Goal: Task Accomplishment & Management: Use online tool/utility

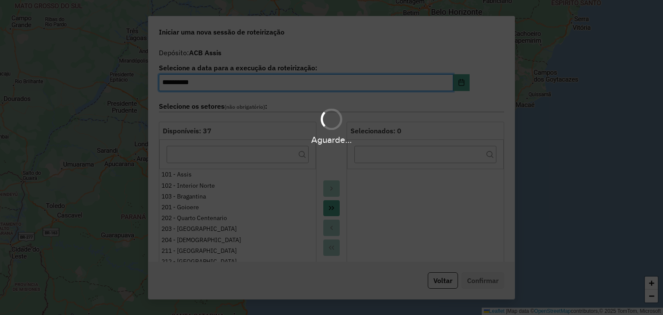
select select "*"
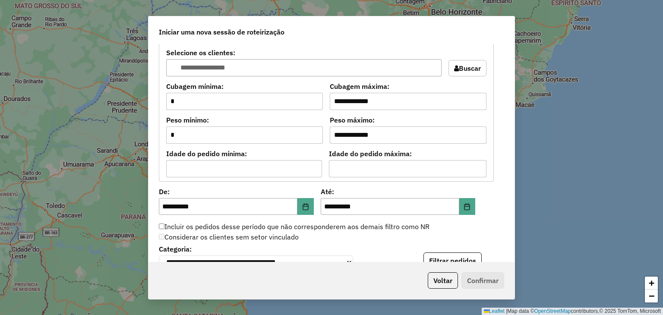
scroll to position [875, 0]
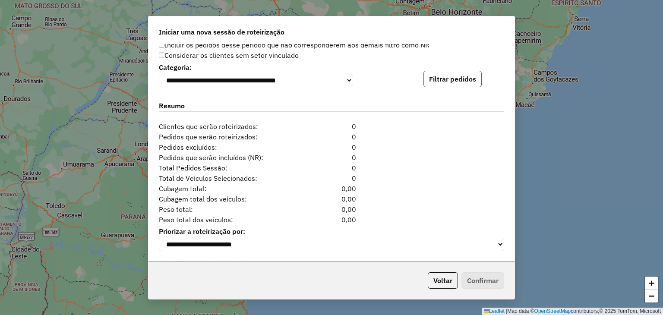
click at [452, 83] on button "Filtrar pedidos" at bounding box center [452, 79] width 58 height 16
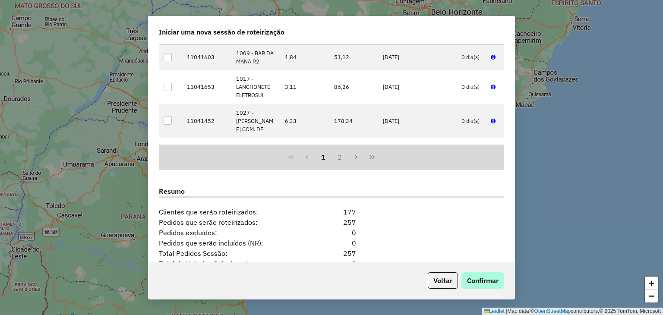
scroll to position [1053, 0]
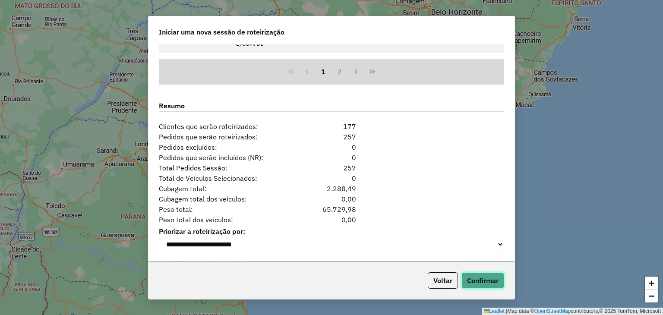
click at [496, 280] on button "Confirmar" at bounding box center [482, 280] width 43 height 16
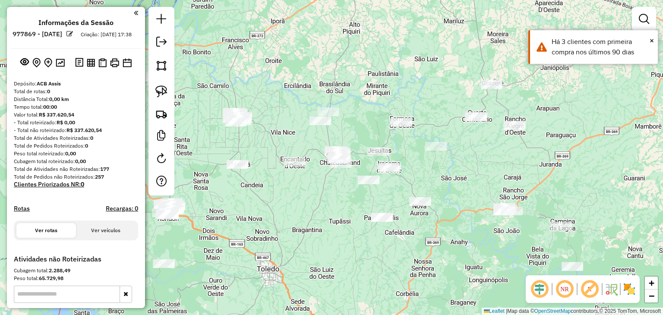
click at [631, 285] on img at bounding box center [629, 289] width 14 height 14
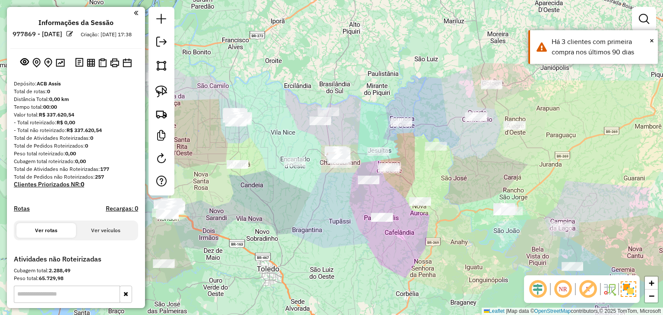
click at [557, 178] on div "Janela de atendimento Grade de atendimento Capacidade Transportadoras Veículos …" at bounding box center [331, 157] width 663 height 315
click at [160, 89] on img at bounding box center [161, 91] width 12 height 12
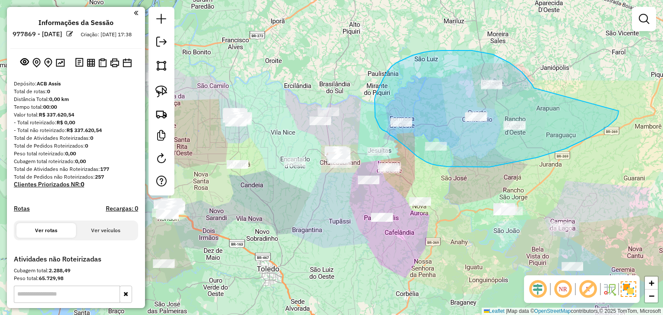
drag, startPoint x: 533, startPoint y: 87, endPoint x: 618, endPoint y: 107, distance: 87.5
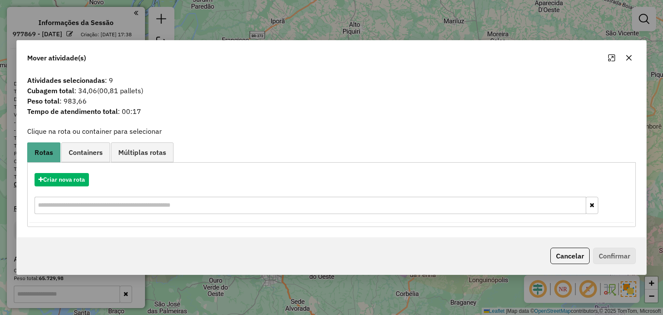
click at [623, 58] on button "button" at bounding box center [629, 58] width 14 height 14
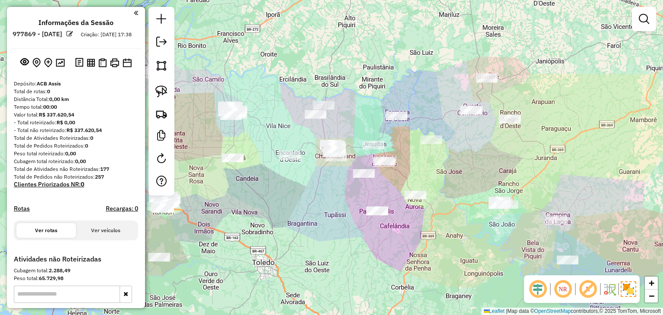
drag, startPoint x: 466, startPoint y: 157, endPoint x: 386, endPoint y: 124, distance: 85.9
click at [449, 128] on div "Janela de atendimento Grade de atendimento Capacidade Transportadoras Veículos …" at bounding box center [331, 157] width 663 height 315
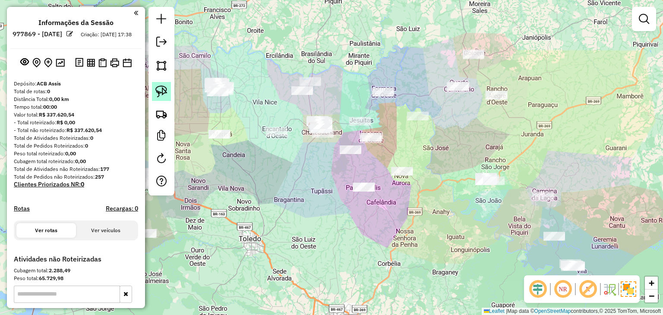
click at [158, 87] on img at bounding box center [161, 91] width 12 height 12
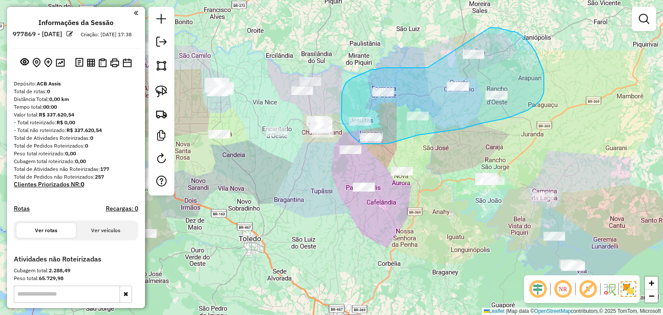
drag, startPoint x: 418, startPoint y: 68, endPoint x: 473, endPoint y: 29, distance: 66.9
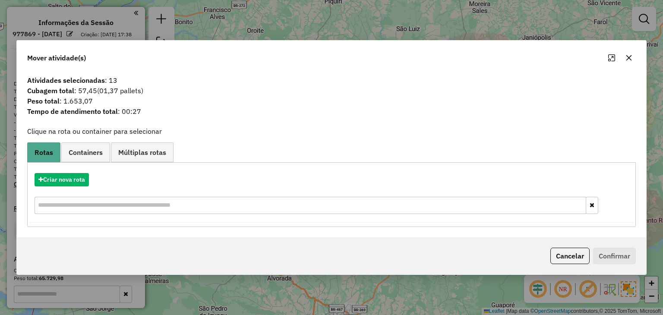
click at [67, 171] on div "Criar nova rota" at bounding box center [330, 194] width 603 height 56
click at [58, 180] on button "Criar nova rota" at bounding box center [62, 179] width 54 height 13
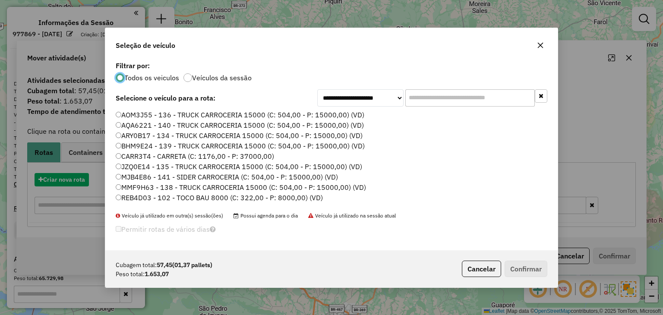
scroll to position [4, 2]
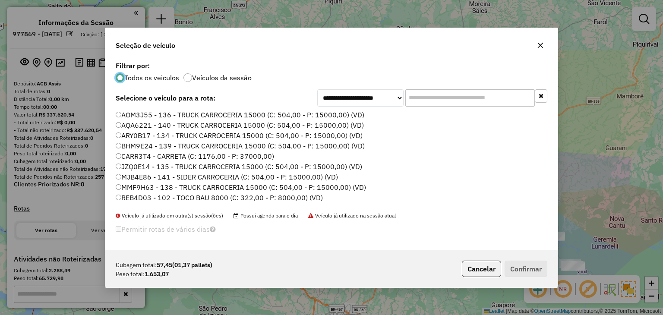
click at [459, 93] on input "text" at bounding box center [469, 97] width 129 height 17
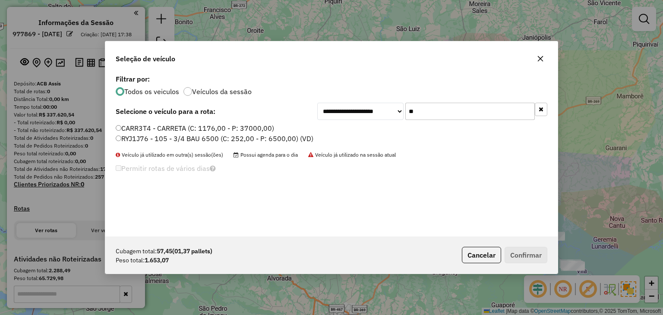
type input "**"
click at [231, 135] on label "RYJ1J76 - 105 - 3/4 BAU 6500 (C: 252,00 - P: 6500,00) (VD)" at bounding box center [215, 138] width 198 height 10
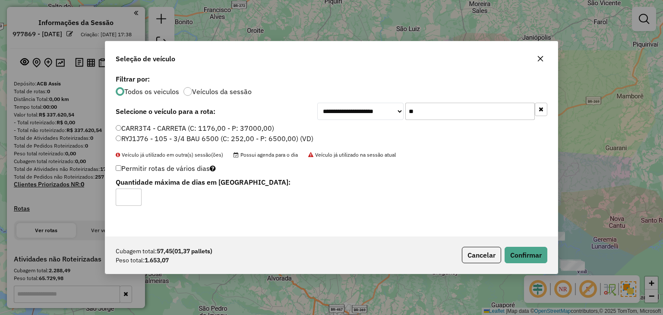
click at [547, 255] on div "Cubagem total: 57,45 (01,37 pallets) Peso total: 1.653,07 Cancelar Confirmar" at bounding box center [331, 254] width 452 height 37
click at [539, 251] on button "Confirmar" at bounding box center [525, 255] width 43 height 16
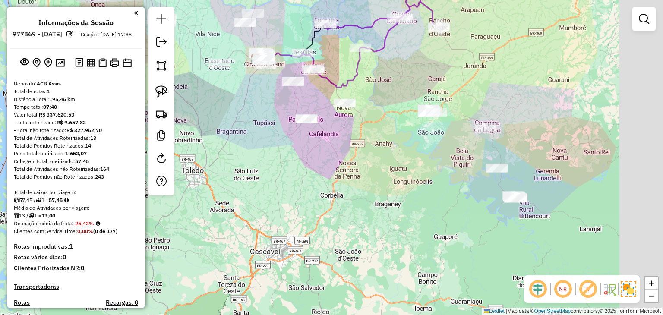
drag, startPoint x: 418, startPoint y: 165, endPoint x: 396, endPoint y: 151, distance: 25.5
click at [396, 151] on div "Janela de atendimento Grade de atendimento Capacidade Transportadoras Veículos …" at bounding box center [331, 157] width 663 height 315
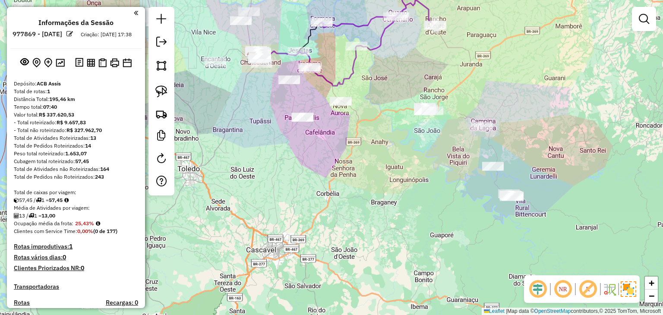
drag, startPoint x: 164, startPoint y: 92, endPoint x: 231, endPoint y: 97, distance: 66.6
click at [164, 92] on img at bounding box center [161, 91] width 12 height 12
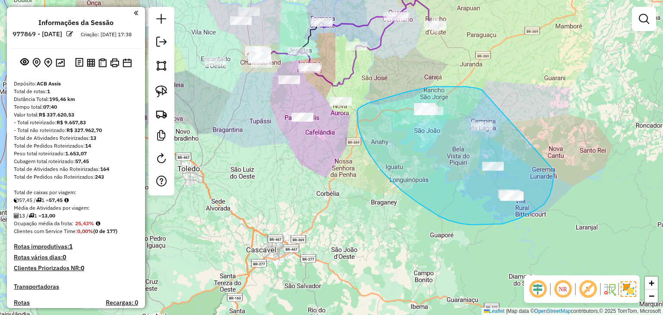
drag, startPoint x: 481, startPoint y: 90, endPoint x: 556, endPoint y: 158, distance: 100.7
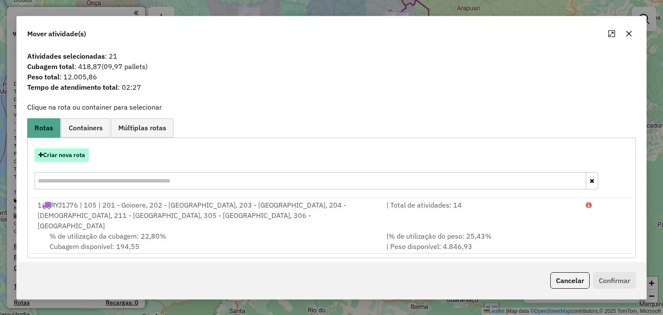
click at [63, 159] on button "Criar nova rota" at bounding box center [62, 154] width 54 height 13
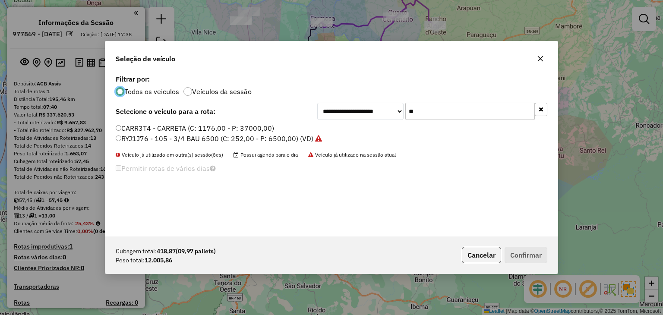
scroll to position [4, 3]
drag, startPoint x: 421, startPoint y: 107, endPoint x: 392, endPoint y: 107, distance: 29.3
click at [392, 107] on div "**********" at bounding box center [432, 111] width 230 height 17
type input "**"
click at [248, 126] on label "SXK6B81 - 133 - 3/4 BAU 6500 (C: 252,00 - P: 6500,00) (VD)" at bounding box center [216, 128] width 200 height 10
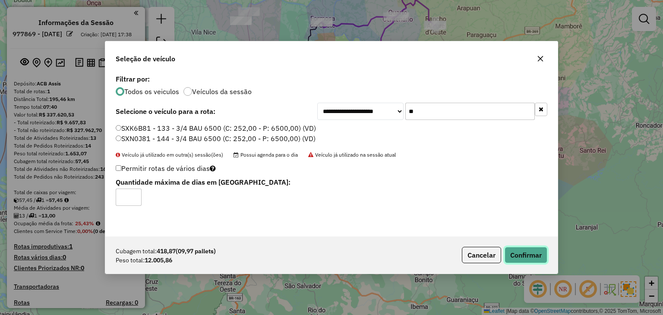
click at [519, 254] on button "Confirmar" at bounding box center [525, 255] width 43 height 16
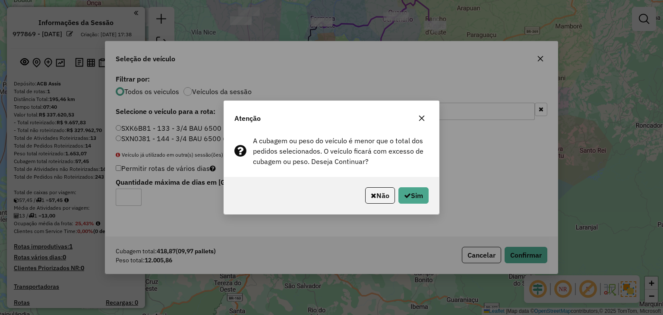
click at [539, 251] on div "Atenção A cubagem ou peso do veículo é menor que o total dos pedidos selecionad…" at bounding box center [331, 157] width 663 height 315
click at [421, 187] on div "Não Sim" at bounding box center [331, 195] width 215 height 37
click at [411, 191] on button "Sim" at bounding box center [413, 195] width 30 height 16
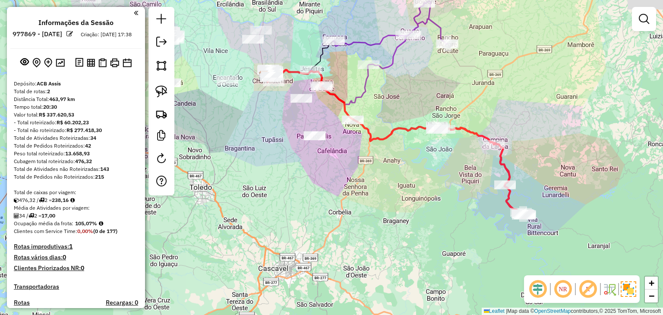
drag, startPoint x: 295, startPoint y: 165, endPoint x: 316, endPoint y: 184, distance: 28.1
click at [316, 184] on div "Janela de atendimento Grade de atendimento Capacidade Transportadoras Veículos …" at bounding box center [331, 157] width 663 height 315
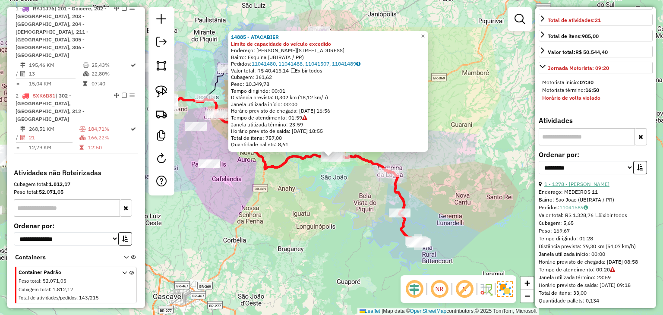
scroll to position [302, 0]
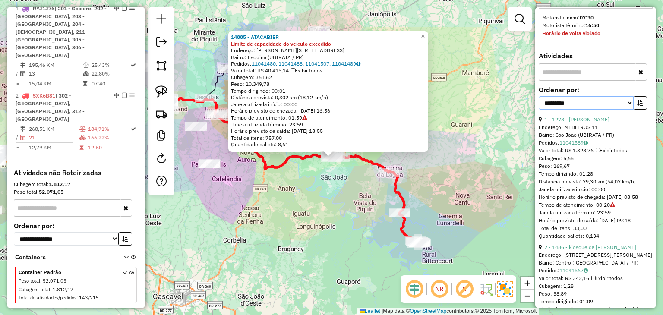
click at [587, 110] on select "**********" at bounding box center [585, 102] width 95 height 13
select select "*********"
click at [538, 110] on select "**********" at bounding box center [585, 102] width 95 height 13
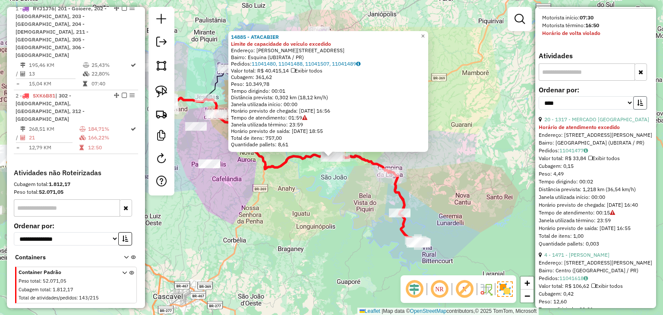
click at [640, 106] on icon "button" at bounding box center [640, 103] width 6 height 6
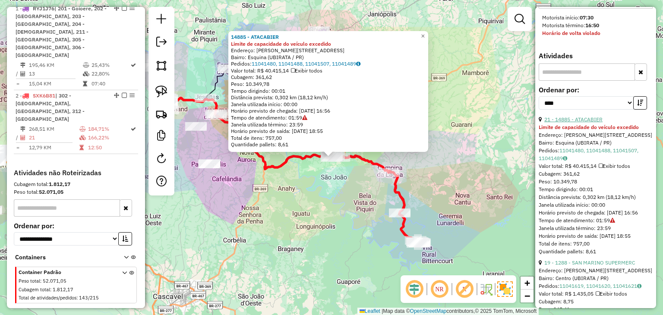
click at [599, 122] on link "21 - 14885 - ATACABIER" at bounding box center [573, 119] width 58 height 6
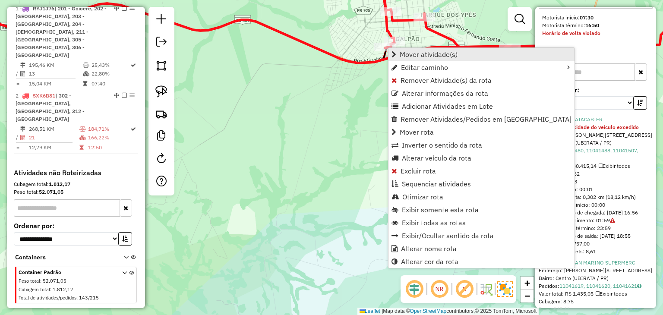
click at [417, 54] on span "Mover atividade(s)" at bounding box center [428, 54] width 58 height 7
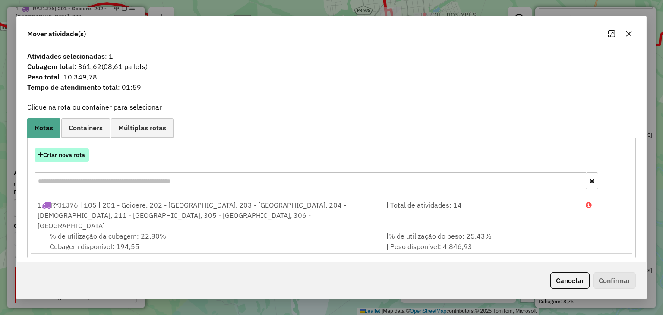
click at [69, 155] on button "Criar nova rota" at bounding box center [62, 154] width 54 height 13
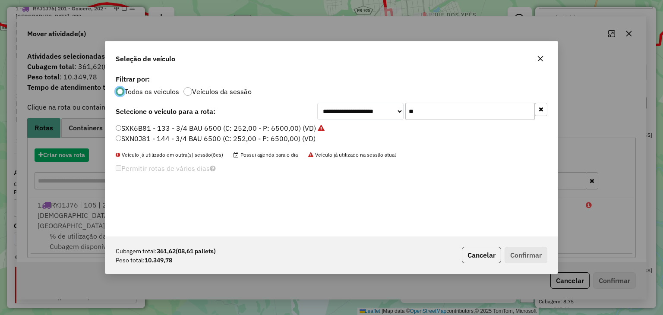
scroll to position [4, 3]
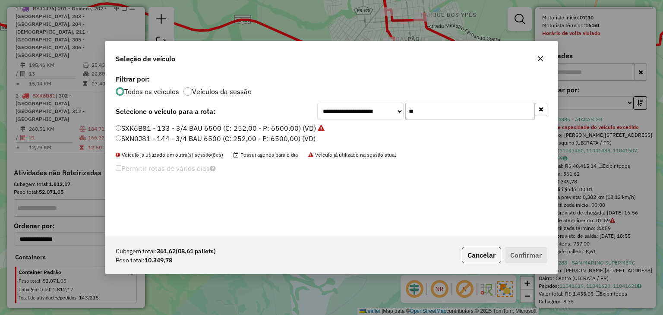
drag, startPoint x: 429, startPoint y: 116, endPoint x: 393, endPoint y: 114, distance: 36.3
click at [393, 114] on div "**********" at bounding box center [432, 111] width 230 height 17
type input "**"
drag, startPoint x: 311, startPoint y: 128, endPoint x: 316, endPoint y: 130, distance: 5.6
click at [311, 128] on label "RYH1A01 - 112 - TRUCK CARROCERIA 15000 (C: 504,00 - P: 15000,00) (VD)" at bounding box center [239, 128] width 247 height 10
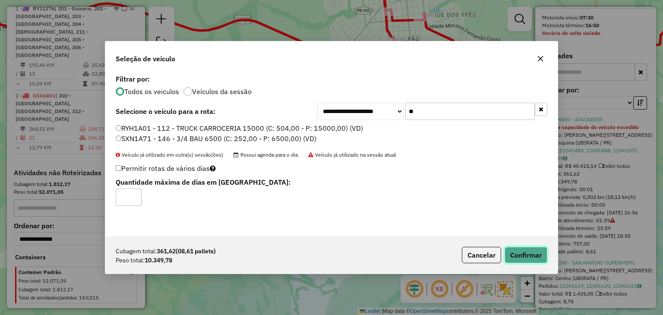
click at [535, 247] on button "Confirmar" at bounding box center [525, 255] width 43 height 16
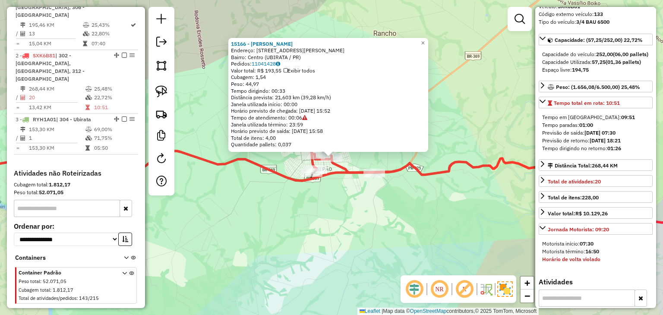
scroll to position [0, 0]
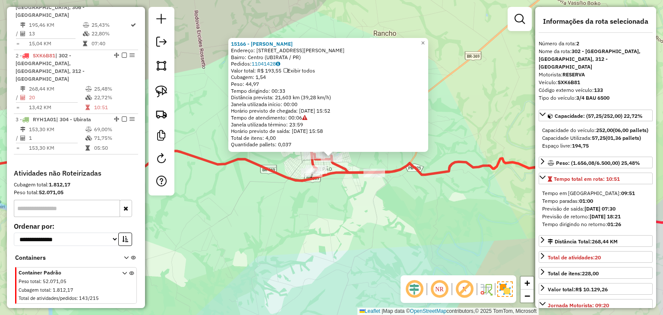
click at [381, 268] on div "15166 - HOSANA PAULINA Endereço: Avenida Joao Medeiros 727 Bairro: Centro (UBIR…" at bounding box center [331, 157] width 663 height 315
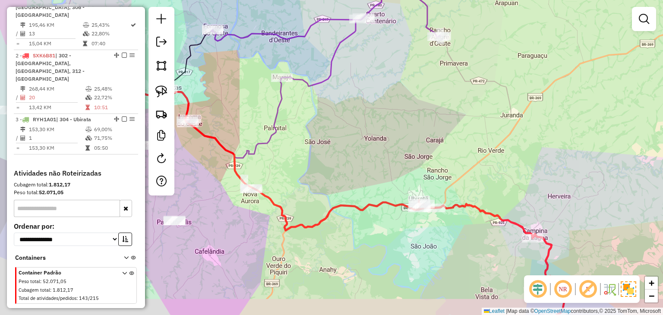
drag, startPoint x: 399, startPoint y: 234, endPoint x: 555, endPoint y: 198, distance: 160.7
click at [555, 198] on div "Janela de atendimento Grade de atendimento Capacidade Transportadoras Veículos …" at bounding box center [331, 157] width 663 height 315
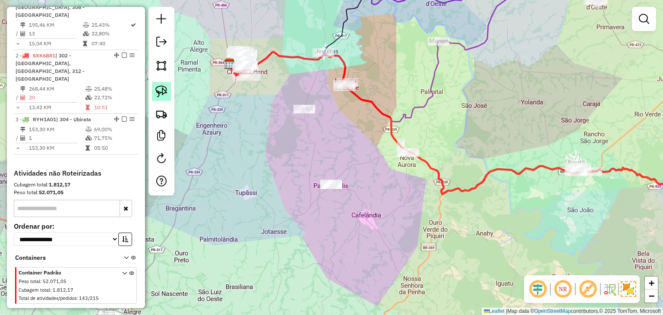
click at [164, 85] on img at bounding box center [161, 91] width 12 height 12
drag, startPoint x: 410, startPoint y: 122, endPoint x: 462, endPoint y: 169, distance: 70.2
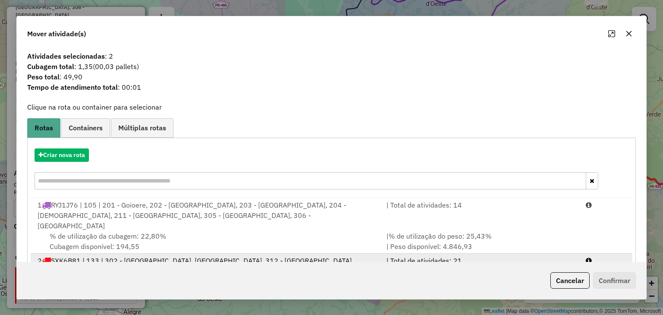
click at [138, 267] on span "% de utilização da cubagem: 22,72%" at bounding box center [108, 271] width 116 height 9
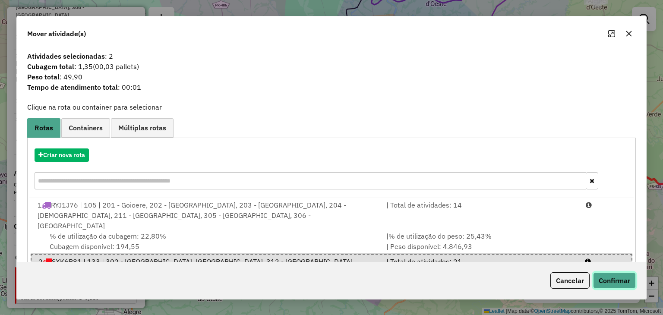
click at [624, 278] on button "Confirmar" at bounding box center [614, 280] width 43 height 16
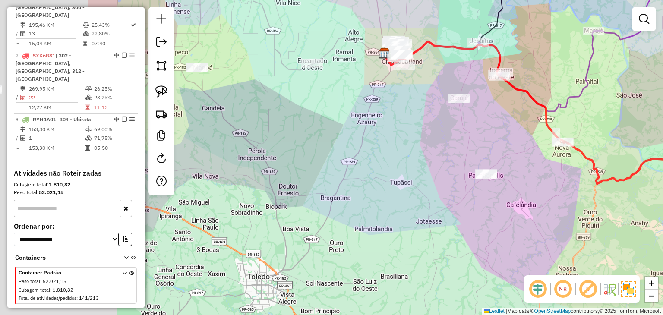
drag, startPoint x: 280, startPoint y: 135, endPoint x: 411, endPoint y: 129, distance: 130.8
click at [418, 128] on div "Janela de atendimento Grade de atendimento Capacidade Transportadoras Veículos …" at bounding box center [331, 157] width 663 height 315
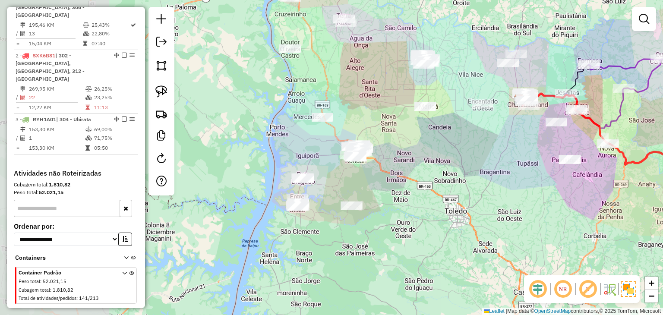
drag, startPoint x: 288, startPoint y: 156, endPoint x: 493, endPoint y: 152, distance: 205.4
click at [493, 152] on div "Janela de atendimento Grade de atendimento Capacidade Transportadoras Veículos …" at bounding box center [331, 157] width 663 height 315
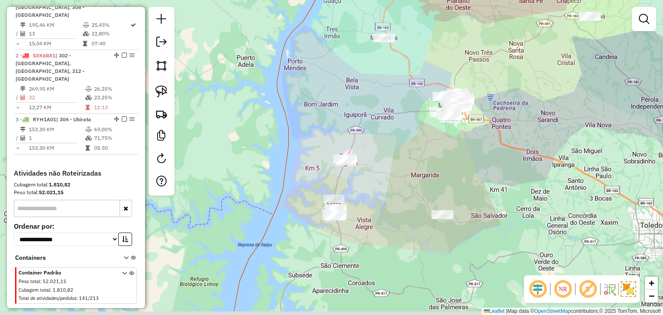
drag, startPoint x: 395, startPoint y: 175, endPoint x: 178, endPoint y: 113, distance: 225.8
click at [389, 157] on div "Janela de atendimento Grade de atendimento Capacidade Transportadoras Veículos …" at bounding box center [331, 157] width 663 height 315
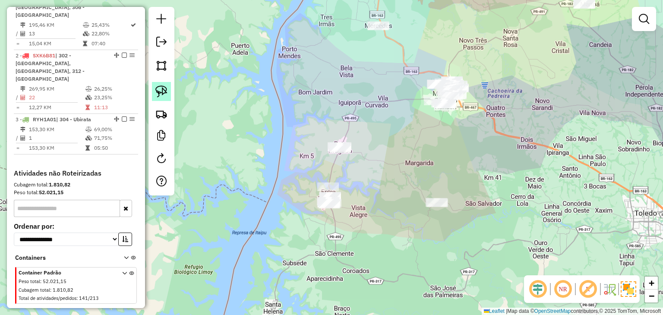
click at [167, 94] on img at bounding box center [161, 91] width 12 height 12
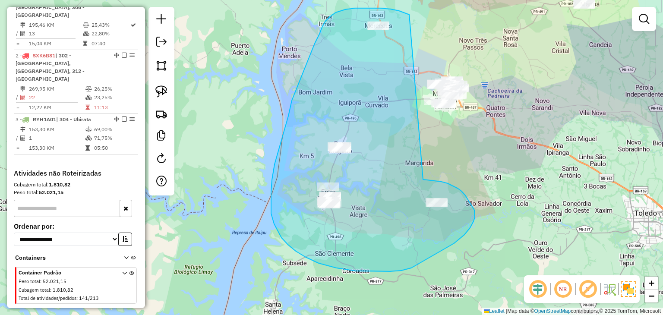
drag, startPoint x: 355, startPoint y: 8, endPoint x: 402, endPoint y: 173, distance: 171.8
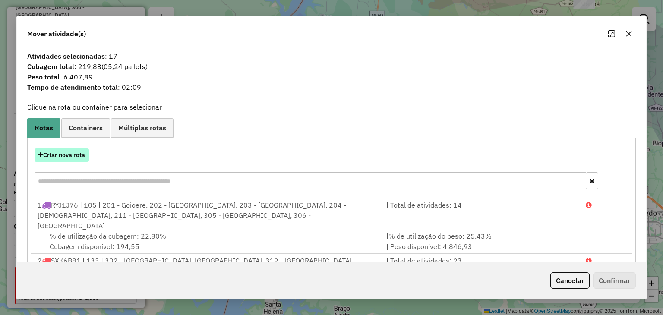
click at [54, 151] on button "Criar nova rota" at bounding box center [62, 154] width 54 height 13
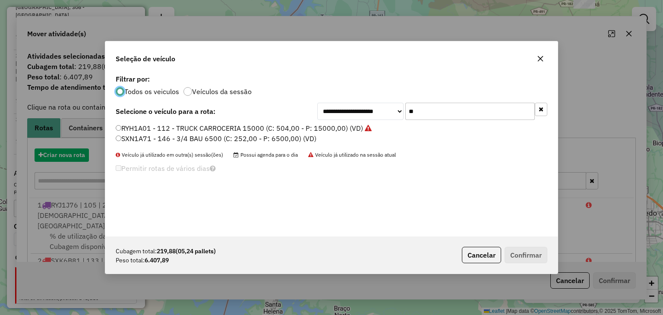
scroll to position [4, 3]
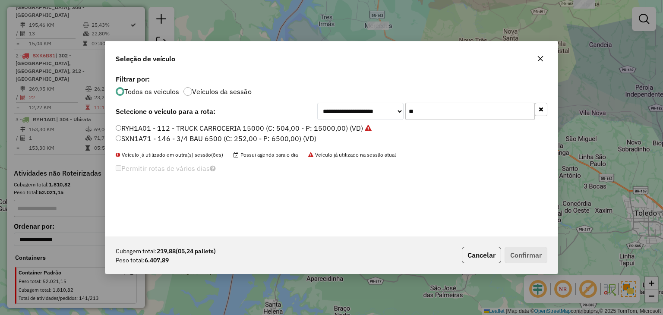
drag, startPoint x: 427, startPoint y: 117, endPoint x: 389, endPoint y: 105, distance: 40.2
click at [389, 110] on div "**********" at bounding box center [432, 111] width 230 height 17
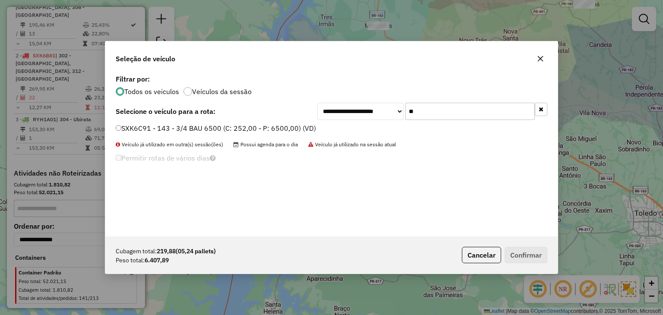
type input "**"
click at [298, 126] on label "SXK6C91 - 143 - 3/4 BAU 6500 (C: 252,00 - P: 6500,00) (VD)" at bounding box center [216, 128] width 200 height 10
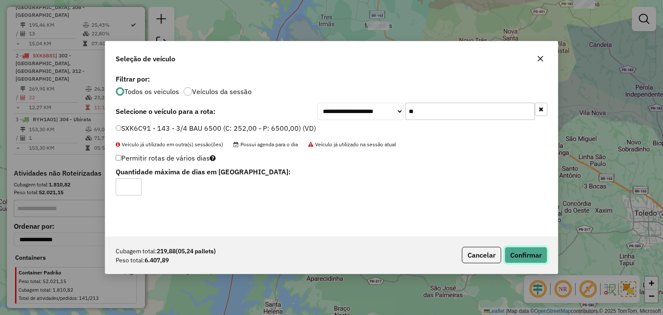
click at [519, 248] on button "Confirmar" at bounding box center [525, 255] width 43 height 16
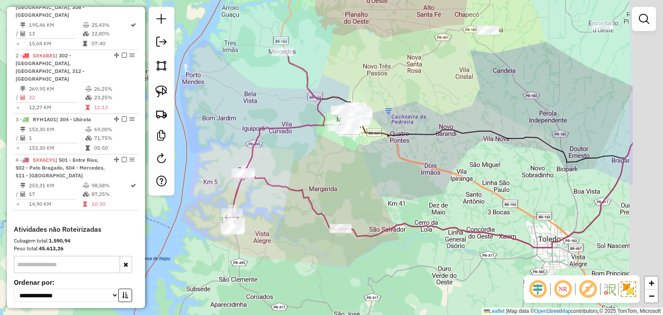
drag, startPoint x: 438, startPoint y: 137, endPoint x: 217, endPoint y: 142, distance: 220.9
click at [342, 163] on div "Janela de atendimento Grade de atendimento Capacidade Transportadoras Veículos …" at bounding box center [331, 157] width 663 height 315
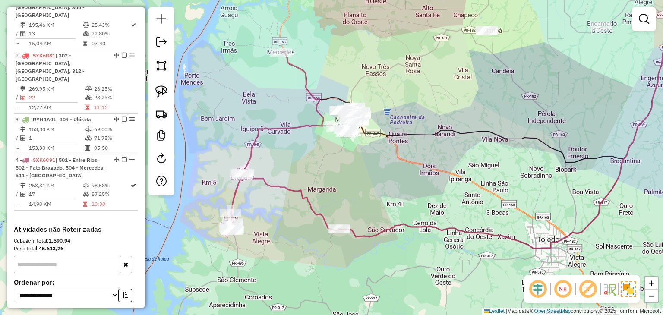
drag, startPoint x: 237, startPoint y: 82, endPoint x: 223, endPoint y: 97, distance: 20.7
click at [224, 97] on div "Janela de atendimento Grade de atendimento Capacidade Transportadoras Veículos …" at bounding box center [331, 157] width 663 height 315
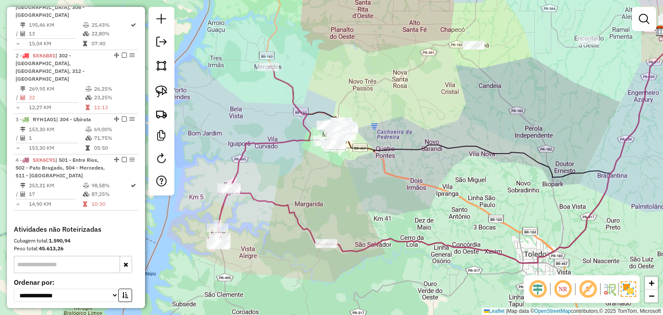
drag, startPoint x: 169, startPoint y: 89, endPoint x: 262, endPoint y: 83, distance: 92.9
click at [169, 89] on link at bounding box center [161, 91] width 19 height 19
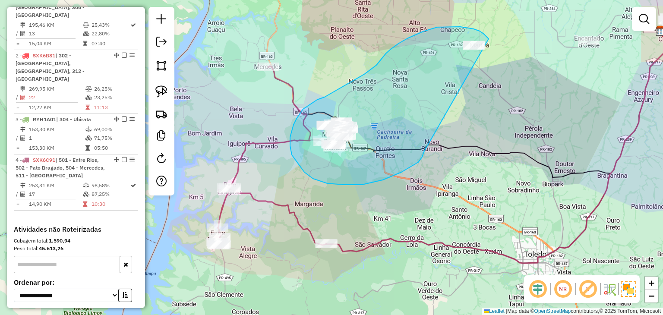
drag, startPoint x: 485, startPoint y: 36, endPoint x: 424, endPoint y: 149, distance: 129.1
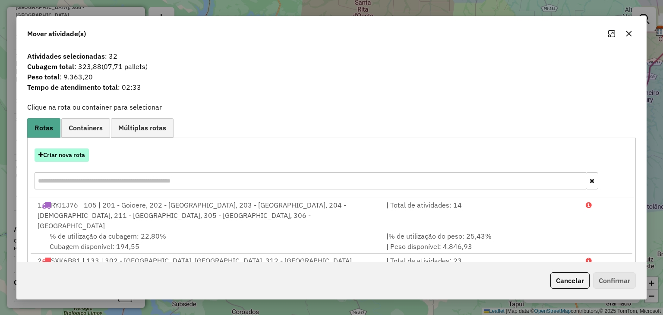
click at [72, 160] on button "Criar nova rota" at bounding box center [62, 154] width 54 height 13
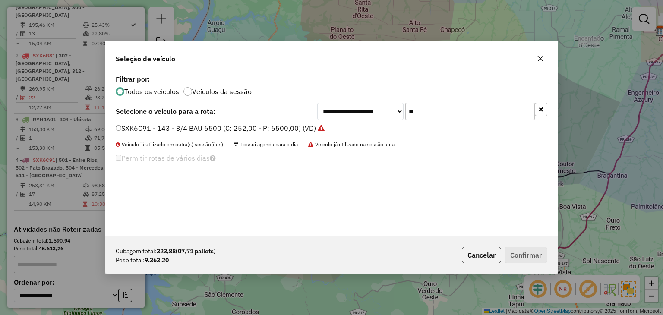
drag, startPoint x: 417, startPoint y: 104, endPoint x: 384, endPoint y: 104, distance: 32.8
click at [384, 104] on div "**********" at bounding box center [432, 111] width 230 height 17
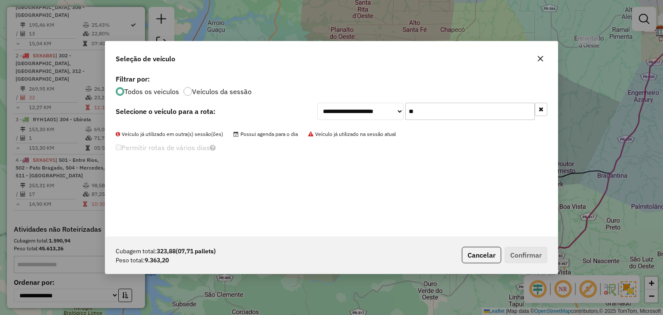
type input "*"
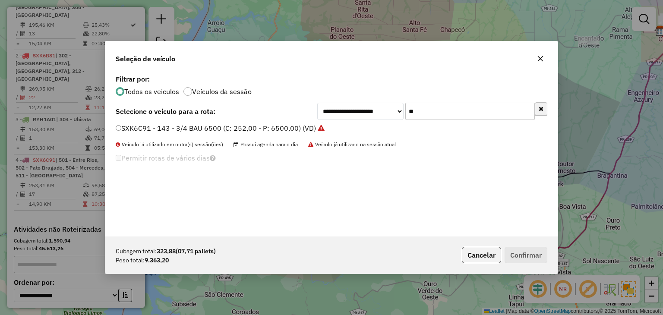
type input "**"
click at [538, 113] on button "button" at bounding box center [540, 109] width 13 height 13
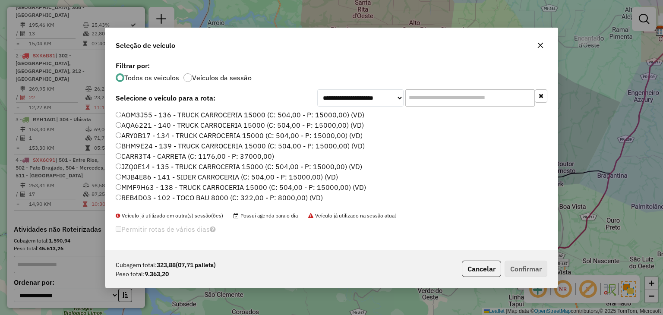
click at [522, 106] on input "text" at bounding box center [469, 97] width 129 height 17
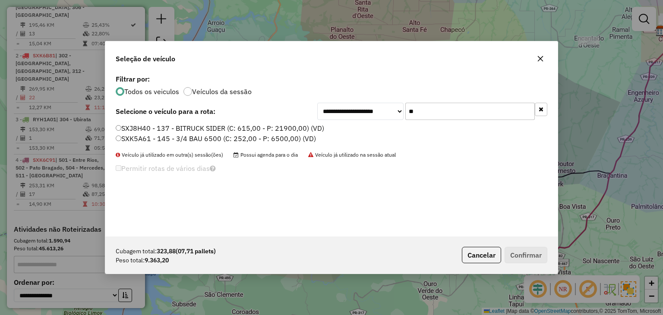
type input "**"
click at [276, 138] on label "SXK5A61 - 145 - 3/4 BAU 6500 (C: 252,00 - P: 6500,00) (VD)" at bounding box center [216, 138] width 200 height 10
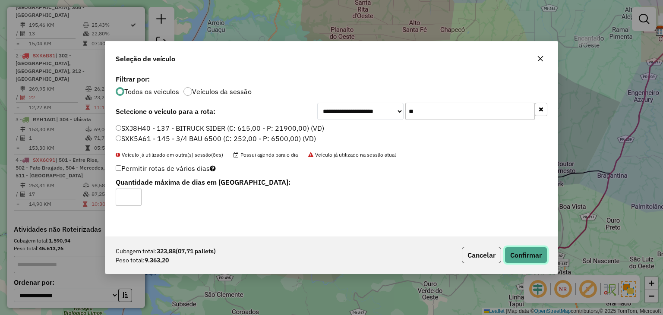
click at [529, 247] on button "Confirmar" at bounding box center [525, 255] width 43 height 16
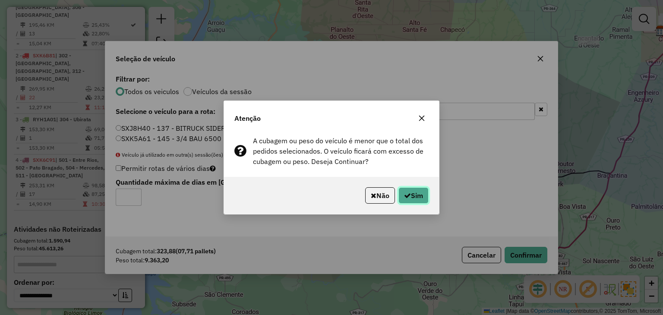
click at [412, 196] on button "Sim" at bounding box center [413, 195] width 30 height 16
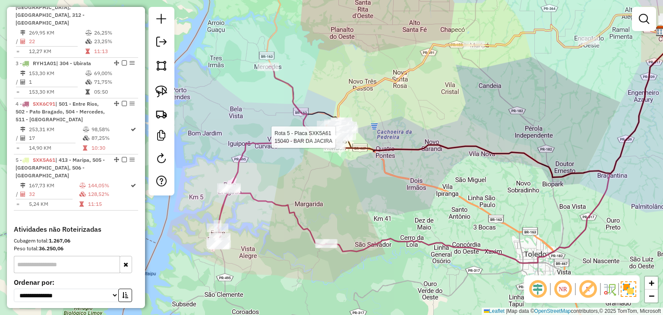
select select "*********"
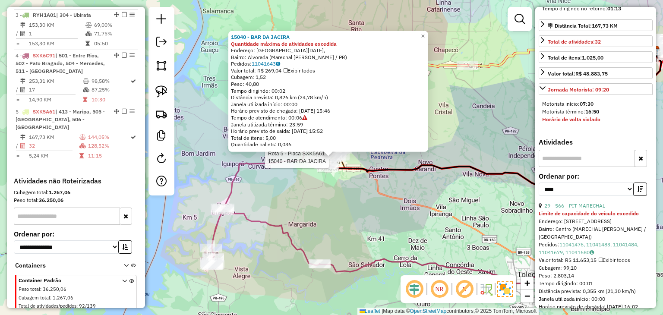
scroll to position [302, 0]
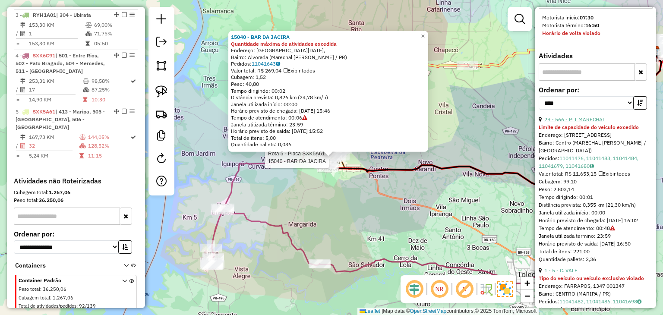
click at [587, 122] on link "29 - 566 - PIT MARECHAL" at bounding box center [574, 119] width 61 height 6
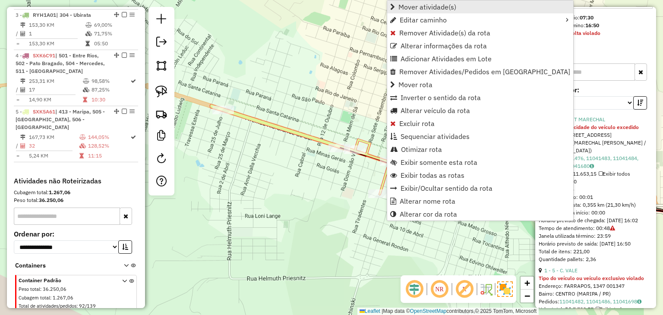
click at [407, 7] on span "Mover atividade(s)" at bounding box center [427, 6] width 58 height 7
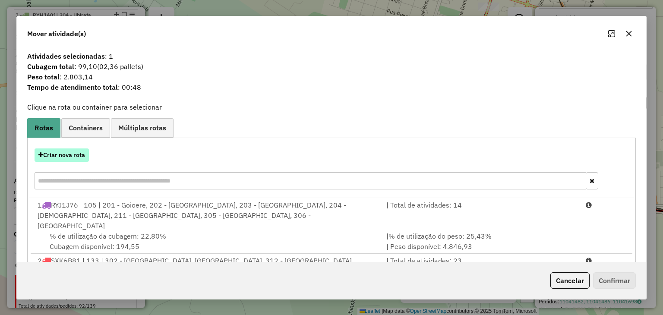
click at [65, 153] on button "Criar nova rota" at bounding box center [62, 154] width 54 height 13
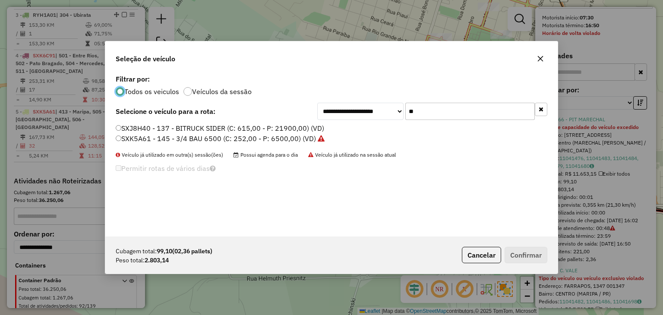
scroll to position [4, 3]
click at [545, 111] on button "button" at bounding box center [540, 109] width 13 height 13
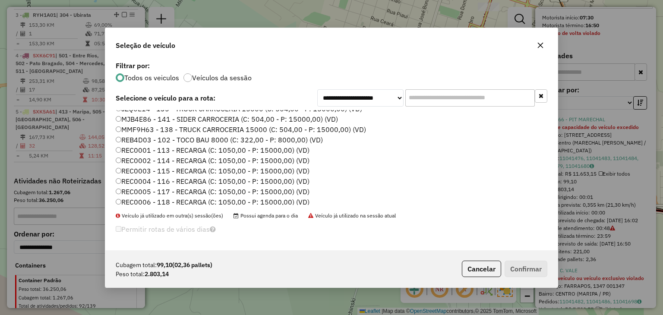
scroll to position [86, 0]
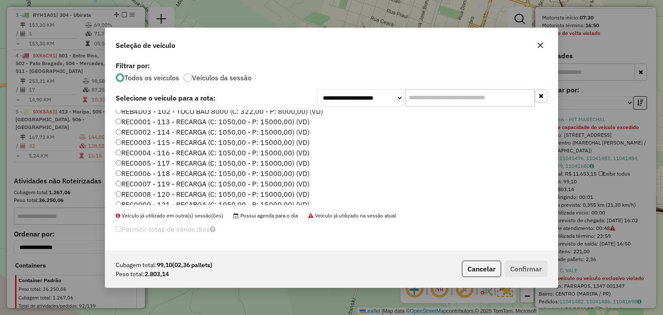
click at [282, 119] on label "REC0001 - 113 - RECARGA (C: 1050,00 - P: 15000,00) (VD)" at bounding box center [213, 121] width 194 height 10
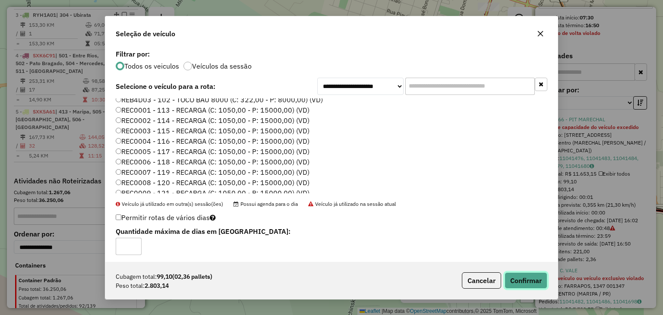
click at [509, 273] on button "Confirmar" at bounding box center [525, 280] width 43 height 16
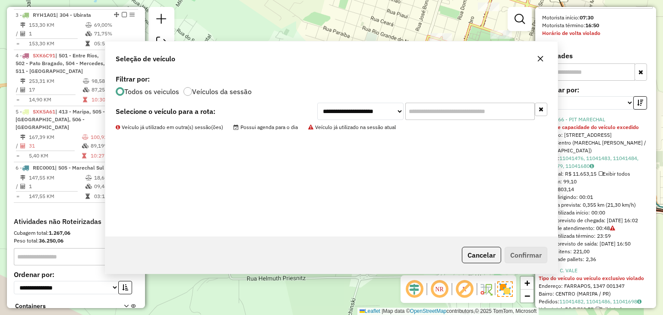
scroll to position [541, 0]
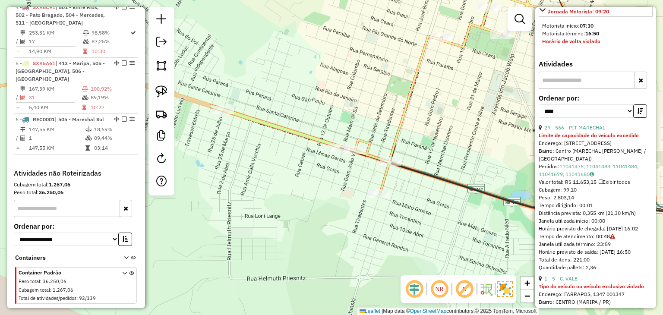
click at [572, 282] on link "1 - 5 - C. VALE" at bounding box center [560, 278] width 33 height 6
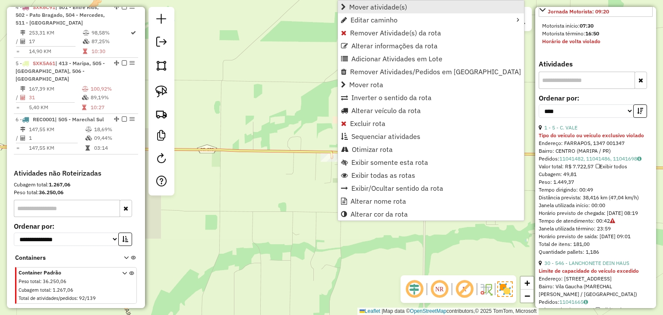
click at [385, 7] on span "Mover atividade(s)" at bounding box center [378, 6] width 58 height 7
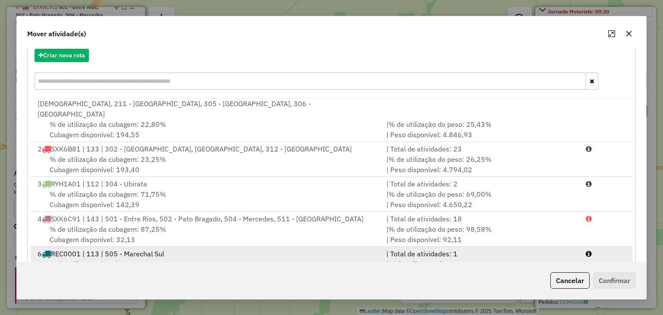
scroll to position [123, 0]
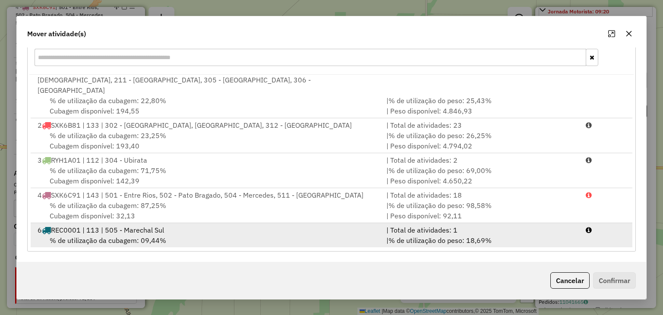
click at [555, 239] on div "| % de utilização do peso: 18,69% | Peso disponível: 12.196,86" at bounding box center [480, 245] width 199 height 21
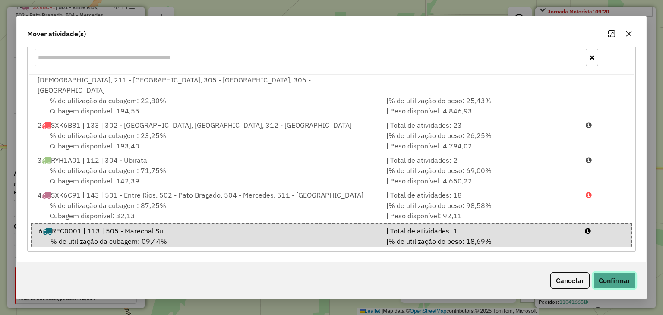
click at [614, 285] on button "Confirmar" at bounding box center [614, 280] width 43 height 16
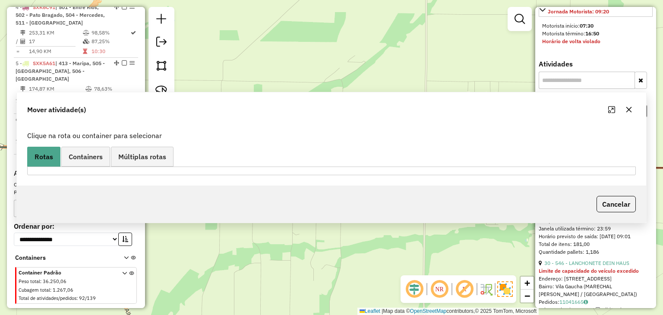
scroll to position [0, 0]
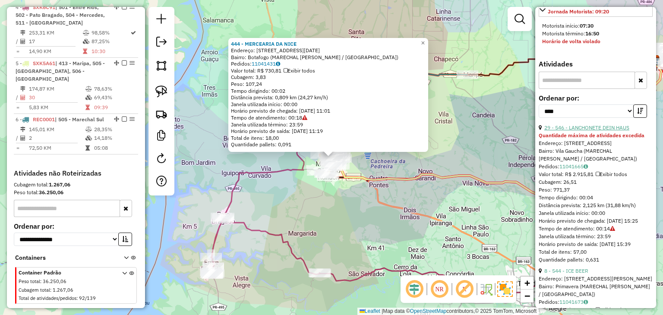
click at [619, 131] on link "29 - 546 - LANCHONETE DEIN HAUS" at bounding box center [586, 127] width 85 height 6
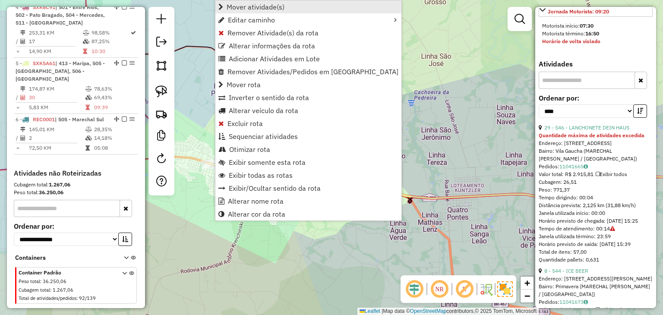
click at [301, 4] on link "Mover atividade(s)" at bounding box center [308, 6] width 186 height 13
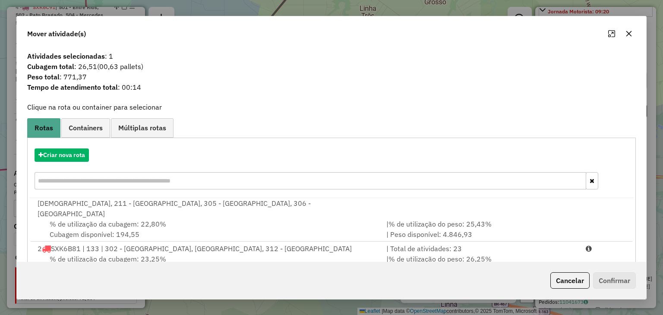
scroll to position [123, 0]
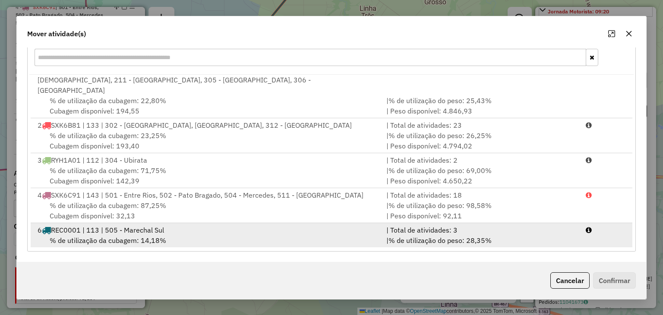
click at [540, 236] on div "| % de utilização do peso: 28,35% | Peso disponível: 10.747,49" at bounding box center [480, 245] width 199 height 21
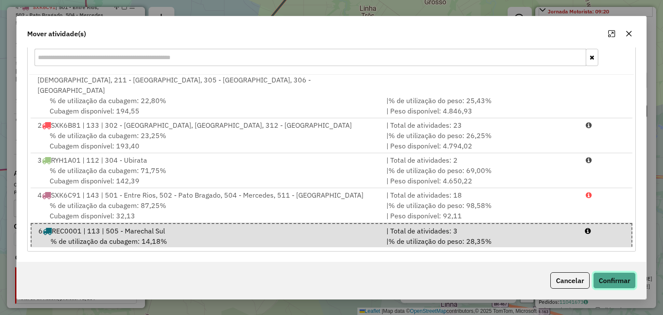
click at [634, 276] on button "Confirmar" at bounding box center [614, 280] width 43 height 16
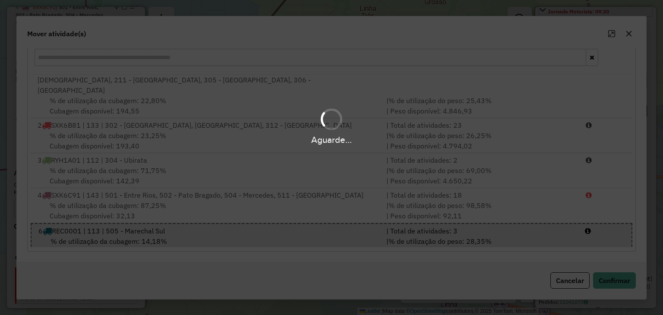
scroll to position [0, 0]
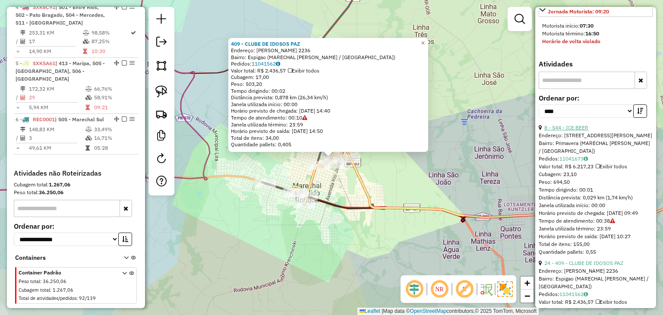
click at [584, 131] on link "8 - 544 - ICE BEER" at bounding box center [566, 127] width 44 height 6
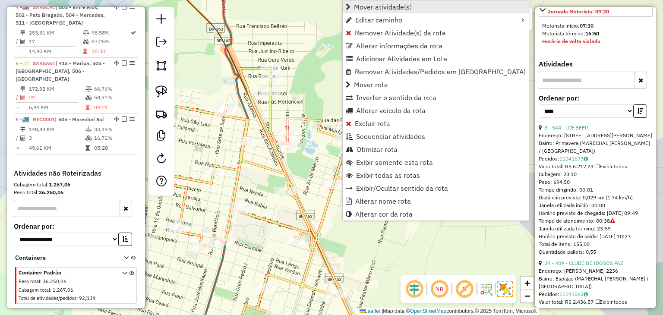
click at [395, 4] on span "Mover atividade(s)" at bounding box center [383, 6] width 58 height 7
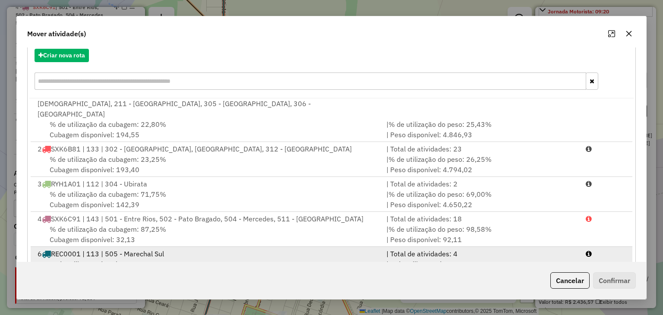
scroll to position [123, 0]
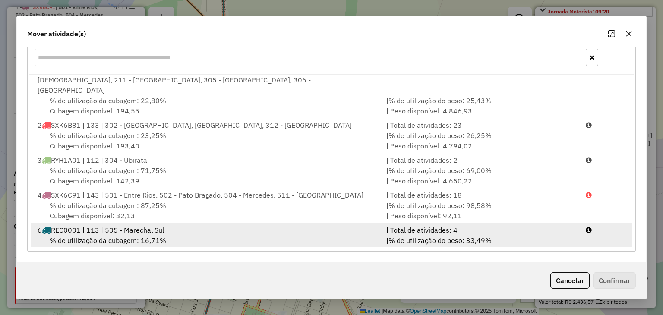
click at [578, 234] on li "6 REC0001 | 113 | 505 - Marechal Sul | Total de atividades: 4 % de utilização d…" at bounding box center [331, 240] width 601 height 35
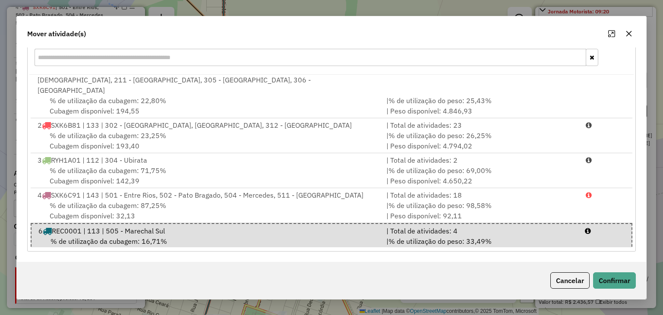
click at [600, 268] on div "Cancelar Confirmar" at bounding box center [331, 280] width 628 height 37
click at [602, 276] on button "Confirmar" at bounding box center [614, 280] width 43 height 16
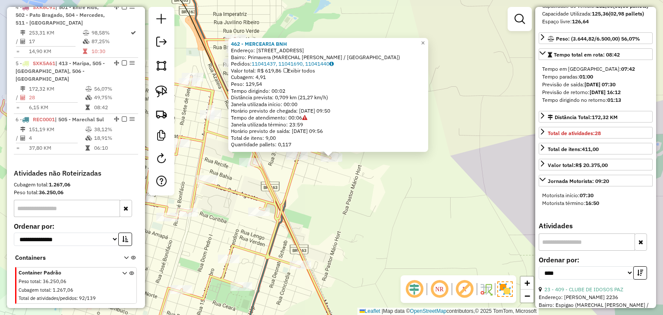
scroll to position [129, 0]
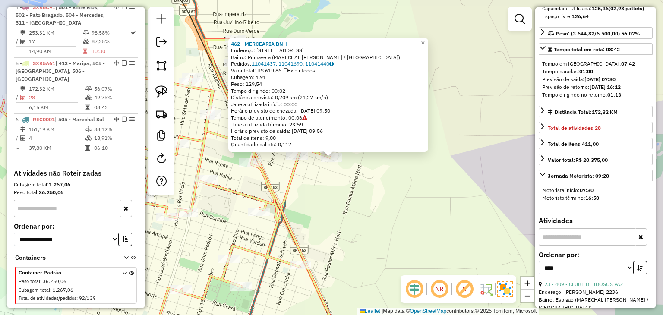
click at [312, 166] on div "462 - MERCEARIA BNH Endereço: R TRAVESSA PORTO VELHO 299 Bairro: Primavera (MAR…" at bounding box center [331, 157] width 663 height 315
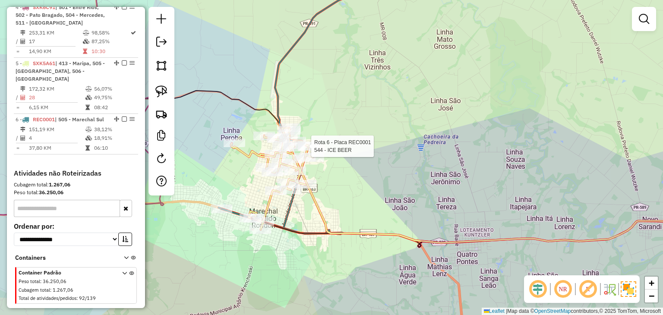
select select "*********"
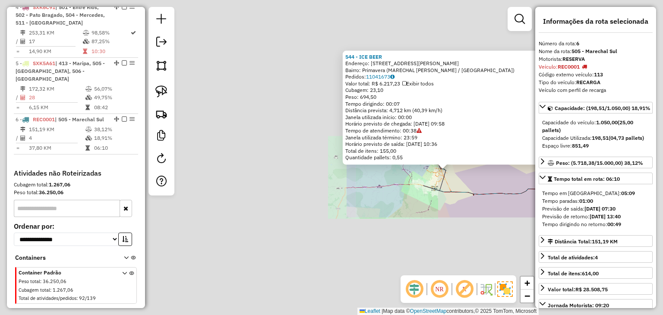
click at [487, 191] on icon at bounding box center [484, 189] width 122 height 9
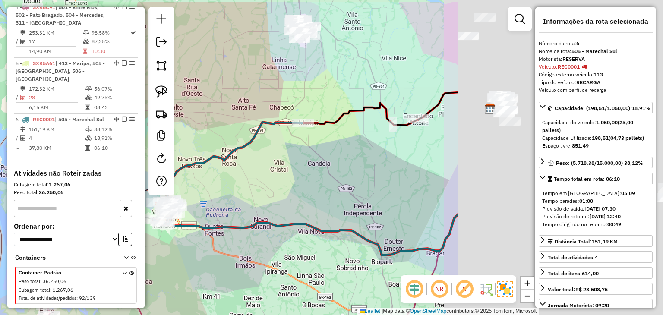
drag, startPoint x: 468, startPoint y: 154, endPoint x: 341, endPoint y: 167, distance: 127.5
click at [263, 188] on div "Janela de atendimento Grade de atendimento Capacidade Transportadoras Veículos …" at bounding box center [331, 157] width 663 height 315
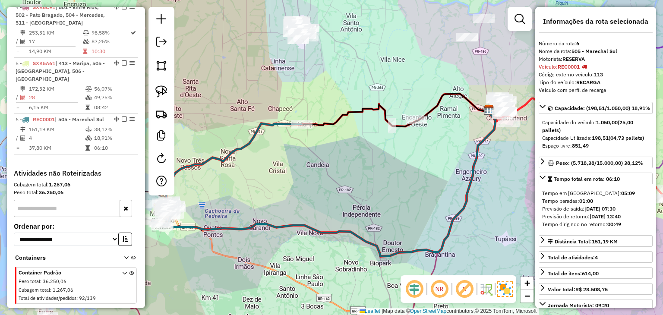
click at [405, 149] on div "Janela de atendimento Grade de atendimento Capacidade Transportadoras Veículos …" at bounding box center [331, 157] width 663 height 315
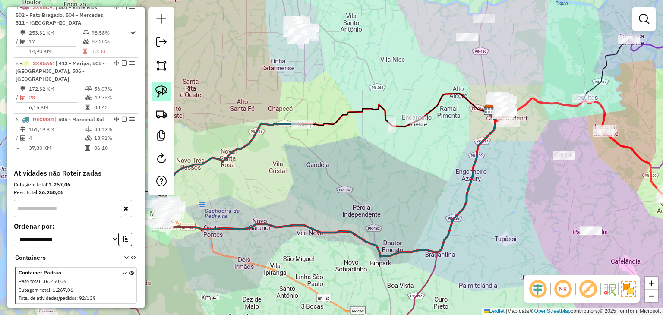
click at [165, 88] on img at bounding box center [161, 91] width 12 height 12
drag, startPoint x: 419, startPoint y: 92, endPoint x: 433, endPoint y: 141, distance: 51.4
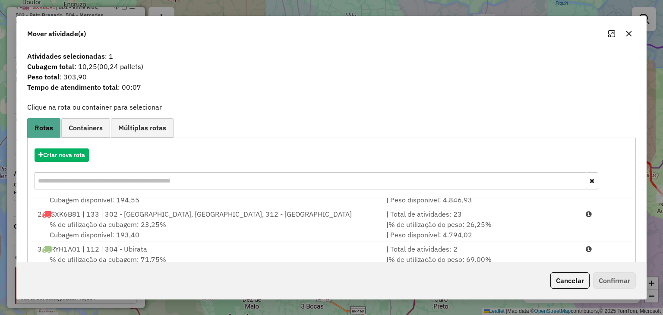
scroll to position [123, 0]
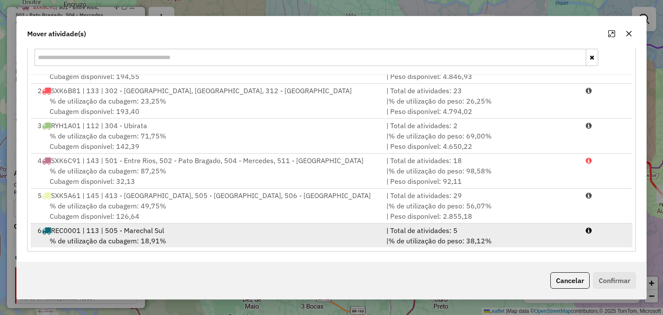
click at [467, 236] on span "% de utilização do peso: 38,12%" at bounding box center [439, 240] width 103 height 9
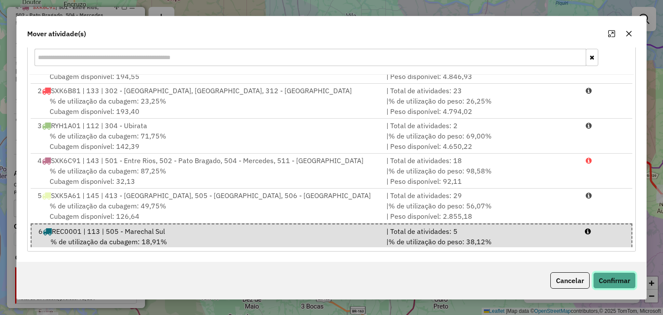
click at [606, 280] on button "Confirmar" at bounding box center [614, 280] width 43 height 16
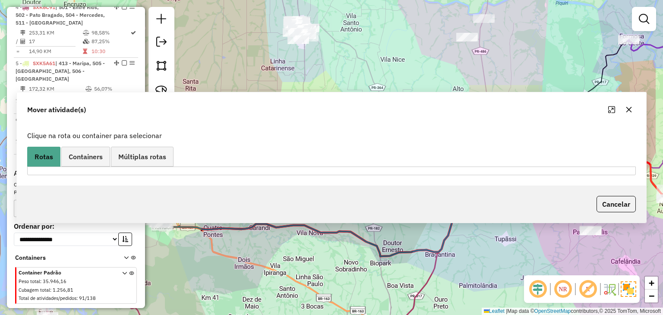
scroll to position [0, 0]
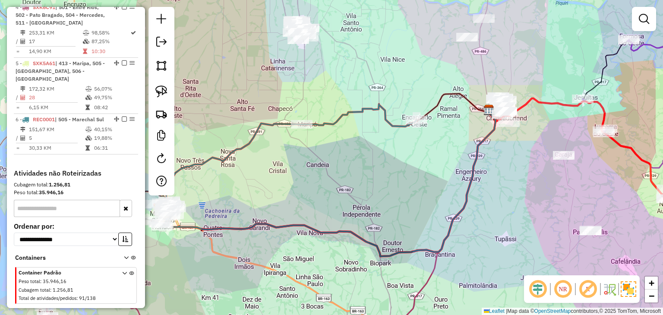
click at [278, 91] on div "Janela de atendimento Grade de atendimento Capacidade Transportadoras Veículos …" at bounding box center [331, 157] width 663 height 315
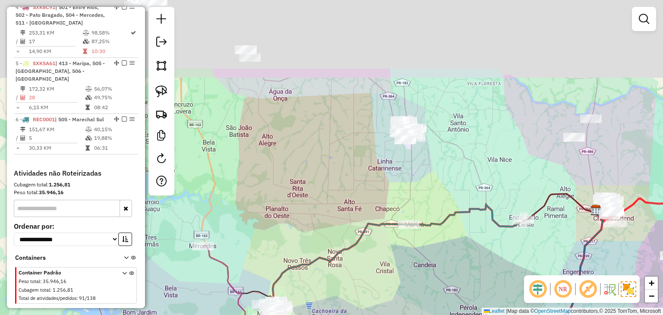
drag, startPoint x: 352, startPoint y: 166, endPoint x: 405, endPoint y: 208, distance: 67.9
click at [405, 208] on div "Janela de atendimento Grade de atendimento Capacidade Transportadoras Veículos …" at bounding box center [331, 157] width 663 height 315
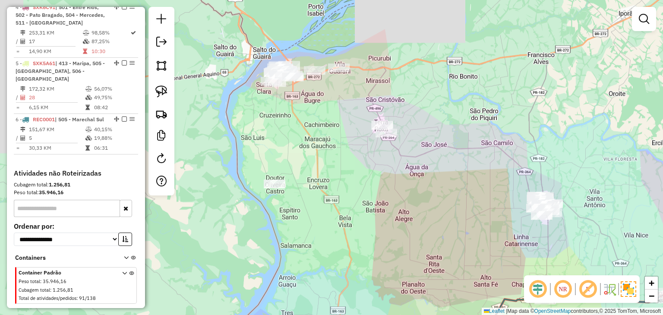
drag, startPoint x: 336, startPoint y: 163, endPoint x: 452, endPoint y: 206, distance: 123.8
click at [452, 206] on div "Janela de atendimento Grade de atendimento Capacidade Transportadoras Veículos …" at bounding box center [331, 157] width 663 height 315
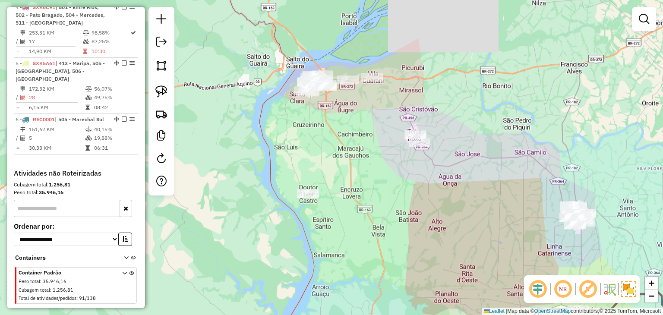
drag, startPoint x: 169, startPoint y: 83, endPoint x: 211, endPoint y: 87, distance: 42.0
click at [169, 84] on link at bounding box center [161, 91] width 19 height 19
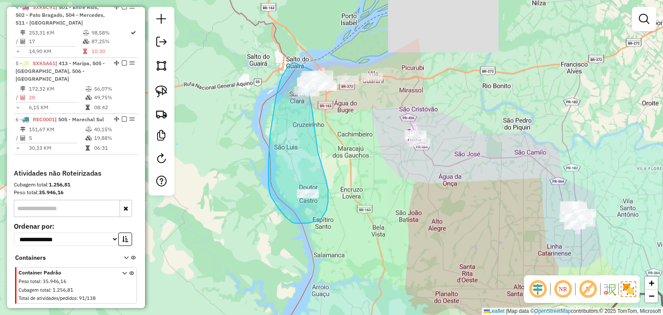
drag, startPoint x: 292, startPoint y: 63, endPoint x: 312, endPoint y: 63, distance: 19.8
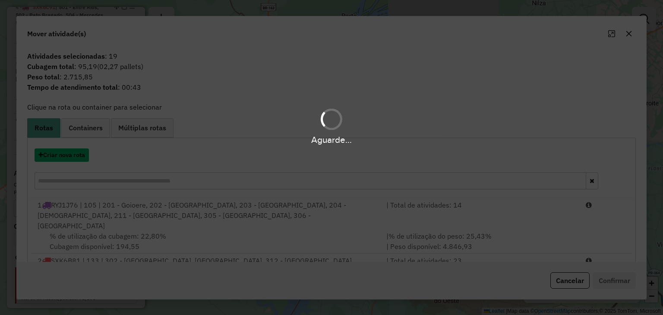
click at [71, 154] on button "Criar nova rota" at bounding box center [62, 154] width 54 height 13
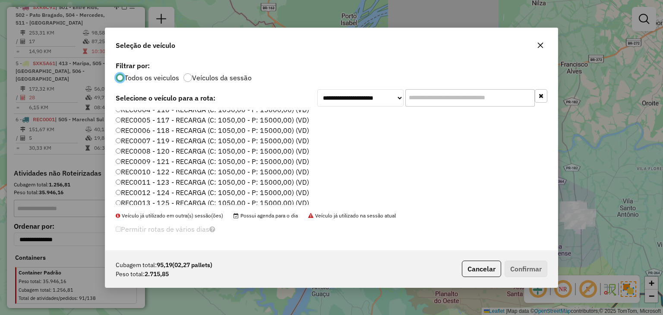
scroll to position [86, 0]
click at [302, 130] on label "REC0002 - 114 - RECARGA (C: 1050,00 - P: 15000,00) (VD)" at bounding box center [212, 132] width 193 height 10
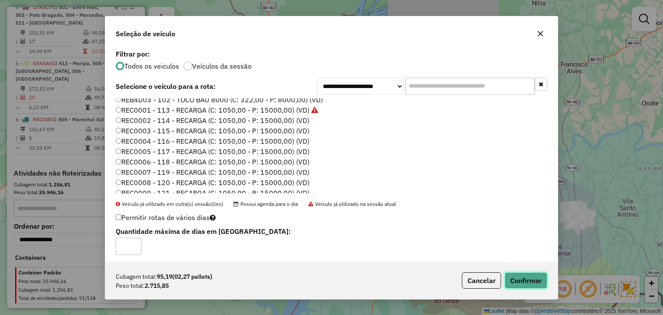
click at [521, 276] on button "Confirmar" at bounding box center [525, 280] width 43 height 16
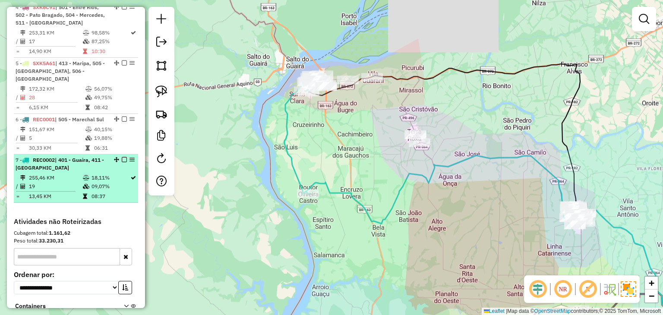
click at [122, 157] on em at bounding box center [124, 159] width 5 height 5
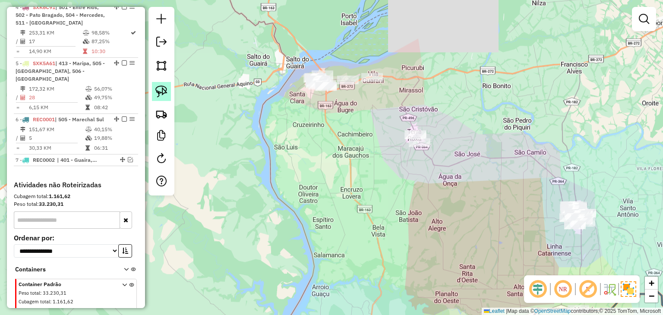
click at [161, 84] on link at bounding box center [161, 91] width 19 height 19
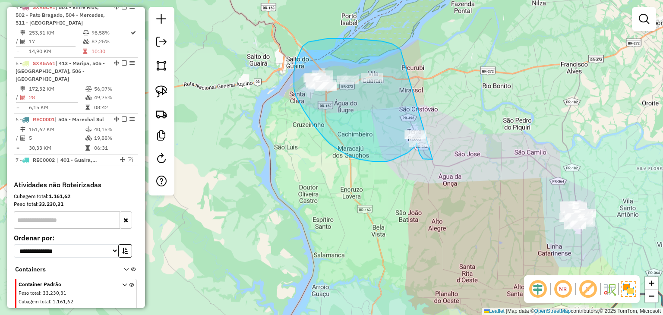
drag, startPoint x: 397, startPoint y: 47, endPoint x: 456, endPoint y: 149, distance: 117.9
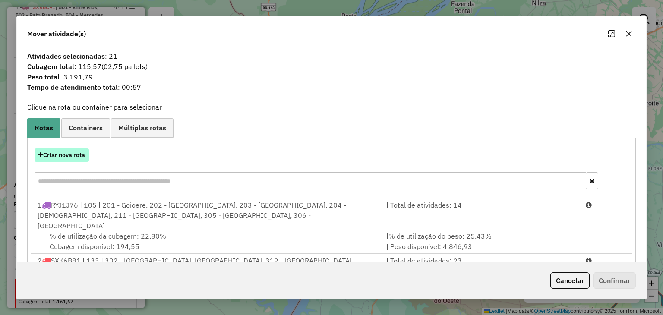
click at [68, 151] on button "Criar nova rota" at bounding box center [62, 154] width 54 height 13
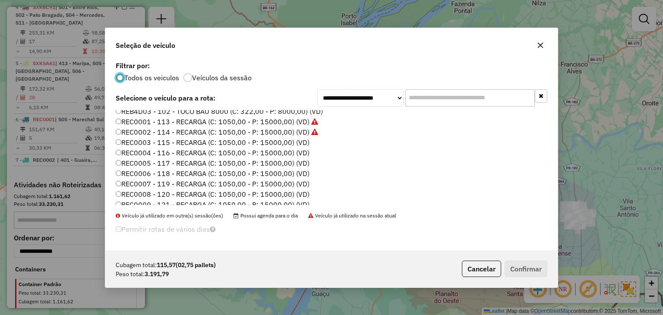
click at [304, 139] on label "REC0003 - 115 - RECARGA (C: 1050,00 - P: 15000,00) (VD)" at bounding box center [213, 142] width 194 height 10
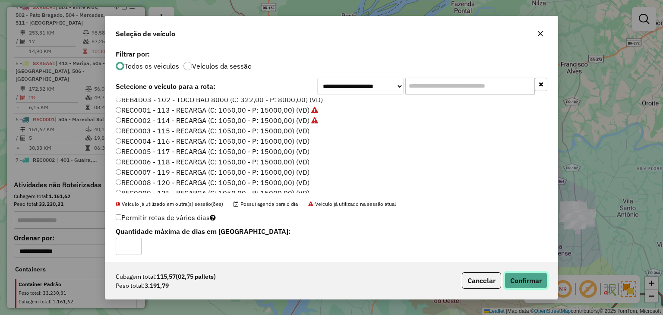
click at [518, 286] on button "Confirmar" at bounding box center [525, 280] width 43 height 16
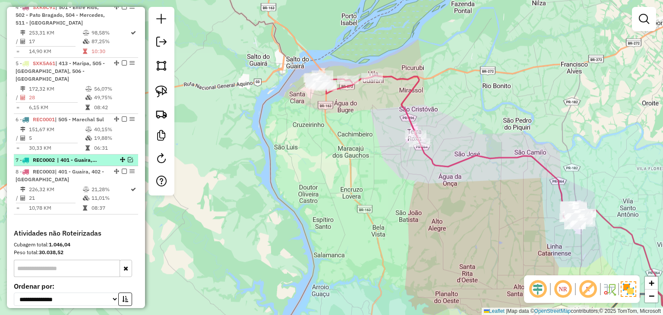
click at [129, 157] on em at bounding box center [130, 159] width 5 height 5
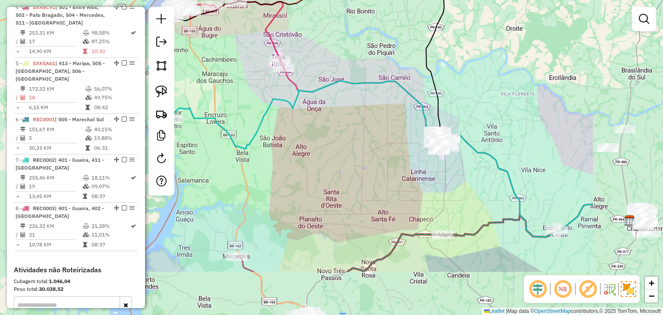
drag, startPoint x: 357, startPoint y: 133, endPoint x: 334, endPoint y: 124, distance: 24.2
click at [334, 124] on div "Janela de atendimento Grade de atendimento Capacidade Transportadoras Veículos …" at bounding box center [331, 157] width 663 height 315
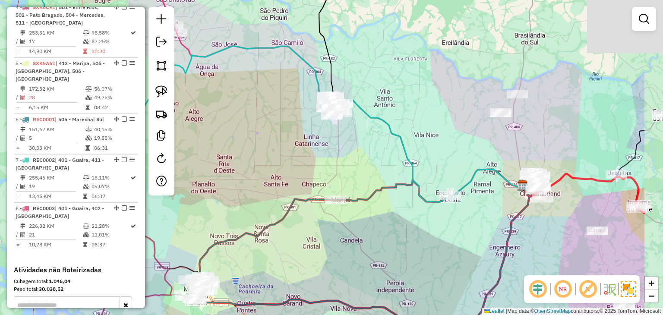
drag, startPoint x: 493, startPoint y: 138, endPoint x: 409, endPoint y: 113, distance: 88.4
click at [409, 113] on div "Janela de atendimento Grade de atendimento Capacidade Transportadoras Veículos …" at bounding box center [331, 157] width 663 height 315
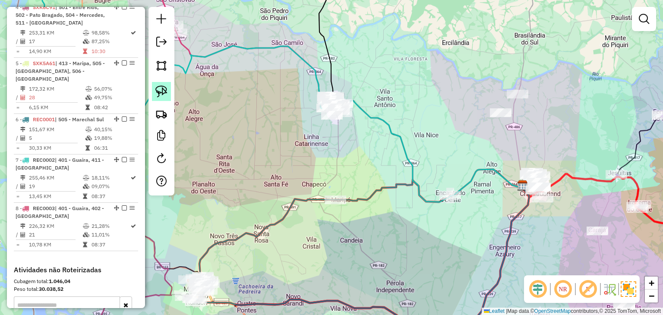
click at [165, 92] on img at bounding box center [161, 91] width 12 height 12
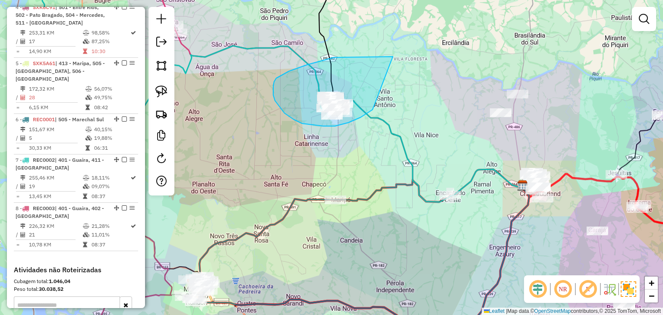
drag, startPoint x: 289, startPoint y: 71, endPoint x: 373, endPoint y: 109, distance: 92.3
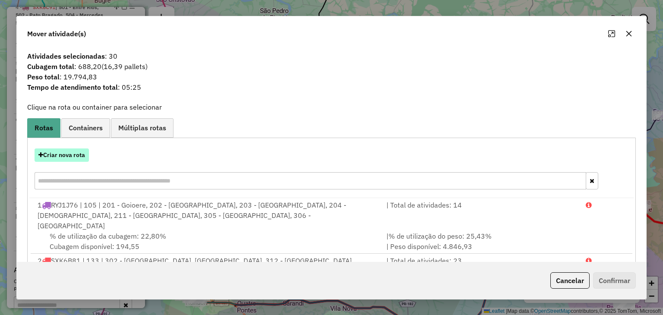
click at [71, 153] on button "Criar nova rota" at bounding box center [62, 154] width 54 height 13
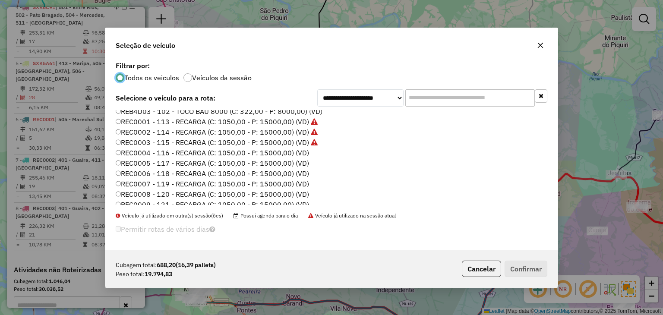
click at [298, 149] on label "REC0004 - 116 - RECARGA (C: 1050,00 - P: 15000,00) (VD)" at bounding box center [212, 153] width 193 height 10
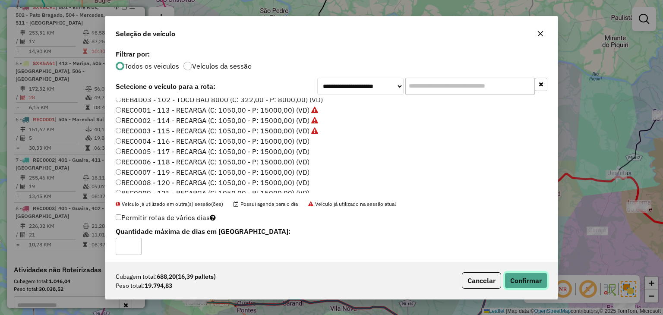
click at [525, 287] on button "Confirmar" at bounding box center [525, 280] width 43 height 16
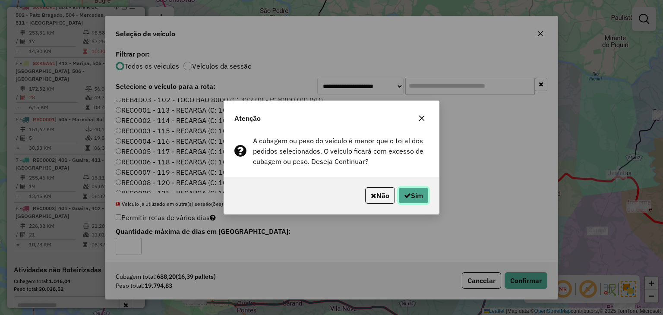
click at [411, 195] on button "Sim" at bounding box center [413, 195] width 30 height 16
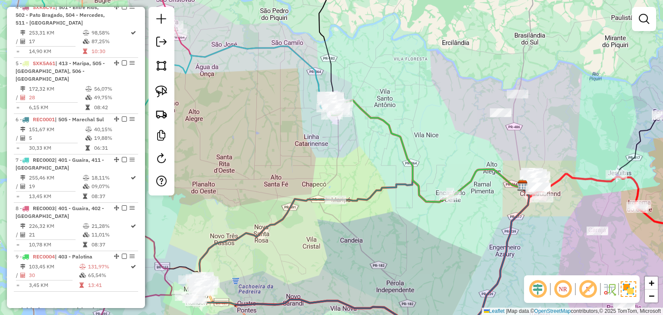
select select "*********"
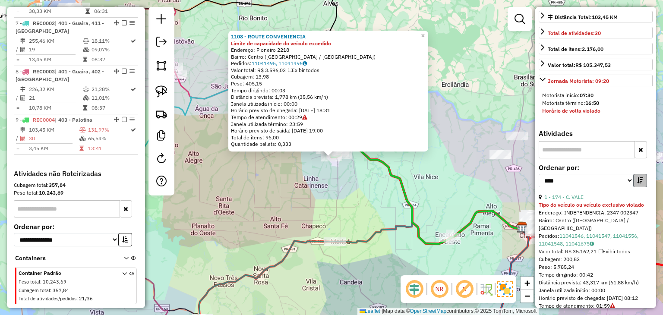
scroll to position [302, 0]
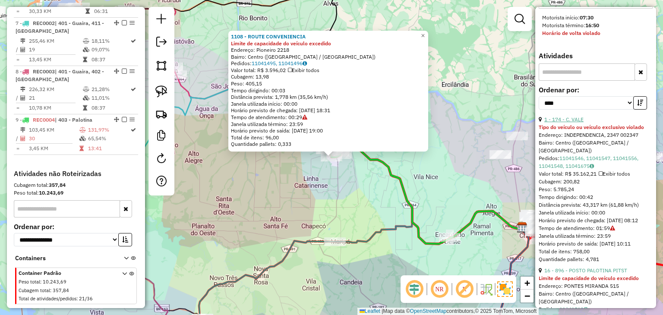
click at [581, 122] on link "1 - 174 - C. VALE" at bounding box center [563, 119] width 39 height 6
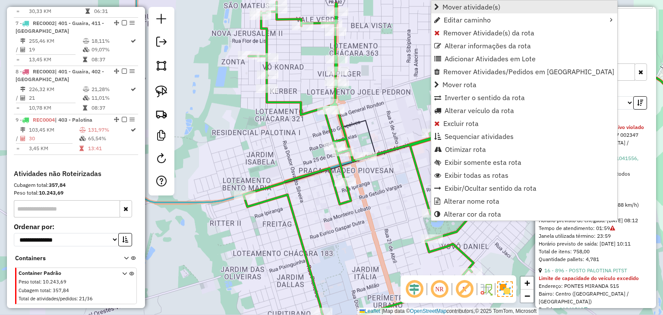
click at [454, 8] on span "Mover atividade(s)" at bounding box center [471, 6] width 58 height 7
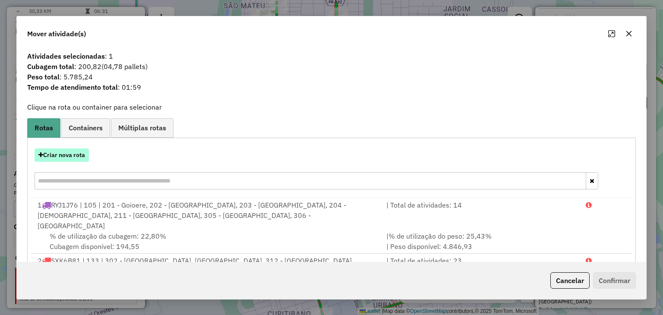
click at [72, 152] on button "Criar nova rota" at bounding box center [62, 154] width 54 height 13
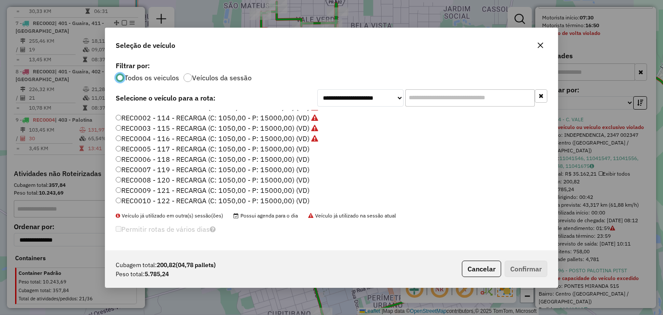
scroll to position [86, 0]
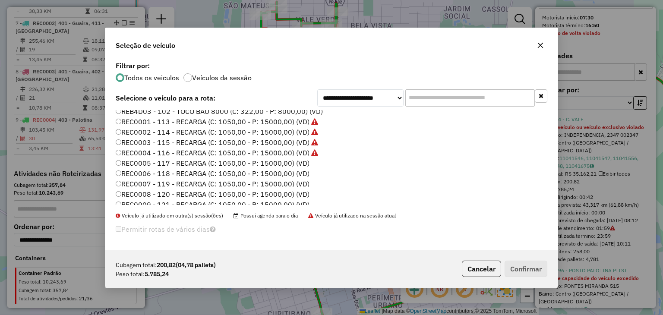
click at [295, 163] on label "REC0005 - 117 - RECARGA (C: 1050,00 - P: 15000,00) (VD)" at bounding box center [213, 163] width 194 height 10
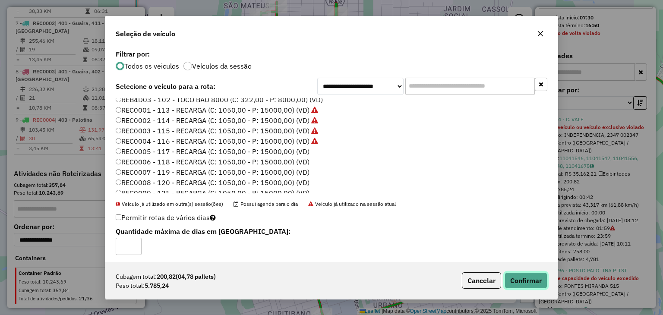
click at [531, 274] on button "Confirmar" at bounding box center [525, 280] width 43 height 16
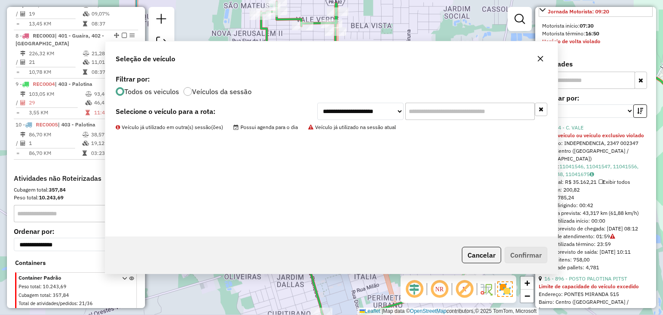
scroll to position [719, 0]
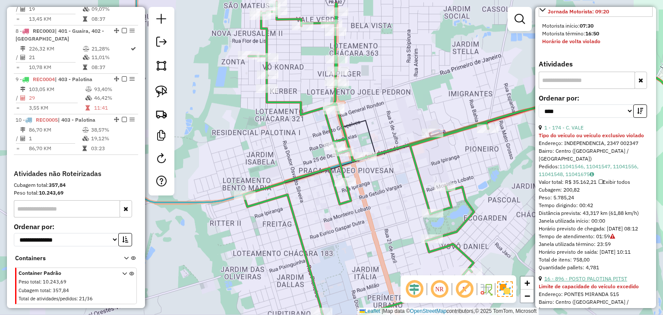
click at [601, 282] on link "16 - 896 - POSTO PALOTINA PITST" at bounding box center [585, 278] width 83 height 6
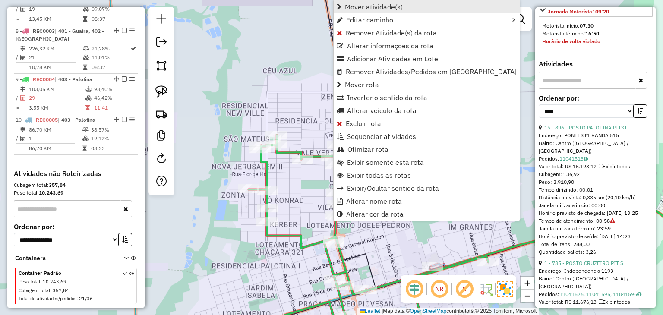
click at [386, 3] on span "Mover atividade(s)" at bounding box center [374, 6] width 58 height 7
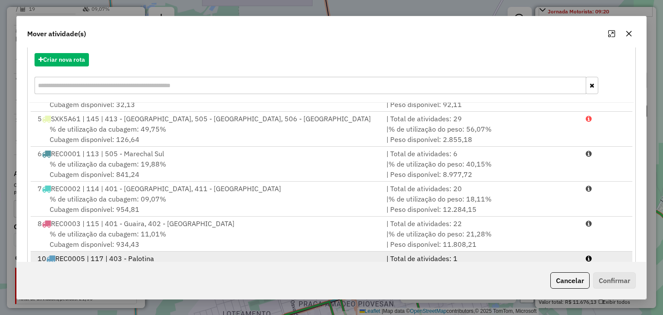
scroll to position [123, 0]
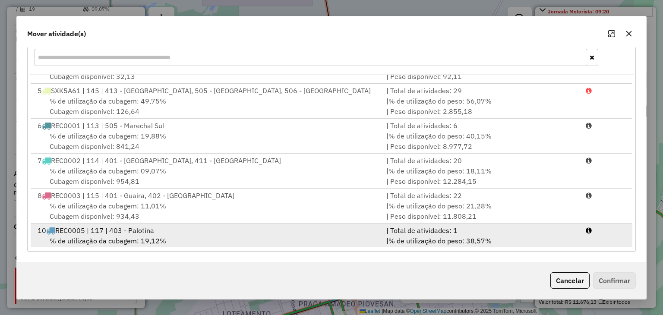
click at [521, 236] on div "| % de utilização do peso: 38,57% | Peso disponível: 9.214,76" at bounding box center [480, 246] width 199 height 21
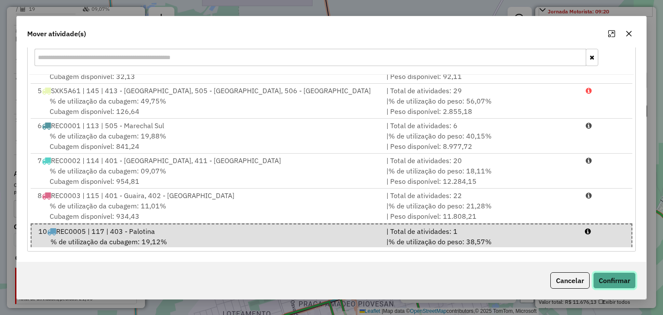
click at [619, 283] on button "Confirmar" at bounding box center [614, 280] width 43 height 16
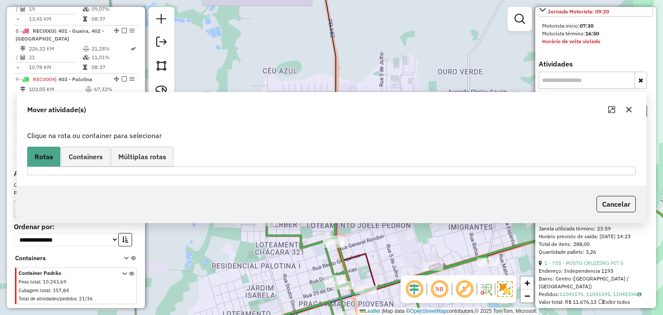
scroll to position [0, 0]
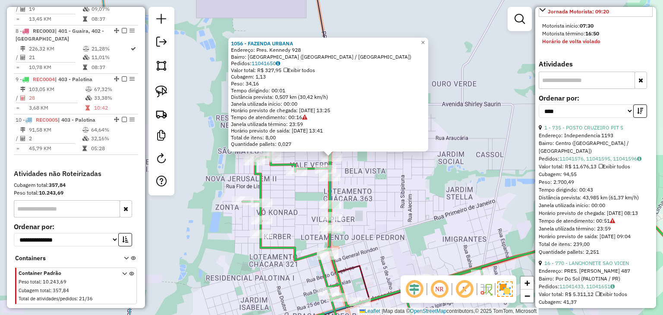
click at [594, 132] on div "1 - 735 - POSTO CRUZEIRO PIT S" at bounding box center [595, 128] width 114 height 8
click at [593, 131] on link "1 - 735 - POSTO CRUZEIRO PIT S" at bounding box center [583, 127] width 79 height 6
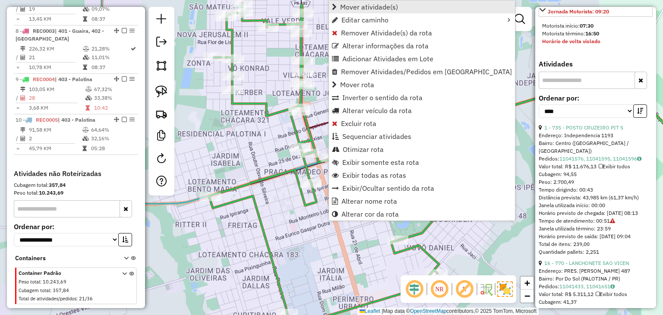
click at [371, 3] on span "Mover atividade(s)" at bounding box center [369, 6] width 58 height 7
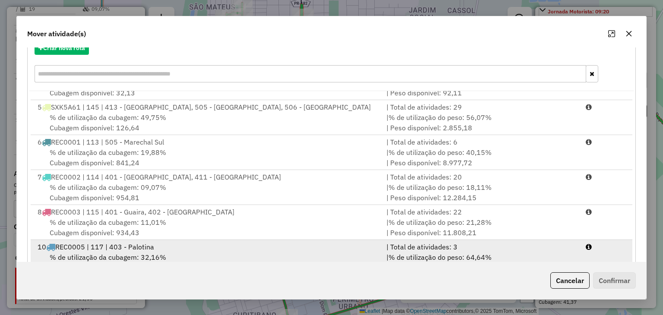
scroll to position [123, 0]
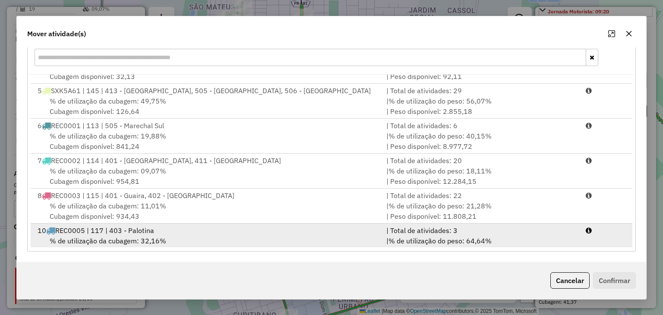
click at [537, 237] on div "| % de utilização do peso: 64,64% | Peso disponível: 5.303,86" at bounding box center [480, 246] width 199 height 21
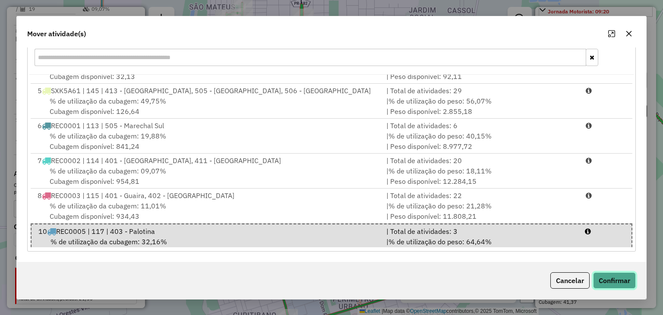
click at [619, 282] on button "Confirmar" at bounding box center [614, 280] width 43 height 16
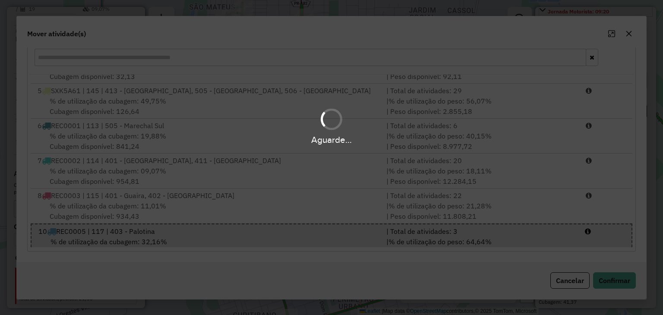
scroll to position [0, 0]
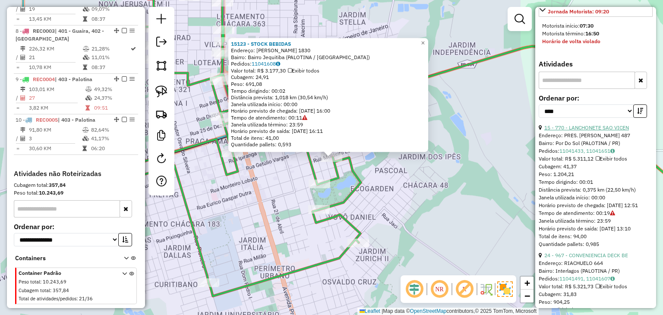
click at [589, 131] on link "15 - 770 - LANCHONETE SAO VICEN" at bounding box center [586, 127] width 85 height 6
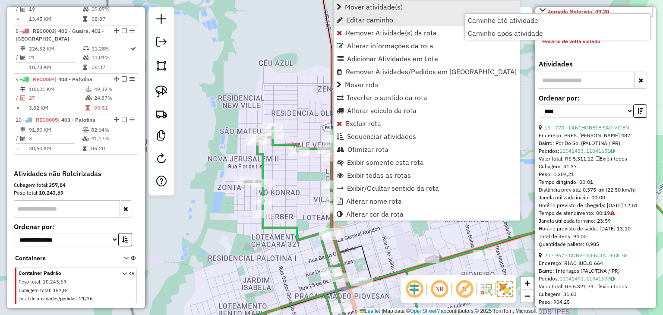
click at [370, 7] on span "Mover atividade(s)" at bounding box center [374, 6] width 58 height 7
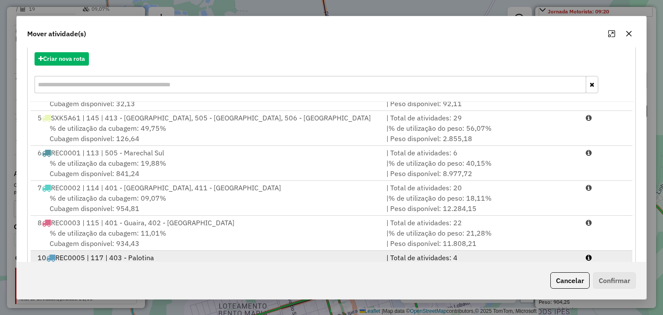
scroll to position [123, 0]
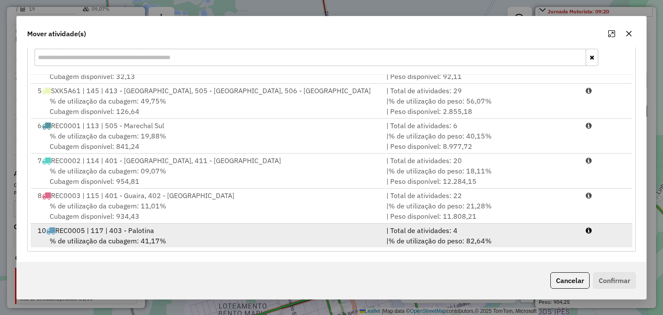
click at [576, 242] on li "10 REC0005 | 117 | 403 - Palotina | Total de atividades: 4 % de utilização da c…" at bounding box center [331, 240] width 601 height 35
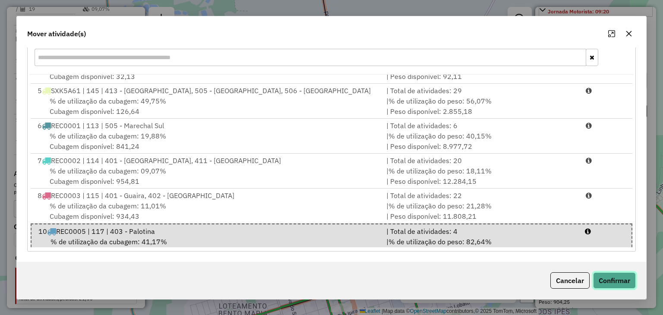
click at [611, 277] on button "Confirmar" at bounding box center [614, 280] width 43 height 16
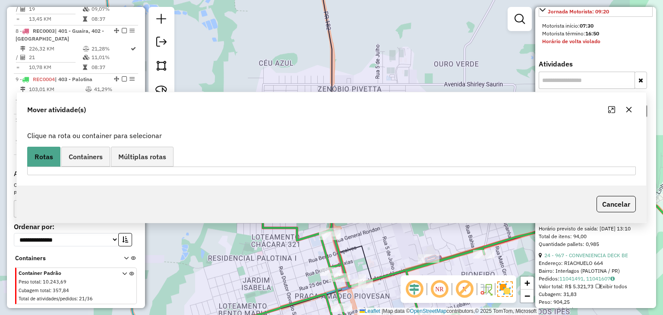
scroll to position [0, 0]
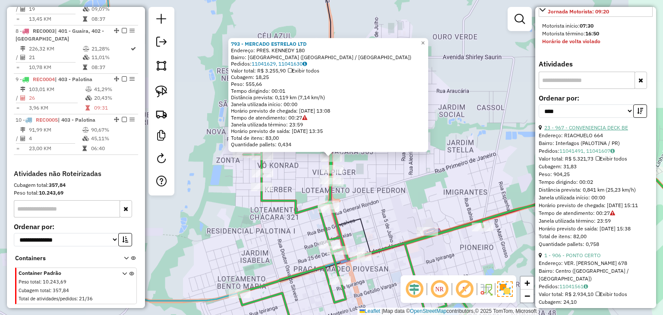
click at [581, 131] on link "23 - 967 - CONVENIENCIA DECK BE" at bounding box center [586, 127] width 84 height 6
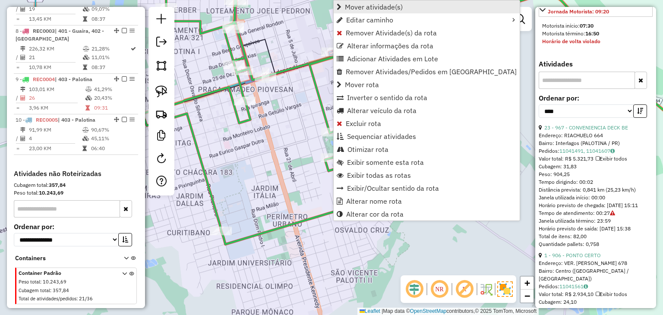
click at [371, 1] on link "Mover atividade(s)" at bounding box center [426, 6] width 186 height 13
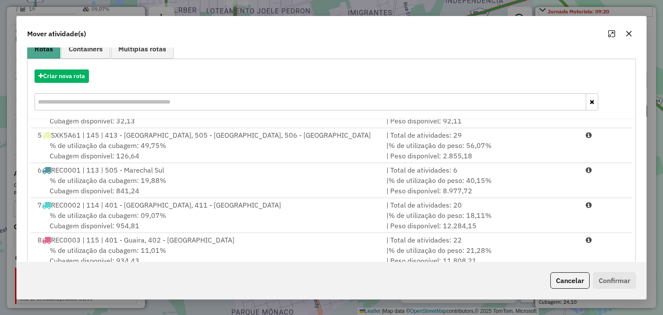
scroll to position [123, 0]
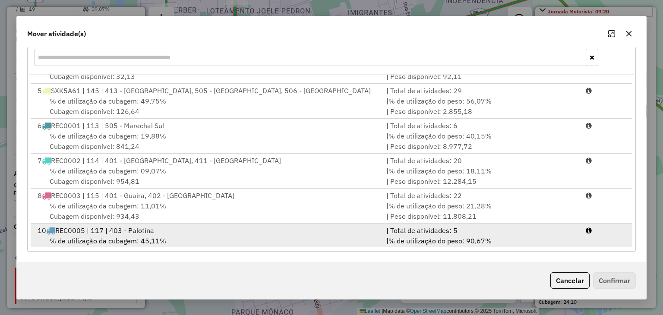
click at [571, 225] on div "| Total de atividades: 5" at bounding box center [480, 230] width 199 height 10
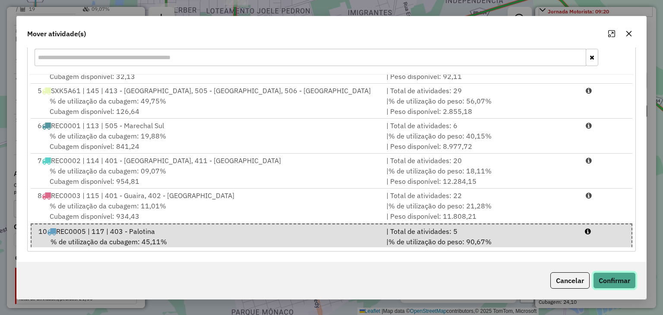
click at [614, 275] on button "Confirmar" at bounding box center [614, 280] width 43 height 16
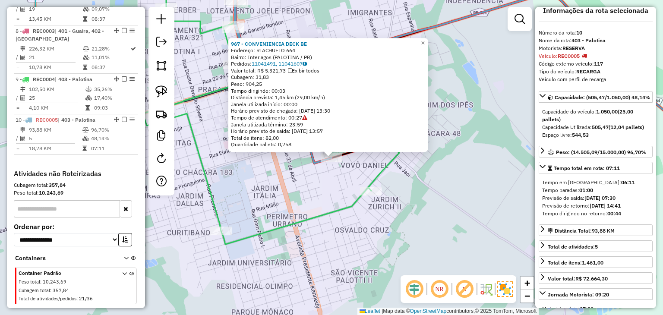
scroll to position [0, 0]
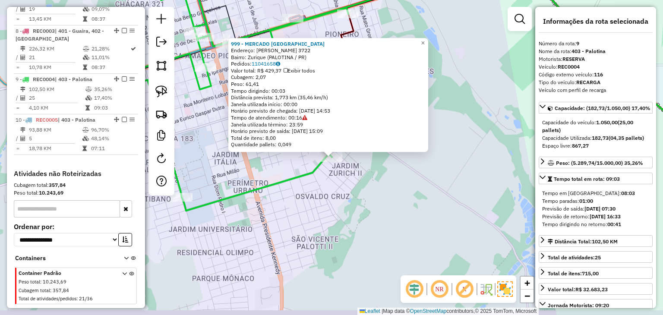
click at [350, 194] on div "Rota 9 - Placa REC0004 999 - MERCADO ZURICH × 999 - MERCADO ZURICH Endereço: PA…" at bounding box center [331, 157] width 663 height 315
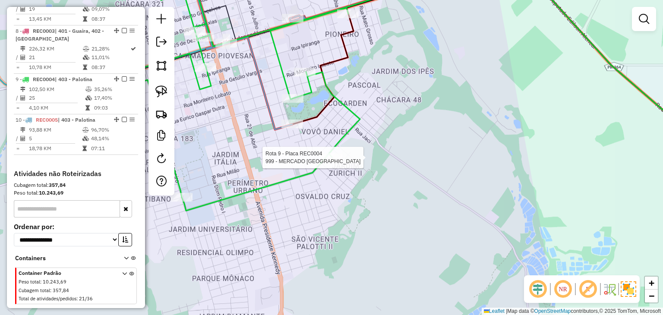
click at [329, 162] on div at bounding box center [331, 157] width 22 height 9
select select "*********"
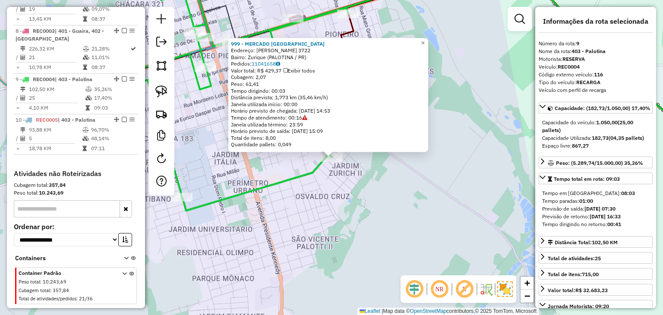
click at [361, 200] on div "999 - MERCADO ZURICH Endereço: PAULO FREIRE 3722 Bairro: Zurique (PALOTINA / PR…" at bounding box center [331, 157] width 663 height 315
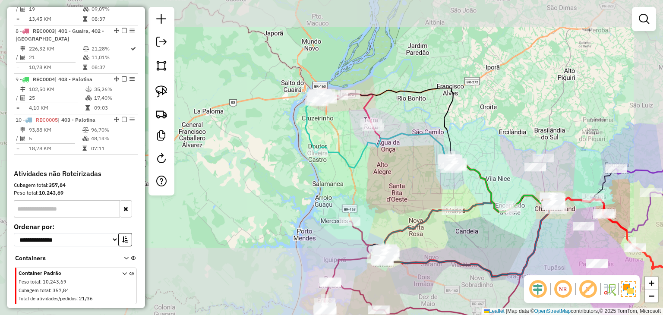
drag, startPoint x: 595, startPoint y: 124, endPoint x: 452, endPoint y: 78, distance: 149.9
click at [452, 78] on div "Janela de atendimento Grade de atendimento Capacidade Transportadoras Veículos …" at bounding box center [331, 157] width 663 height 315
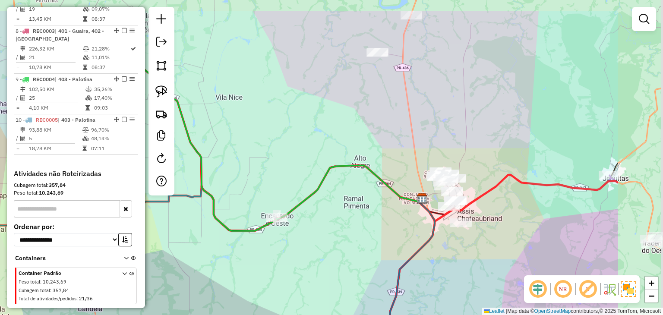
drag, startPoint x: 487, startPoint y: 83, endPoint x: 390, endPoint y: 140, distance: 112.5
click at [390, 140] on div "Janela de atendimento Grade de atendimento Capacidade Transportadoras Veículos …" at bounding box center [331, 157] width 663 height 315
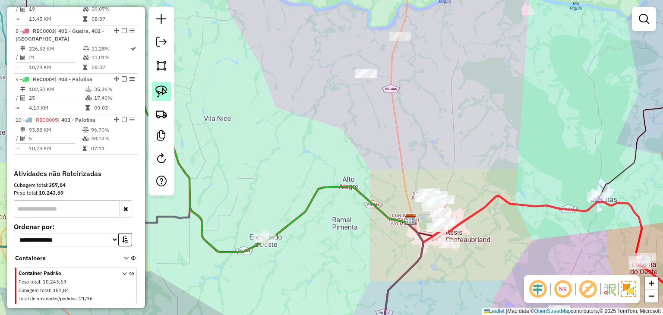
click at [167, 87] on link at bounding box center [161, 91] width 19 height 19
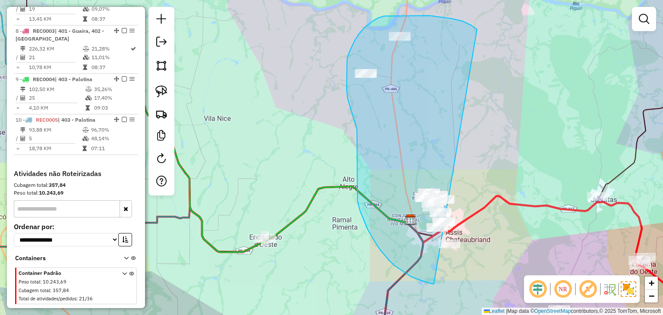
drag, startPoint x: 474, startPoint y: 28, endPoint x: 496, endPoint y: 258, distance: 230.9
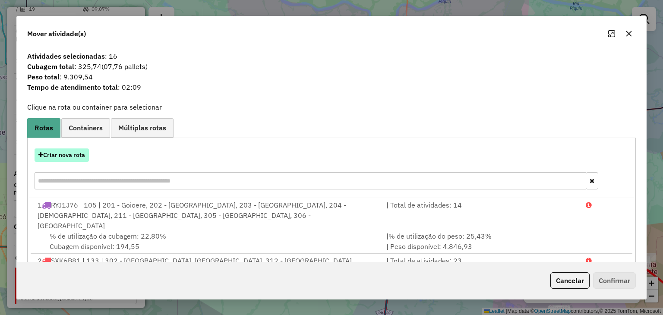
click at [67, 154] on button "Criar nova rota" at bounding box center [62, 154] width 54 height 13
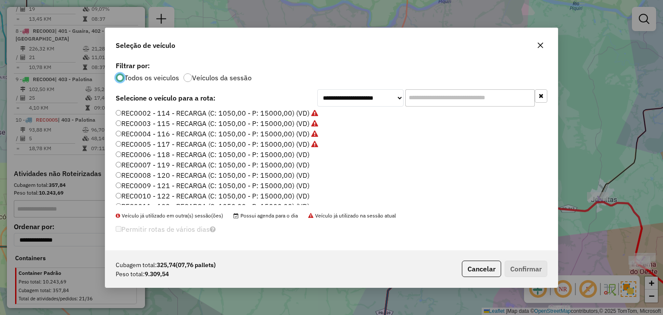
scroll to position [129, 0]
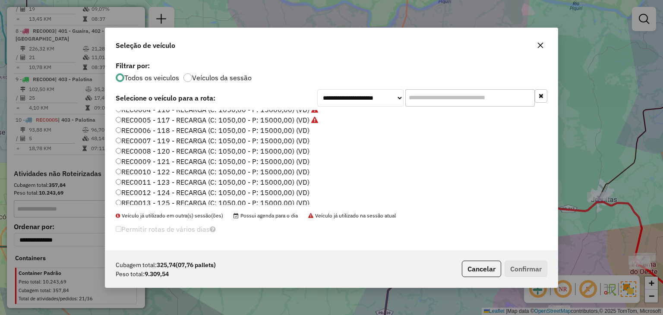
click at [296, 129] on label "REC0006 - 118 - RECARGA (C: 1050,00 - P: 15000,00) (VD)" at bounding box center [213, 130] width 194 height 10
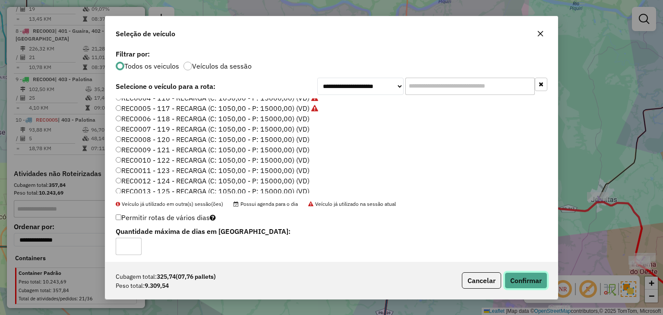
click at [525, 276] on button "Confirmar" at bounding box center [525, 280] width 43 height 16
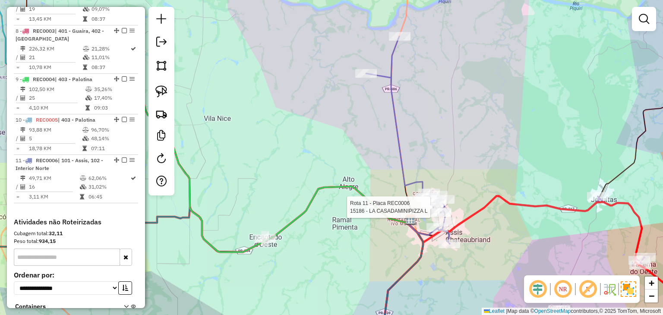
select select "*********"
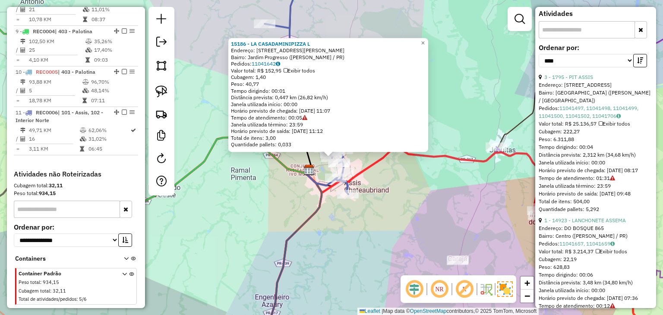
scroll to position [345, 0]
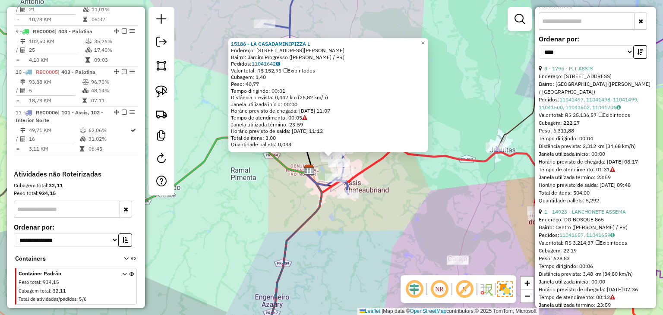
click at [384, 217] on div "15186 - LA CASADAMINIPIZZA L Endereço: Rua Professor Jose Pascoal de 180 Bairro…" at bounding box center [331, 157] width 663 height 315
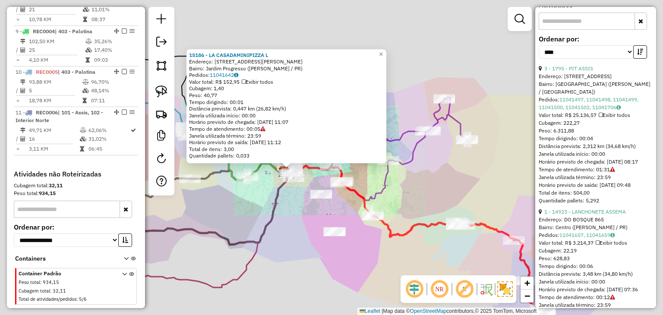
click at [251, 202] on div "15186 - LA CASADAMINIPIZZA L Endereço: Rua Professor Jose Pascoal de 180 Bairro…" at bounding box center [331, 157] width 663 height 315
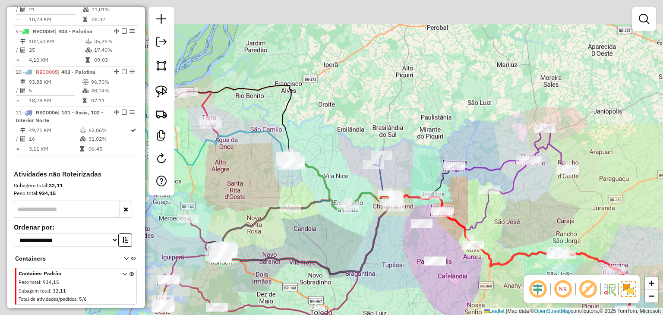
drag, startPoint x: 254, startPoint y: 209, endPoint x: 338, endPoint y: 230, distance: 87.0
click at [338, 230] on div "Janela de atendimento Grade de atendimento Capacidade Transportadoras Veículos …" at bounding box center [331, 157] width 663 height 315
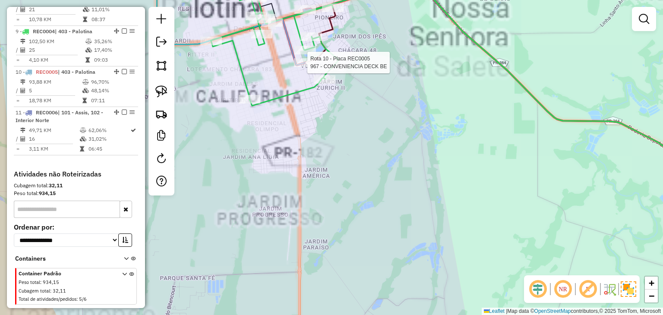
select select "*********"
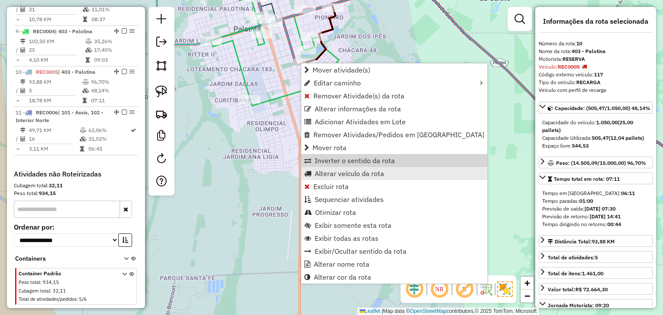
click at [335, 171] on span "Alterar veículo da rota" at bounding box center [348, 173] width 69 height 7
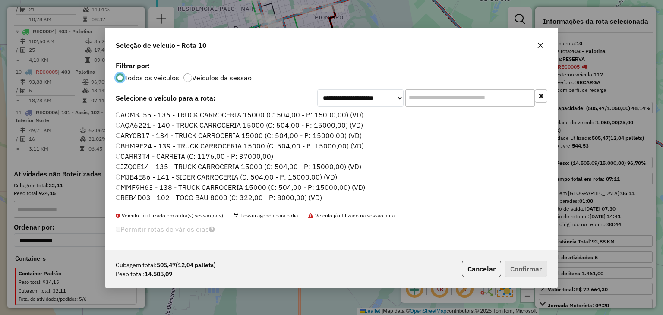
scroll to position [4, 3]
drag, startPoint x: 499, startPoint y: 91, endPoint x: 490, endPoint y: 91, distance: 9.5
click at [490, 91] on input "text" at bounding box center [469, 97] width 129 height 17
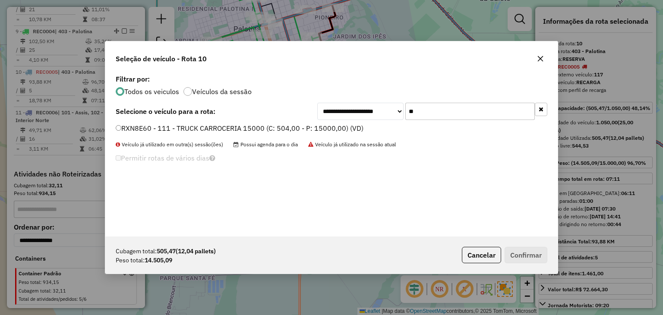
click at [345, 131] on label "RXN8E60 - 111 - TRUCK CARROCERIA 15000 (C: 504,00 - P: 15000,00) (VD)" at bounding box center [240, 128] width 248 height 10
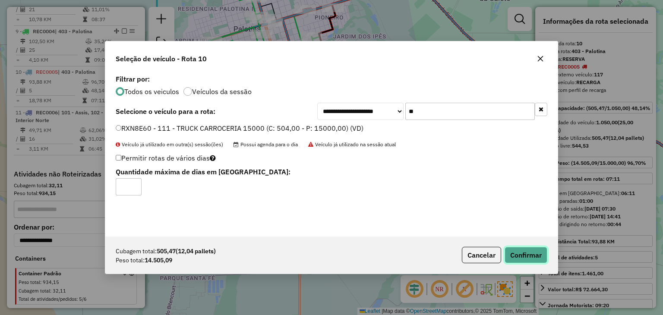
click at [525, 258] on button "Confirmar" at bounding box center [525, 255] width 43 height 16
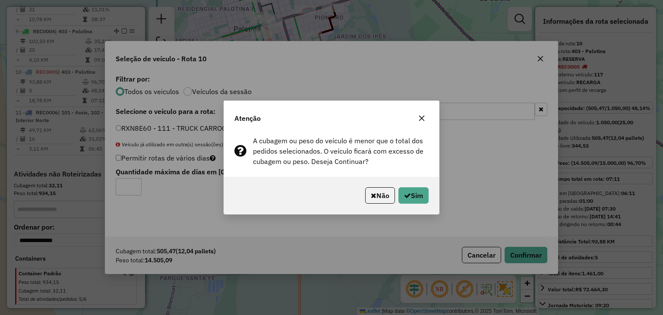
click at [425, 120] on button "button" at bounding box center [422, 118] width 14 height 14
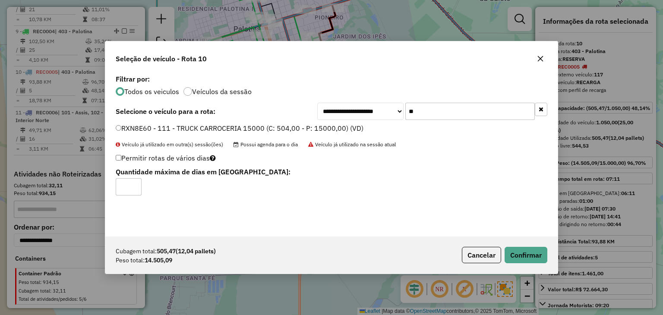
drag, startPoint x: 460, startPoint y: 111, endPoint x: 408, endPoint y: 109, distance: 52.3
click at [408, 109] on input "**" at bounding box center [469, 111] width 129 height 17
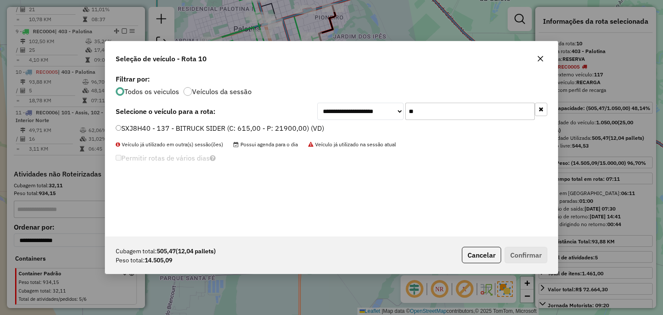
type input "**"
drag, startPoint x: 216, startPoint y: 127, endPoint x: 221, endPoint y: 130, distance: 6.2
click at [216, 127] on label "SXJ8H40 - 137 - BITRUCK SIDER (C: 615,00 - P: 21900,00) (VD)" at bounding box center [220, 128] width 208 height 10
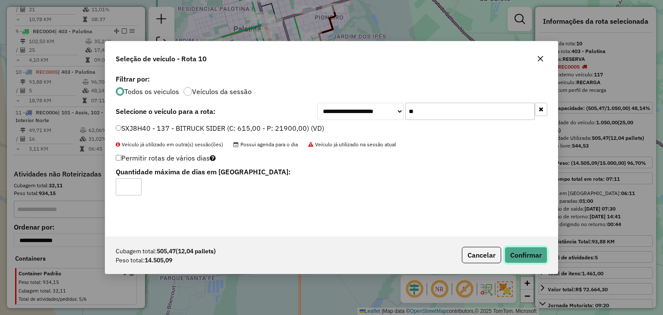
click at [533, 253] on button "Confirmar" at bounding box center [525, 255] width 43 height 16
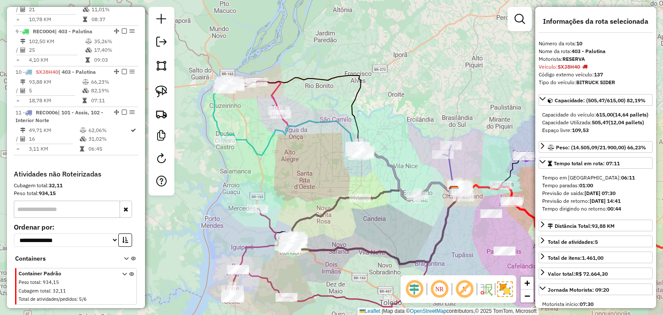
drag, startPoint x: 442, startPoint y: 175, endPoint x: 226, endPoint y: 40, distance: 254.6
click at [226, 40] on div "Janela de atendimento Grade de atendimento Capacidade Transportadoras Veículos …" at bounding box center [331, 157] width 663 height 315
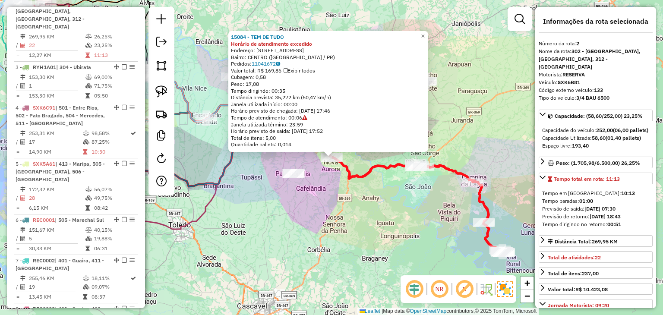
scroll to position [424, 0]
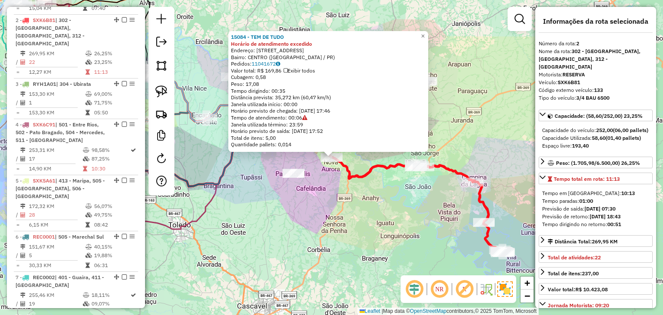
click at [336, 208] on div "15084 - TEM DE TUDO Horário de atendimento excedido Endereço: Avenida Sao Luiz …" at bounding box center [331, 157] width 663 height 315
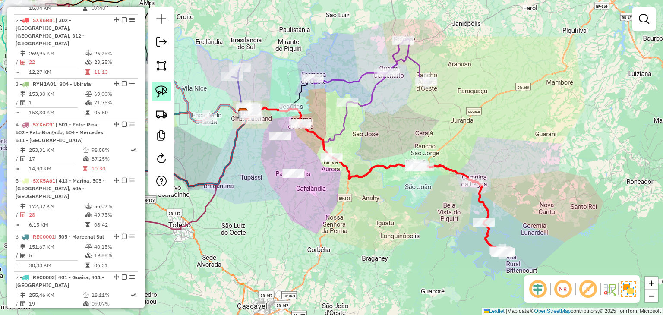
click at [160, 91] on img at bounding box center [161, 91] width 12 height 12
drag, startPoint x: 293, startPoint y: 132, endPoint x: 278, endPoint y: 150, distance: 23.9
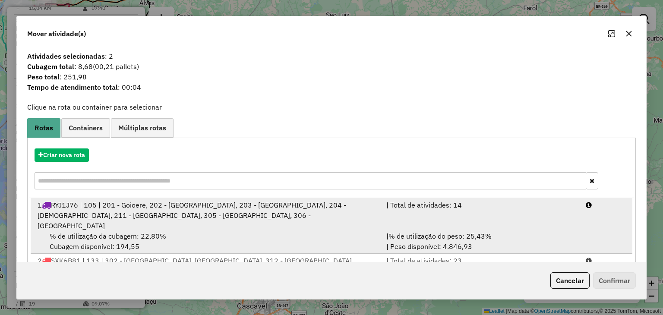
click at [156, 217] on span "RYJ1J76 | 105 | 201 - Goioere, 202 - Quarto Centenario, 203 - Formosa do Oeste,…" at bounding box center [192, 215] width 308 height 29
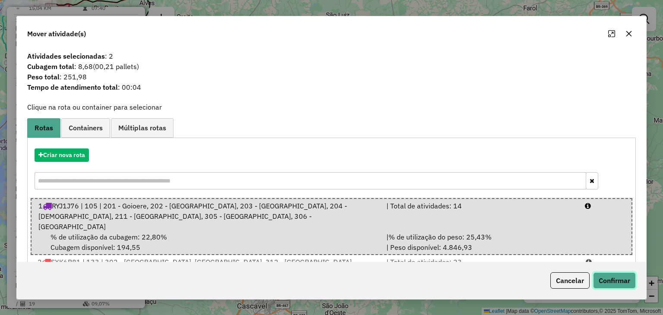
click at [611, 285] on button "Confirmar" at bounding box center [614, 280] width 43 height 16
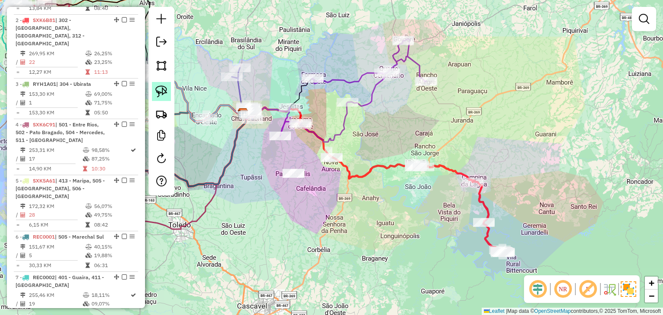
click at [159, 94] on img at bounding box center [161, 91] width 12 height 12
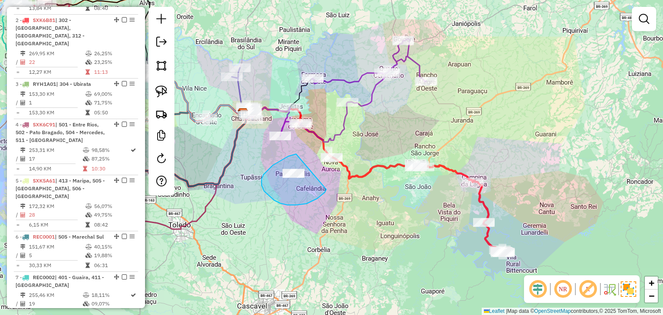
drag, startPoint x: 296, startPoint y: 154, endPoint x: 326, endPoint y: 189, distance: 46.2
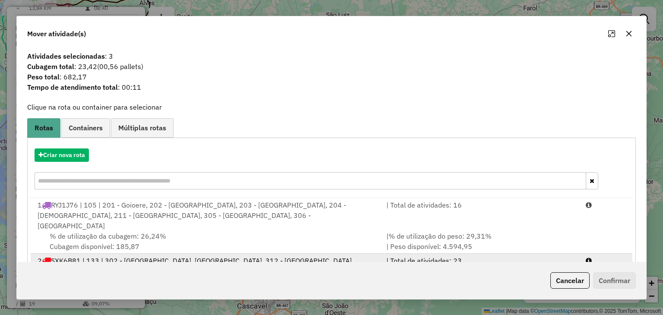
click at [155, 256] on span "SXK6B81 | 133 | 302 - Campina da Lagoa, 304 - Ubirata, 312 - Altamira do Parana" at bounding box center [201, 260] width 301 height 9
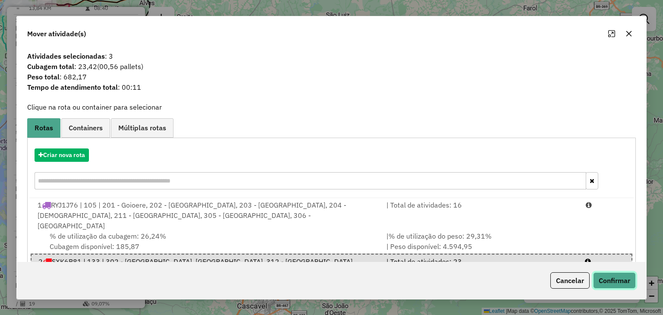
click at [597, 281] on button "Confirmar" at bounding box center [614, 280] width 43 height 16
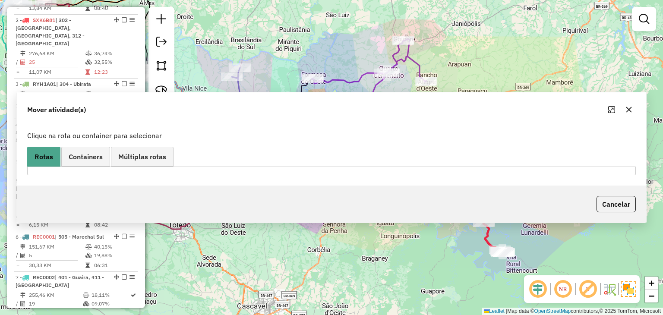
scroll to position [367, 0]
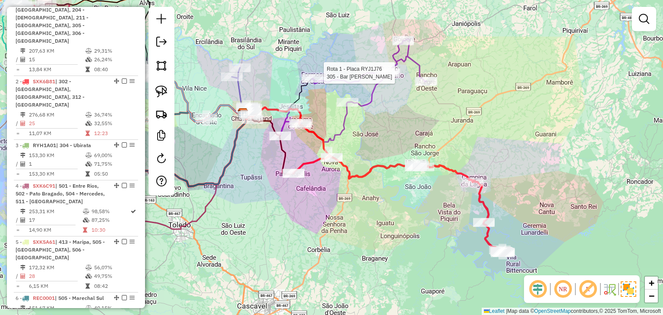
select select "*********"
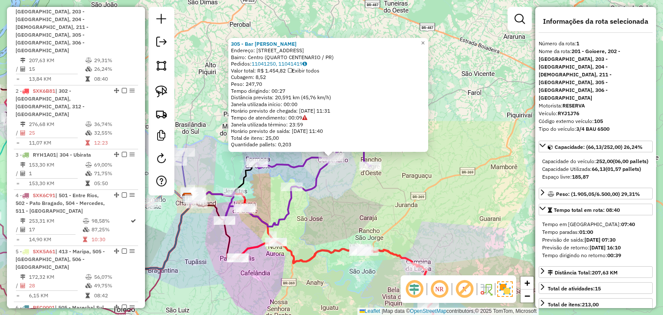
scroll to position [352, 0]
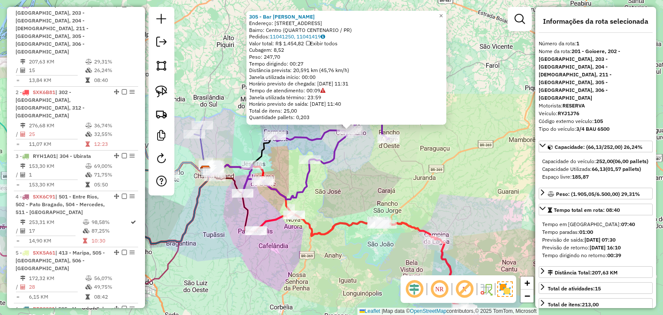
drag, startPoint x: 431, startPoint y: 215, endPoint x: 443, endPoint y: 195, distance: 23.6
click at [443, 195] on div "305 - Bar joao doria Endereço: av bandeirantes 264 Bairro: Centro (QUARTO CENTE…" at bounding box center [331, 157] width 663 height 315
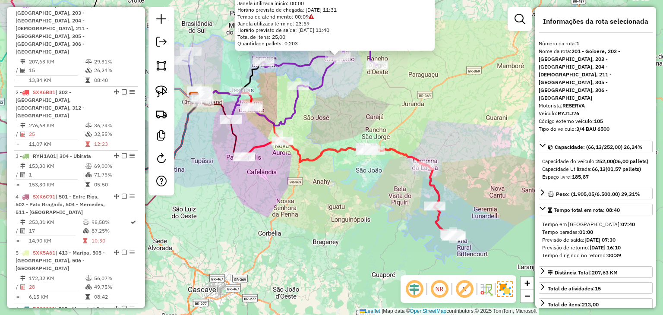
drag, startPoint x: 462, startPoint y: 183, endPoint x: 439, endPoint y: 121, distance: 65.9
click at [439, 117] on div "305 - Bar joao doria Endereço: av bandeirantes 264 Bairro: Centro (QUARTO CENTE…" at bounding box center [331, 157] width 663 height 315
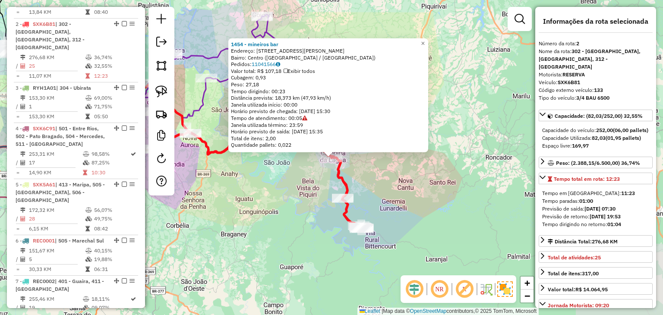
scroll to position [424, 0]
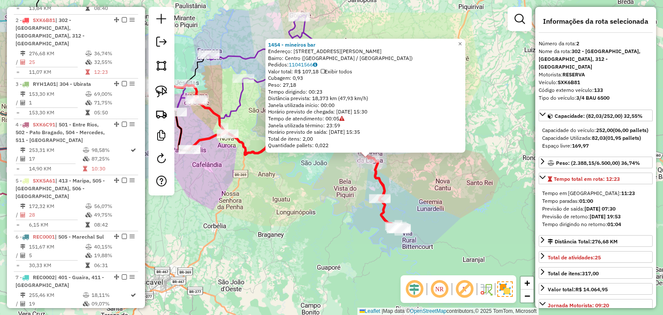
drag, startPoint x: 412, startPoint y: 179, endPoint x: 451, endPoint y: 179, distance: 38.4
click at [451, 179] on div "1454 - mineiros bar Endereço: rua darci miranda 605 Bairro: Centro (CAMPINA DA …" at bounding box center [331, 157] width 663 height 315
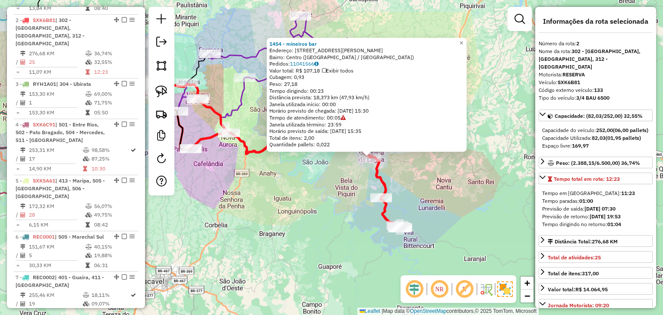
click at [356, 169] on div "1454 - mineiros bar Endereço: rua darci miranda 605 Bairro: Centro (CAMPINA DA …" at bounding box center [331, 157] width 663 height 315
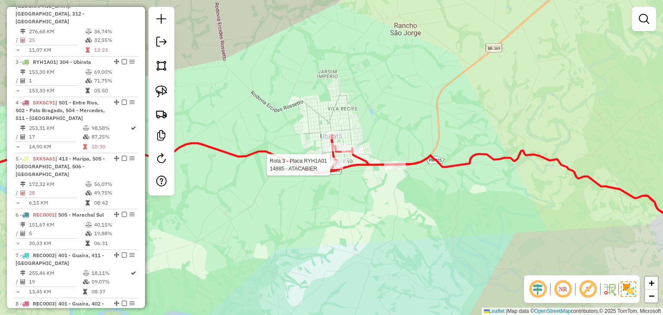
select select "*********"
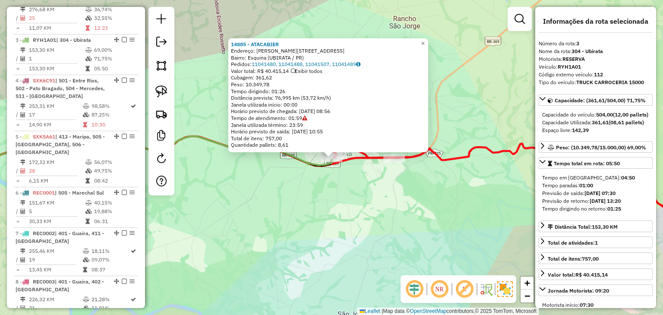
scroll to position [480, 0]
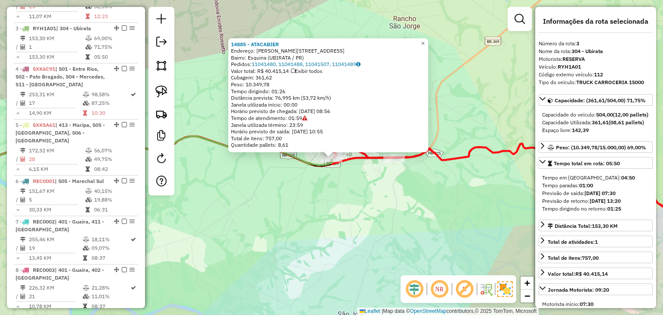
click at [336, 186] on div "14885 - ATACABIER Endereço: LUIZ ADOLFO DA SILVA 65 Bairro: Esquina (UBIRATA / …" at bounding box center [331, 157] width 663 height 315
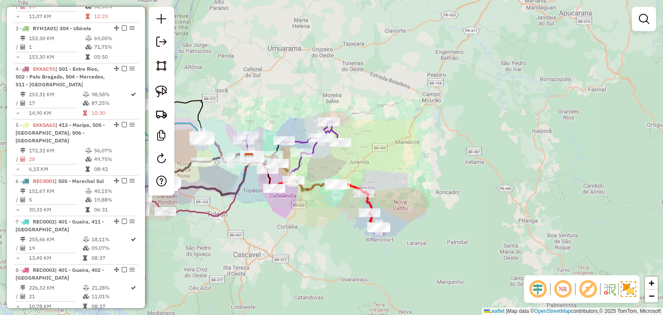
drag, startPoint x: 336, startPoint y: 161, endPoint x: 412, endPoint y: 173, distance: 76.9
click at [412, 173] on div "Janela de atendimento Grade de atendimento Capacidade Transportadoras Veículos …" at bounding box center [331, 157] width 663 height 315
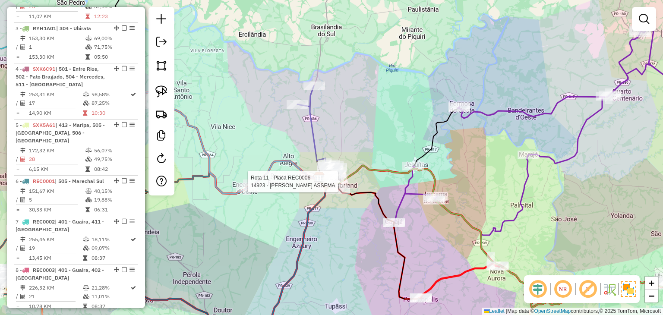
select select "*********"
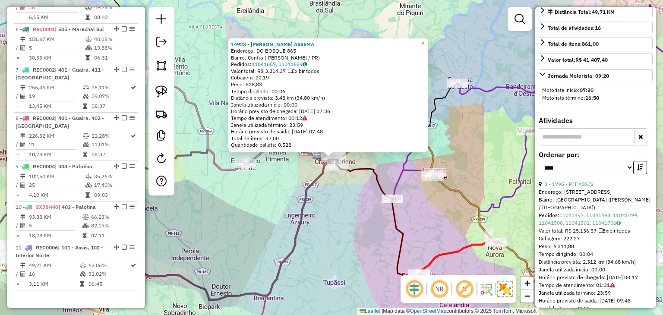
scroll to position [259, 0]
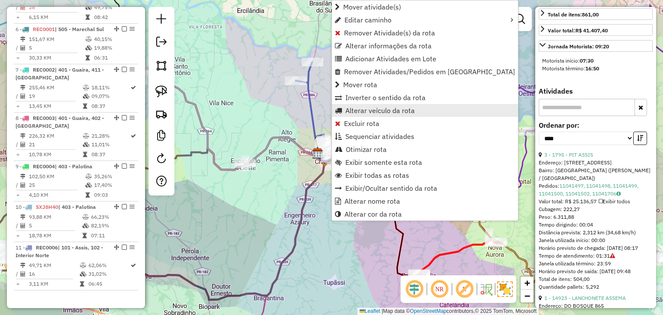
click at [360, 113] on span "Alterar veículo da rota" at bounding box center [379, 110] width 69 height 7
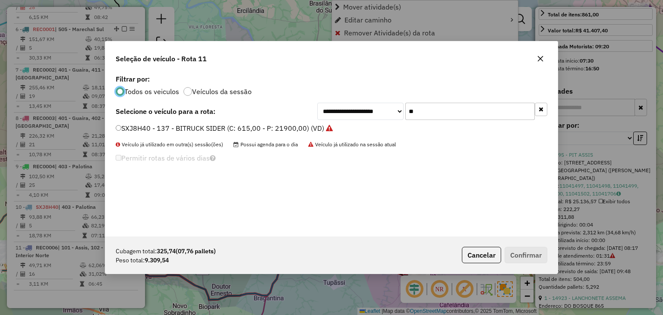
scroll to position [4, 3]
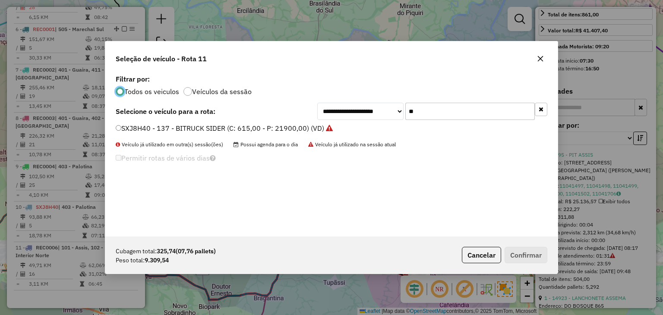
click at [424, 106] on input "**" at bounding box center [469, 111] width 129 height 17
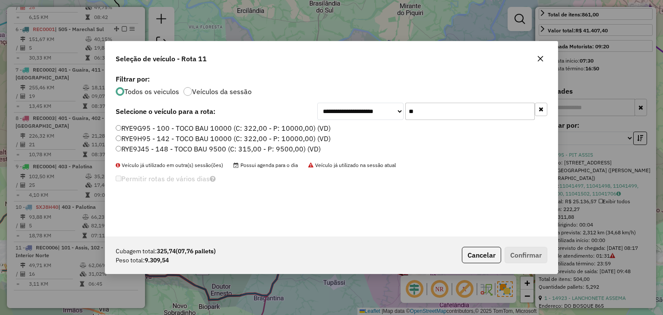
type input "**"
click at [251, 137] on label "RYE9H95 - 142 - TOCO BAU 10000 (C: 322,00 - P: 10000,00) (VD)" at bounding box center [223, 138] width 215 height 10
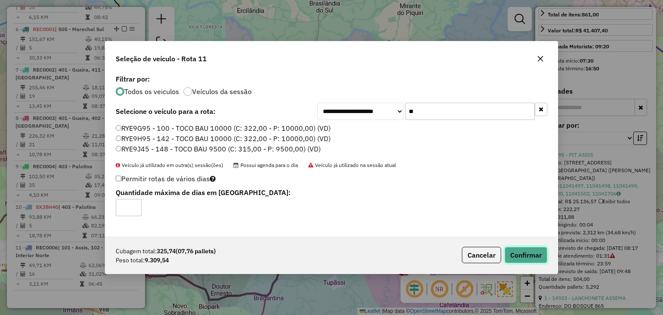
click at [510, 252] on button "Confirmar" at bounding box center [525, 255] width 43 height 16
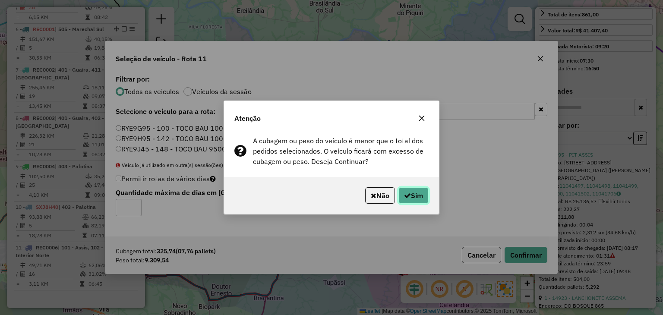
click at [415, 196] on button "Sim" at bounding box center [413, 195] width 30 height 16
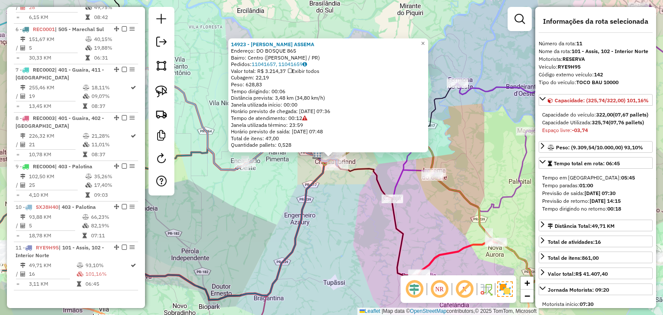
scroll to position [259, 0]
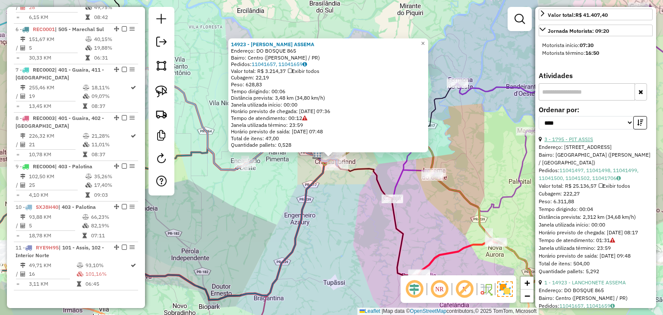
click at [587, 142] on link "3 - 1795 - PIT ASSIS" at bounding box center [568, 139] width 49 height 6
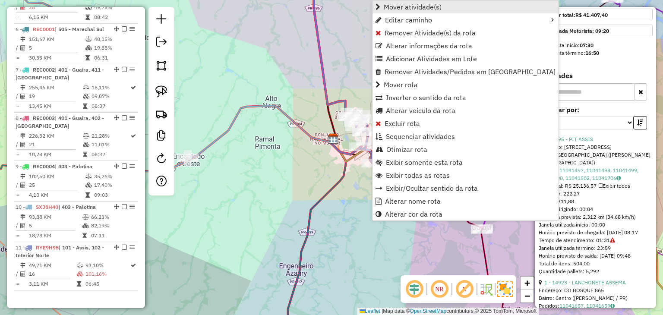
click at [409, 8] on span "Mover atividade(s)" at bounding box center [412, 6] width 58 height 7
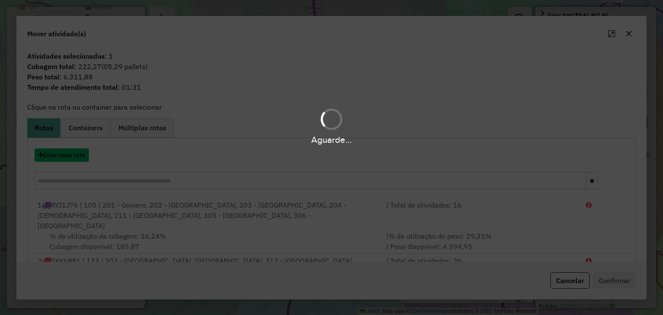
click at [85, 153] on button "Criar nova rota" at bounding box center [62, 154] width 54 height 13
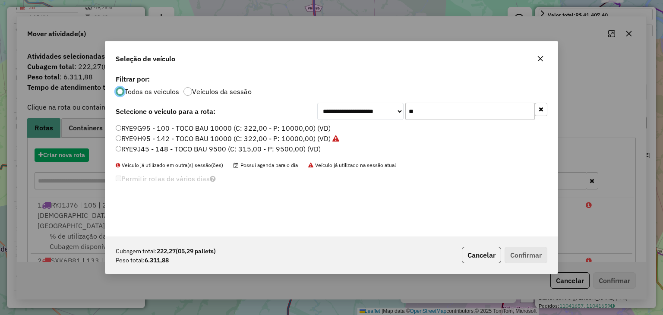
scroll to position [4, 3]
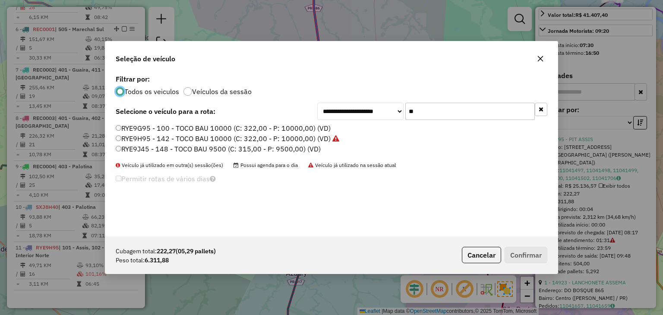
click at [537, 111] on button "button" at bounding box center [540, 109] width 13 height 13
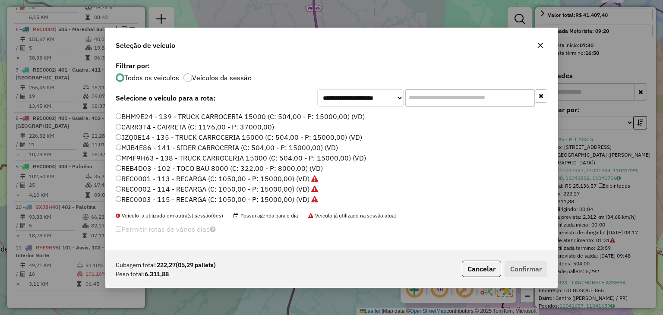
scroll to position [43, 0]
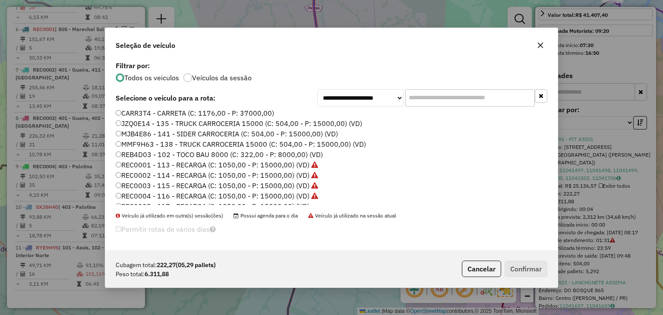
click at [293, 164] on label "REC0001 - 113 - RECARGA (C: 1050,00 - P: 15000,00) (VD)" at bounding box center [217, 165] width 202 height 10
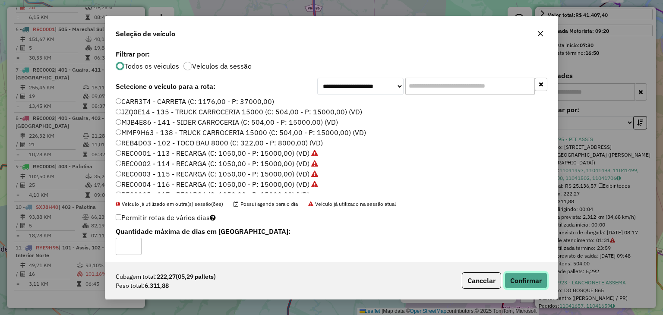
click at [537, 284] on button "Confirmar" at bounding box center [525, 280] width 43 height 16
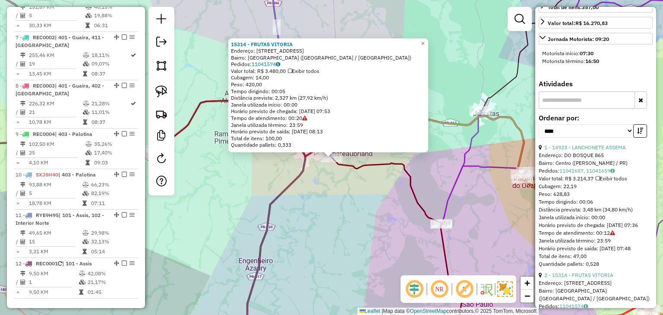
scroll to position [0, 0]
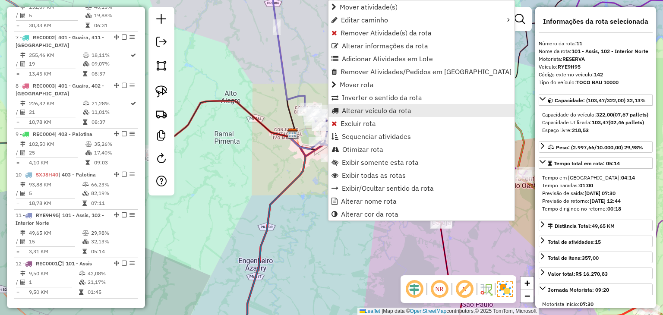
click at [367, 113] on span "Alterar veículo da rota" at bounding box center [376, 110] width 69 height 7
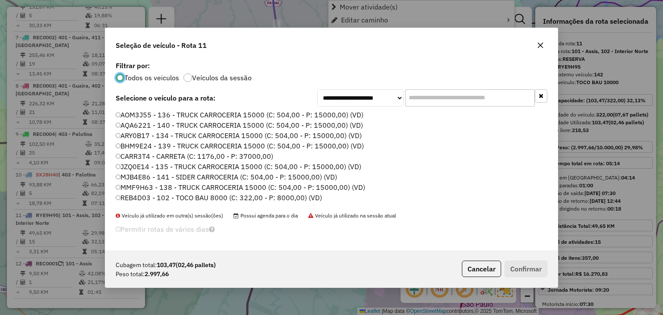
scroll to position [4, 3]
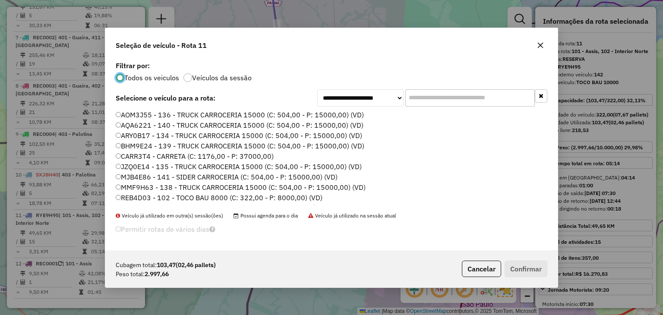
click at [481, 92] on input "text" at bounding box center [469, 97] width 129 height 17
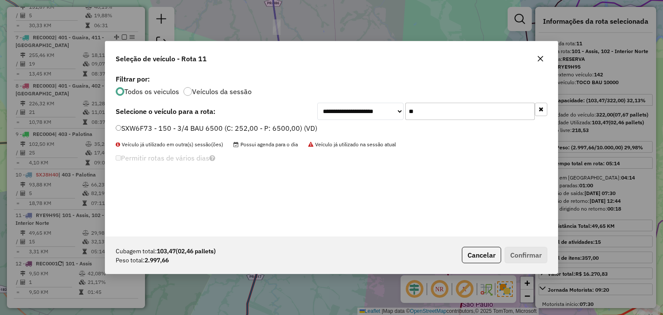
type input "**"
click at [286, 124] on label "SXW6F73 - 150 - 3/4 BAU 6500 (C: 252,00 - P: 6500,00) (VD)" at bounding box center [216, 128] width 201 height 10
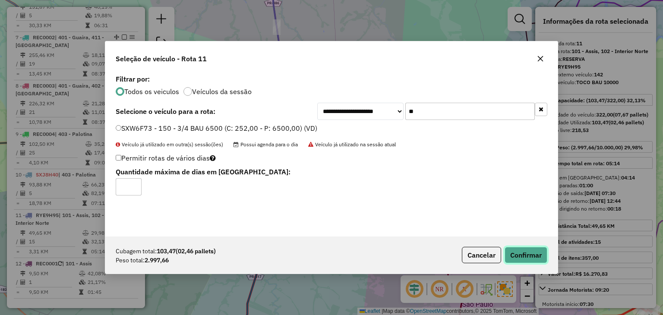
drag, startPoint x: 535, startPoint y: 259, endPoint x: 526, endPoint y: 251, distance: 12.8
click at [535, 259] on button "Confirmar" at bounding box center [525, 255] width 43 height 16
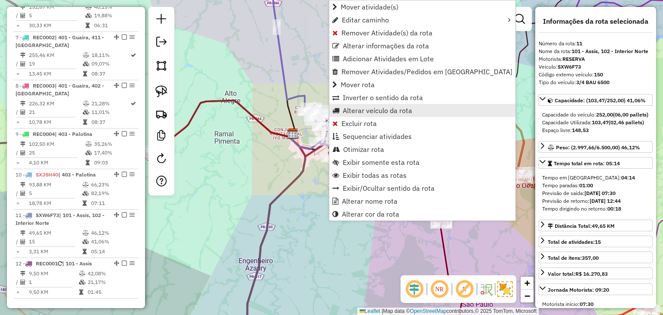
click at [348, 107] on span "Alterar veículo da rota" at bounding box center [376, 110] width 69 height 7
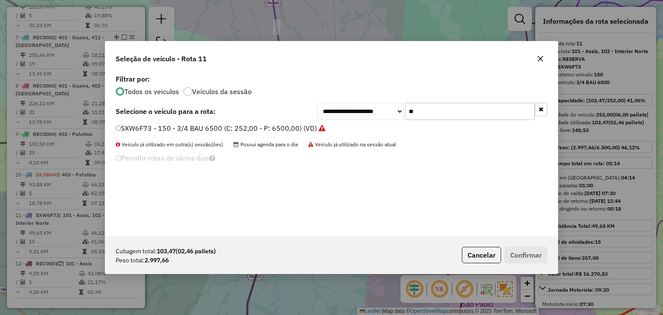
drag, startPoint x: 432, startPoint y: 113, endPoint x: 399, endPoint y: 110, distance: 33.0
click at [399, 110] on div "**********" at bounding box center [432, 111] width 230 height 17
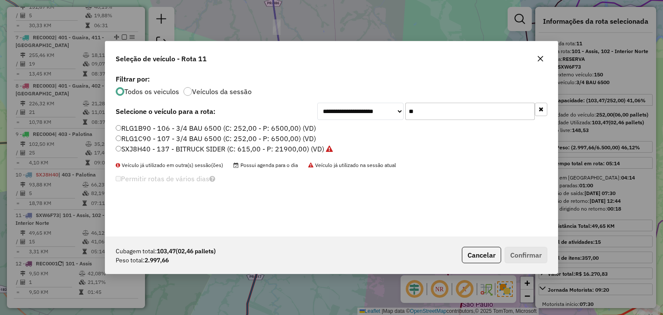
type input "**"
click at [283, 125] on label "RLG1B90 - 106 - 3/4 BAU 6500 (C: 252,00 - P: 6500,00) (VD)" at bounding box center [216, 128] width 200 height 10
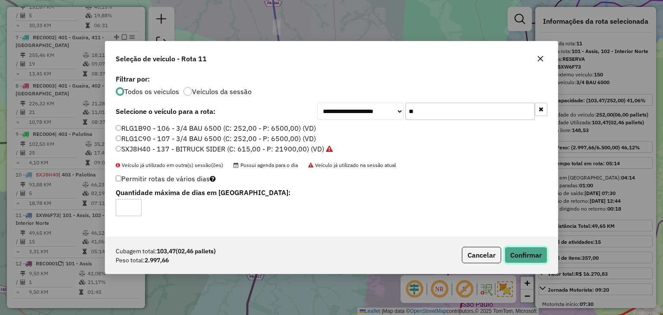
click at [524, 252] on button "Confirmar" at bounding box center [525, 255] width 43 height 16
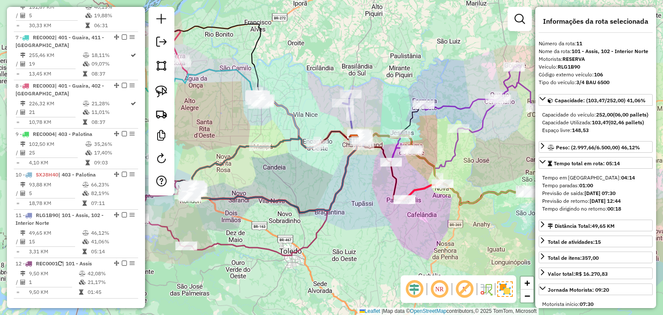
drag, startPoint x: 330, startPoint y: 225, endPoint x: 430, endPoint y: 180, distance: 110.1
click at [399, 221] on div "Janela de atendimento Grade de atendimento Capacidade Transportadoras Veículos …" at bounding box center [331, 157] width 663 height 315
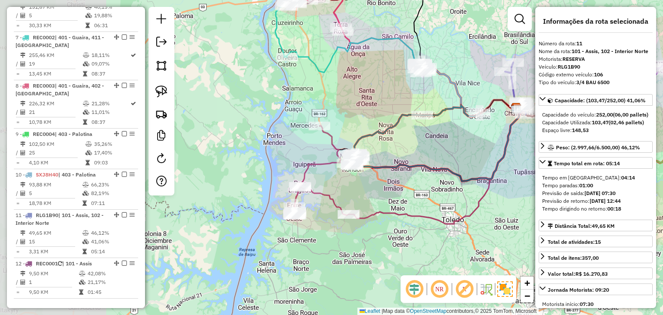
drag, startPoint x: 292, startPoint y: 173, endPoint x: 421, endPoint y: 141, distance: 133.1
click at [421, 141] on div "Janela de atendimento Grade de atendimento Capacidade Transportadoras Veículos …" at bounding box center [331, 157] width 663 height 315
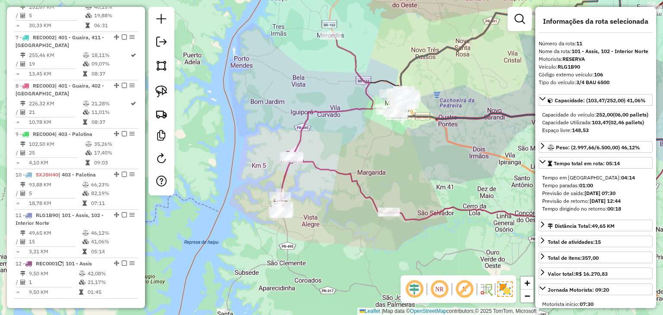
drag, startPoint x: 351, startPoint y: 164, endPoint x: 330, endPoint y: 159, distance: 22.2
click at [330, 159] on div "Janela de atendimento Grade de atendimento Capacidade Transportadoras Veículos …" at bounding box center [331, 157] width 663 height 315
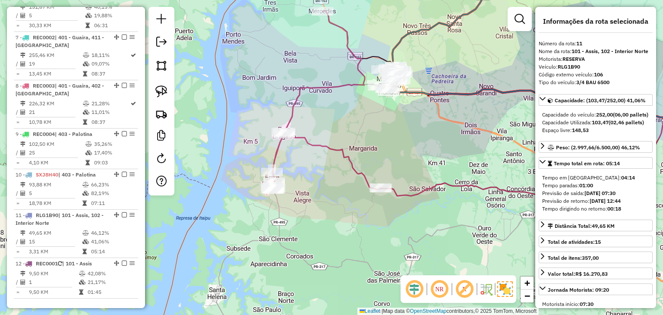
drag, startPoint x: 326, startPoint y: 138, endPoint x: 296, endPoint y: 132, distance: 30.9
click at [318, 133] on div "Janela de atendimento Grade de atendimento Capacidade Transportadoras Veículos …" at bounding box center [331, 157] width 663 height 315
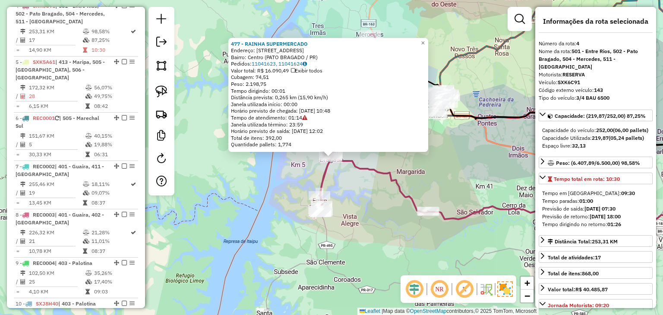
scroll to position [520, 0]
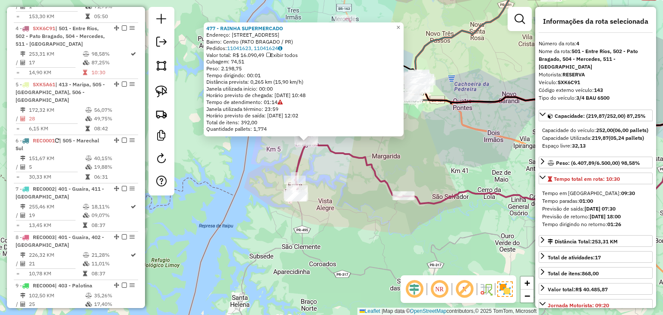
drag, startPoint x: 422, startPoint y: 190, endPoint x: 414, endPoint y: 188, distance: 8.2
click at [414, 188] on div "477 - RAINHA SUPERMERCADO Endereço: Rua Guaratuba 803 Bairro: Centro (PATO BRAG…" at bounding box center [331, 157] width 663 height 315
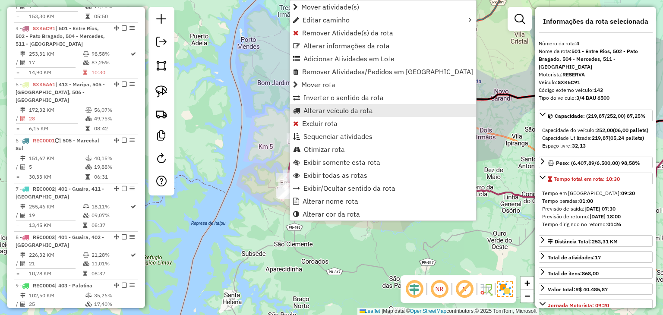
click at [305, 112] on span "Alterar veículo da rota" at bounding box center [337, 110] width 69 height 7
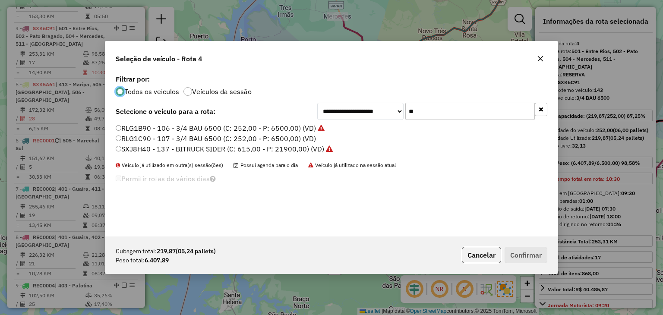
scroll to position [4, 3]
click at [442, 113] on input "**" at bounding box center [469, 111] width 129 height 17
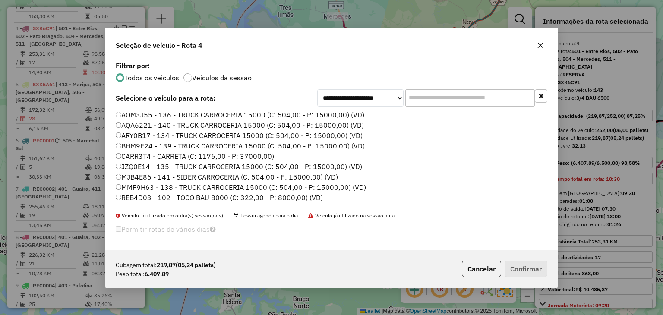
click at [537, 46] on icon "button" at bounding box center [540, 45] width 7 height 7
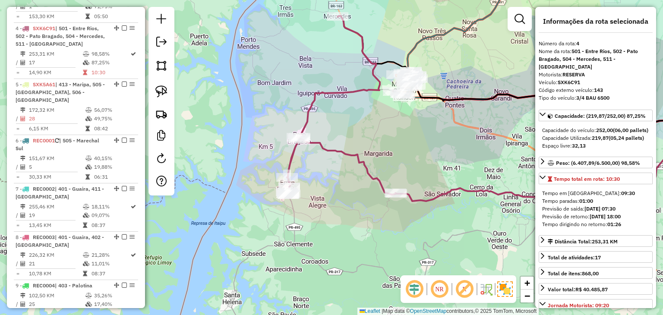
drag, startPoint x: 414, startPoint y: 119, endPoint x: 374, endPoint y: 155, distance: 53.4
click at [374, 155] on div "Janela de atendimento Grade de atendimento Capacidade Transportadoras Veículos …" at bounding box center [331, 157] width 663 height 315
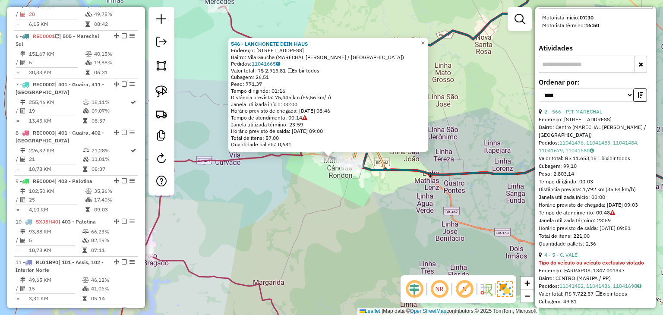
scroll to position [0, 0]
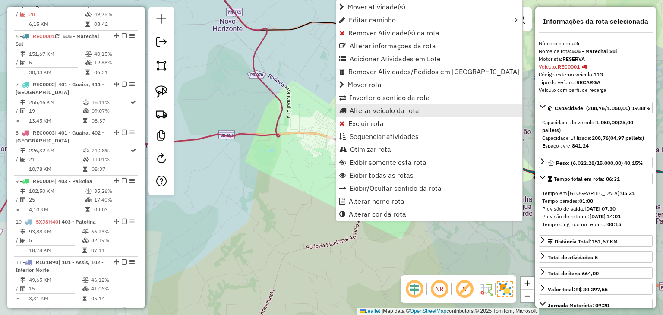
click at [368, 110] on span "Alterar veículo da rota" at bounding box center [383, 110] width 69 height 7
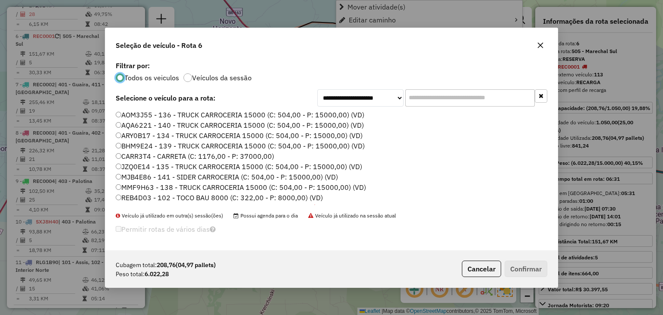
scroll to position [4, 3]
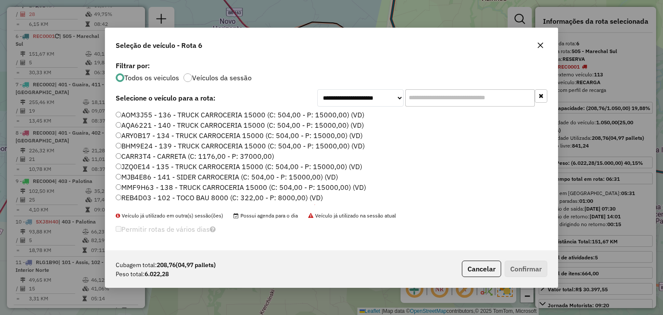
click at [436, 101] on input "text" at bounding box center [469, 97] width 129 height 17
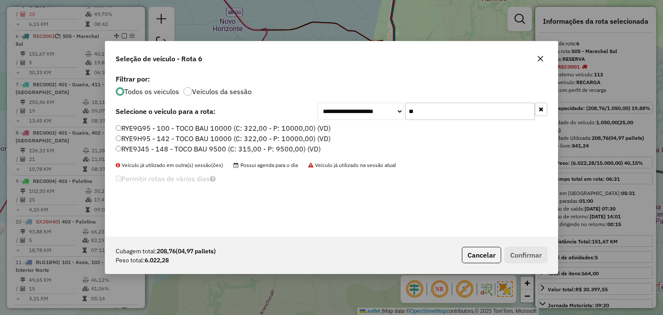
type input "**"
click at [296, 136] on label "RYE9H95 - 142 - TOCO BAU 10000 (C: 322,00 - P: 10000,00) (VD)" at bounding box center [223, 138] width 215 height 10
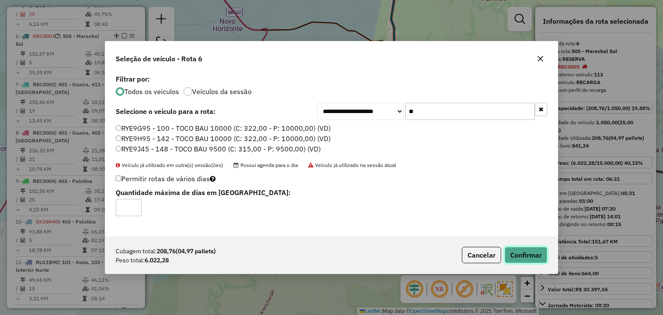
click at [535, 249] on button "Confirmar" at bounding box center [525, 255] width 43 height 16
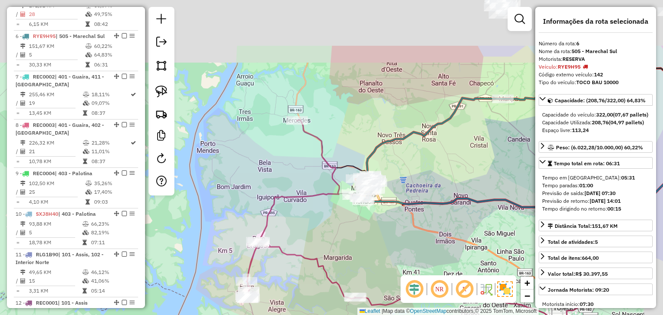
drag, startPoint x: 407, startPoint y: 166, endPoint x: 378, endPoint y: 181, distance: 32.0
click at [390, 214] on div "Janela de atendimento Grade de atendimento Capacidade Transportadoras Veículos …" at bounding box center [331, 157] width 663 height 315
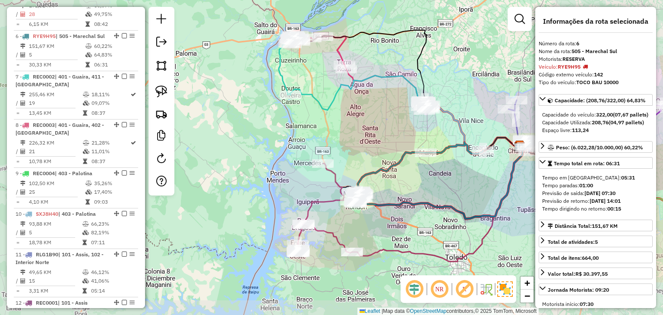
drag, startPoint x: 372, startPoint y: 123, endPoint x: 366, endPoint y: 180, distance: 57.6
click at [373, 190] on div "Janela de atendimento Grade de atendimento Capacidade Transportadoras Veículos …" at bounding box center [331, 157] width 663 height 315
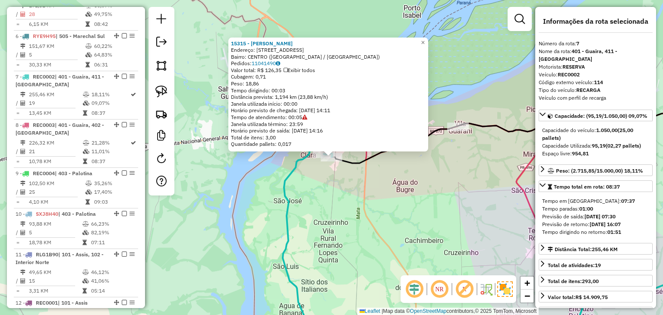
scroll to position [672, 0]
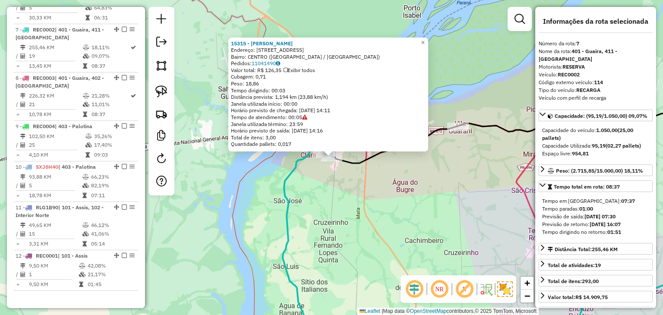
click at [400, 230] on div "15315 - ALDAIR SILVA Endereço: Rua principal 499 Bairro: CENTRO (MAGALHAES BARA…" at bounding box center [331, 157] width 663 height 315
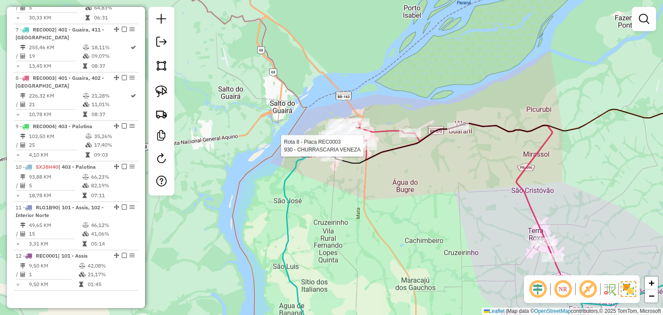
select select "*********"
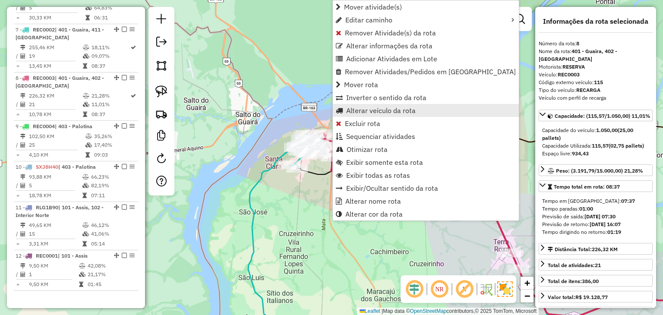
click at [359, 108] on span "Alterar veículo da rota" at bounding box center [380, 110] width 69 height 7
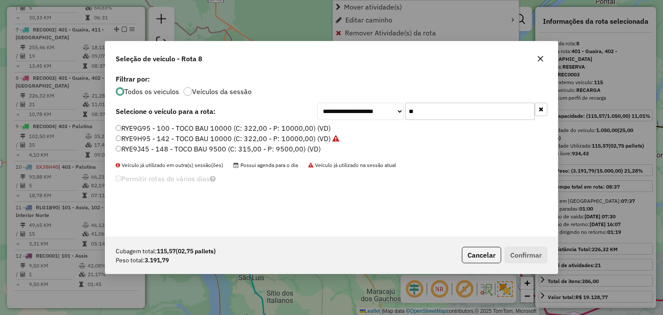
scroll to position [4, 3]
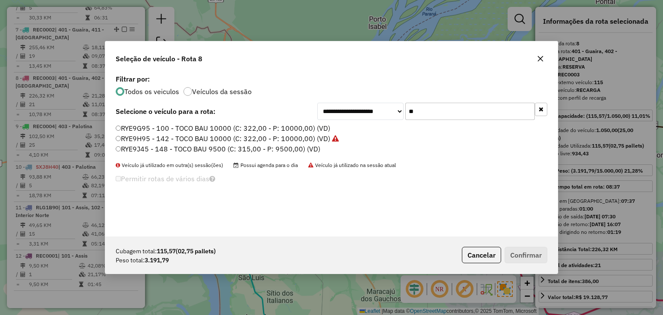
drag, startPoint x: 421, startPoint y: 114, endPoint x: 402, endPoint y: 114, distance: 19.0
click at [402, 114] on div "**********" at bounding box center [432, 111] width 230 height 17
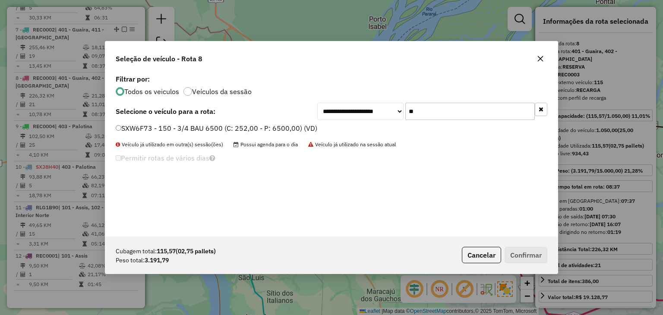
type input "**"
drag, startPoint x: 284, startPoint y: 131, endPoint x: 335, endPoint y: 149, distance: 54.0
click at [283, 130] on label "SXW6F73 - 150 - 3/4 BAU 6500 (C: 252,00 - P: 6500,00) (VD)" at bounding box center [216, 128] width 201 height 10
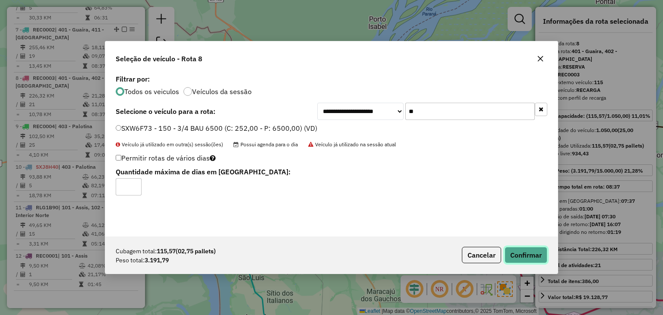
click at [523, 251] on button "Confirmar" at bounding box center [525, 255] width 43 height 16
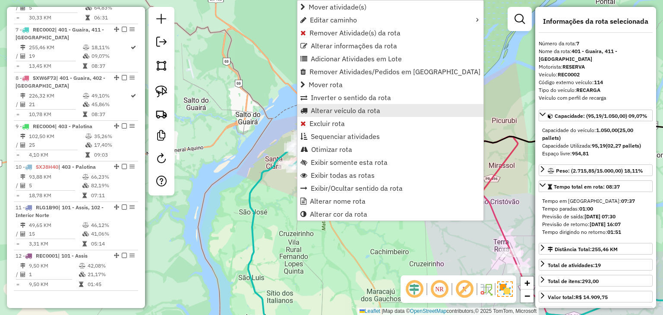
click at [339, 108] on span "Alterar veículo da rota" at bounding box center [345, 110] width 69 height 7
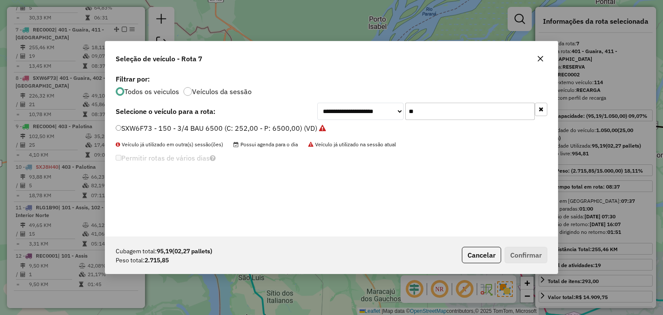
drag, startPoint x: 423, startPoint y: 111, endPoint x: 404, endPoint y: 107, distance: 19.4
click at [404, 107] on div "**********" at bounding box center [432, 111] width 230 height 17
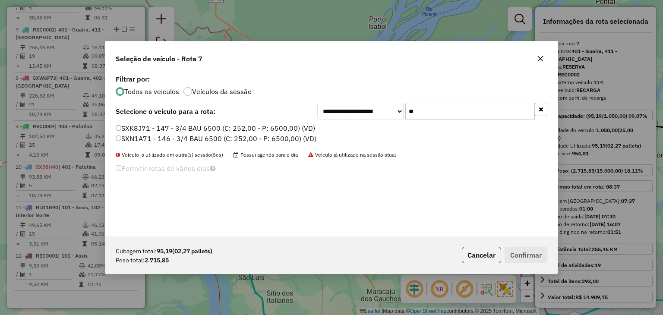
type input "**"
click at [266, 139] on label "SXN1A71 - 146 - 3/4 BAU 6500 (C: 252,00 - P: 6500,00) (VD)" at bounding box center [216, 138] width 201 height 10
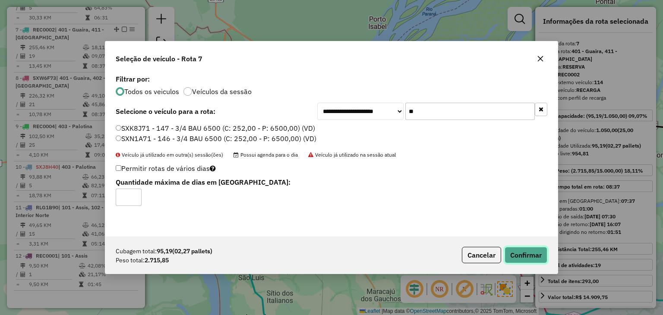
click at [515, 260] on button "Confirmar" at bounding box center [525, 255] width 43 height 16
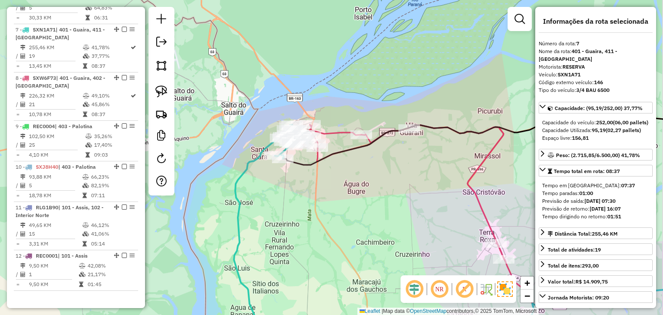
drag, startPoint x: 474, startPoint y: 233, endPoint x: 303, endPoint y: 113, distance: 208.6
click at [303, 113] on div "Janela de atendimento Grade de atendimento Capacidade Transportadoras Veículos …" at bounding box center [331, 157] width 663 height 315
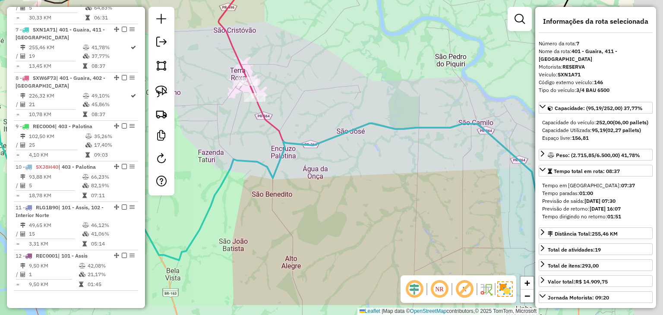
drag, startPoint x: 435, startPoint y: 151, endPoint x: 289, endPoint y: 82, distance: 161.3
click at [290, 83] on div "Rota 8 - Placa SXW6F73 913 - POSTO STOP Janela de atendimento Grade de atendime…" at bounding box center [331, 157] width 663 height 315
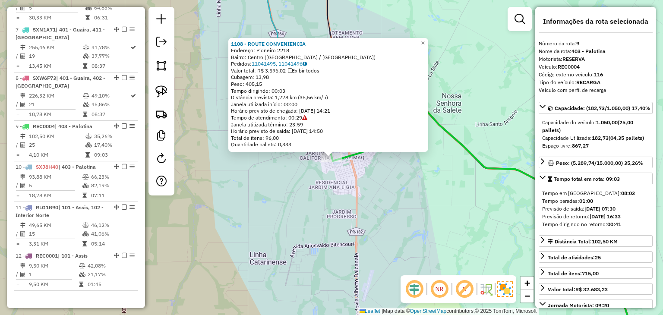
click at [372, 195] on div "1108 - ROUTE CONVENIENCIA Endereço: Pioneiro 2218 Bairro: Centro (PALOTINA / PR…" at bounding box center [331, 157] width 663 height 315
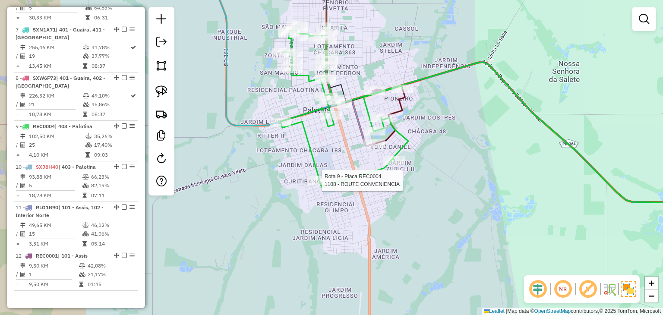
select select "*********"
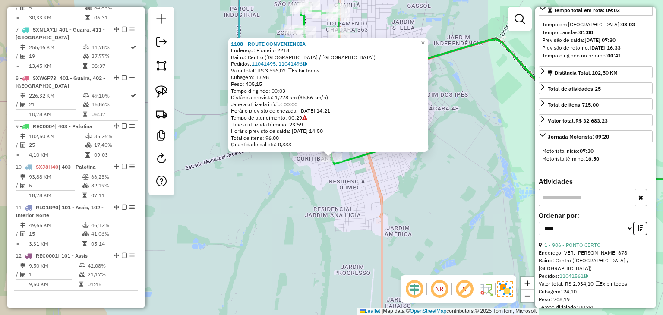
scroll to position [302, 0]
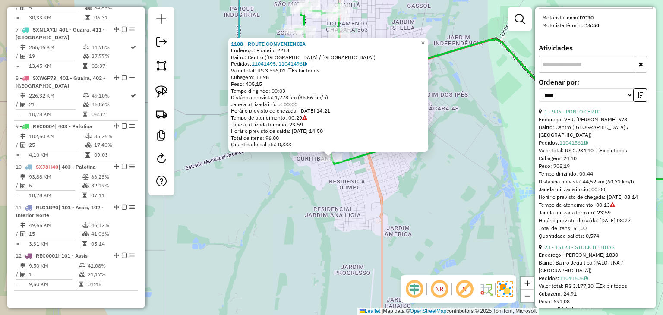
click at [590, 115] on link "1 - 906 - PONTO CERTO" at bounding box center [572, 111] width 57 height 6
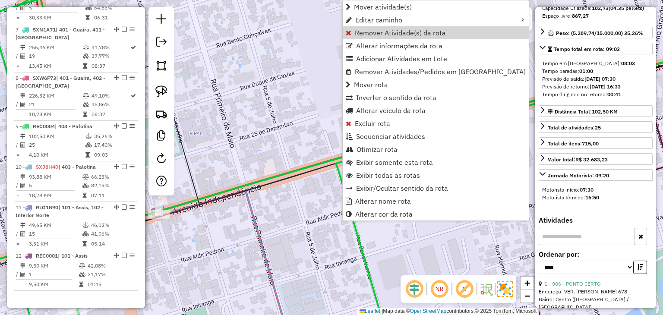
scroll to position [129, 0]
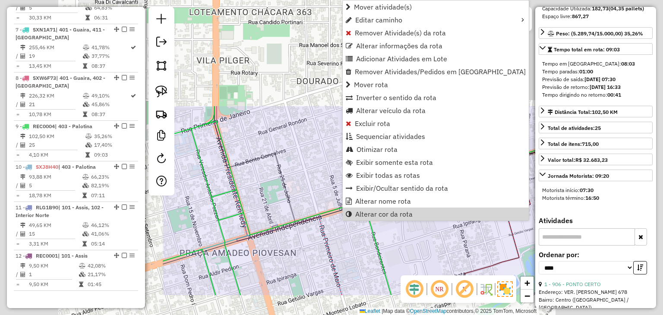
click at [397, 261] on div "Janela de atendimento Grade de atendimento Capacidade Transportadoras Veículos …" at bounding box center [331, 157] width 663 height 315
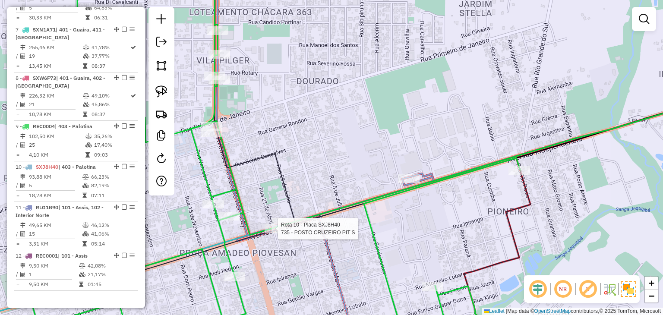
select select "*********"
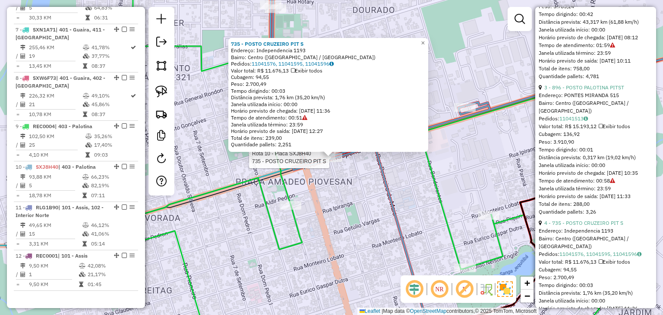
scroll to position [474, 0]
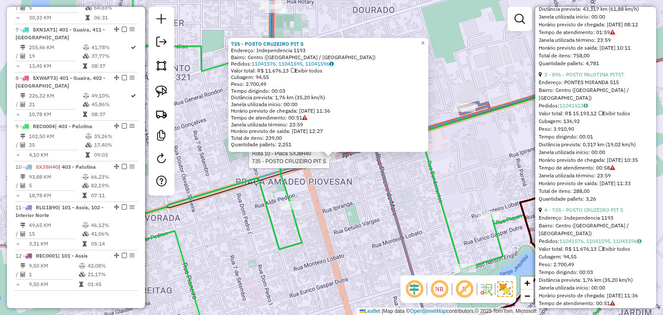
click at [366, 229] on div "Rota 10 - Placa SXJ8H40 735 - POSTO CRUZEIRO PIT S 735 - POSTO CRUZEIRO PIT S E…" at bounding box center [331, 157] width 663 height 315
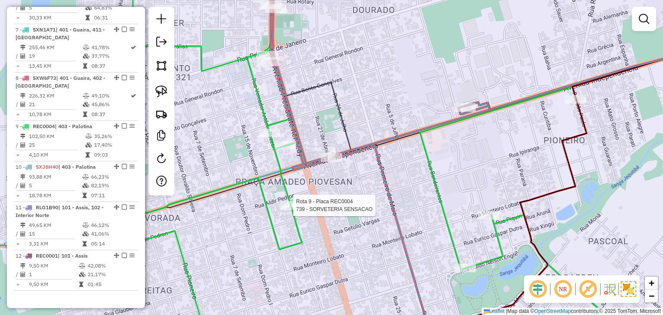
select select "*********"
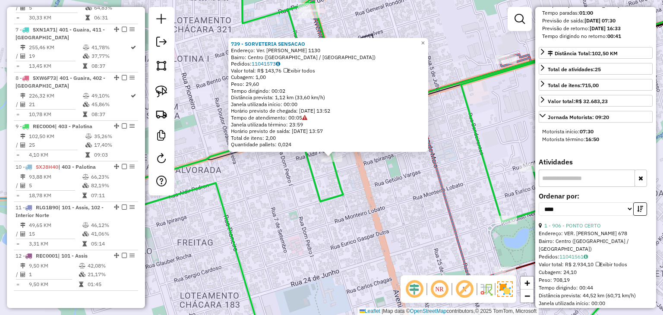
scroll to position [216, 0]
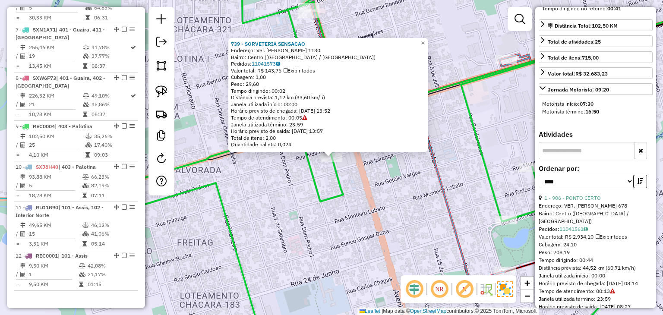
click at [578, 194] on div "**********" at bounding box center [595, 179] width 114 height 29
click at [578, 201] on link "1 - 906 - PONTO CERTO" at bounding box center [572, 198] width 57 height 6
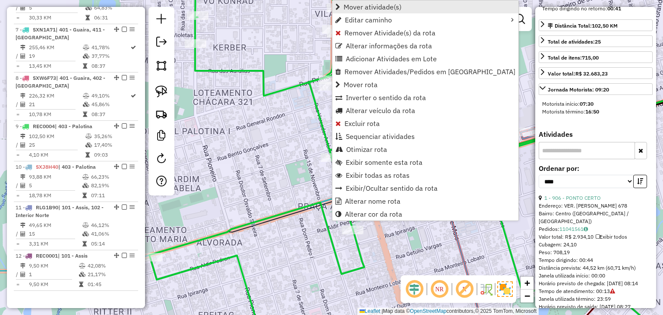
click at [404, 0] on link "Mover atividade(s)" at bounding box center [425, 6] width 186 height 13
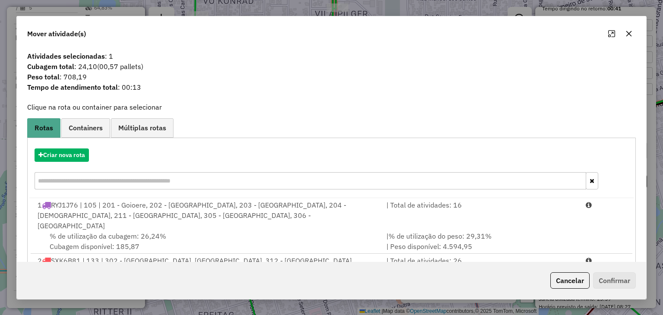
click at [107, 178] on input "text" at bounding box center [310, 180] width 551 height 17
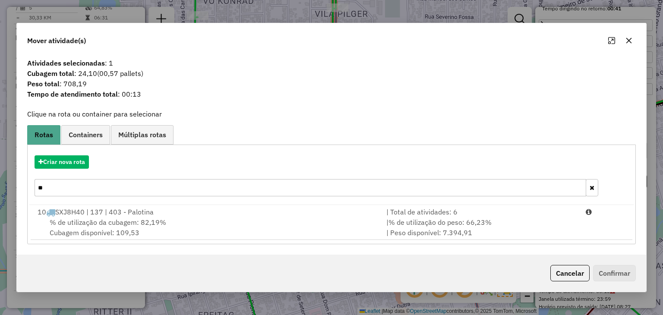
type input "**"
click at [139, 247] on div "Atividades selecionadas : 1 Cubagem total : 24,10 (00,57 pallets) Peso total : …" at bounding box center [331, 154] width 628 height 201
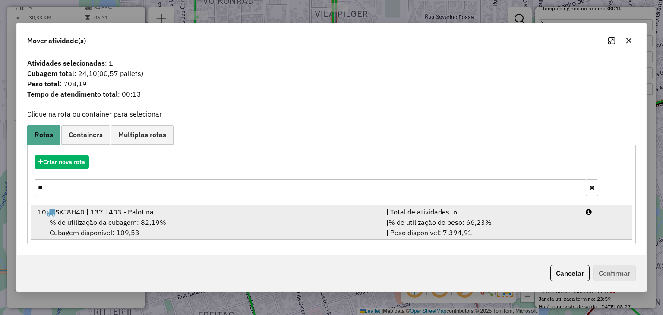
click at [152, 218] on span "% de utilização da cubagem: 82,19%" at bounding box center [108, 222] width 116 height 9
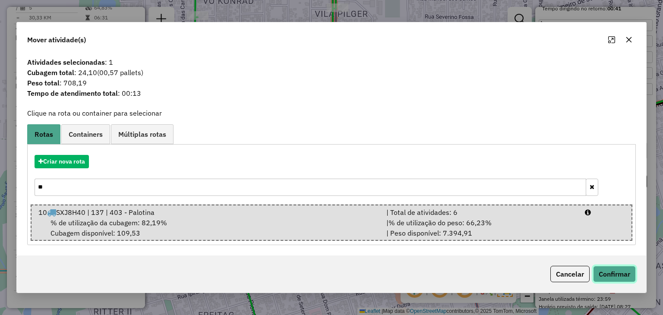
click at [612, 279] on button "Confirmar" at bounding box center [614, 274] width 43 height 16
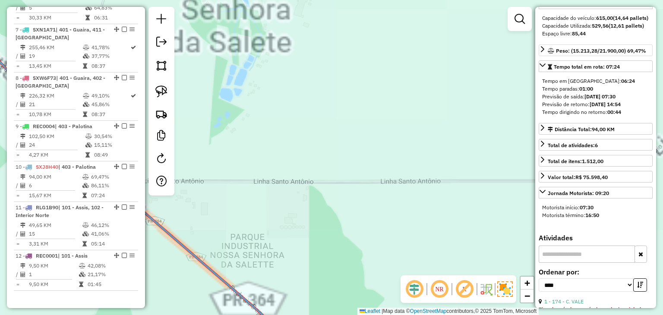
scroll to position [0, 0]
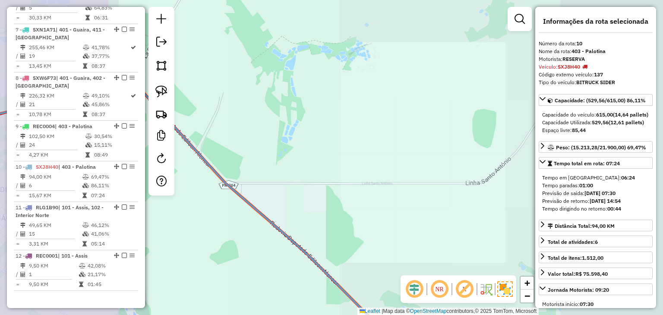
drag, startPoint x: 446, startPoint y: 169, endPoint x: 555, endPoint y: 136, distance: 113.0
click at [556, 136] on hb-router-mapa "Informações da Sessão 977869 - 12/08/2025 Criação: 11/08/2025 17:38 Depósito: A…" at bounding box center [331, 157] width 663 height 315
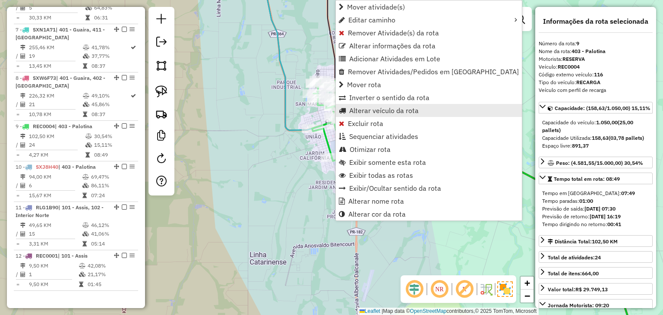
click at [387, 107] on span "Alterar veículo da rota" at bounding box center [383, 110] width 69 height 7
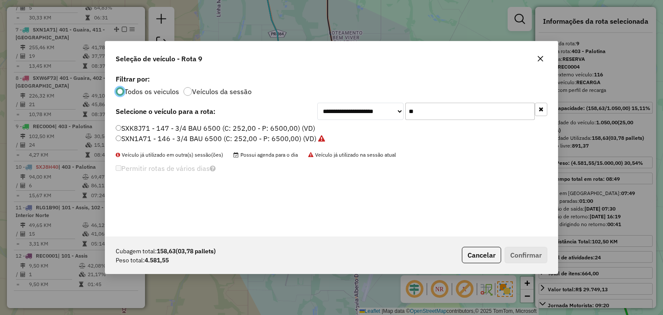
scroll to position [4, 3]
click at [441, 104] on input "**" at bounding box center [469, 111] width 129 height 17
type input "**"
click at [276, 135] on label "SXN0J81 - 144 - 3/4 BAU 6500 (C: 252,00 - P: 6500,00) (VD)" at bounding box center [216, 138] width 200 height 10
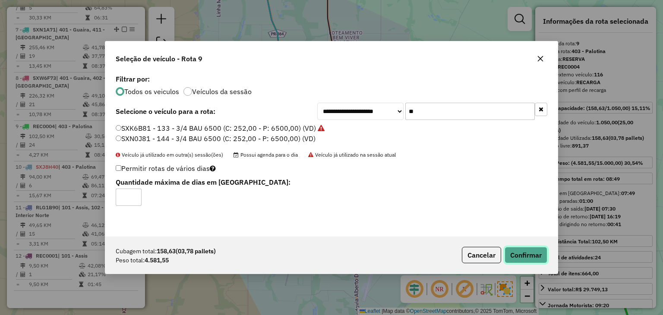
click at [519, 255] on button "Confirmar" at bounding box center [525, 255] width 43 height 16
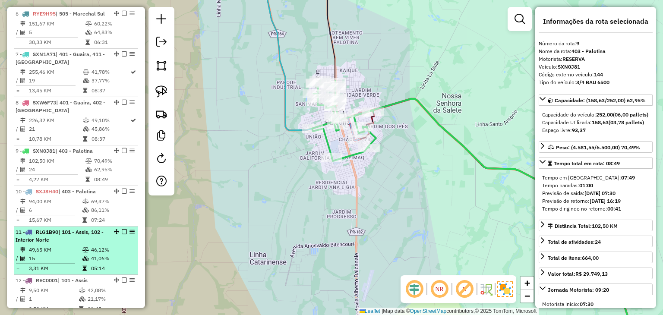
scroll to position [672, 0]
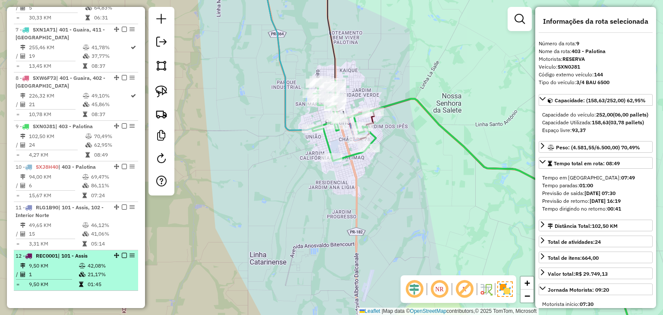
click at [64, 261] on td "9,50 KM" at bounding box center [53, 265] width 50 height 9
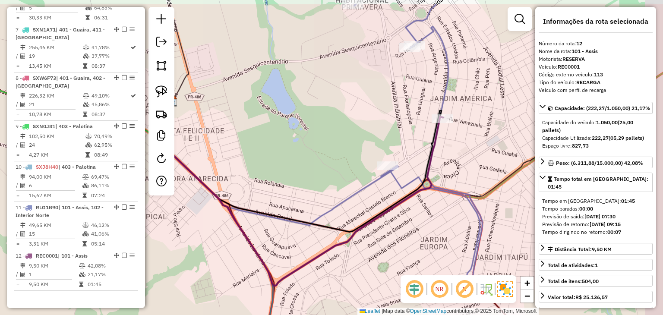
drag, startPoint x: 455, startPoint y: 176, endPoint x: 421, endPoint y: 212, distance: 49.7
click at [421, 212] on div "Janela de atendimento Grade de atendimento Capacidade Transportadoras Veículos …" at bounding box center [331, 157] width 663 height 315
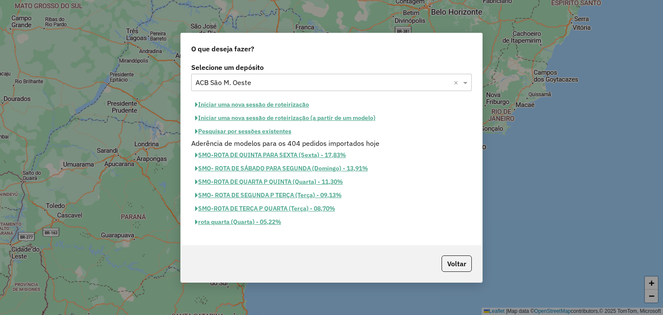
click at [265, 103] on button "Iniciar uma nova sessão de roteirização" at bounding box center [252, 104] width 122 height 13
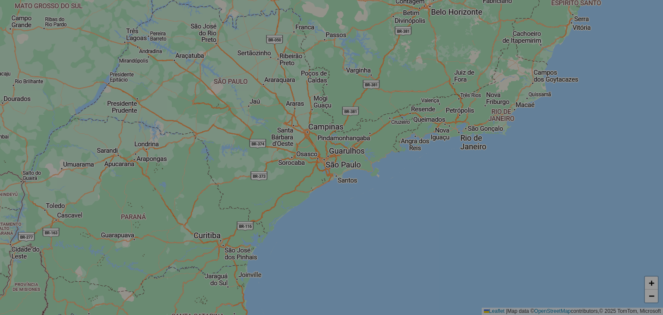
select select "*"
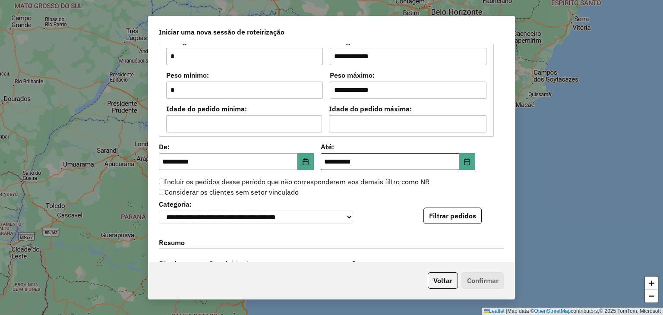
scroll to position [863, 0]
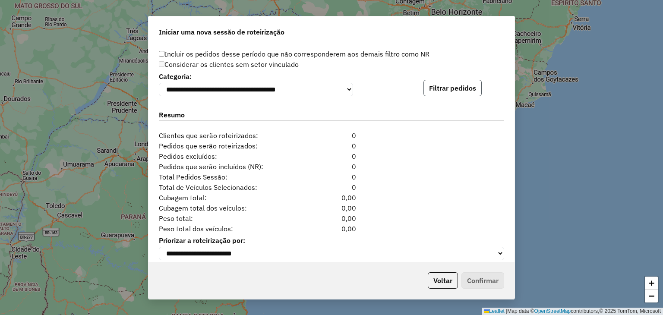
click at [456, 94] on button "Filtrar pedidos" at bounding box center [452, 88] width 58 height 16
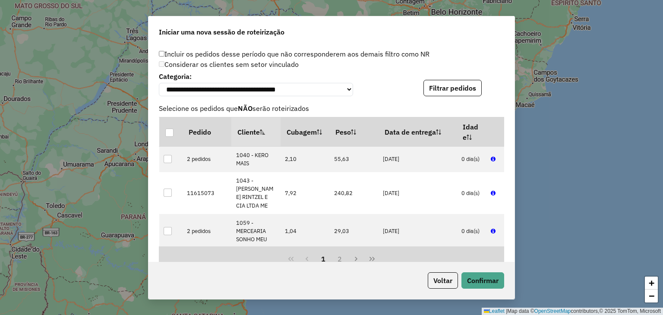
scroll to position [1053, 0]
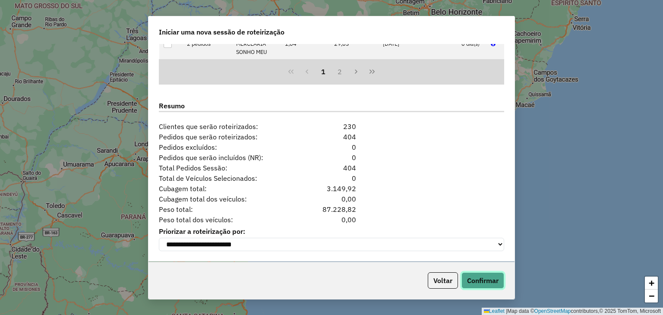
click at [488, 276] on button "Confirmar" at bounding box center [482, 280] width 43 height 16
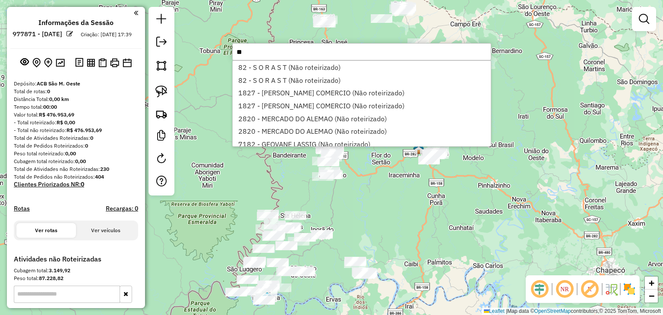
type input "**"
click at [626, 290] on img at bounding box center [629, 289] width 14 height 14
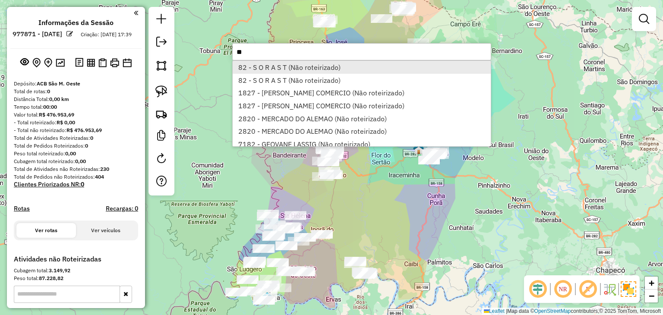
type input "**"
click at [350, 70] on li "82 - S O R A S T (Não roteirizado)" at bounding box center [361, 67] width 258 height 13
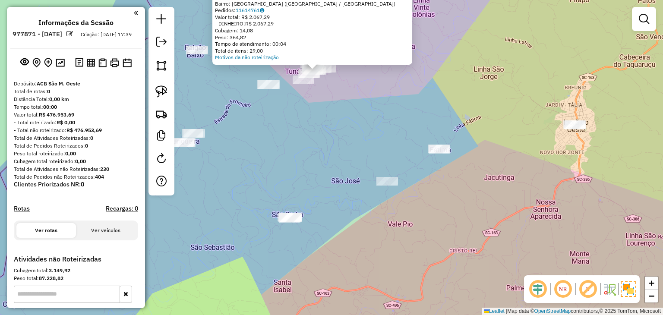
drag, startPoint x: 330, startPoint y: 127, endPoint x: 333, endPoint y: 136, distance: 9.5
click at [333, 136] on div "Atividade não roteirizada 82 - S O R A S T Endereço: SANTA CRUZ 97 Bairro: JARD…" at bounding box center [331, 157] width 663 height 315
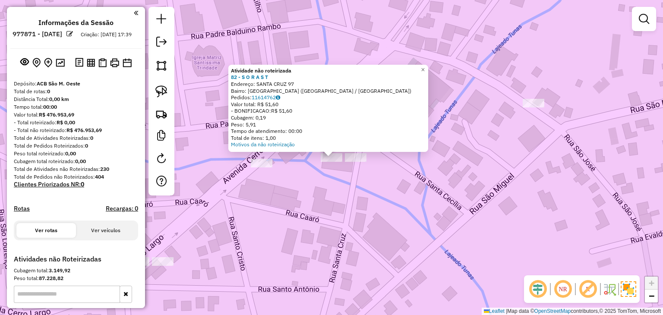
click at [311, 239] on div "Atividade não roteirizada 82 - S O R A S T Endereço: SANTA CRUZ 97 Bairro: JARD…" at bounding box center [331, 157] width 663 height 315
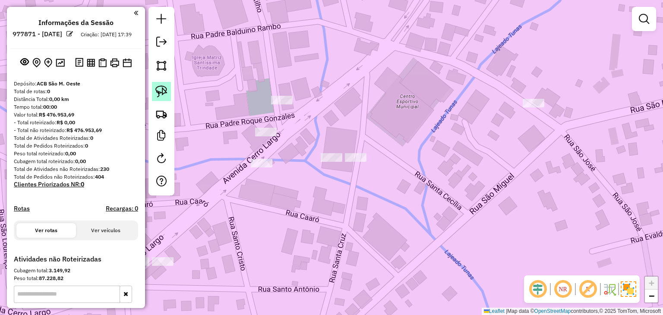
click at [166, 93] on img at bounding box center [161, 91] width 12 height 12
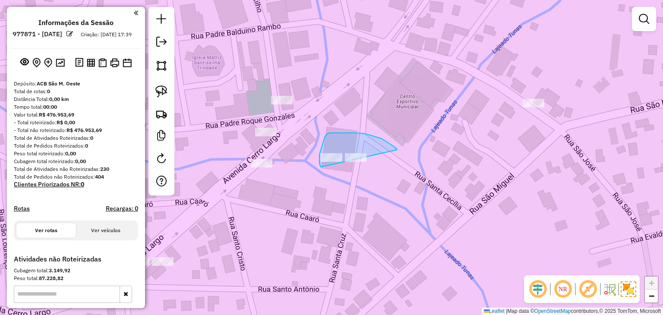
drag, startPoint x: 376, startPoint y: 137, endPoint x: 343, endPoint y: 168, distance: 45.2
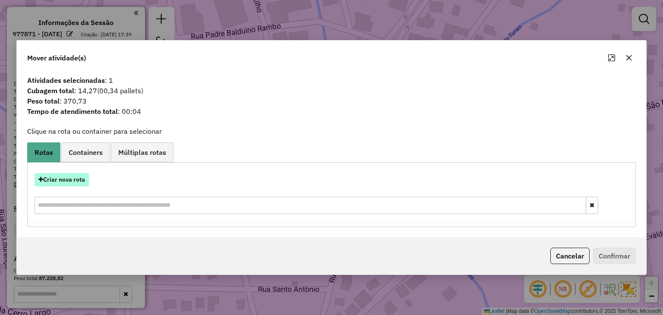
click at [64, 184] on button "Criar nova rota" at bounding box center [62, 179] width 54 height 13
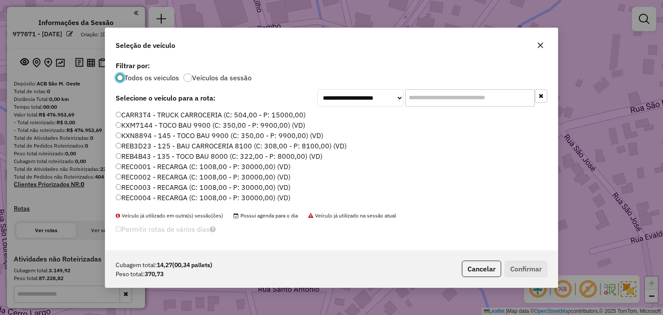
scroll to position [4, 3]
click at [441, 101] on input "text" at bounding box center [469, 97] width 129 height 17
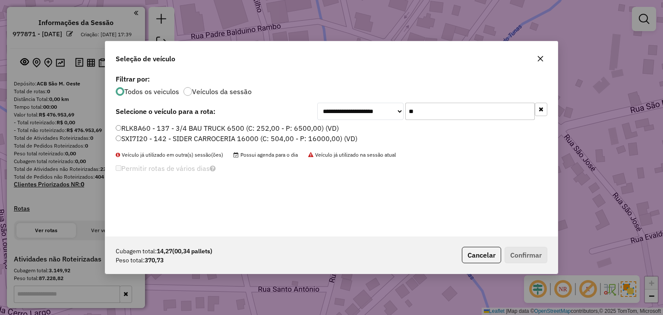
type input "*"
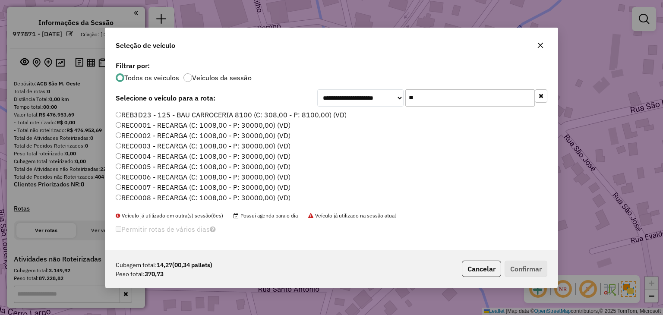
scroll to position [164, 0]
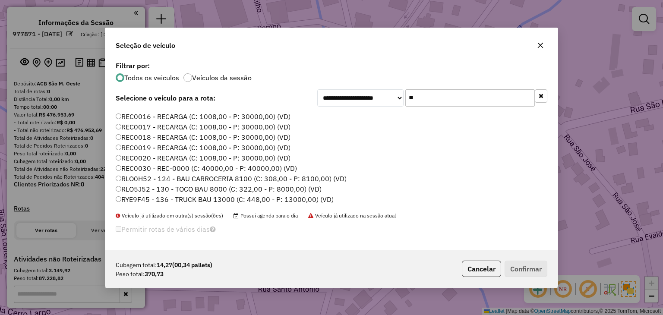
type input "**"
click at [187, 164] on label "REC0030 - REC-0000 (C: 40000,00 - P: 40000,00) (VD)" at bounding box center [206, 168] width 181 height 10
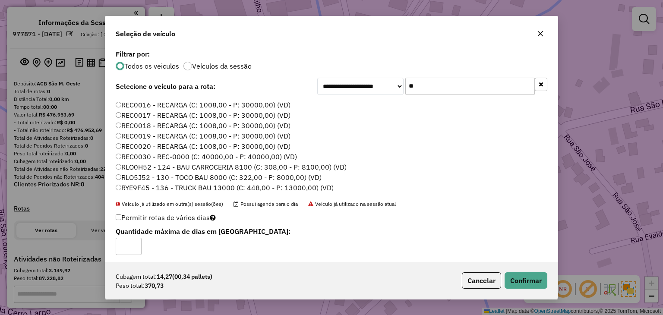
click at [534, 270] on div "Cubagem total: 14,27 (00,34 pallets) Peso total: 370,73 Cancelar Confirmar" at bounding box center [331, 280] width 452 height 37
click at [534, 272] on button "Confirmar" at bounding box center [525, 280] width 43 height 16
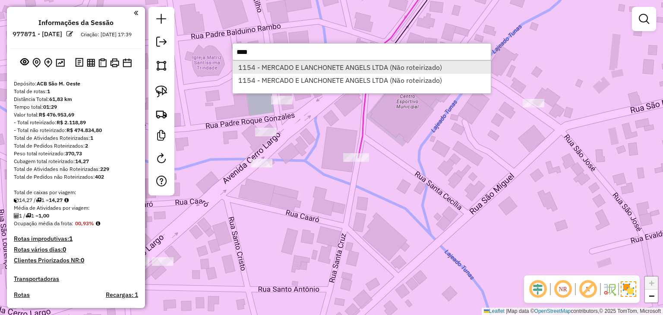
type input "****"
click at [404, 67] on li "1154 - MERCADO E LANCHONETE ANGELS LTDA (Não roteirizado)" at bounding box center [361, 67] width 258 height 13
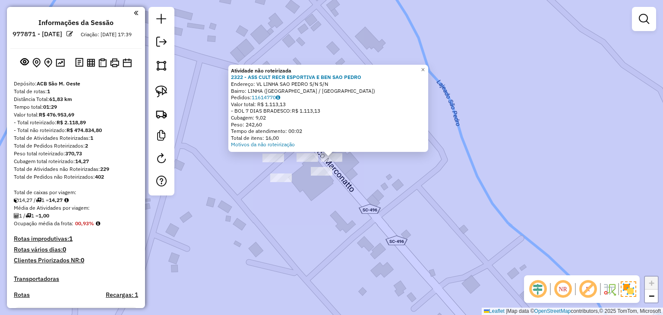
click at [345, 175] on div "Atividade não roteirizada 2322 - ASS CULT RECR ESPORTIVA E BEN SAO PEDRO Endere…" at bounding box center [331, 157] width 663 height 315
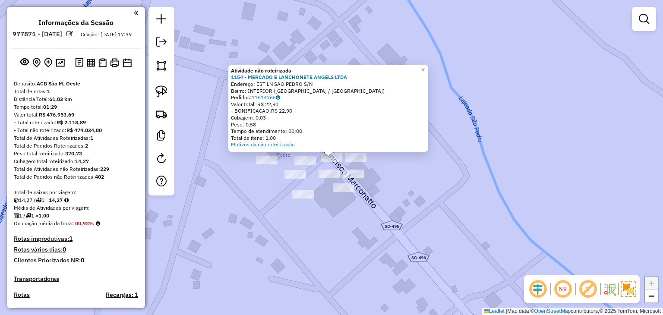
click at [426, 171] on div "Atividade não roteirizada 1154 - MERCADO E LANCHONETE ANGELS LTDA Endereço: EST…" at bounding box center [331, 157] width 663 height 315
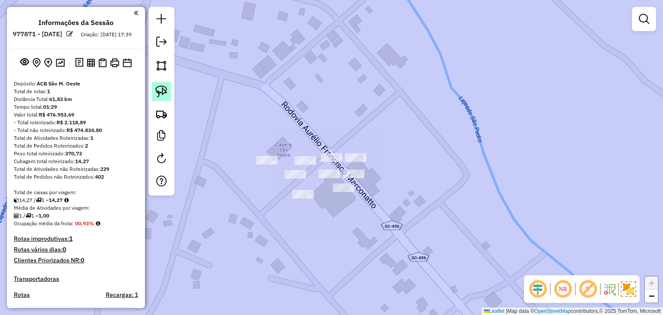
click at [167, 85] on link at bounding box center [161, 91] width 19 height 19
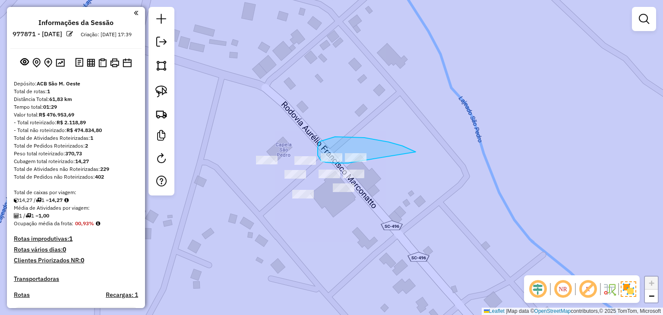
drag, startPoint x: 396, startPoint y: 144, endPoint x: 352, endPoint y: 162, distance: 47.2
click at [352, 162] on div "Janela de atendimento Grade de atendimento Capacidade Transportadoras Veículos …" at bounding box center [331, 157] width 663 height 315
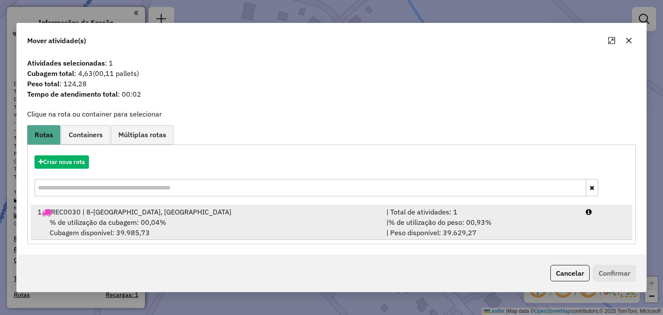
click at [351, 216] on div "1 REC0030 | 8-SANTA HELENA, TUNAPOLIS" at bounding box center [206, 212] width 349 height 10
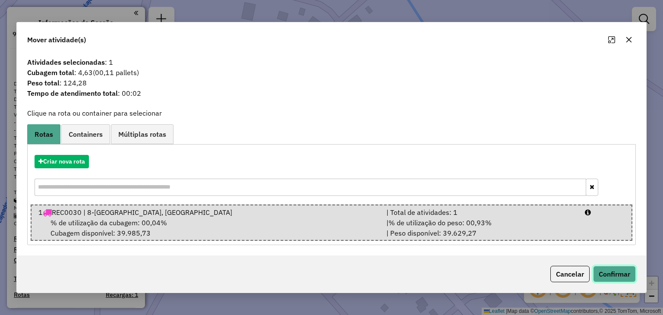
click at [606, 271] on button "Confirmar" at bounding box center [614, 274] width 43 height 16
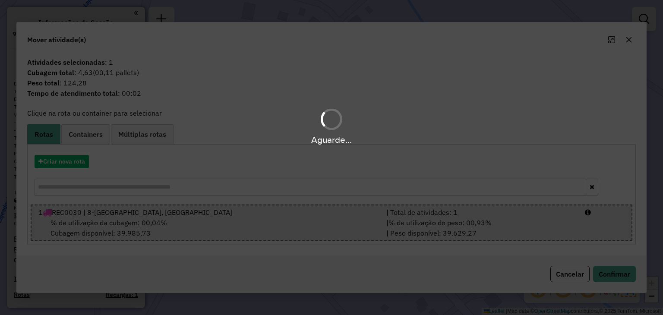
click at [616, 268] on div "Aguarde..." at bounding box center [331, 157] width 663 height 315
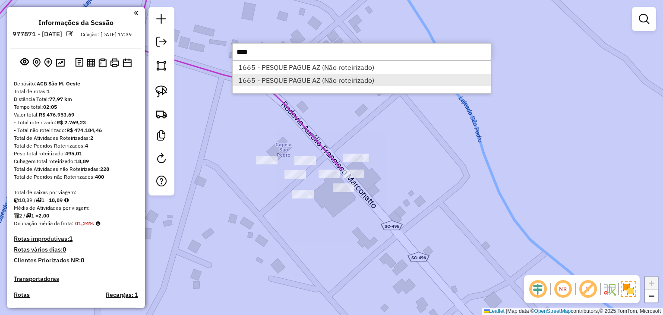
type input "****"
click at [326, 85] on li "1665 - PESQUE PAGUE AZ (Não roteirizado)" at bounding box center [361, 80] width 258 height 13
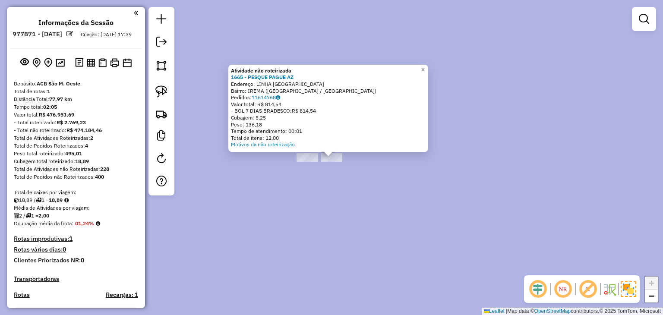
click at [241, 183] on div "Atividade não roteirizada 1665 - PESQUE PAGUE AZ Endereço: LINHA RAIGAO ALTO SN…" at bounding box center [331, 157] width 663 height 315
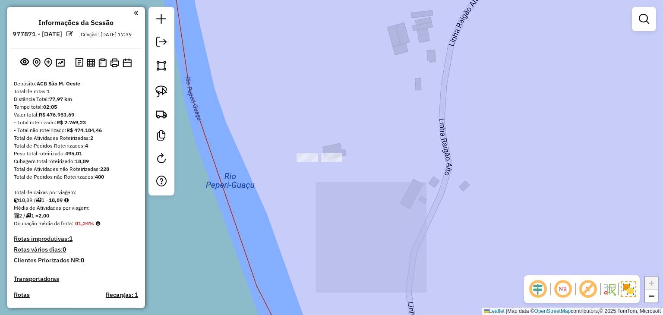
click at [158, 78] on div at bounding box center [161, 101] width 26 height 188
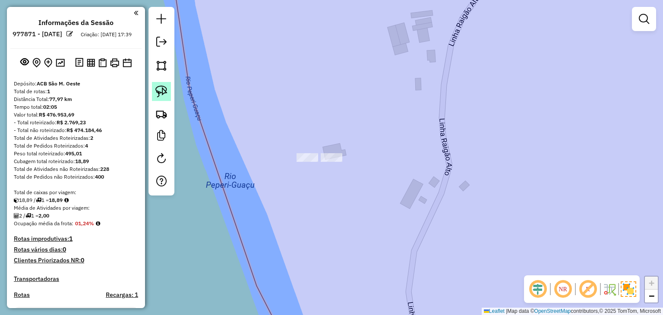
click at [157, 82] on link at bounding box center [161, 91] width 19 height 19
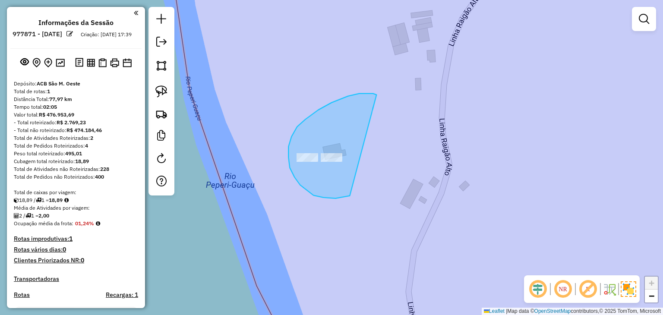
drag, startPoint x: 348, startPoint y: 96, endPoint x: 380, endPoint y: 179, distance: 88.9
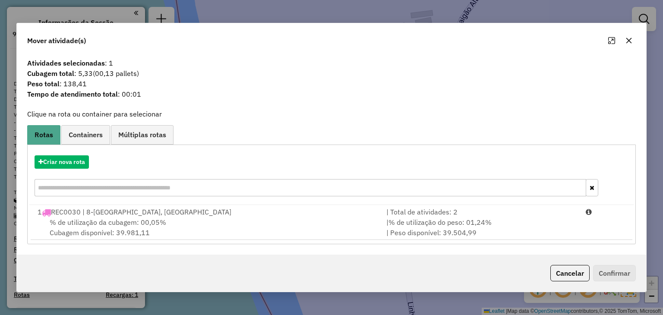
click at [374, 228] on div "% de utilização da cubagem: 00,05% Cubagem disponível: 39.981,11" at bounding box center [206, 227] width 349 height 21
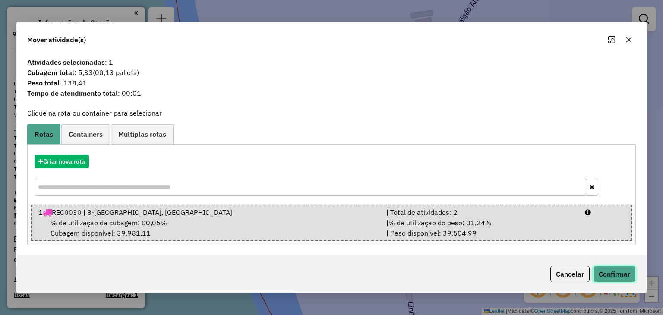
click at [596, 271] on button "Confirmar" at bounding box center [614, 274] width 43 height 16
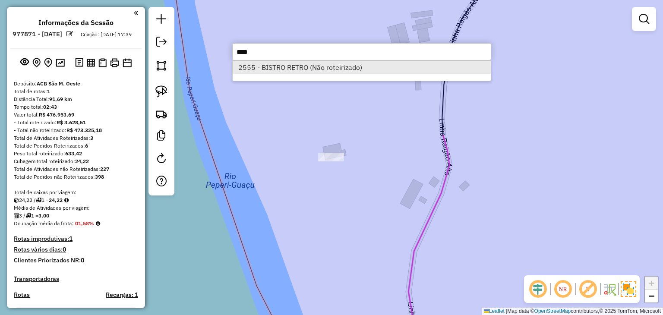
type input "****"
click at [421, 72] on li "2555 - BISTRO RETRO (Não roteirizado)" at bounding box center [361, 67] width 258 height 13
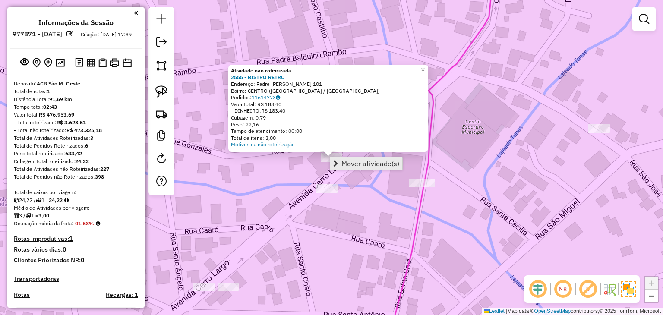
click at [339, 166] on link "Mover atividade(s)" at bounding box center [366, 163] width 72 height 13
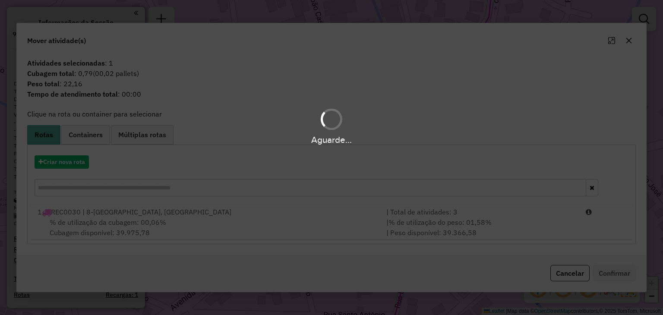
click at [534, 219] on div "Aguarde..." at bounding box center [331, 157] width 663 height 315
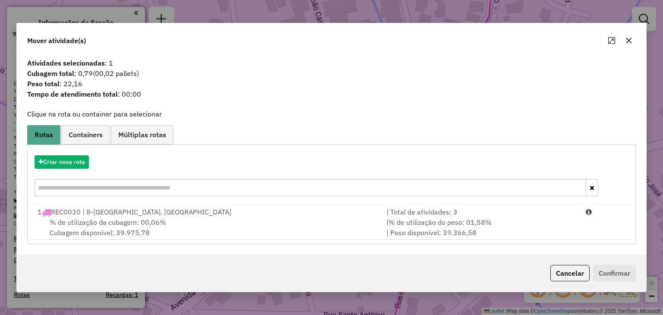
click at [592, 219] on li "1 REC0030 | 8-SANTA HELENA, TUNAPOLIS | Total de atividades: 3 % de utilização …" at bounding box center [331, 222] width 601 height 35
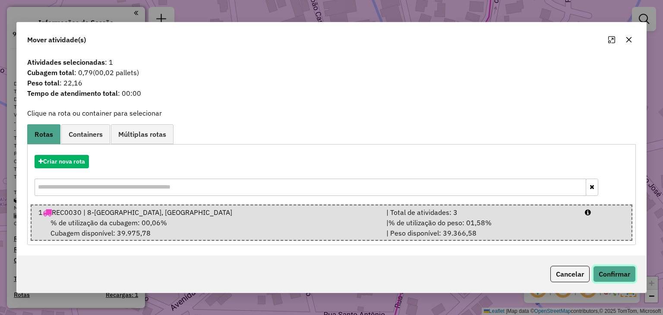
click at [614, 269] on button "Confirmar" at bounding box center [614, 274] width 43 height 16
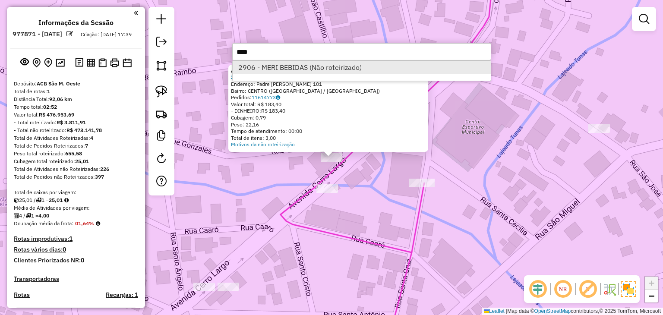
type input "****"
click at [328, 61] on li "2906 - MERI BEBIDAS (Não roteirizado)" at bounding box center [361, 67] width 258 height 13
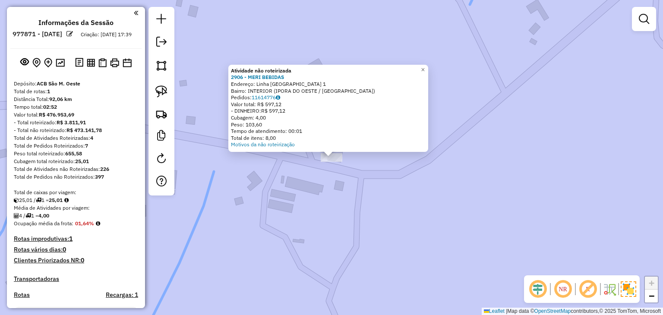
drag, startPoint x: 331, startPoint y: 154, endPoint x: 307, endPoint y: 166, distance: 27.2
click at [298, 169] on div "Atividade não roteirizada 2906 - MERI BEBIDAS Endereço: Linha Sao Jose 1 Bairro…" at bounding box center [331, 157] width 663 height 315
click at [350, 164] on span "Mover atividade(s)" at bounding box center [373, 165] width 58 height 7
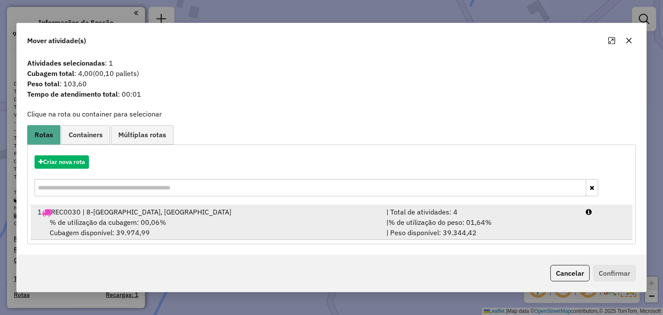
click at [577, 224] on div "| % de utilização do peso: 01,64% | Peso disponível: 39.344,42" at bounding box center [480, 227] width 199 height 21
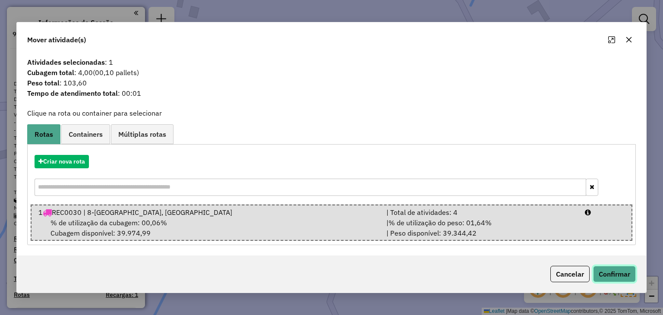
click at [600, 267] on button "Confirmar" at bounding box center [614, 274] width 43 height 16
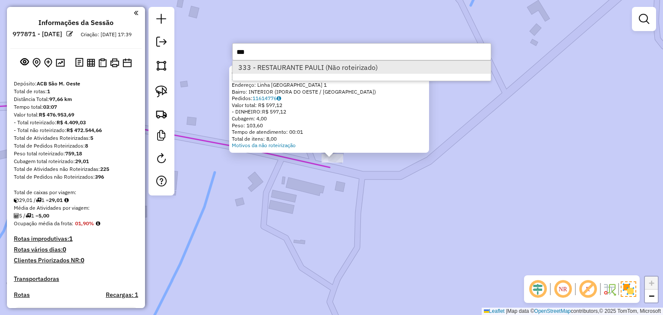
type input "***"
click at [419, 62] on li "333 - RESTAURANTE PAULI (Não roteirizado)" at bounding box center [361, 67] width 258 height 13
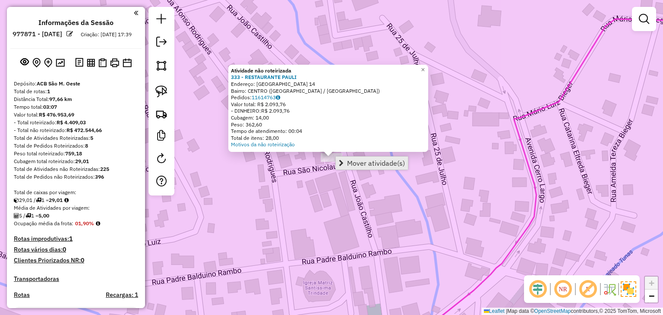
click at [359, 164] on span "Mover atividade(s)" at bounding box center [376, 163] width 58 height 7
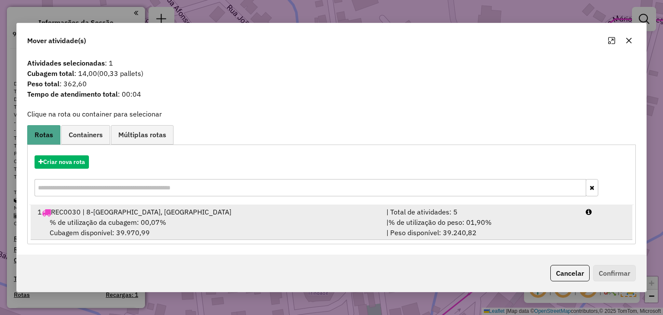
click at [520, 218] on div "| % de utilização do peso: 01,90% | Peso disponível: 39.240,82" at bounding box center [480, 227] width 199 height 21
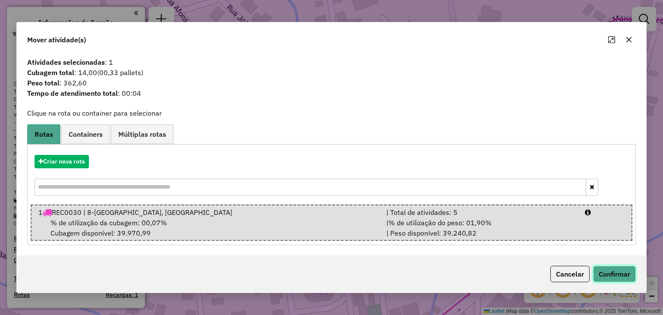
click at [622, 274] on button "Confirmar" at bounding box center [614, 274] width 43 height 16
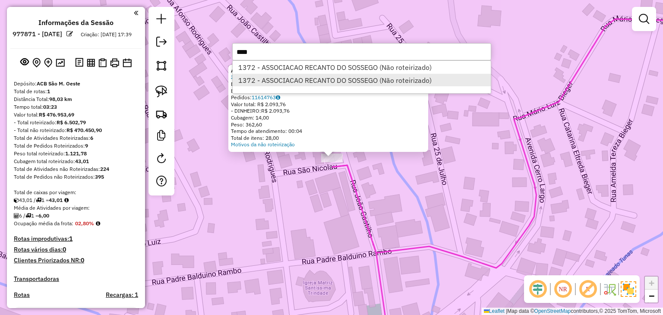
type input "****"
click at [400, 75] on li "1372 - ASSOCIACAO RECANTO DO SOSSEGO (Não roteirizado)" at bounding box center [361, 80] width 258 height 13
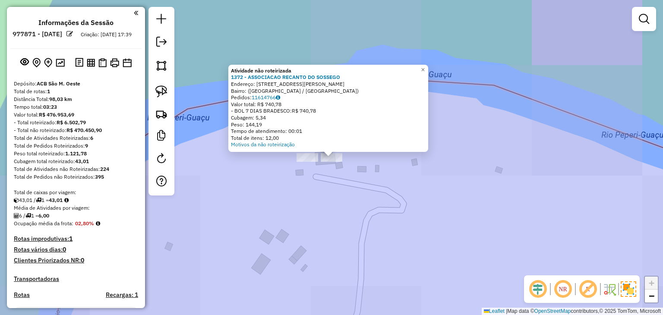
click at [305, 206] on div "Atividade não roteirizada 1372 - ASSOCIACAO RECANTO DO SOSSEGO Endereço: Rua Pa…" at bounding box center [331, 157] width 663 height 315
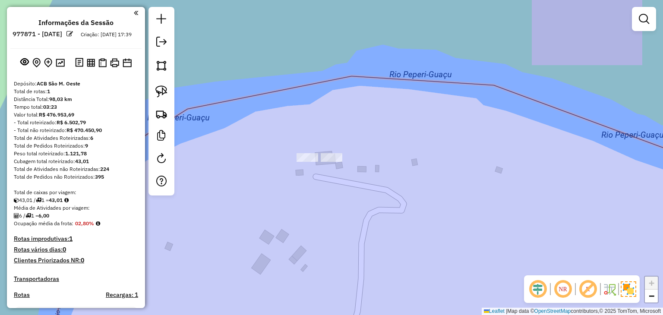
drag, startPoint x: 163, startPoint y: 92, endPoint x: 213, endPoint y: 101, distance: 51.3
click at [163, 92] on img at bounding box center [161, 91] width 12 height 12
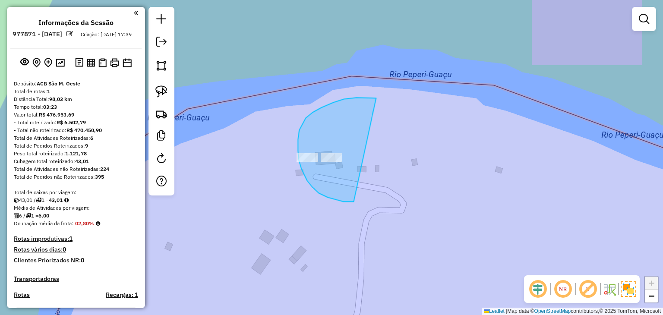
drag, startPoint x: 374, startPoint y: 97, endPoint x: 371, endPoint y: 191, distance: 93.6
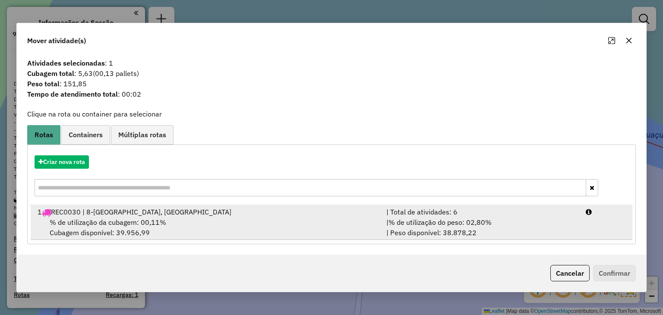
click at [537, 216] on div "| Total de atividades: 6" at bounding box center [480, 212] width 199 height 10
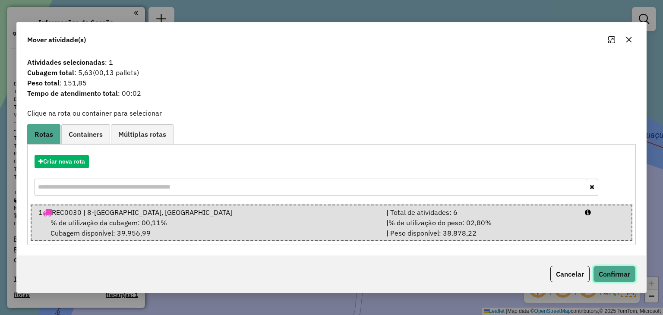
click at [605, 273] on button "Confirmar" at bounding box center [614, 274] width 43 height 16
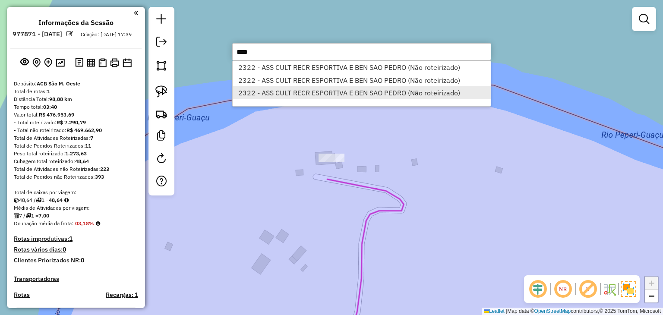
type input "****"
click at [443, 87] on li "2322 - ASS CULT RECR ESPORTIVA E BEN SAO PEDRO (Não roteirizado)" at bounding box center [361, 92] width 258 height 13
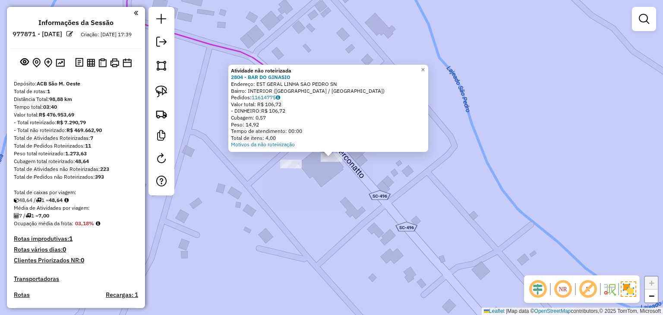
click at [338, 204] on div "Atividade não roteirizada 2804 - BAR DO GINASIO Endereço: EST GERAL LINHA SAO P…" at bounding box center [331, 157] width 663 height 315
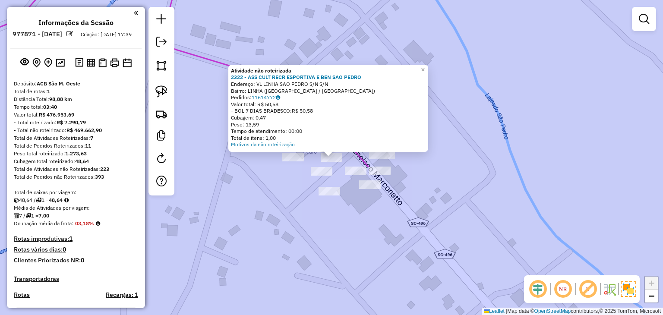
click at [318, 168] on div "Atividade não roteirizada 2322 - ASS CULT RECR ESPORTIVA E BEN SAO PEDRO Endere…" at bounding box center [331, 157] width 663 height 315
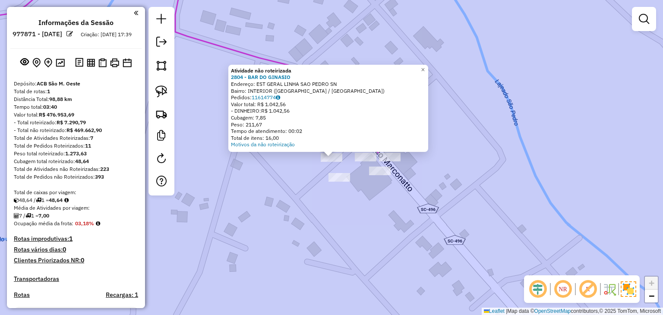
click at [308, 175] on div "Atividade não roteirizada 2804 - BAR DO GINASIO Endereço: EST GERAL LINHA SAO P…" at bounding box center [331, 157] width 663 height 315
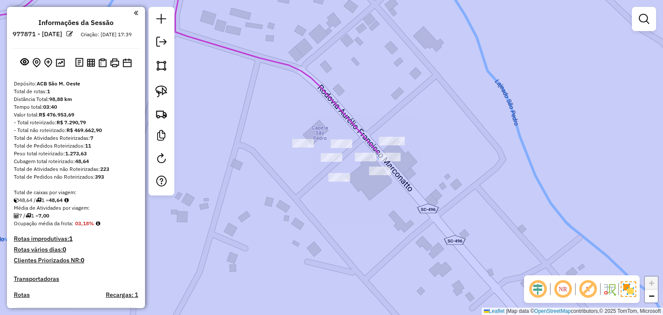
click at [350, 179] on div "Janela de atendimento Grade de atendimento Capacidade Transportadoras Veículos …" at bounding box center [331, 157] width 663 height 315
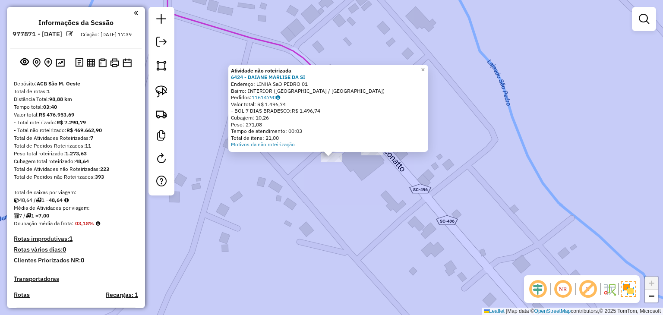
click at [323, 188] on div "Atividade não roteirizada 6424 - DAIANE MARLISE DA SI Endereço: LINHA SaO PEDRO…" at bounding box center [331, 157] width 663 height 315
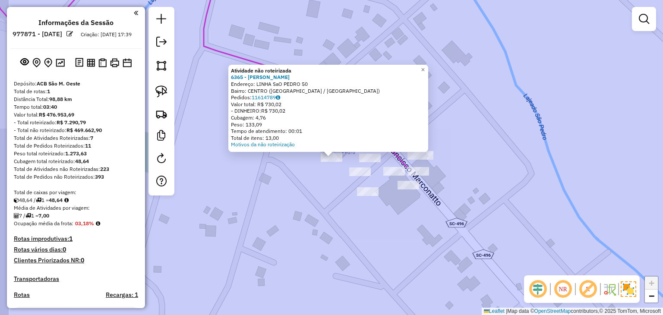
click at [295, 189] on div "Atividade não roteirizada 6365 - NELI BOHNEN MAYER Endereço: LINHA SaO PEDRO 50…" at bounding box center [331, 157] width 663 height 315
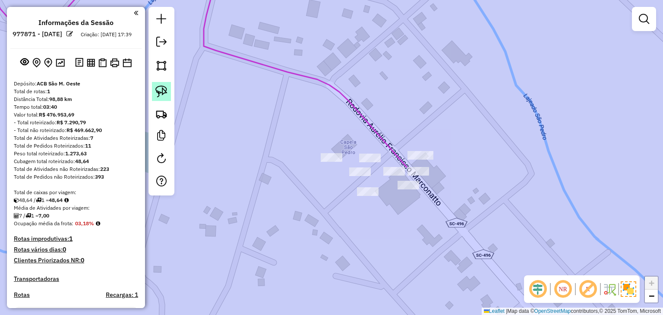
click at [166, 82] on link at bounding box center [161, 91] width 19 height 19
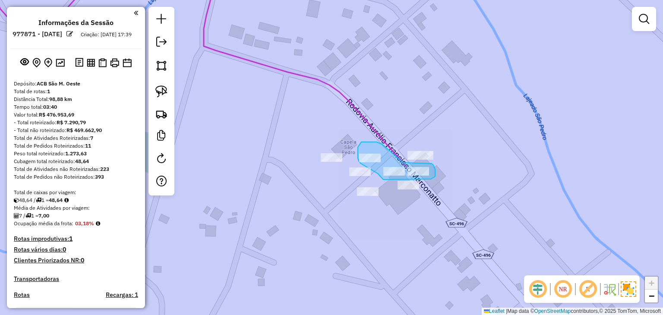
drag, startPoint x: 382, startPoint y: 144, endPoint x: 403, endPoint y: 163, distance: 28.1
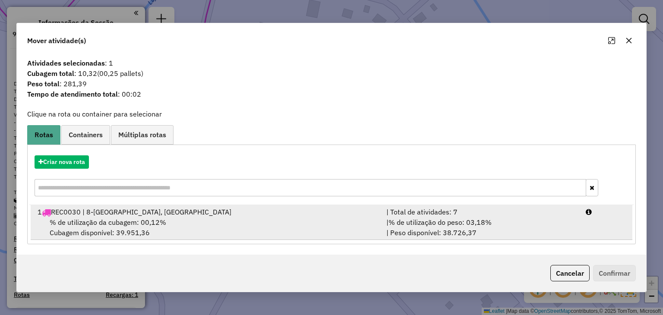
click at [557, 218] on div "| % de utilização do peso: 03,18% | Peso disponível: 38.726,37" at bounding box center [480, 227] width 199 height 21
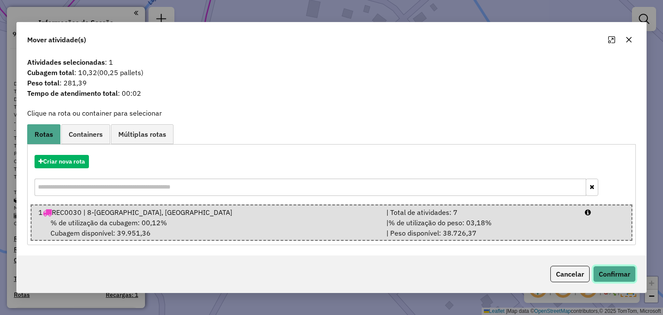
click at [597, 270] on button "Confirmar" at bounding box center [614, 274] width 43 height 16
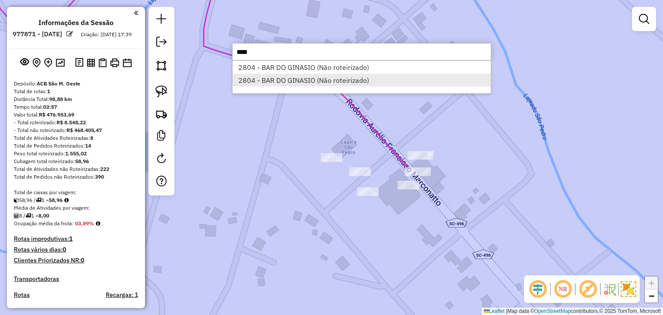
type input "****"
click at [330, 80] on li "2804 - BAR DO GINASIO (Não roteirizado)" at bounding box center [361, 80] width 258 height 13
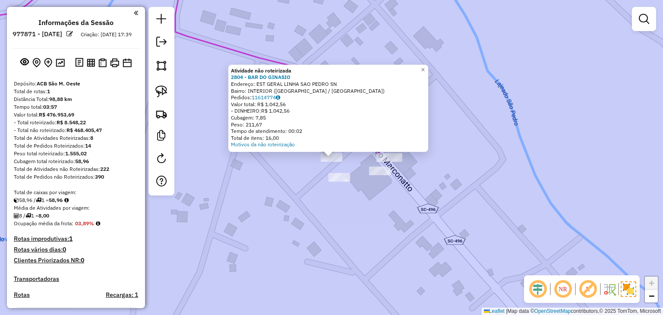
click at [336, 171] on div "Atividade não roteirizada 2804 - BAR DO GINASIO Endereço: EST GERAL LINHA SAO P…" at bounding box center [331, 157] width 663 height 315
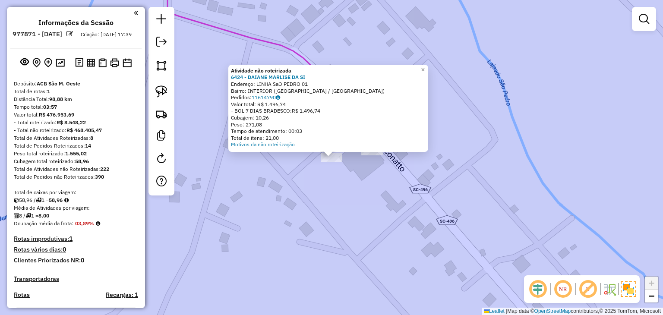
click at [287, 173] on div "Atividade não roteirizada 6424 - DAIANE MARLISE DA SI Endereço: LINHA SaO PEDRO…" at bounding box center [331, 157] width 663 height 315
click at [284, 185] on div "Atividade não roteirizada 6424 - DAIANE MARLISE DA SI Endereço: LINHA SaO PEDRO…" at bounding box center [331, 157] width 663 height 315
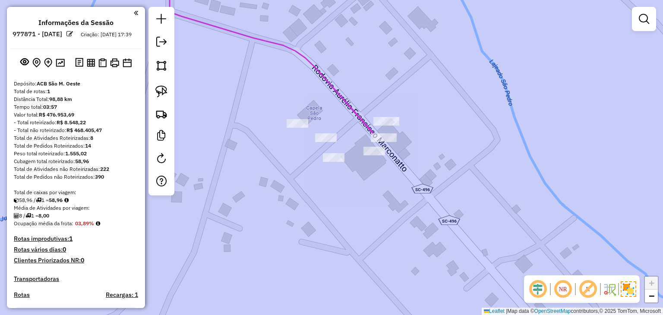
click at [292, 118] on div "Janela de atendimento Grade de atendimento Capacidade Transportadoras Veículos …" at bounding box center [331, 157] width 663 height 315
click at [295, 128] on div at bounding box center [297, 123] width 22 height 9
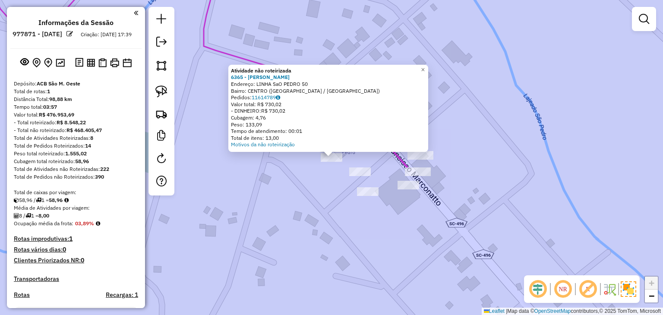
click at [277, 209] on div "Atividade não roteirizada 6365 - NELI BOHNEN MAYER Endereço: LINHA SaO PEDRO 50…" at bounding box center [331, 157] width 663 height 315
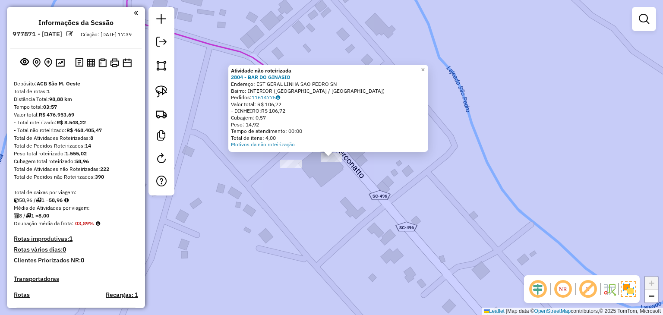
click at [380, 238] on div "Atividade não roteirizada 2804 - BAR DO GINASIO Endereço: EST GERAL LINHA SAO P…" at bounding box center [331, 157] width 663 height 315
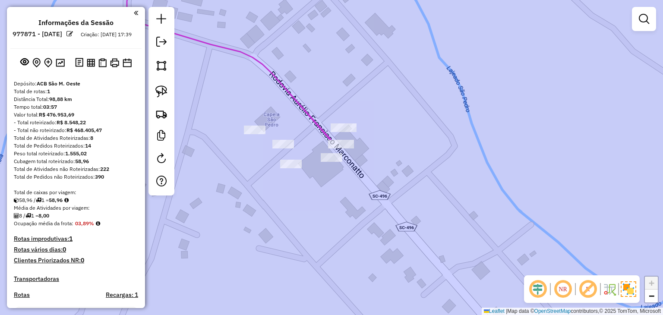
click at [172, 88] on div at bounding box center [161, 101] width 26 height 188
click at [166, 88] on img at bounding box center [161, 91] width 12 height 12
click at [341, 158] on div "Janela de atendimento Grade de atendimento Capacidade Transportadoras Veículos …" at bounding box center [331, 157] width 663 height 315
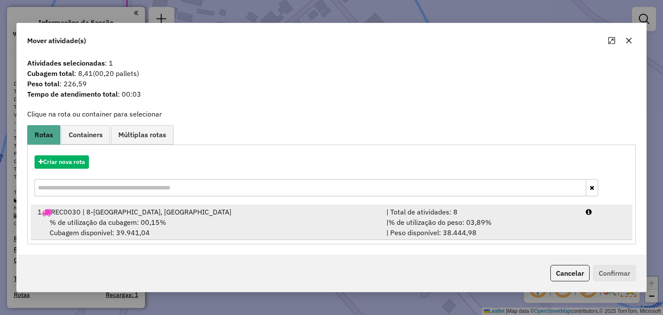
click at [543, 224] on div "| % de utilização do peso: 03,89% | Peso disponível: 38.444,98" at bounding box center [480, 227] width 199 height 21
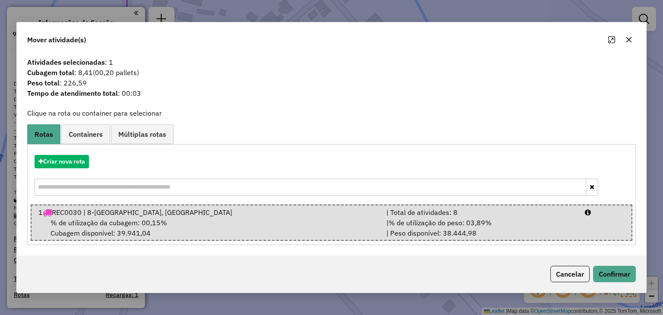
click at [598, 264] on div "Cancelar Confirmar" at bounding box center [331, 273] width 628 height 37
click at [599, 268] on button "Confirmar" at bounding box center [614, 274] width 43 height 16
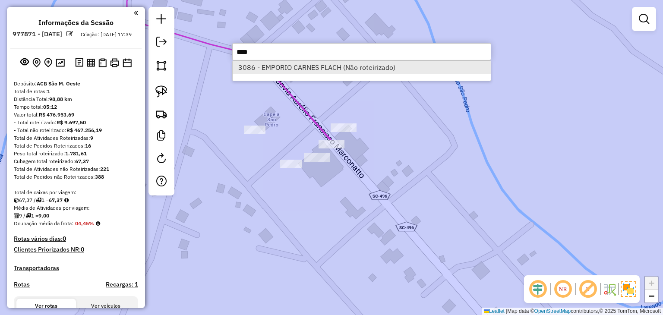
type input "****"
click at [371, 68] on li "3086 - EMPORIO CARNES FLACH (Não roteirizado)" at bounding box center [361, 67] width 258 height 13
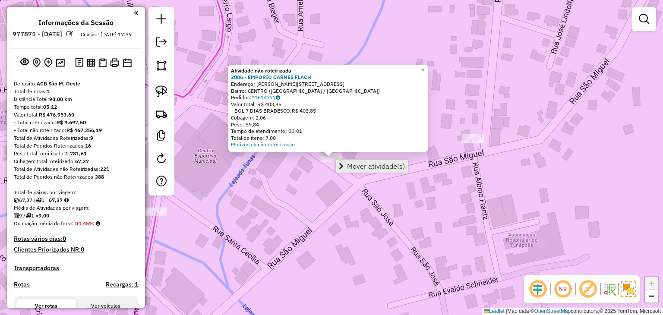
click at [355, 165] on span "Mover atividade(s)" at bounding box center [376, 166] width 58 height 7
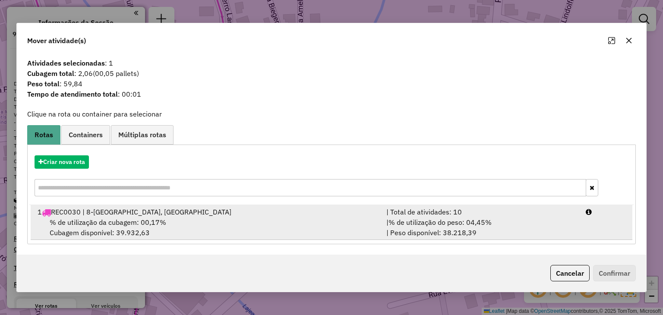
click at [564, 229] on div "| % de utilização do peso: 04,45% | Peso disponível: 38.218,39" at bounding box center [480, 227] width 199 height 21
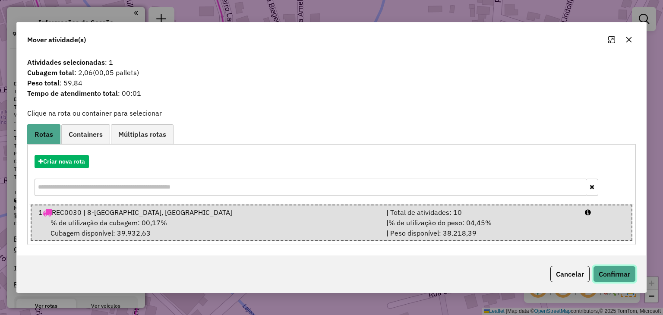
click at [621, 281] on button "Confirmar" at bounding box center [614, 274] width 43 height 16
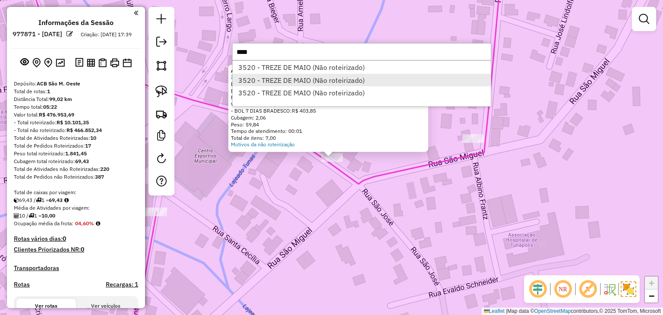
type input "****"
click at [387, 80] on li "3520 - TREZE DE MAIO (Não roteirizado)" at bounding box center [361, 80] width 258 height 13
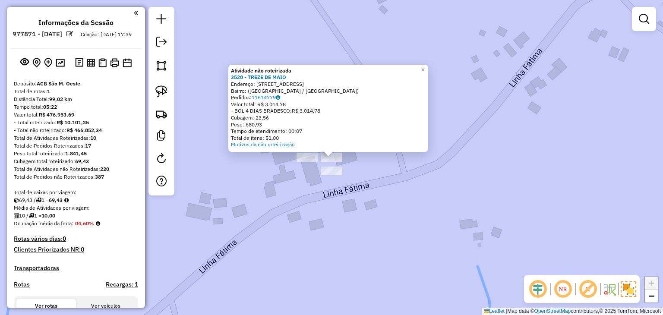
drag, startPoint x: 275, startPoint y: 241, endPoint x: 271, endPoint y: 238, distance: 5.3
click at [273, 240] on div "Atividade não roteirizada 3520 - TREZE DE MAIO Endereço: Rua Santo Antônio, 222…" at bounding box center [331, 157] width 663 height 315
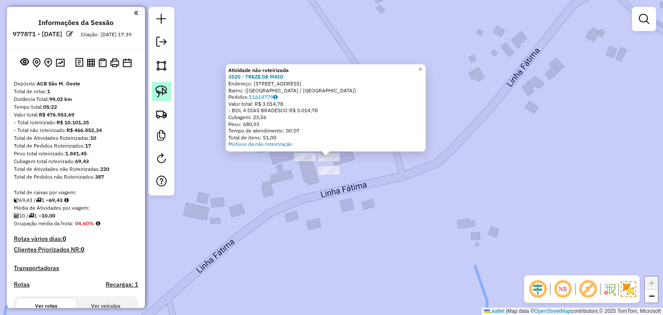
click at [155, 92] on link at bounding box center [161, 91] width 19 height 19
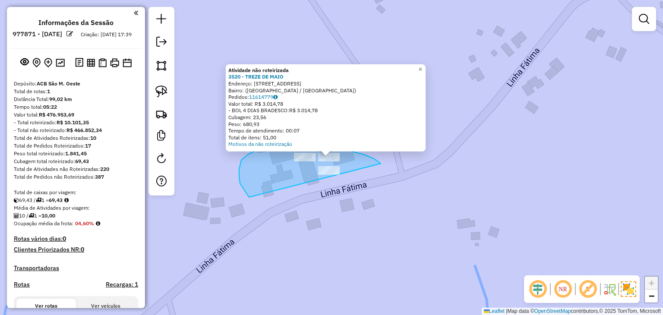
drag, startPoint x: 365, startPoint y: 155, endPoint x: 343, endPoint y: 187, distance: 38.9
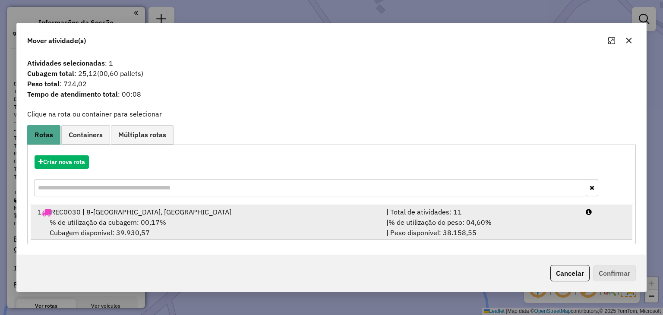
click at [416, 218] on span "% de utilização do peso: 04,60%" at bounding box center [439, 222] width 103 height 9
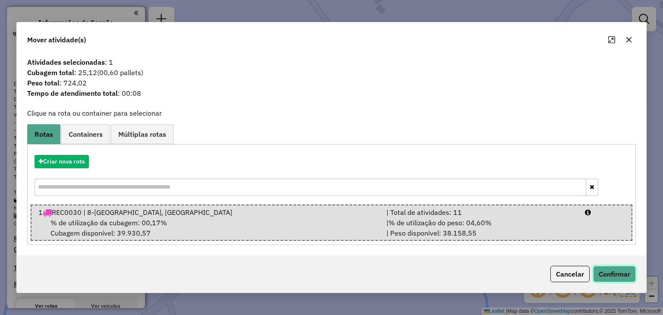
click at [608, 275] on button "Confirmar" at bounding box center [614, 274] width 43 height 16
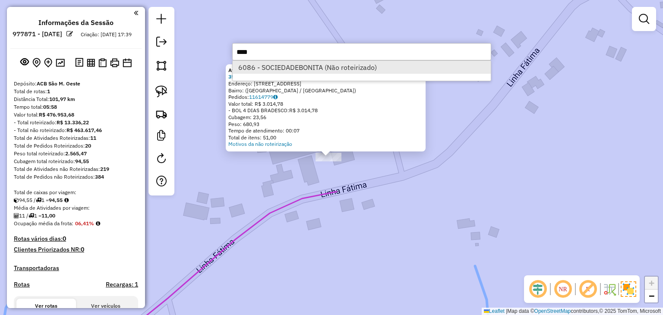
type input "****"
click at [409, 65] on li "6086 - SOCIEDADEBONITA (Não roteirizado)" at bounding box center [361, 67] width 258 height 13
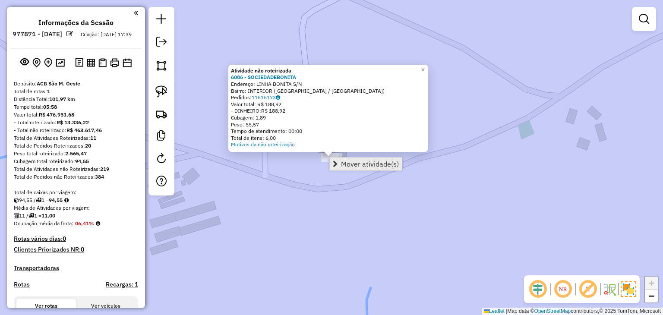
click at [339, 164] on link "Mover atividade(s)" at bounding box center [366, 163] width 72 height 13
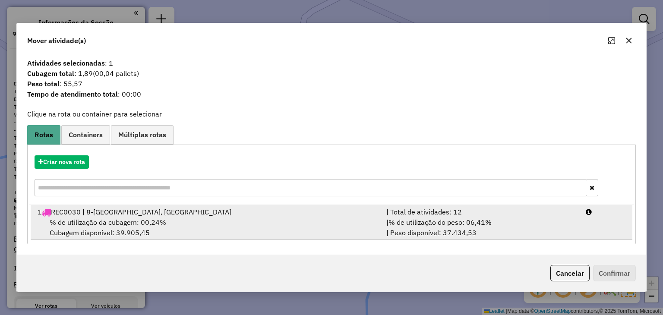
click at [404, 214] on div "| Total de atividades: 12" at bounding box center [480, 212] width 199 height 10
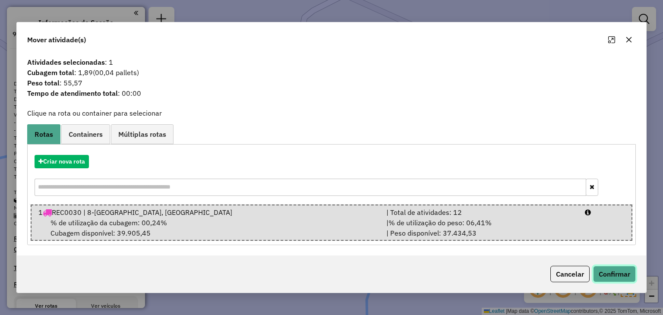
click at [621, 276] on button "Confirmar" at bounding box center [614, 274] width 43 height 16
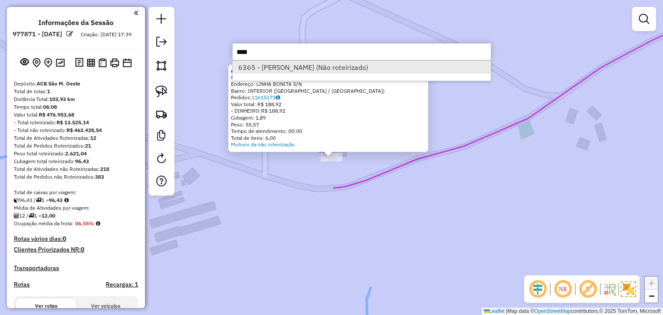
type input "****"
click at [393, 69] on li "6365 - NELI BOHNEN MAYER (Não roteirizado)" at bounding box center [361, 67] width 258 height 13
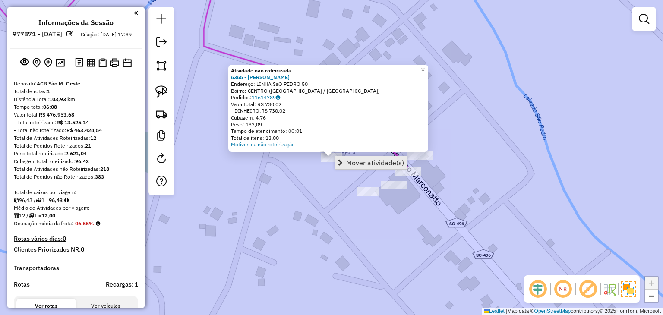
click at [360, 161] on span "Mover atividade(s)" at bounding box center [375, 162] width 58 height 7
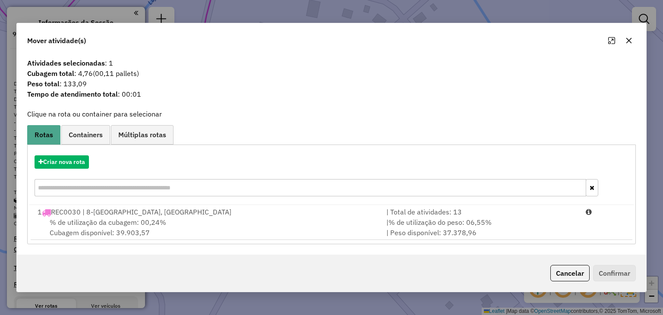
click at [576, 216] on div "| Total de atividades: 13" at bounding box center [480, 212] width 199 height 10
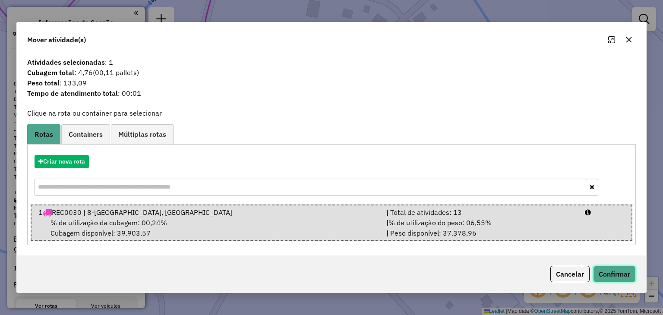
click at [610, 280] on button "Confirmar" at bounding box center [614, 274] width 43 height 16
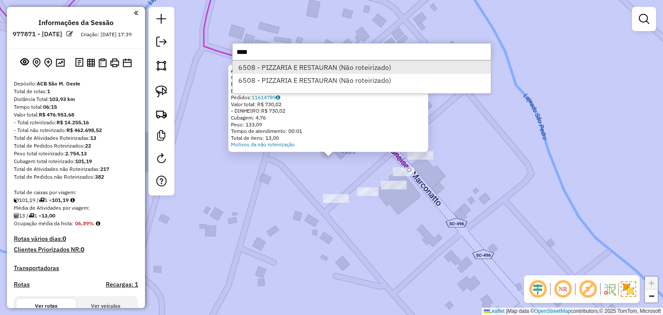
type input "****"
click at [338, 69] on li "6508 - PIZZARIA E RESTAURAN (Não roteirizado)" at bounding box center [361, 67] width 258 height 13
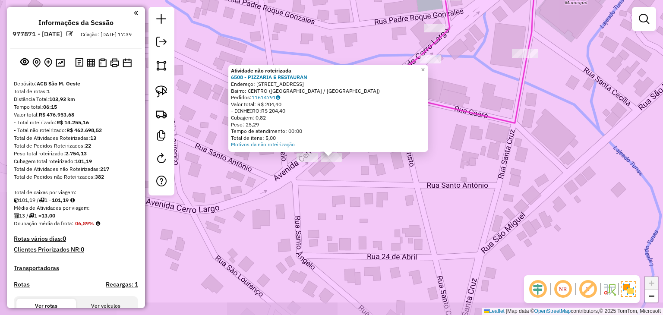
click at [296, 200] on div "Atividade não roteirizada 6508 - PIZZARIA E RESTAURAN Endereço: AVENIDA CERRO L…" at bounding box center [331, 157] width 663 height 315
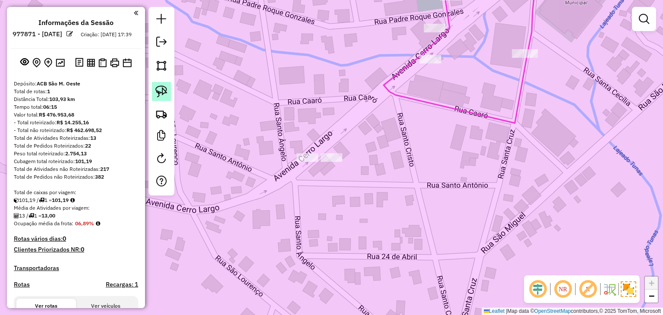
click at [164, 93] on img at bounding box center [161, 91] width 12 height 12
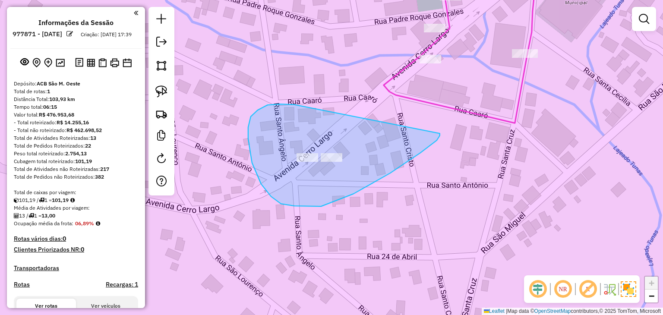
drag, startPoint x: 293, startPoint y: 104, endPoint x: 439, endPoint y: 132, distance: 148.4
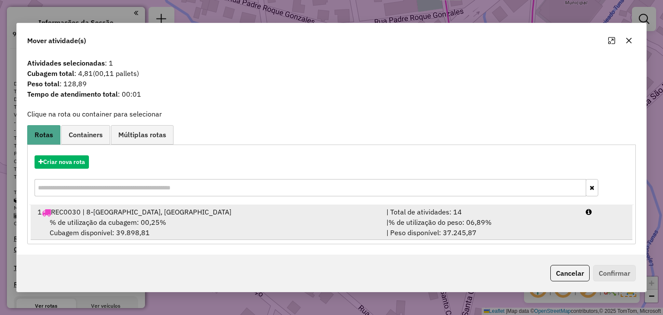
click at [562, 226] on div "| % de utilização do peso: 06,89% | Peso disponível: 37.245,87" at bounding box center [480, 227] width 199 height 21
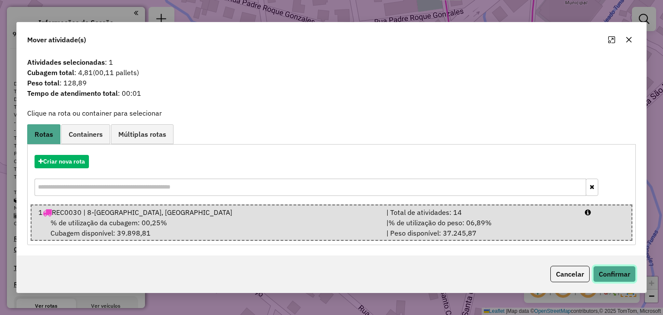
click at [603, 280] on button "Confirmar" at bounding box center [614, 274] width 43 height 16
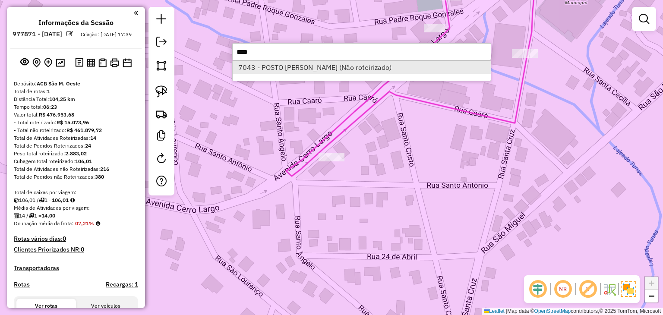
type input "****"
click at [333, 70] on li "7043 - POSTO FREY (Não roteirizado)" at bounding box center [361, 67] width 258 height 13
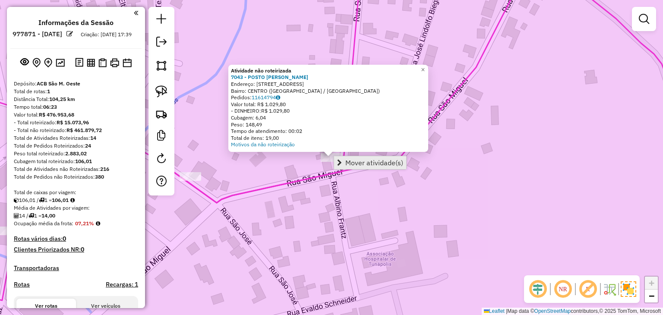
click at [365, 159] on span "Mover atividade(s)" at bounding box center [374, 162] width 58 height 7
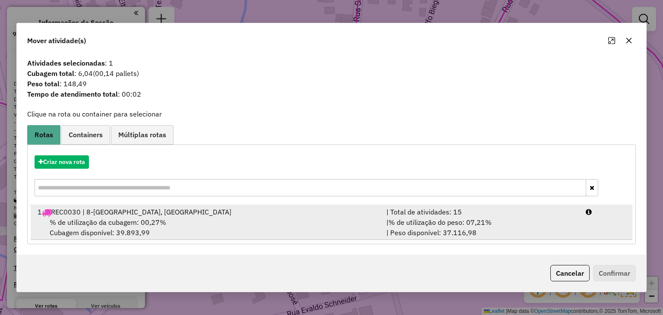
click at [576, 226] on div "| % de utilização do peso: 07,21% | Peso disponível: 37.116,98" at bounding box center [480, 227] width 199 height 21
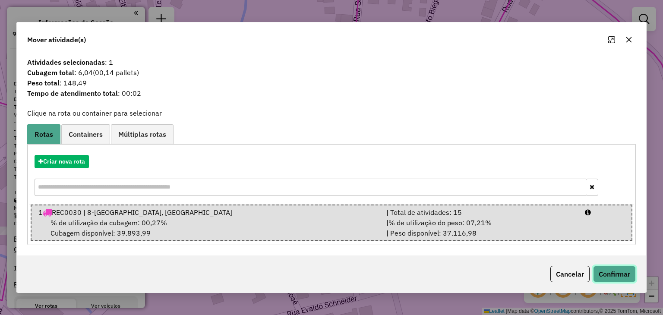
click at [600, 275] on button "Confirmar" at bounding box center [614, 274] width 43 height 16
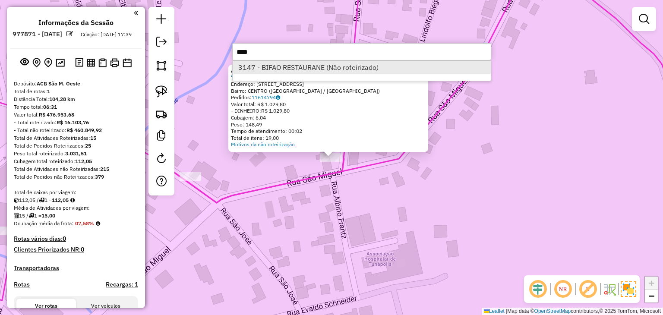
type input "****"
click at [414, 67] on li "3147 - BIFAO RESTAURANE (Não roteirizado)" at bounding box center [361, 67] width 258 height 13
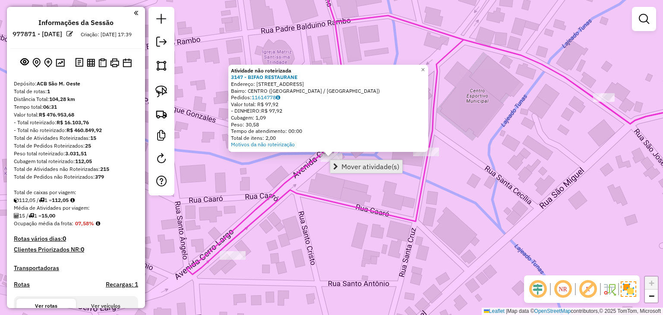
click at [366, 169] on span "Mover atividade(s)" at bounding box center [370, 166] width 58 height 7
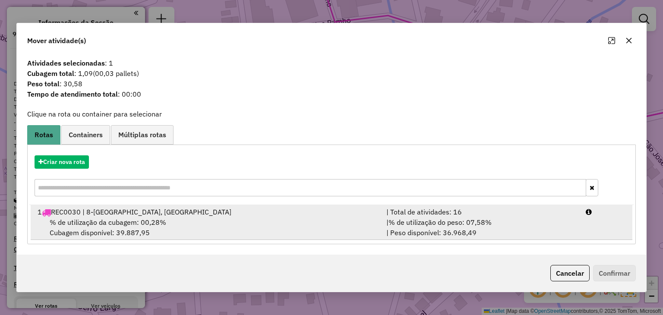
click at [526, 223] on div "| % de utilização do peso: 07,58% | Peso disponível: 36.968,49" at bounding box center [480, 227] width 199 height 21
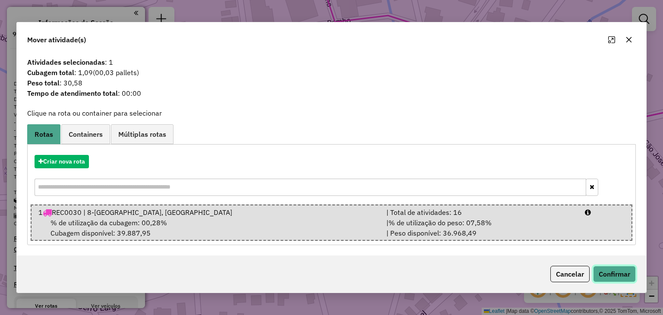
click at [606, 271] on button "Confirmar" at bounding box center [614, 274] width 43 height 16
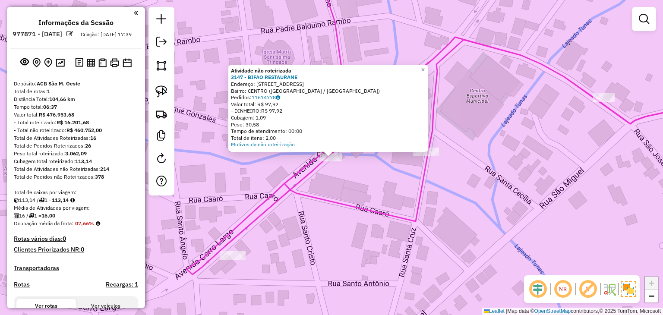
click at [499, 173] on div "Atividade não roteirizada 3147 - BIFAO RESTAURANE Endereço: Av Cerro Largo 444 …" at bounding box center [331, 157] width 663 height 315
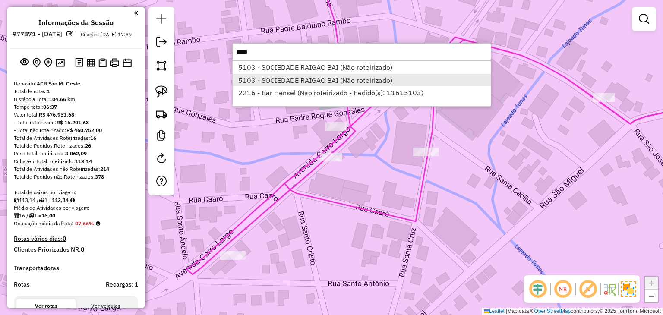
type input "****"
click at [267, 77] on li "5103 - SOCIEDADE RAIGAO BAI (Não roteirizado)" at bounding box center [361, 80] width 258 height 13
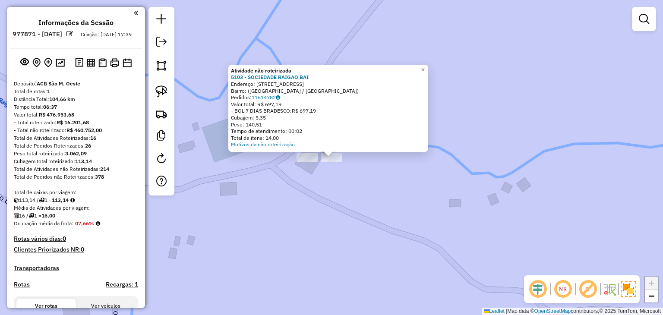
click at [297, 229] on div "Atividade não roteirizada 5103 - SOCIEDADE RAIGAO BAI Endereço: Rua Santa Cruz,…" at bounding box center [331, 157] width 663 height 315
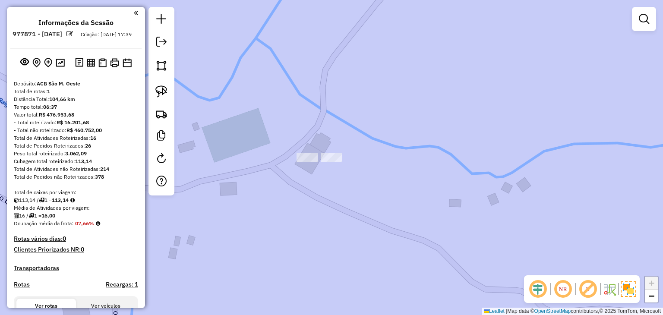
click at [174, 98] on div at bounding box center [161, 101] width 26 height 188
click at [162, 89] on img at bounding box center [161, 91] width 12 height 12
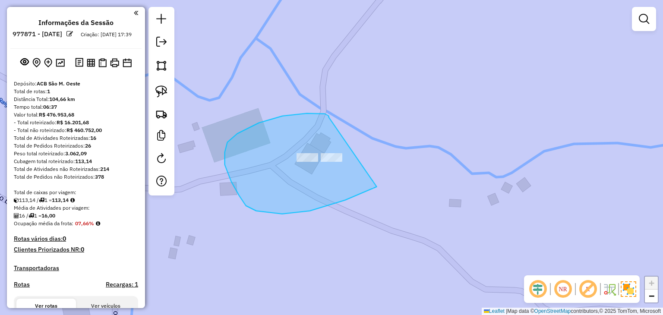
drag, startPoint x: 328, startPoint y: 117, endPoint x: 402, endPoint y: 170, distance: 90.9
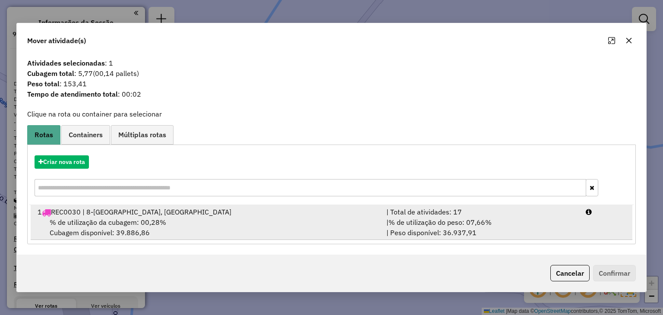
click at [533, 225] on div "| % de utilização do peso: 07,66% | Peso disponível: 36.937,91" at bounding box center [480, 227] width 199 height 21
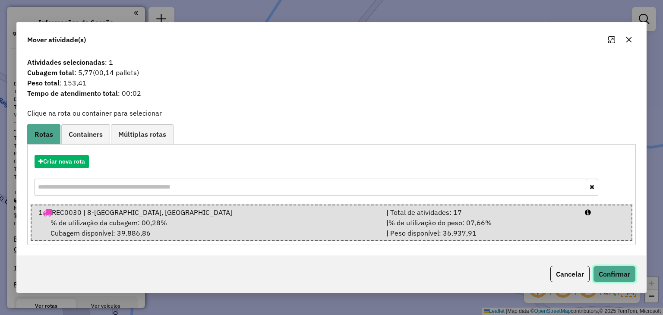
click at [614, 275] on button "Confirmar" at bounding box center [614, 274] width 43 height 16
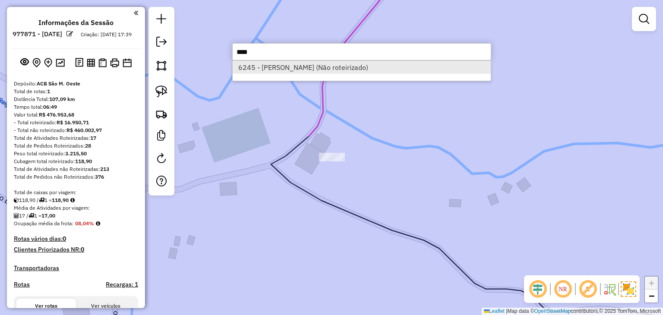
type input "****"
click at [304, 67] on li "6245 - BENICIO BAUMGRATZ (Não roteirizado)" at bounding box center [361, 67] width 258 height 13
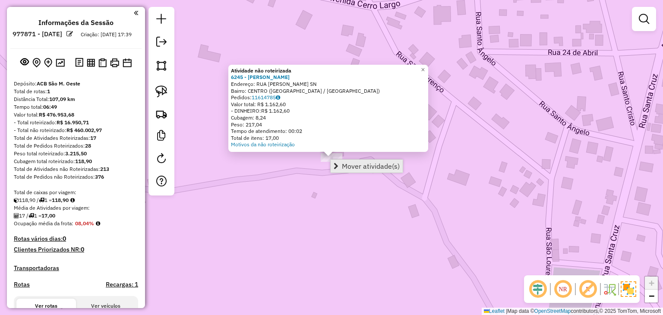
click at [355, 166] on span "Mover atividade(s)" at bounding box center [371, 166] width 58 height 7
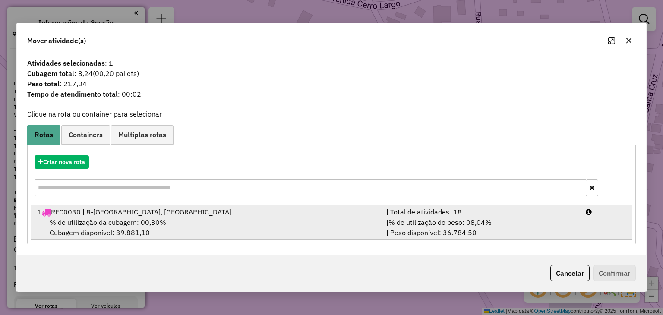
click at [590, 225] on li "1 REC0030 | 8-SANTA HELENA, TUNAPOLIS | Total de atividades: 18 % de utilização…" at bounding box center [331, 222] width 601 height 35
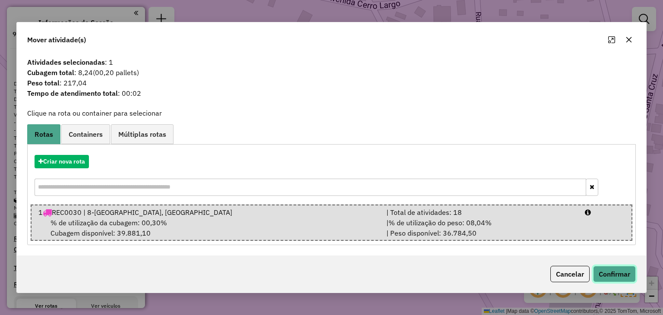
click at [609, 276] on button "Confirmar" at bounding box center [614, 274] width 43 height 16
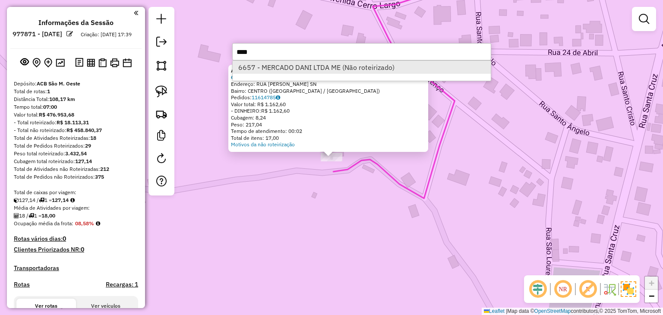
type input "****"
click at [309, 63] on li "6657 - MERCADO DANI LTDA ME (Não roteirizado)" at bounding box center [361, 67] width 258 height 13
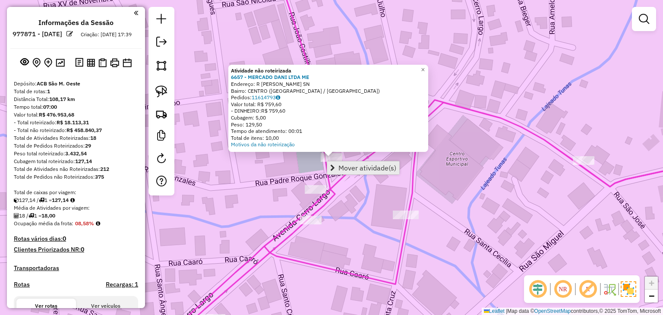
click at [345, 164] on span "Mover atividade(s)" at bounding box center [367, 167] width 58 height 7
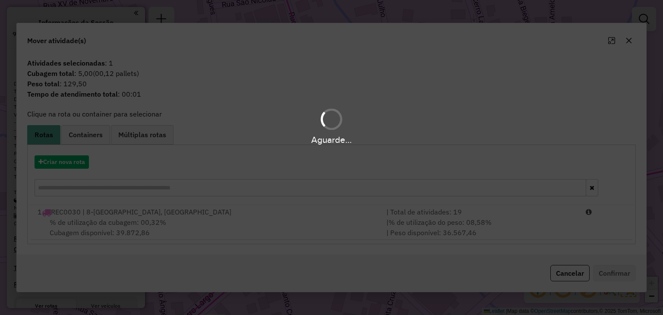
click at [528, 223] on div "Aguarde..." at bounding box center [331, 157] width 663 height 315
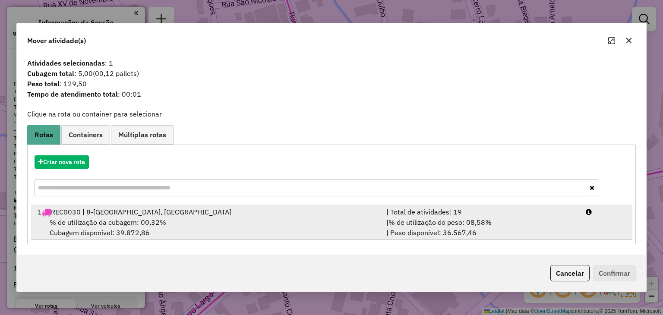
click at [595, 226] on li "1 REC0030 | 8-SANTA HELENA, TUNAPOLIS | Total de atividades: 19 % de utilização…" at bounding box center [331, 222] width 601 height 35
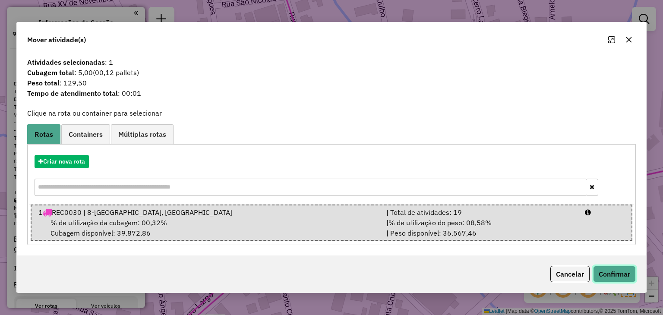
click at [606, 270] on button "Confirmar" at bounding box center [614, 274] width 43 height 16
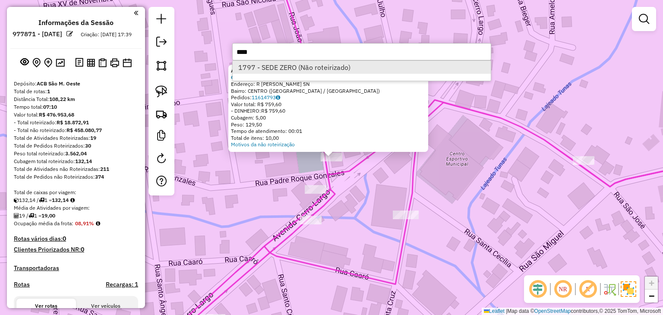
type input "****"
click at [347, 62] on li "1797 - SEDE ZERO (Não roteirizado)" at bounding box center [361, 67] width 258 height 13
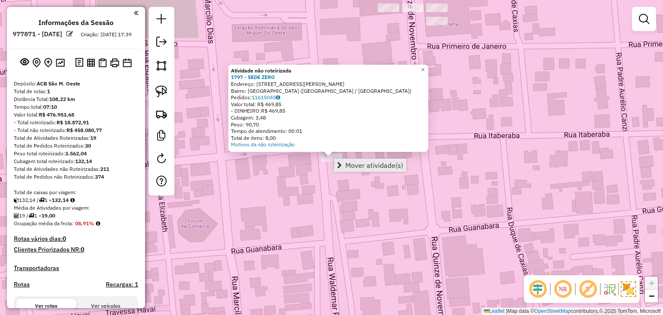
click at [340, 165] on span "Mover atividade(s)" at bounding box center [339, 165] width 5 height 7
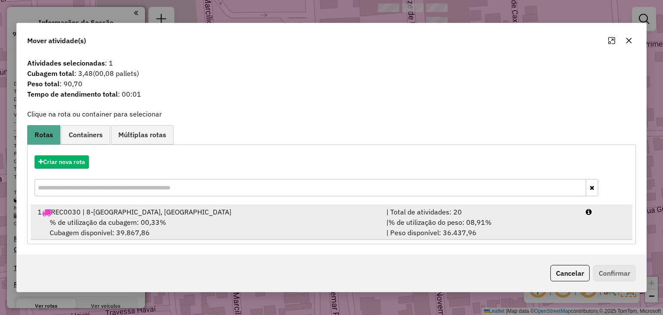
click at [477, 224] on span "% de utilização do peso: 08,91%" at bounding box center [439, 222] width 103 height 9
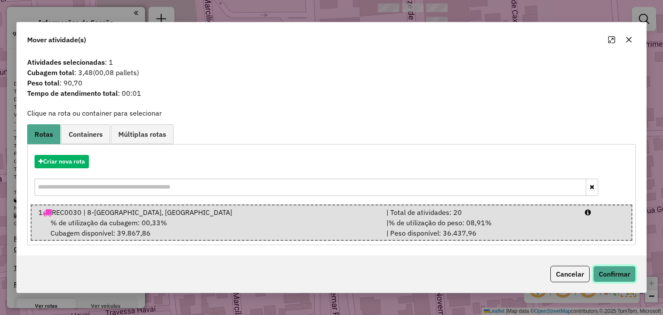
click at [616, 279] on button "Confirmar" at bounding box center [614, 274] width 43 height 16
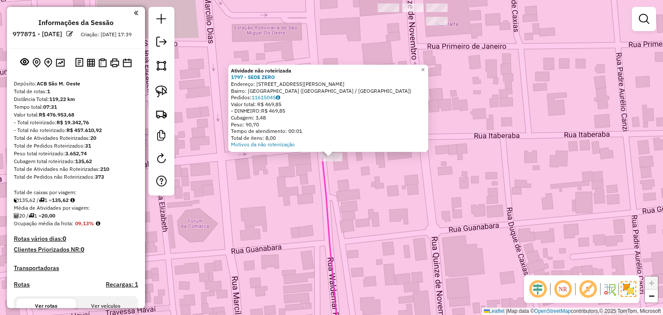
scroll to position [233, 0]
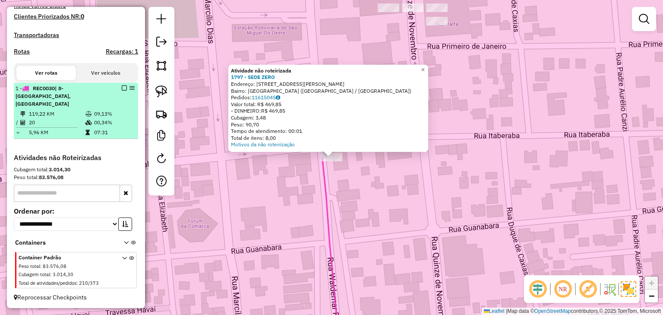
click at [122, 91] on em at bounding box center [124, 87] width 5 height 5
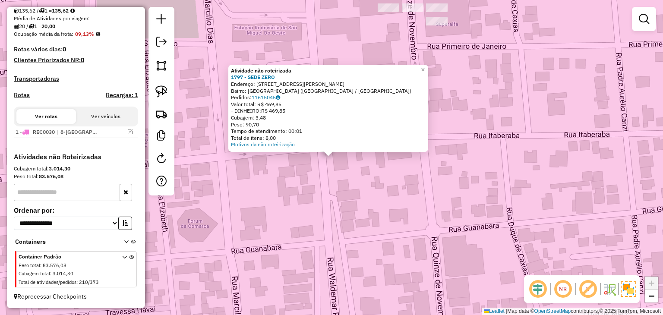
scroll to position [197, 0]
click at [378, 250] on div "Atividade não roteirizada 1797 - SEDE ZERO Endereço: RUA MARCILIO DIAS 2684 Bai…" at bounding box center [331, 157] width 663 height 315
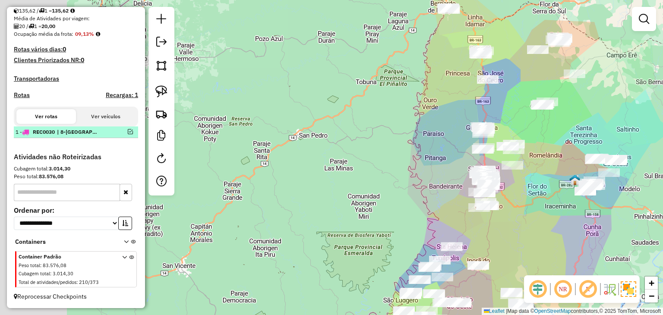
click at [128, 132] on em at bounding box center [130, 131] width 5 height 5
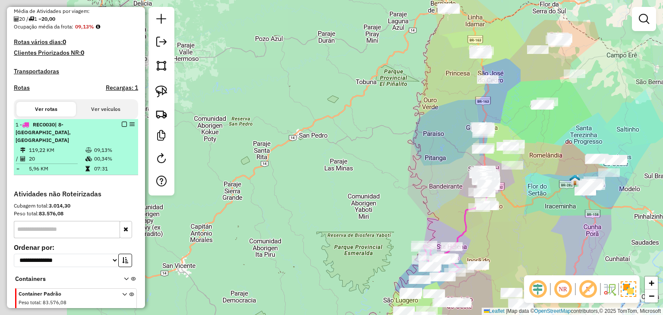
scroll to position [233, 0]
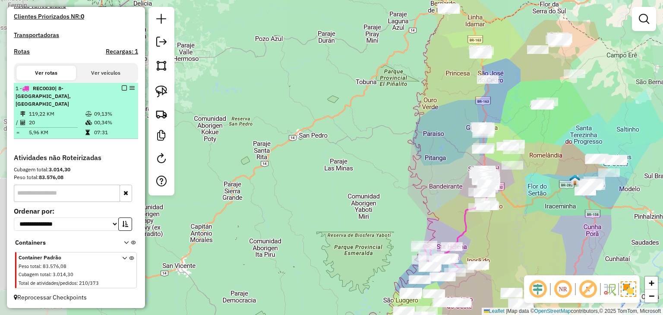
click at [116, 135] on td "07:31" at bounding box center [114, 132] width 41 height 9
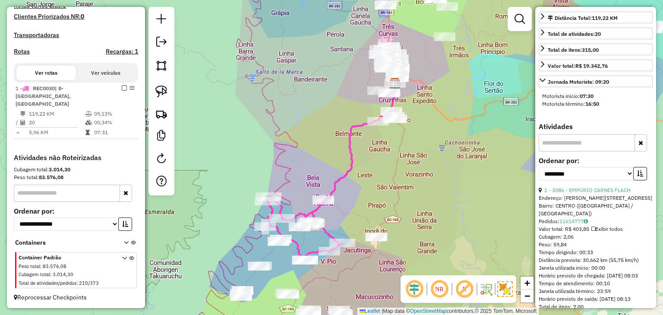
scroll to position [259, 0]
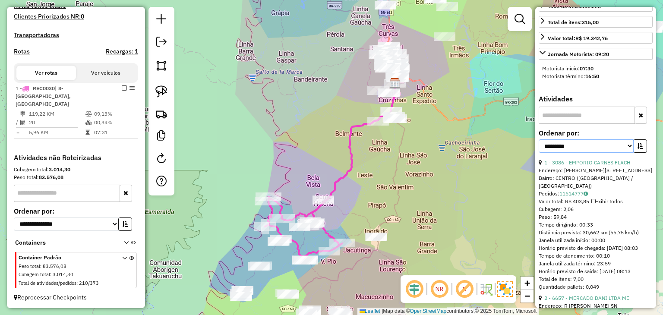
drag, startPoint x: 581, startPoint y: 142, endPoint x: 578, endPoint y: 148, distance: 6.4
click at [581, 142] on select "**********" at bounding box center [585, 145] width 95 height 13
select select "*********"
click at [538, 139] on select "**********" at bounding box center [585, 145] width 95 height 13
click at [638, 145] on icon "button" at bounding box center [640, 146] width 6 height 6
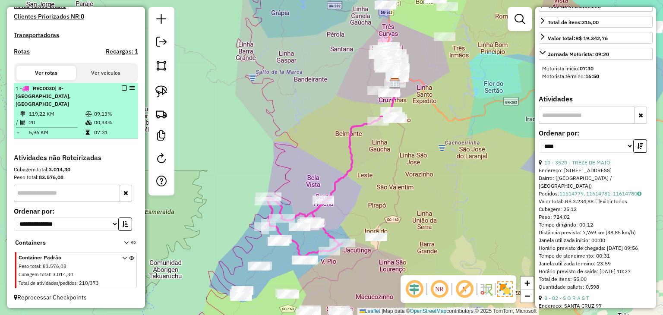
click at [122, 91] on em at bounding box center [124, 87] width 5 height 5
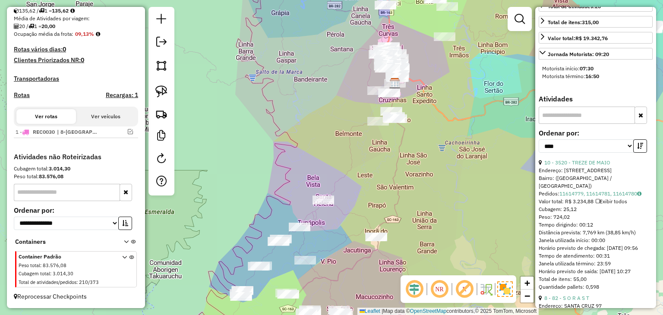
scroll to position [197, 0]
click at [471, 157] on div "Janela de atendimento Grade de atendimento Capacidade Transportadoras Veículos …" at bounding box center [331, 157] width 663 height 315
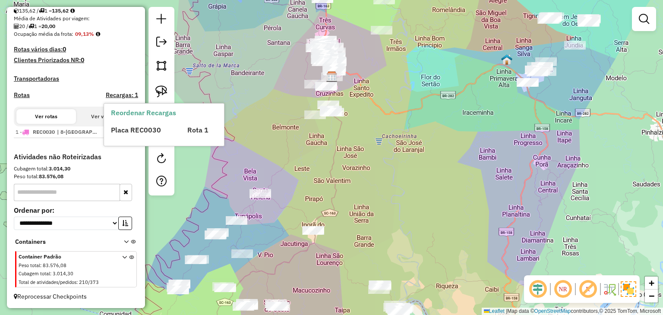
drag, startPoint x: 509, startPoint y: 152, endPoint x: 282, endPoint y: 145, distance: 227.0
click at [282, 145] on div "Janela de atendimento Grade de atendimento Capacidade Transportadoras Veículos …" at bounding box center [331, 157] width 663 height 315
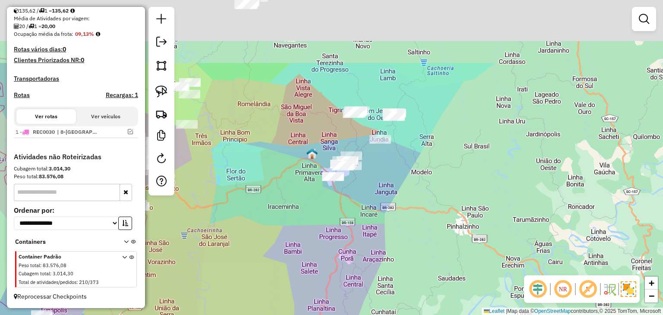
drag, startPoint x: 435, startPoint y: 178, endPoint x: 431, endPoint y: 197, distance: 18.9
click at [431, 197] on div "Janela de atendimento Grade de atendimento Capacidade Transportadoras Veículos …" at bounding box center [331, 157] width 663 height 315
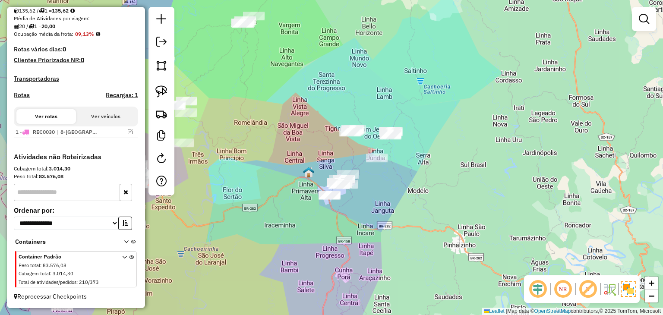
click at [157, 76] on div at bounding box center [161, 101] width 26 height 188
click at [161, 89] on img at bounding box center [161, 91] width 12 height 12
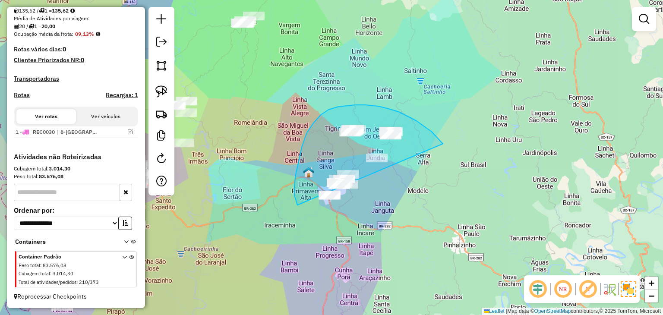
drag, startPoint x: 431, startPoint y: 132, endPoint x: 414, endPoint y: 214, distance: 84.2
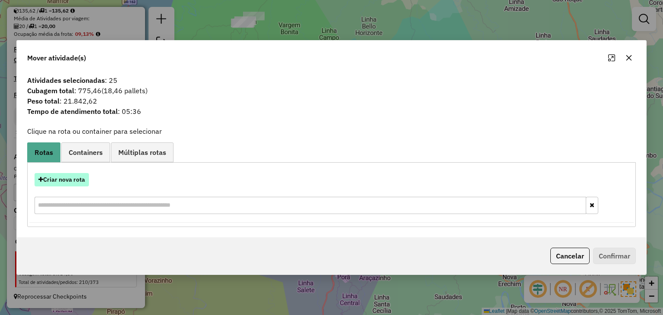
click at [76, 178] on button "Criar nova rota" at bounding box center [62, 179] width 54 height 13
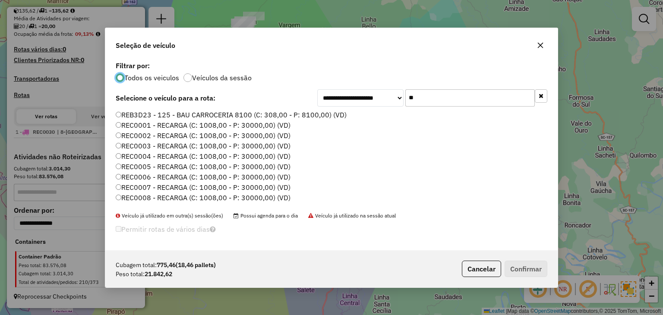
scroll to position [4, 3]
click at [535, 98] on button "button" at bounding box center [540, 95] width 13 height 13
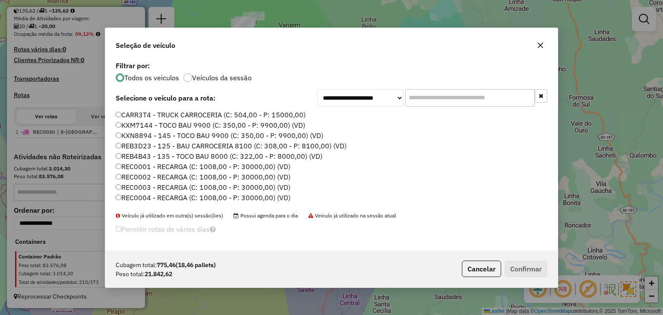
click at [239, 161] on label "REC0001 - RECARGA (C: 1008,00 - P: 30000,00) (VD)" at bounding box center [203, 166] width 175 height 10
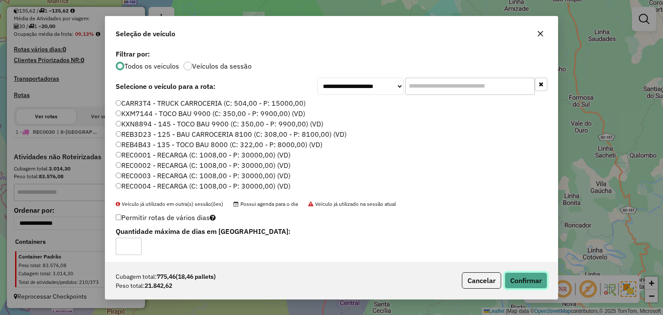
click at [537, 276] on button "Confirmar" at bounding box center [525, 280] width 43 height 16
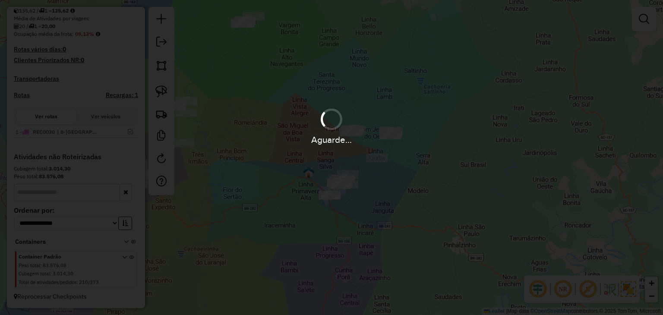
scroll to position [233, 0]
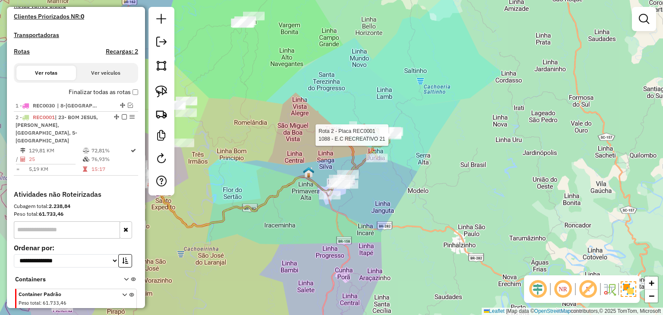
select select "*********"
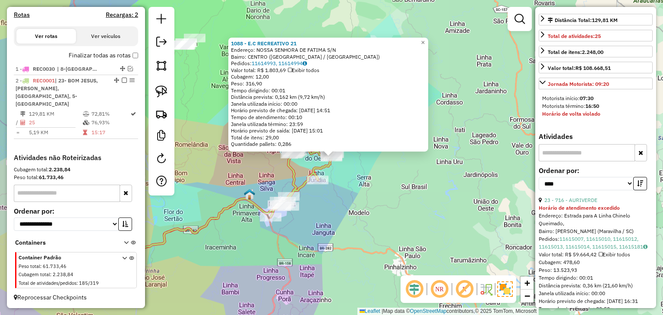
scroll to position [302, 0]
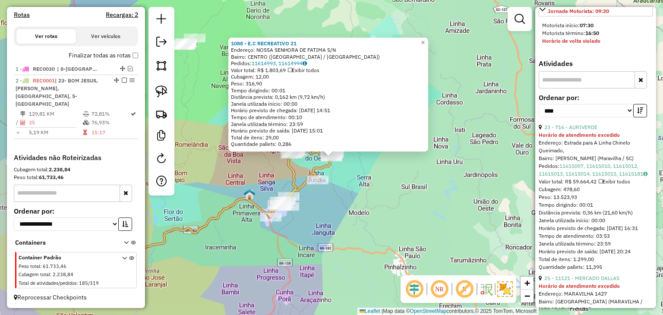
click at [582, 131] on div "23 - 716 - AURIVERDE" at bounding box center [595, 127] width 114 height 8
click at [576, 130] on link "23 - 716 - AURIVERDE" at bounding box center [570, 127] width 53 height 6
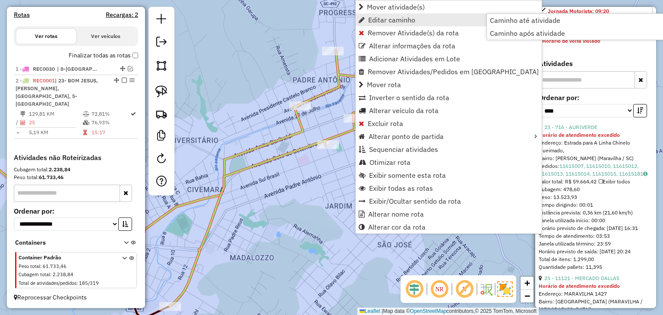
click at [389, 14] on link "Editar caminho" at bounding box center [448, 19] width 186 height 13
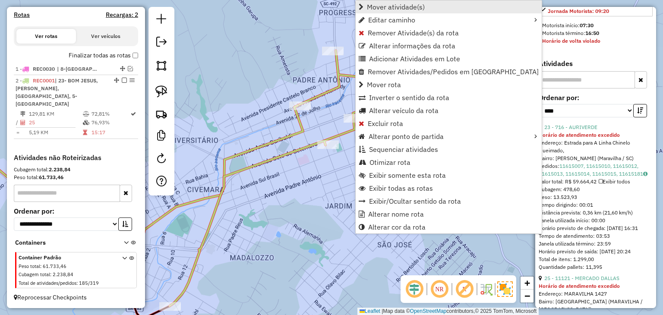
click at [389, 8] on span "Mover atividade(s)" at bounding box center [396, 6] width 58 height 7
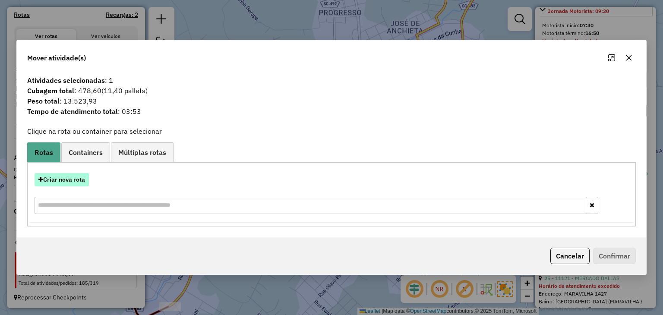
click at [77, 179] on button "Criar nova rota" at bounding box center [62, 179] width 54 height 13
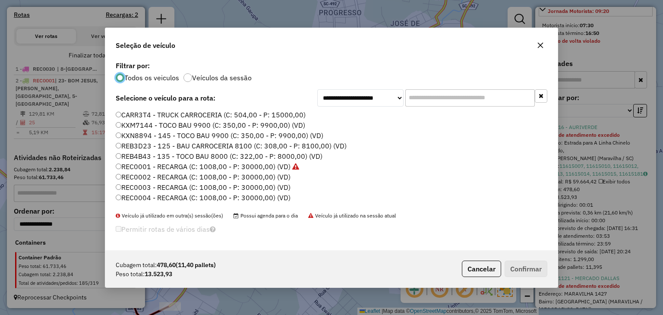
scroll to position [4, 3]
click at [427, 99] on input "text" at bounding box center [469, 97] width 129 height 17
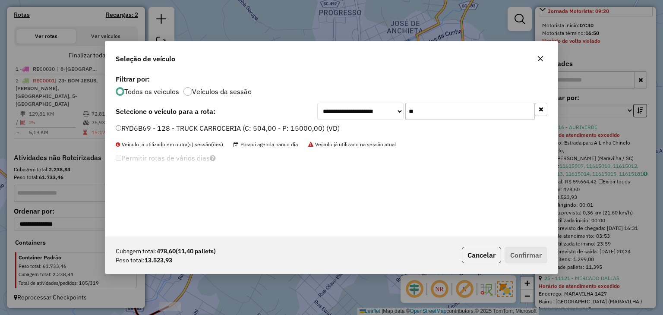
type input "**"
click at [316, 129] on label "RYD6B69 - 128 - TRUCK CARROCERIA (C: 504,00 - P: 15000,00) (VD)" at bounding box center [228, 128] width 224 height 10
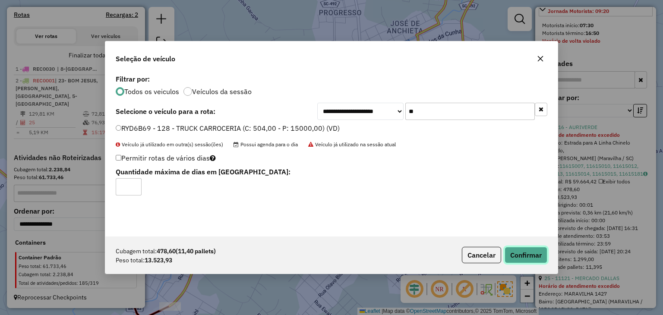
click at [538, 258] on button "Confirmar" at bounding box center [525, 255] width 43 height 16
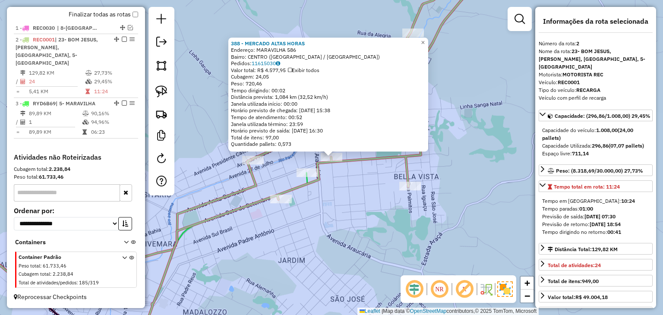
scroll to position [216, 0]
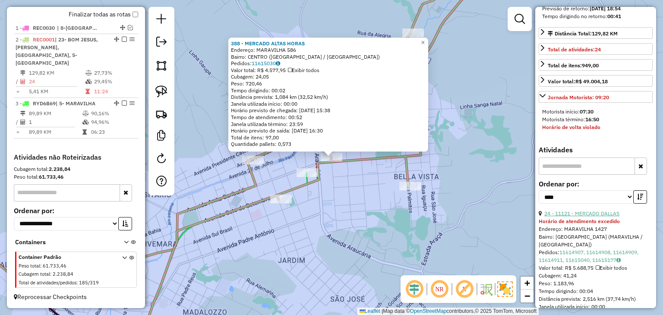
click at [600, 217] on link "24 - 11121 - MERCADO DALLAS" at bounding box center [581, 213] width 75 height 6
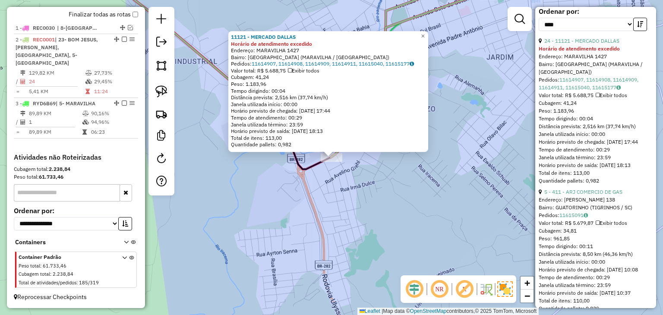
scroll to position [129, 0]
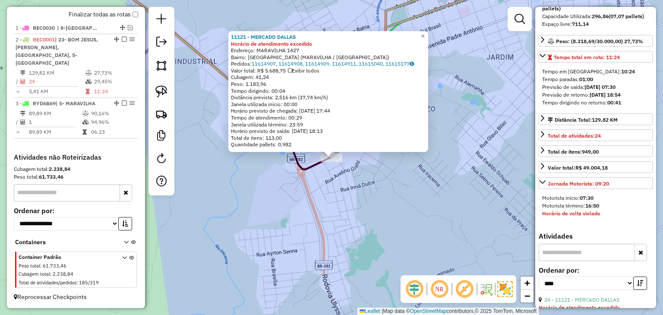
click at [422, 215] on div "11121 - MERCADO DALLAS Horário de atendimento excedido Endereço: MARAVILHA 1427…" at bounding box center [331, 157] width 663 height 315
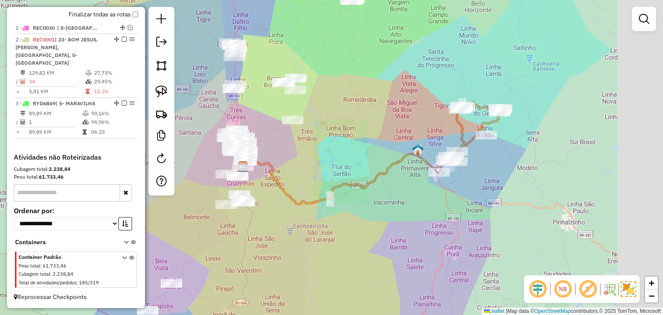
drag, startPoint x: 530, startPoint y: 165, endPoint x: 443, endPoint y: 193, distance: 91.1
click at [443, 193] on div "Janela de atendimento Grade de atendimento Capacidade Transportadoras Veículos …" at bounding box center [331, 157] width 663 height 315
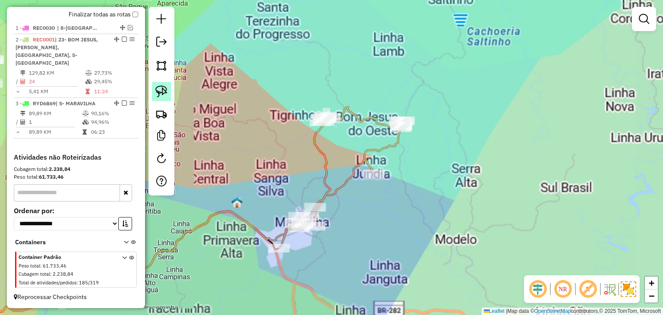
click at [157, 94] on img at bounding box center [161, 91] width 12 height 12
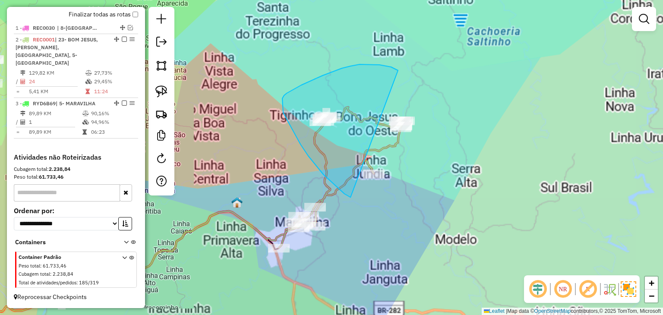
drag, startPoint x: 391, startPoint y: 67, endPoint x: 517, endPoint y: 123, distance: 137.9
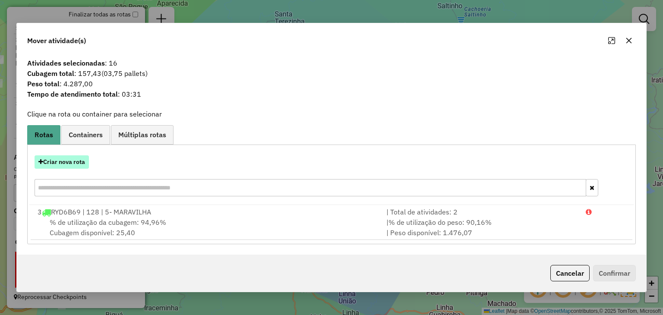
click at [69, 158] on button "Criar nova rota" at bounding box center [62, 161] width 54 height 13
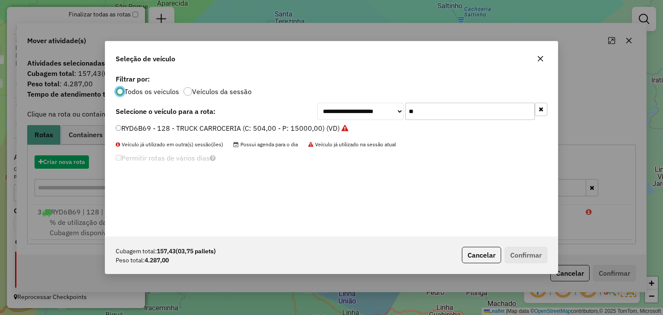
scroll to position [4, 3]
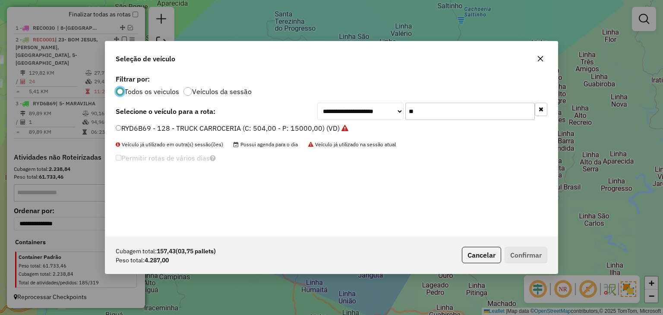
click at [538, 112] on icon "button" at bounding box center [540, 109] width 5 height 6
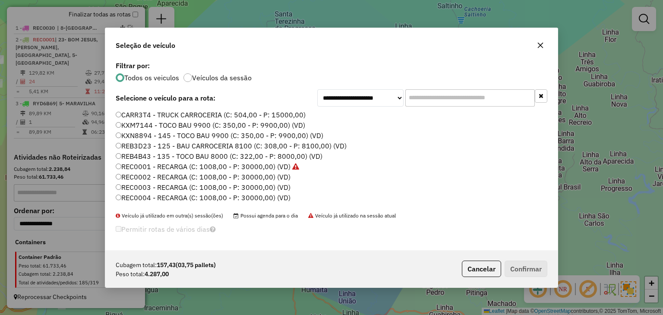
click at [267, 176] on label "REC0002 - RECARGA (C: 1008,00 - P: 30000,00) (VD)" at bounding box center [203, 177] width 175 height 10
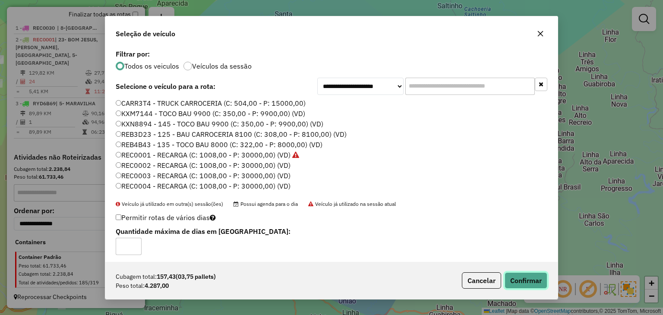
click at [511, 277] on button "Confirmar" at bounding box center [525, 280] width 43 height 16
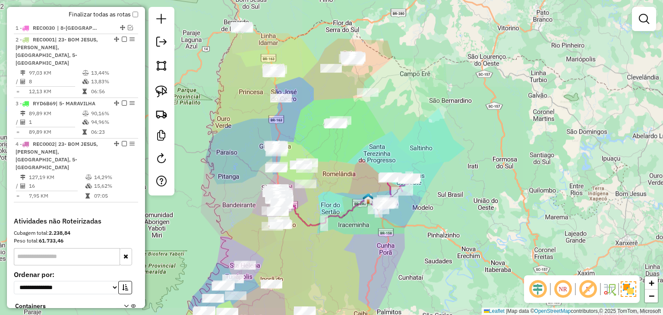
drag, startPoint x: 423, startPoint y: 106, endPoint x: 424, endPoint y: 154, distance: 48.3
click at [424, 154] on div "Janela de atendimento Grade de atendimento Capacidade Transportadoras Veículos …" at bounding box center [331, 157] width 663 height 315
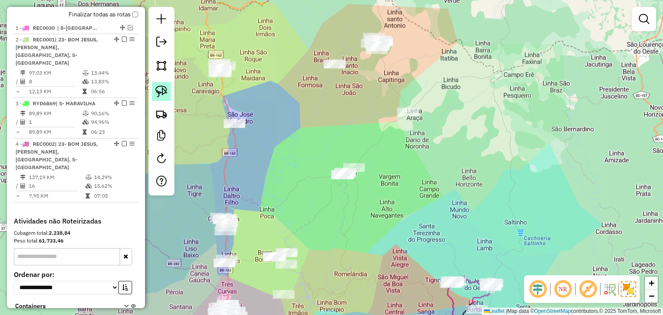
click at [165, 90] on img at bounding box center [161, 91] width 12 height 12
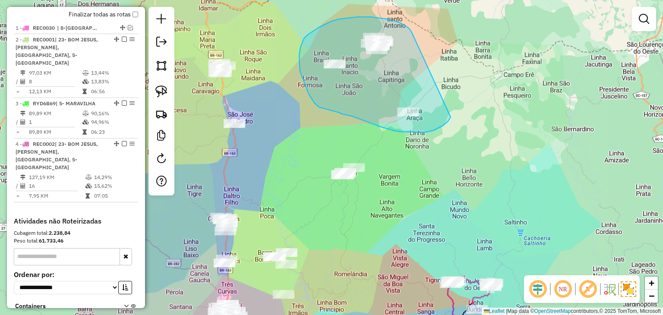
drag, startPoint x: 411, startPoint y: 31, endPoint x: 452, endPoint y: 107, distance: 86.3
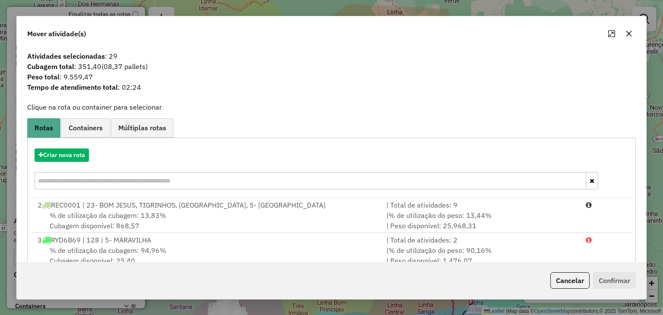
click at [626, 34] on icon "button" at bounding box center [628, 33] width 7 height 7
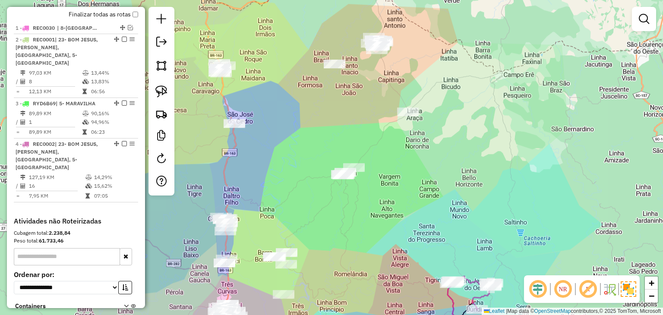
drag, startPoint x: 495, startPoint y: 224, endPoint x: 511, endPoint y: 143, distance: 82.6
click at [511, 143] on div "Janela de atendimento Grade de atendimento Capacidade Transportadoras Veículos …" at bounding box center [331, 157] width 663 height 315
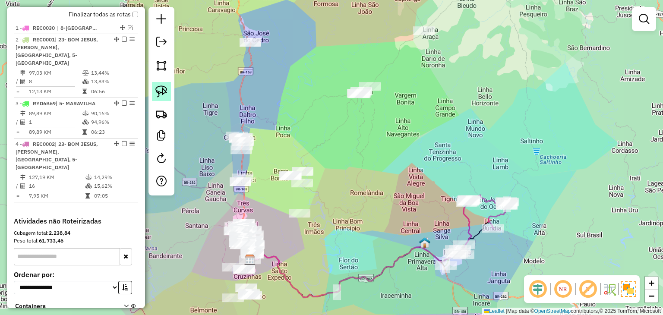
click at [161, 94] on img at bounding box center [161, 91] width 12 height 12
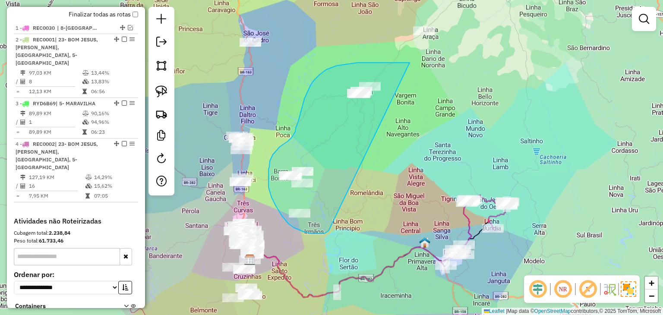
drag, startPoint x: 385, startPoint y: 62, endPoint x: 328, endPoint y: 230, distance: 177.5
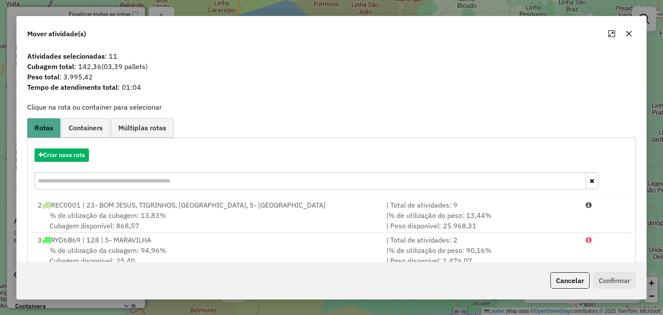
click at [629, 35] on icon "button" at bounding box center [628, 33] width 7 height 7
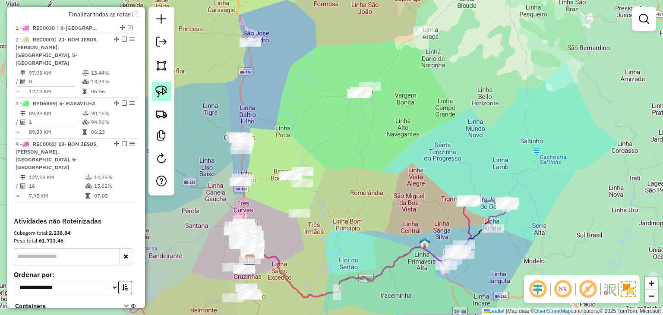
click at [154, 90] on link at bounding box center [161, 91] width 19 height 19
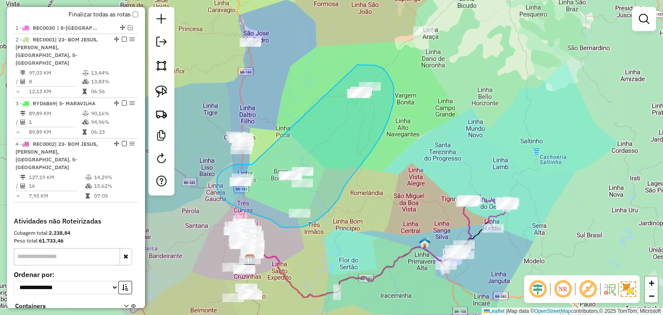
drag, startPoint x: 241, startPoint y: 164, endPoint x: 357, endPoint y: 65, distance: 152.9
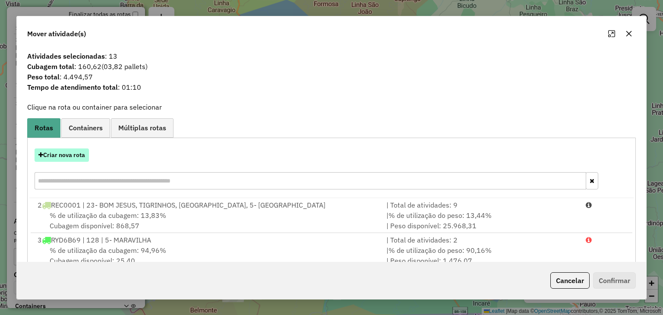
click at [70, 157] on button "Criar nova rota" at bounding box center [62, 154] width 54 height 13
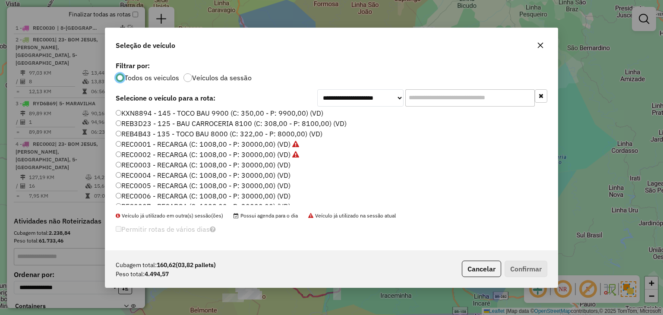
scroll to position [43, 0]
click at [275, 147] on label "REC0003 - RECARGA (C: 1008,00 - P: 30000,00) (VD)" at bounding box center [203, 144] width 175 height 10
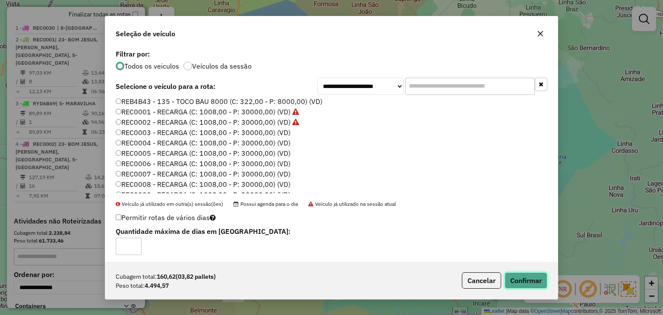
click at [525, 276] on button "Confirmar" at bounding box center [525, 280] width 43 height 16
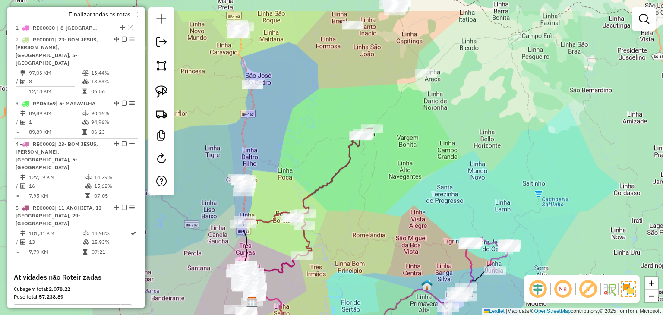
drag, startPoint x: 386, startPoint y: 138, endPoint x: 385, endPoint y: 219, distance: 80.2
click at [385, 219] on div "Janela de atendimento Grade de atendimento Capacidade Transportadoras Veículos …" at bounding box center [331, 157] width 663 height 315
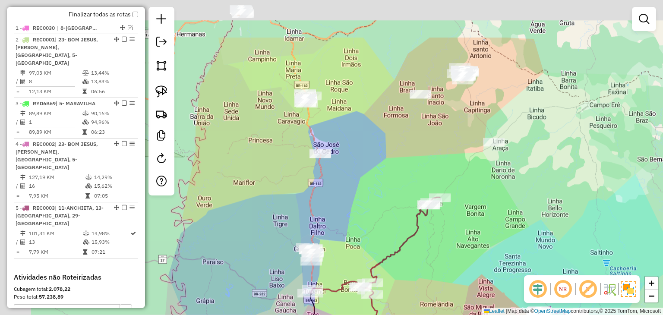
drag, startPoint x: 471, startPoint y: 157, endPoint x: 555, endPoint y: 241, distance: 118.6
click at [555, 241] on div "Janela de atendimento Grade de atendimento Capacidade Transportadoras Veículos …" at bounding box center [331, 157] width 663 height 315
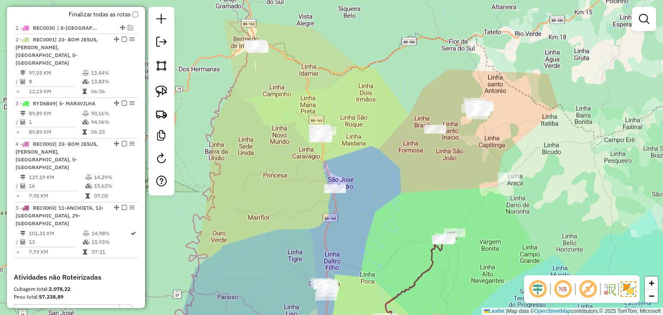
drag, startPoint x: 382, startPoint y: 135, endPoint x: 380, endPoint y: 146, distance: 11.5
click at [380, 145] on div "Janela de atendimento Grade de atendimento Capacidade Transportadoras Veículos …" at bounding box center [331, 157] width 663 height 315
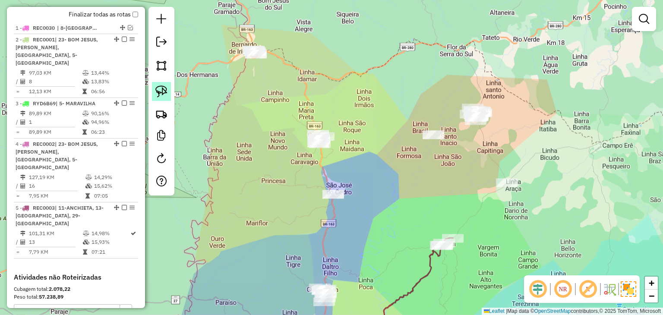
click at [162, 83] on link at bounding box center [161, 91] width 19 height 19
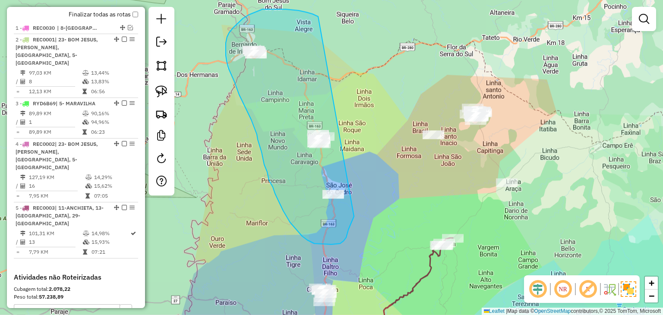
drag, startPoint x: 317, startPoint y: 16, endPoint x: 354, endPoint y: 214, distance: 201.9
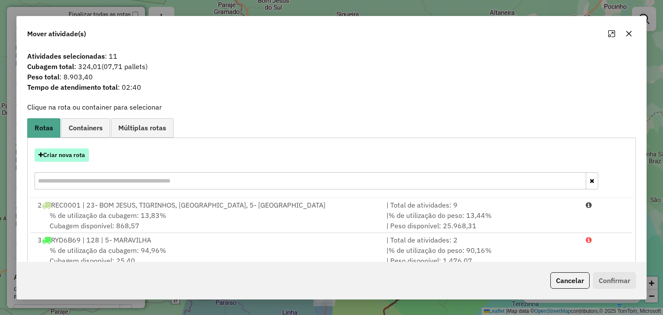
click at [77, 161] on button "Criar nova rota" at bounding box center [62, 154] width 54 height 13
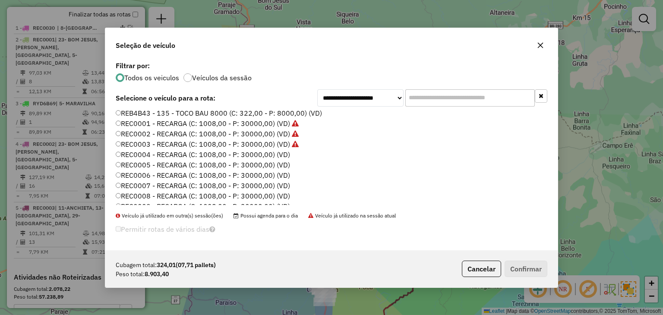
click at [283, 157] on label "REC0004 - RECARGA (C: 1008,00 - P: 30000,00) (VD)" at bounding box center [203, 154] width 174 height 10
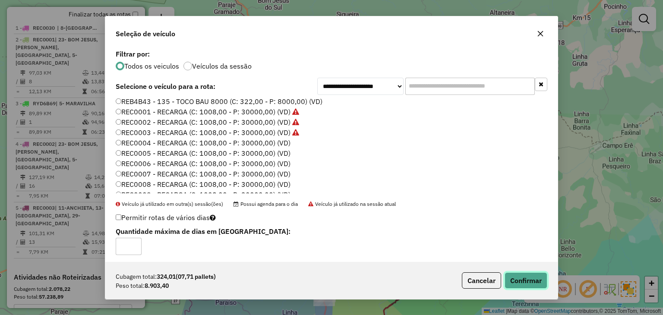
click at [535, 283] on button "Confirmar" at bounding box center [525, 280] width 43 height 16
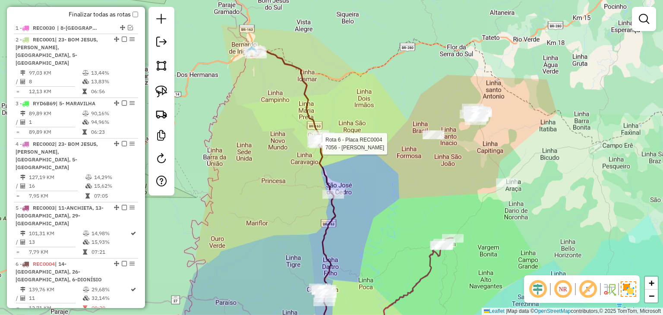
select select "*********"
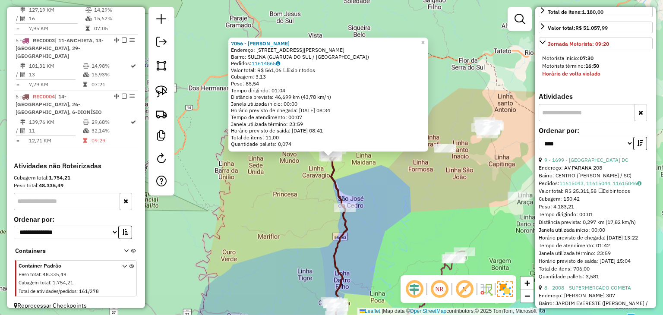
scroll to position [302, 0]
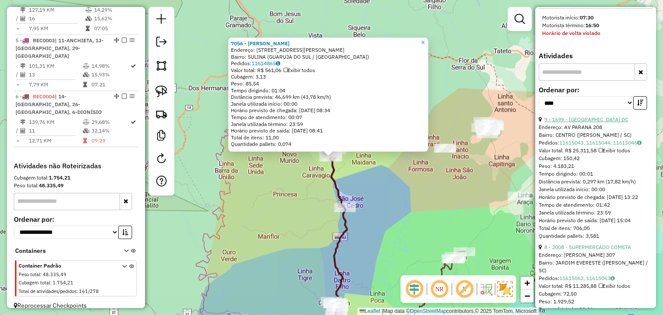
click at [587, 122] on link "9 - 1699 - BONNO DC" at bounding box center [586, 119] width 84 height 6
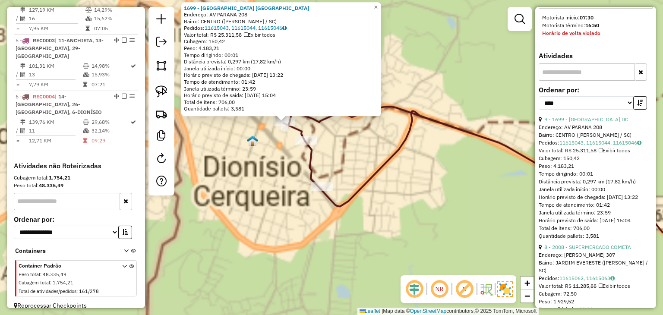
click at [289, 195] on div "1699 - BONNO DC Endereço: AV PARANA 208 Bairro: CENTRO (DIONISIO CERQUEIRA / SC…" at bounding box center [331, 157] width 663 height 315
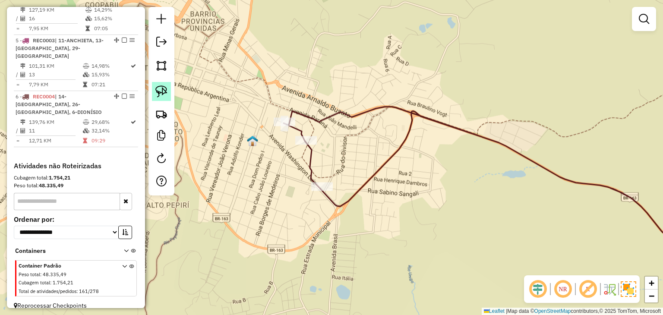
click at [161, 91] on img at bounding box center [161, 91] width 12 height 12
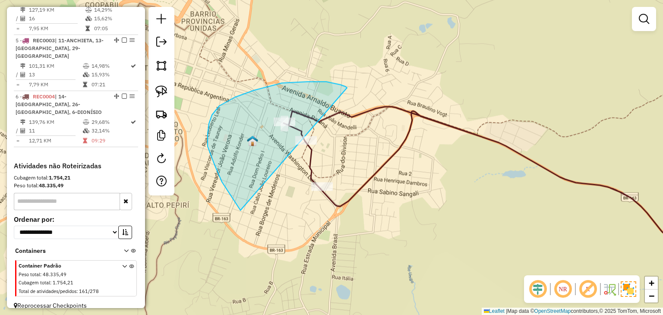
drag, startPoint x: 345, startPoint y: 86, endPoint x: 409, endPoint y: 211, distance: 140.2
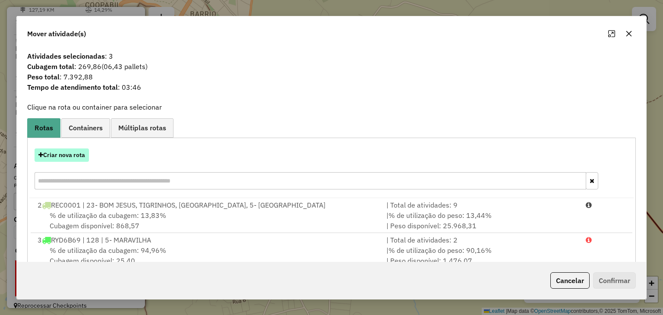
click at [72, 158] on button "Criar nova rota" at bounding box center [62, 154] width 54 height 13
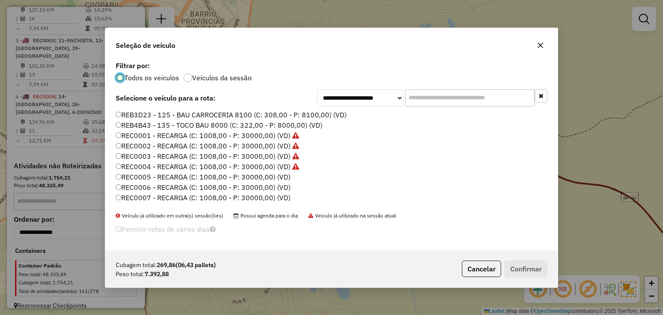
scroll to position [43, 0]
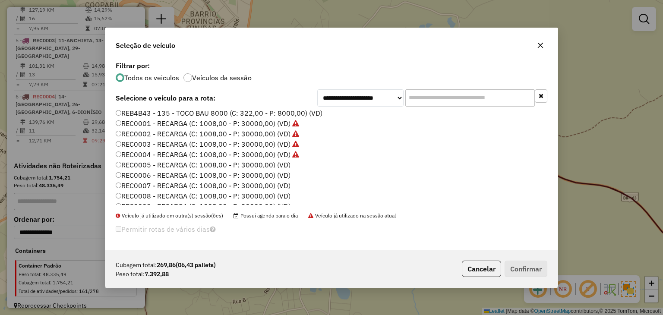
click at [283, 161] on label "REC0005 - RECARGA (C: 1008,00 - P: 30000,00) (VD)" at bounding box center [203, 165] width 175 height 10
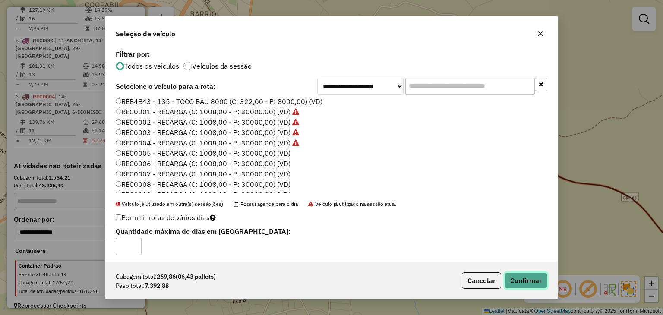
click at [535, 279] on button "Confirmar" at bounding box center [525, 280] width 43 height 16
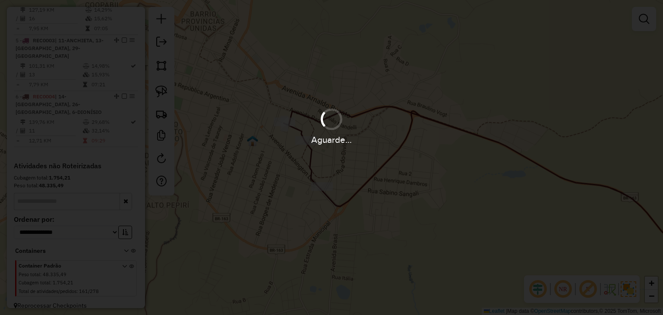
scroll to position [489, 0]
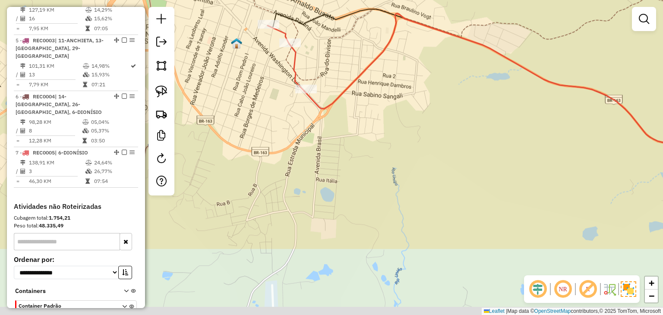
drag, startPoint x: 396, startPoint y: 121, endPoint x: 384, endPoint y: 82, distance: 40.7
click at [386, 87] on div "Janela de atendimento Grade de atendimento Capacidade Transportadoras Veículos …" at bounding box center [331, 157] width 663 height 315
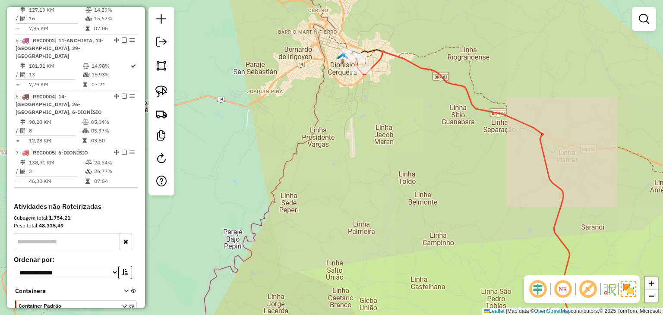
drag, startPoint x: 496, startPoint y: 242, endPoint x: 404, endPoint y: 104, distance: 166.4
click at [405, 105] on div "Janela de atendimento Grade de atendimento Capacidade Transportadoras Veículos …" at bounding box center [331, 157] width 663 height 315
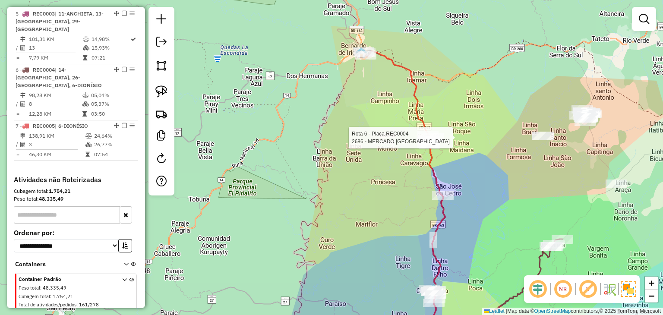
select select "*********"
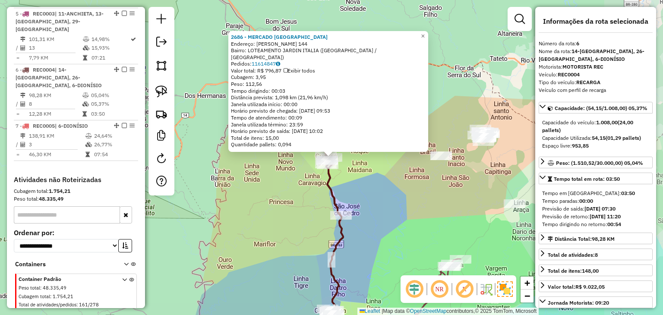
scroll to position [530, 0]
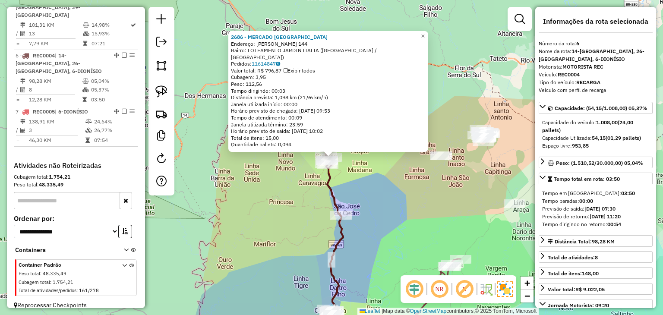
click at [427, 202] on div "2686 - MERCADO JARDIN ITALI Endereço: Alfredo Wurzius 144 Bairro: LOTEAMENTO JA…" at bounding box center [331, 157] width 663 height 315
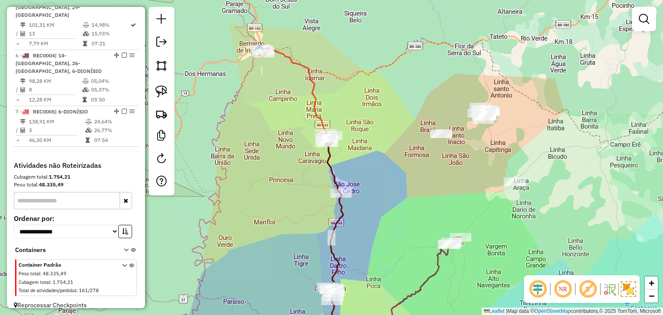
drag, startPoint x: 420, startPoint y: 201, endPoint x: 416, endPoint y: 56, distance: 145.8
click at [416, 57] on div "Janela de atendimento Grade de atendimento Capacidade Transportadoras Veículos …" at bounding box center [331, 157] width 663 height 315
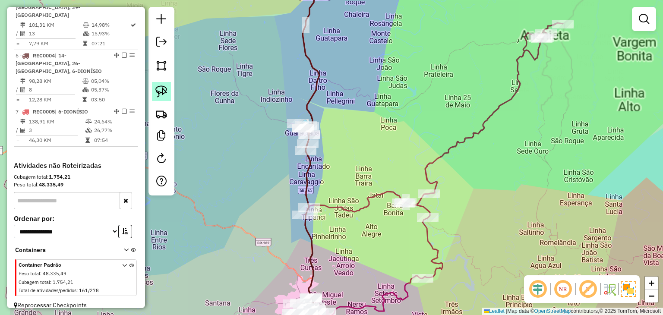
drag, startPoint x: 149, startPoint y: 92, endPoint x: 154, endPoint y: 93, distance: 4.9
click at [149, 92] on div at bounding box center [161, 101] width 26 height 188
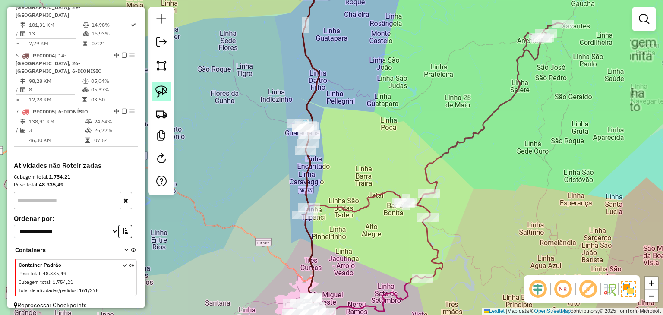
click at [156, 93] on img at bounding box center [161, 91] width 12 height 12
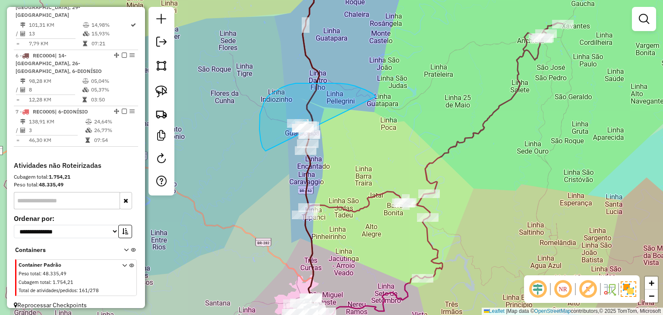
drag, startPoint x: 369, startPoint y: 92, endPoint x: 364, endPoint y: 159, distance: 67.5
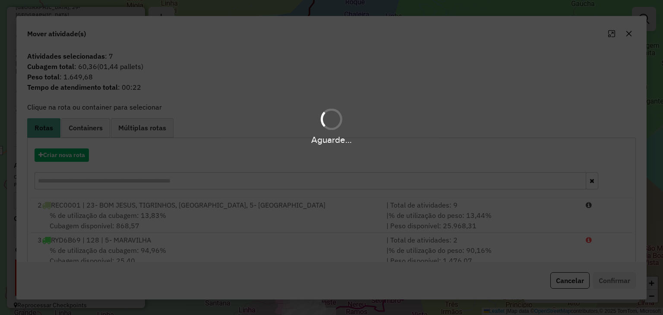
click at [174, 180] on div "Aguarde..." at bounding box center [331, 157] width 663 height 315
click at [174, 180] on hb-app "Aguarde... Pop-up bloqueado! Seu navegador bloqueou automáticamente a abertura …" at bounding box center [331, 157] width 663 height 315
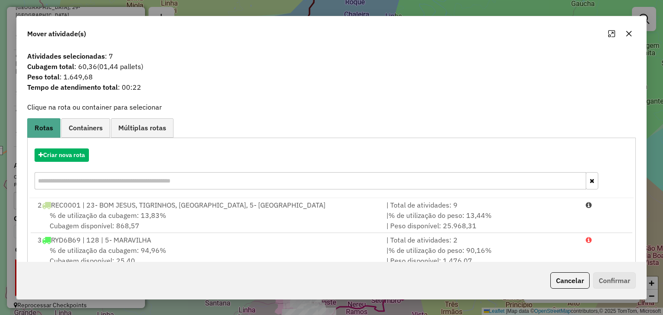
click at [174, 180] on input "text" at bounding box center [310, 180] width 551 height 17
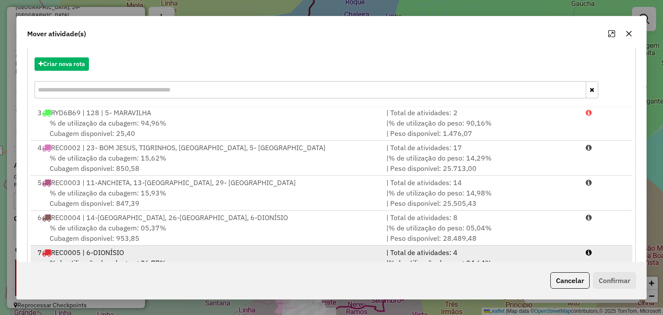
scroll to position [123, 0]
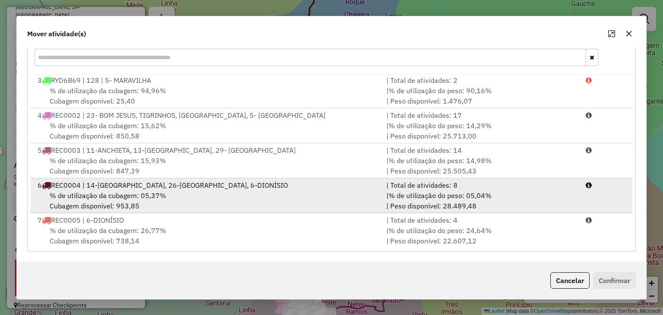
click at [281, 196] on div "% de utilização da cubagem: 05,37% Cubagem disponível: 953,85" at bounding box center [206, 200] width 349 height 21
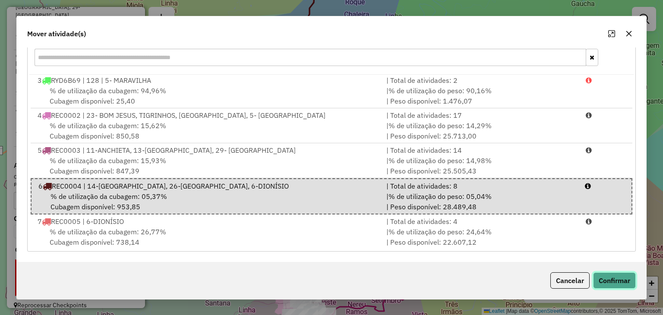
click at [630, 272] on button "Confirmar" at bounding box center [614, 280] width 43 height 16
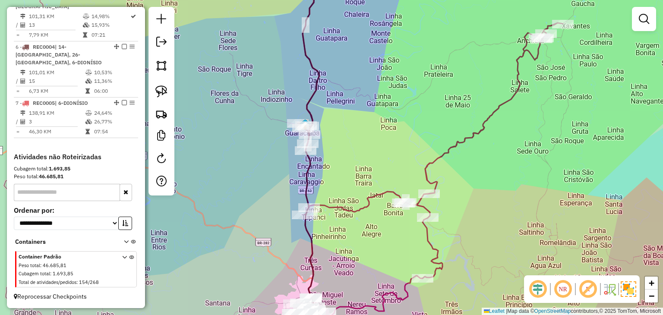
scroll to position [0, 0]
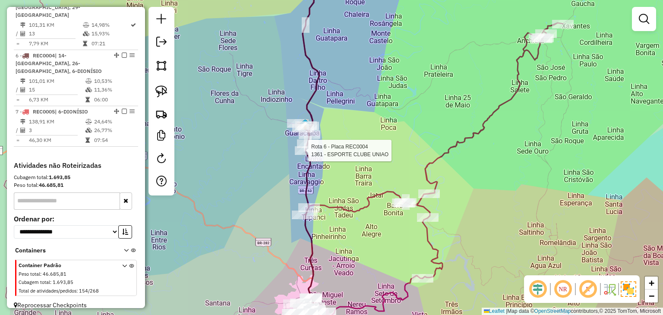
click at [300, 155] on div at bounding box center [306, 150] width 22 height 9
select select "*********"
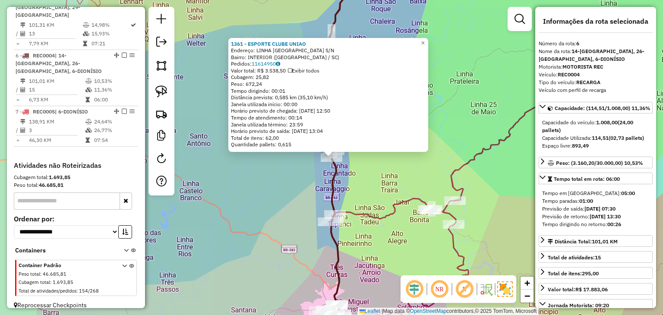
click at [381, 173] on div "1361 - ESPORTE CLUBE UNIAO Endereço: LINHA SAO DOMINGOS S/N Bairro: INTERIOR (G…" at bounding box center [331, 157] width 663 height 315
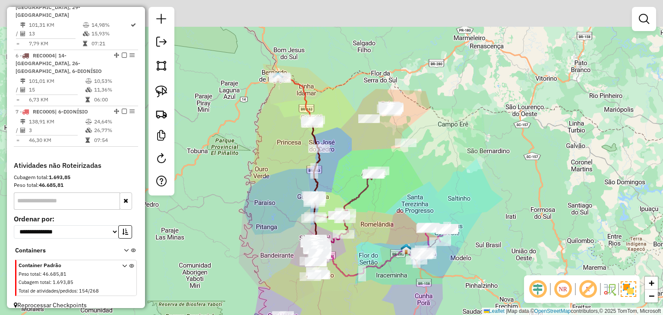
drag, startPoint x: 369, startPoint y: 131, endPoint x: 345, endPoint y: 149, distance: 29.9
click at [345, 149] on div "Janela de atendimento Grade de atendimento Capacidade Transportadoras Veículos …" at bounding box center [331, 157] width 663 height 315
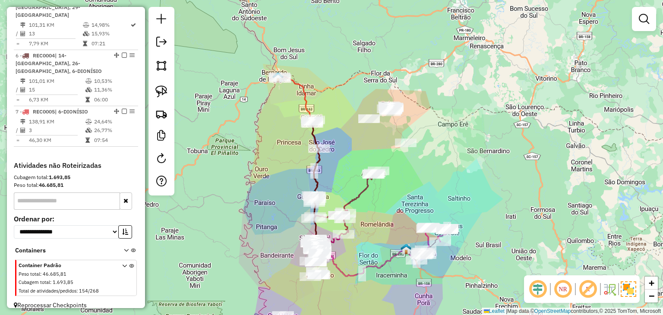
drag, startPoint x: 164, startPoint y: 95, endPoint x: 216, endPoint y: 102, distance: 52.6
click at [164, 95] on img at bounding box center [161, 91] width 12 height 12
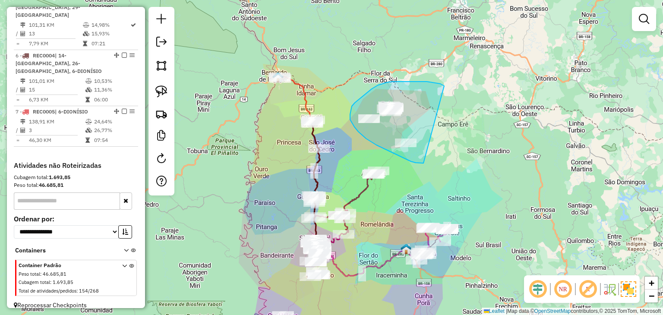
drag, startPoint x: 443, startPoint y: 85, endPoint x: 430, endPoint y: 161, distance: 77.0
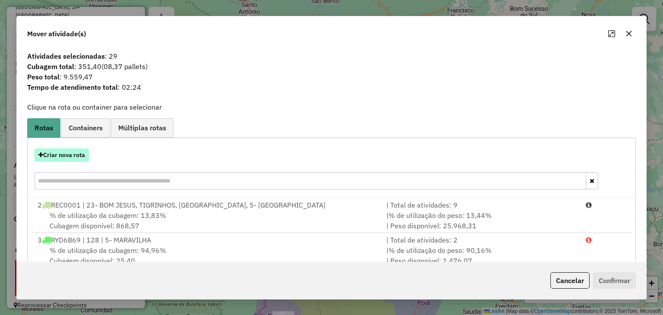
click at [69, 157] on button "Criar nova rota" at bounding box center [62, 154] width 54 height 13
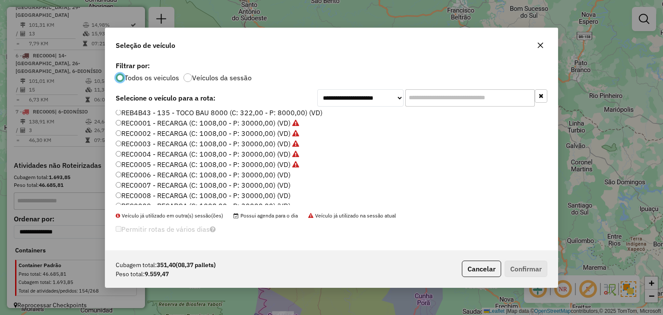
scroll to position [86, 0]
click at [276, 132] on label "REC0006 - RECARGA (C: 1008,00 - P: 30000,00) (VD)" at bounding box center [203, 132] width 175 height 10
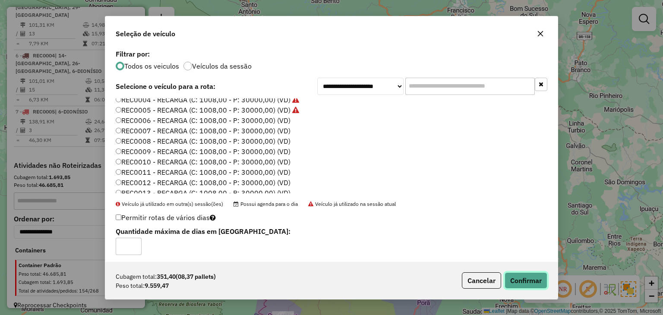
click at [535, 282] on button "Confirmar" at bounding box center [525, 280] width 43 height 16
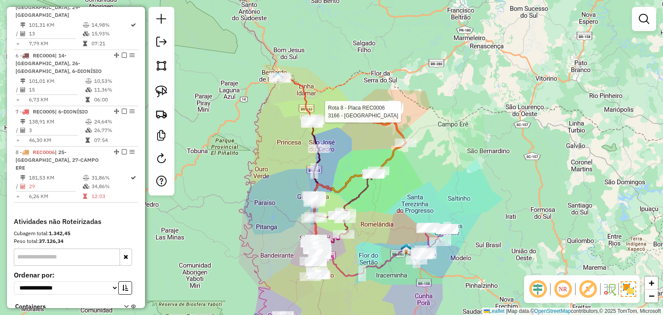
select select "*********"
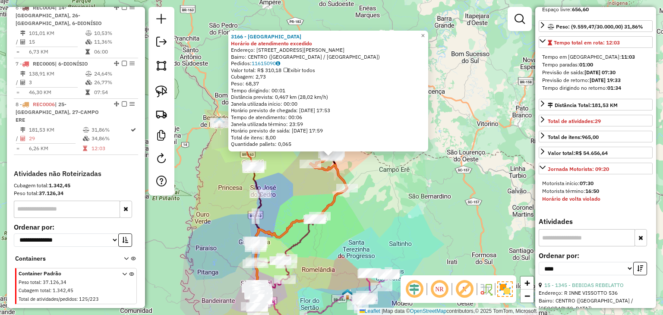
scroll to position [302, 0]
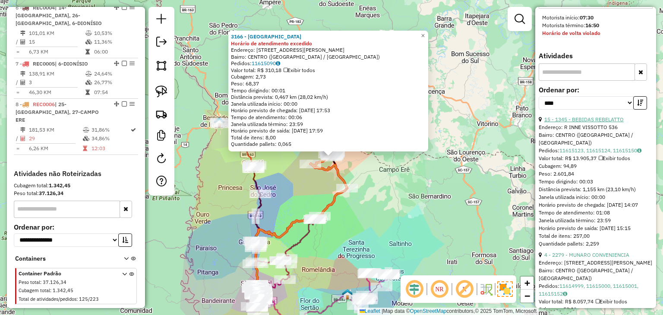
click at [608, 122] on link "15 - 1345 - BEBIDAS REBELATTO" at bounding box center [583, 119] width 79 height 6
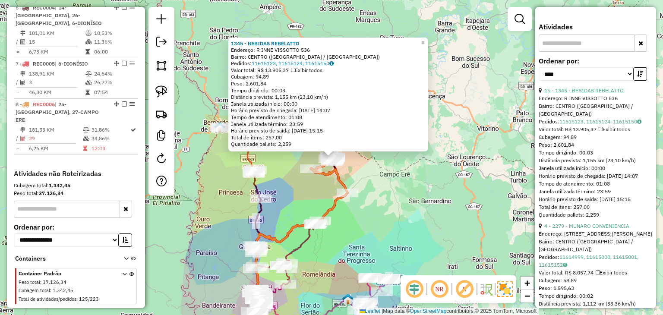
scroll to position [345, 0]
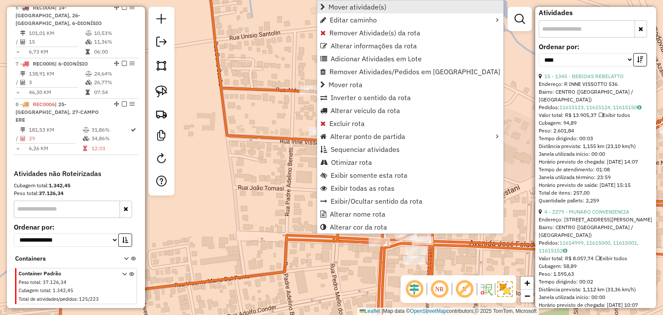
click at [372, 3] on span "Mover atividade(s)" at bounding box center [357, 6] width 58 height 7
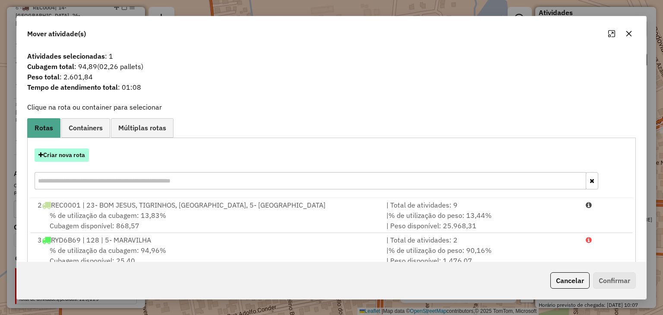
click at [73, 153] on button "Criar nova rota" at bounding box center [62, 154] width 54 height 13
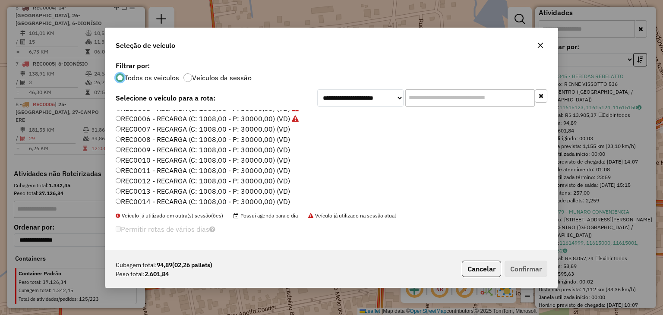
scroll to position [86, 0]
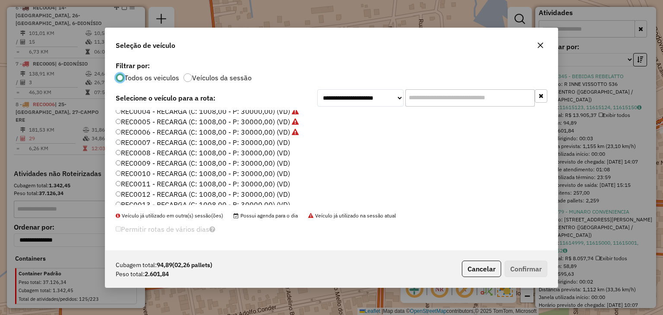
click at [279, 139] on label "REC0007 - RECARGA (C: 1008,00 - P: 30000,00) (VD)" at bounding box center [203, 142] width 174 height 10
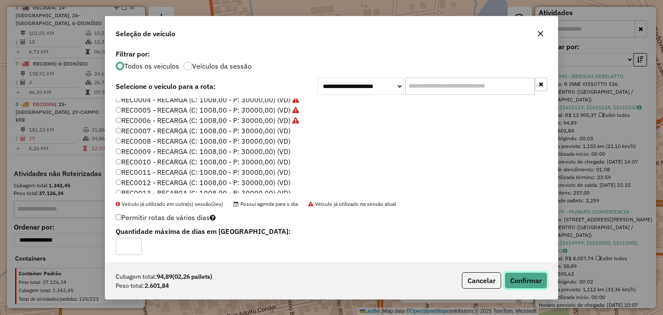
click at [531, 277] on button "Confirmar" at bounding box center [525, 280] width 43 height 16
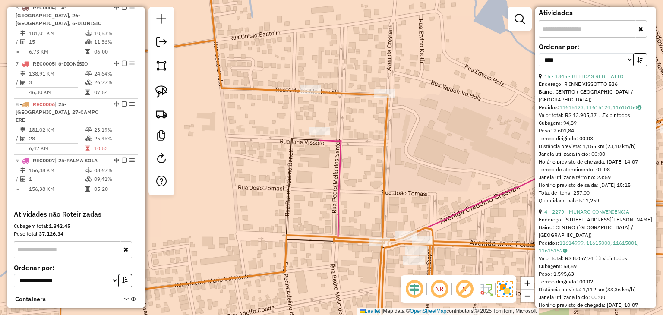
scroll to position [607, 0]
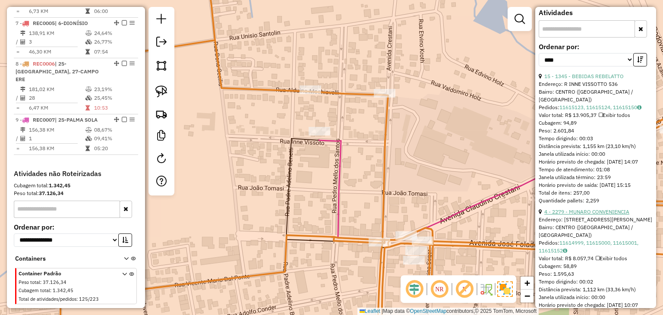
click at [603, 215] on link "4 - 2279 - MUNARO CONVENIENCIA" at bounding box center [586, 211] width 85 height 6
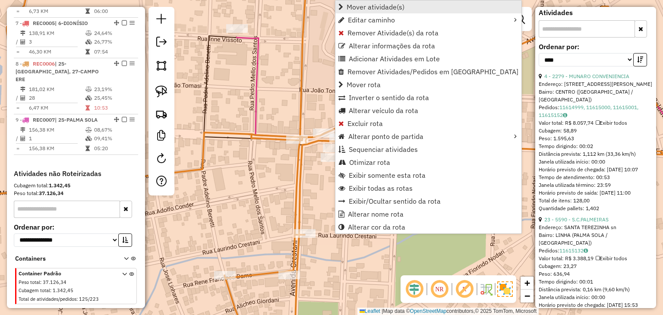
click at [372, 9] on span "Mover atividade(s)" at bounding box center [375, 6] width 58 height 7
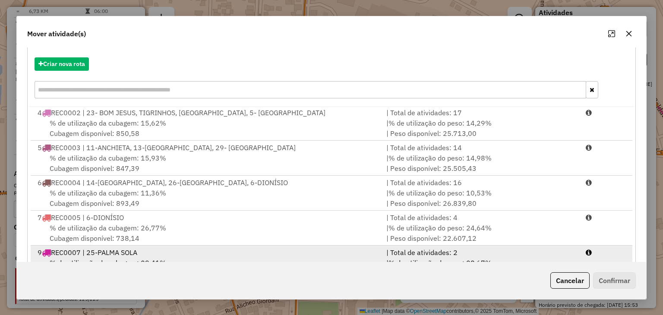
scroll to position [123, 0]
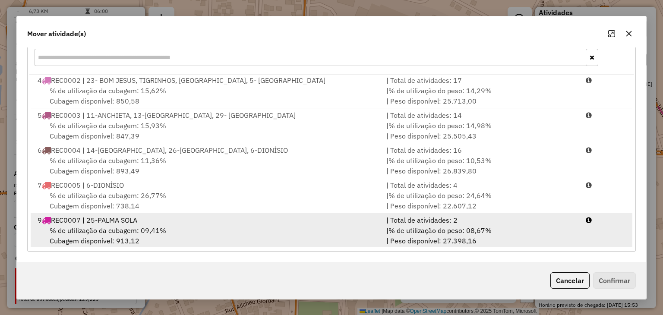
click at [525, 228] on div "| % de utilização do peso: 08,67% | Peso disponível: 27.398,16" at bounding box center [480, 235] width 199 height 21
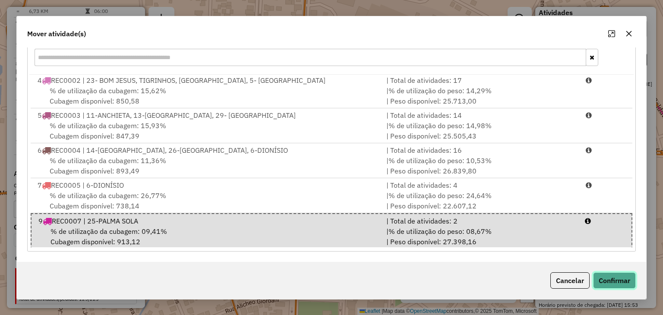
click at [614, 281] on button "Confirmar" at bounding box center [614, 280] width 43 height 16
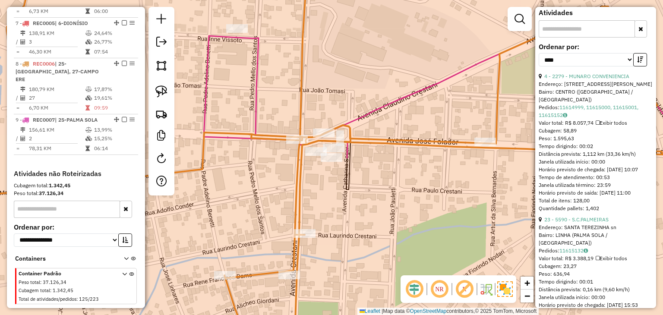
scroll to position [0, 0]
click at [581, 223] on link "23 - 5590 - S.C.PALMEIRAS" at bounding box center [576, 219] width 64 height 6
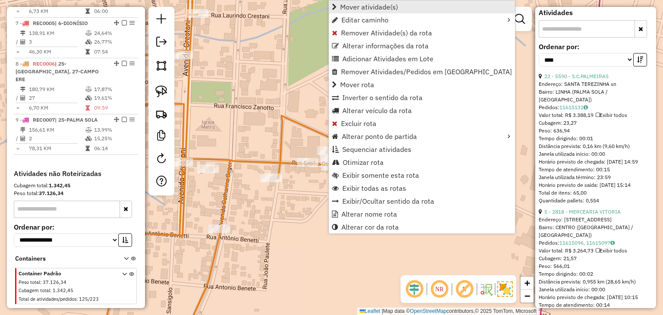
click at [348, 3] on span "Mover atividade(s)" at bounding box center [369, 6] width 58 height 7
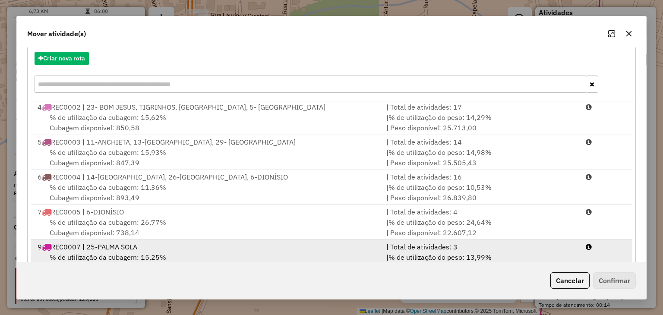
scroll to position [123, 0]
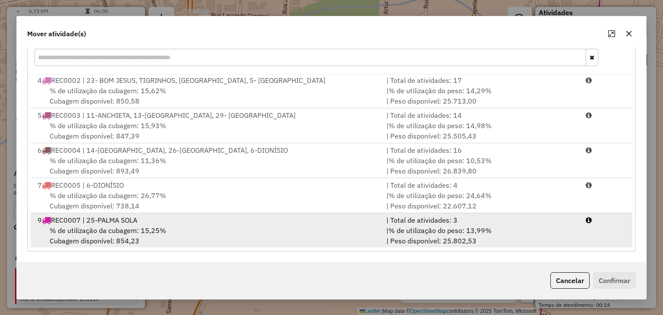
click at [502, 241] on div "| % de utilização do peso: 13,99% | Peso disponível: 25.802,53" at bounding box center [480, 235] width 199 height 21
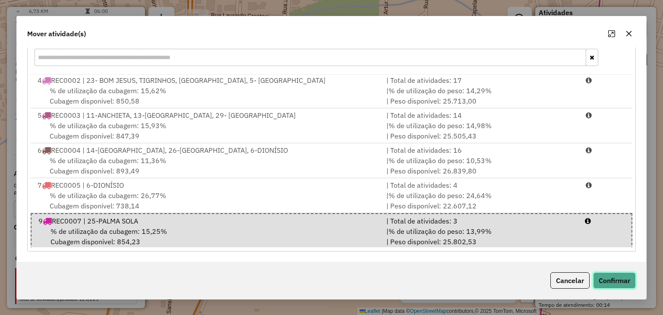
click at [606, 279] on button "Confirmar" at bounding box center [614, 280] width 43 height 16
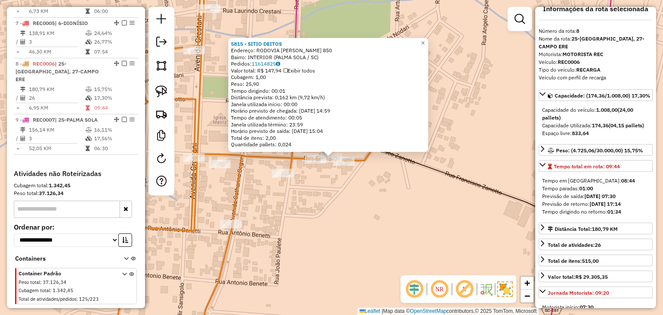
scroll to position [0, 0]
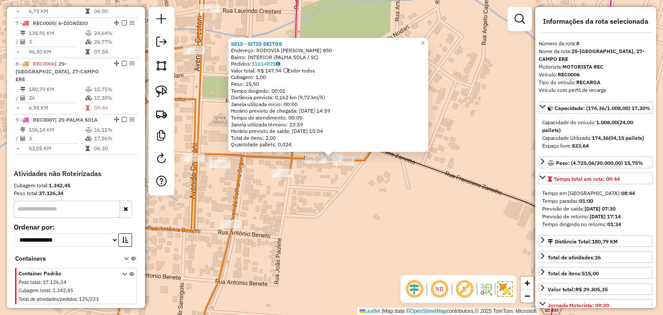
click at [407, 214] on div "5815 - SITIO DEITOS Endereço: RODOVIA CATARINA SEGER 850 Bairro: INTERIOR (PALM…" at bounding box center [331, 157] width 663 height 315
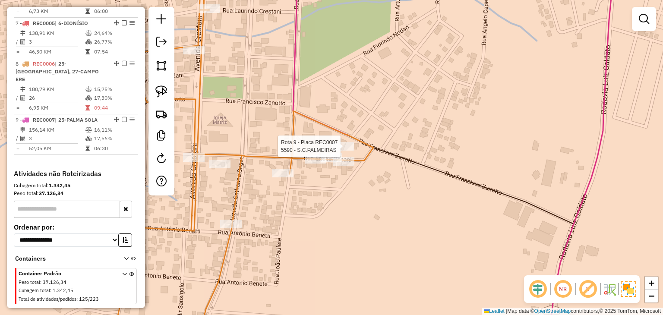
select select "*********"
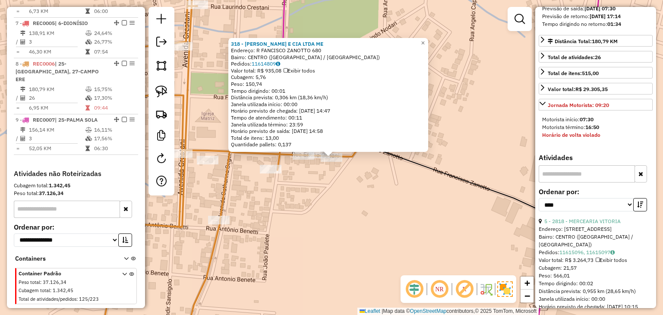
scroll to position [302, 0]
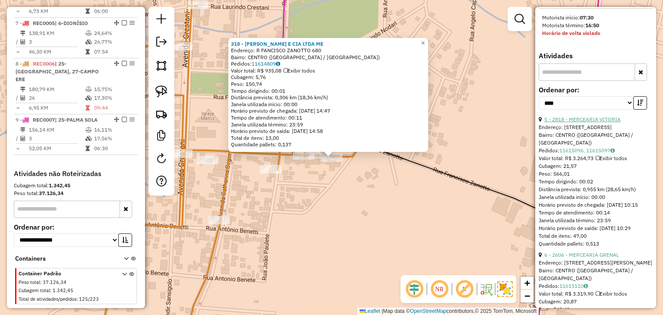
click at [595, 122] on link "5 - 2818 - MERCEARIA VITORIA" at bounding box center [582, 119] width 76 height 6
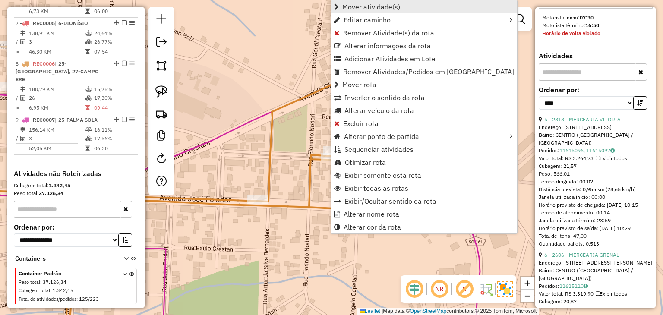
click at [377, 6] on span "Mover atividade(s)" at bounding box center [371, 6] width 58 height 7
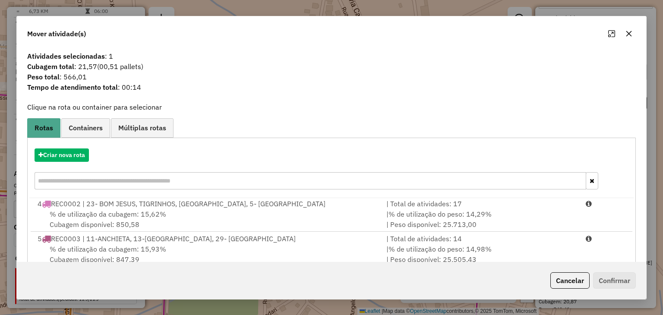
scroll to position [123, 0]
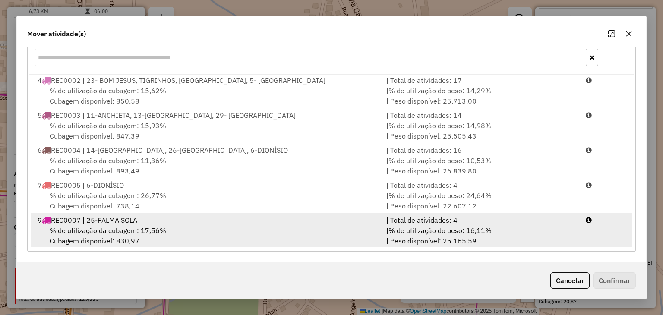
click at [493, 218] on div "| Total de atividades: 4" at bounding box center [480, 220] width 199 height 10
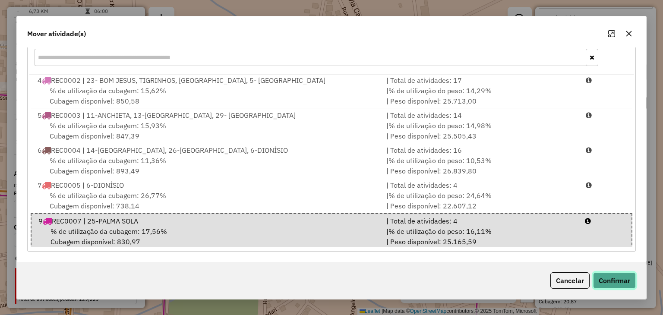
click at [617, 279] on button "Confirmar" at bounding box center [614, 280] width 43 height 16
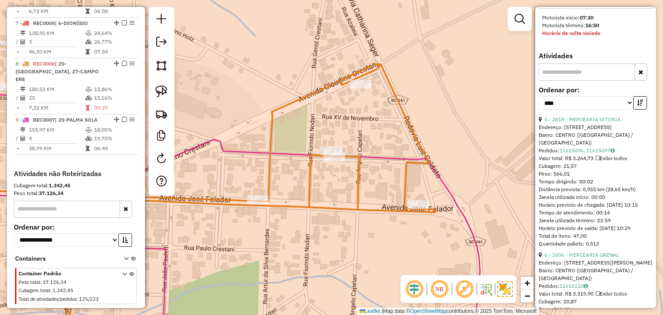
scroll to position [0, 0]
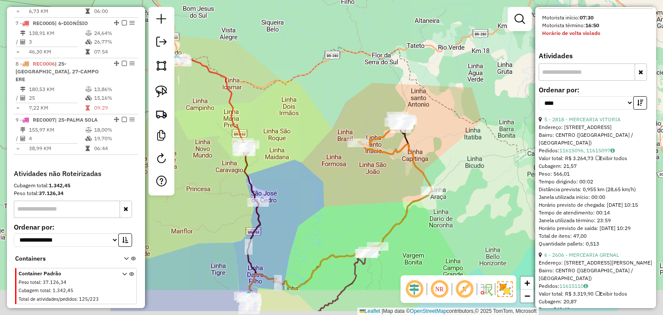
drag, startPoint x: 480, startPoint y: 202, endPoint x: 420, endPoint y: 113, distance: 107.4
click at [420, 114] on div "Janela de atendimento Grade de atendimento Capacidade Transportadoras Veículos …" at bounding box center [331, 157] width 663 height 315
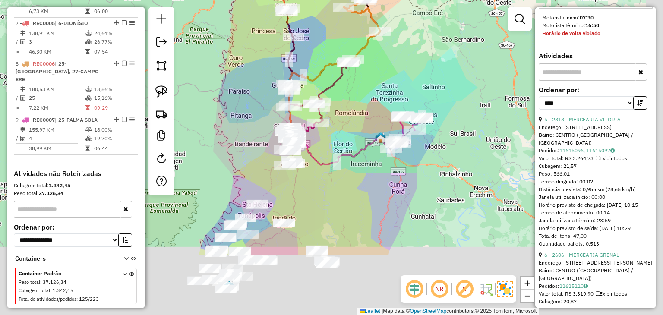
drag, startPoint x: 414, startPoint y: 166, endPoint x: 385, endPoint y: 111, distance: 62.5
click at [388, 80] on div "Janela de atendimento Grade de atendimento Capacidade Transportadoras Veículos …" at bounding box center [331, 157] width 663 height 315
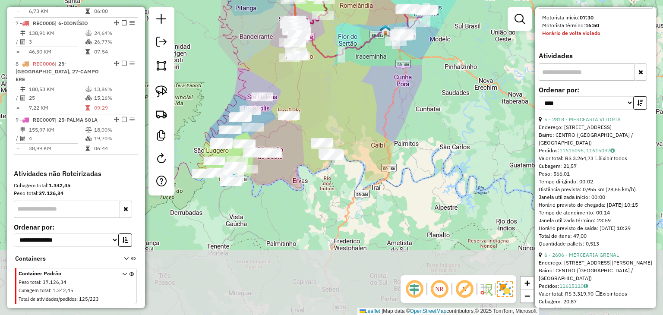
click at [356, 116] on div "Janela de atendimento Grade de atendimento Capacidade Transportadoras Veículos …" at bounding box center [331, 157] width 663 height 315
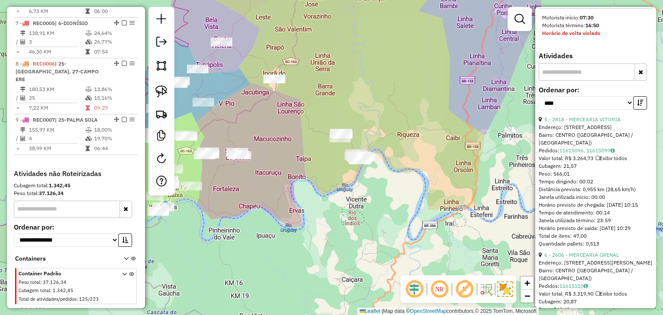
click at [154, 101] on div at bounding box center [161, 101] width 26 height 188
click at [162, 90] on img at bounding box center [161, 91] width 12 height 12
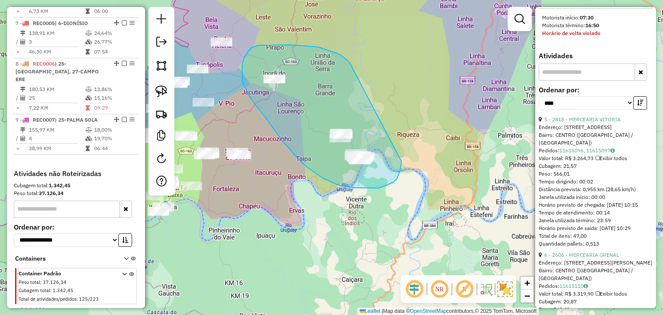
drag, startPoint x: 345, startPoint y: 59, endPoint x: 401, endPoint y: 161, distance: 116.6
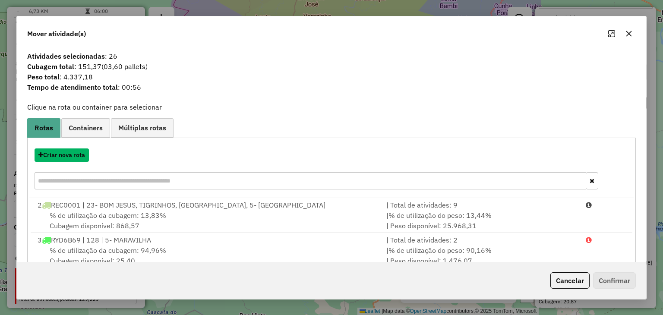
click at [63, 154] on button "Criar nova rota" at bounding box center [62, 154] width 54 height 13
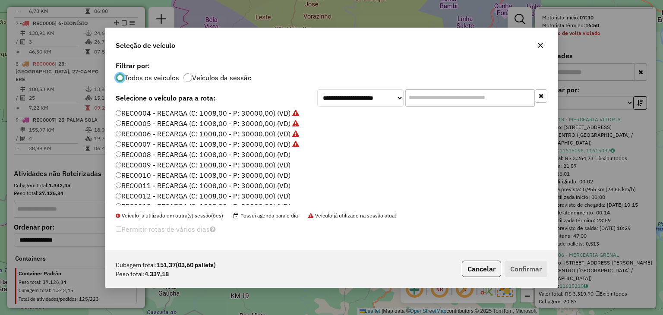
scroll to position [86, 0]
click at [280, 152] on label "REC0008 - RECARGA (C: 1008,00 - P: 30000,00) (VD)" at bounding box center [203, 153] width 175 height 10
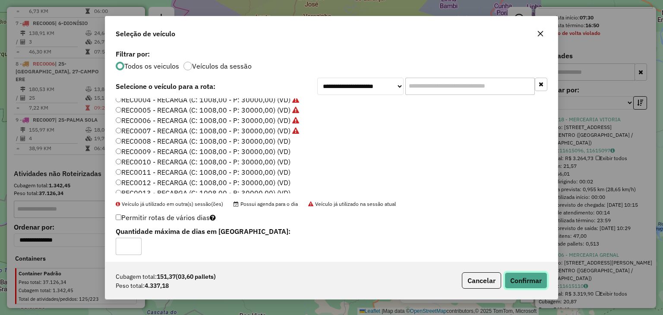
click at [525, 280] on button "Confirmar" at bounding box center [525, 280] width 43 height 16
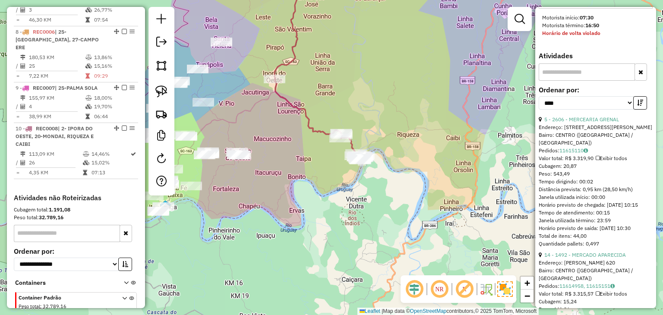
scroll to position [650, 0]
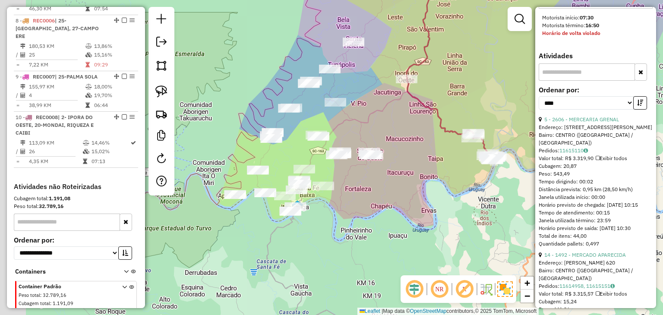
drag, startPoint x: 248, startPoint y: 210, endPoint x: 414, endPoint y: 204, distance: 165.3
click at [414, 204] on div "Janela de atendimento Grade de atendimento Capacidade Transportadoras Veículos …" at bounding box center [331, 157] width 663 height 315
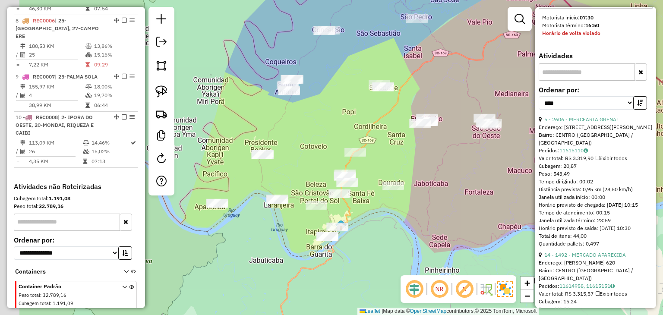
drag, startPoint x: 366, startPoint y: 176, endPoint x: 409, endPoint y: 168, distance: 43.9
click at [409, 168] on div "Janela de atendimento Grade de atendimento Capacidade Transportadoras Veículos …" at bounding box center [331, 157] width 663 height 315
click at [170, 89] on link at bounding box center [161, 91] width 19 height 19
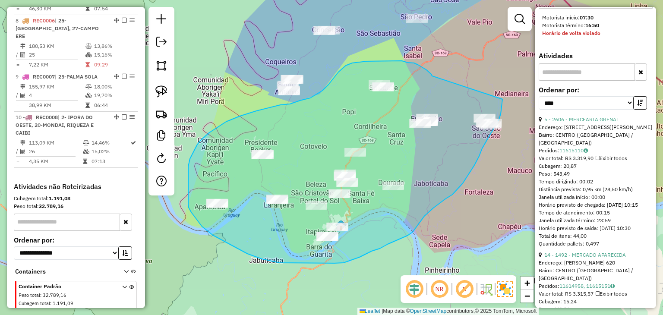
drag, startPoint x: 407, startPoint y: 63, endPoint x: 502, endPoint y: 99, distance: 101.7
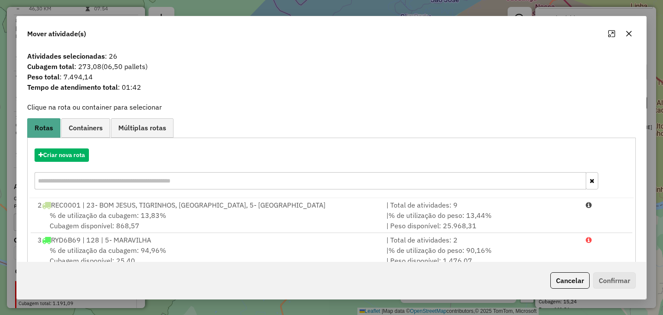
click at [633, 32] on button "button" at bounding box center [629, 34] width 14 height 14
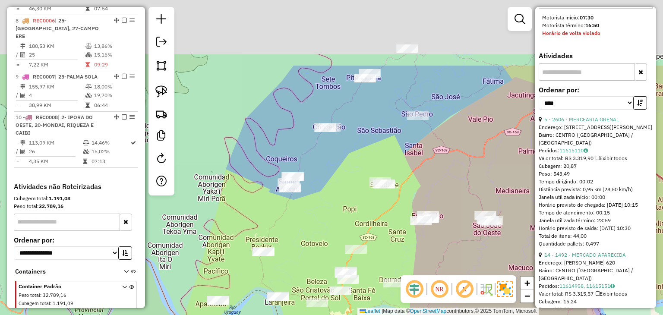
drag, startPoint x: 406, startPoint y: 122, endPoint x: 405, endPoint y: 193, distance: 70.8
click at [407, 202] on div "Janela de atendimento Grade de atendimento Capacidade Transportadoras Veículos …" at bounding box center [331, 157] width 663 height 315
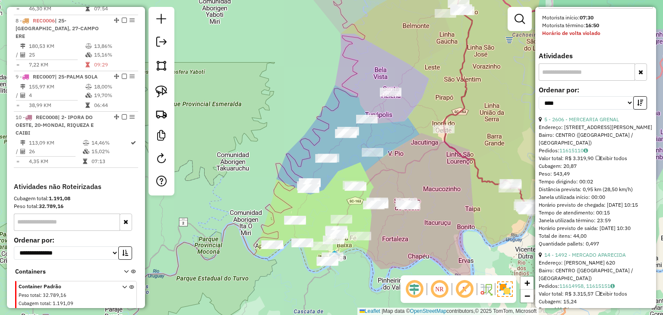
drag, startPoint x: 438, startPoint y: 154, endPoint x: 385, endPoint y: 162, distance: 54.1
click at [385, 162] on div "Janela de atendimento Grade de atendimento Capacidade Transportadoras Veículos …" at bounding box center [331, 157] width 663 height 315
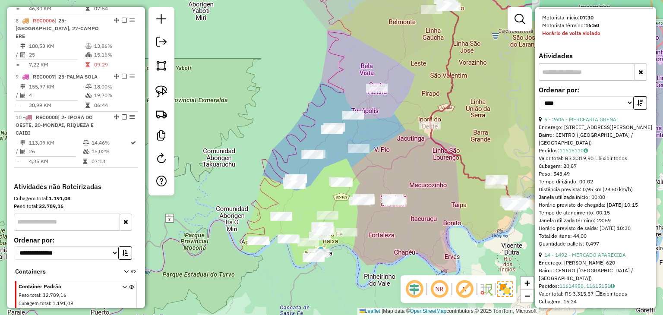
drag, startPoint x: 385, startPoint y: 115, endPoint x: 388, endPoint y: 98, distance: 17.6
click at [388, 98] on div "Janela de atendimento Grade de atendimento Capacidade Transportadoras Veículos …" at bounding box center [331, 157] width 663 height 315
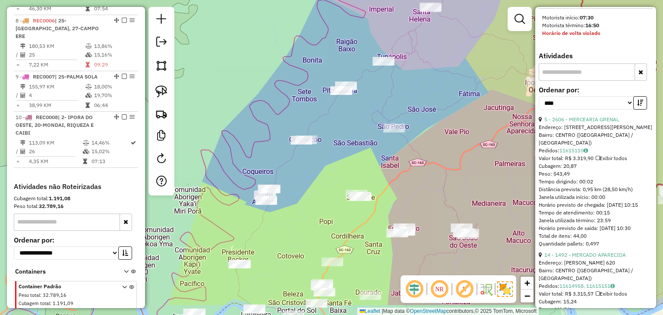
drag, startPoint x: 384, startPoint y: 138, endPoint x: 426, endPoint y: 101, distance: 56.5
click at [426, 101] on div "Janela de atendimento Grade de atendimento Capacidade Transportadoras Veículos …" at bounding box center [331, 157] width 663 height 315
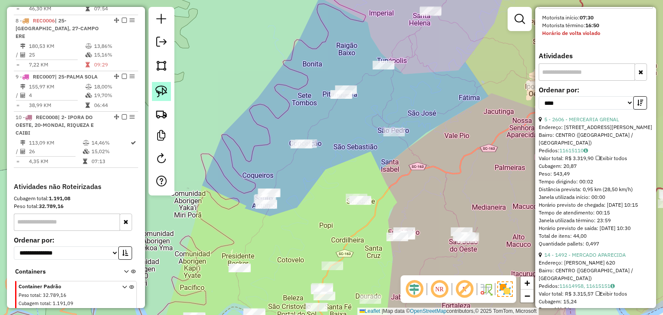
click at [163, 92] on img at bounding box center [161, 91] width 12 height 12
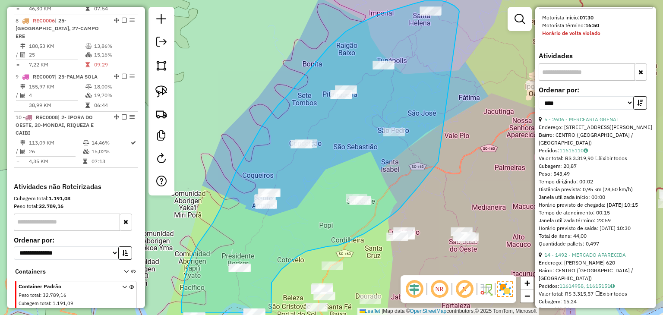
drag, startPoint x: 455, startPoint y: 7, endPoint x: 458, endPoint y: 133, distance: 126.0
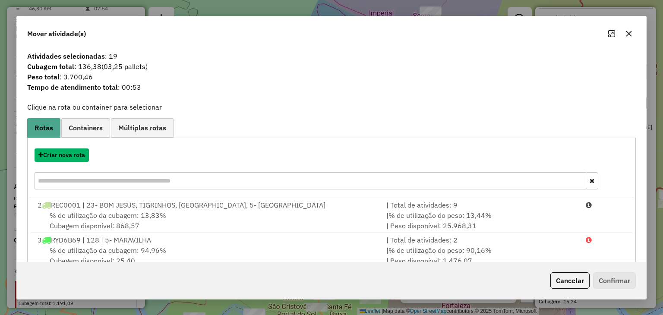
click at [78, 153] on button "Criar nova rota" at bounding box center [62, 154] width 54 height 13
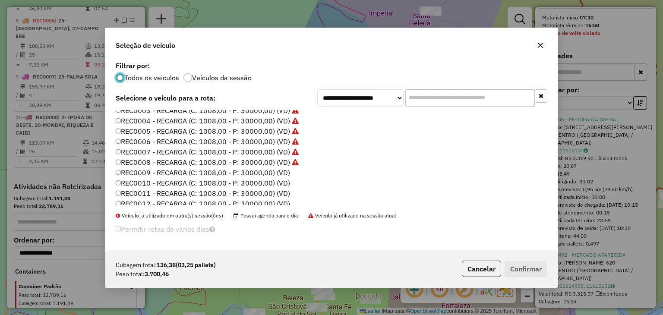
scroll to position [86, 0]
click at [280, 161] on label "REC0009 - RECARGA (C: 1008,00 - P: 30000,00) (VD)" at bounding box center [203, 163] width 174 height 10
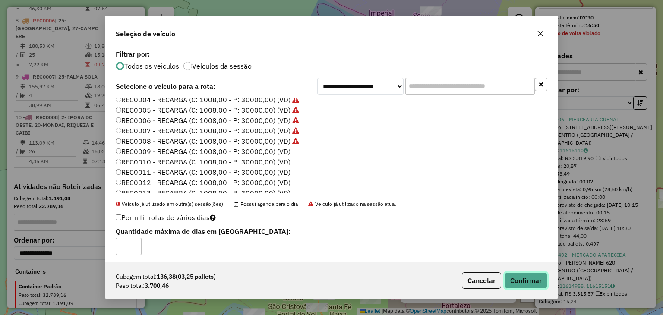
click at [505, 276] on button "Confirmar" at bounding box center [525, 280] width 43 height 16
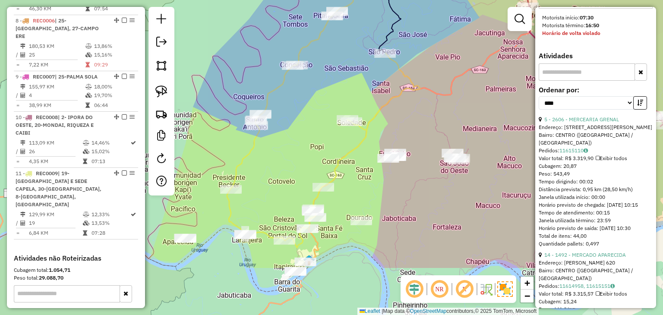
drag, startPoint x: 436, startPoint y: 85, endPoint x: 436, endPoint y: 73, distance: 11.6
click at [436, 73] on div "Janela de atendimento Grade de atendimento Capacidade Transportadoras Veículos …" at bounding box center [331, 157] width 663 height 315
drag, startPoint x: 205, startPoint y: 216, endPoint x: 260, endPoint y: 197, distance: 58.2
click at [264, 204] on div "Janela de atendimento Grade de atendimento Capacidade Transportadoras Veículos …" at bounding box center [331, 157] width 663 height 315
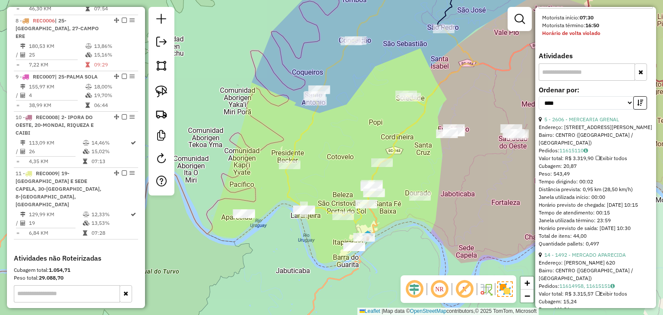
drag, startPoint x: 160, startPoint y: 92, endPoint x: 204, endPoint y: 149, distance: 72.1
click at [160, 92] on img at bounding box center [161, 91] width 12 height 12
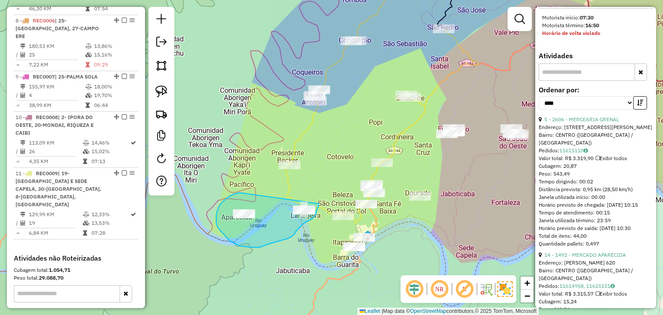
drag, startPoint x: 241, startPoint y: 193, endPoint x: 318, endPoint y: 204, distance: 78.0
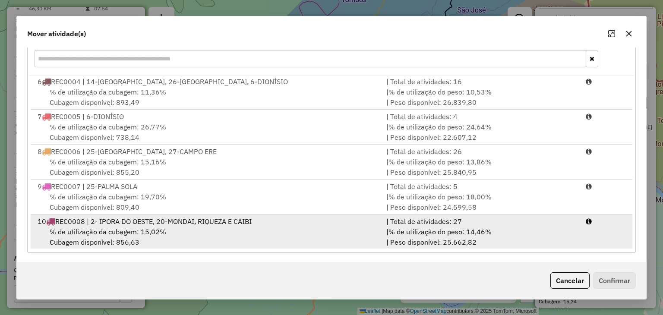
scroll to position [123, 0]
click at [370, 229] on div "% de utilização da cubagem: 15,02% Cubagem disponível: 856,63" at bounding box center [206, 235] width 349 height 21
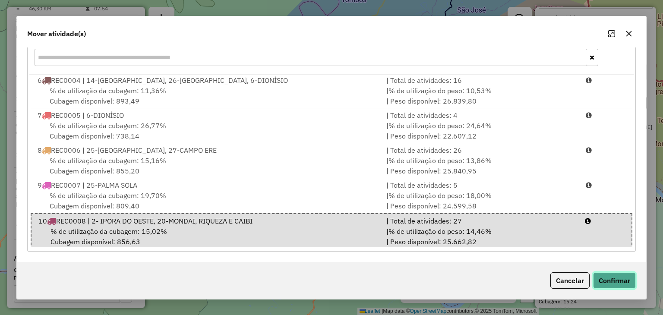
click at [619, 282] on button "Confirmar" at bounding box center [614, 280] width 43 height 16
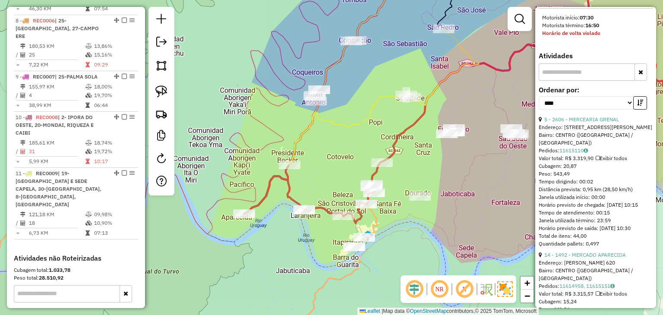
scroll to position [0, 0]
click at [154, 90] on link at bounding box center [161, 91] width 19 height 19
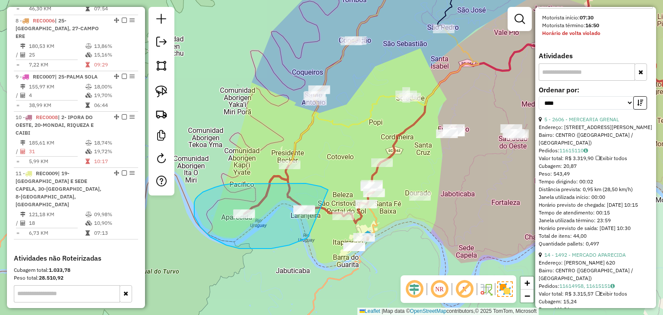
drag, startPoint x: 271, startPoint y: 183, endPoint x: 309, endPoint y: 234, distance: 63.5
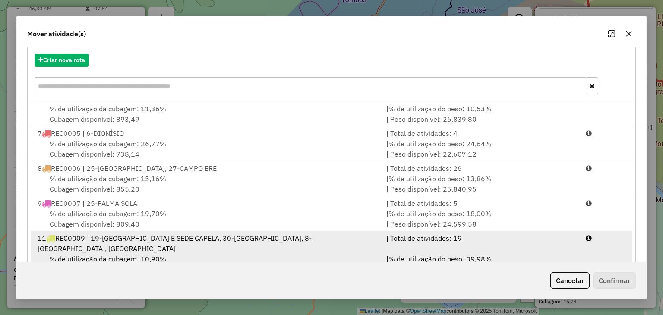
scroll to position [123, 0]
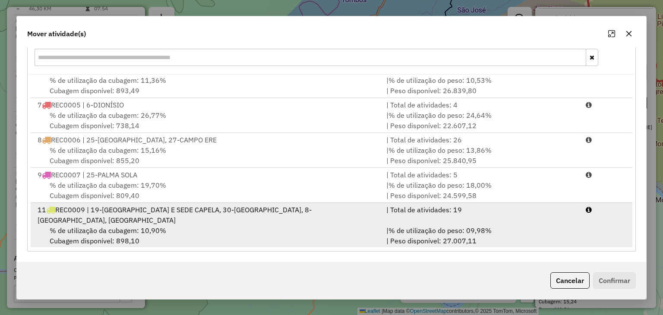
click at [158, 223] on div "11 REC0009 | 19-ITAPIRANGA CENTRO E SEDE CAPELA, 30-PITANGUEIRA ATE SANTO ANTON…" at bounding box center [206, 214] width 349 height 21
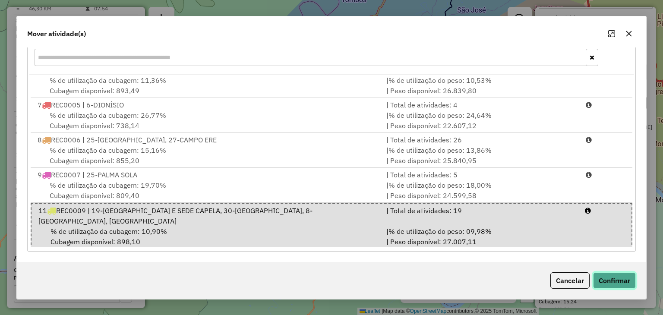
click at [605, 275] on button "Confirmar" at bounding box center [614, 280] width 43 height 16
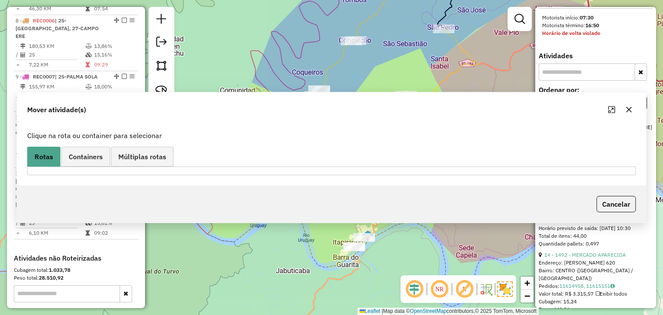
scroll to position [0, 0]
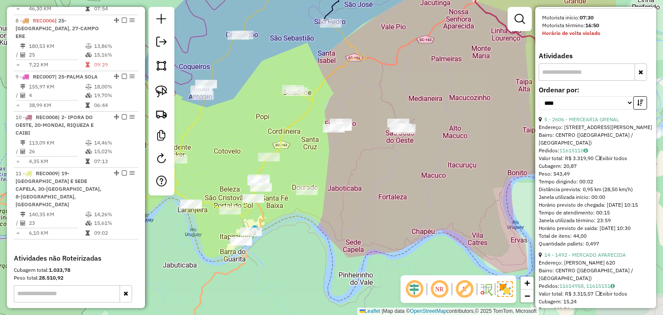
drag, startPoint x: 433, startPoint y: 185, endPoint x: 352, endPoint y: 180, distance: 81.2
click at [352, 180] on div "Janela de atendimento Grade de atendimento Capacidade Transportadoras Veículos …" at bounding box center [331, 157] width 663 height 315
click at [163, 86] on img at bounding box center [161, 91] width 12 height 12
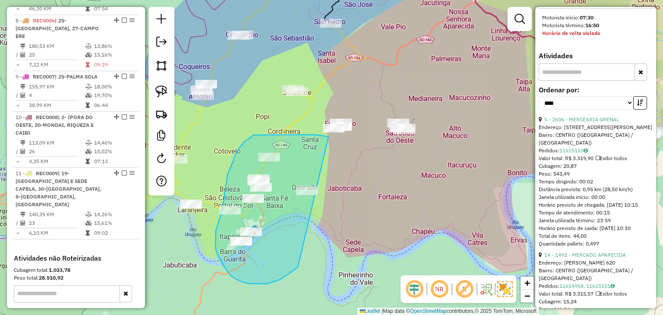
drag, startPoint x: 257, startPoint y: 135, endPoint x: 306, endPoint y: 255, distance: 129.8
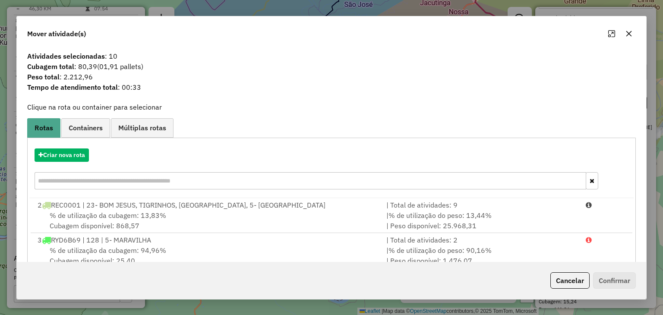
click at [628, 38] on button "button" at bounding box center [629, 34] width 14 height 14
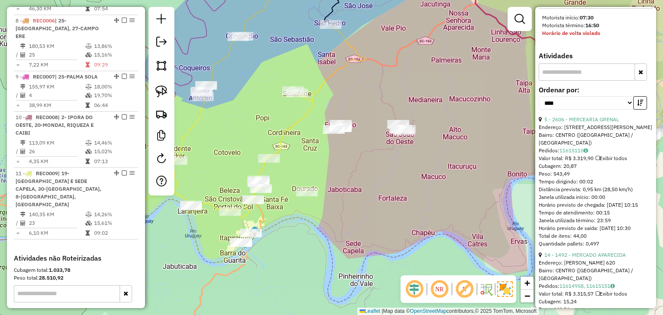
drag, startPoint x: 437, startPoint y: 60, endPoint x: 438, endPoint y: 114, distance: 53.9
click at [438, 114] on div "Janela de atendimento Grade de atendimento Capacidade Transportadoras Veículos …" at bounding box center [331, 157] width 663 height 315
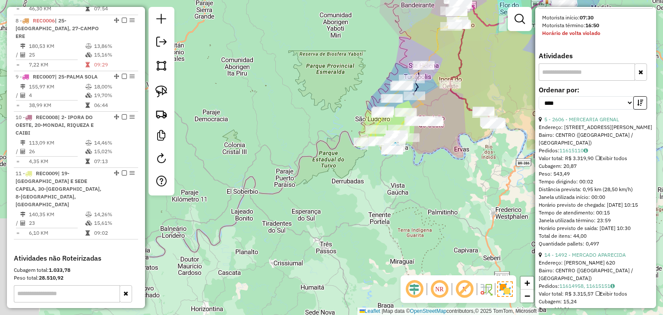
click at [412, 69] on icon at bounding box center [393, 104] width 59 height 79
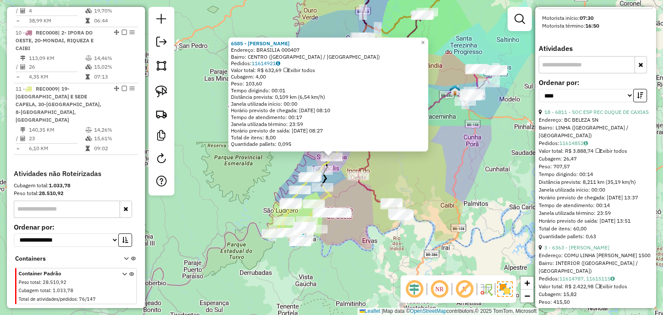
scroll to position [50, 0]
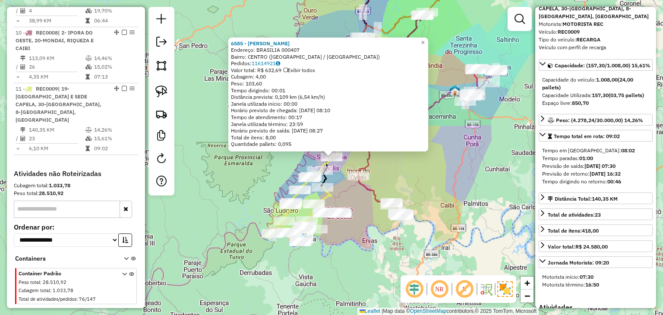
click at [471, 151] on div "6585 - MERCADO FRANCESCON Endereço: BRASILIA 000407 Bairro: CENTRO (SANTA HELEN…" at bounding box center [331, 157] width 663 height 315
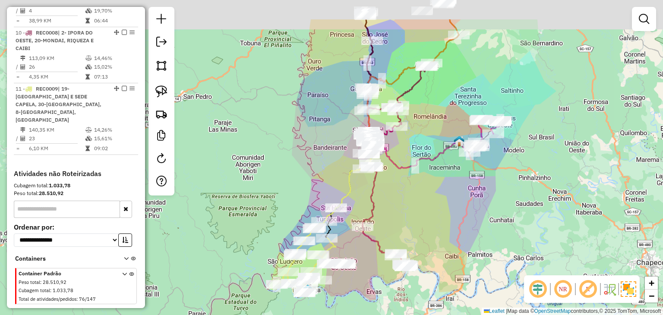
drag, startPoint x: 419, startPoint y: 208, endPoint x: 395, endPoint y: 175, distance: 40.5
click at [419, 210] on div "Janela de atendimento Grade de atendimento Capacidade Transportadoras Veículos …" at bounding box center [331, 157] width 663 height 315
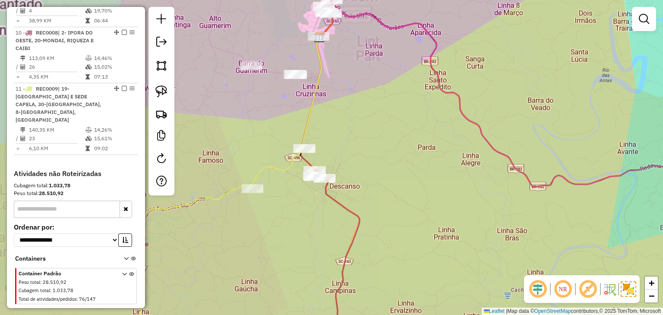
drag, startPoint x: 210, startPoint y: 124, endPoint x: 198, endPoint y: 99, distance: 27.6
click at [275, 112] on div "Janela de atendimento Grade de atendimento Capacidade Transportadoras Veículos …" at bounding box center [331, 157] width 663 height 315
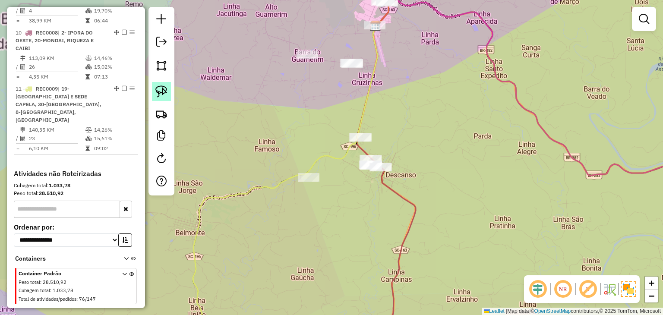
click at [160, 90] on img at bounding box center [161, 91] width 12 height 12
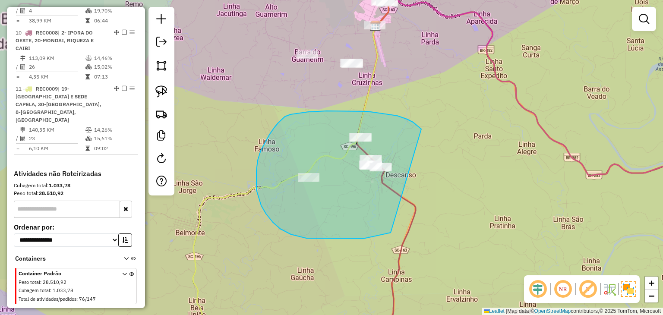
drag, startPoint x: 419, startPoint y: 127, endPoint x: 427, endPoint y: 218, distance: 91.3
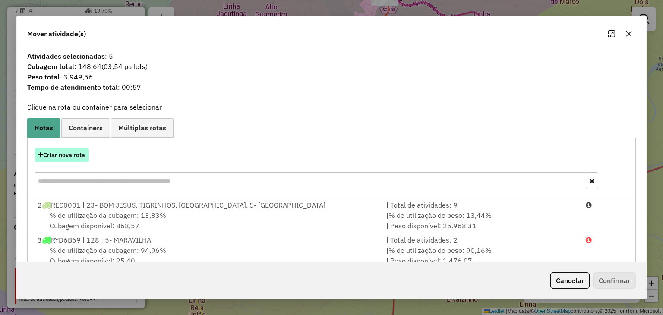
click at [57, 154] on button "Criar nova rota" at bounding box center [62, 154] width 54 height 13
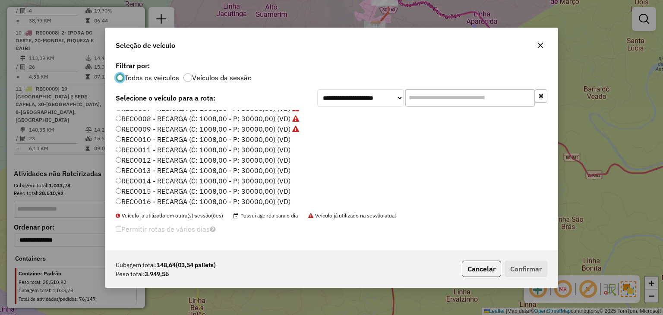
scroll to position [129, 0]
click at [279, 131] on label "REC0010 - RECARGA (C: 1008,00 - P: 30000,00) (VD)" at bounding box center [203, 130] width 175 height 10
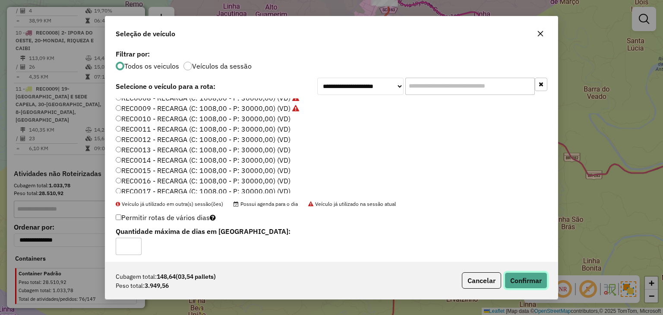
click at [528, 280] on button "Confirmar" at bounding box center [525, 280] width 43 height 16
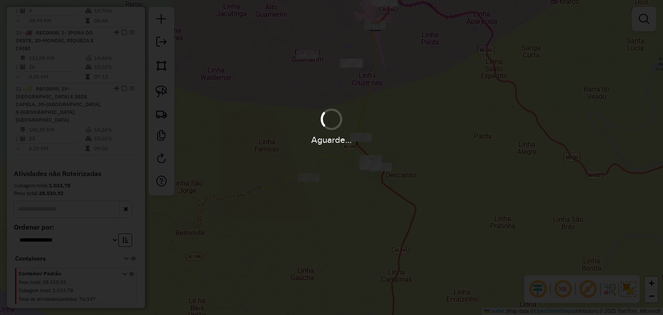
scroll to position [745, 0]
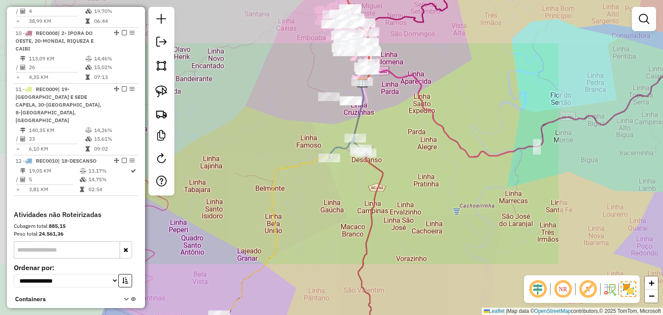
drag, startPoint x: 377, startPoint y: 215, endPoint x: 386, endPoint y: 66, distance: 149.1
click at [383, 82] on icon at bounding box center [368, 214] width 30 height 264
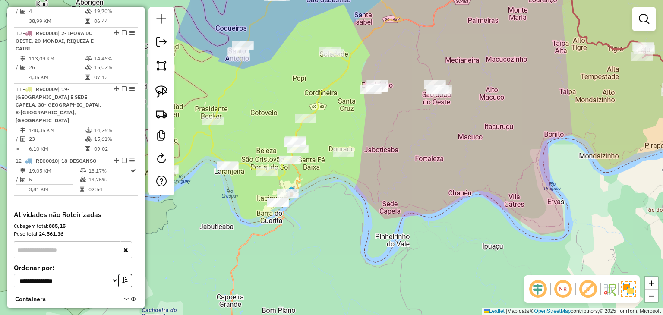
drag, startPoint x: 339, startPoint y: 190, endPoint x: 282, endPoint y: 113, distance: 95.5
click at [390, 133] on div "Janela de atendimento Grade de atendimento Capacidade Transportadoras Veículos …" at bounding box center [331, 157] width 663 height 315
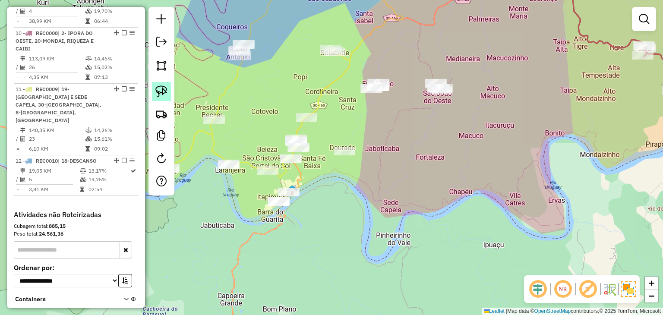
click at [157, 94] on img at bounding box center [161, 91] width 12 height 12
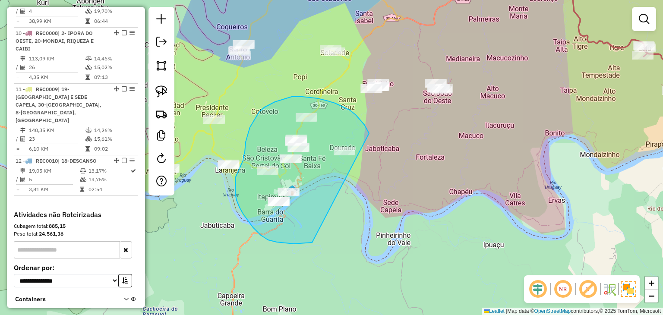
drag, startPoint x: 368, startPoint y: 132, endPoint x: 392, endPoint y: 185, distance: 57.7
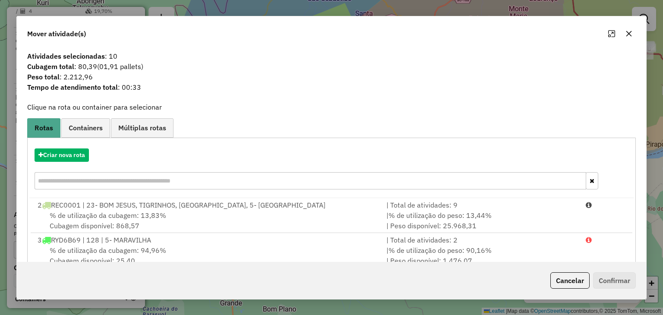
click at [626, 35] on icon "button" at bounding box center [628, 34] width 6 height 6
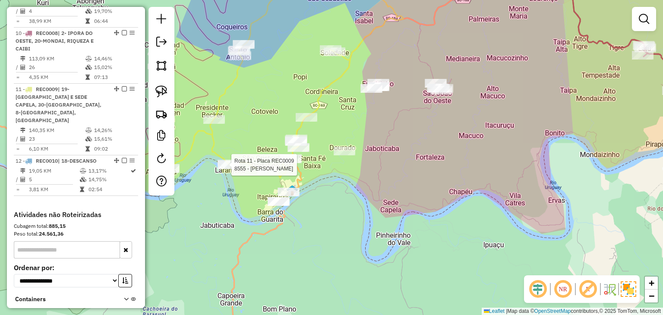
select select "*********"
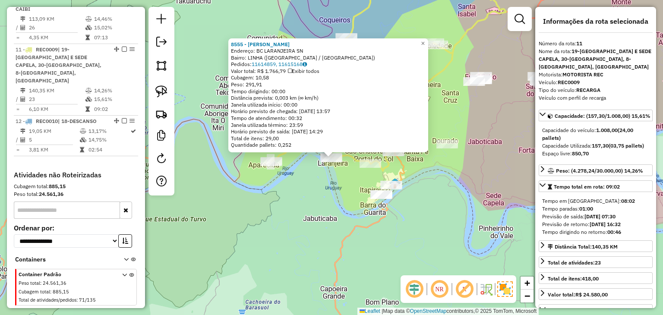
scroll to position [786, 0]
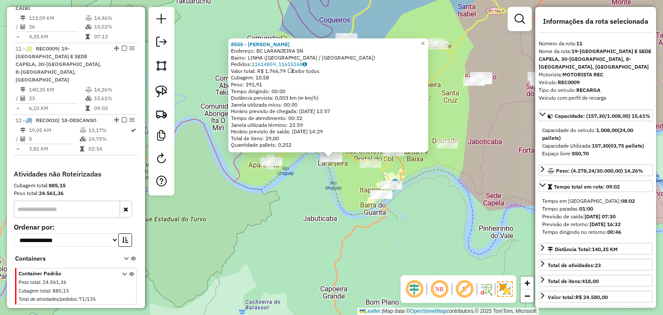
click at [474, 189] on div "8555 - VILSON SOEHN Endereço: BC LARANJEIRA SN Bairro: LINHA (ITAPIRANGA / SC) …" at bounding box center [331, 157] width 663 height 315
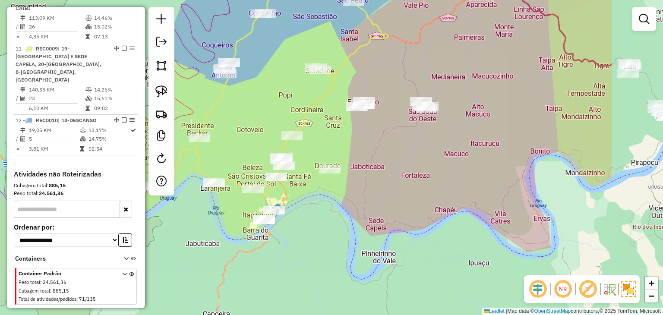
drag, startPoint x: 483, startPoint y: 181, endPoint x: 366, endPoint y: 206, distance: 120.0
click at [366, 206] on div "Janela de atendimento Grade de atendimento Capacidade Transportadoras Veículos …" at bounding box center [331, 157] width 663 height 315
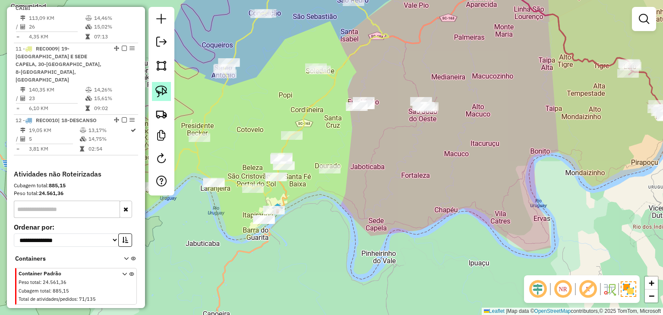
click at [161, 91] on img at bounding box center [161, 91] width 12 height 12
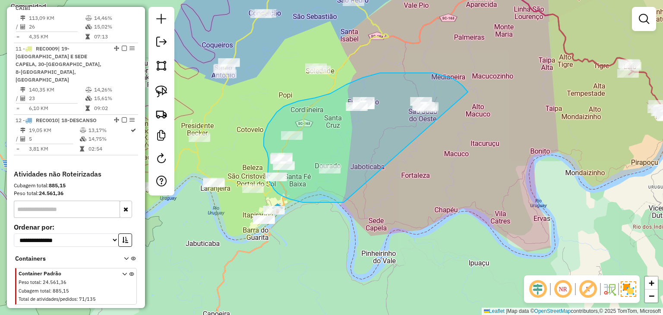
drag, startPoint x: 433, startPoint y: 73, endPoint x: 412, endPoint y: 164, distance: 93.8
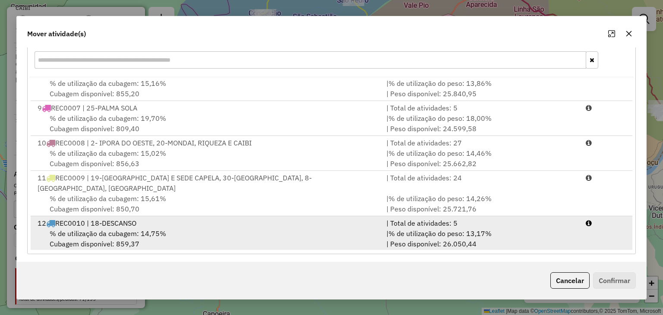
scroll to position [123, 0]
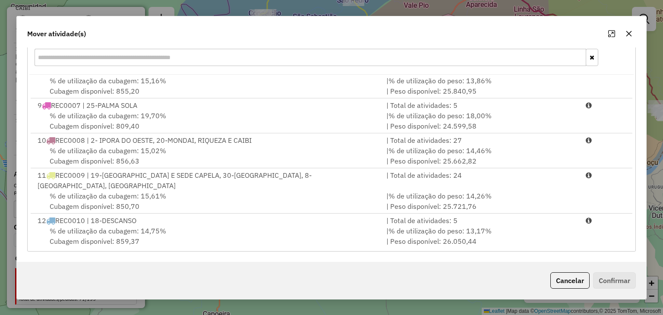
click at [626, 33] on icon "button" at bounding box center [628, 33] width 7 height 7
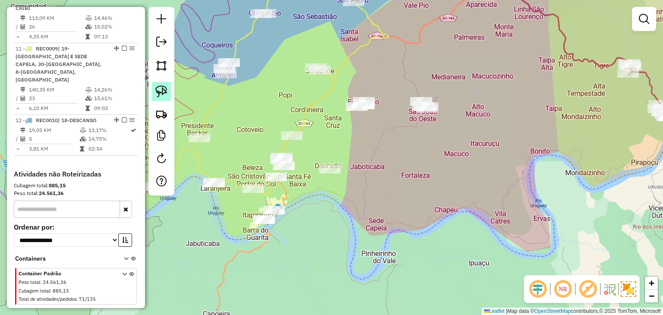
click at [157, 88] on img at bounding box center [161, 91] width 12 height 12
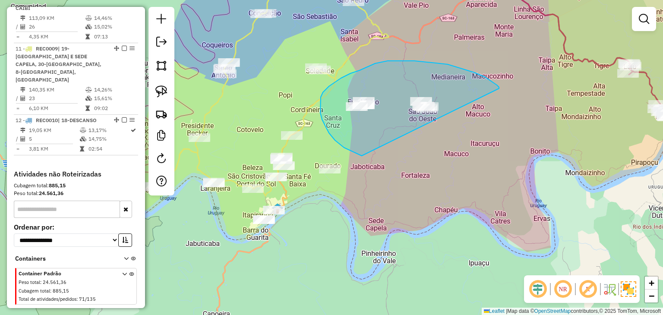
drag, startPoint x: 499, startPoint y: 88, endPoint x: 533, endPoint y: 140, distance: 62.2
click at [533, 140] on div "Janela de atendimento Grade de atendimento Capacidade Transportadoras Veículos …" at bounding box center [331, 157] width 663 height 315
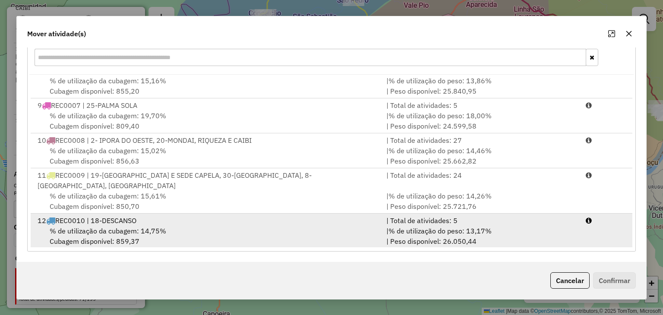
click at [477, 226] on div "| % de utilização do peso: 13,17% | Peso disponível: 26.050,44" at bounding box center [480, 236] width 199 height 21
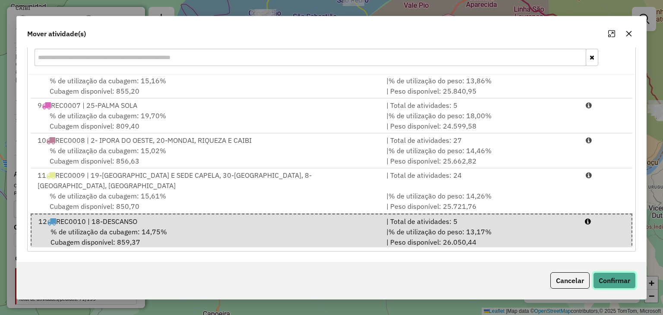
click at [597, 287] on button "Confirmar" at bounding box center [614, 280] width 43 height 16
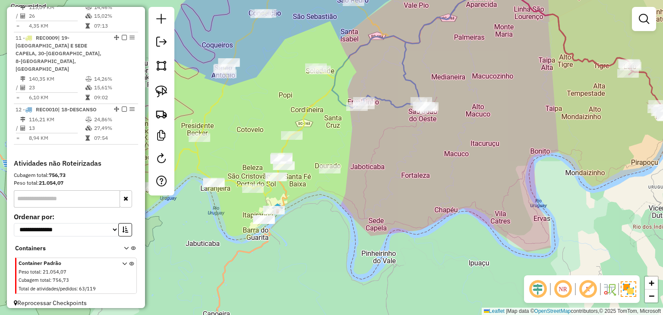
scroll to position [0, 0]
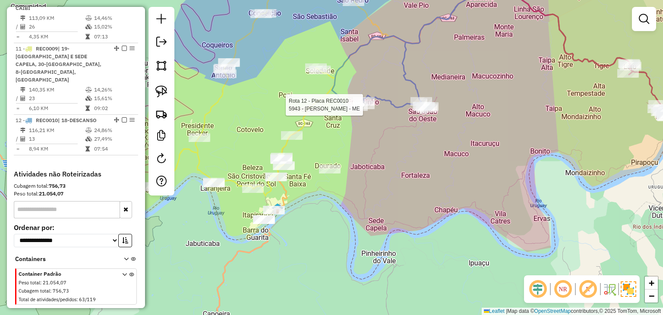
select select "*********"
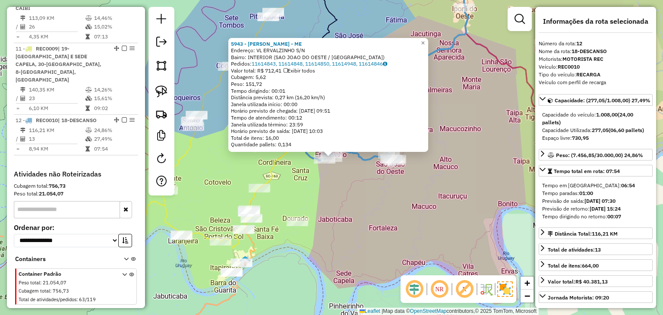
click at [365, 212] on div "5943 - JOSENE T KUHN - ME Endereço: VL ERVALZINHO S/N Bairro: INTERIOR (SAO JOA…" at bounding box center [331, 157] width 663 height 315
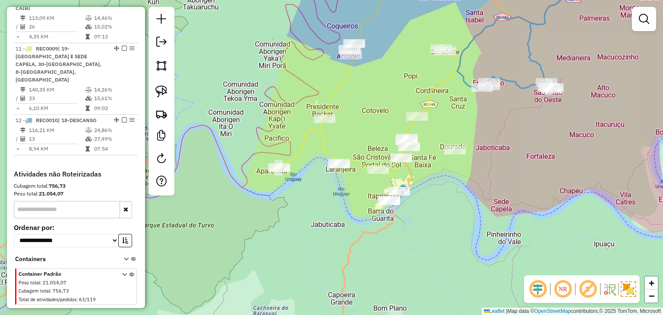
drag, startPoint x: 377, startPoint y: 200, endPoint x: 515, endPoint y: 154, distance: 145.0
click at [515, 154] on div "Janela de atendimento Grade de atendimento Capacidade Transportadoras Veículos …" at bounding box center [331, 157] width 663 height 315
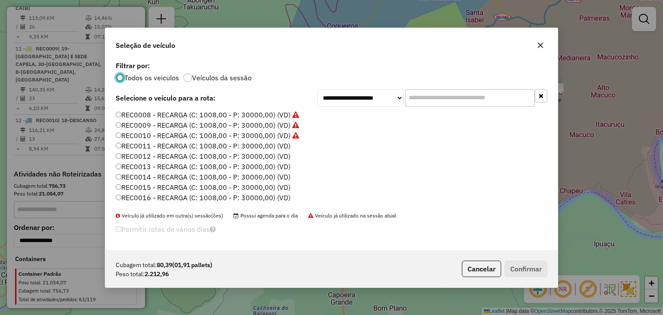
scroll to position [129, 0]
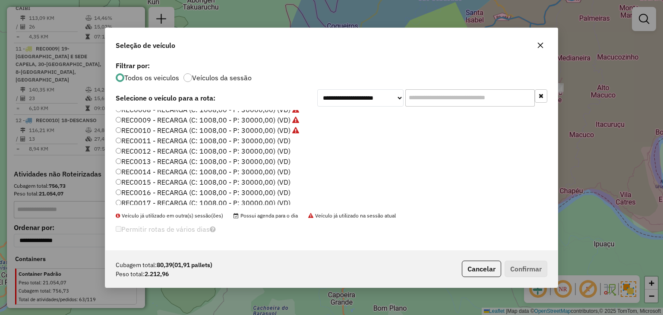
click at [282, 138] on label "REC0011 - RECARGA (C: 1008,00 - P: 30000,00) (VD)" at bounding box center [203, 140] width 175 height 10
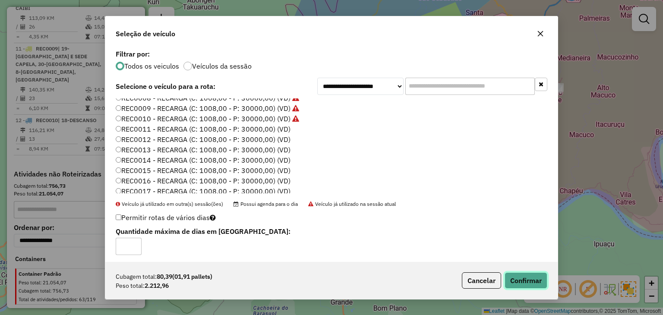
click at [528, 278] on button "Confirmar" at bounding box center [525, 280] width 43 height 16
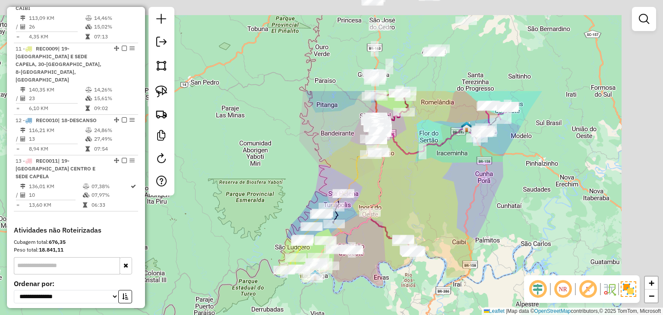
drag, startPoint x: 436, startPoint y: 106, endPoint x: 386, endPoint y: 170, distance: 81.5
click at [397, 189] on div "Janela de atendimento Grade de atendimento Capacidade Transportadoras Veículos …" at bounding box center [331, 157] width 663 height 315
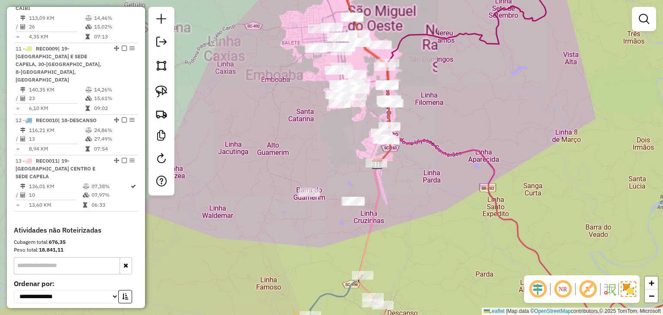
click at [342, 160] on div "Janela de atendimento Grade de atendimento Capacidade Transportadoras Veículos …" at bounding box center [331, 157] width 663 height 315
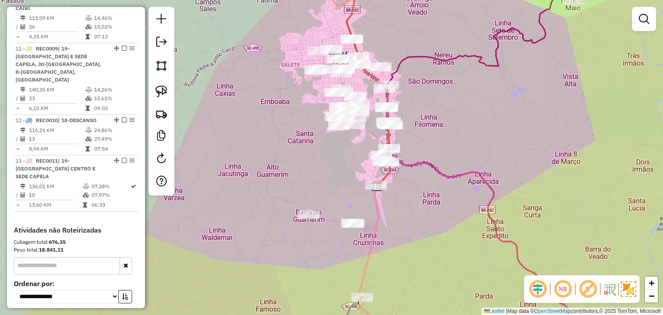
drag, startPoint x: 157, startPoint y: 96, endPoint x: 220, endPoint y: 88, distance: 64.3
click at [157, 96] on img at bounding box center [161, 91] width 12 height 12
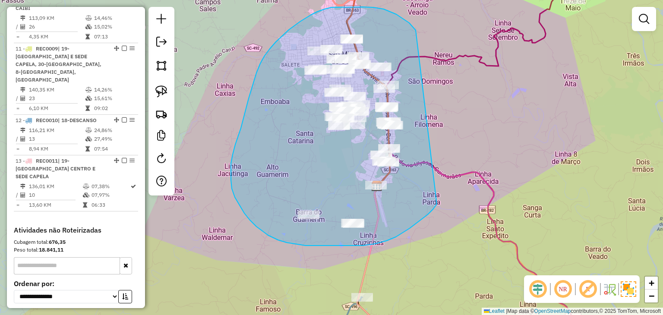
drag, startPoint x: 415, startPoint y: 30, endPoint x: 437, endPoint y: 204, distance: 175.1
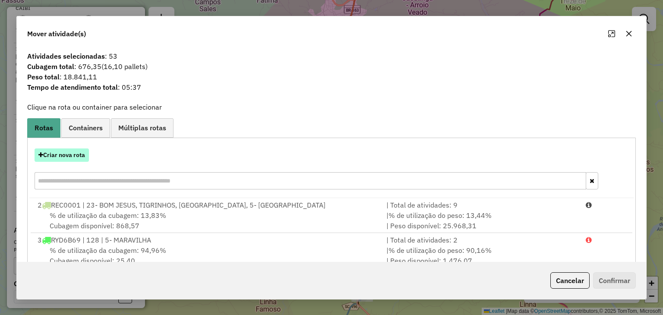
click at [62, 152] on button "Criar nova rota" at bounding box center [62, 154] width 54 height 13
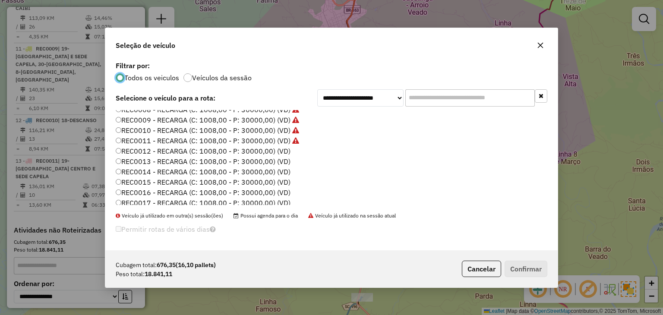
click at [283, 151] on label "REC0012 - RECARGA (C: 1008,00 - P: 30000,00) (VD)" at bounding box center [203, 151] width 175 height 10
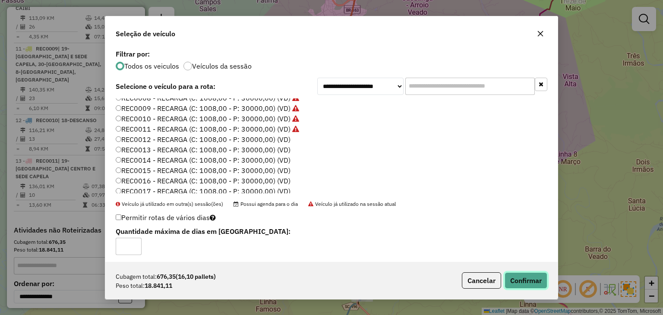
click at [540, 279] on button "Confirmar" at bounding box center [525, 280] width 43 height 16
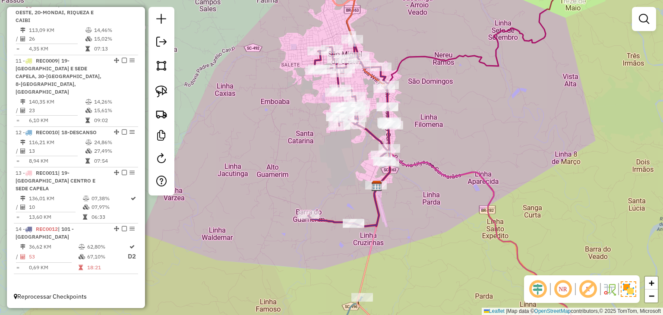
scroll to position [738, 0]
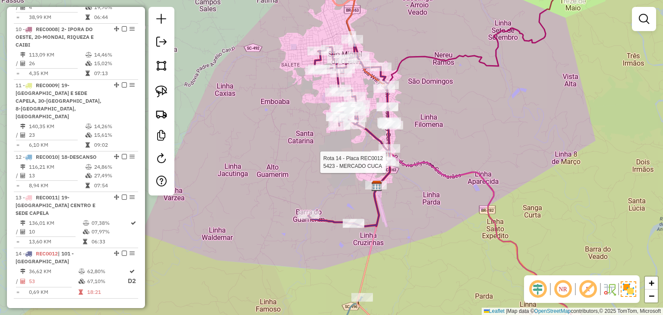
select select "*********"
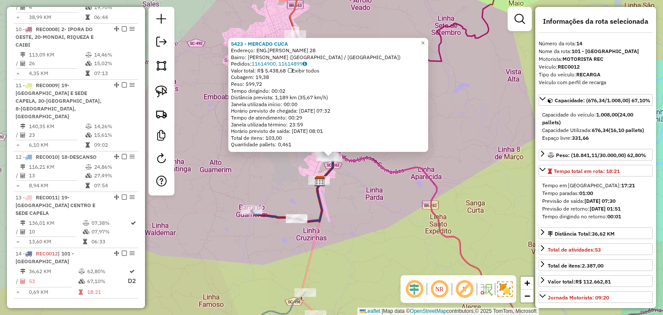
scroll to position [302, 0]
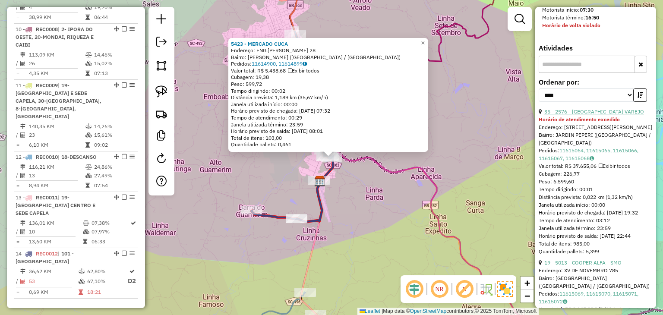
click at [595, 115] on link "35 - 2576 - BONNO VAREJO" at bounding box center [594, 111] width 100 height 6
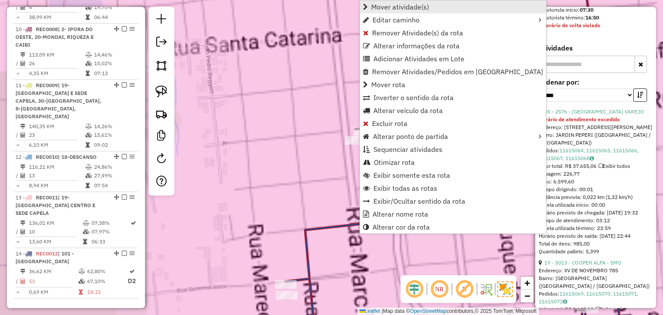
click at [406, 5] on span "Mover atividade(s)" at bounding box center [400, 6] width 58 height 7
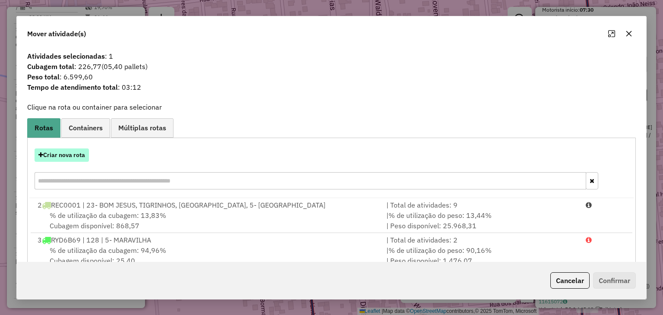
click at [66, 152] on button "Criar nova rota" at bounding box center [62, 154] width 54 height 13
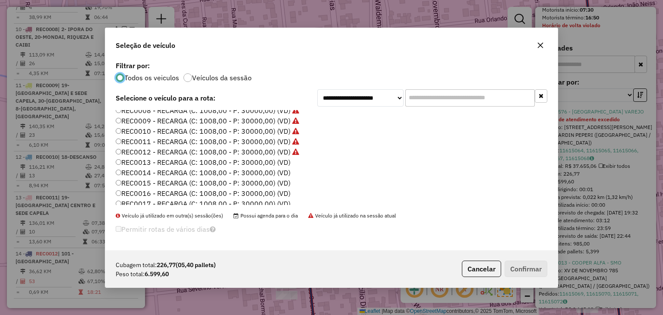
scroll to position [129, 0]
click at [274, 159] on label "REC0013 - RECARGA (C: 1008,00 - P: 30000,00) (VD)" at bounding box center [203, 161] width 175 height 10
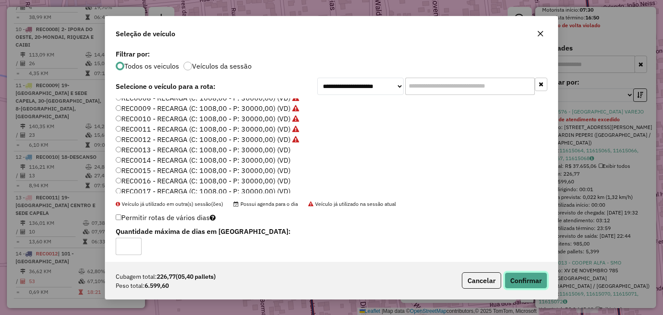
click at [520, 277] on button "Confirmar" at bounding box center [525, 280] width 43 height 16
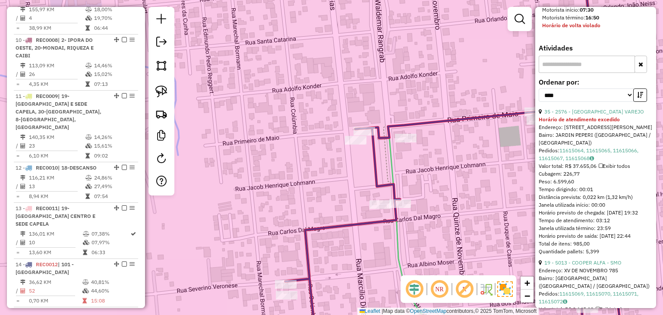
scroll to position [795, 0]
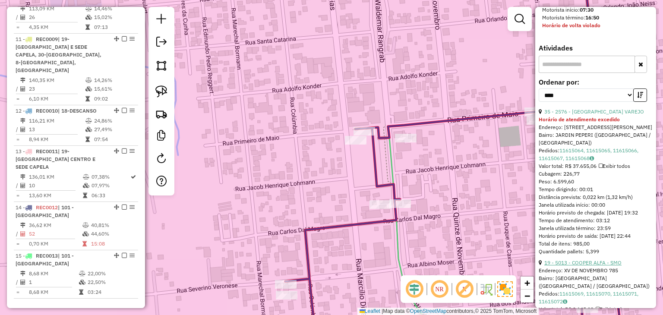
click at [595, 266] on link "19 - 5013 - COOPER ALFA - SMO" at bounding box center [582, 262] width 77 height 6
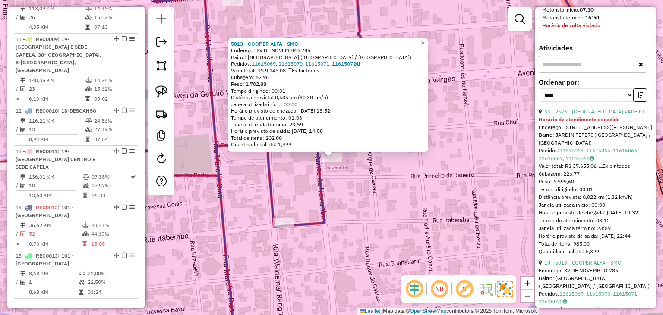
drag, startPoint x: 330, startPoint y: 155, endPoint x: 268, endPoint y: 179, distance: 66.5
click at [228, 188] on div "5013 - COOPER ALFA - SMO Endereço: XV DE NOVEMBRO 785 Bairro: JARDIM ESMERALDA …" at bounding box center [331, 157] width 663 height 315
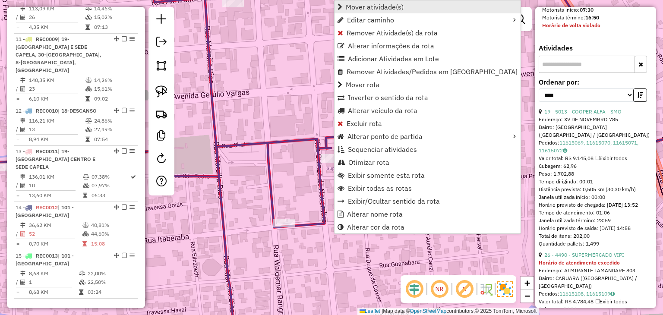
click at [374, 5] on span "Mover atividade(s)" at bounding box center [374, 6] width 58 height 7
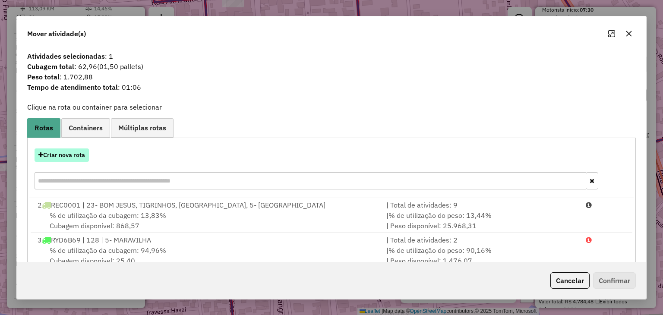
click at [59, 154] on button "Criar nova rota" at bounding box center [62, 154] width 54 height 13
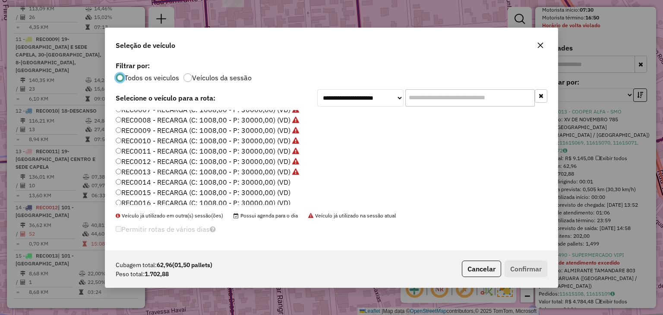
scroll to position [129, 0]
click at [274, 168] on label "REC0014 - RECARGA (C: 1008,00 - P: 30000,00) (VD)" at bounding box center [203, 171] width 175 height 10
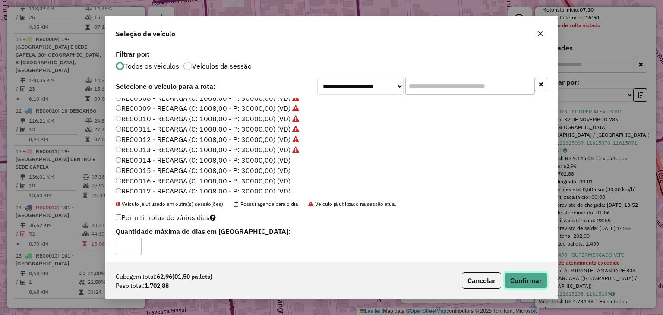
click at [521, 276] on button "Confirmar" at bounding box center [525, 280] width 43 height 16
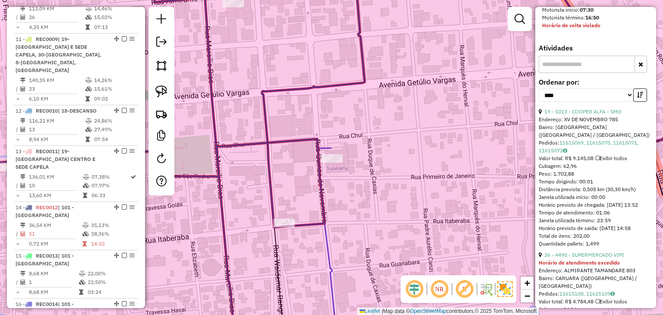
scroll to position [844, 0]
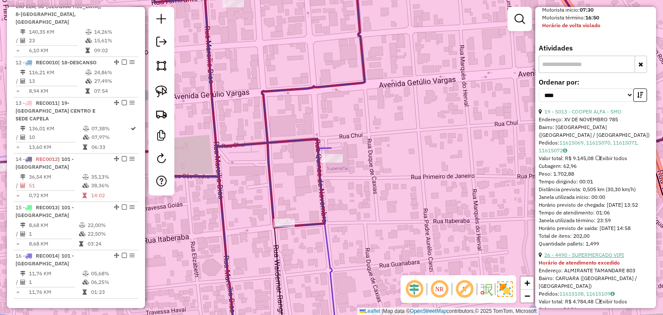
click at [595, 258] on link "26 - 4490 - SUPERMERCADO VIPI" at bounding box center [584, 254] width 80 height 6
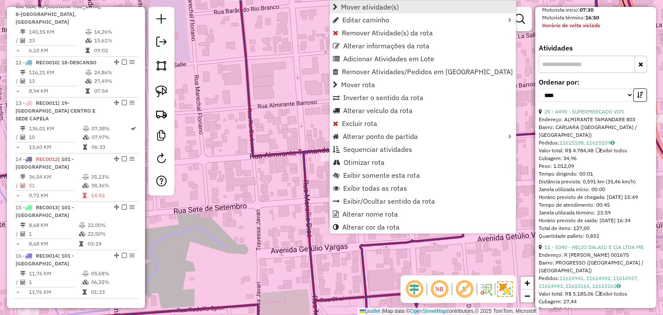
click at [364, 6] on span "Mover atividade(s)" at bounding box center [370, 6] width 58 height 7
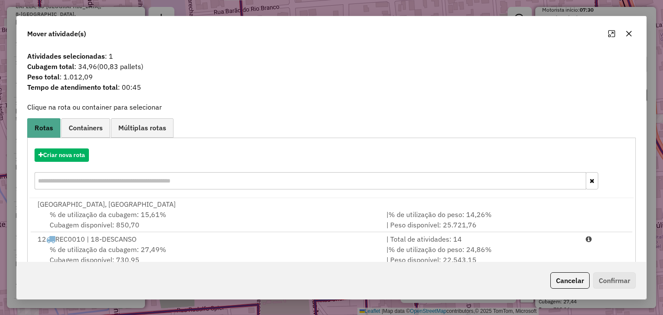
scroll to position [123, 0]
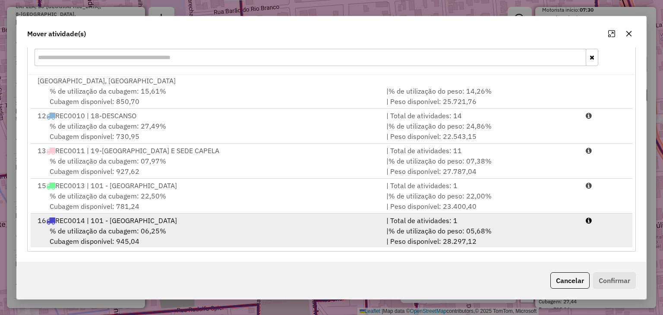
click at [545, 239] on div "| % de utilização do peso: 05,68% | Peso disponível: 28.297,12" at bounding box center [480, 236] width 199 height 21
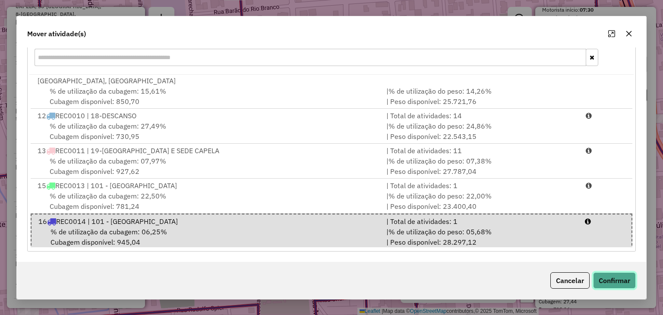
click at [606, 282] on button "Confirmar" at bounding box center [614, 280] width 43 height 16
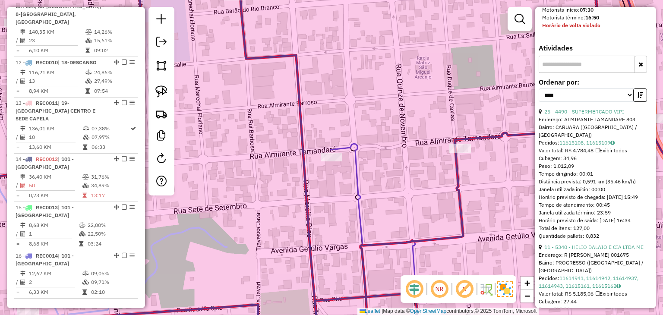
scroll to position [0, 0]
click at [586, 250] on link "11 - 5340 - HELIO DALAIO E CIA LTDA ME" at bounding box center [593, 247] width 99 height 6
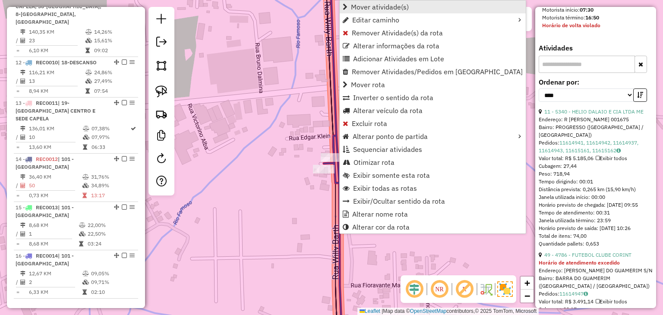
click at [366, 4] on span "Mover atividade(s)" at bounding box center [380, 6] width 58 height 7
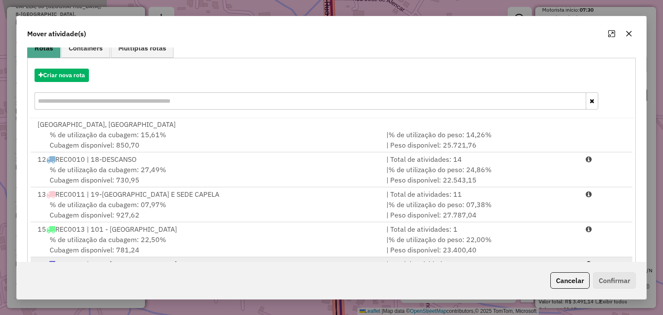
scroll to position [123, 0]
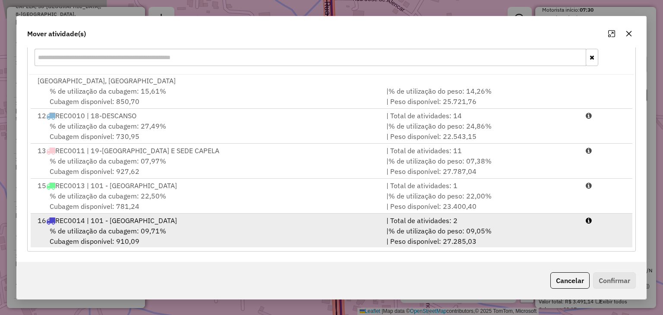
click at [533, 227] on div "| % de utilização do peso: 09,05% | Peso disponível: 27.285,03" at bounding box center [480, 236] width 199 height 21
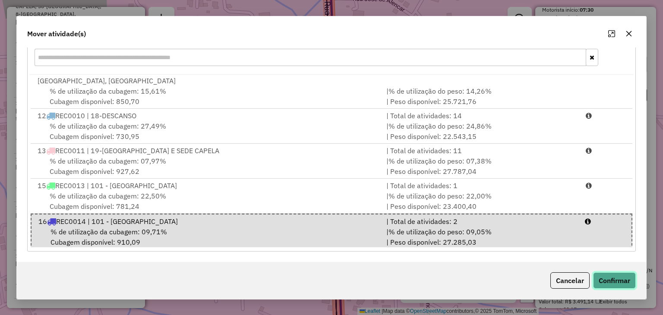
click at [597, 272] on button "Confirmar" at bounding box center [614, 280] width 43 height 16
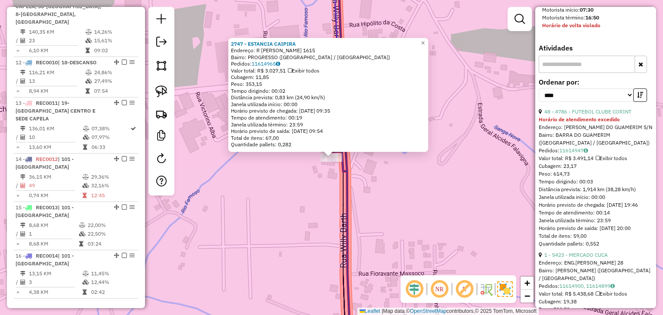
scroll to position [0, 0]
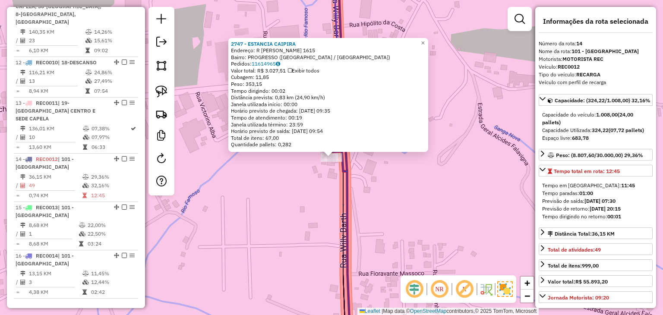
click at [417, 201] on div "2747 - ESTANCIA CAIPIRA Endereço: R WILLY BARTH 1615 Bairro: PROGRESSO (SAO MIG…" at bounding box center [331, 157] width 663 height 315
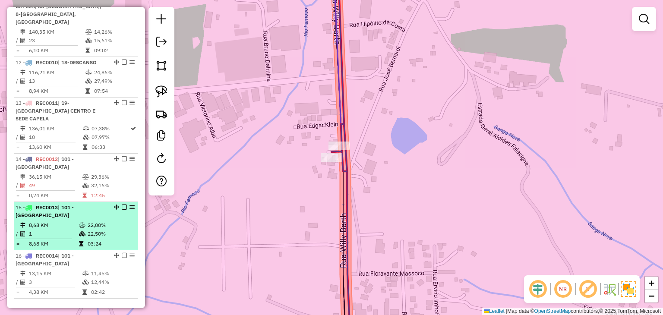
click at [122, 253] on em at bounding box center [124, 255] width 5 height 5
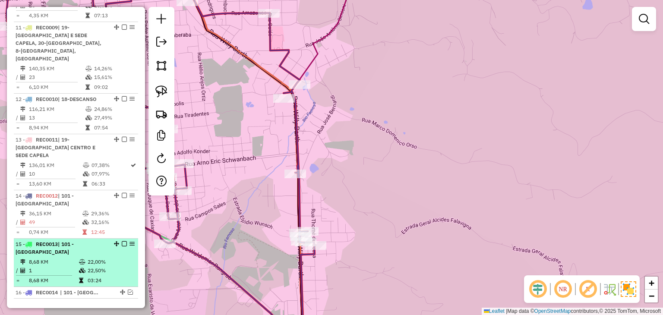
click at [122, 241] on em at bounding box center [124, 243] width 5 height 5
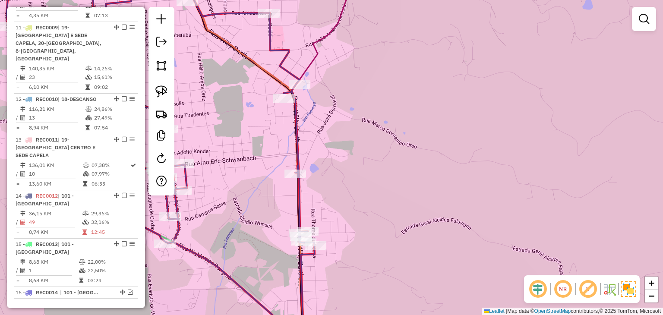
scroll to position [770, 0]
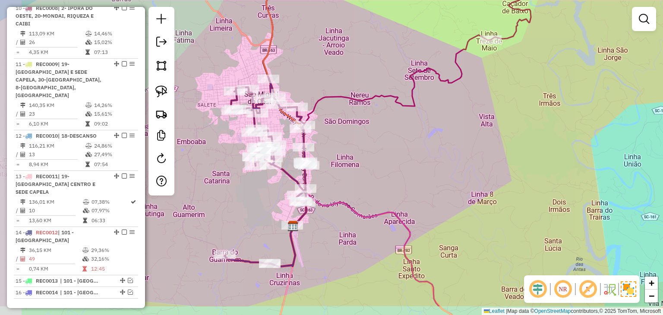
drag, startPoint x: 313, startPoint y: 219, endPoint x: 344, endPoint y: 175, distance: 53.8
click at [344, 175] on div "Janela de atendimento Grade de atendimento Capacidade Transportadoras Veículos …" at bounding box center [331, 157] width 663 height 315
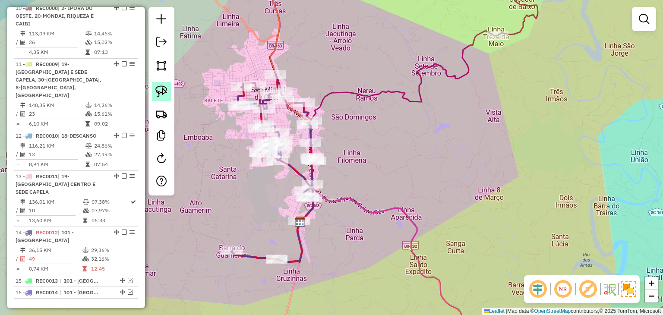
click at [154, 92] on link at bounding box center [161, 91] width 19 height 19
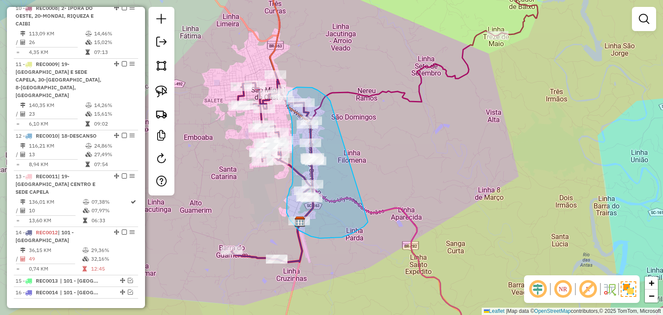
drag, startPoint x: 331, startPoint y: 103, endPoint x: 367, endPoint y: 221, distance: 123.7
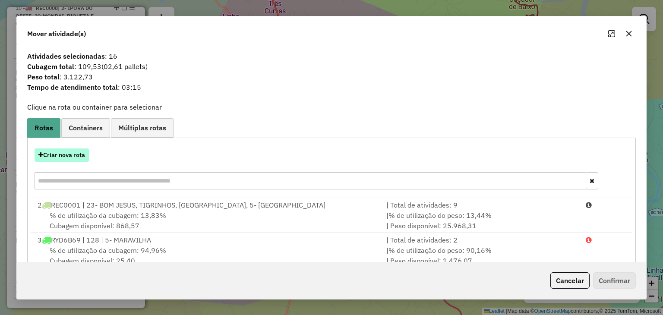
click at [70, 153] on button "Criar nova rota" at bounding box center [62, 154] width 54 height 13
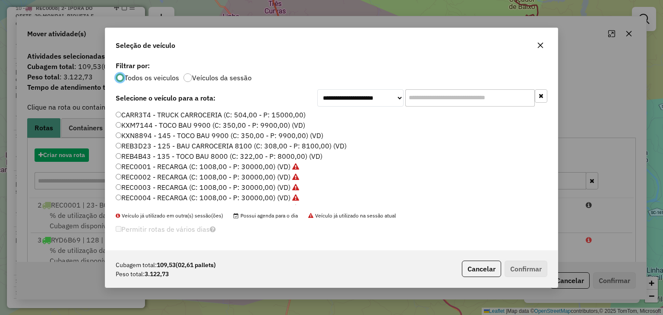
scroll to position [4, 3]
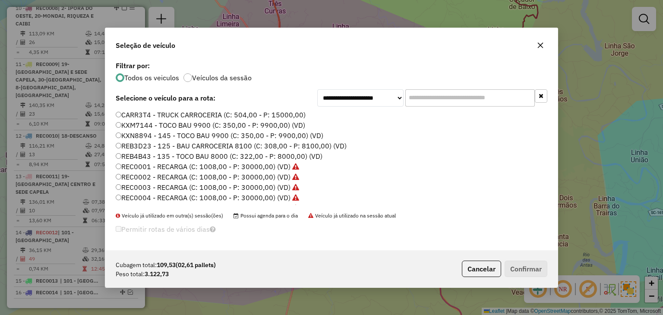
click at [462, 93] on input "text" at bounding box center [469, 97] width 129 height 17
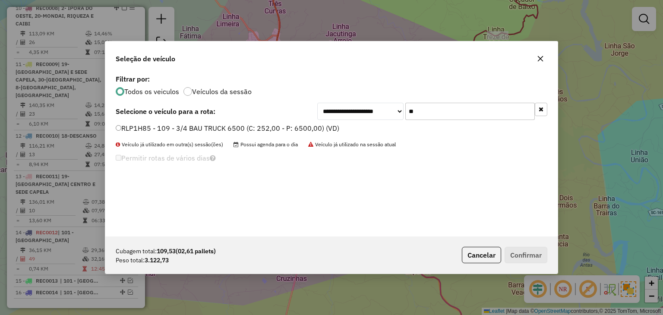
type input "*"
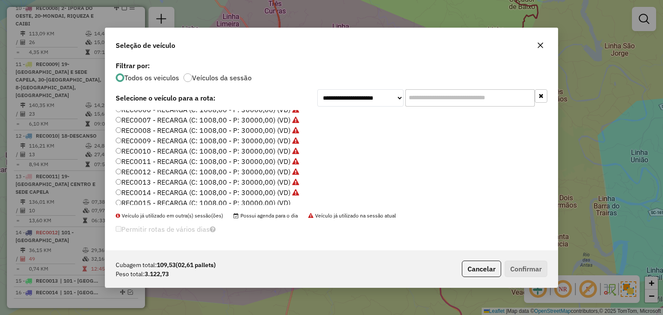
scroll to position [129, 0]
click at [276, 182] on label "REC0015 - RECARGA (C: 1008,00 - P: 30000,00) (VD)" at bounding box center [203, 182] width 175 height 10
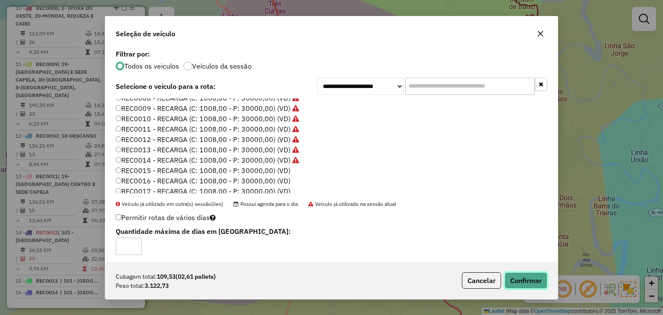
click at [532, 285] on button "Confirmar" at bounding box center [525, 280] width 43 height 16
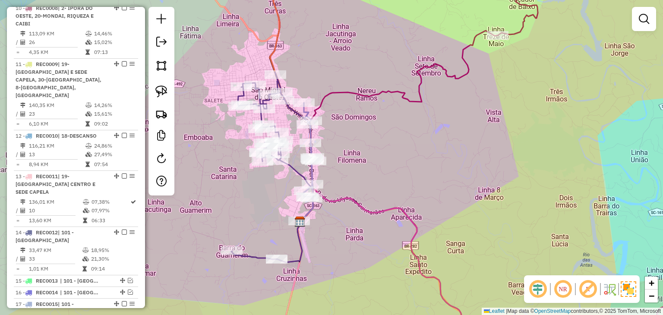
scroll to position [818, 0]
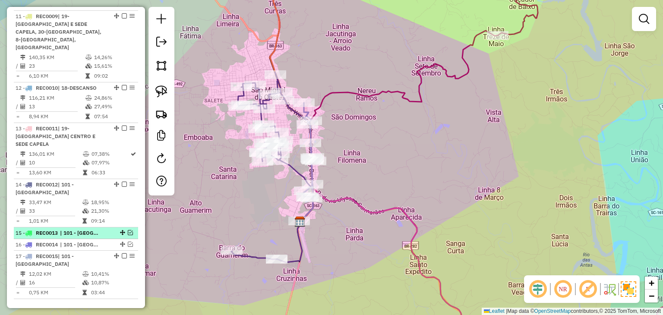
click at [128, 230] on em at bounding box center [130, 232] width 5 height 5
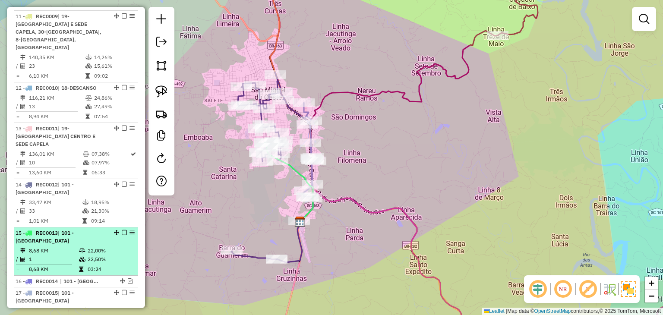
scroll to position [844, 0]
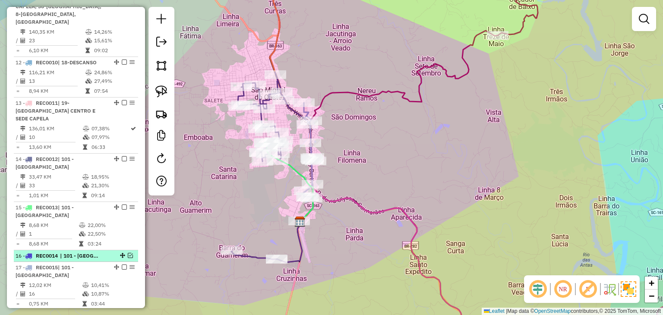
click at [128, 253] on em at bounding box center [130, 255] width 5 height 5
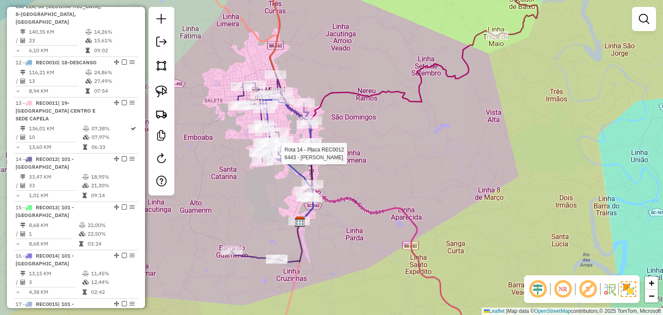
select select "*********"
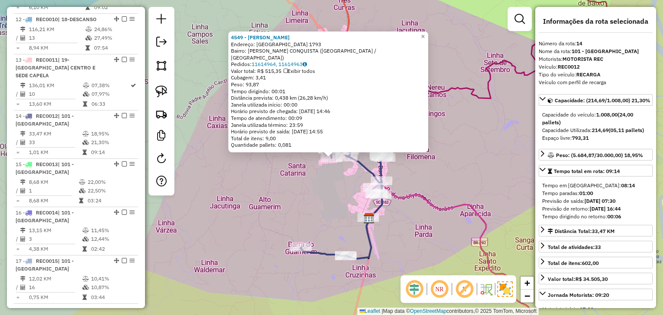
scroll to position [892, 0]
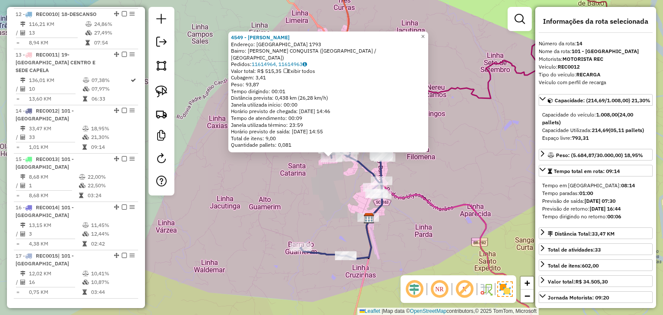
click at [434, 166] on div "4549 - GILMAR WAZLAWICK Endereço: COLUMBIA 1793 Bairro: JD NOVA CONQUISTA (SAO …" at bounding box center [331, 157] width 663 height 315
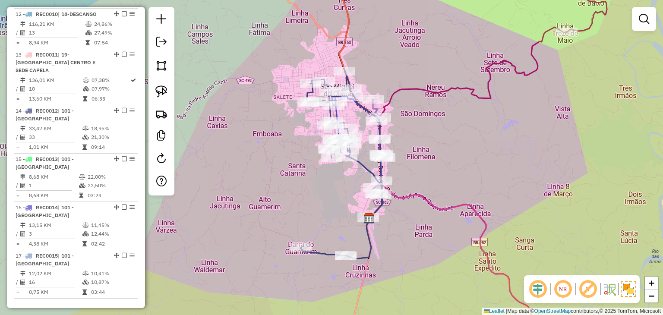
select select "*********"
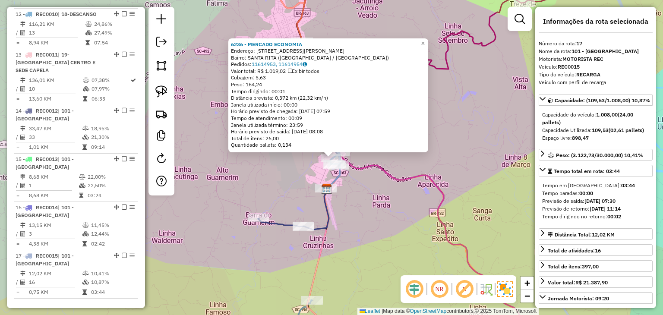
click at [412, 173] on icon at bounding box center [528, 247] width 402 height 183
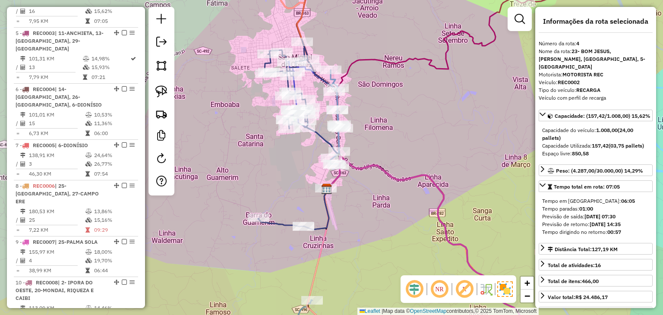
scroll to position [452, 0]
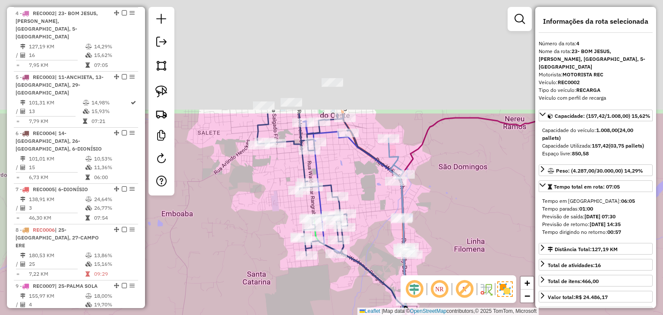
drag, startPoint x: 349, startPoint y: 282, endPoint x: 340, endPoint y: 168, distance: 114.6
click at [349, 285] on div "Janela de atendimento Grade de atendimento Capacidade Transportadoras Veículos …" at bounding box center [331, 157] width 663 height 315
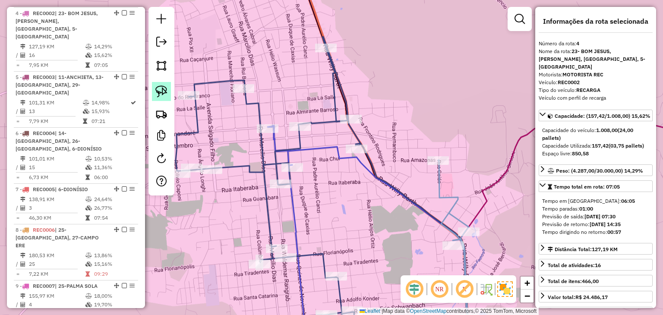
click at [158, 89] on img at bounding box center [161, 91] width 12 height 12
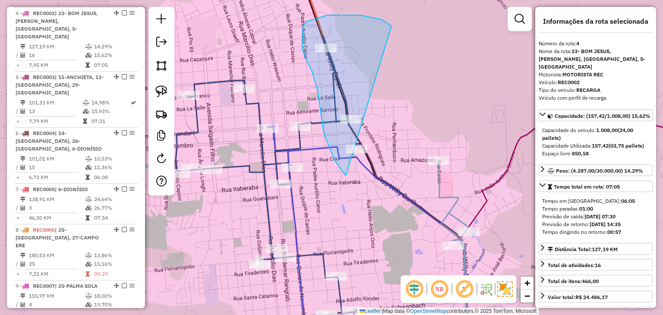
drag, startPoint x: 318, startPoint y: 18, endPoint x: 371, endPoint y: 178, distance: 168.3
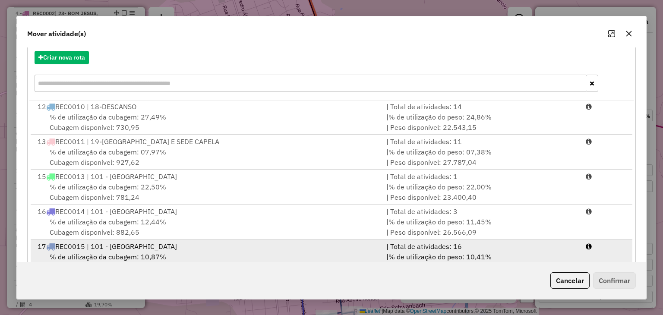
scroll to position [123, 0]
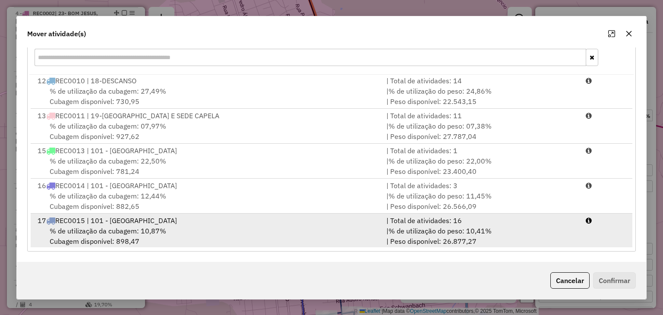
click at [561, 228] on div "| % de utilização do peso: 10,41% | Peso disponível: 26.877,27" at bounding box center [480, 236] width 199 height 21
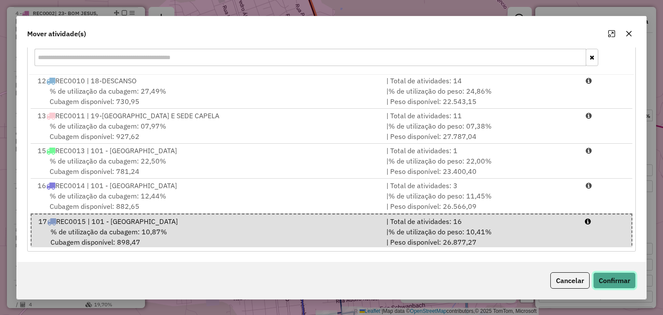
click at [605, 278] on button "Confirmar" at bounding box center [614, 280] width 43 height 16
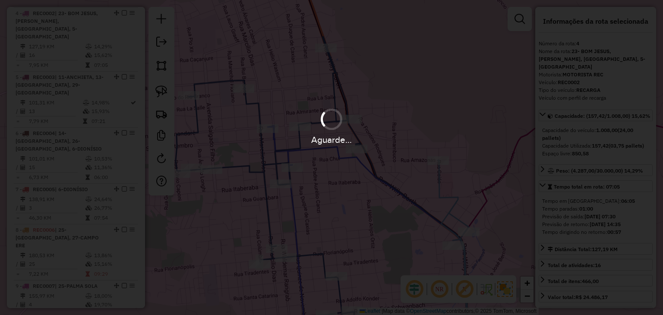
scroll to position [0, 0]
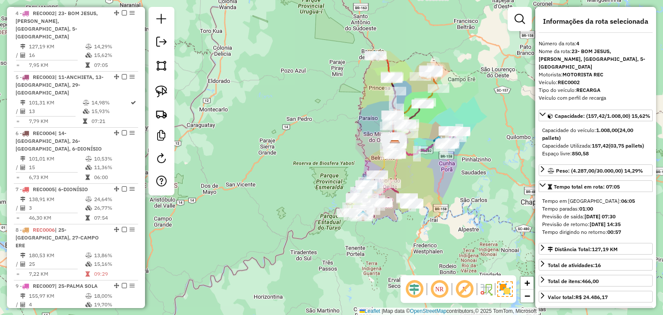
drag, startPoint x: 440, startPoint y: 118, endPoint x: 389, endPoint y: 135, distance: 53.3
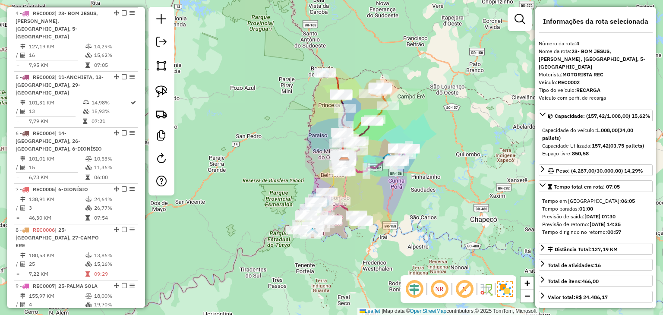
click at [389, 135] on div "Janela de atendimento Grade de atendimento Capacidade Transportadoras Veículos …" at bounding box center [331, 157] width 663 height 315
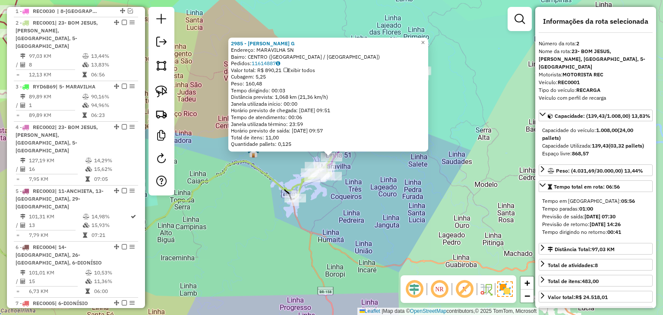
scroll to position [356, 0]
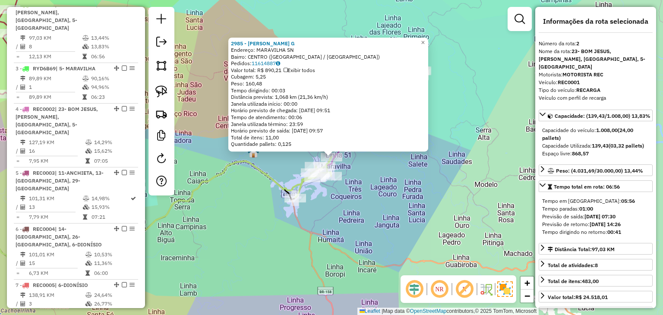
click at [378, 185] on div "2985 - BERNARDETE SARTURI G Endereço: MARAVILHA SN Bairro: CENTRO (MARAVILHA / …" at bounding box center [331, 157] width 663 height 315
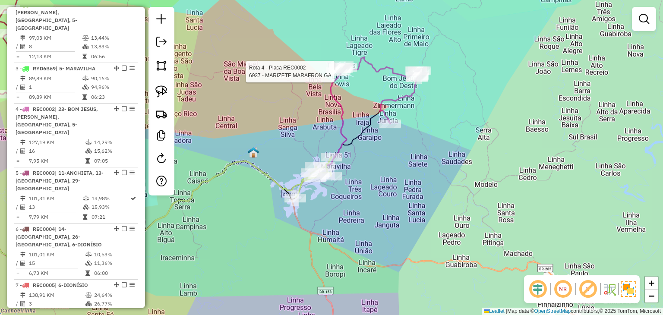
select select "*********"
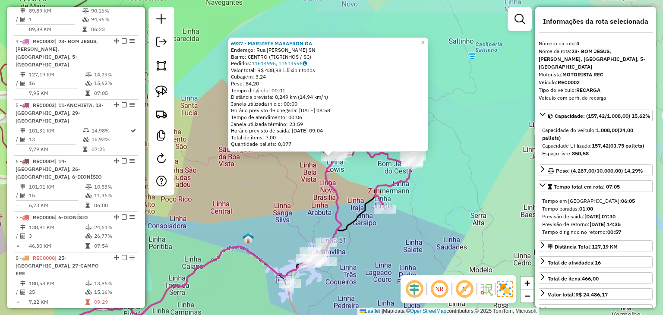
scroll to position [452, 0]
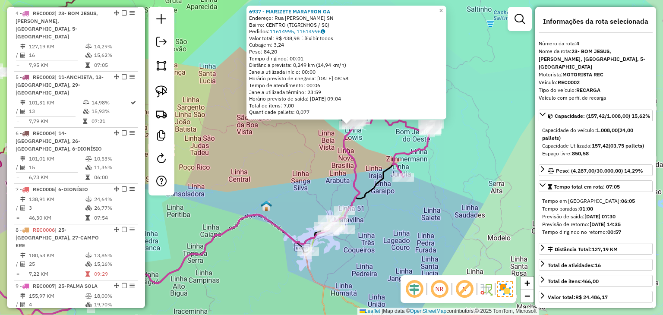
click at [426, 192] on div "6937 - MARIZETE MARAFRON GA Endereço: Rua lauri beckert SN Bairro: CENTRO (TIGR…" at bounding box center [331, 157] width 663 height 315
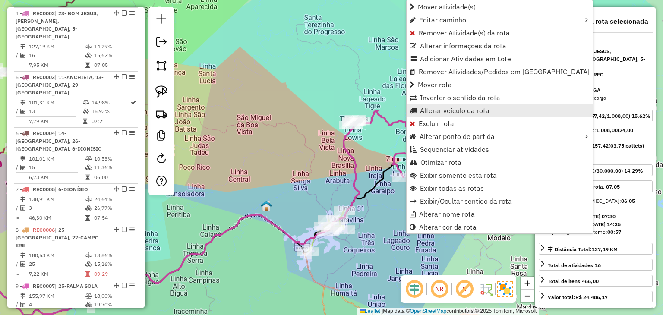
click at [429, 109] on span "Alterar veículo da rota" at bounding box center [454, 110] width 69 height 7
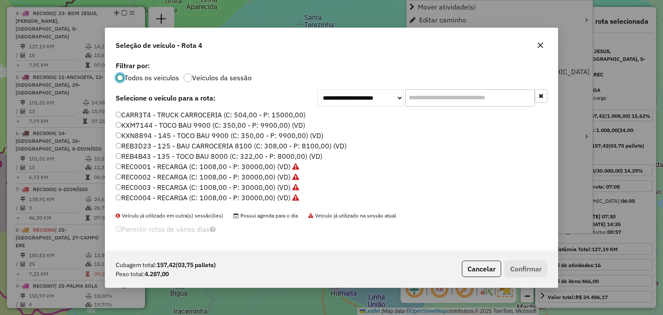
scroll to position [4, 3]
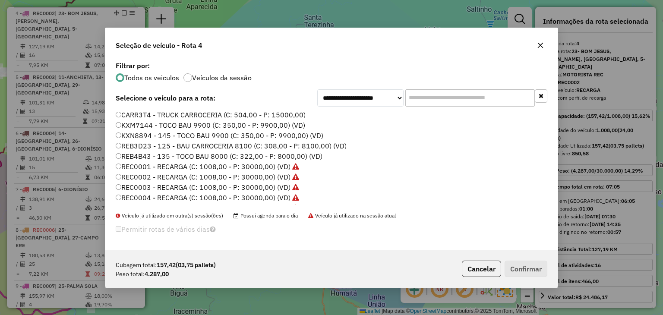
click at [442, 101] on input "text" at bounding box center [469, 97] width 129 height 17
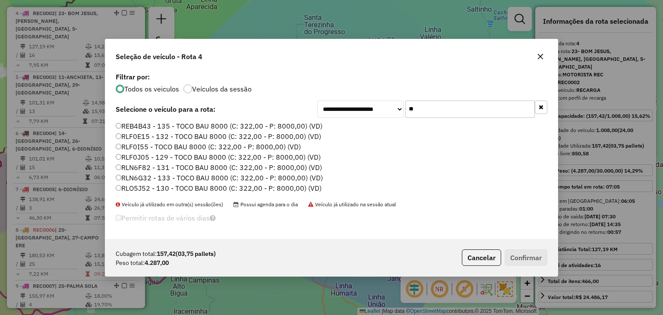
type input "**"
drag, startPoint x: 162, startPoint y: 175, endPoint x: 275, endPoint y: 207, distance: 117.1
click at [162, 175] on label "RLN6G32 - 133 - TOCO BAU 8000 (C: 322,00 - P: 8000,00) (VD)" at bounding box center [219, 178] width 207 height 10
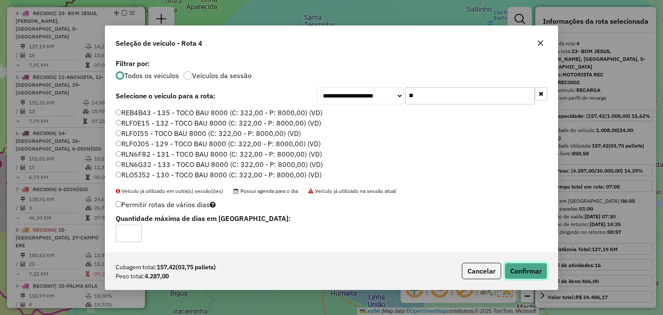
click at [517, 273] on button "Confirmar" at bounding box center [525, 271] width 43 height 16
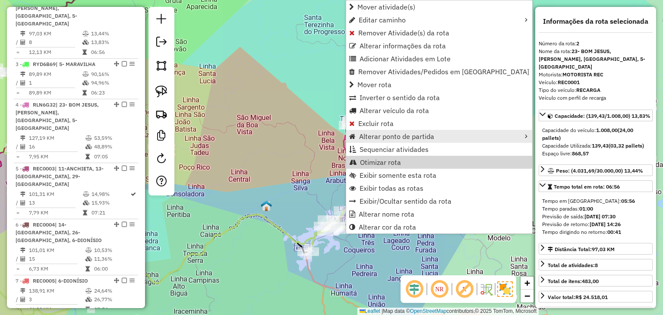
scroll to position [356, 0]
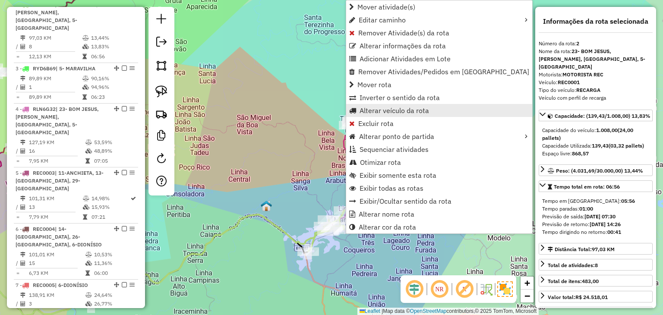
click at [373, 107] on span "Alterar veículo da rota" at bounding box center [393, 110] width 69 height 7
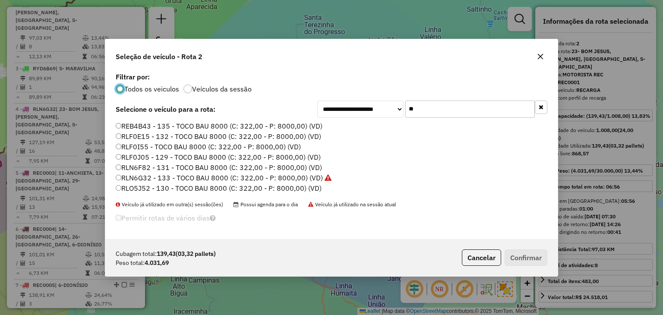
scroll to position [4, 3]
drag, startPoint x: 441, startPoint y: 105, endPoint x: 357, endPoint y: 105, distance: 84.1
click at [357, 105] on div "**********" at bounding box center [432, 109] width 230 height 17
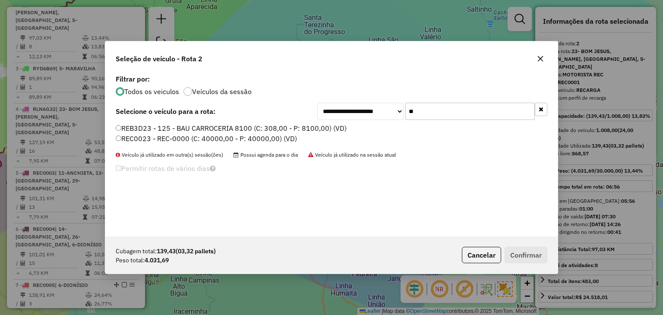
type input "**"
click at [292, 125] on label "REB3D23 - 125 - BAU CARROCERIA 8100 (C: 308,00 - P: 8100,00) (VD)" at bounding box center [231, 128] width 231 height 10
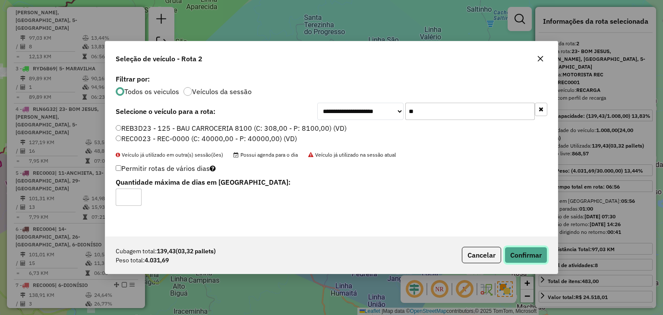
click at [537, 258] on button "Confirmar" at bounding box center [525, 255] width 43 height 16
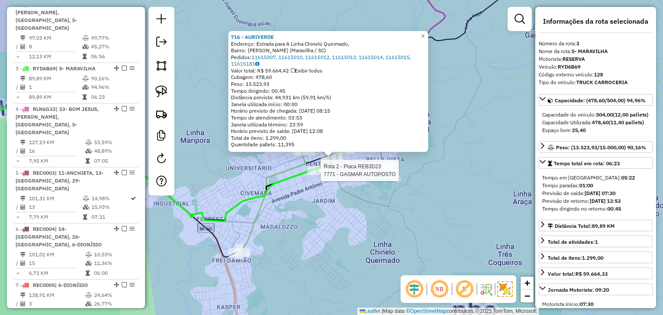
scroll to position [412, 0]
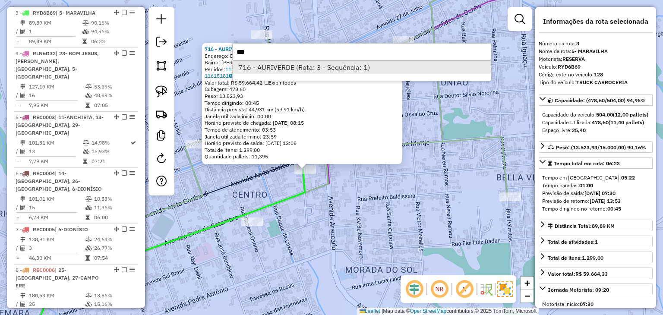
type input "***"
click at [295, 65] on li "716 - AURIVERDE (Rota: 3 - Sequência: 1)" at bounding box center [361, 67] width 258 height 13
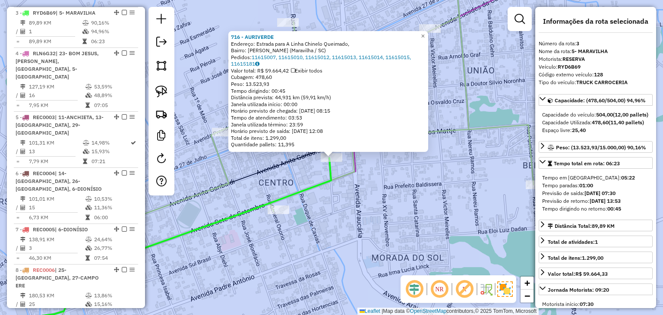
click at [399, 228] on div "716 - AURIVERDE Endereço: Estrada para A Linha Chinelo Queimado, Bairro: Frei D…" at bounding box center [331, 157] width 663 height 315
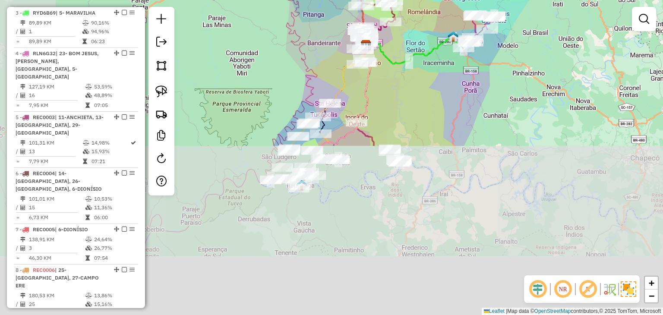
drag, startPoint x: 414, startPoint y: 272, endPoint x: 469, endPoint y: 84, distance: 195.7
click at [475, 67] on div "Rota 2 - Placa REB3D23 7143 - JESSICA TEDERKE Janela de atendimento Grade de at…" at bounding box center [331, 157] width 663 height 315
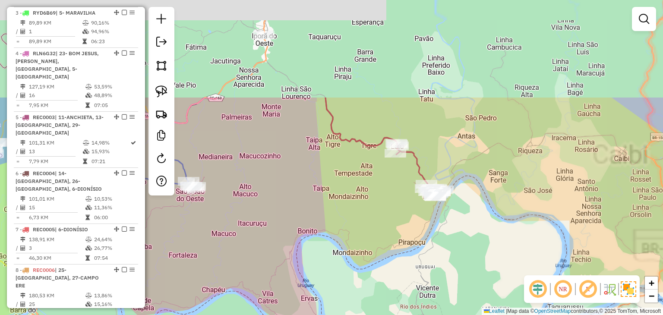
drag, startPoint x: 376, startPoint y: 185, endPoint x: 364, endPoint y: 235, distance: 51.1
click at [364, 235] on div "Rota 2 - Placa REB3D23 7143 - JESSICA TEDERKE Rota 4 - Placa RLN6G32 6938 - CAM…" at bounding box center [331, 157] width 663 height 315
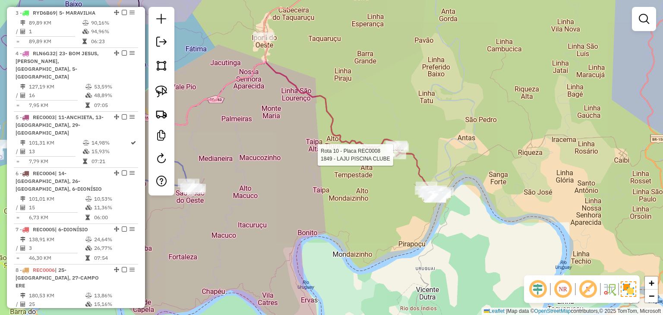
select select "*********"
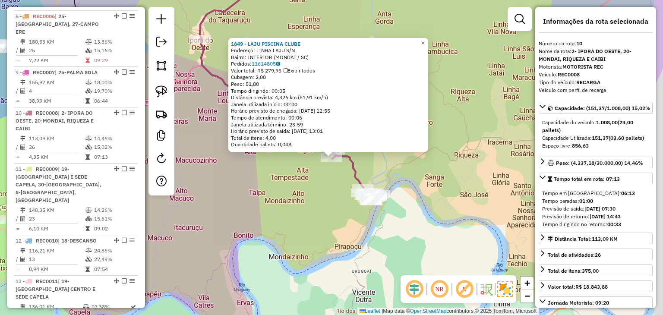
scroll to position [750, 0]
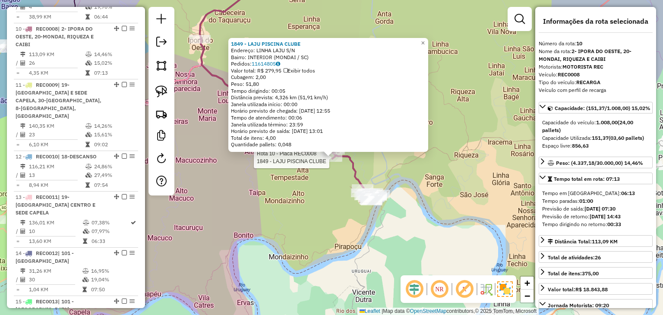
click at [278, 192] on div "Rota 10 - Placa REC0008 1849 - LAJU PISCINA CLUBE 1849 - LAJU PISCINA CLUBE End…" at bounding box center [331, 157] width 663 height 315
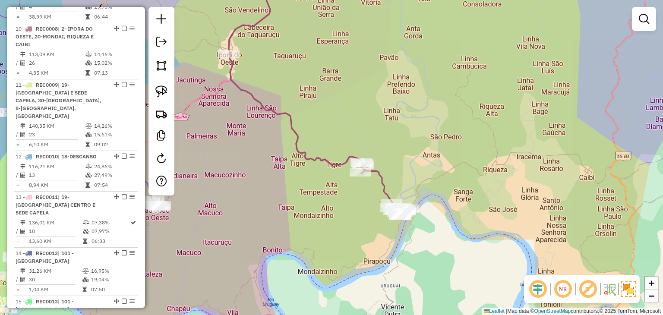
drag, startPoint x: 345, startPoint y: 133, endPoint x: 371, endPoint y: 148, distance: 30.1
click at [371, 148] on div "Janela de atendimento Grade de atendimento Capacidade Transportadoras Veículos …" at bounding box center [331, 157] width 663 height 315
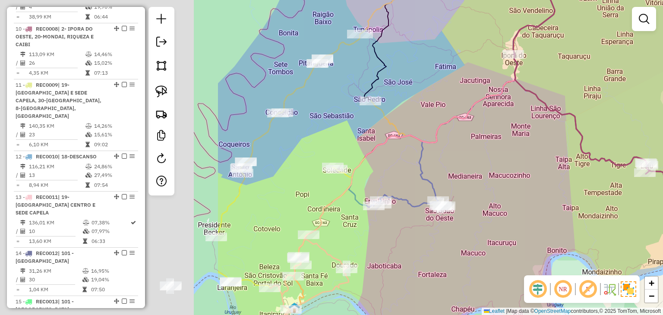
drag, startPoint x: 263, startPoint y: 128, endPoint x: 547, endPoint y: 128, distance: 284.2
click at [547, 128] on div "Janela de atendimento Grade de atendimento Capacidade Transportadoras Veículos …" at bounding box center [331, 157] width 663 height 315
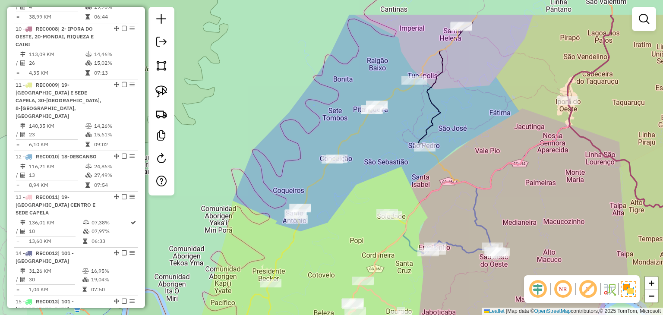
drag, startPoint x: 489, startPoint y: 154, endPoint x: 533, endPoint y: 217, distance: 77.4
click at [533, 217] on div "Janela de atendimento Grade de atendimento Capacidade Transportadoras Veículos …" at bounding box center [331, 157] width 663 height 315
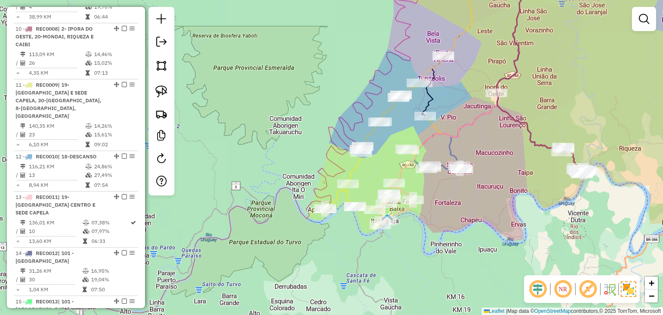
drag, startPoint x: 388, startPoint y: 141, endPoint x: 389, endPoint y: 128, distance: 13.0
click at [389, 128] on div "Rota 11 - Placa REC0009 518 - COMERCIAL E AGROPE SCHNEIDERS LTDA ME Janela de a…" at bounding box center [331, 157] width 663 height 315
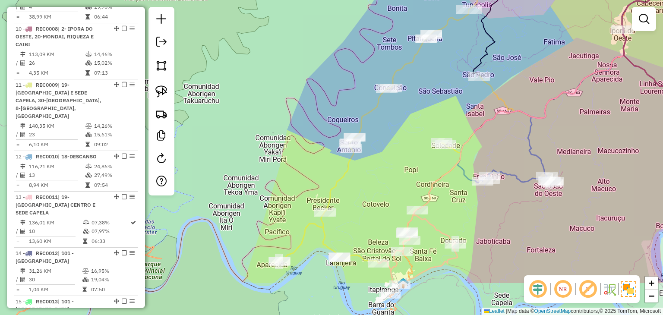
drag, startPoint x: 388, startPoint y: 136, endPoint x: 390, endPoint y: 131, distance: 5.2
click at [390, 131] on div "Janela de atendimento Grade de atendimento Capacidade Transportadoras Veículos …" at bounding box center [331, 157] width 663 height 315
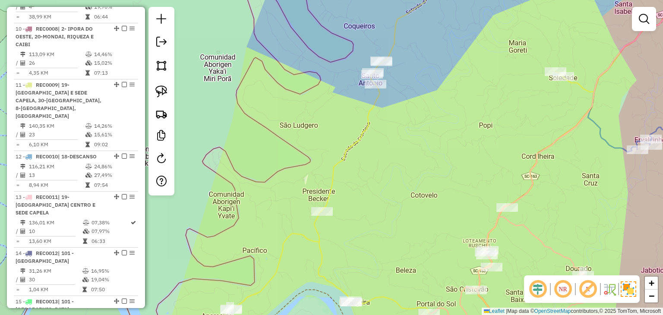
drag, startPoint x: 382, startPoint y: 184, endPoint x: 431, endPoint y: 96, distance: 101.0
click at [431, 96] on div "Rota 11 - Placa REC0009 194 - COMERCIAL ALTENHOFEN Janela de atendimento Grade …" at bounding box center [331, 157] width 663 height 315
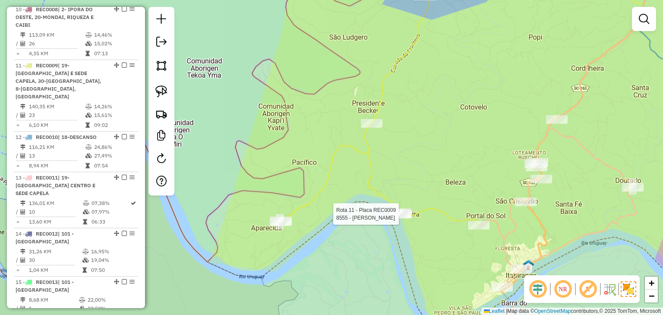
select select "*********"
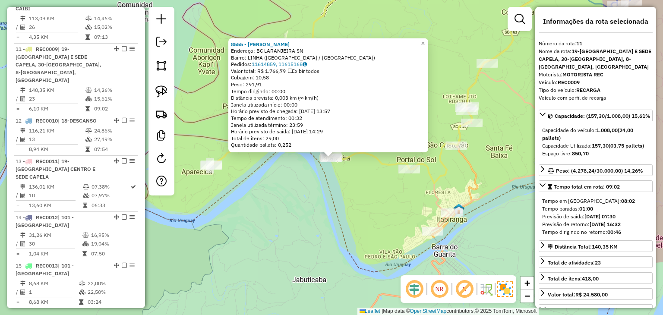
scroll to position [806, 0]
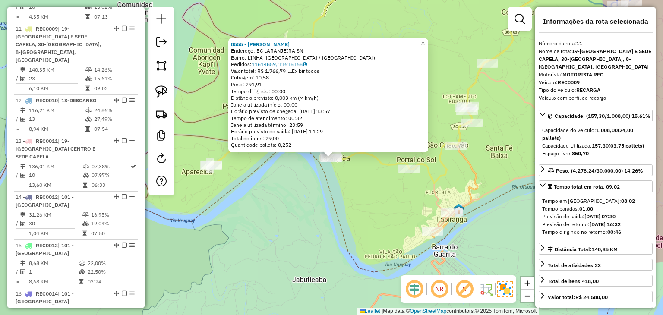
click at [356, 201] on div "8555 - VILSON SOEHN Endereço: BC LARANJEIRA SN Bairro: LINHA (ITAPIRANGA / SC) …" at bounding box center [331, 157] width 663 height 315
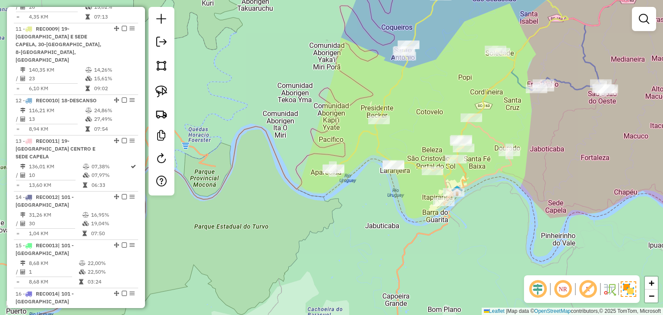
drag, startPoint x: 552, startPoint y: 122, endPoint x: 466, endPoint y: 135, distance: 86.7
click at [467, 135] on div "Janela de atendimento Grade de atendimento Capacidade Transportadoras Veículos …" at bounding box center [331, 157] width 663 height 315
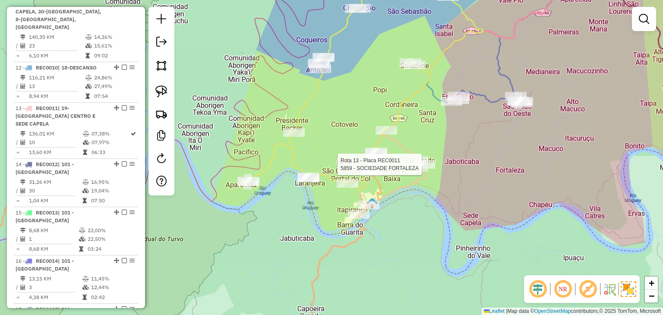
select select "*********"
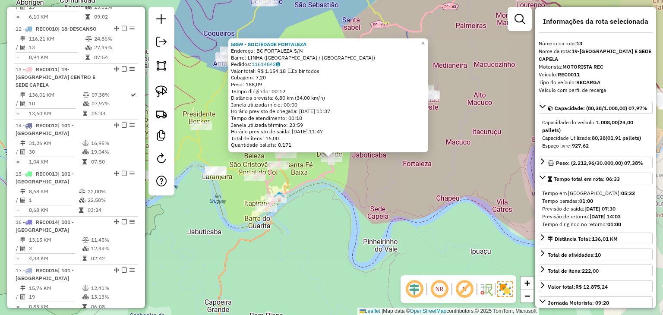
scroll to position [892, 0]
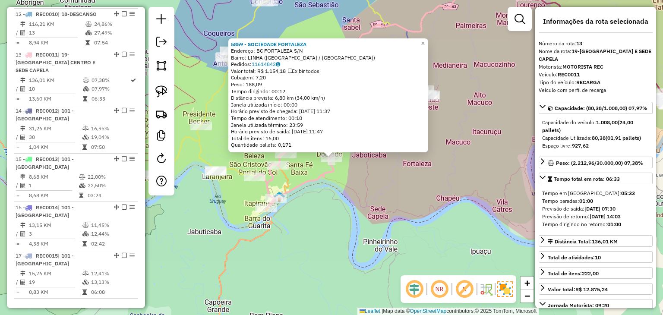
click at [386, 195] on div "5859 - SOCIEDADE FORTALEZA Endereço: BC FORTALEZA S/N Bairro: LINHA (ITAPIRANGA…" at bounding box center [331, 157] width 663 height 315
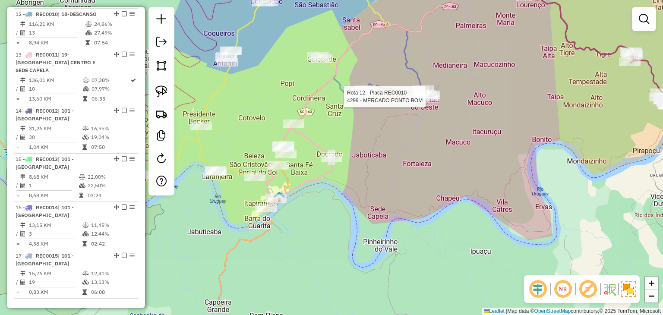
select select "*********"
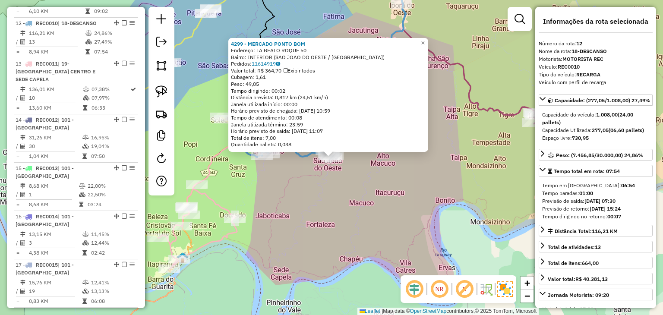
scroll to position [877, 0]
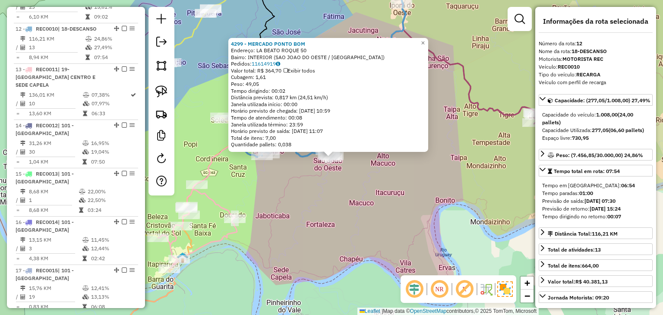
click at [372, 224] on div "4299 - MERCADO PONTO BOM Endereço: LA BEATO ROQUE 50 Bairro: INTERIOR (SAO JOAO…" at bounding box center [331, 157] width 663 height 315
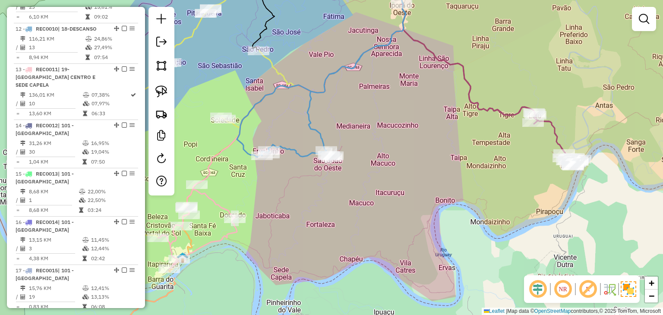
click at [305, 152] on icon at bounding box center [337, 63] width 200 height 189
select select "*********"
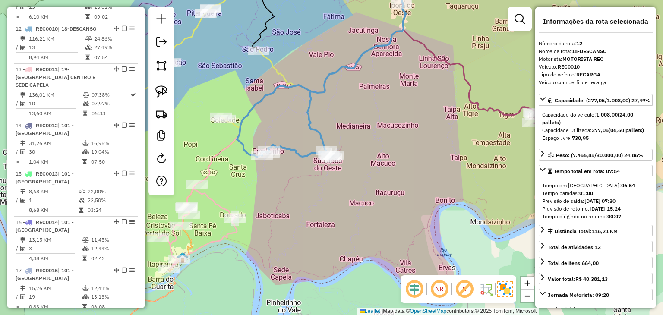
click at [312, 154] on icon at bounding box center [337, 63] width 200 height 189
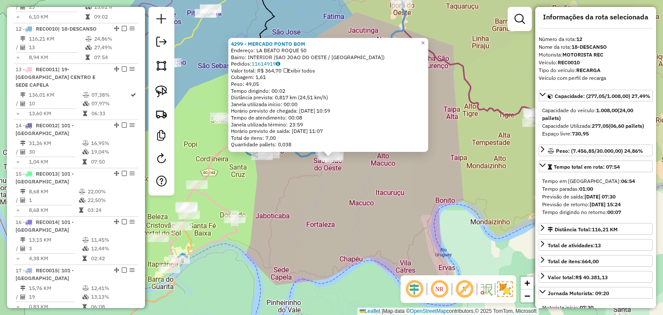
scroll to position [0, 0]
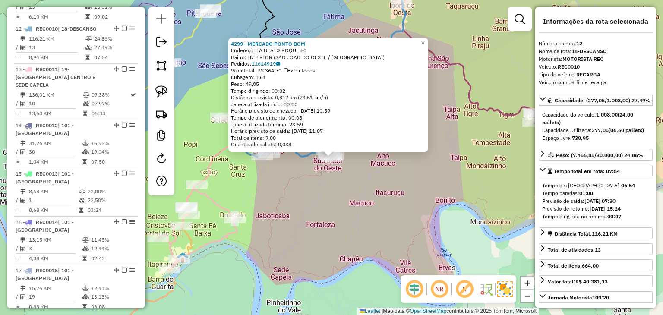
click at [411, 222] on div "4299 - MERCADO PONTO BOM Endereço: LA BEATO ROQUE 50 Bairro: INTERIOR (SAO JOAO…" at bounding box center [331, 157] width 663 height 315
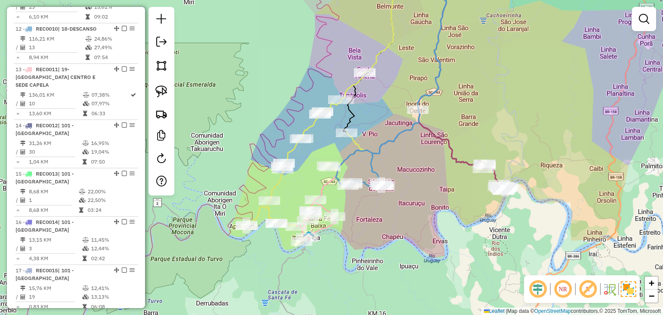
drag, startPoint x: 391, startPoint y: 235, endPoint x: 468, endPoint y: 204, distance: 82.6
click at [468, 204] on div "Janela de atendimento Grade de atendimento Capacidade Transportadoras Veículos …" at bounding box center [331, 157] width 663 height 315
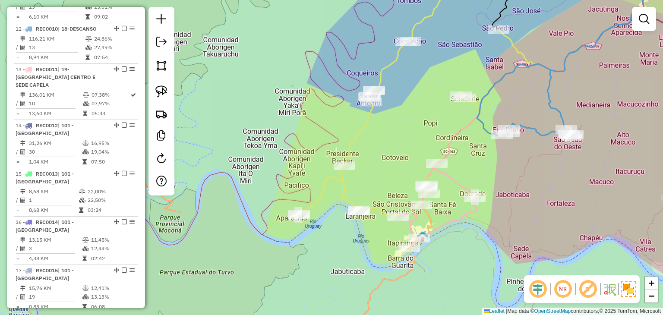
drag, startPoint x: 430, startPoint y: 164, endPoint x: 512, endPoint y: 173, distance: 82.5
click at [512, 173] on div "Janela de atendimento Grade de atendimento Capacidade Transportadoras Veículos …" at bounding box center [331, 157] width 663 height 315
select select "*********"
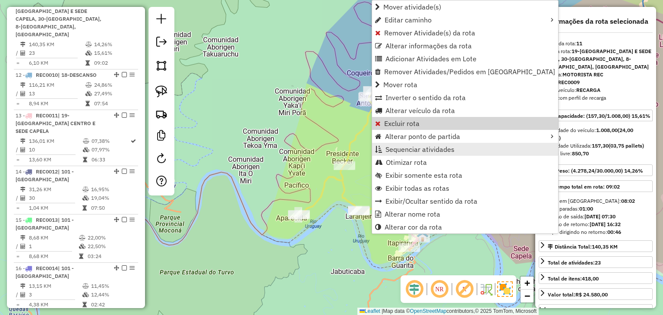
scroll to position [806, 0]
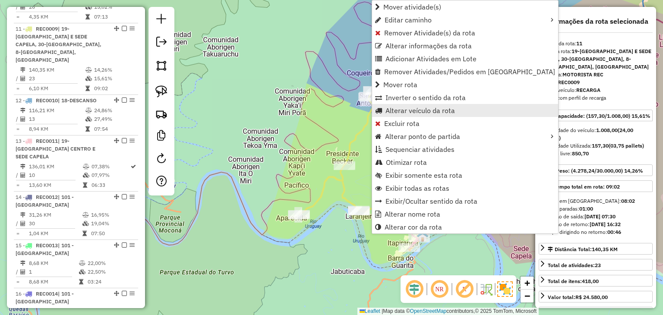
click at [404, 113] on span "Alterar veículo da rota" at bounding box center [419, 110] width 69 height 7
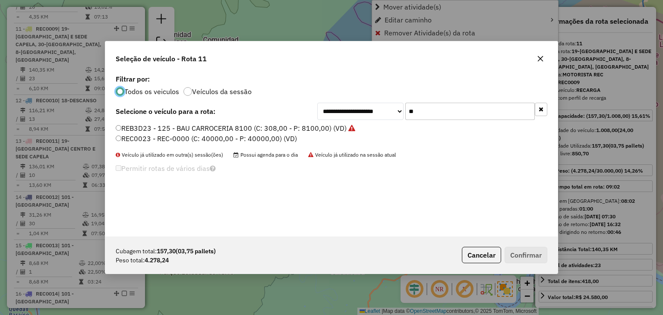
scroll to position [4, 3]
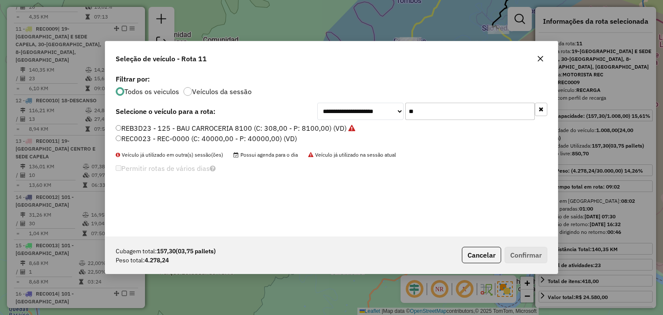
drag, startPoint x: 448, startPoint y: 109, endPoint x: 389, endPoint y: 113, distance: 59.2
click at [389, 113] on div "**********" at bounding box center [432, 111] width 230 height 17
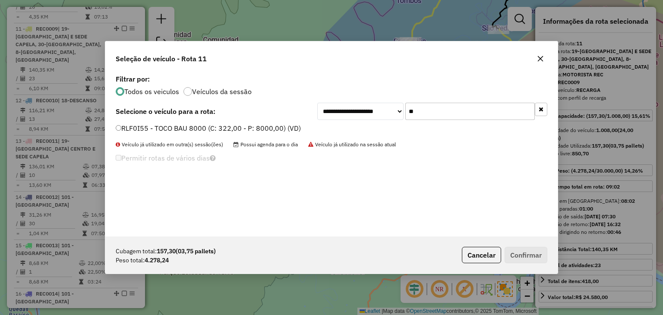
type input "**"
click at [277, 125] on label "RLF0I55 - TOCO BAU 8000 (C: 322,00 - P: 8000,00) (VD)" at bounding box center [208, 128] width 185 height 10
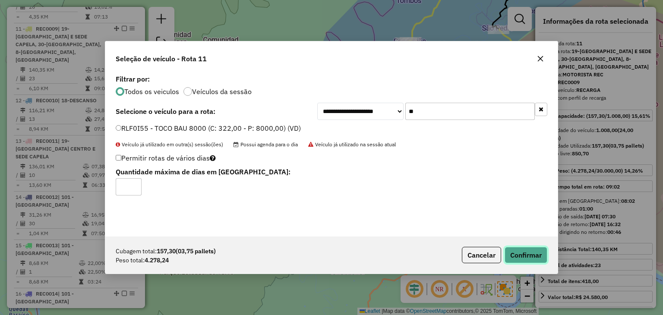
click at [528, 253] on button "Confirmar" at bounding box center [525, 255] width 43 height 16
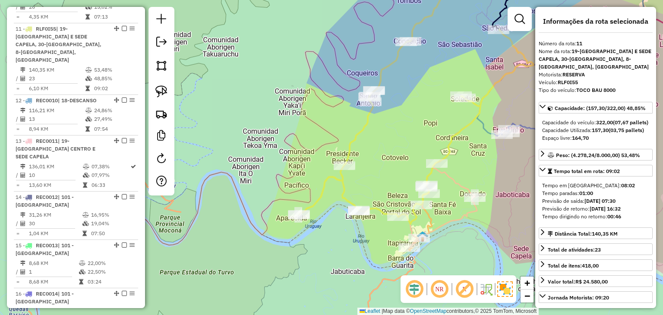
drag, startPoint x: 439, startPoint y: 113, endPoint x: 425, endPoint y: 113, distance: 13.8
click at [438, 113] on div "Janela de atendimento Grade de atendimento Capacidade Transportadoras Veículos …" at bounding box center [331, 157] width 663 height 315
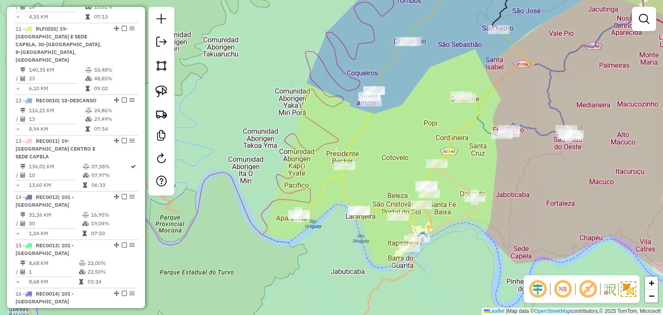
drag, startPoint x: 402, startPoint y: 117, endPoint x: 360, endPoint y: 105, distance: 43.7
click at [360, 105] on div "Rota 11 - Placa RLF0I55 1237 - COMERCIAL FRONTEIRA LTDA Janela de atendimento G…" at bounding box center [331, 157] width 663 height 315
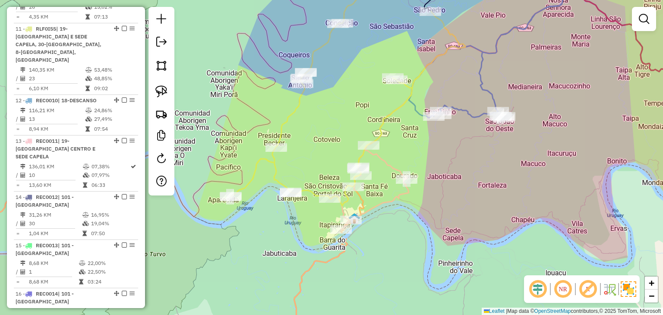
drag, startPoint x: 489, startPoint y: 154, endPoint x: 480, endPoint y: 151, distance: 9.3
click at [480, 151] on div "Janela de atendimento Grade de atendimento Capacidade Transportadoras Veículos …" at bounding box center [331, 157] width 663 height 315
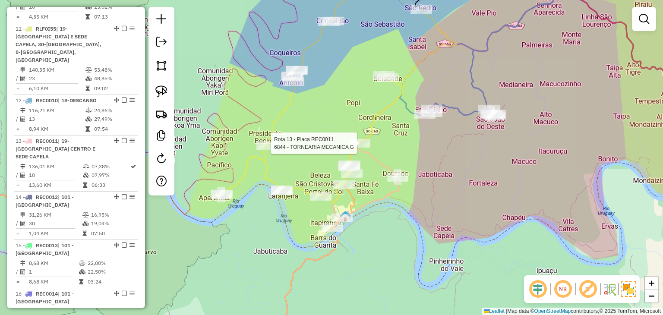
click at [356, 148] on div at bounding box center [360, 143] width 22 height 9
select select "*********"
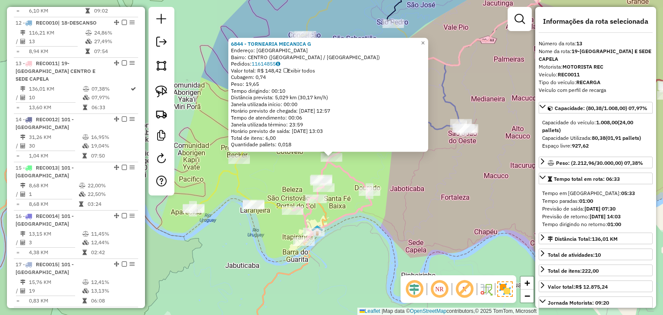
scroll to position [892, 0]
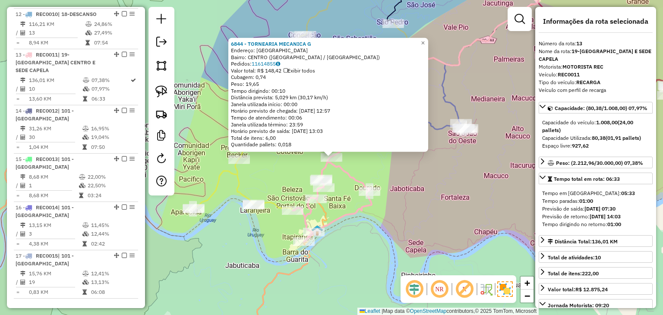
click at [420, 211] on div "6844 - TORNEARIA MECANICA G Endereço: Rua Santa Fe Alta SN Bairro: CENTRO (ITAP…" at bounding box center [331, 157] width 663 height 315
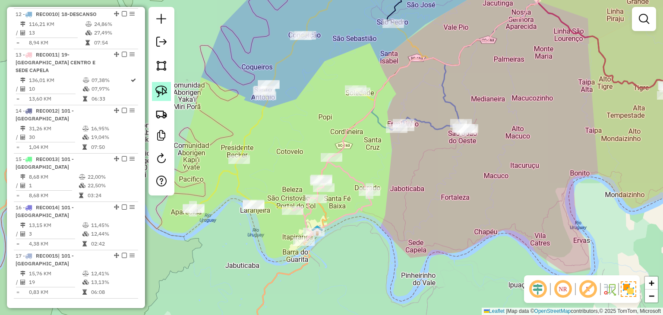
click at [164, 95] on img at bounding box center [161, 91] width 12 height 12
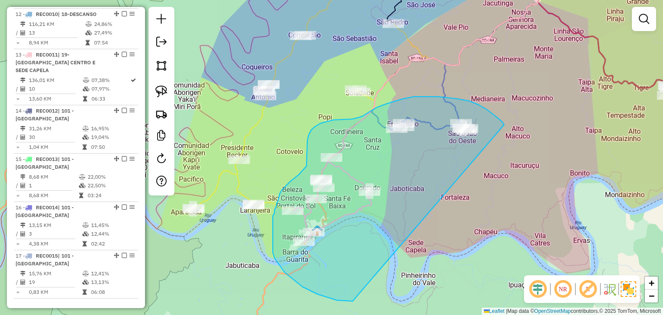
drag, startPoint x: 487, startPoint y: 110, endPoint x: 414, endPoint y: 245, distance: 154.0
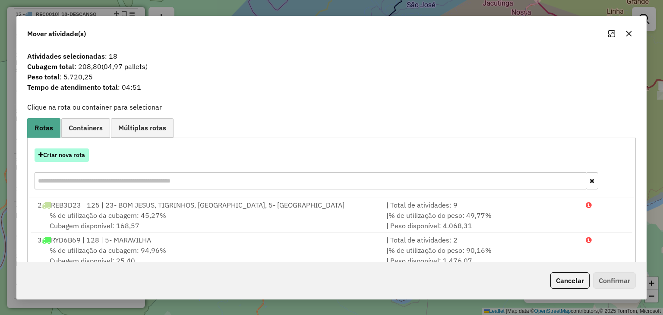
click at [69, 158] on button "Criar nova rota" at bounding box center [62, 154] width 54 height 13
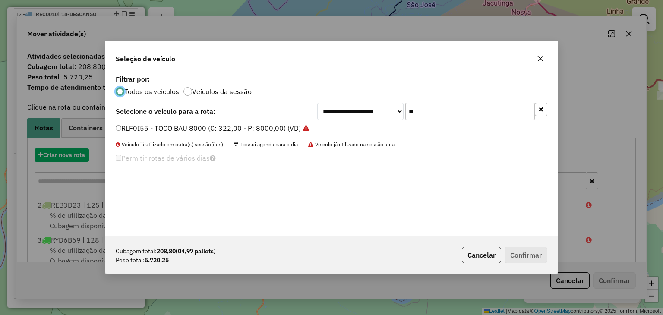
scroll to position [4, 3]
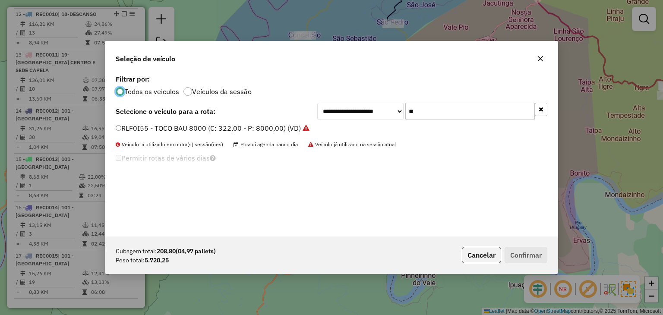
click at [542, 107] on icon "button" at bounding box center [540, 109] width 5 height 6
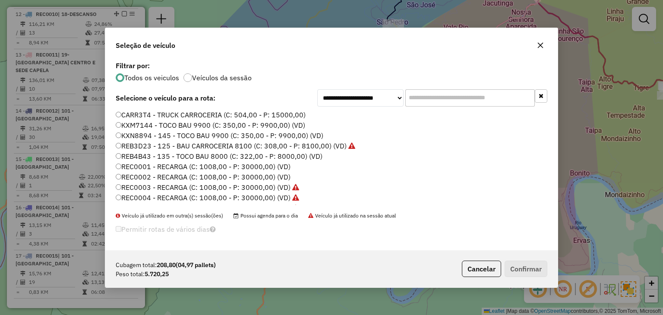
click at [420, 94] on input "text" at bounding box center [469, 97] width 129 height 17
click at [452, 101] on input "text" at bounding box center [469, 97] width 129 height 17
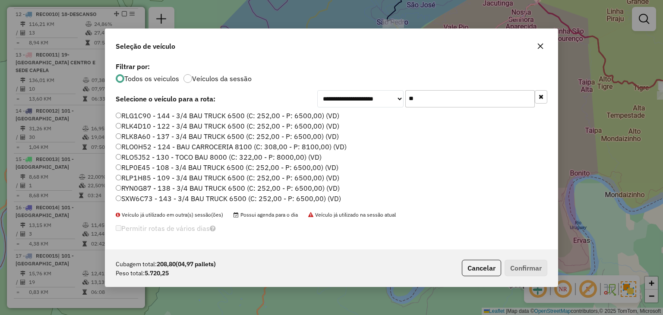
type input "**"
click at [149, 155] on label "RLO5J52 - 130 - TOCO BAU 8000 (C: 322,00 - P: 8000,00) (VD)" at bounding box center [219, 157] width 206 height 10
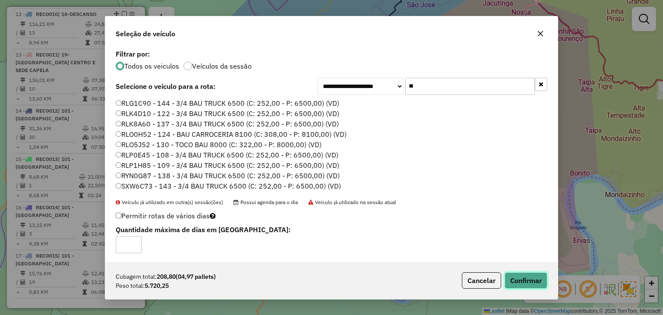
click at [525, 278] on button "Confirmar" at bounding box center [525, 280] width 43 height 16
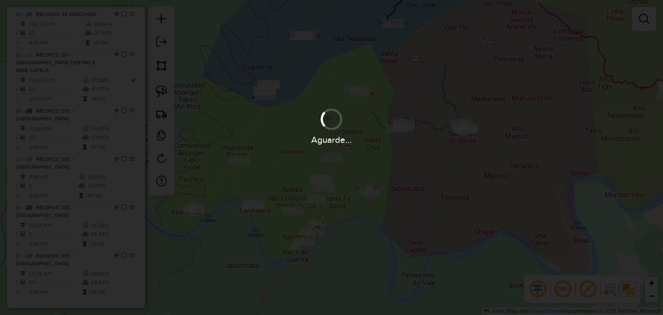
scroll to position [803, 0]
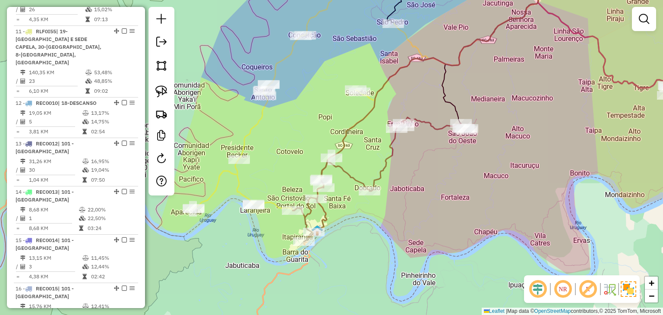
click at [483, 174] on div "Rota 17 - Placa RLO5J52 4299 - MERCADO PONTO BOM Janela de atendimento Grade de…" at bounding box center [331, 157] width 663 height 315
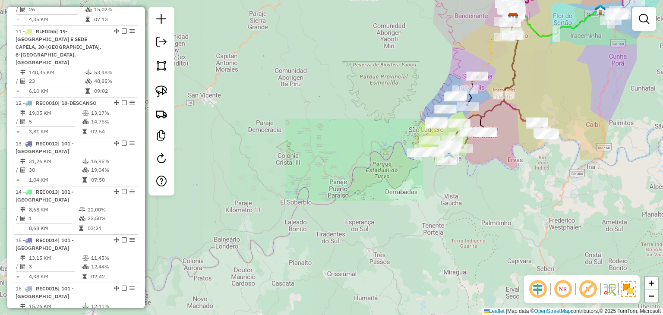
drag, startPoint x: 570, startPoint y: 76, endPoint x: 452, endPoint y: 186, distance: 161.5
click at [452, 186] on div "Janela de atendimento Grade de atendimento Capacidade Transportadoras Veículos …" at bounding box center [331, 157] width 663 height 315
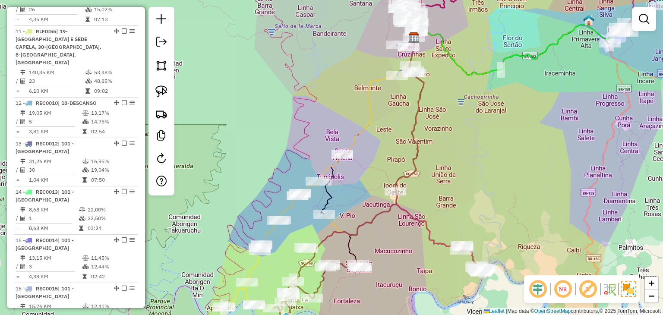
drag, startPoint x: 487, startPoint y: 165, endPoint x: 484, endPoint y: 143, distance: 22.2
click at [484, 143] on div "Janela de atendimento Grade de atendimento Capacidade Transportadoras Veículos …" at bounding box center [331, 157] width 663 height 315
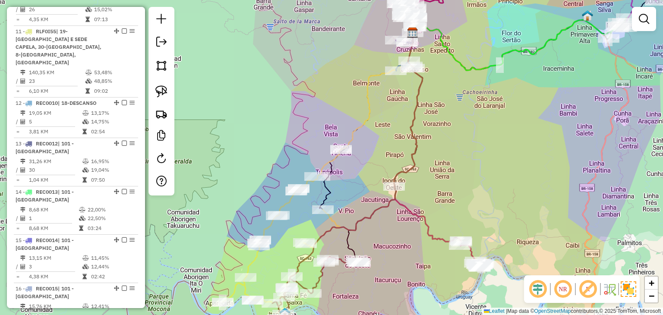
drag, startPoint x: 162, startPoint y: 88, endPoint x: 342, endPoint y: 66, distance: 180.8
click at [162, 88] on img at bounding box center [161, 91] width 12 height 12
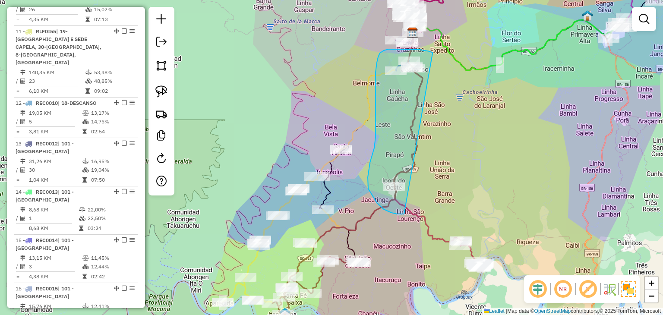
drag, startPoint x: 432, startPoint y: 53, endPoint x: 441, endPoint y: 180, distance: 126.7
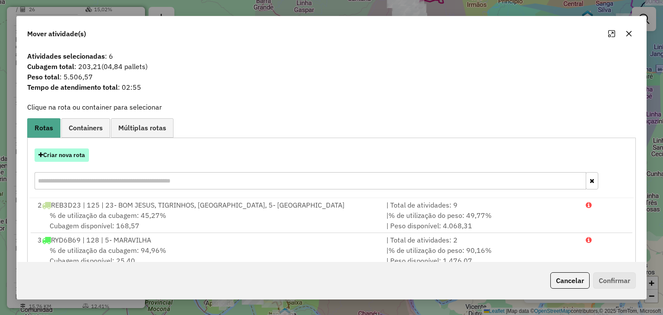
click at [85, 154] on button "Criar nova rota" at bounding box center [62, 154] width 54 height 13
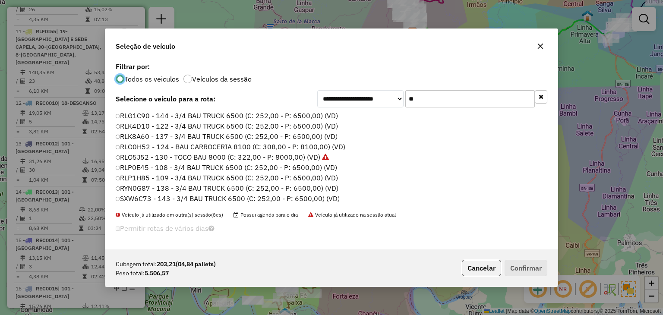
scroll to position [4, 3]
click at [487, 103] on input "**" at bounding box center [469, 98] width 129 height 17
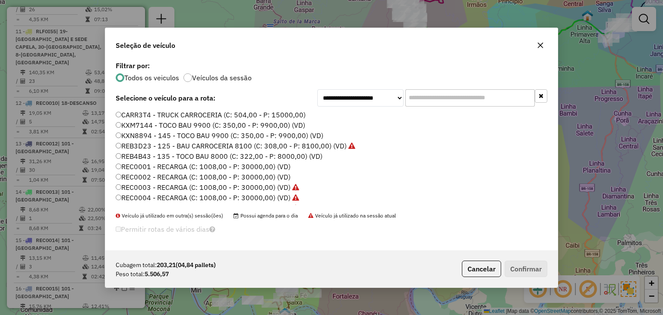
click at [278, 164] on label "REC0001 - RECARGA (C: 1008,00 - P: 30000,00) (VD)" at bounding box center [203, 166] width 175 height 10
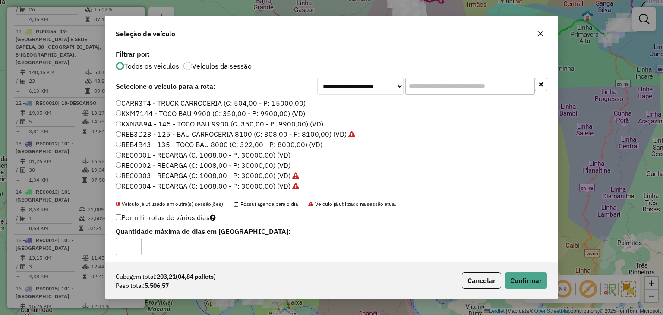
click at [517, 266] on div "Cubagem total: 203,21 (04,84 pallets) Peso total: 5.506,57 Cancelar Confirmar" at bounding box center [331, 280] width 452 height 37
click at [515, 273] on button "Confirmar" at bounding box center [525, 280] width 43 height 16
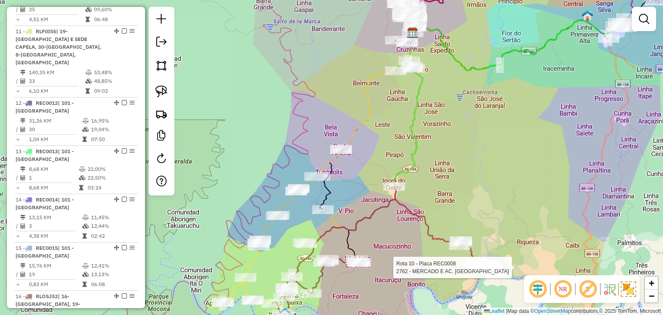
select select "*********"
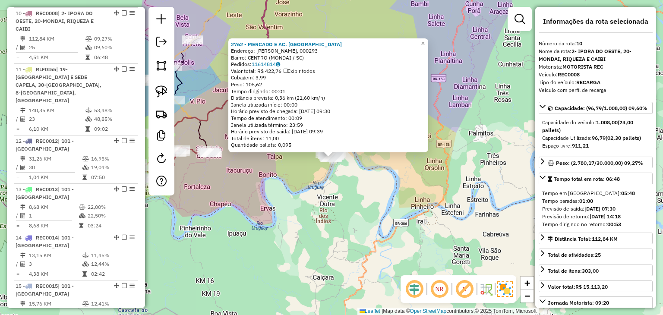
scroll to position [750, 0]
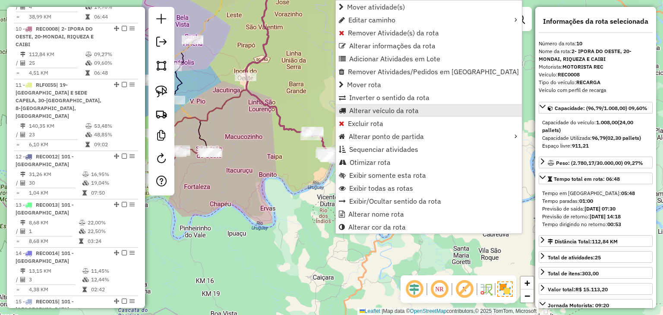
click at [365, 109] on span "Alterar veículo da rota" at bounding box center [383, 110] width 69 height 7
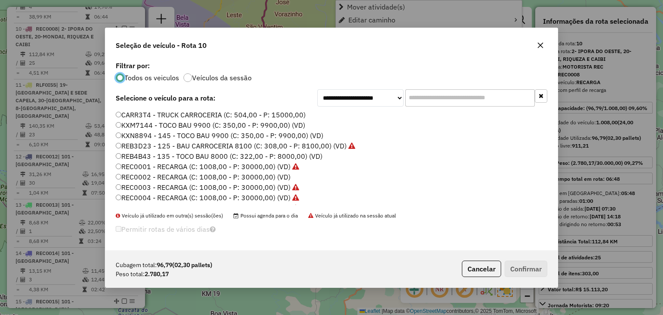
scroll to position [4, 3]
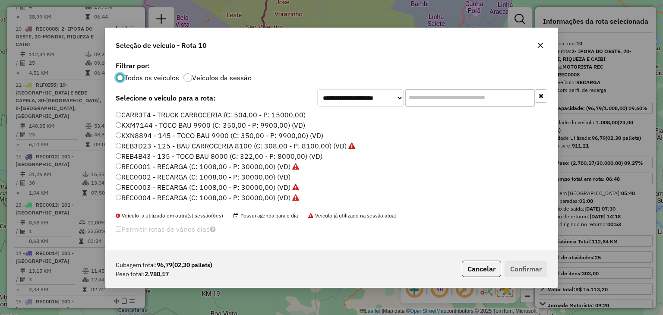
click at [421, 102] on input "text" at bounding box center [469, 97] width 129 height 17
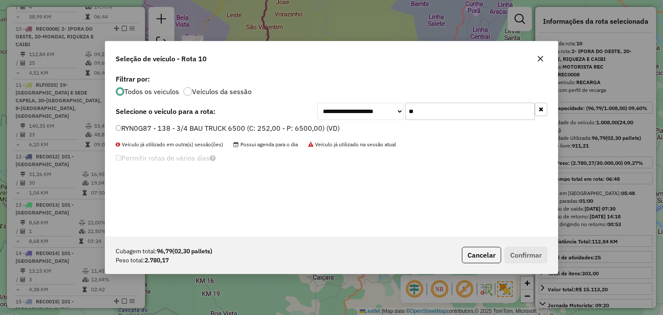
type input "**"
click at [318, 125] on label "RYN0G87 - 138 - 3/4 BAU TRUCK 6500 (C: 252,00 - P: 6500,00) (VD)" at bounding box center [228, 128] width 224 height 10
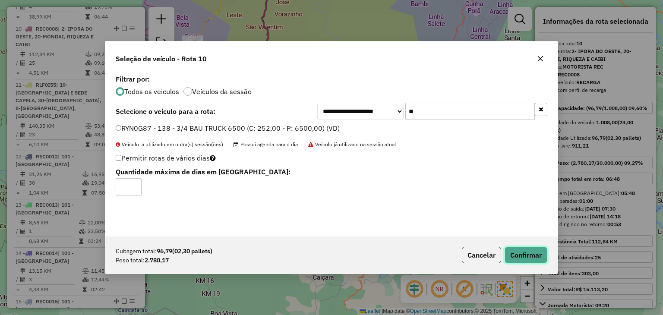
click at [522, 261] on button "Confirmar" at bounding box center [525, 255] width 43 height 16
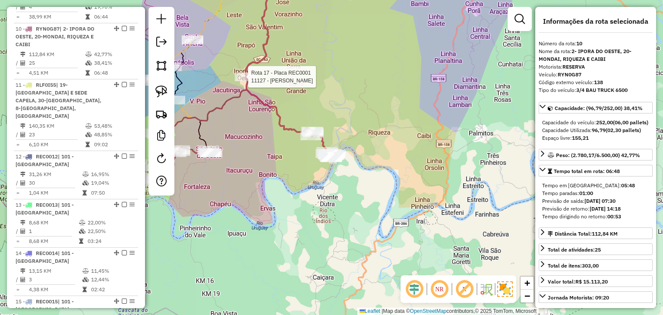
scroll to position [908, 0]
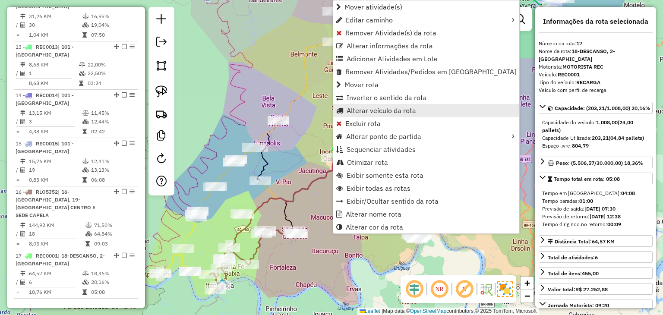
click at [359, 107] on span "Alterar veículo da rota" at bounding box center [380, 110] width 69 height 7
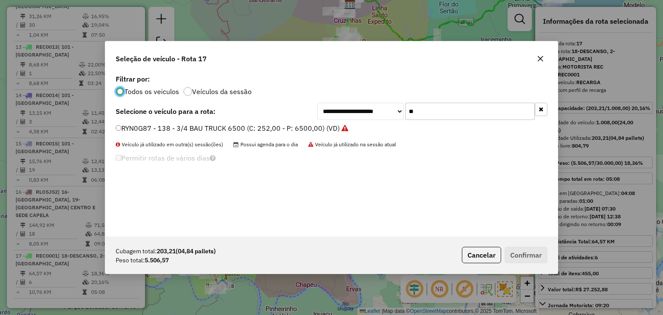
scroll to position [4, 3]
drag, startPoint x: 424, startPoint y: 115, endPoint x: 399, endPoint y: 113, distance: 25.1
click at [399, 113] on div "**********" at bounding box center [432, 111] width 230 height 17
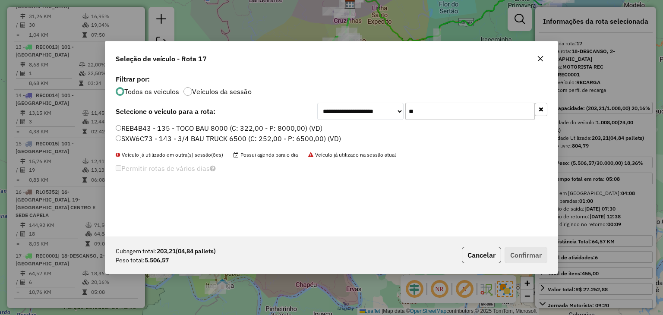
type input "**"
click at [288, 128] on label "REB4B43 - 135 - TOCO BAU 8000 (C: 322,00 - P: 8000,00) (VD)" at bounding box center [219, 128] width 207 height 10
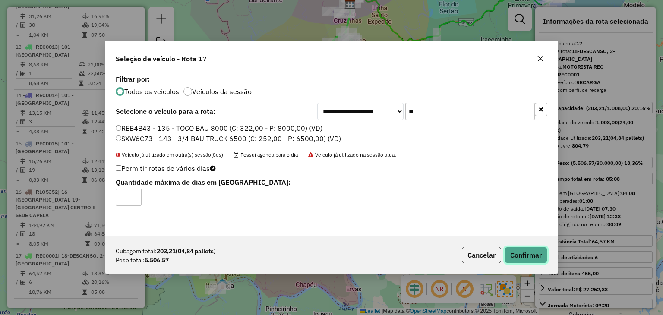
click at [543, 254] on button "Confirmar" at bounding box center [525, 255] width 43 height 16
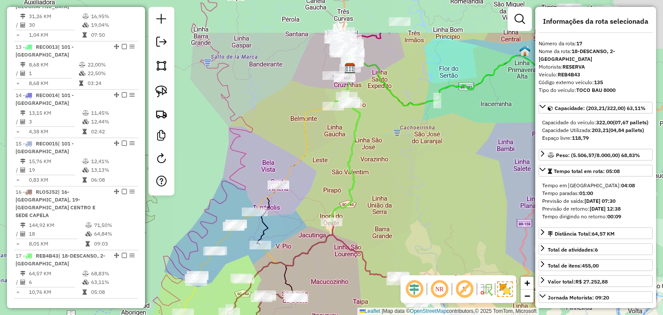
drag, startPoint x: 414, startPoint y: 113, endPoint x: 426, endPoint y: 125, distance: 17.1
click at [416, 207] on div "Janela de atendimento Grade de atendimento Capacidade Transportadoras Veículos …" at bounding box center [331, 157] width 663 height 315
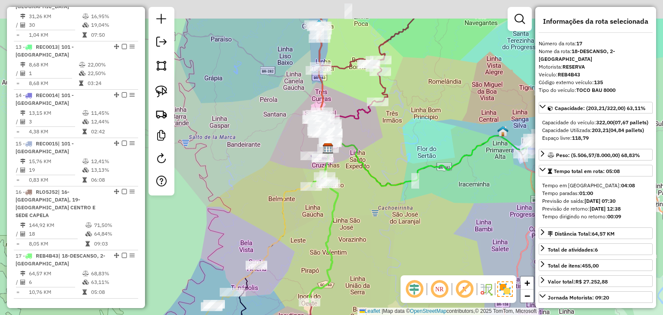
drag, startPoint x: 409, startPoint y: 147, endPoint x: 407, endPoint y: 154, distance: 6.7
click at [407, 154] on div "Janela de atendimento Grade de atendimento Capacidade Transportadoras Veículos …" at bounding box center [331, 157] width 663 height 315
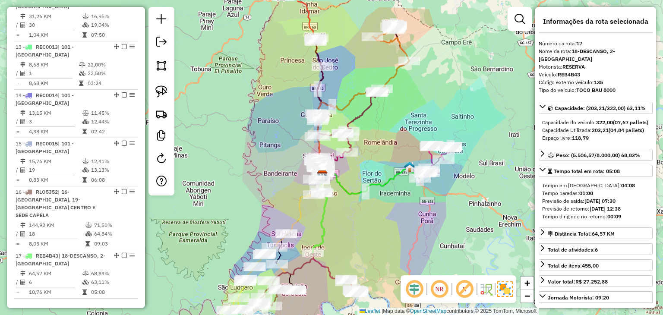
drag, startPoint x: 438, startPoint y: 115, endPoint x: 367, endPoint y: 168, distance: 88.8
click at [367, 168] on div "Janela de atendimento Grade de atendimento Capacidade Transportadoras Veículos …" at bounding box center [331, 157] width 663 height 315
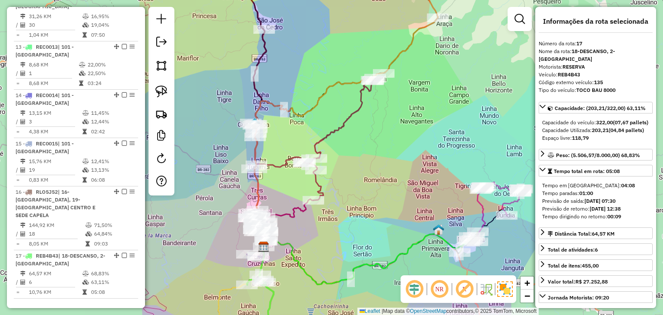
drag, startPoint x: 389, startPoint y: 156, endPoint x: 424, endPoint y: 104, distance: 62.3
click at [424, 106] on div "Rota 5 - Placa REC0003 6294 - BAR DO TUCHO Rota 5 - Placa REC0003 6964 - COMERC…" at bounding box center [331, 157] width 663 height 315
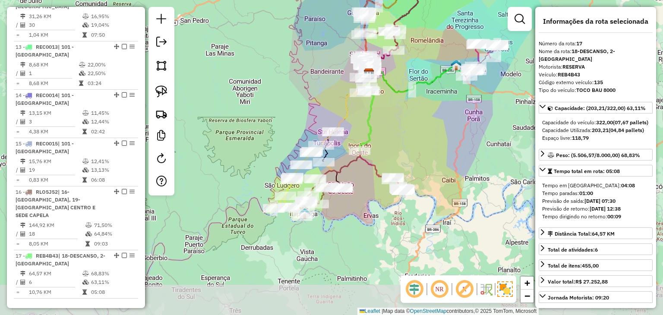
drag, startPoint x: 374, startPoint y: 189, endPoint x: 388, endPoint y: 153, distance: 38.7
click at [388, 153] on div "Janela de atendimento Grade de atendimento Capacidade Transportadoras Veículos …" at bounding box center [331, 157] width 663 height 315
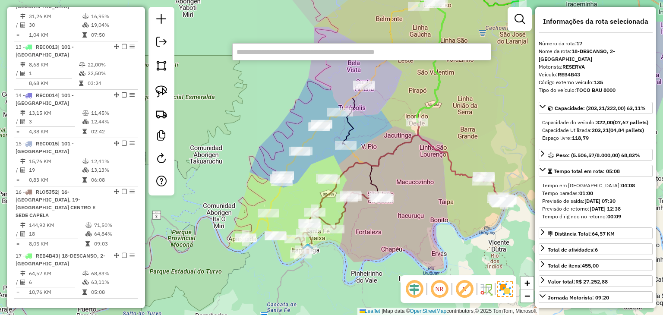
type input "*"
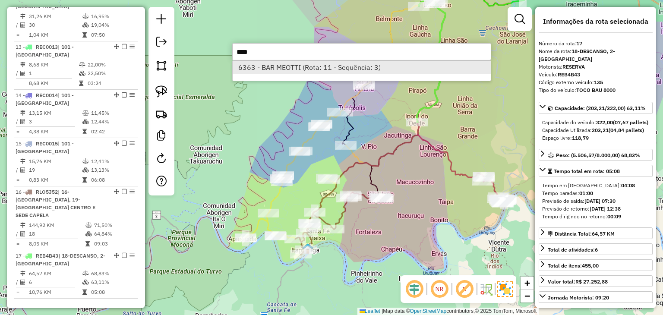
type input "****"
click at [345, 63] on li "6363 - BAR MEOTTI (Rota: 11 - Sequência: 3)" at bounding box center [361, 67] width 258 height 13
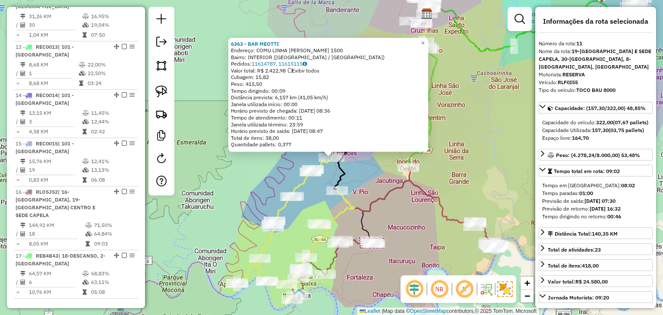
scroll to position [806, 0]
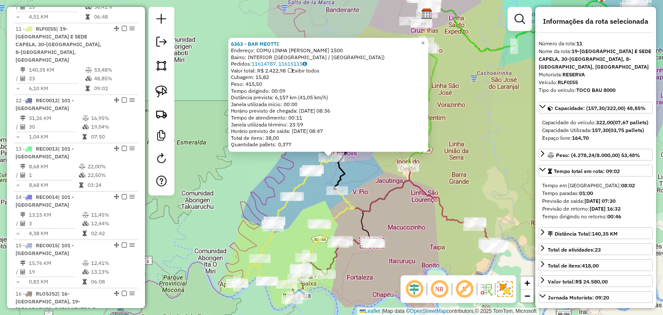
click at [362, 182] on div "6363 - BAR MEOTTI Endereço: COMU LINHA FELIPE SCHIMIDT 1500 Bairro: INTERIOR (T…" at bounding box center [331, 157] width 663 height 315
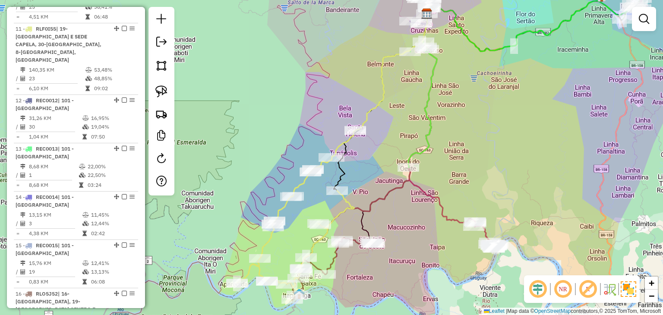
click at [454, 138] on div "Janela de atendimento Grade de atendimento Capacidade Transportadoras Veículos …" at bounding box center [331, 157] width 663 height 315
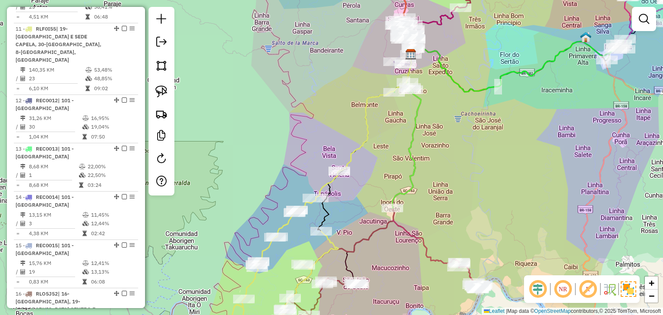
drag, startPoint x: 497, startPoint y: 45, endPoint x: 359, endPoint y: 221, distance: 223.7
click at [359, 221] on div "Rota 17 - Placa REB4B43 1370 - ALTAS HORAS Janela de atendimento Grade de atend…" at bounding box center [331, 157] width 663 height 315
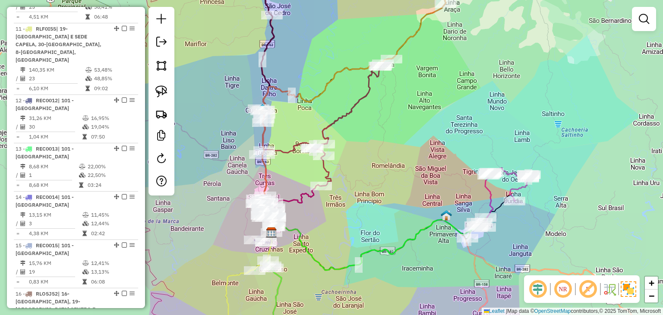
click at [440, 170] on div "Janela de atendimento Grade de atendimento Capacidade Transportadoras Veículos …" at bounding box center [331, 157] width 663 height 315
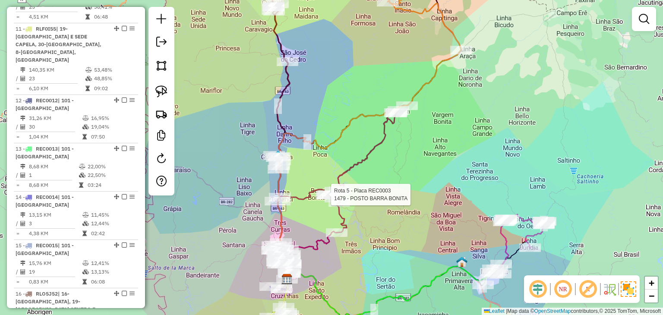
select select "*********"
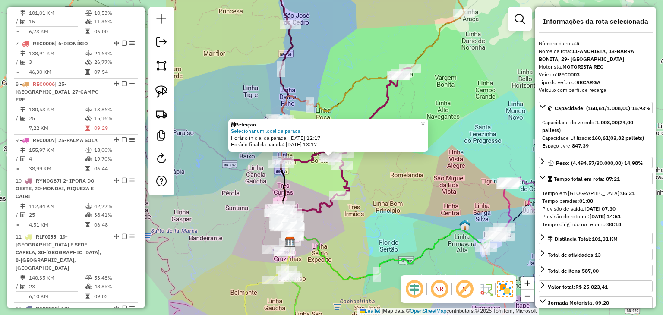
scroll to position [509, 0]
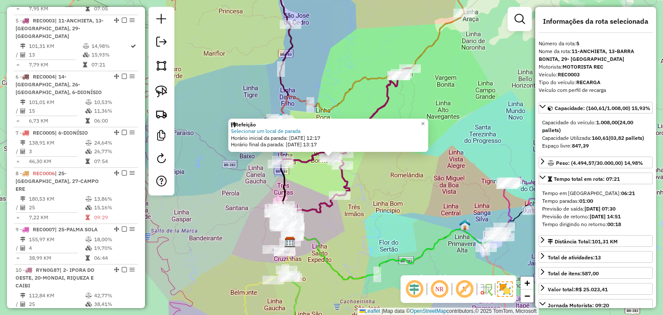
click at [468, 197] on div "Refeição Selecionar um local de parada Horário inicial da parada: 12/08/2025 12…" at bounding box center [331, 157] width 663 height 315
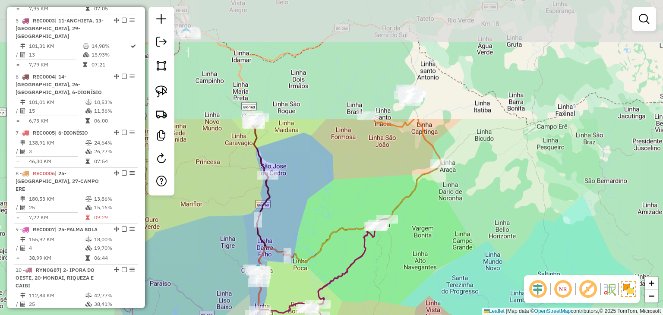
drag, startPoint x: 541, startPoint y: 48, endPoint x: 518, endPoint y: 173, distance: 126.7
click at [518, 173] on div "Janela de atendimento Grade de atendimento Capacidade Transportadoras Veículos …" at bounding box center [331, 157] width 663 height 315
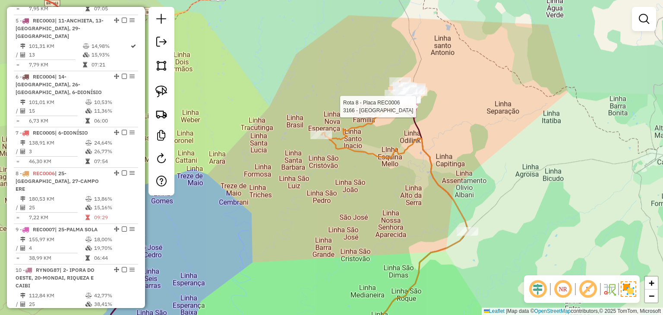
select select "*********"
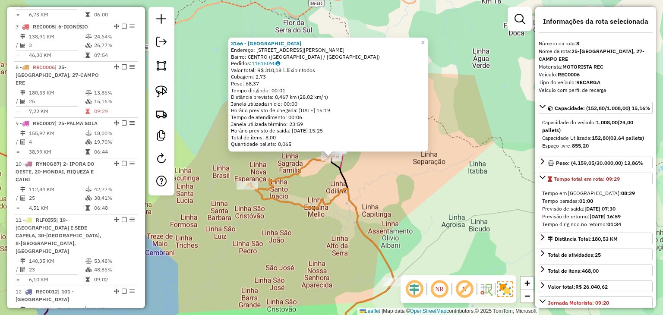
scroll to position [661, 0]
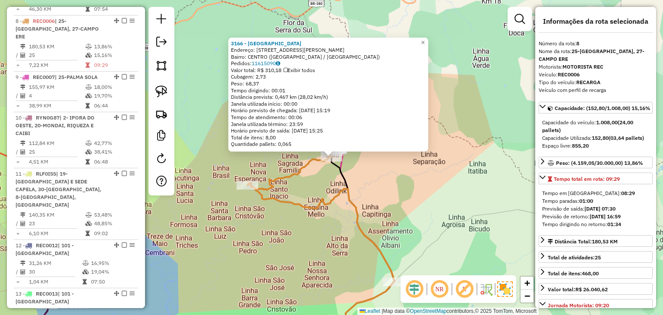
click at [354, 188] on div "3166 - MARYMAR Endereço: RUA ANTONIO BENETE 100 Bairro: CENTRO (PALMA SOLA / SC…" at bounding box center [331, 157] width 663 height 315
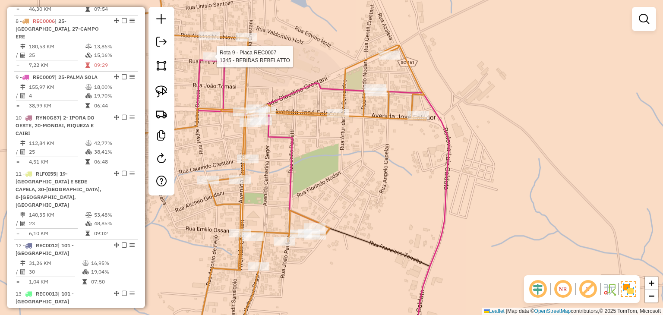
select select "*********"
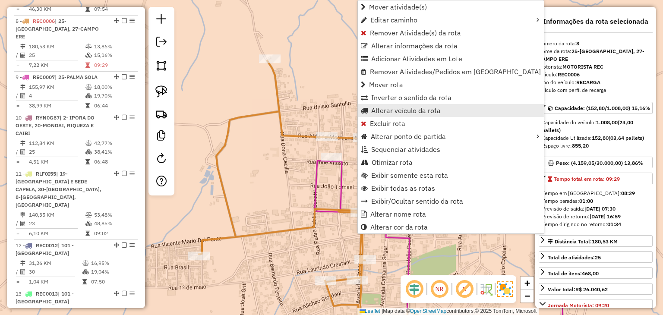
click at [389, 112] on span "Alterar veículo da rota" at bounding box center [405, 110] width 69 height 7
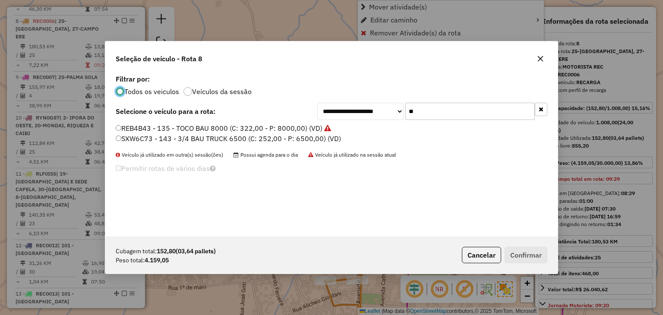
scroll to position [4, 3]
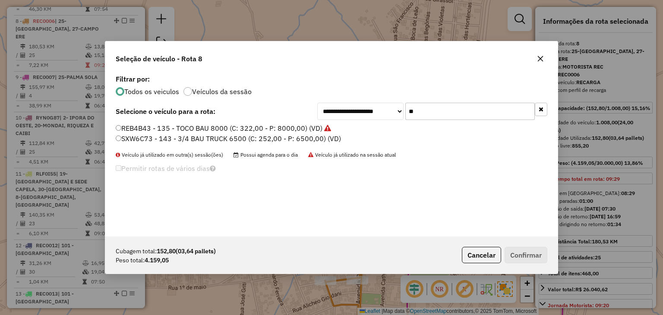
drag, startPoint x: 448, startPoint y: 107, endPoint x: 390, endPoint y: 109, distance: 57.8
click at [390, 109] on div "**********" at bounding box center [432, 111] width 230 height 17
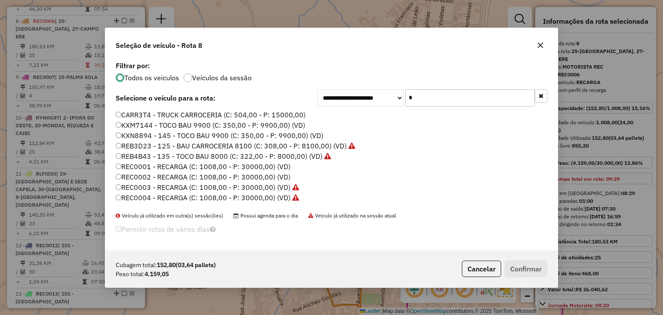
type input "*"
drag, startPoint x: 539, startPoint y: 42, endPoint x: 504, endPoint y: 64, distance: 41.5
click at [539, 42] on icon "button" at bounding box center [540, 45] width 7 height 7
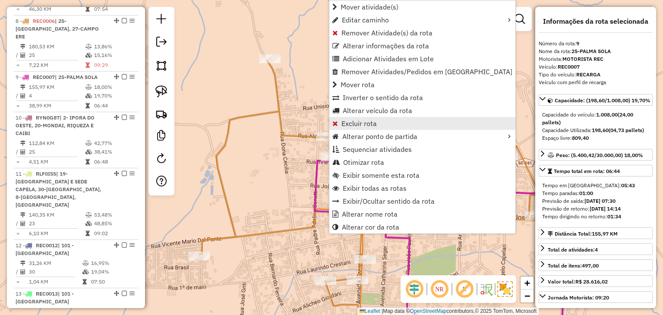
scroll to position [709, 0]
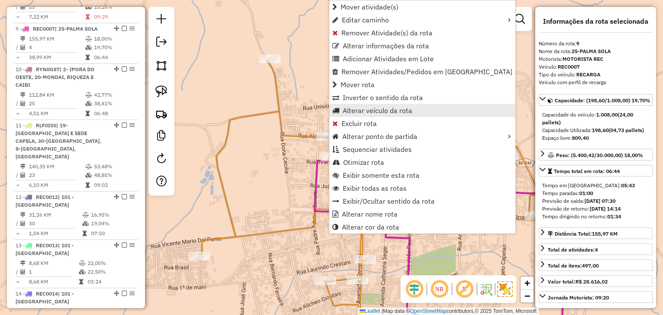
click at [360, 107] on span "Alterar veículo da rota" at bounding box center [376, 110] width 69 height 7
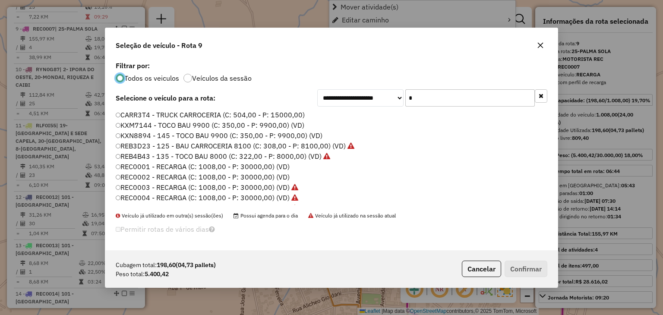
scroll to position [4, 3]
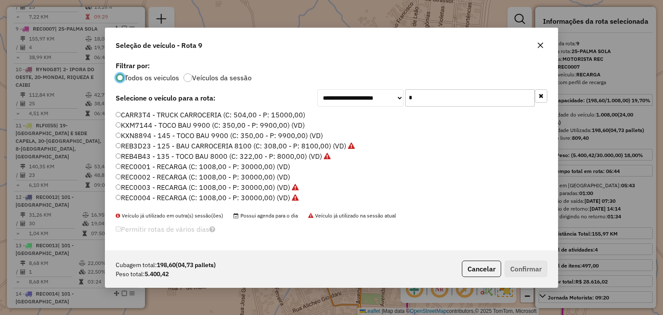
click at [430, 99] on input "*" at bounding box center [469, 97] width 129 height 17
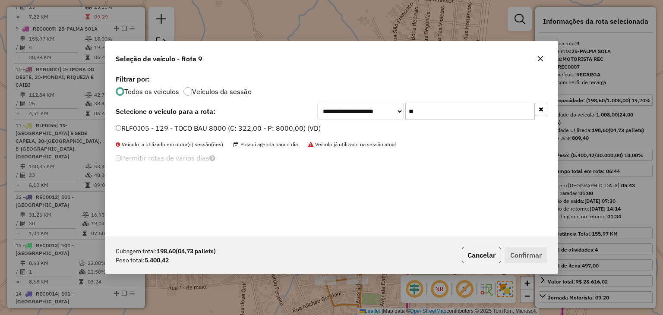
type input "**"
click at [273, 122] on div "**********" at bounding box center [331, 154] width 452 height 164
click at [273, 128] on label "RLF0J05 - 129 - TOCO BAU 8000 (C: 322,00 - P: 8000,00) (VD)" at bounding box center [218, 128] width 205 height 10
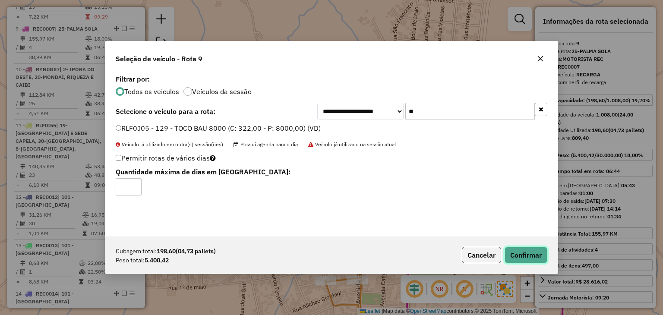
click at [525, 258] on button "Confirmar" at bounding box center [525, 255] width 43 height 16
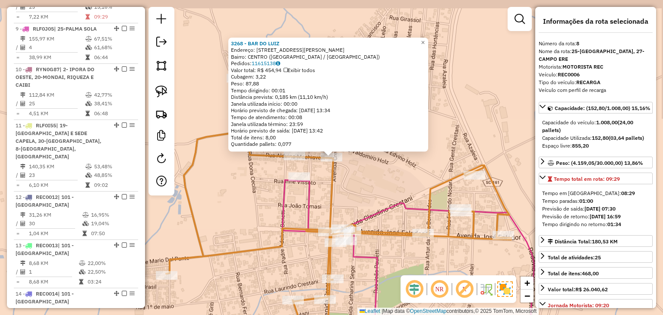
scroll to position [661, 0]
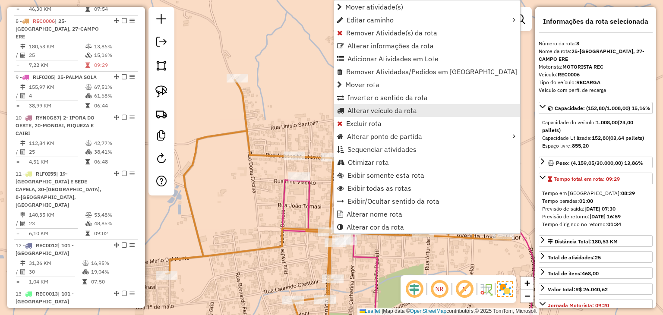
click at [348, 112] on span "Alterar veículo da rota" at bounding box center [381, 110] width 69 height 7
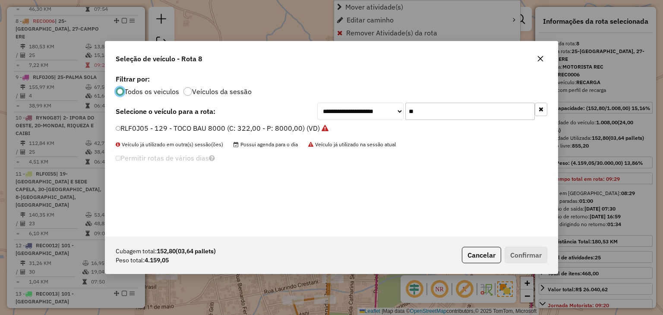
scroll to position [4, 3]
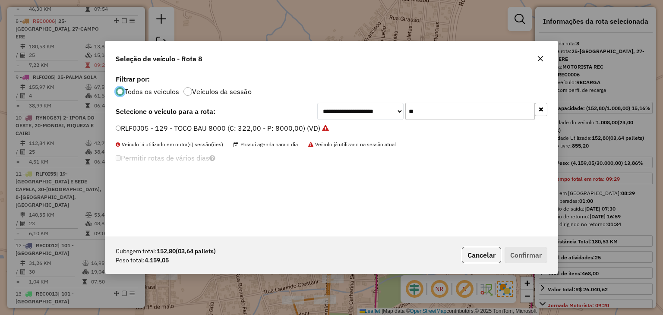
click at [447, 111] on input "**" at bounding box center [469, 111] width 129 height 17
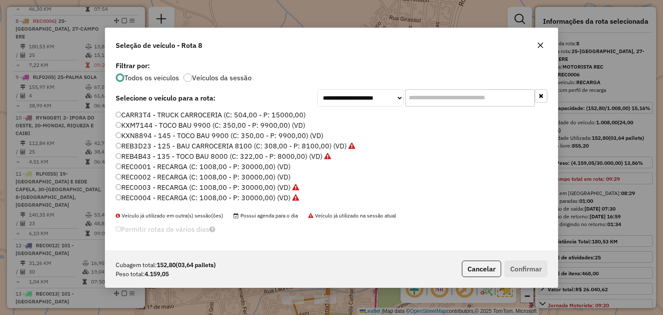
click at [431, 100] on input "text" at bounding box center [469, 97] width 129 height 17
click at [542, 47] on icon "button" at bounding box center [540, 45] width 7 height 7
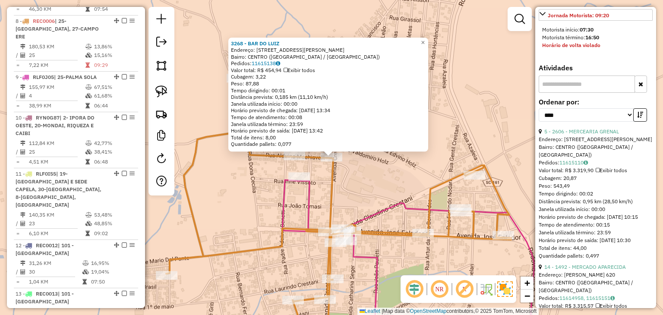
scroll to position [302, 0]
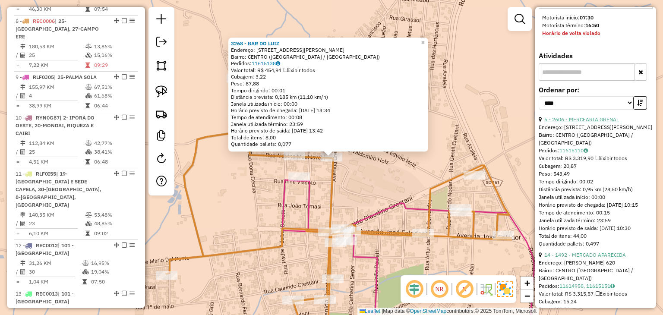
click at [600, 122] on link "5 - 2606 - MERCEARIA GRENAL" at bounding box center [581, 119] width 75 height 6
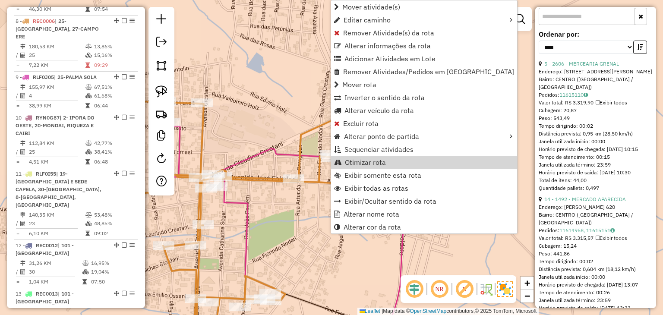
scroll to position [388, 0]
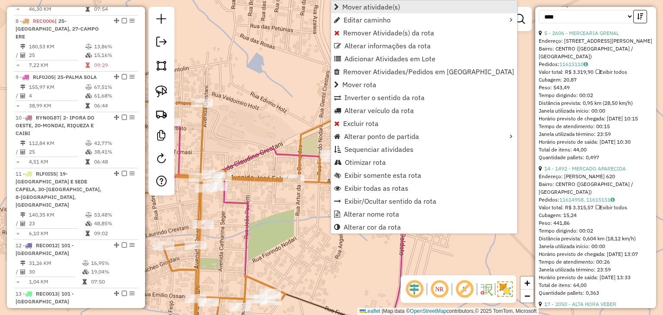
click at [383, 9] on span "Mover atividade(s)" at bounding box center [371, 6] width 58 height 7
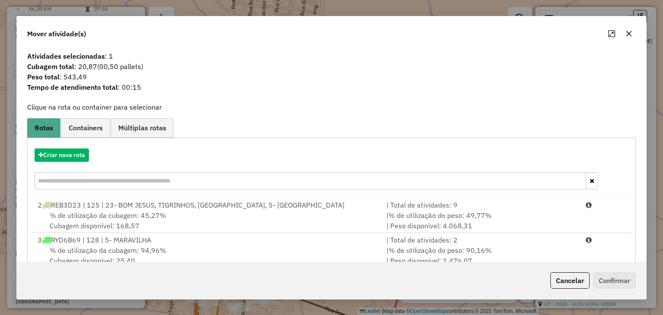
click at [171, 179] on input "text" at bounding box center [310, 180] width 551 height 17
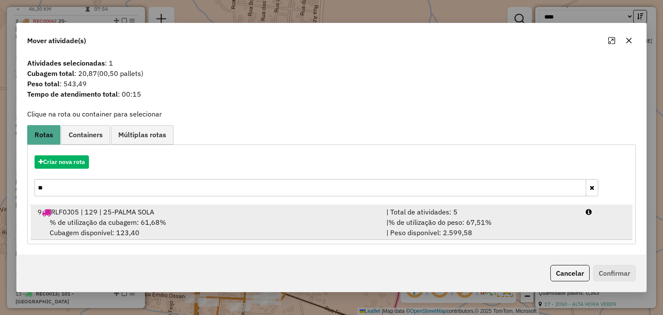
type input "**"
click at [173, 208] on div "9 RLF0J05 | 129 | 25-PALMA SOLA" at bounding box center [206, 212] width 349 height 10
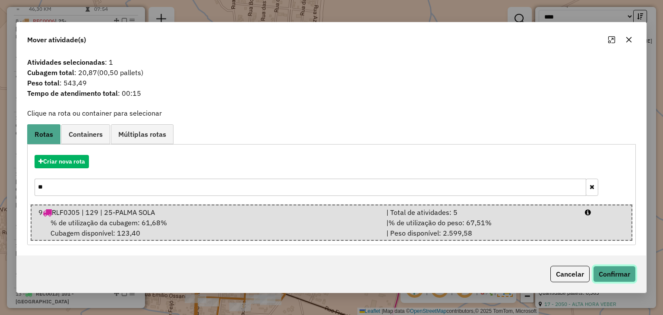
click at [619, 276] on button "Confirmar" at bounding box center [614, 274] width 43 height 16
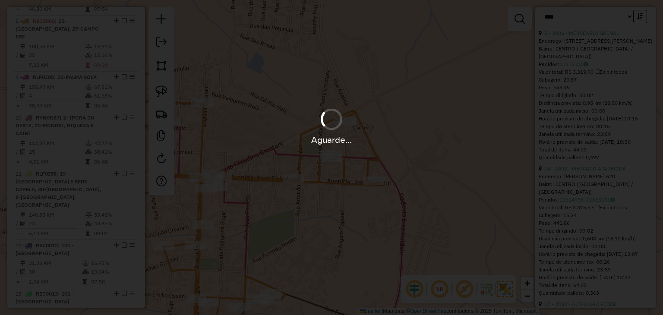
scroll to position [380, 0]
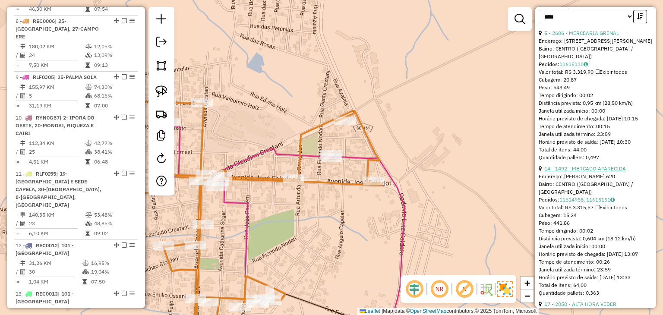
click at [609, 172] on link "14 - 1492 - MERCADO APARECIDA" at bounding box center [585, 168] width 82 height 6
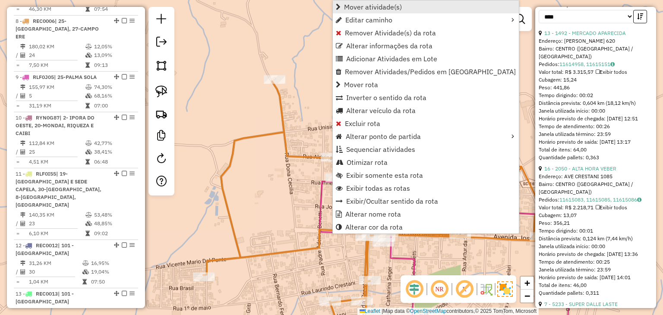
click at [373, 4] on span "Mover atividade(s)" at bounding box center [373, 6] width 58 height 7
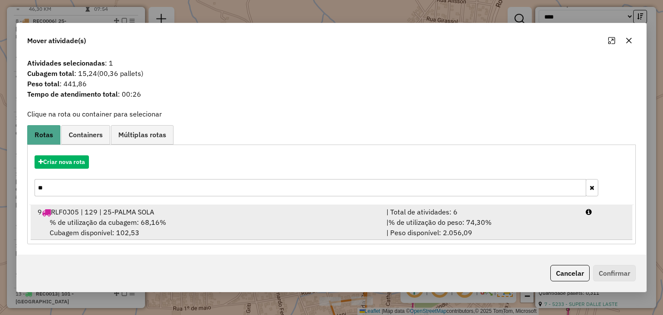
click at [549, 229] on div "| % de utilização do peso: 74,30% | Peso disponível: 2.056,09" at bounding box center [480, 227] width 199 height 21
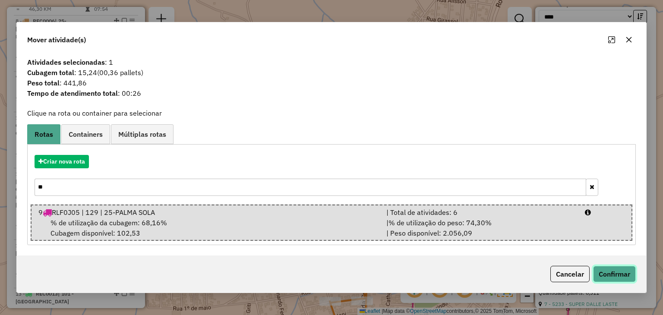
click at [606, 276] on button "Confirmar" at bounding box center [614, 274] width 43 height 16
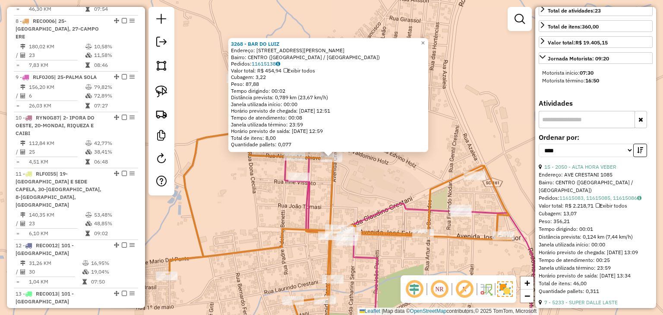
scroll to position [122, 0]
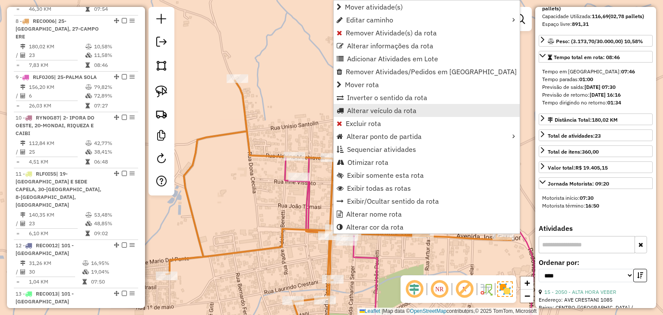
click at [369, 108] on span "Alterar veículo da rota" at bounding box center [381, 110] width 69 height 7
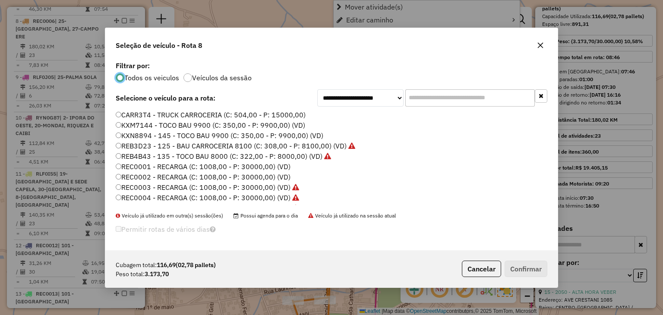
scroll to position [4, 3]
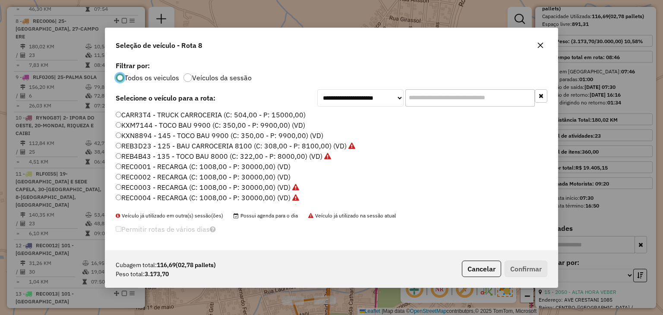
drag, startPoint x: 447, startPoint y: 98, endPoint x: 419, endPoint y: 98, distance: 28.0
click at [419, 98] on input "text" at bounding box center [469, 97] width 129 height 17
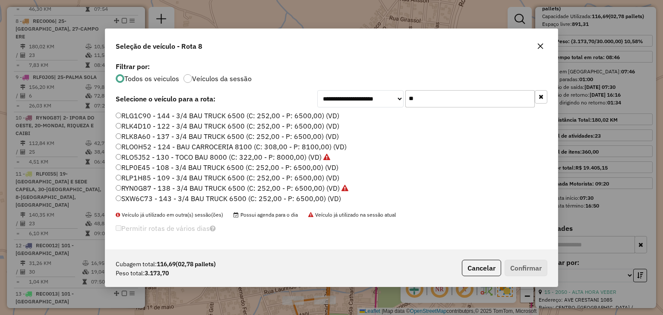
type input "**"
click at [152, 148] on label "RLO0H52 - 124 - BAU CARROCERIA 8100 (C: 308,00 - P: 8100,00) (VD)" at bounding box center [231, 146] width 231 height 10
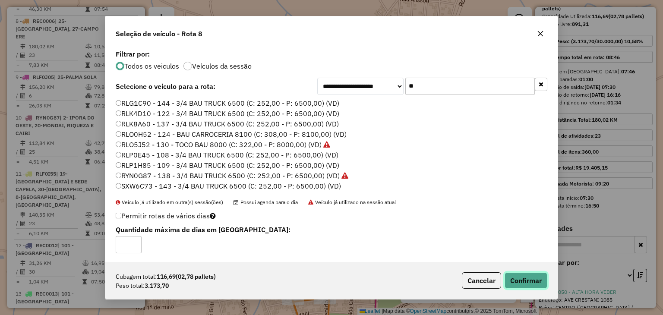
click at [521, 285] on button "Confirmar" at bounding box center [525, 280] width 43 height 16
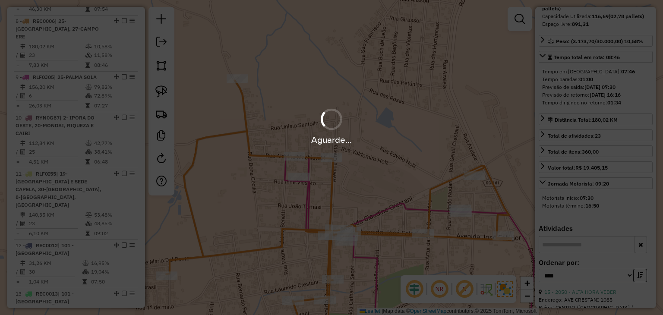
scroll to position [114, 0]
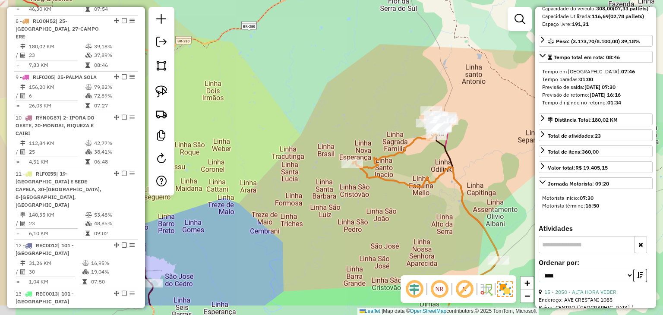
drag, startPoint x: 338, startPoint y: 167, endPoint x: 427, endPoint y: 28, distance: 165.6
click at [427, 28] on div "Rota 8 - Placa RLO0H52 4347 - SEMPRE ALEGRE Janela de atendimento Grade de aten…" at bounding box center [331, 157] width 663 height 315
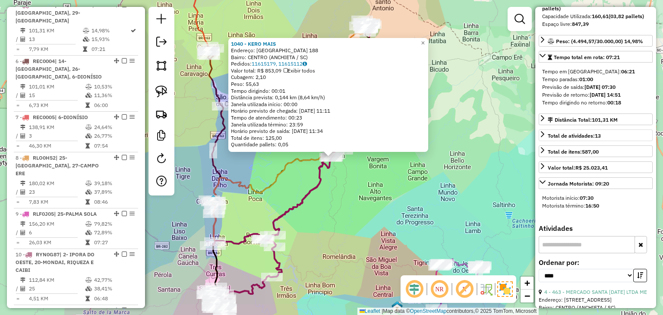
scroll to position [509, 0]
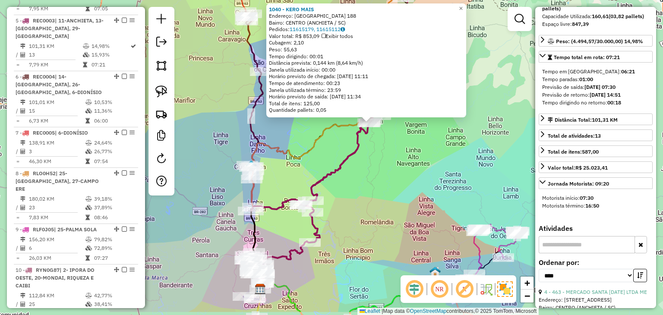
drag, startPoint x: 395, startPoint y: 141, endPoint x: 388, endPoint y: 126, distance: 16.4
click at [396, 140] on div "1040 - KERO MAIS Endereço: MATO GROSSO 188 Bairro: CENTRO (ANCHIETA / SC) Pedid…" at bounding box center [331, 157] width 663 height 315
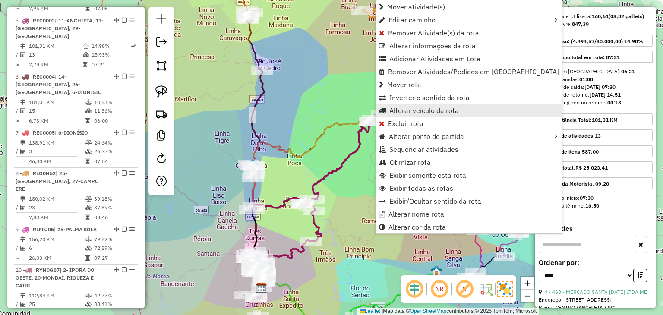
click at [403, 109] on span "Alterar veículo da rota" at bounding box center [423, 110] width 69 height 7
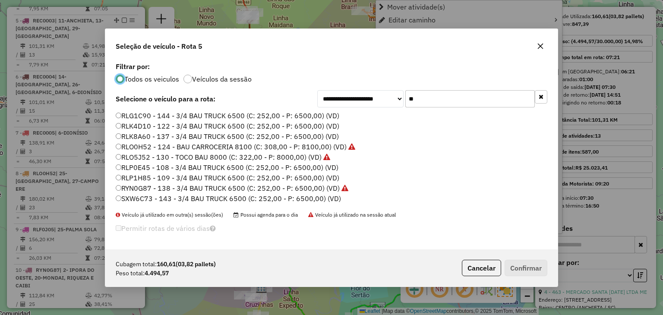
scroll to position [4, 3]
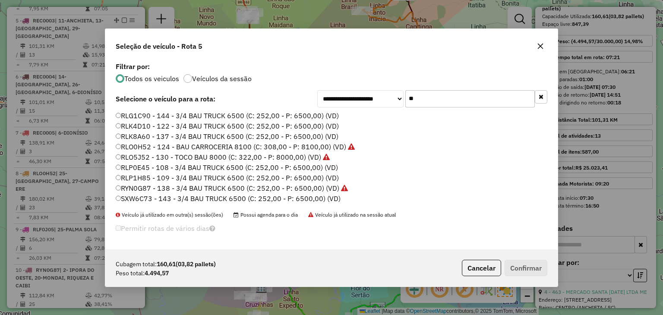
drag, startPoint x: 418, startPoint y: 98, endPoint x: 402, endPoint y: 96, distance: 15.2
click at [402, 96] on div "**********" at bounding box center [432, 98] width 230 height 17
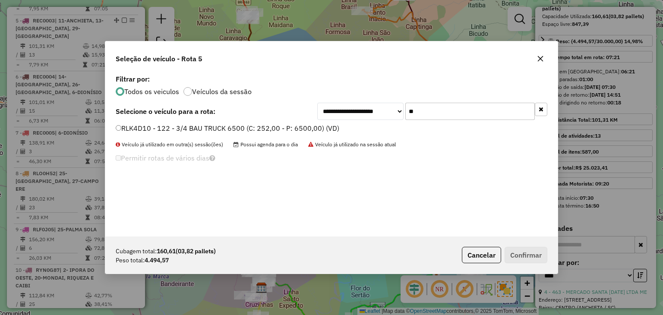
type input "**"
click at [214, 131] on label "RLK4D10 - 122 - 3/4 BAU TRUCK 6500 (C: 252,00 - P: 6500,00) (VD)" at bounding box center [227, 128] width 223 height 10
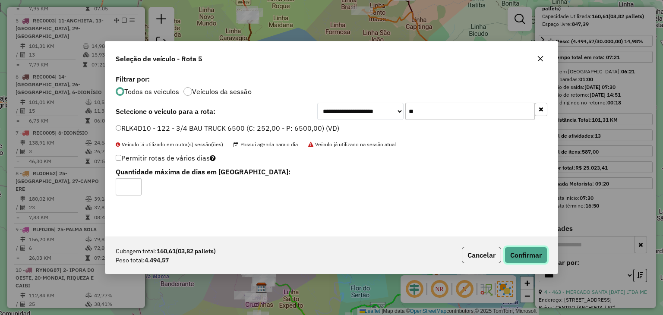
click at [517, 249] on button "Confirmar" at bounding box center [525, 255] width 43 height 16
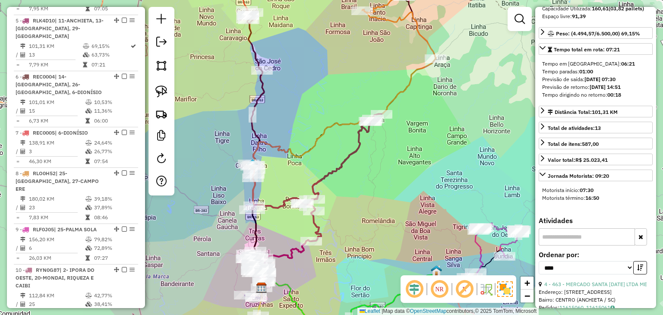
scroll to position [114, 0]
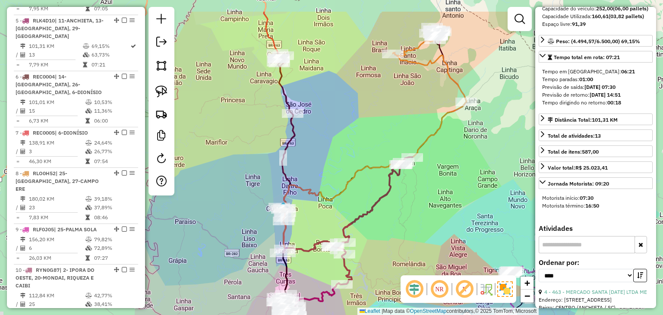
drag, startPoint x: 290, startPoint y: 103, endPoint x: 324, endPoint y: 148, distance: 56.2
click at [324, 148] on div "Janela de atendimento Grade de atendimento Capacidade Transportadoras Veículos …" at bounding box center [331, 157] width 663 height 315
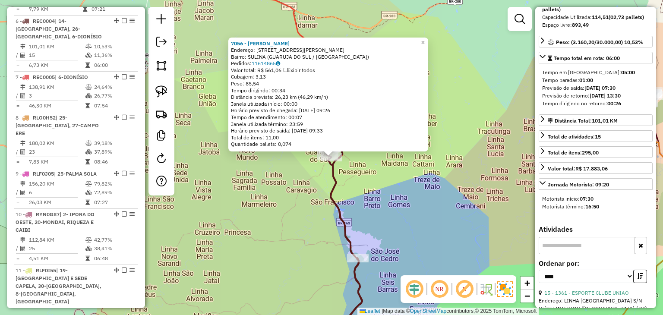
scroll to position [0, 0]
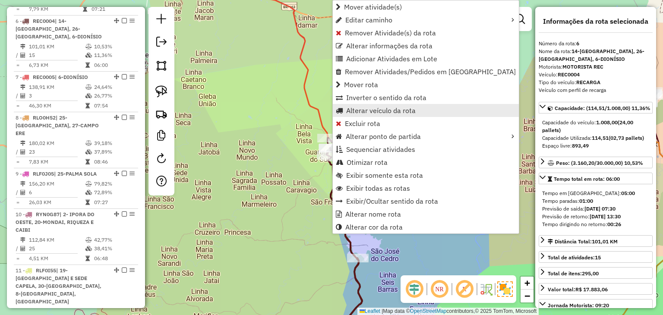
click at [364, 107] on span "Alterar veículo da rota" at bounding box center [380, 110] width 69 height 7
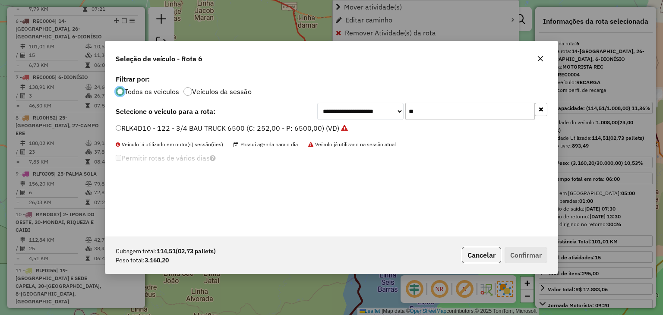
scroll to position [4, 3]
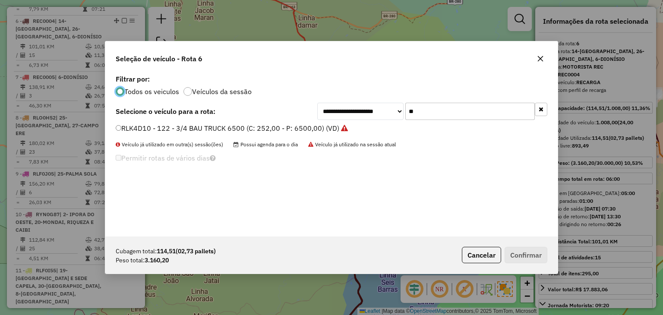
drag, startPoint x: 438, startPoint y: 109, endPoint x: 393, endPoint y: 109, distance: 44.9
click at [393, 109] on div "**********" at bounding box center [432, 111] width 230 height 17
type input "**"
click at [213, 132] on label "RLK8A60 - 137 - 3/4 BAU TRUCK 6500 (C: 252,00 - P: 6500,00) (VD)" at bounding box center [227, 128] width 223 height 10
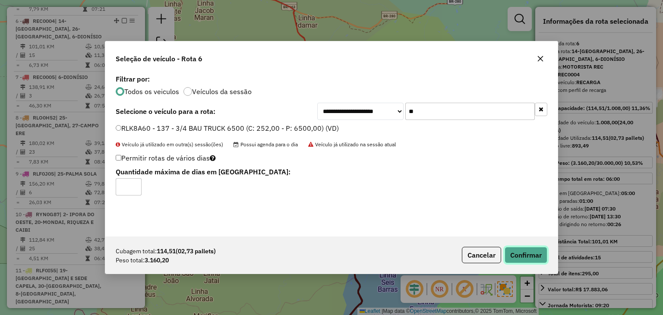
click at [511, 251] on button "Confirmar" at bounding box center [525, 255] width 43 height 16
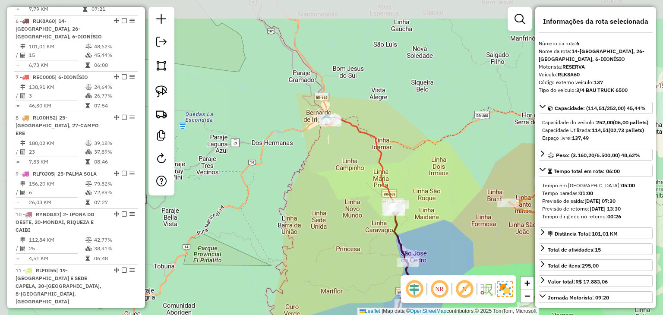
drag, startPoint x: 391, startPoint y: 100, endPoint x: 411, endPoint y: 158, distance: 62.1
click at [411, 158] on div "Janela de atendimento Grade de atendimento Capacidade Transportadoras Veículos …" at bounding box center [331, 157] width 663 height 315
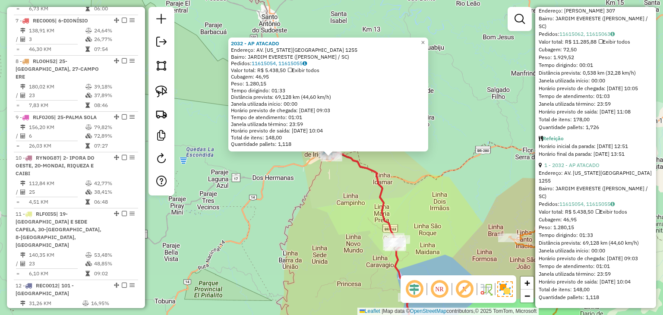
scroll to position [561, 0]
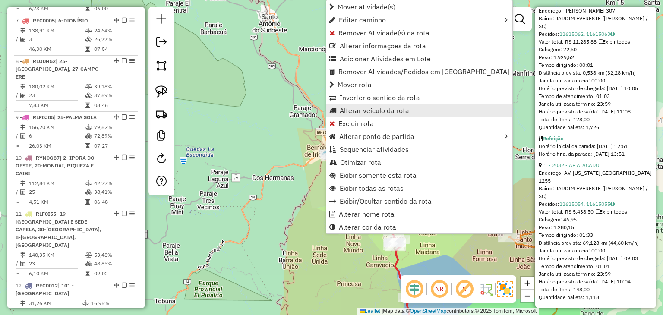
click at [369, 112] on span "Alterar veículo da rota" at bounding box center [373, 110] width 69 height 7
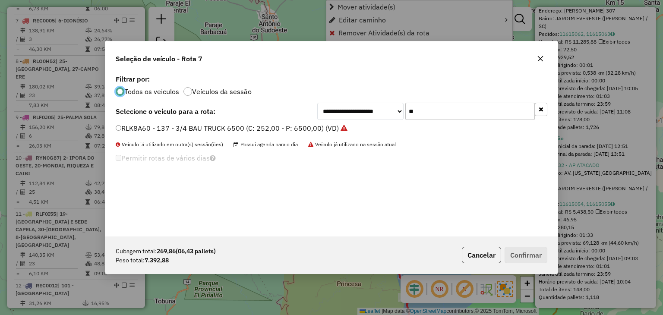
scroll to position [4, 3]
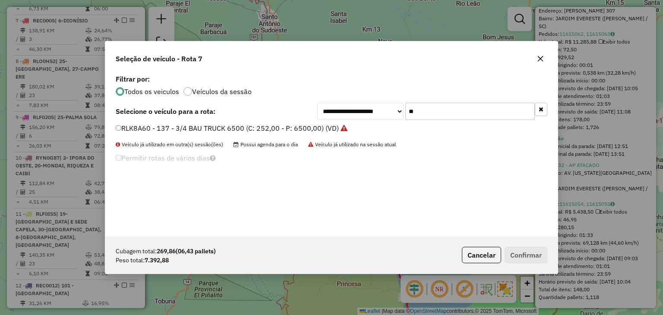
drag, startPoint x: 417, startPoint y: 111, endPoint x: 396, endPoint y: 115, distance: 21.9
click at [394, 111] on div "**********" at bounding box center [432, 111] width 230 height 17
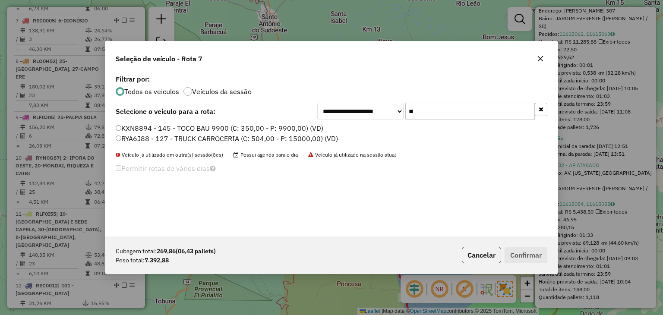
type input "**"
click at [276, 137] on label "RYA6J88 - 127 - TRUCK CARROCERIA (C: 504,00 - P: 15000,00) (VD)" at bounding box center [227, 138] width 222 height 10
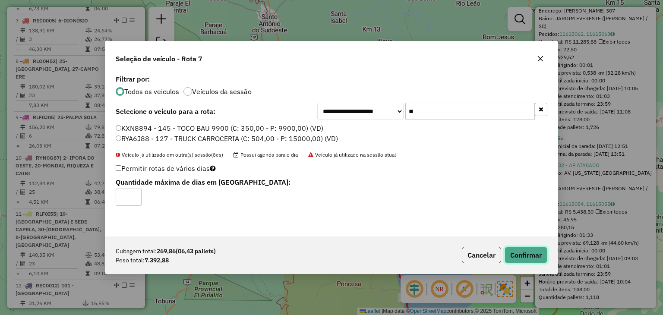
click at [525, 251] on button "Confirmar" at bounding box center [525, 255] width 43 height 16
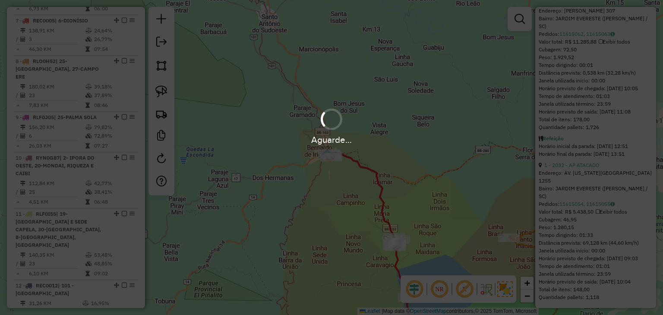
scroll to position [553, 0]
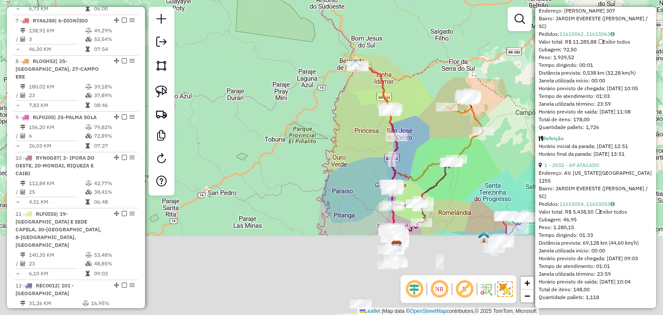
drag, startPoint x: 422, startPoint y: 100, endPoint x: 420, endPoint y: 63, distance: 37.2
click at [420, 58] on div "Janela de atendimento Grade de atendimento Capacidade Transportadoras Veículos …" at bounding box center [331, 157] width 663 height 315
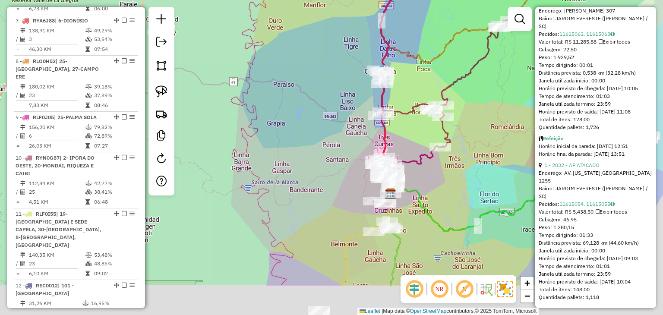
drag, startPoint x: 405, startPoint y: 139, endPoint x: 403, endPoint y: 129, distance: 10.6
click at [403, 129] on div "Janela de atendimento Grade de atendimento Capacidade Transportadoras Veículos …" at bounding box center [331, 157] width 663 height 315
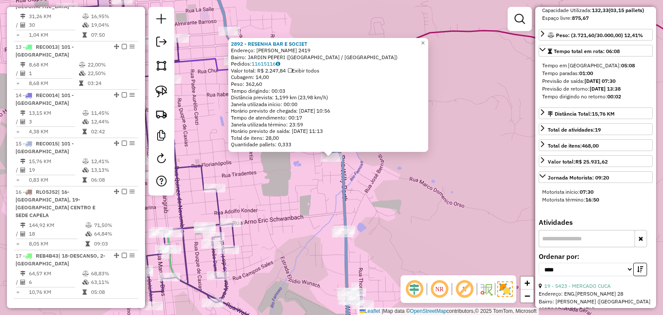
scroll to position [43, 0]
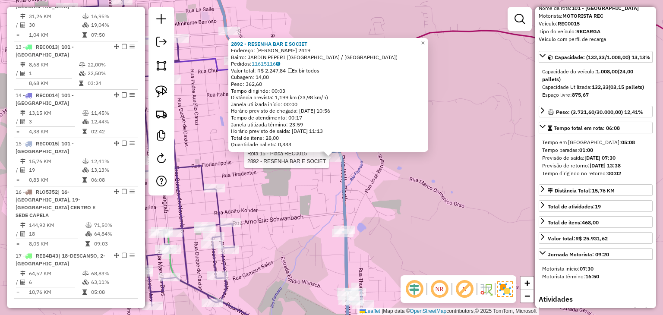
click at [378, 203] on div "Rota 15 - Placa REC0015 2892 - RESENHA BAR E SOCIET 2892 - RESENHA BAR E SOCIET…" at bounding box center [331, 157] width 663 height 315
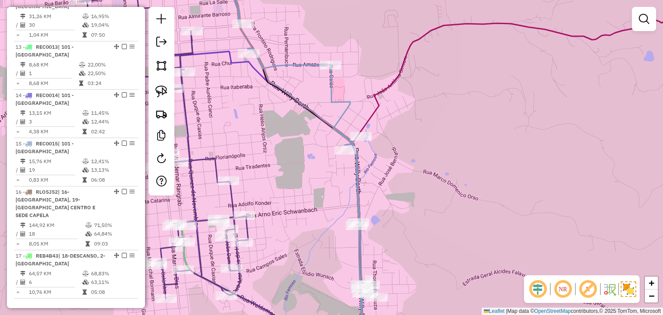
drag, startPoint x: 393, startPoint y: 195, endPoint x: 552, endPoint y: 152, distance: 164.5
click at [552, 152] on div "Janela de atendimento Grade de atendimento Capacidade Transportadoras Veículos …" at bounding box center [331, 157] width 663 height 315
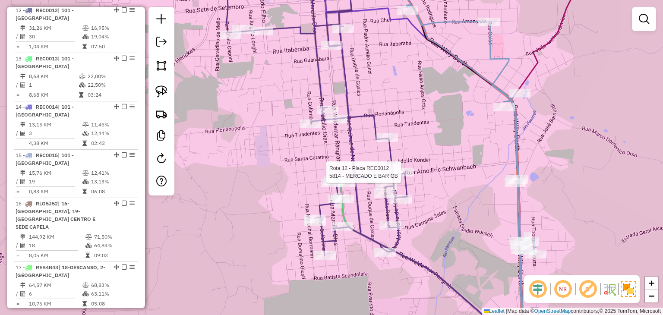
select select "*********"
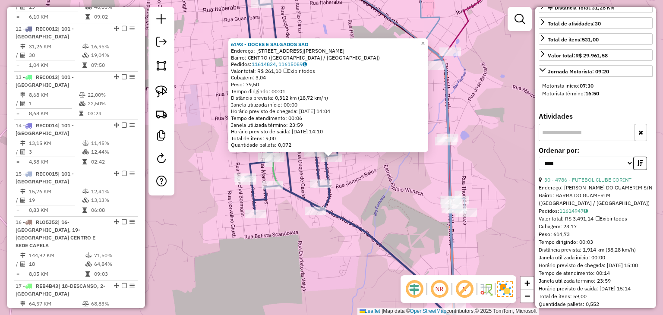
scroll to position [302, 0]
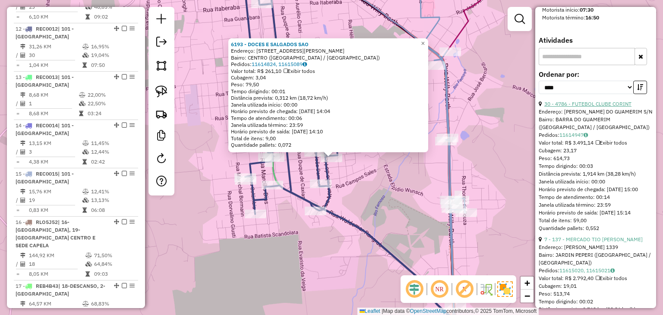
click at [608, 107] on link "30 - 4786 - FUTEBOL CLUBE CORINT" at bounding box center [587, 104] width 87 height 6
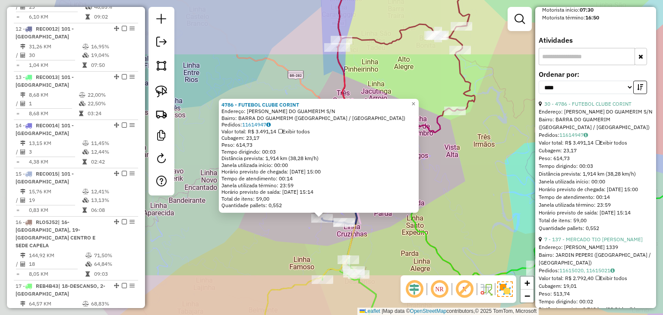
click at [323, 232] on div "4786 - FUTEBOL CLUBE CORINT Endereço: LINA BARRA DO GUAMERIM S/N Bairro: BARRA …" at bounding box center [331, 157] width 663 height 315
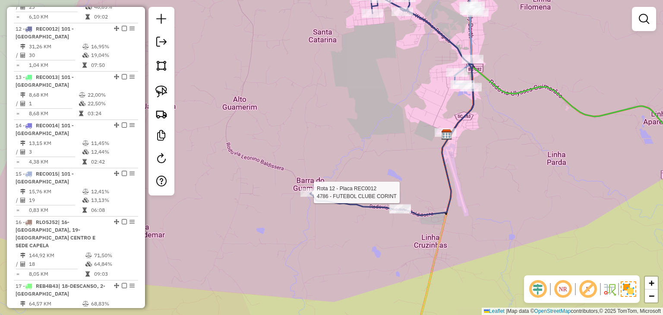
select select "*********"
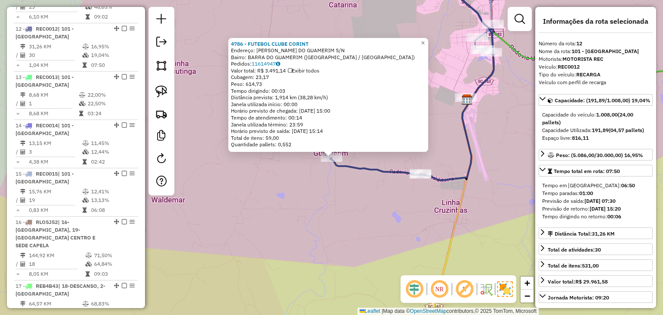
click at [385, 197] on div "4786 - FUTEBOL CLUBE CORINT Endereço: LINA BARRA DO GUAMERIM S/N Bairro: BARRA …" at bounding box center [331, 157] width 663 height 315
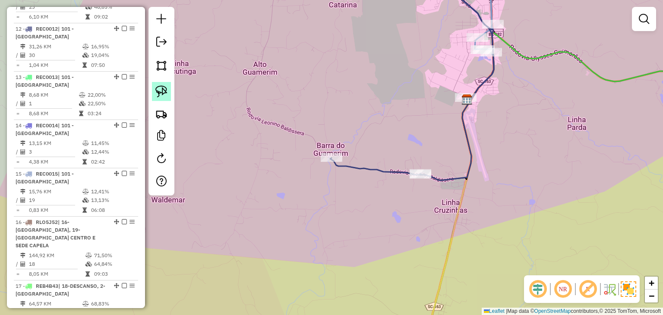
click at [157, 88] on img at bounding box center [161, 91] width 12 height 12
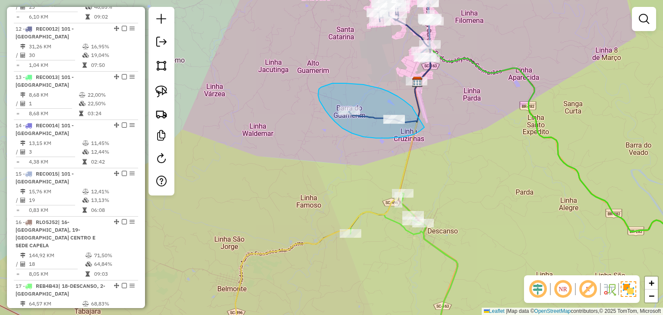
drag, startPoint x: 412, startPoint y: 107, endPoint x: 424, endPoint y: 127, distance: 23.0
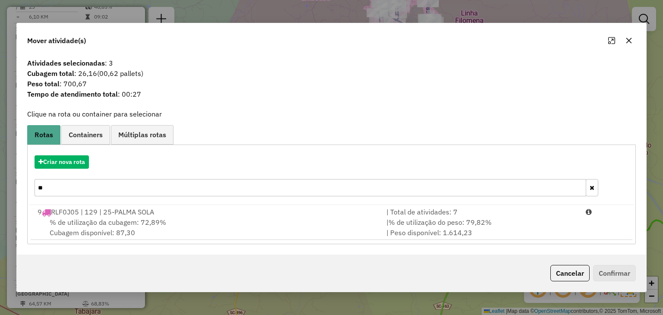
click at [124, 188] on input "**" at bounding box center [310, 187] width 551 height 17
type input "**"
click at [154, 202] on div "Criar nova rota **" at bounding box center [330, 177] width 603 height 56
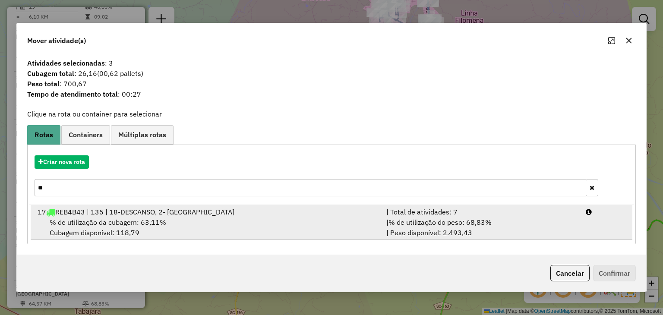
click at [162, 215] on span "REB4B43 | 135 | 18-DESCANSO, 2- IPORA DO OESTE" at bounding box center [144, 211] width 179 height 9
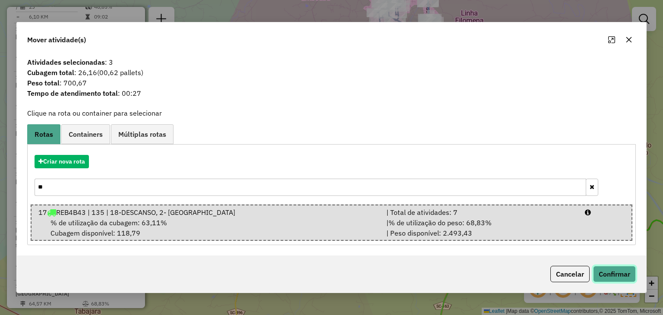
click at [616, 266] on button "Confirmar" at bounding box center [614, 274] width 43 height 16
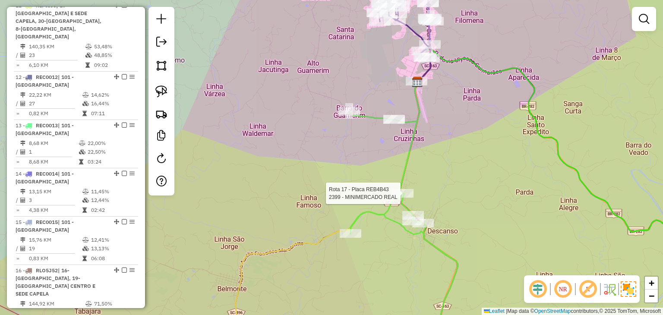
scroll to position [908, 0]
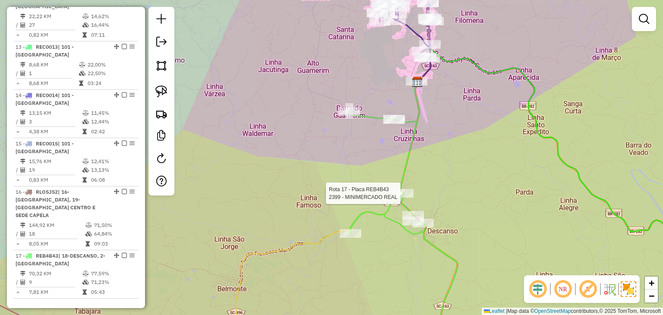
select select "*********"
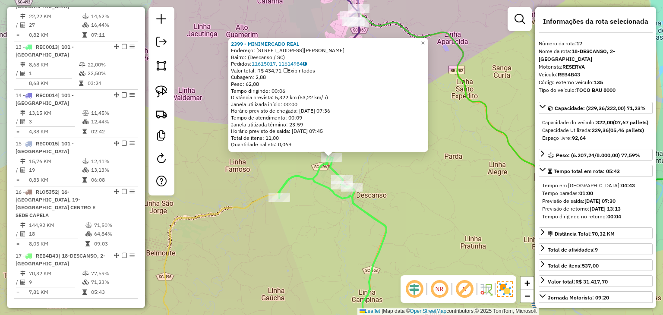
click at [433, 190] on div "2399 - MINIMERCADO REAL Endereço: Rua Félix Piaseski, 182 Bairro: (Descanso / S…" at bounding box center [331, 157] width 663 height 315
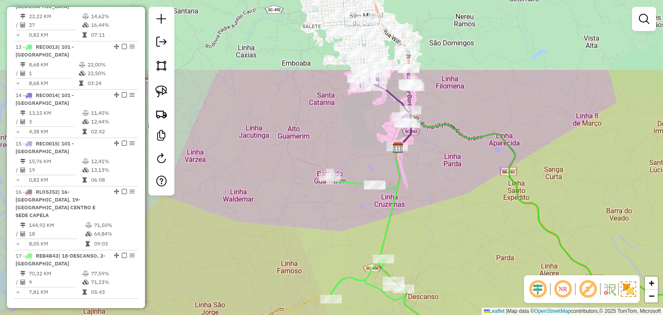
drag, startPoint x: 414, startPoint y: 121, endPoint x: 457, endPoint y: 204, distance: 93.2
click at [467, 224] on div "Janela de atendimento Grade de atendimento Capacidade Transportadoras Veículos …" at bounding box center [331, 157] width 663 height 315
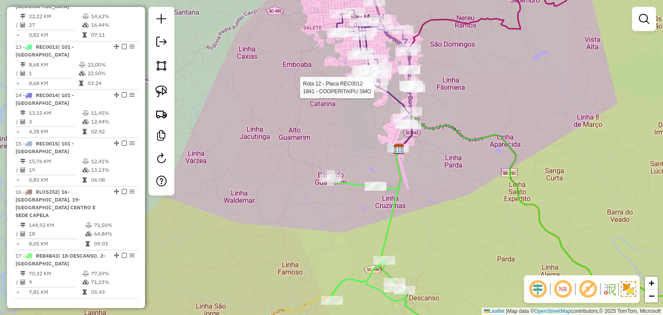
select select "*********"
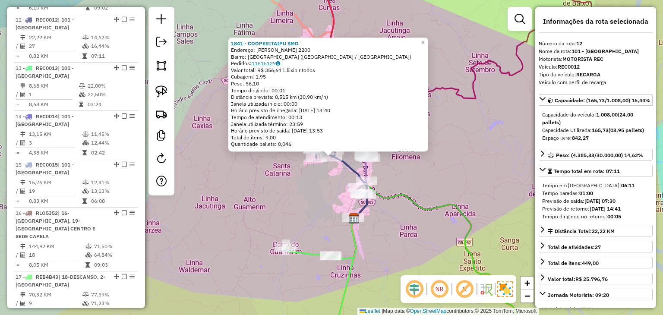
scroll to position [877, 0]
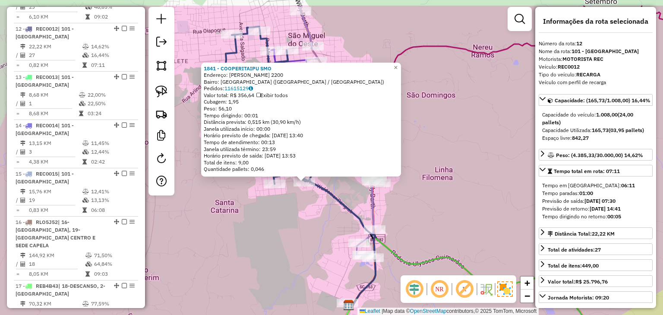
click at [280, 211] on div "1841 - COOPERITAIPU SMO Endereço: WALDEMAR RANGRAB 2200 Bairro: JARDIM NOVA AME…" at bounding box center [331, 157] width 663 height 315
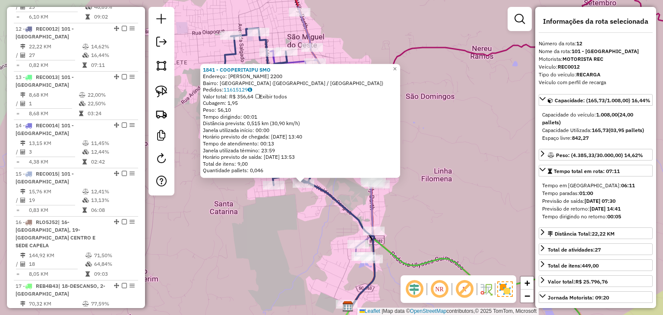
click at [311, 204] on div "1841 - COOPERITAIPU SMO Endereço: WALDEMAR RANGRAB 2200 Bairro: JARDIM NOVA AME…" at bounding box center [331, 157] width 663 height 315
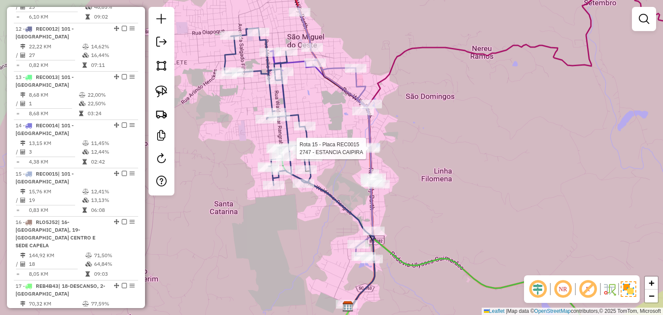
select select "*********"
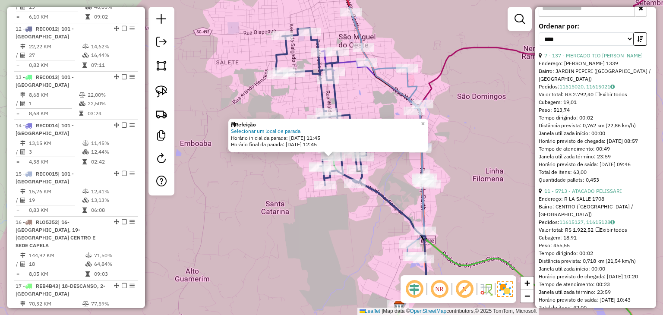
scroll to position [345, 0]
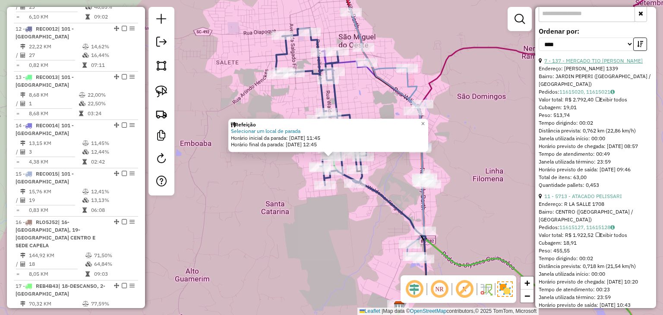
click at [606, 64] on link "7 - 137 - MERCADO TIO ROQUE" at bounding box center [593, 60] width 98 height 6
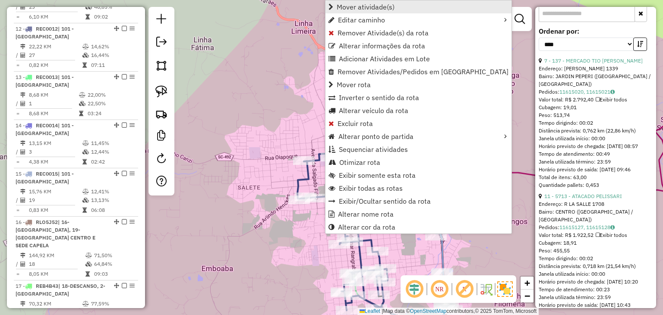
click at [372, 8] on span "Mover atividade(s)" at bounding box center [365, 6] width 58 height 7
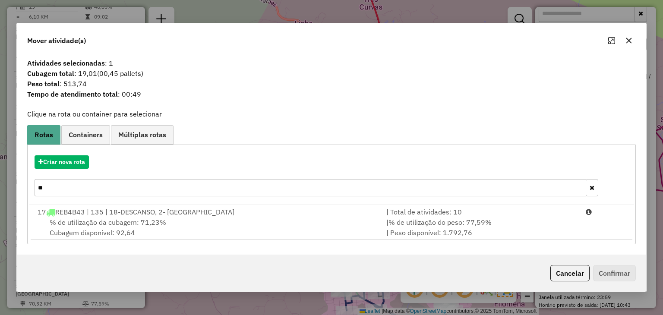
click at [594, 190] on button "button" at bounding box center [591, 187] width 13 height 17
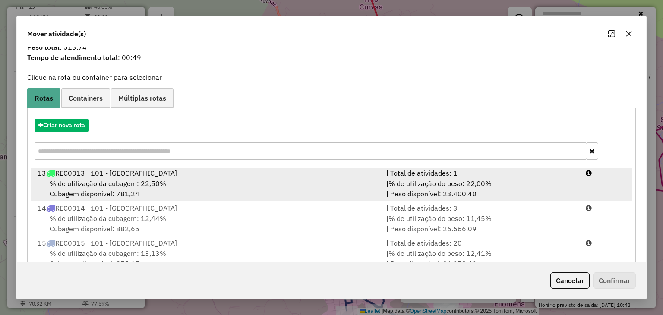
scroll to position [43, 0]
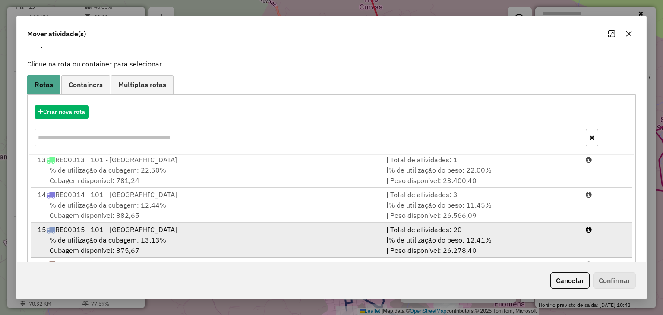
click at [200, 227] on div "15 REC0015 | 101 - SÃO MIGUEL DO OESTE" at bounding box center [206, 229] width 349 height 10
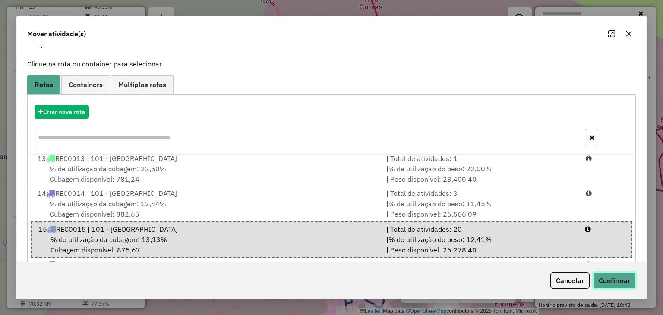
click at [613, 286] on button "Confirmar" at bounding box center [614, 280] width 43 height 16
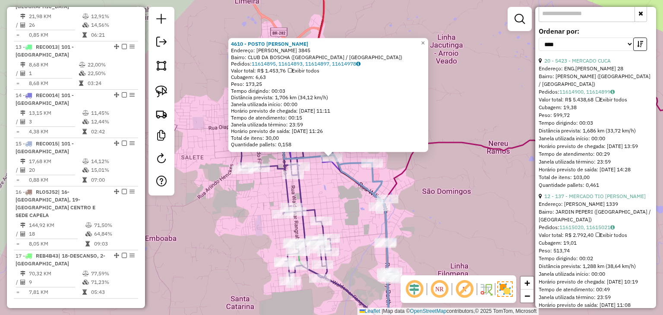
scroll to position [0, 0]
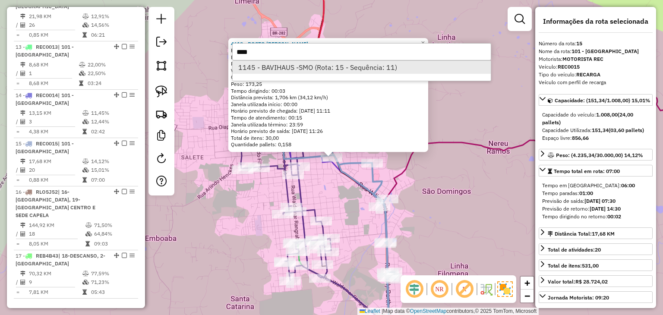
type input "****"
click at [260, 69] on li "1145 - BAVIHAUS -SMO (Rota: 15 - Sequência: 11)" at bounding box center [361, 67] width 258 height 13
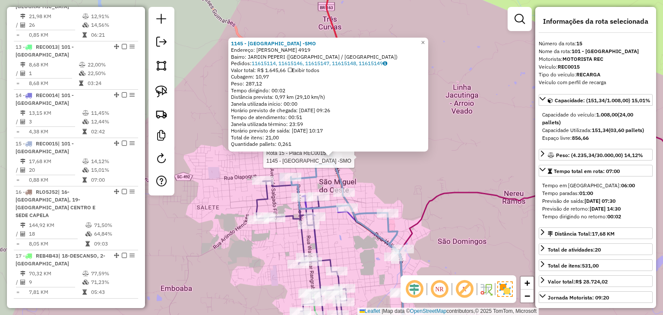
click at [330, 161] on div at bounding box center [331, 157] width 22 height 9
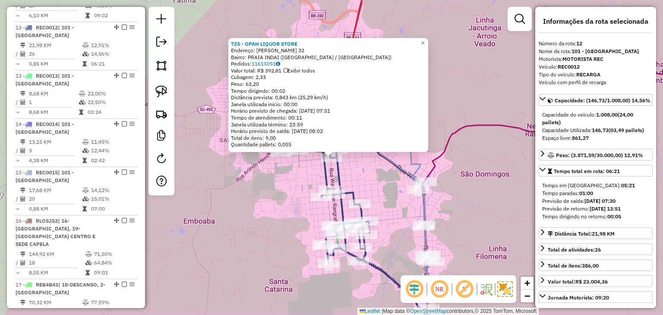
scroll to position [877, 0]
drag, startPoint x: 307, startPoint y: 221, endPoint x: 310, endPoint y: 194, distance: 27.8
click at [310, 194] on div "Rota 12 - Placa REC0012 5389 - FARMAGNUS 725 - OPAH LIQUOR STORE Endereço: WALD…" at bounding box center [331, 157] width 663 height 315
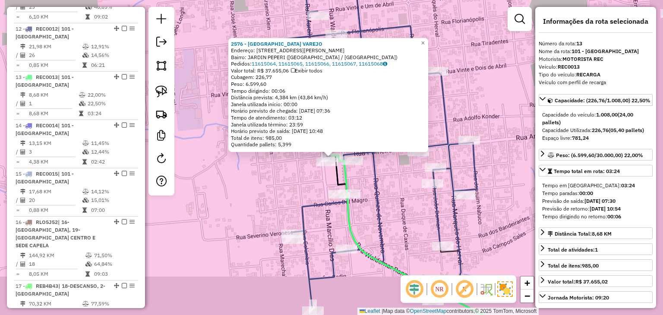
scroll to position [908, 0]
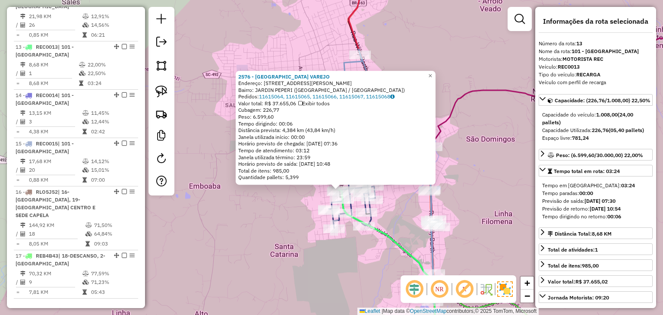
click at [419, 202] on div "2576 - BONNO VAREJO Endereço: Rua Waldemar Rangrab 1400 Bairro: JARDIN PEPERI (…" at bounding box center [331, 157] width 663 height 315
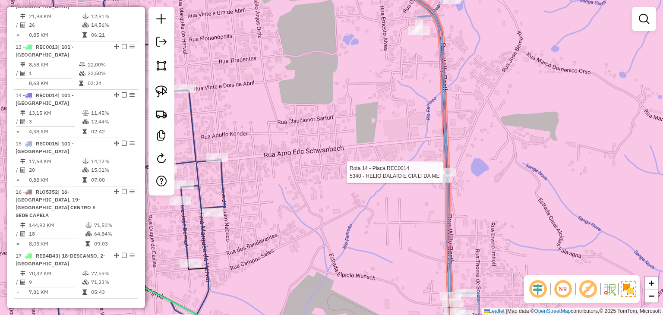
select select "*********"
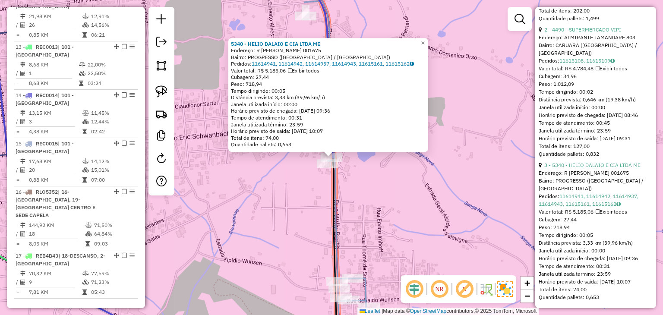
scroll to position [550, 0]
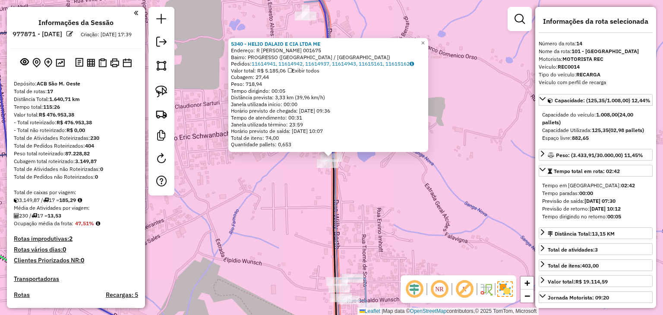
select select "*********"
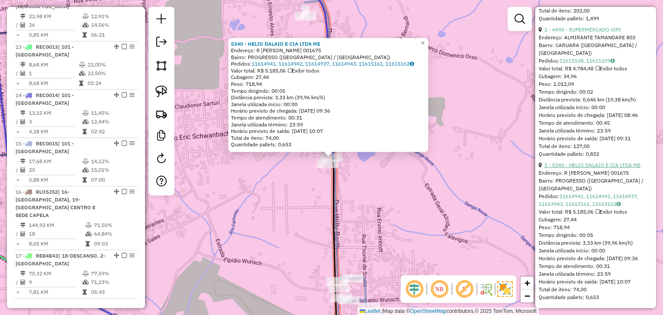
click at [616, 162] on link "3 - 5340 - HELIO DALAIO E CIA LTDA ME" at bounding box center [592, 165] width 96 height 6
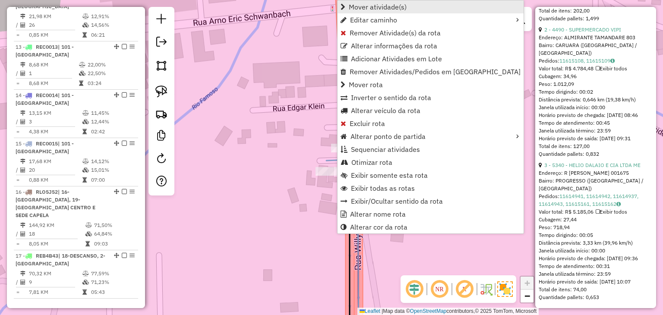
click at [370, 8] on span "Mover atividade(s)" at bounding box center [378, 6] width 58 height 7
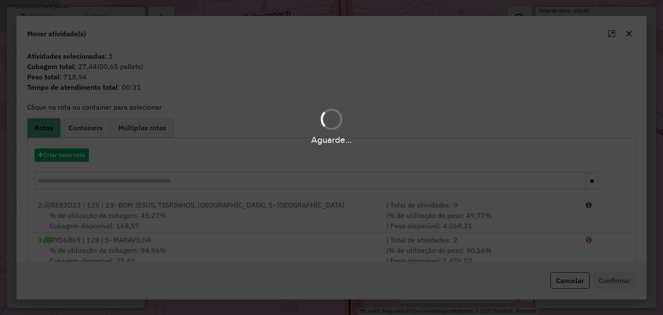
click at [201, 182] on div "Aguarde..." at bounding box center [331, 157] width 663 height 315
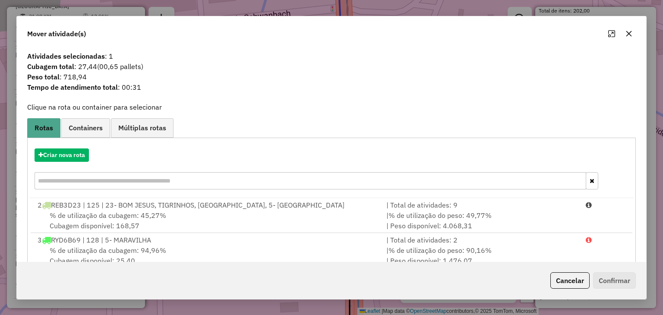
click at [201, 182] on input "text" at bounding box center [310, 180] width 551 height 17
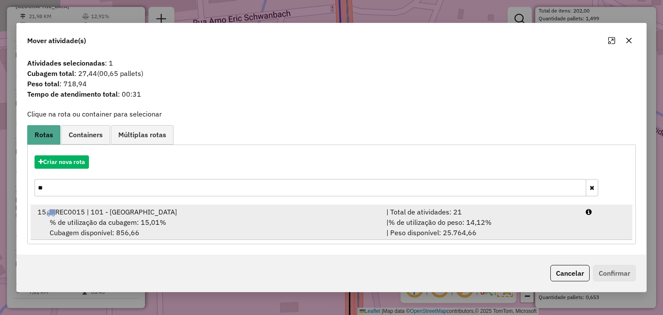
type input "**"
click at [179, 214] on div "15 REC0015 | 101 - SÃO MIGUEL DO OESTE" at bounding box center [206, 212] width 349 height 10
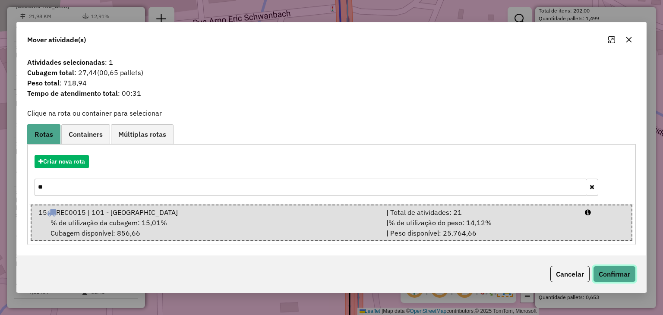
click at [607, 271] on button "Confirmar" at bounding box center [614, 274] width 43 height 16
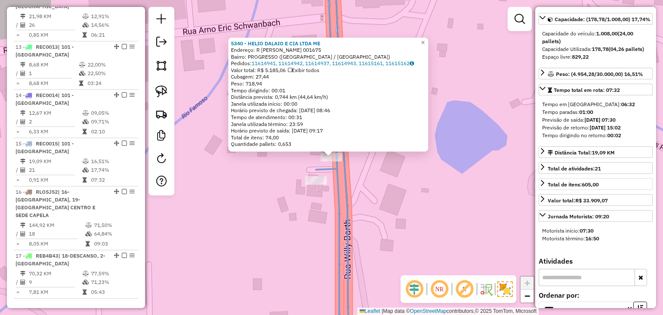
scroll to position [32, 0]
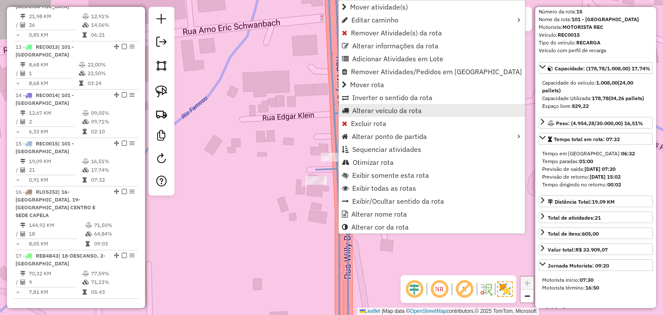
click at [366, 110] on span "Alterar veículo da rota" at bounding box center [386, 110] width 69 height 7
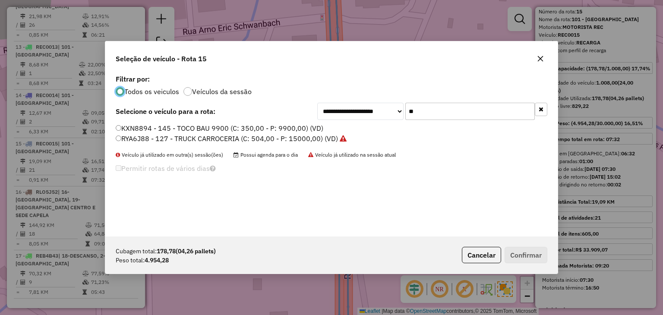
scroll to position [4, 3]
drag, startPoint x: 430, startPoint y: 111, endPoint x: 408, endPoint y: 111, distance: 21.1
click at [408, 111] on input "**" at bounding box center [469, 111] width 129 height 17
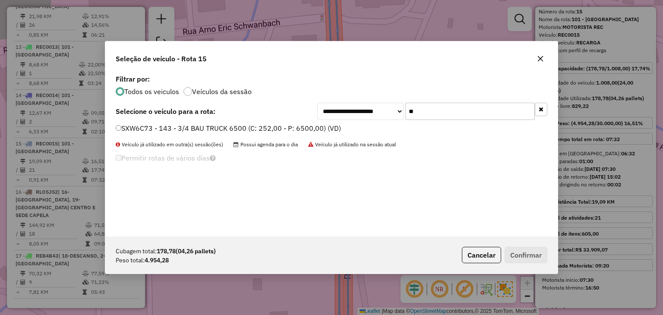
type input "**"
click at [283, 126] on label "SXW6C73 - 143 - 3/4 BAU TRUCK 6500 (C: 252,00 - P: 6500,00) (VD)" at bounding box center [228, 128] width 225 height 10
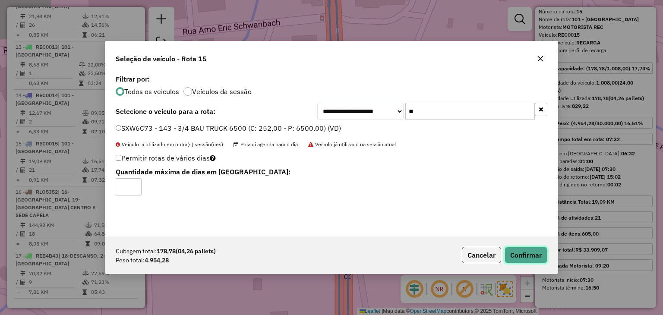
click at [509, 259] on button "Confirmar" at bounding box center [525, 255] width 43 height 16
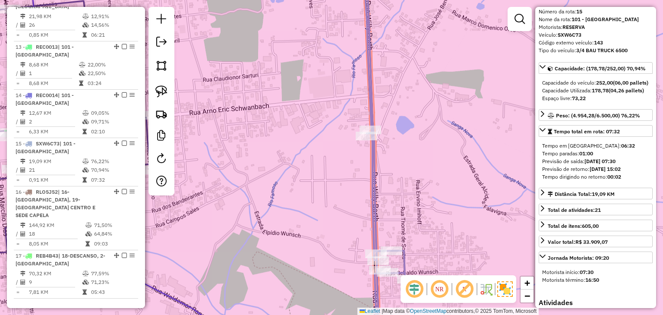
click at [445, 159] on div "Janela de atendimento Grade de atendimento Capacidade Transportadoras Veículos …" at bounding box center [331, 157] width 663 height 315
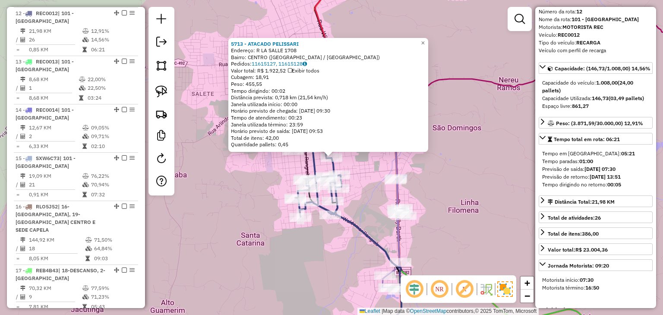
scroll to position [877, 0]
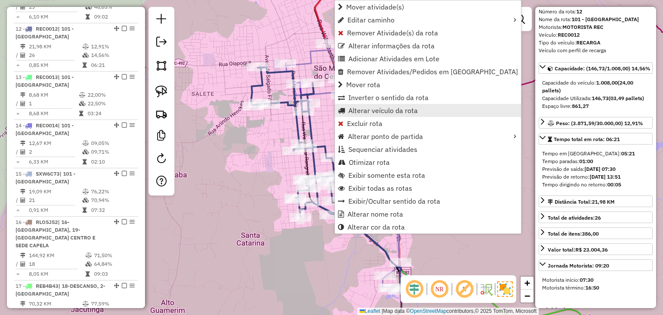
click at [359, 109] on span "Alterar veículo da rota" at bounding box center [382, 110] width 69 height 7
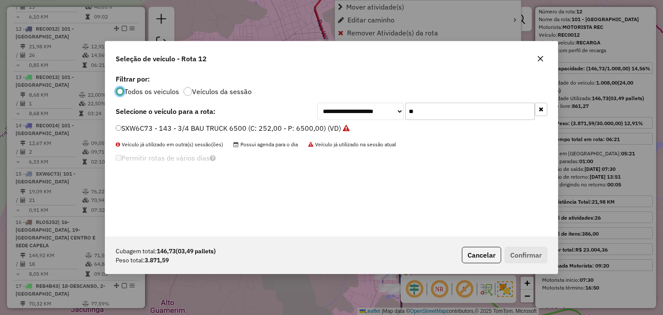
scroll to position [4, 3]
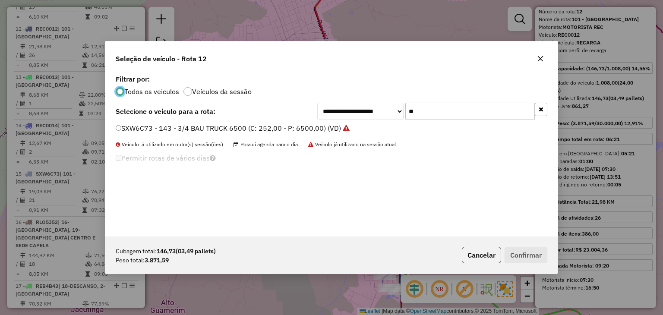
drag, startPoint x: 449, startPoint y: 115, endPoint x: 414, endPoint y: 107, distance: 35.3
click at [414, 107] on input "**" at bounding box center [469, 111] width 129 height 17
type input "*"
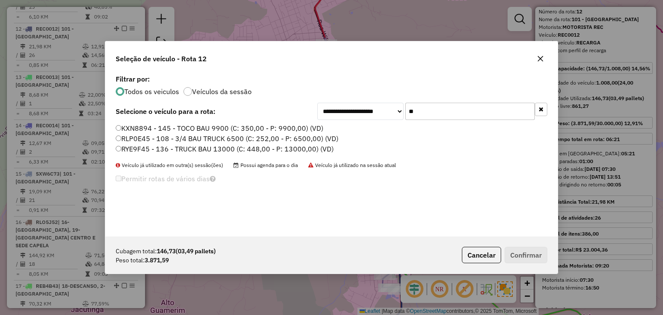
type input "**"
click at [284, 138] on label "RLP0E45 - 108 - 3/4 BAU TRUCK 6500 (C: 252,00 - P: 6500,00) (VD)" at bounding box center [227, 138] width 223 height 10
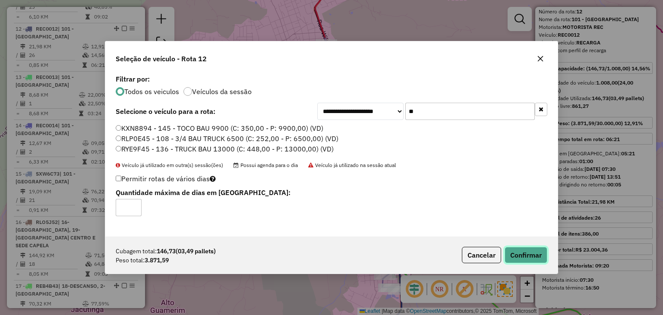
click at [526, 255] on button "Confirmar" at bounding box center [525, 255] width 43 height 16
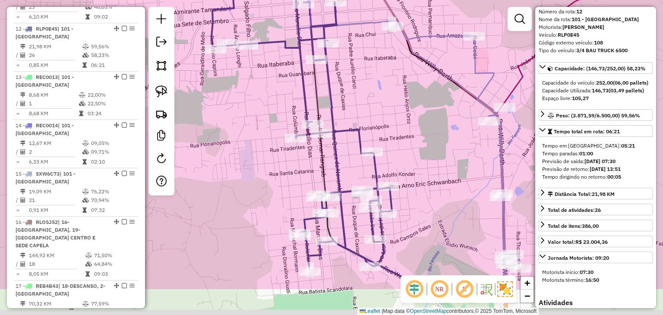
drag, startPoint x: 399, startPoint y: 189, endPoint x: 405, endPoint y: 132, distance: 57.7
click at [405, 132] on div "Janela de atendimento Grade de atendimento Capacidade Transportadoras Veículos …" at bounding box center [331, 157] width 663 height 315
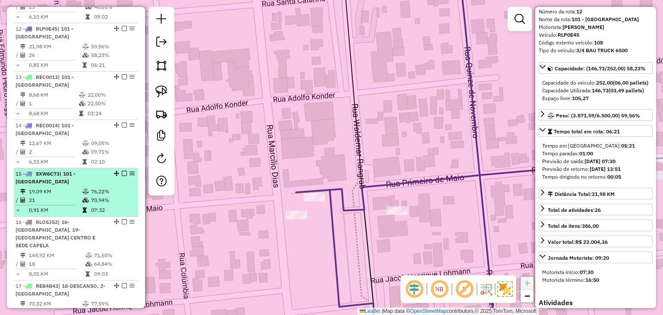
scroll to position [908, 0]
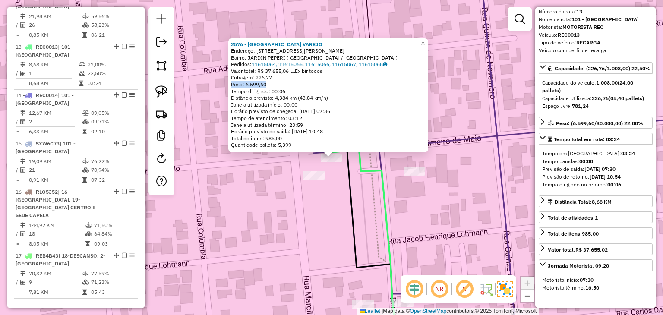
drag, startPoint x: 276, startPoint y: 84, endPoint x: 233, endPoint y: 84, distance: 43.1
click at [233, 84] on div "2576 - BONNO VAREJO Endereço: Rua Waldemar Rangrab 1400 Bairro: JARDIN PEPERI (…" at bounding box center [328, 95] width 200 height 114
click at [330, 83] on div "Peso: 6.599,60" at bounding box center [328, 84] width 195 height 7
drag, startPoint x: 273, startPoint y: 85, endPoint x: 236, endPoint y: 87, distance: 37.2
click at [236, 87] on div "Peso: 6.599,60" at bounding box center [328, 84] width 195 height 7
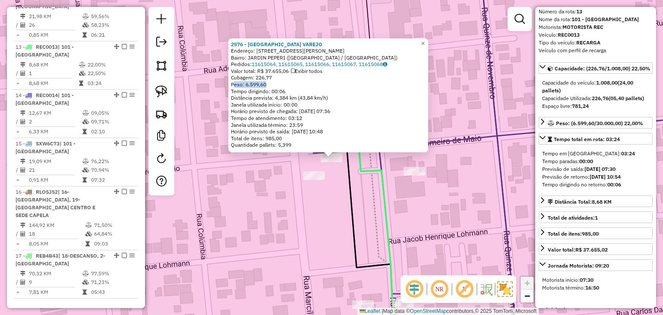
click at [290, 82] on div "Peso: 6.599,60" at bounding box center [328, 84] width 195 height 7
drag, startPoint x: 279, startPoint y: 85, endPoint x: 230, endPoint y: 85, distance: 48.3
click at [230, 85] on div "2576 - BONNO VAREJO Endereço: Rua Waldemar Rangrab 1400 Bairro: JARDIN PEPERI (…" at bounding box center [328, 95] width 200 height 114
click at [268, 86] on div "Peso: 6.599,60" at bounding box center [328, 84] width 195 height 7
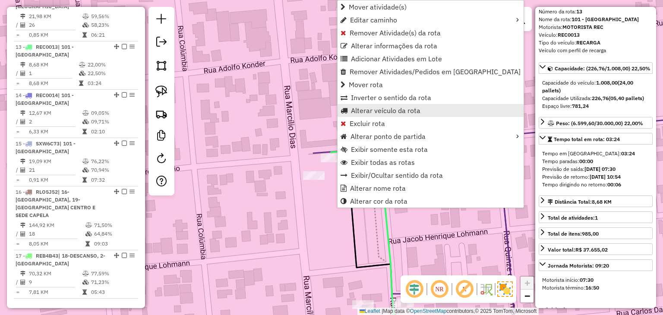
click at [357, 107] on span "Alterar veículo da rota" at bounding box center [385, 110] width 69 height 7
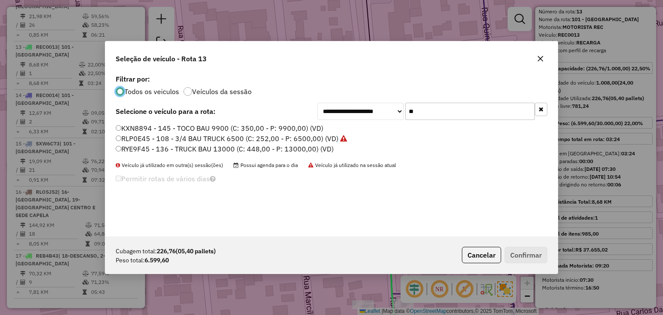
scroll to position [4, 3]
click at [544, 109] on button "button" at bounding box center [540, 109] width 13 height 13
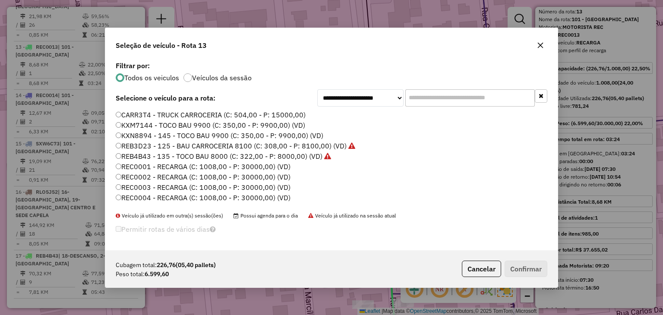
click at [273, 165] on label "REC0001 - RECARGA (C: 1008,00 - P: 30000,00) (VD)" at bounding box center [203, 166] width 175 height 10
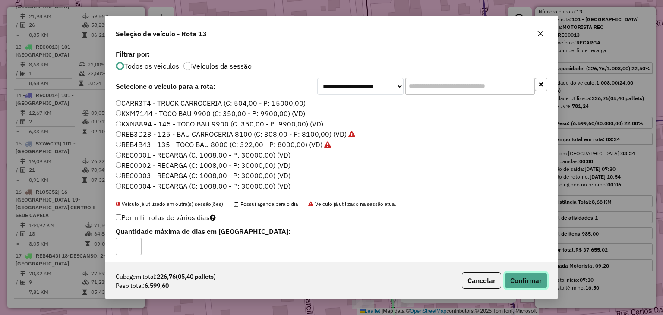
click at [518, 278] on button "Confirmar" at bounding box center [525, 280] width 43 height 16
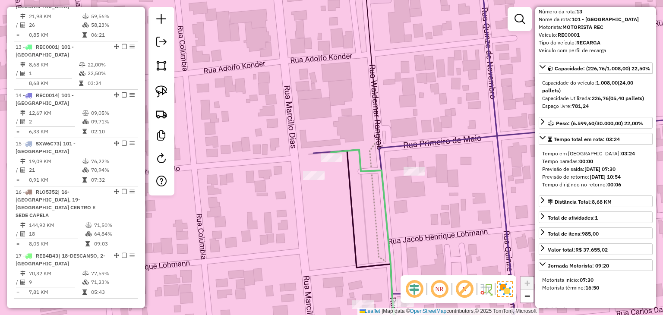
click at [334, 153] on icon at bounding box center [363, 248] width 65 height 197
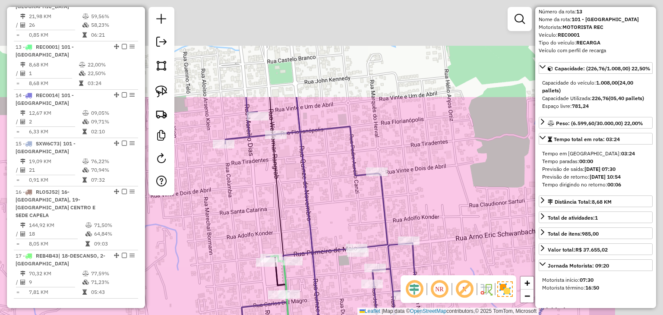
drag, startPoint x: 430, startPoint y: 97, endPoint x: 328, endPoint y: 177, distance: 129.6
click at [315, 226] on div "Janela de atendimento Grade de atendimento Capacidade Transportadoras Veículos …" at bounding box center [331, 157] width 663 height 315
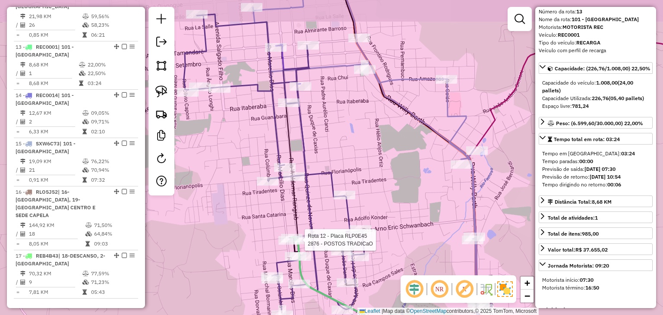
drag, startPoint x: 344, startPoint y: 147, endPoint x: 307, endPoint y: 165, distance: 41.5
click at [339, 221] on div "Rota 12 - Placa RLP0E45 2876 - POSTOS TRADICaO Janela de atendimento Grade de a…" at bounding box center [331, 157] width 663 height 315
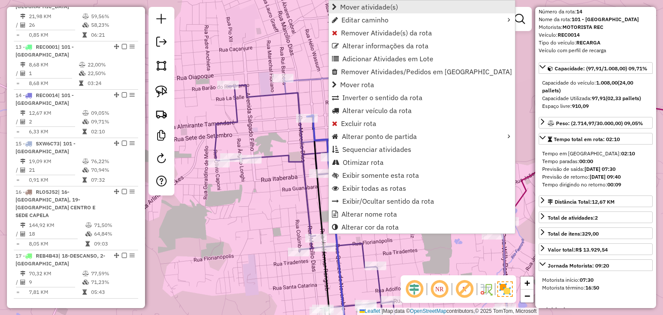
click at [364, 1] on link "Mover atividade(s)" at bounding box center [422, 6] width 186 height 13
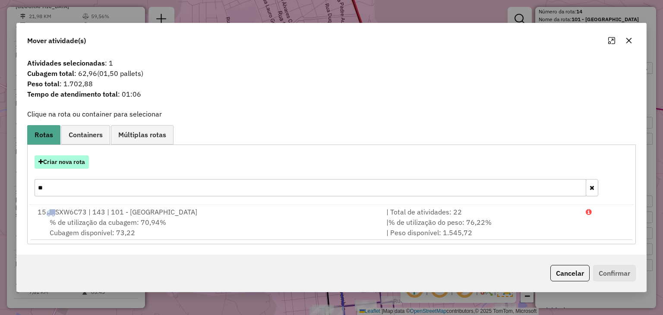
click at [54, 168] on button "Criar nova rota" at bounding box center [62, 161] width 54 height 13
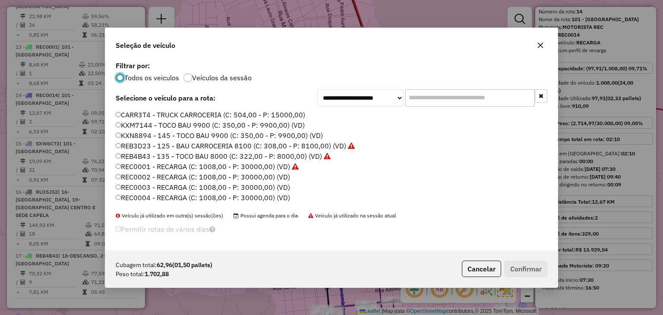
click at [287, 178] on label "REC0002 - RECARGA (C: 1008,00 - P: 30000,00) (VD)" at bounding box center [203, 177] width 174 height 10
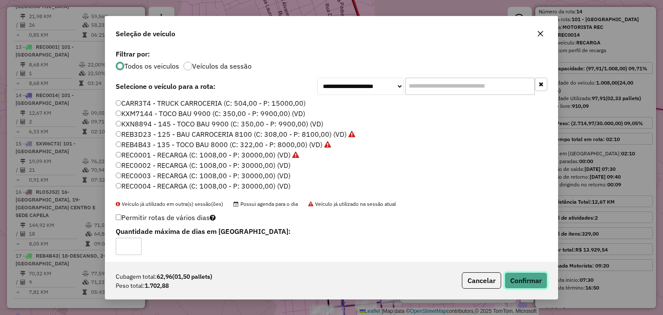
click at [523, 272] on button "Confirmar" at bounding box center [525, 280] width 43 height 16
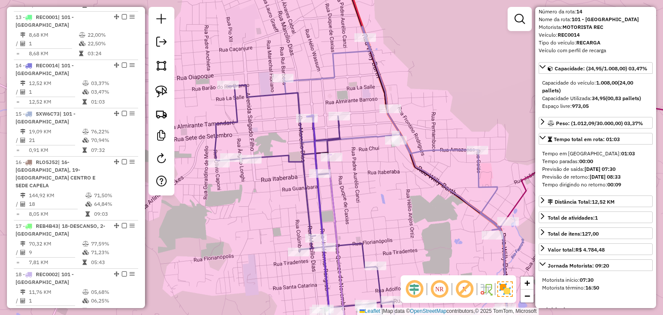
scroll to position [956, 0]
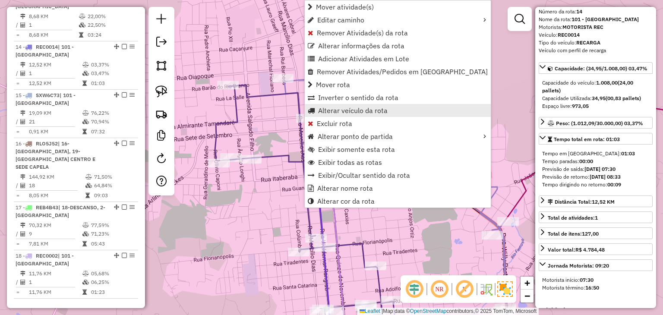
click at [354, 112] on span "Alterar veículo da rota" at bounding box center [352, 110] width 69 height 7
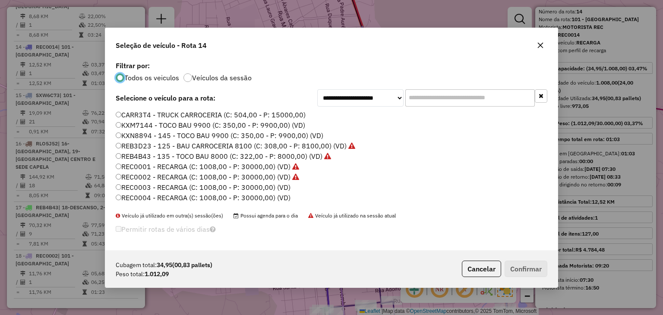
scroll to position [4, 3]
click at [265, 187] on label "REC0003 - RECARGA (C: 1008,00 - P: 30000,00) (VD)" at bounding box center [203, 187] width 175 height 10
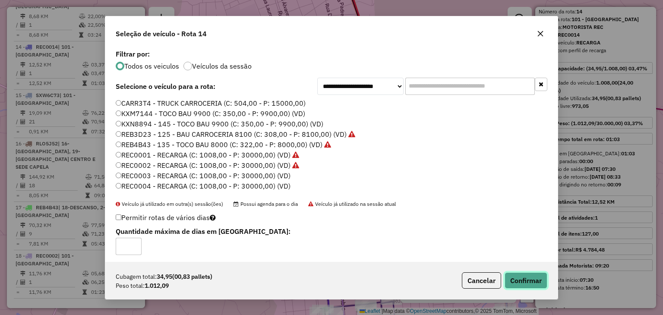
drag, startPoint x: 539, startPoint y: 285, endPoint x: 528, endPoint y: 284, distance: 10.8
click at [539, 285] on button "Confirmar" at bounding box center [525, 280] width 43 height 16
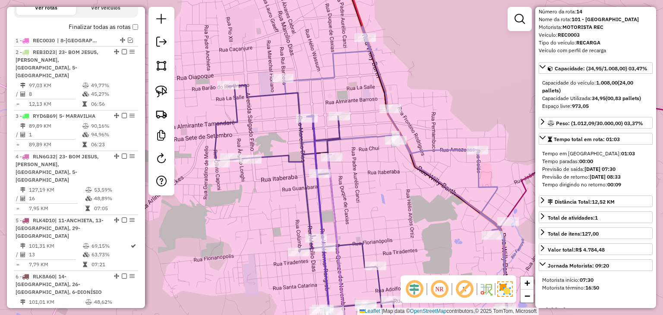
scroll to position [136, 0]
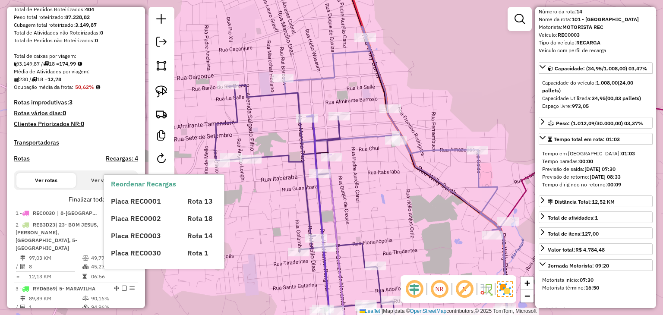
click at [129, 221] on span "Placa REC0002" at bounding box center [136, 218] width 50 height 9
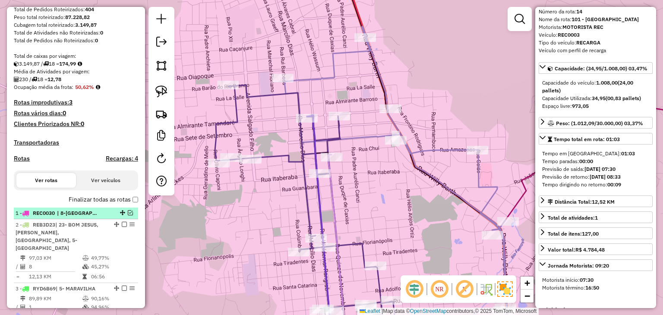
click at [129, 215] on em at bounding box center [130, 212] width 5 height 5
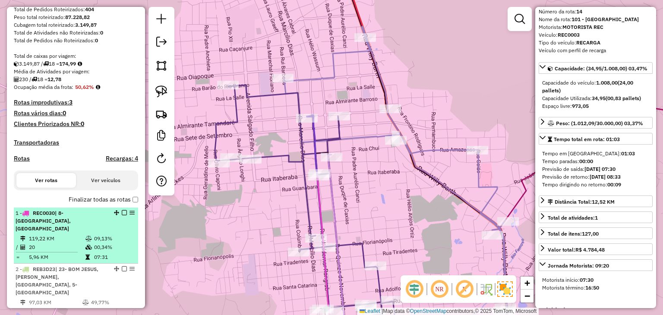
click at [94, 218] on div "1 - REC0030 | 8-SANTA HELENA, TUNAPOLIS" at bounding box center [61, 220] width 91 height 23
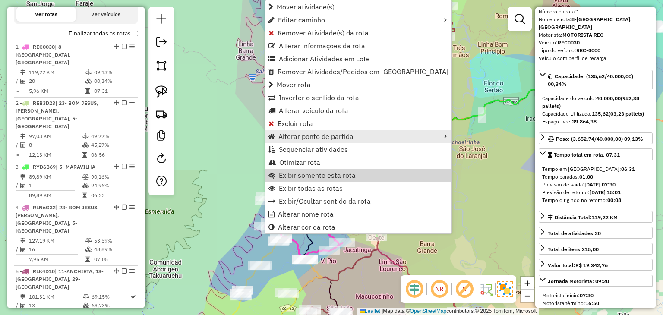
scroll to position [345, 0]
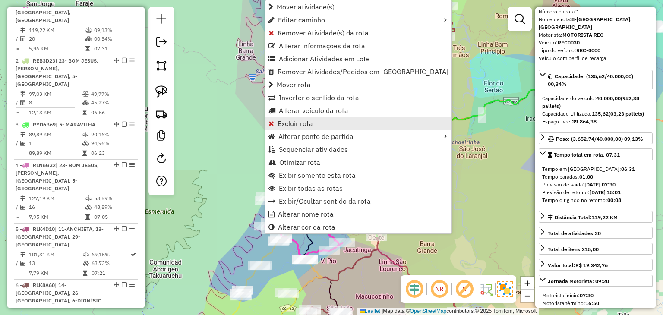
click at [301, 121] on span "Excluir rota" at bounding box center [294, 123] width 35 height 7
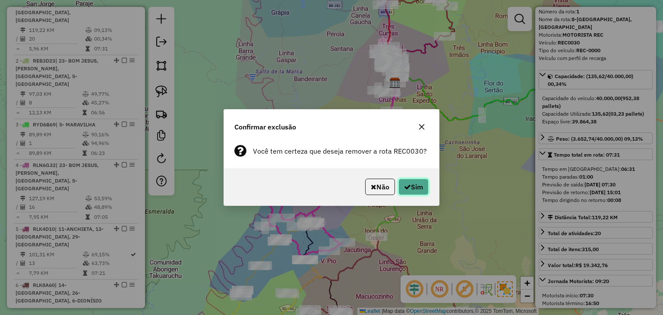
click at [417, 192] on button "Sim" at bounding box center [413, 187] width 30 height 16
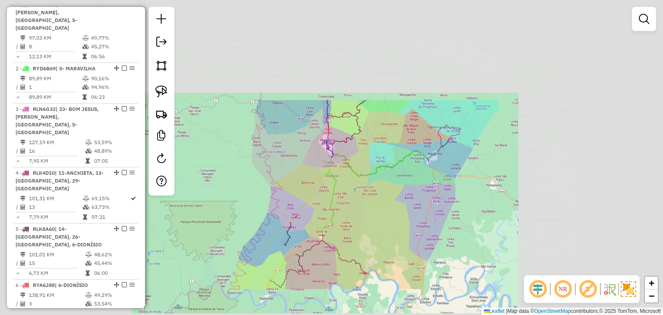
scroll to position [297, 0]
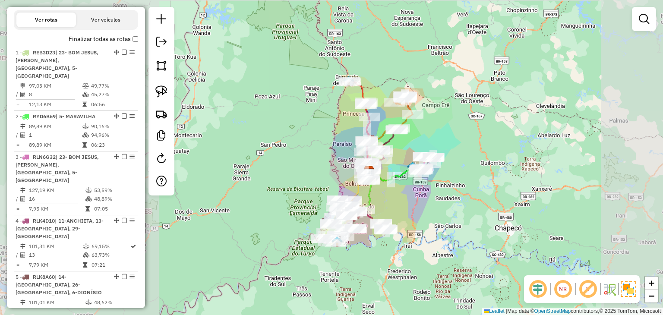
drag, startPoint x: 451, startPoint y: 216, endPoint x: 431, endPoint y: 222, distance: 20.3
click at [431, 222] on div "Janela de atendimento Grade de atendimento Capacidade Transportadoras Veículos …" at bounding box center [331, 157] width 663 height 315
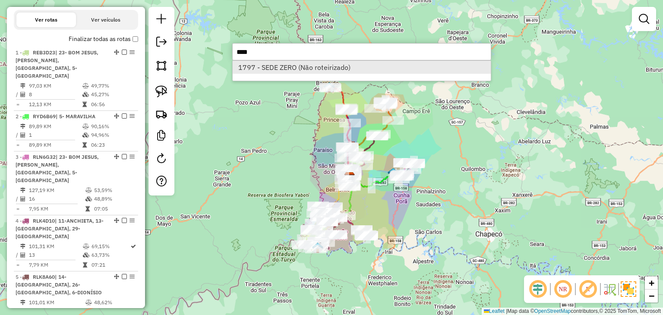
type input "****"
click at [298, 68] on li "1797 - SEDE ZERO (Não roteirizado)" at bounding box center [361, 67] width 258 height 13
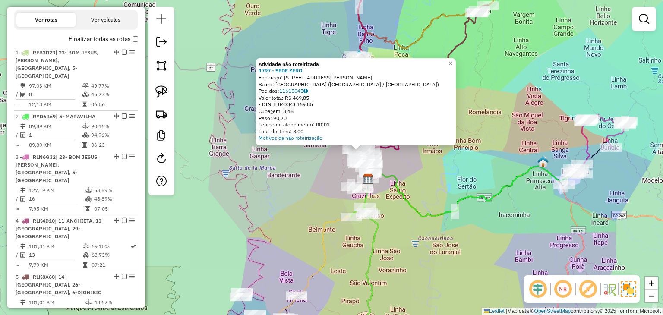
click at [453, 175] on div "Atividade não roteirizada 1797 - SEDE ZERO Endereço: RUA MARCILIO DIAS 2684 Bai…" at bounding box center [331, 157] width 663 height 315
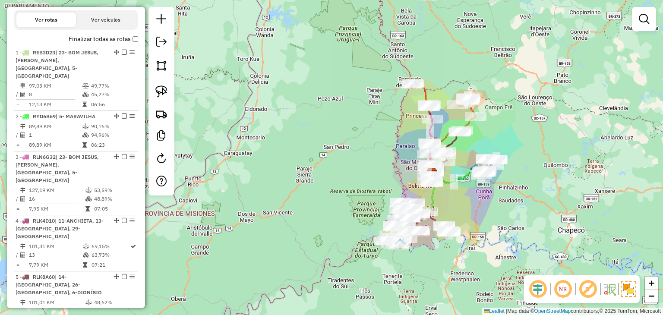
drag, startPoint x: 478, startPoint y: 209, endPoint x: 463, endPoint y: 170, distance: 41.7
click at [463, 170] on div "Janela de atendimento Grade de atendimento Capacidade Transportadoras Veículos …" at bounding box center [331, 157] width 663 height 315
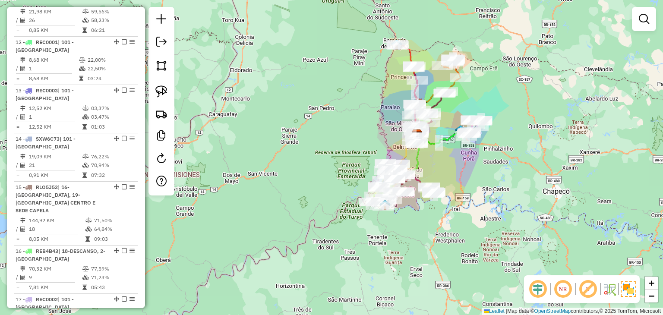
scroll to position [1079, 0]
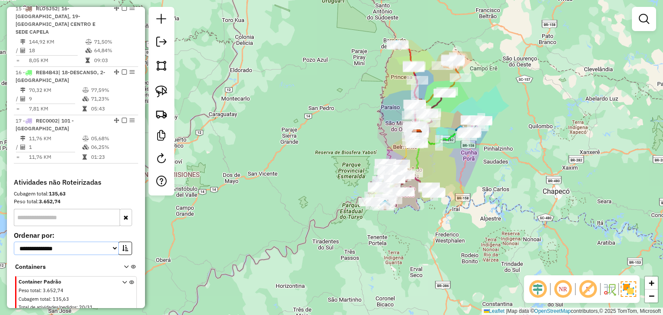
click at [59, 242] on select "**********" at bounding box center [66, 248] width 105 height 13
select select "*********"
click at [14, 242] on select "**********" at bounding box center [66, 248] width 105 height 13
click at [115, 242] on select "**********" at bounding box center [66, 248] width 105 height 13
click at [118, 242] on button "button" at bounding box center [125, 248] width 14 height 13
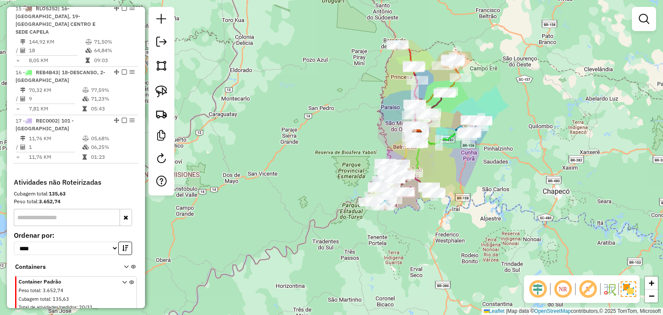
click at [123, 280] on icon at bounding box center [124, 296] width 5 height 32
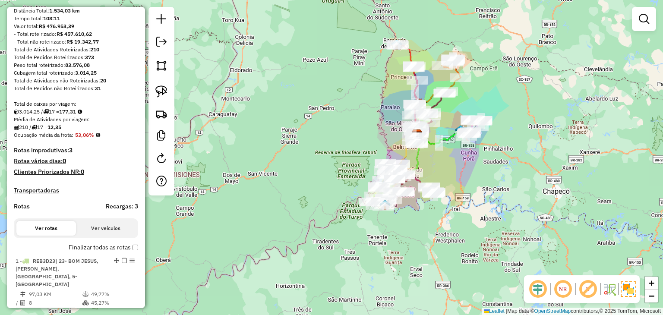
scroll to position [1, 0]
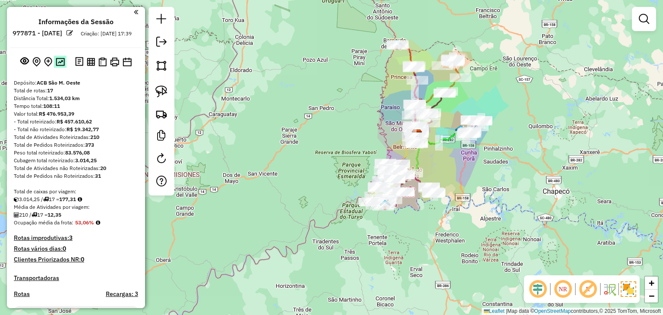
click at [62, 66] on img at bounding box center [60, 62] width 9 height 8
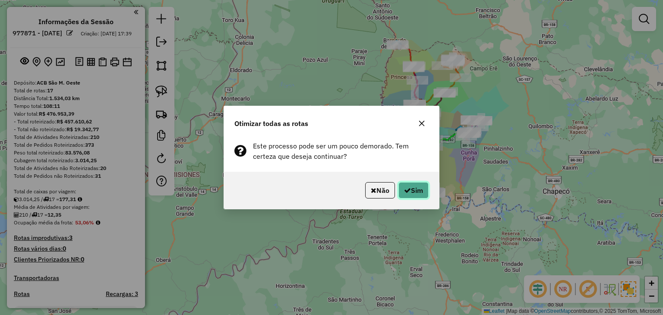
click at [410, 186] on button "Sim" at bounding box center [413, 190] width 30 height 16
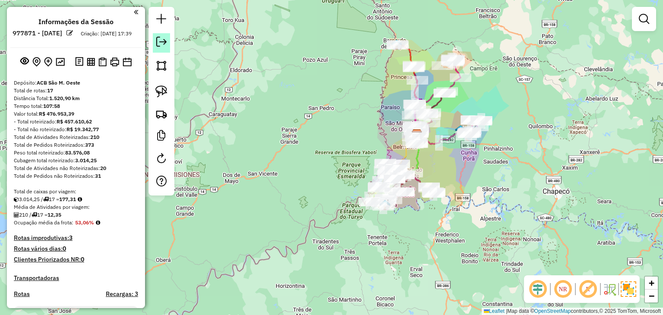
click at [154, 46] on link at bounding box center [161, 42] width 17 height 19
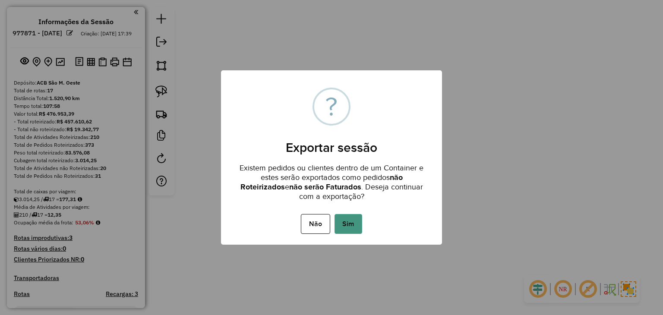
click at [362, 227] on button "Sim" at bounding box center [348, 224] width 28 height 20
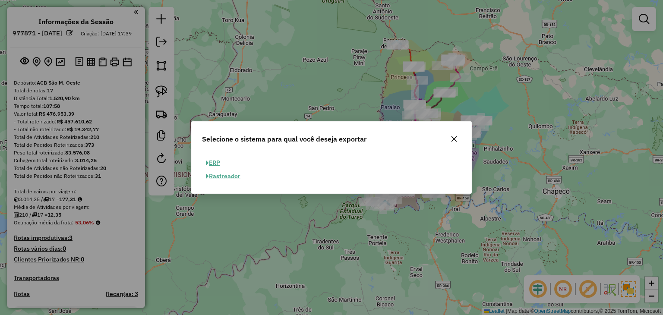
click at [221, 165] on button "ERP" at bounding box center [213, 162] width 22 height 13
select select "**"
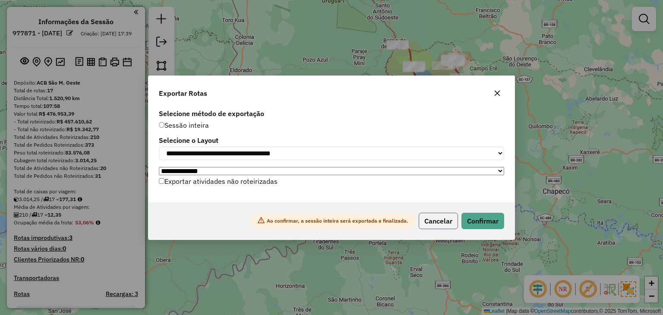
click at [456, 221] on button "Cancelar" at bounding box center [437, 221] width 39 height 16
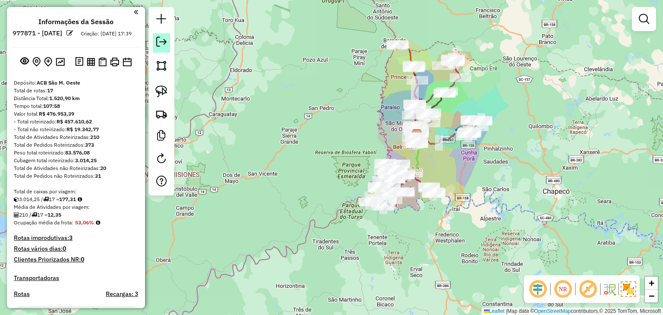
click at [160, 45] on em at bounding box center [161, 42] width 10 height 10
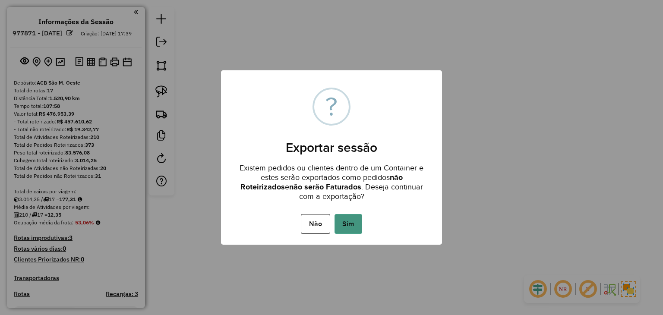
click at [352, 217] on button "Sim" at bounding box center [348, 224] width 28 height 20
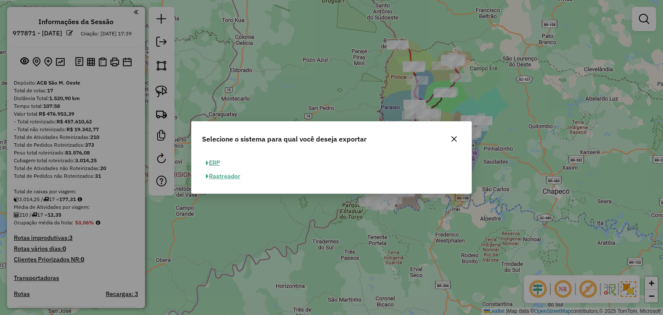
click at [213, 157] on button "ERP" at bounding box center [213, 162] width 22 height 13
select select "**"
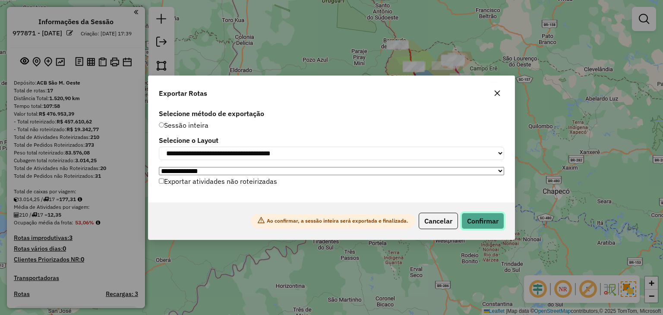
click at [495, 216] on button "Confirmar" at bounding box center [482, 221] width 43 height 16
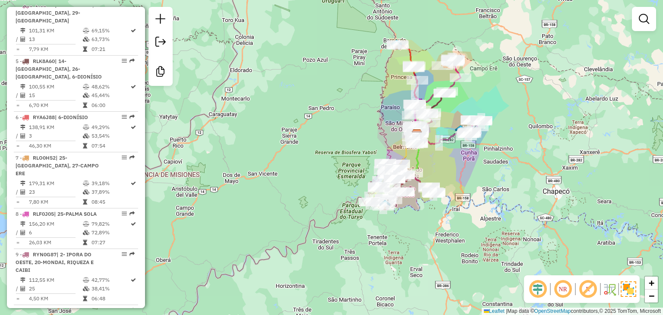
scroll to position [260, 0]
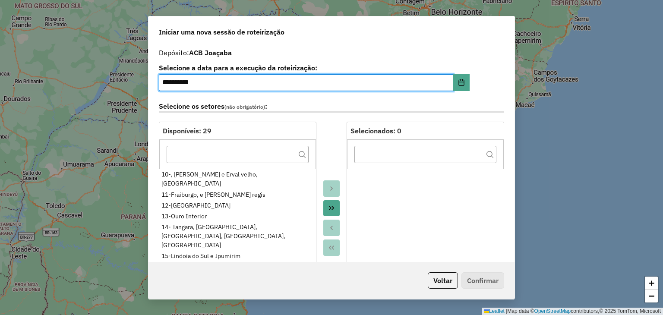
select select "*"
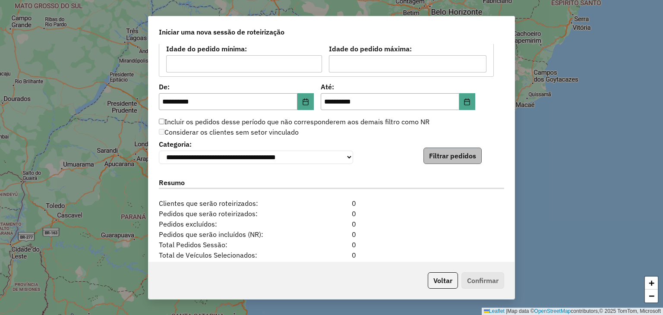
scroll to position [863, 0]
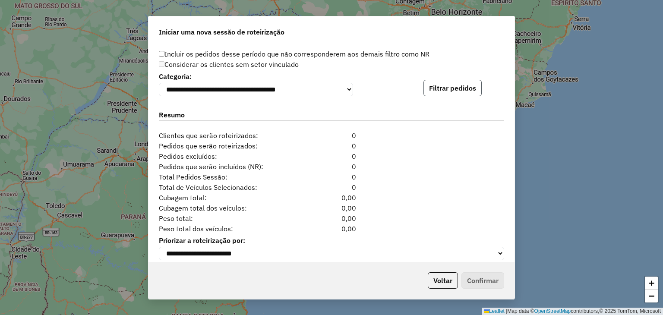
click at [460, 87] on button "Filtrar pedidos" at bounding box center [452, 88] width 58 height 16
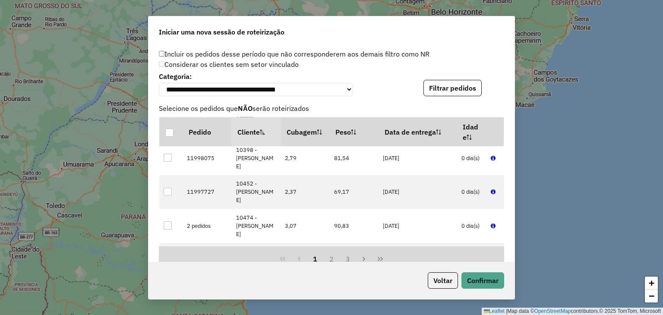
scroll to position [1053, 0]
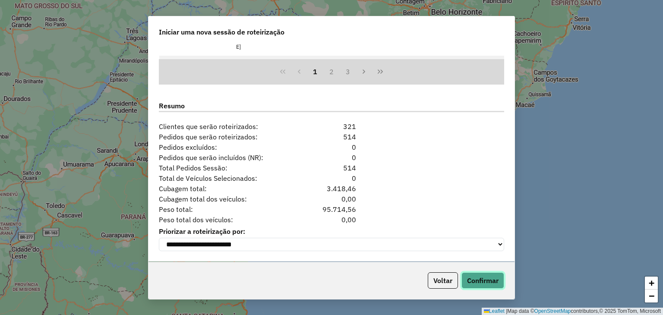
click at [490, 277] on button "Confirmar" at bounding box center [482, 280] width 43 height 16
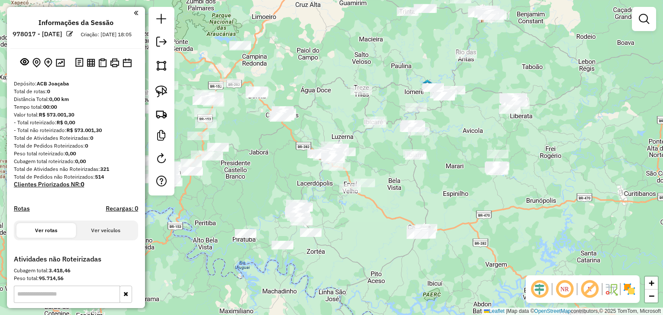
click at [631, 288] on img at bounding box center [629, 289] width 14 height 14
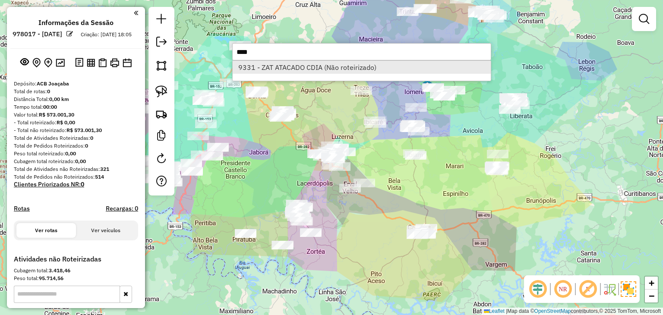
type input "****"
click at [261, 67] on li "9331 - ZAT ATACADO CDIA (Não roteirizado)" at bounding box center [361, 67] width 258 height 13
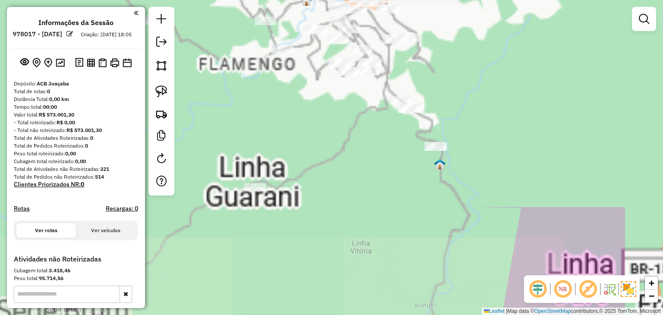
drag, startPoint x: 427, startPoint y: 57, endPoint x: 316, endPoint y: 305, distance: 272.1
click at [316, 305] on div "Atividade não roteirizada 9331 - ZAT ATACADO CDIA Tipo de cliente: AS QUI (5) E…" at bounding box center [331, 157] width 663 height 315
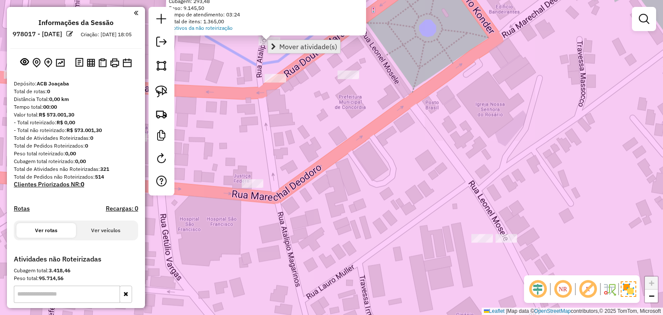
click at [297, 47] on span "Mover atividade(s)" at bounding box center [308, 46] width 58 height 7
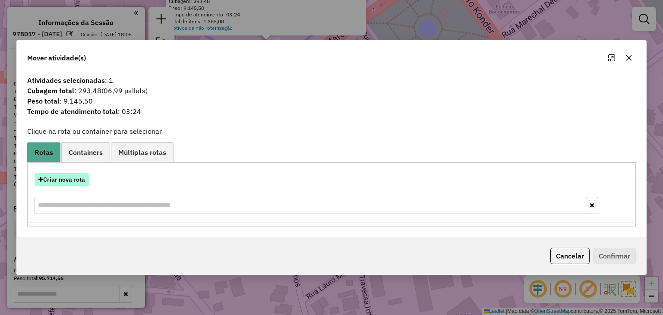
click at [72, 180] on button "Criar nova rota" at bounding box center [62, 179] width 54 height 13
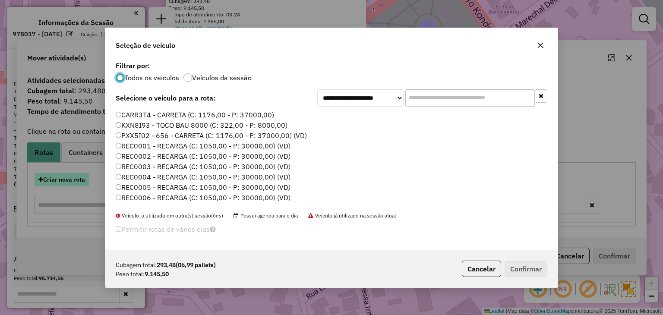
scroll to position [4, 3]
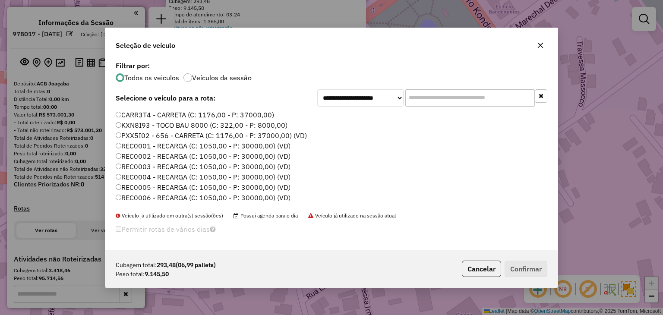
click at [430, 100] on input "text" at bounding box center [469, 97] width 129 height 17
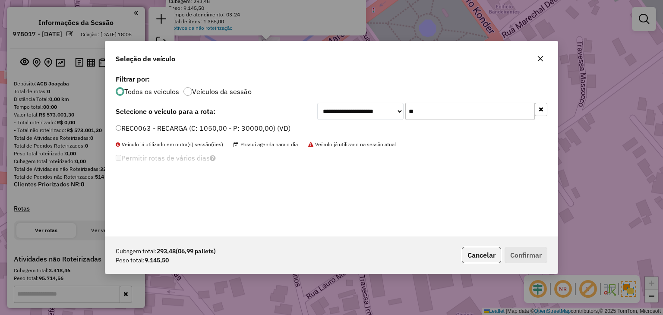
type input "**"
drag, startPoint x: 269, startPoint y: 129, endPoint x: 274, endPoint y: 132, distance: 6.0
click at [269, 129] on label "REC0063 - RECARGA (C: 1050,00 - P: 30000,00) (VD)" at bounding box center [203, 128] width 175 height 10
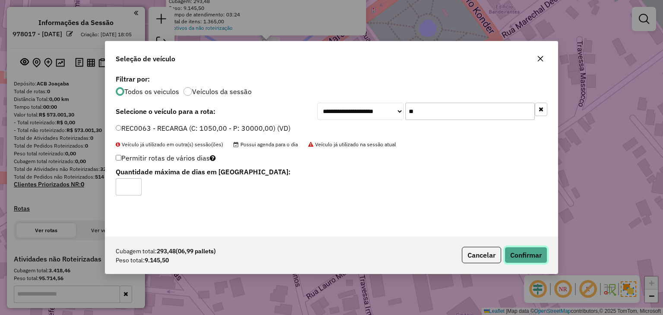
click at [516, 255] on button "Confirmar" at bounding box center [525, 255] width 43 height 16
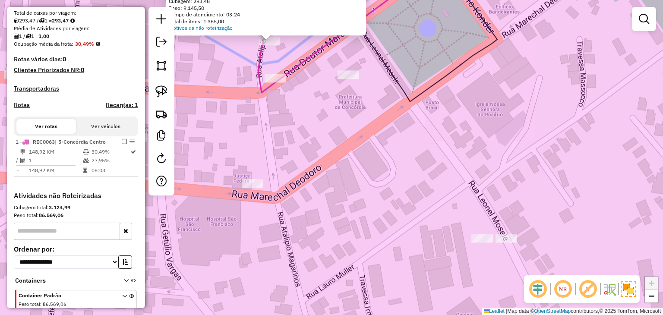
scroll to position [233, 0]
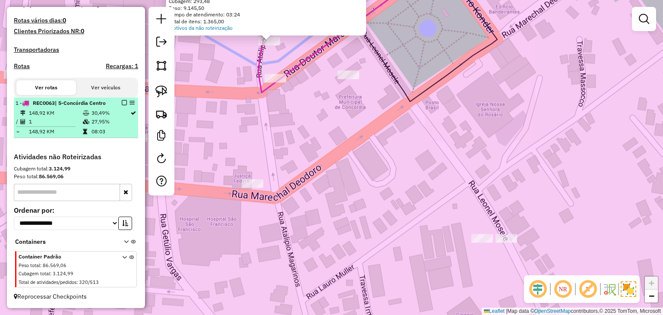
click at [122, 100] on em at bounding box center [124, 102] width 5 height 5
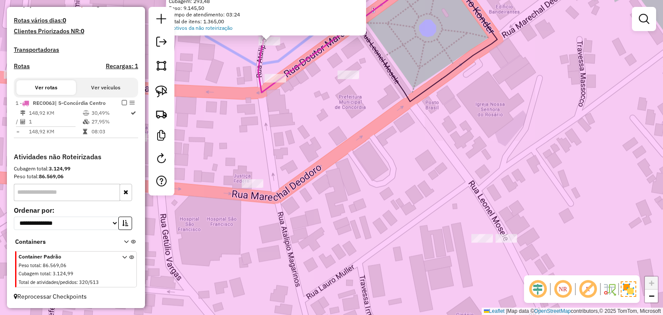
scroll to position [197, 0]
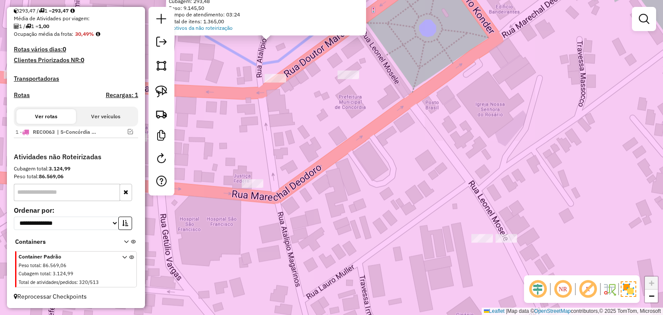
click at [430, 185] on div "Atividade não roteirizada 9331 - ZAT ATACADO CDIA Tipo de cliente: AS QUI (5) E…" at bounding box center [331, 157] width 663 height 315
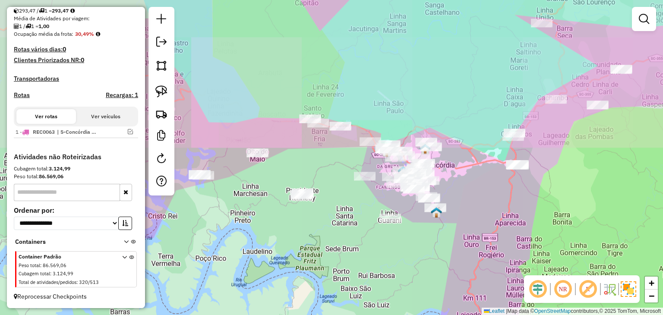
drag, startPoint x: 522, startPoint y: 148, endPoint x: 420, endPoint y: 168, distance: 104.1
click at [421, 170] on div "Janela de atendimento Grade de atendimento Capacidade Transportadoras Veículos …" at bounding box center [331, 157] width 663 height 315
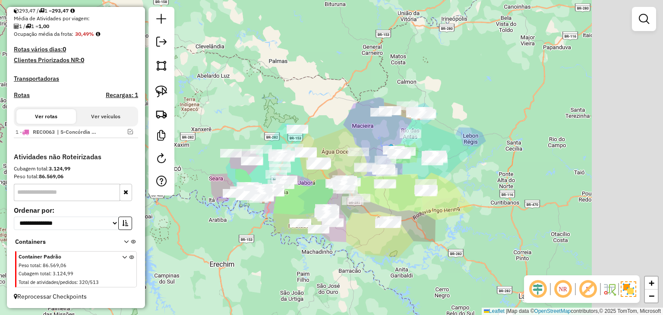
drag, startPoint x: 476, startPoint y: 105, endPoint x: 377, endPoint y: 131, distance: 103.1
click at [377, 131] on div "Janela de atendimento Grade de atendimento Capacidade Transportadoras Veículos …" at bounding box center [331, 157] width 663 height 315
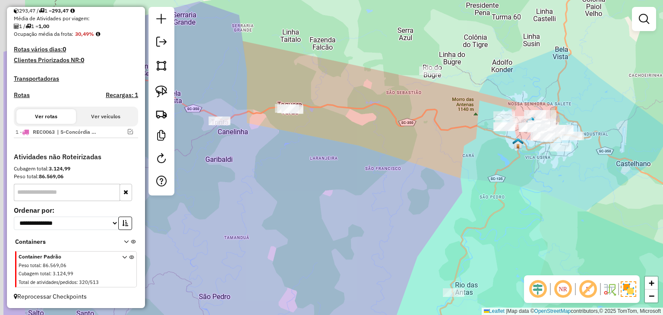
drag, startPoint x: 361, startPoint y: 119, endPoint x: 437, endPoint y: 126, distance: 77.1
click at [437, 126] on div "Janela de atendimento Grade de atendimento Capacidade Transportadoras Veículos …" at bounding box center [331, 157] width 663 height 315
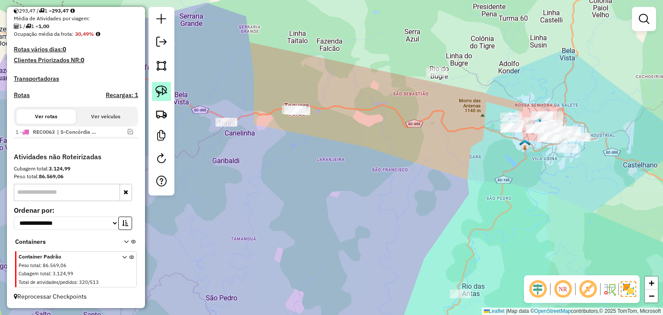
click at [163, 85] on img at bounding box center [161, 91] width 12 height 12
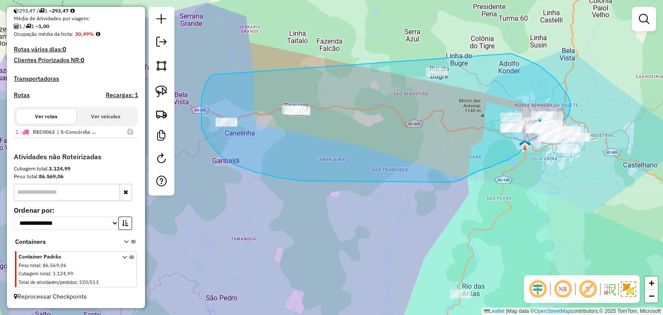
drag, startPoint x: 213, startPoint y: 75, endPoint x: 476, endPoint y: 43, distance: 265.0
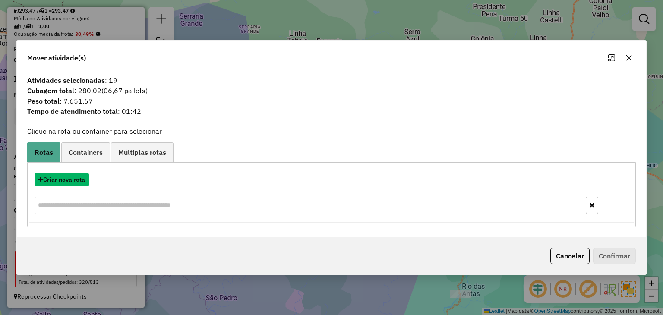
click at [70, 176] on button "Criar nova rota" at bounding box center [62, 179] width 54 height 13
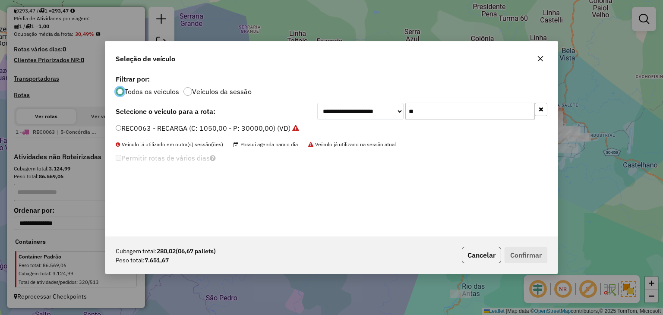
scroll to position [4, 3]
drag, startPoint x: 401, startPoint y: 106, endPoint x: 394, endPoint y: 106, distance: 6.5
click at [395, 106] on div "**********" at bounding box center [432, 111] width 230 height 17
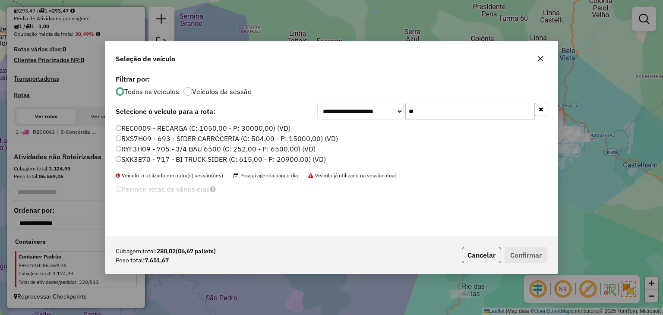
type input "**"
click at [258, 147] on label "RYF3H09 - 705 - 3/4 BAU 6500 (C: 252,00 - P: 6500,00) (VD)" at bounding box center [216, 149] width 200 height 10
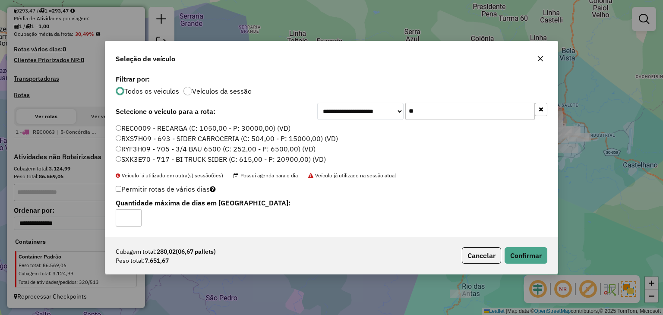
click at [504, 245] on div "Cubagem total: 280,02 (06,67 pallets) Peso total: 7.651,67 Cancelar Confirmar" at bounding box center [331, 255] width 452 height 37
click at [527, 258] on button "Confirmar" at bounding box center [525, 255] width 43 height 16
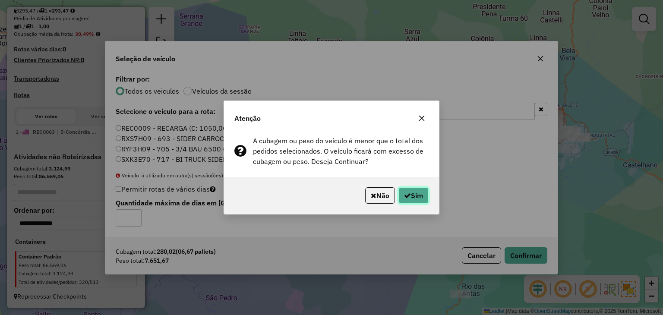
click at [413, 192] on button "Sim" at bounding box center [413, 195] width 30 height 16
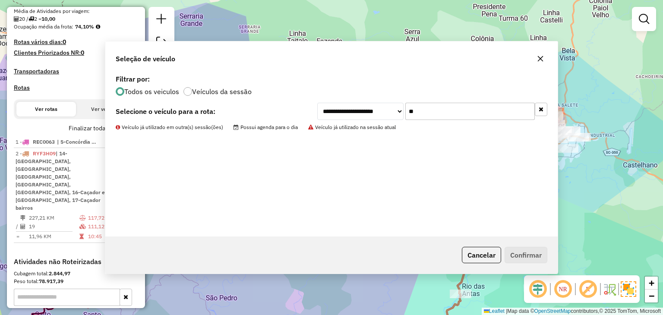
scroll to position [233, 0]
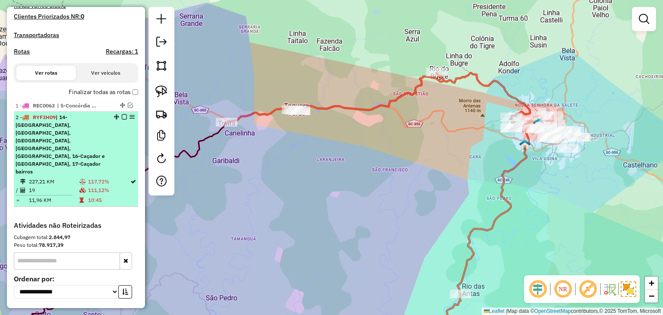
click at [122, 119] on em at bounding box center [124, 116] width 5 height 5
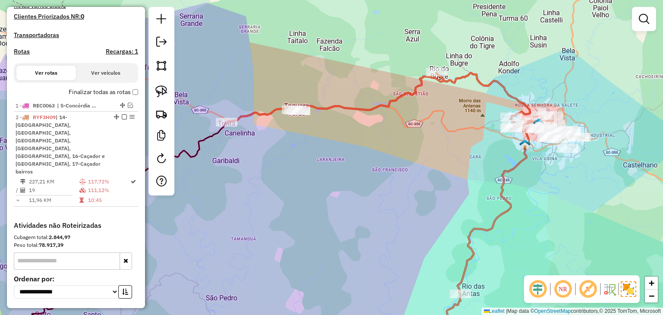
scroll to position [226, 0]
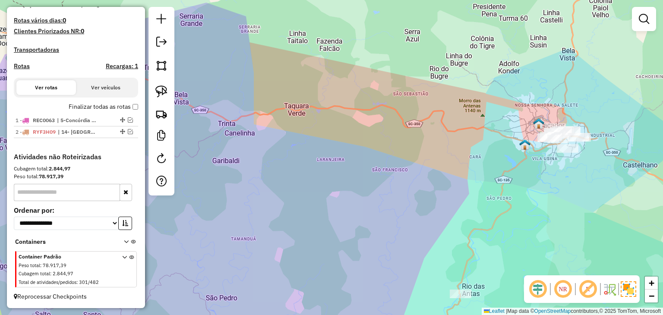
drag, startPoint x: 162, startPoint y: 94, endPoint x: 319, endPoint y: 100, distance: 157.1
click at [162, 94] on img at bounding box center [161, 91] width 12 height 12
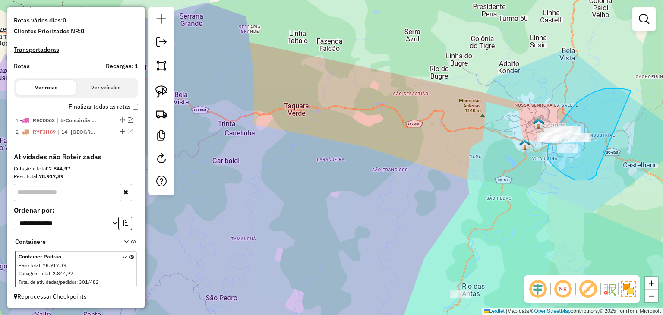
drag, startPoint x: 622, startPoint y: 88, endPoint x: 596, endPoint y: 173, distance: 88.4
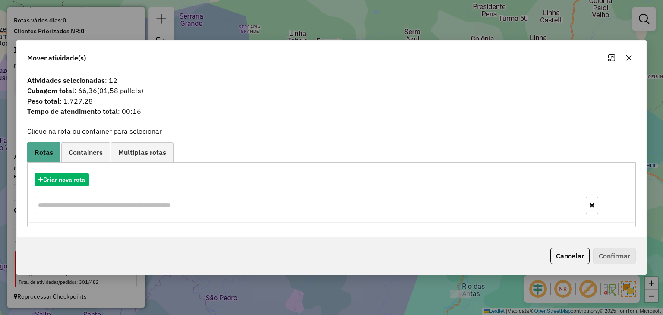
click at [628, 60] on icon "button" at bounding box center [628, 57] width 7 height 7
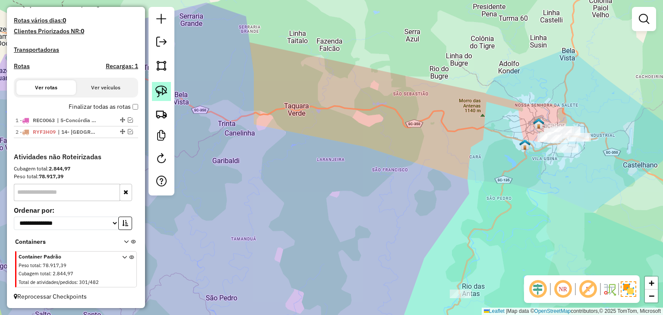
click at [164, 89] on img at bounding box center [161, 91] width 12 height 12
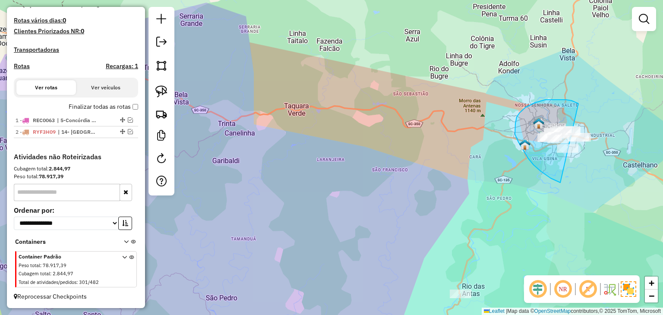
drag, startPoint x: 576, startPoint y: 102, endPoint x: 614, endPoint y: 157, distance: 67.0
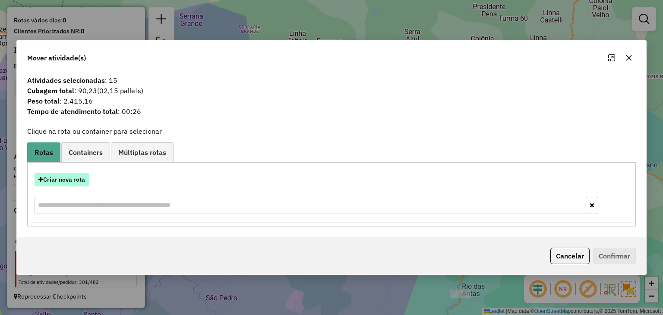
click at [63, 176] on button "Criar nova rota" at bounding box center [62, 179] width 54 height 13
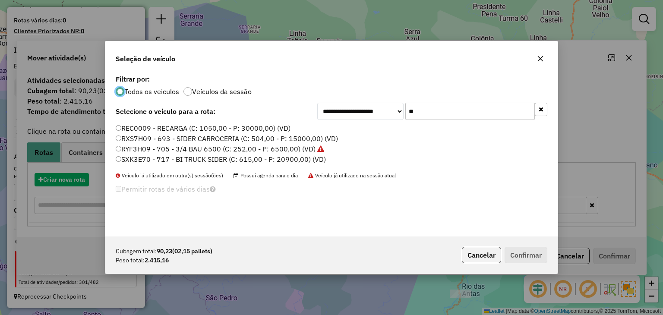
scroll to position [4, 3]
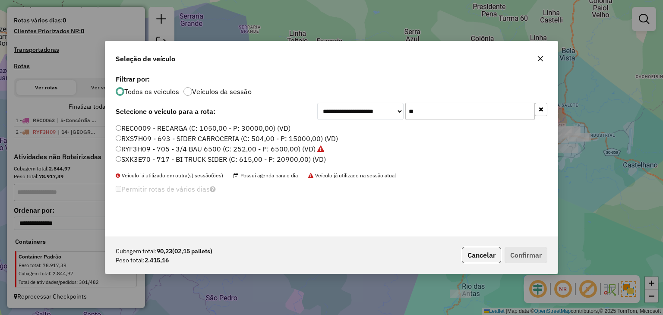
drag, startPoint x: 420, startPoint y: 110, endPoint x: 354, endPoint y: 110, distance: 65.6
click at [354, 110] on div "**********" at bounding box center [432, 111] width 230 height 17
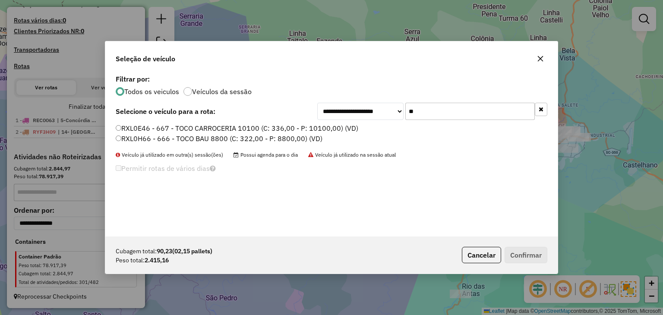
type input "**"
click at [304, 137] on label "RXL0H66 - 666 - TOCO BAU 8800 (C: 322,00 - P: 8800,00) (VD)" at bounding box center [219, 138] width 207 height 10
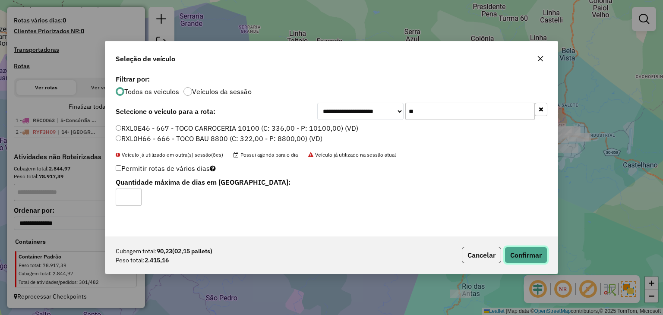
click at [509, 259] on button "Confirmar" at bounding box center [525, 255] width 43 height 16
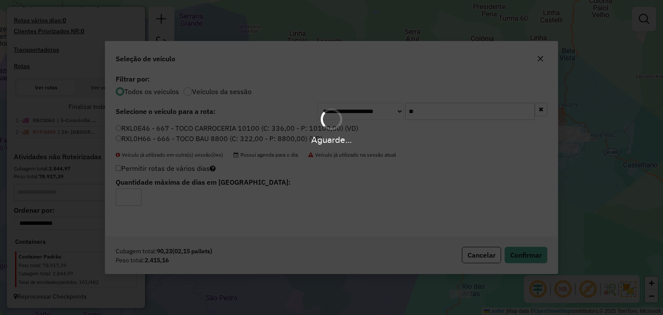
scroll to position [233, 0]
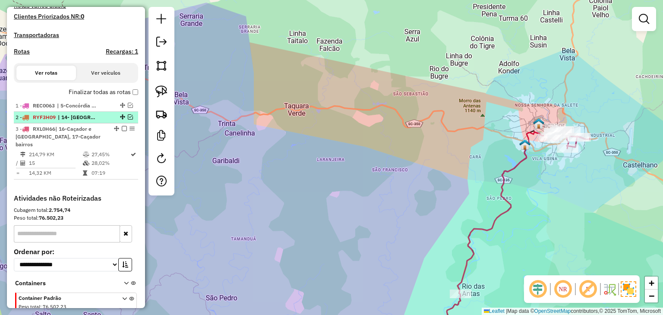
click at [128, 119] on em at bounding box center [130, 116] width 5 height 5
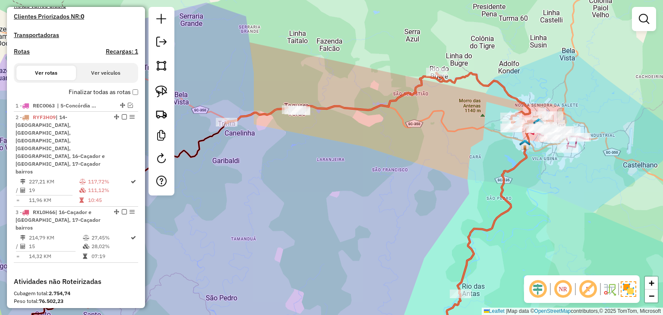
drag, startPoint x: 446, startPoint y: 163, endPoint x: 318, endPoint y: 158, distance: 128.6
click at [318, 158] on div "Janela de atendimento Grade de atendimento Capacidade Transportadoras Veículos …" at bounding box center [331, 157] width 663 height 315
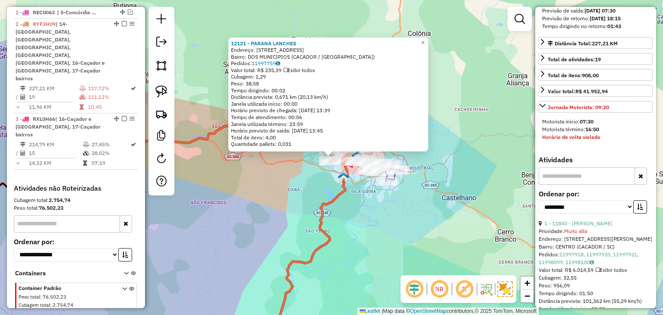
scroll to position [302, 0]
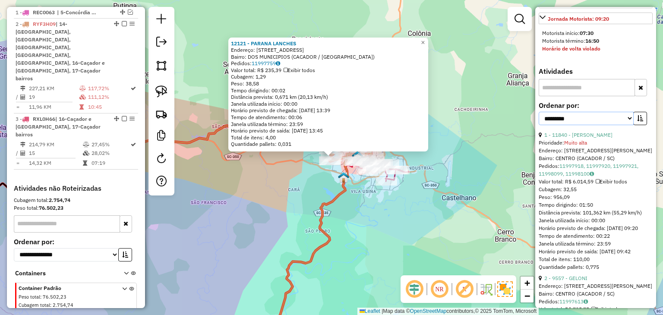
click at [586, 125] on select "**********" at bounding box center [585, 118] width 95 height 13
select select "*********"
click at [538, 119] on select "**********" at bounding box center [585, 118] width 95 height 13
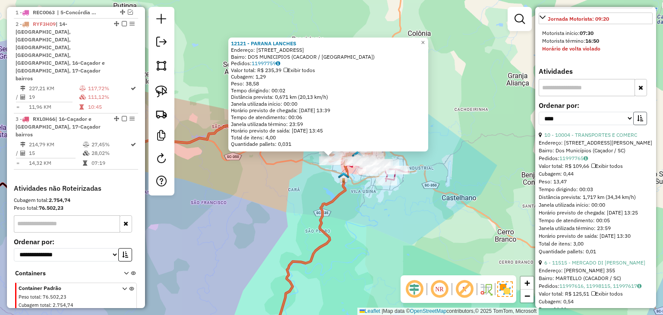
click at [633, 125] on button "button" at bounding box center [640, 118] width 14 height 13
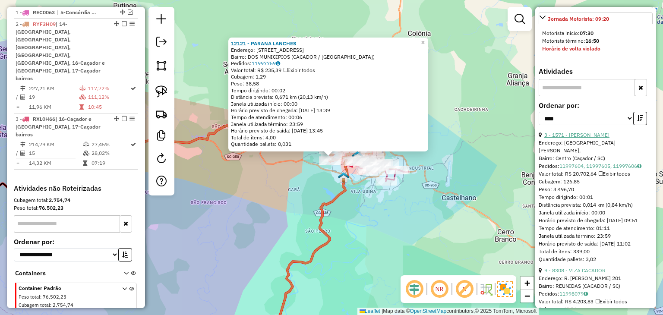
click at [589, 138] on link "3 - 1571 - [PERSON_NAME]" at bounding box center [576, 135] width 65 height 6
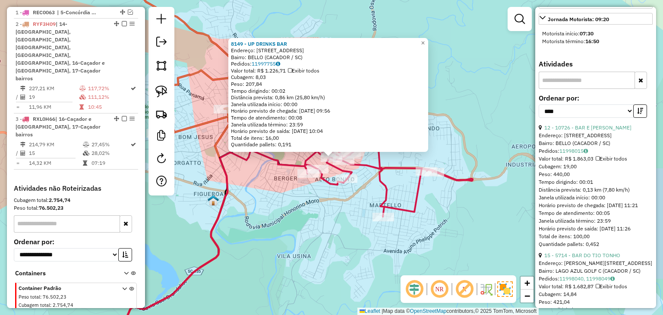
scroll to position [19, 0]
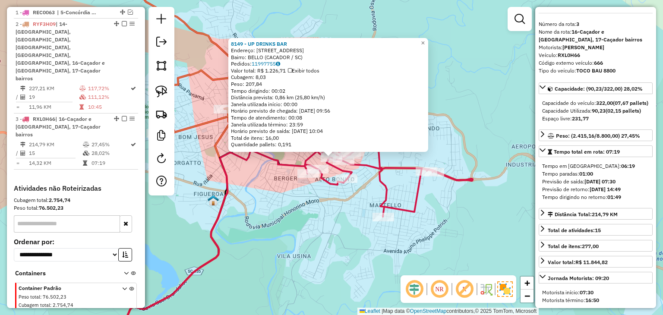
click at [317, 218] on div "8149 - UP DRINKS BAR Endereço: [STREET_ADDRESS] Bairro: BELLO (CACADOR / [GEOGR…" at bounding box center [331, 157] width 663 height 315
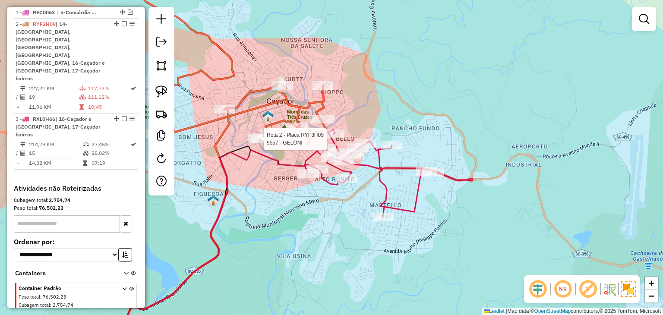
select select "*********"
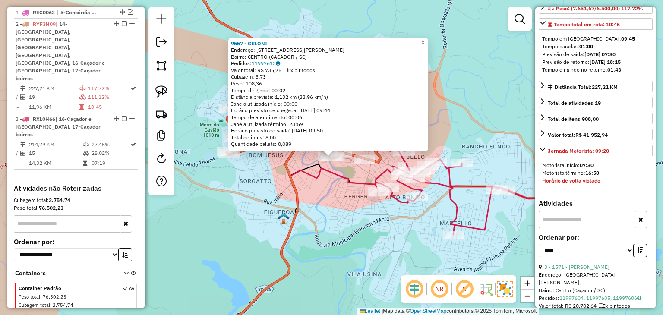
scroll to position [259, 0]
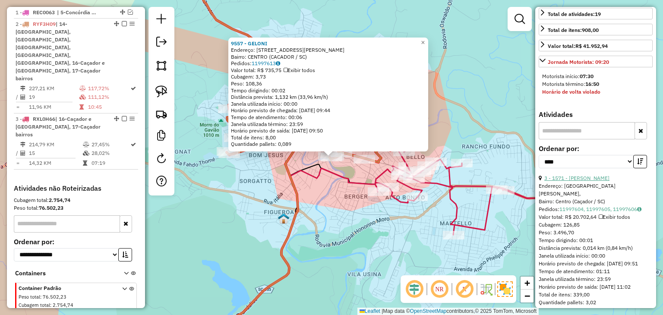
click at [585, 181] on link "3 - 1571 - [PERSON_NAME]" at bounding box center [576, 178] width 65 height 6
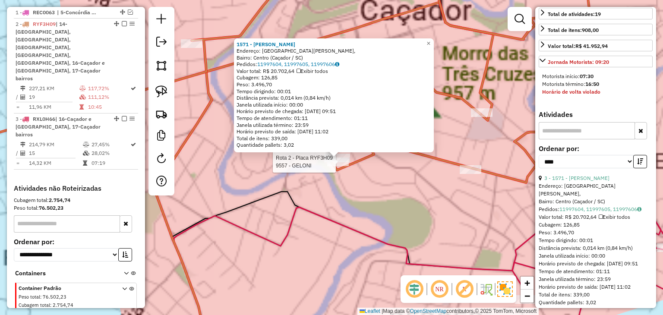
click at [347, 197] on div "Rota 2 - Placa RYF3H09 1571 - [PERSON_NAME] Rota 2 - Placa RYF3H09 9557 - GELON…" at bounding box center [331, 157] width 663 height 315
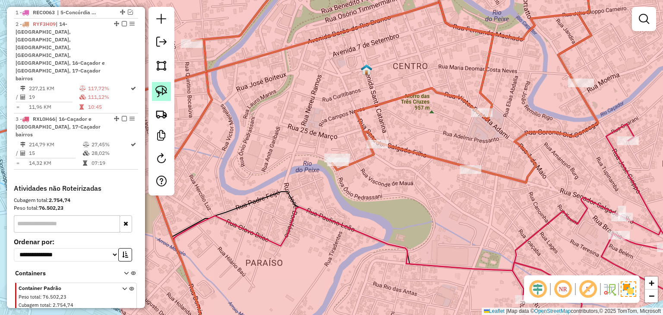
click at [155, 88] on img at bounding box center [161, 91] width 12 height 12
drag, startPoint x: 322, startPoint y: 136, endPoint x: 367, endPoint y: 179, distance: 61.6
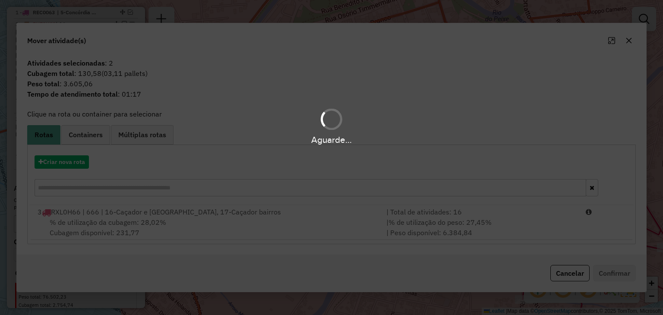
click at [336, 215] on div "Aguarde..." at bounding box center [331, 157] width 663 height 315
click at [338, 214] on div "Aguarde..." at bounding box center [331, 157] width 663 height 315
click at [543, 213] on hb-app "Aguarde... Pop-up bloqueado! Seu navegador bloqueou automáticamente a abertura …" at bounding box center [331, 157] width 663 height 315
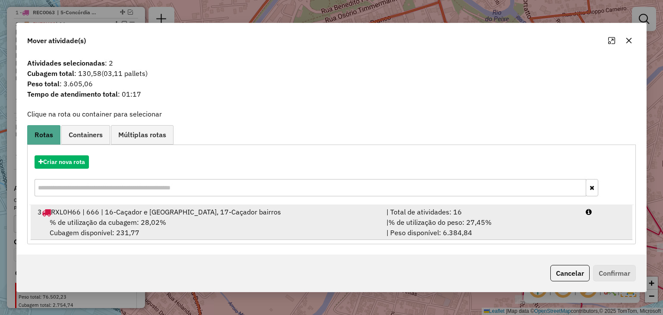
click at [603, 229] on li "3 RXL0H66 | 666 | 16-Caçador e [GEOGRAPHIC_DATA], 17-Caçador bairros | Total de…" at bounding box center [331, 222] width 601 height 35
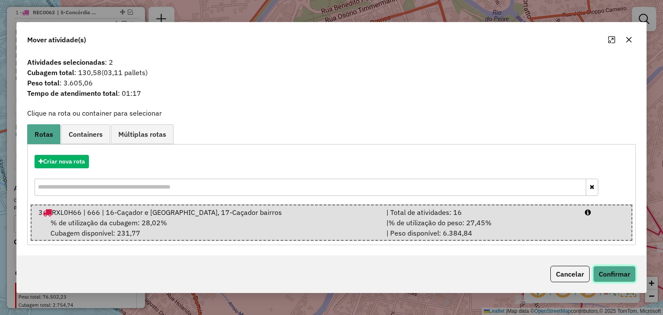
click at [614, 267] on button "Confirmar" at bounding box center [614, 274] width 43 height 16
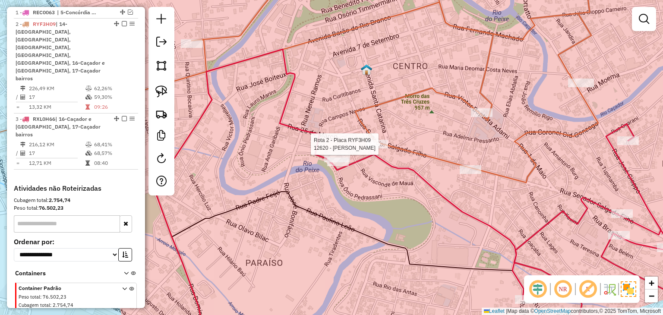
select select "*********"
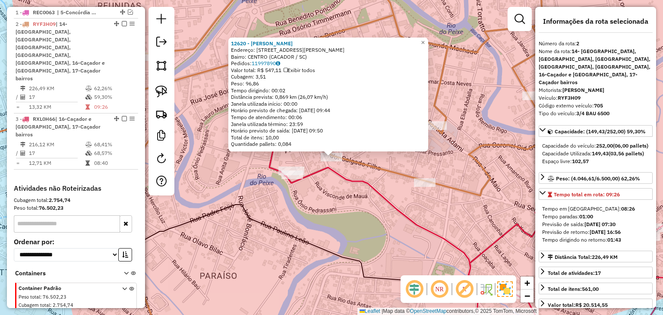
drag, startPoint x: 452, startPoint y: 208, endPoint x: 368, endPoint y: 145, distance: 105.4
click at [358, 140] on div "12620 - [PERSON_NAME]: [STREET_ADDRESS][PERSON_NAME] Pedidos: 11997890 Valor to…" at bounding box center [331, 157] width 663 height 315
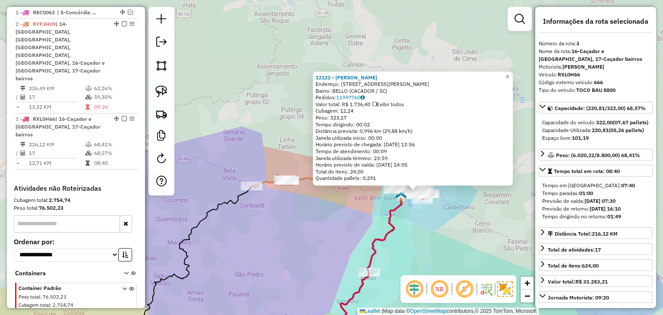
drag, startPoint x: 418, startPoint y: 234, endPoint x: 349, endPoint y: 105, distance: 146.7
click at [349, 107] on div "12122 - [PERSON_NAME]: [STREET_ADDRESS][PERSON_NAME] Bairro: BELLO (CACADOR / […" at bounding box center [331, 157] width 663 height 315
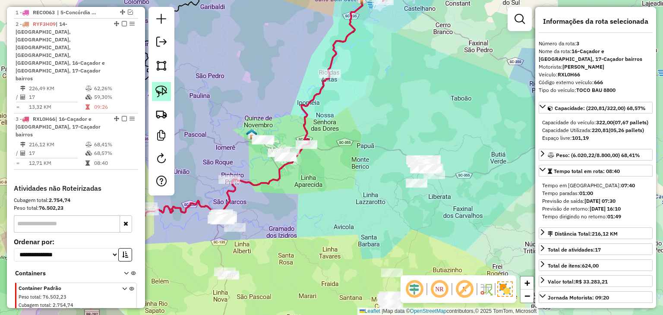
click at [159, 92] on img at bounding box center [161, 91] width 12 height 12
drag, startPoint x: 306, startPoint y: 117, endPoint x: 331, endPoint y: 148, distance: 39.5
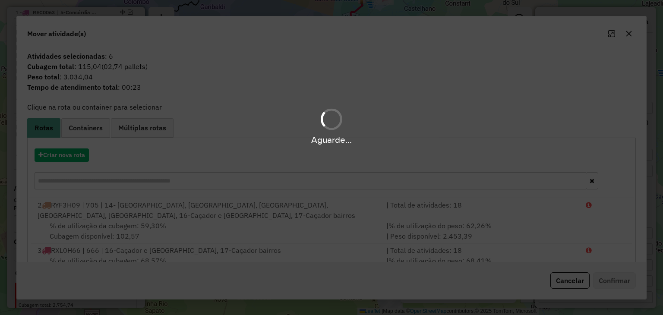
click at [74, 153] on hb-app "Aguarde... Pop-up bloqueado! Seu navegador bloqueou automáticamente a abertura …" at bounding box center [331, 157] width 663 height 315
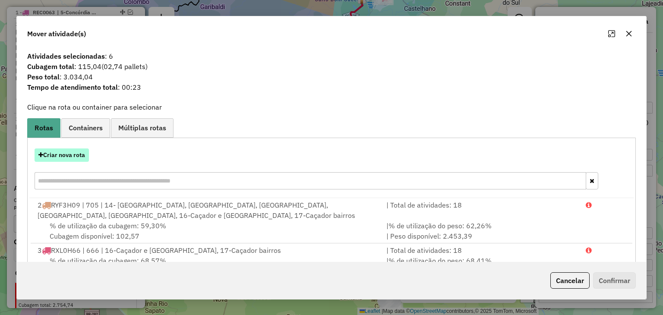
click at [76, 153] on button "Criar nova rota" at bounding box center [62, 154] width 54 height 13
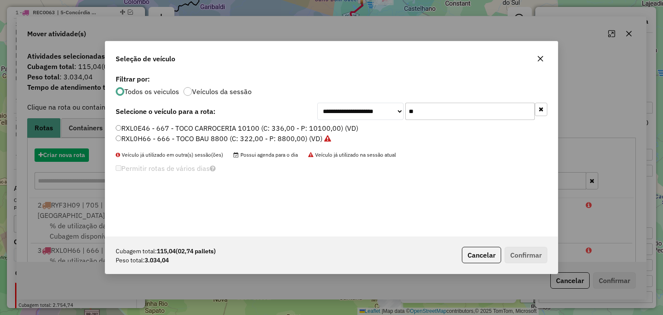
scroll to position [4, 3]
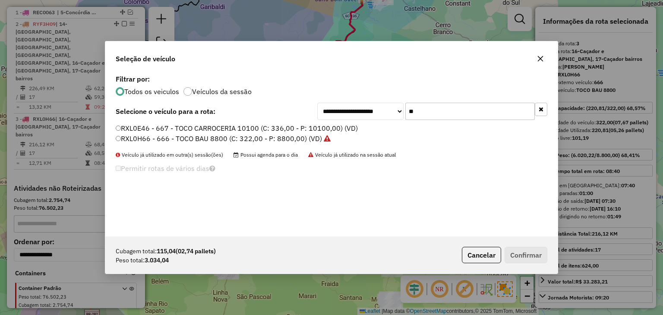
drag, startPoint x: 427, startPoint y: 108, endPoint x: 384, endPoint y: 107, distance: 43.1
click at [384, 107] on div "**********" at bounding box center [432, 111] width 230 height 17
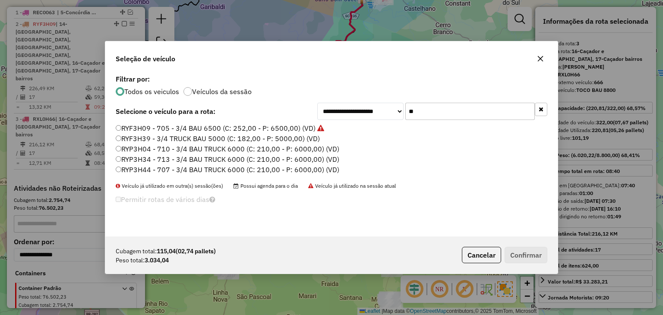
type input "**"
drag, startPoint x: 150, startPoint y: 147, endPoint x: 168, endPoint y: 151, distance: 18.4
click at [150, 147] on label "RYP3H04 - 710 - 3/4 BAU TRUCK 6000 (C: 210,00 - P: 6000,00) (VD)" at bounding box center [227, 149] width 223 height 10
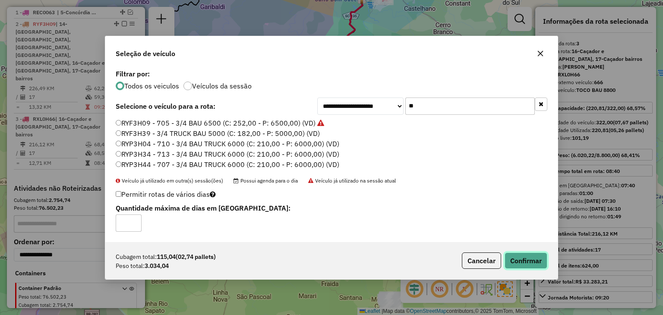
click at [532, 258] on button "Confirmar" at bounding box center [525, 260] width 43 height 16
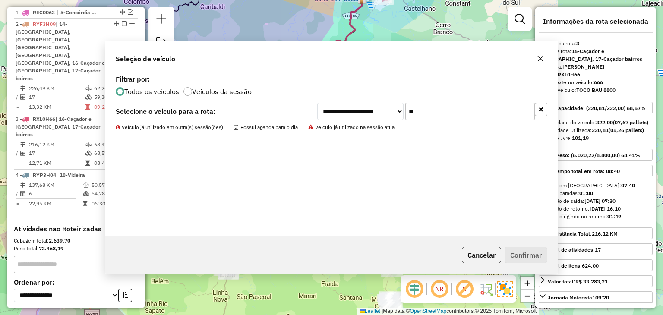
scroll to position [366, 0]
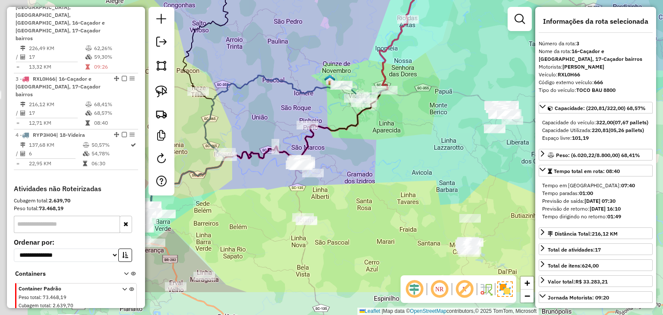
drag, startPoint x: 352, startPoint y: 222, endPoint x: 436, endPoint y: 163, distance: 102.7
click at [436, 164] on div "Janela de atendimento Grade de atendimento Capacidade Transportadoras Veículos …" at bounding box center [331, 157] width 663 height 315
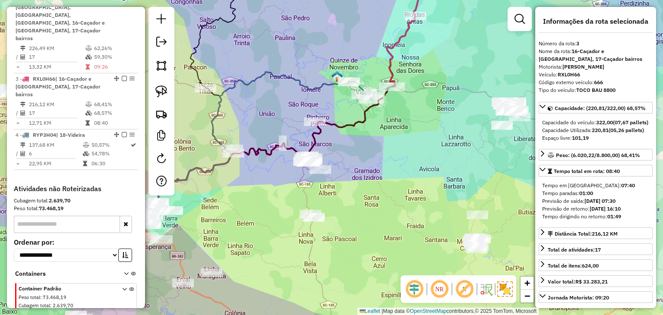
drag, startPoint x: 151, startPoint y: 93, endPoint x: 236, endPoint y: 107, distance: 86.2
click at [151, 93] on div at bounding box center [161, 101] width 26 height 188
click at [163, 91] on img at bounding box center [161, 91] width 12 height 12
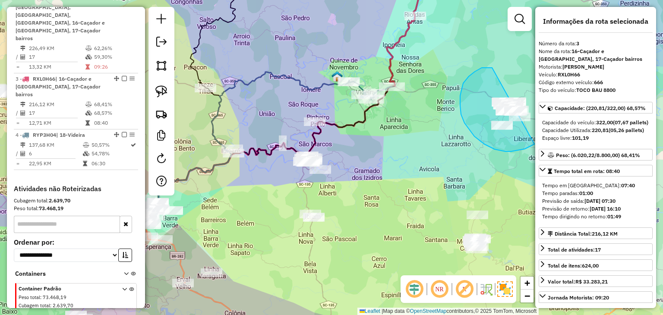
drag, startPoint x: 492, startPoint y: 68, endPoint x: 553, endPoint y: 95, distance: 67.6
click at [554, 96] on hb-router-mapa "Informações da Sessão 978017 - 12/08/2025 Criação: 11/08/2025 18:05 Depósito: A…" at bounding box center [331, 157] width 663 height 315
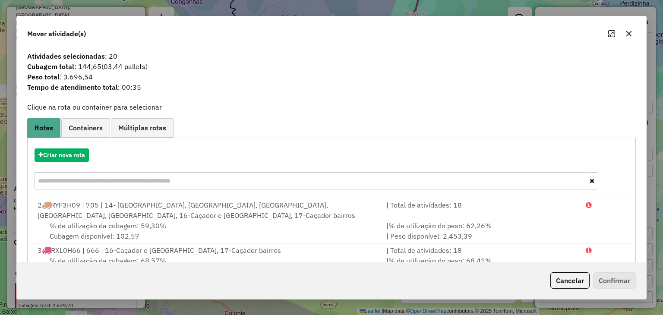
click at [630, 30] on icon "button" at bounding box center [628, 33] width 7 height 7
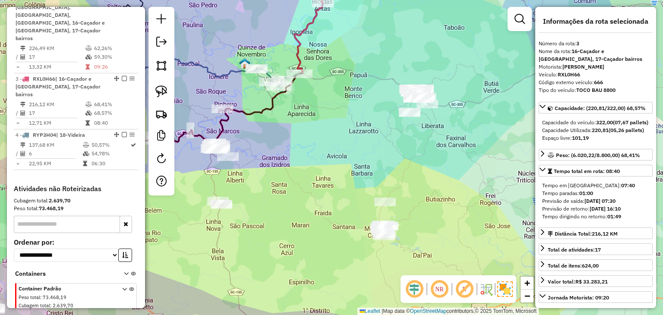
drag, startPoint x: 278, startPoint y: 169, endPoint x: 266, endPoint y: 159, distance: 15.4
click at [274, 169] on div "Janela de atendimento Grade de atendimento Capacidade Transportadoras Veículos …" at bounding box center [331, 157] width 663 height 315
click at [161, 91] on img at bounding box center [161, 91] width 12 height 12
drag, startPoint x: 427, startPoint y: 63, endPoint x: 454, endPoint y: 114, distance: 57.9
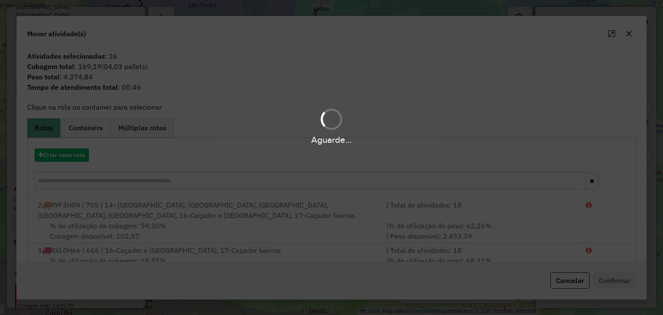
click at [62, 151] on div "Aguarde..." at bounding box center [331, 157] width 663 height 315
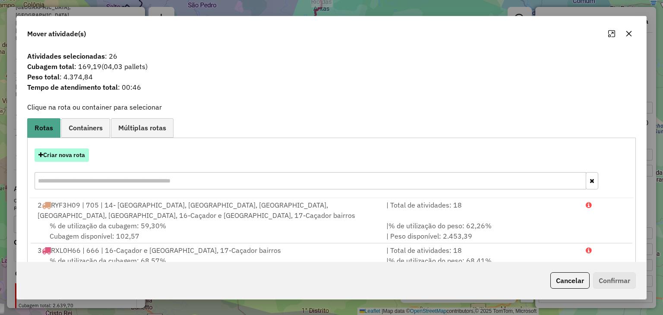
click at [63, 154] on button "Criar nova rota" at bounding box center [62, 154] width 54 height 13
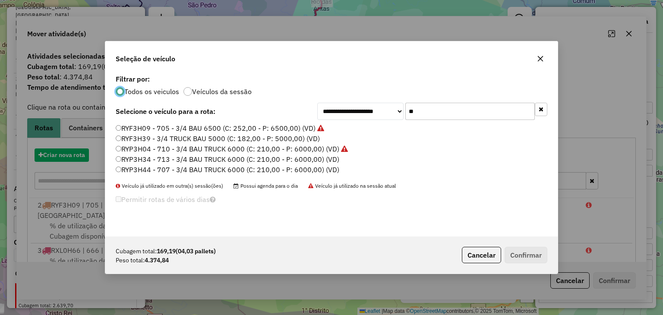
scroll to position [4, 3]
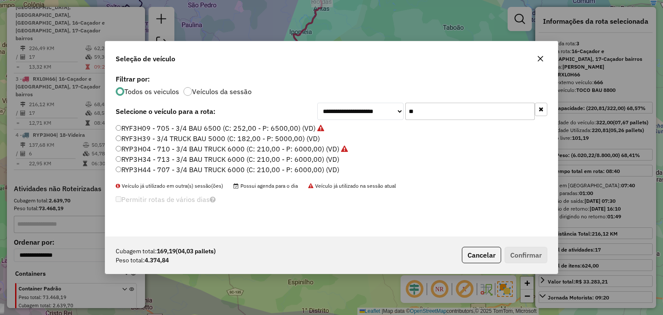
drag, startPoint x: 432, startPoint y: 107, endPoint x: 390, endPoint y: 113, distance: 42.2
click at [396, 104] on div "**********" at bounding box center [432, 111] width 230 height 17
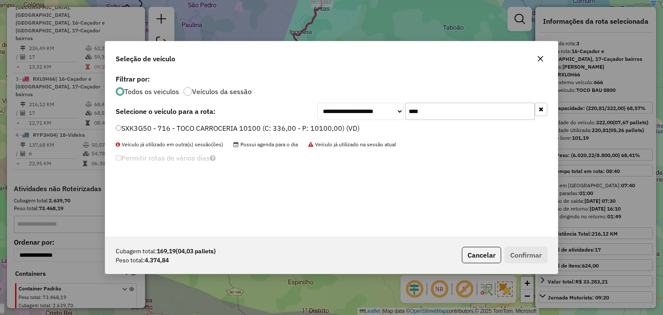
type input "****"
click at [297, 131] on label "SXK3G50 - 716 - TOCO CARROCERIA 10100 (C: 336,00 - P: 10100,00) (VD)" at bounding box center [238, 128] width 244 height 10
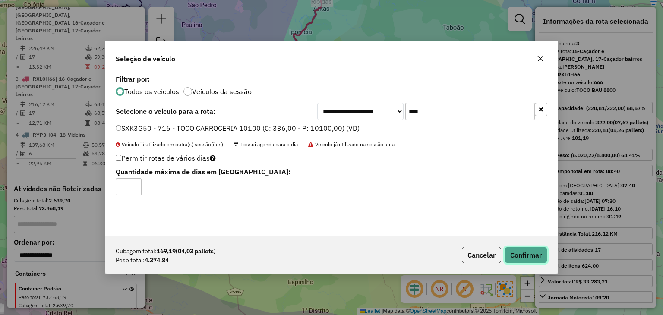
click at [509, 247] on button "Confirmar" at bounding box center [525, 255] width 43 height 16
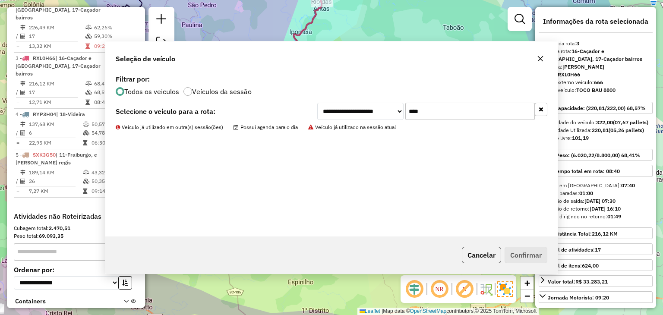
scroll to position [409, 0]
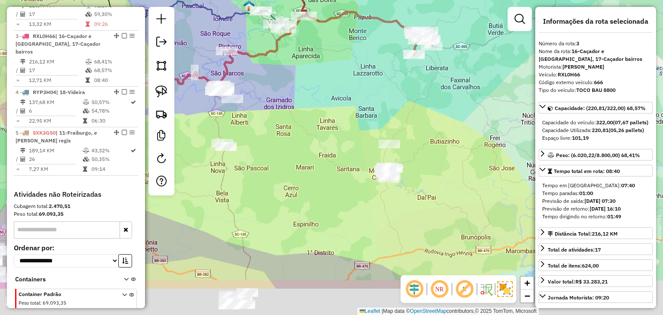
drag, startPoint x: 393, startPoint y: 171, endPoint x: 399, endPoint y: 111, distance: 60.3
click at [399, 111] on div "Janela de atendimento Grade de atendimento Capacidade Transportadoras Veículos …" at bounding box center [331, 157] width 663 height 315
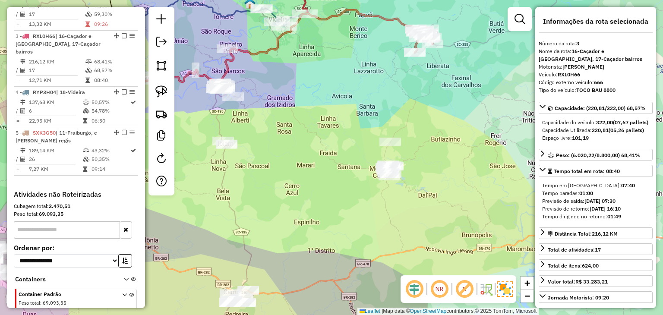
drag, startPoint x: 166, startPoint y: 92, endPoint x: 276, endPoint y: 109, distance: 111.3
click at [166, 92] on img at bounding box center [161, 91] width 12 height 12
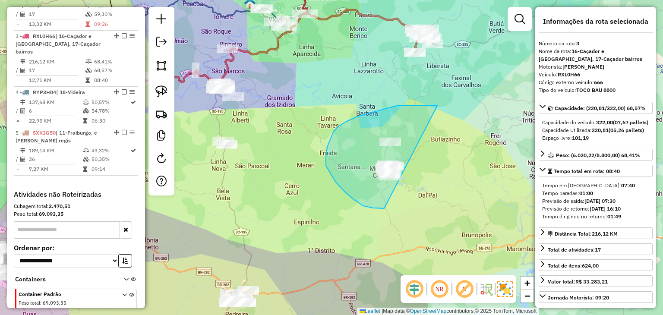
drag, startPoint x: 377, startPoint y: 111, endPoint x: 469, endPoint y: 167, distance: 108.0
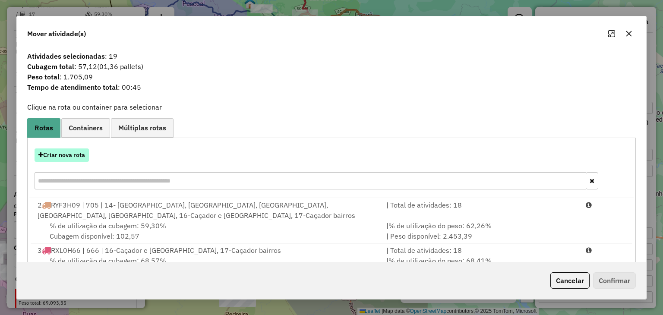
click at [61, 156] on button "Criar nova rota" at bounding box center [62, 154] width 54 height 13
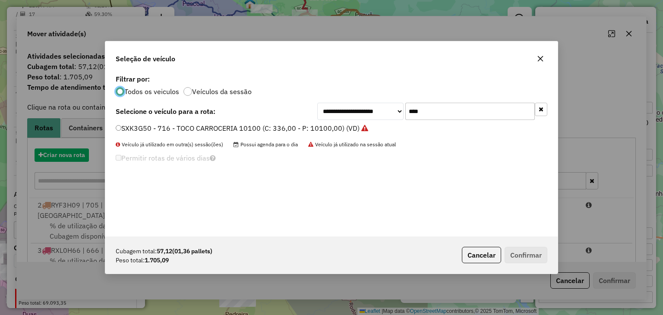
scroll to position [4, 3]
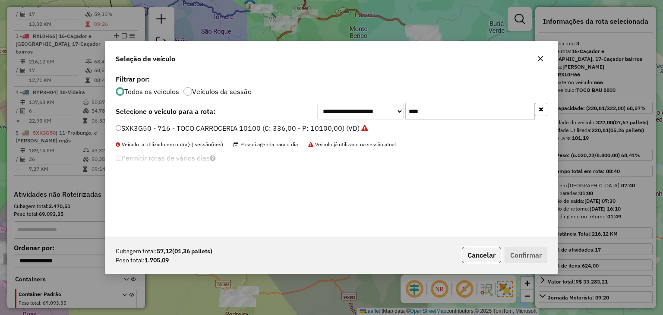
drag, startPoint x: 371, startPoint y: 107, endPoint x: 366, endPoint y: 107, distance: 5.7
click at [366, 107] on div "**********" at bounding box center [432, 111] width 230 height 17
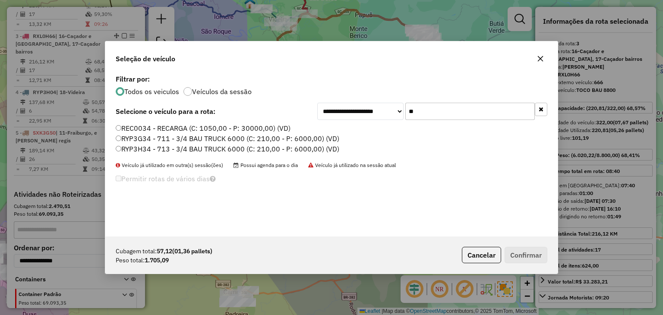
type input "**"
click at [277, 136] on label "RYP3G34 - 711 - 3/4 BAU TRUCK 6000 (C: 210,00 - P: 6000,00) (VD)" at bounding box center [227, 138] width 223 height 10
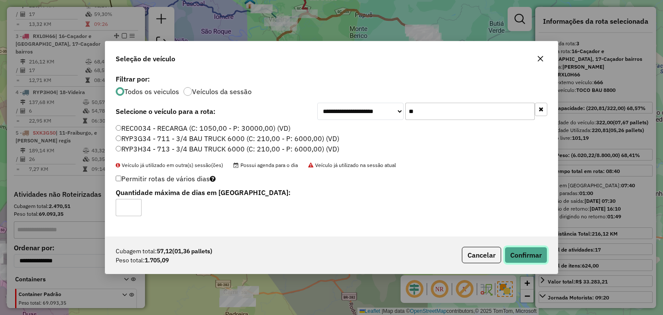
click at [534, 261] on button "Confirmar" at bounding box center [525, 255] width 43 height 16
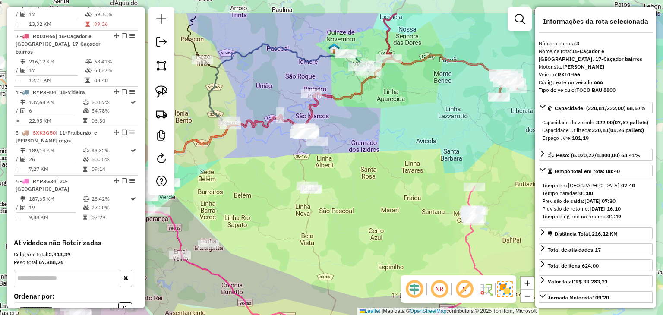
drag, startPoint x: 313, startPoint y: 41, endPoint x: 397, endPoint y: 86, distance: 95.3
click at [397, 86] on div "Janela de atendimento Grade de atendimento Capacidade Transportadoras Veículos …" at bounding box center [331, 157] width 663 height 315
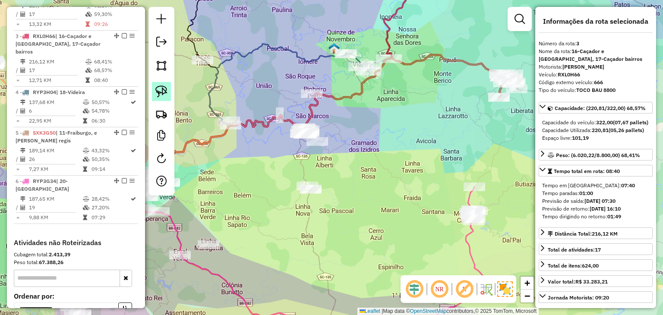
click at [166, 89] on img at bounding box center [161, 91] width 12 height 12
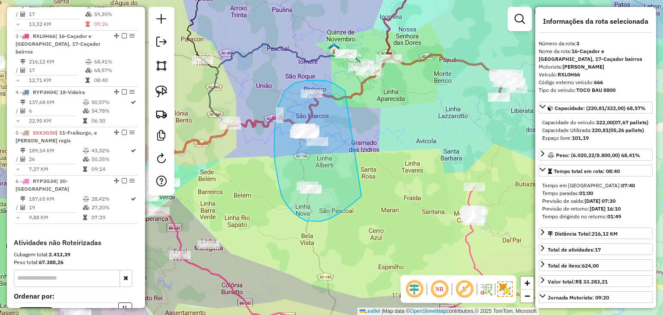
drag, startPoint x: 345, startPoint y: 91, endPoint x: 361, endPoint y: 194, distance: 104.8
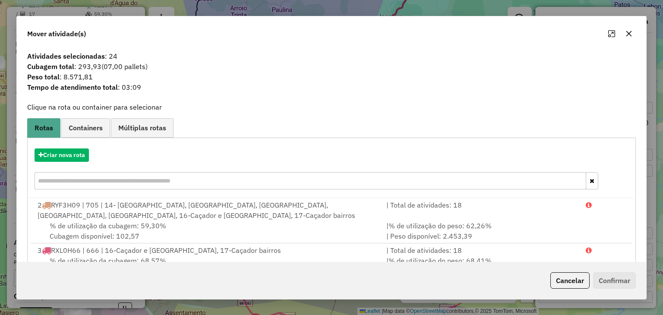
click at [625, 28] on button "button" at bounding box center [629, 34] width 14 height 14
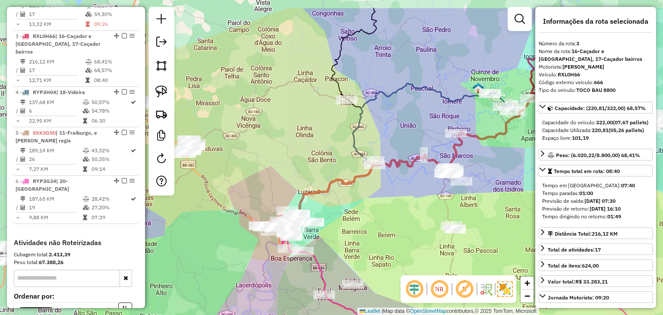
drag, startPoint x: 376, startPoint y: 117, endPoint x: 455, endPoint y: 121, distance: 79.5
click at [455, 121] on div "Janela de atendimento Grade de atendimento Capacidade Transportadoras Veículos …" at bounding box center [331, 157] width 663 height 315
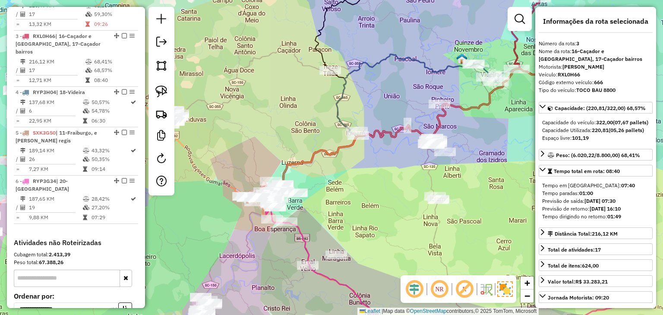
drag, startPoint x: 436, startPoint y: 116, endPoint x: 426, endPoint y: 94, distance: 24.5
click at [426, 94] on div "Janela de atendimento Grade de atendimento Capacidade Transportadoras Veículos …" at bounding box center [331, 157] width 663 height 315
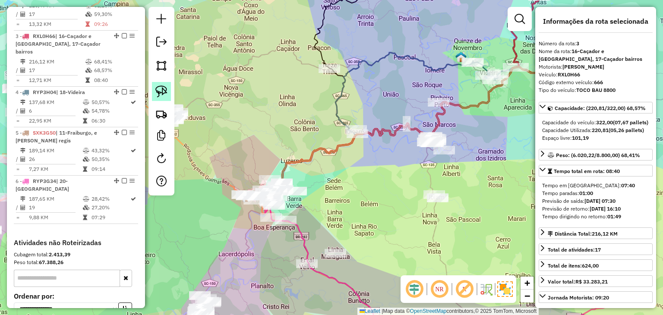
click at [154, 88] on link at bounding box center [161, 91] width 19 height 19
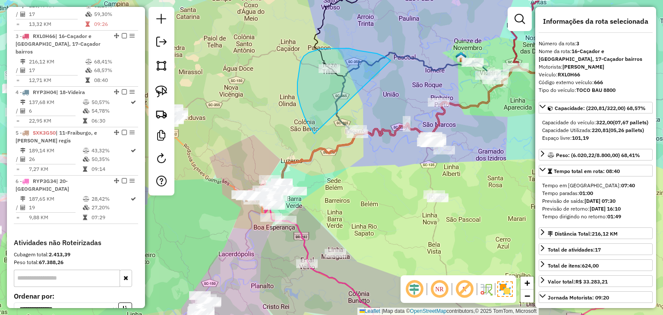
drag, startPoint x: 377, startPoint y: 53, endPoint x: 375, endPoint y: 144, distance: 91.0
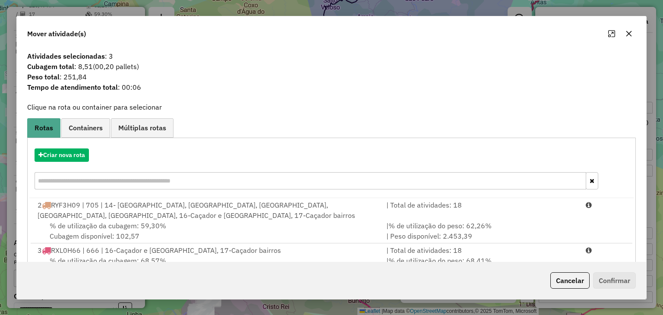
click at [628, 33] on icon "button" at bounding box center [628, 34] width 6 height 6
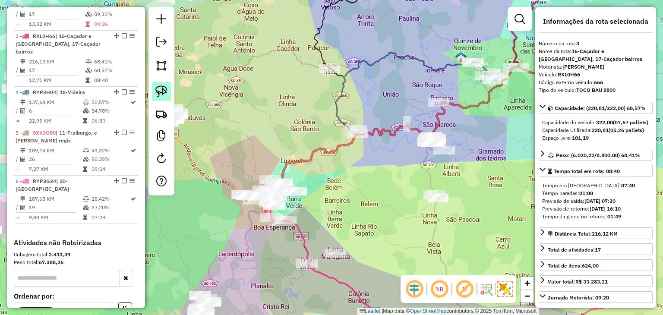
click at [158, 83] on link at bounding box center [161, 91] width 19 height 19
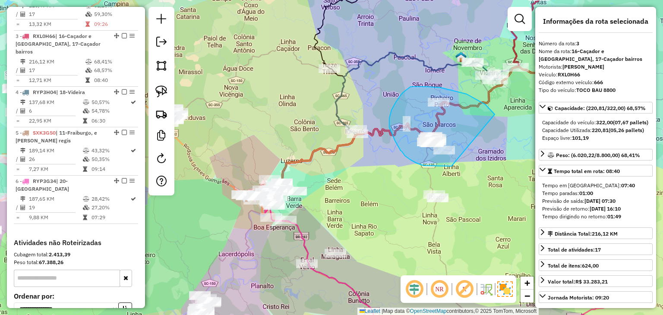
drag, startPoint x: 457, startPoint y: 92, endPoint x: 483, endPoint y: 155, distance: 68.3
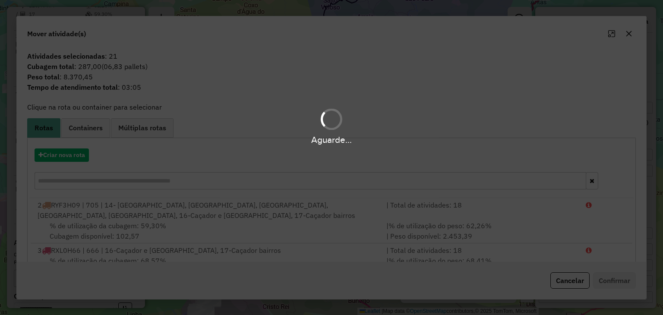
click at [70, 154] on div "Aguarde..." at bounding box center [331, 157] width 663 height 315
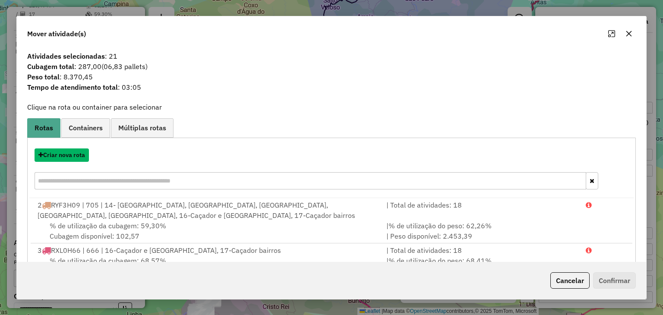
click at [70, 154] on button "Criar nova rota" at bounding box center [62, 154] width 54 height 13
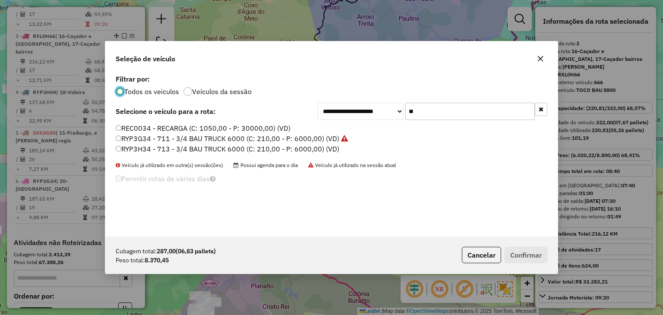
drag, startPoint x: 443, startPoint y: 104, endPoint x: 368, endPoint y: 104, distance: 74.6
click at [368, 104] on div "**********" at bounding box center [432, 111] width 230 height 17
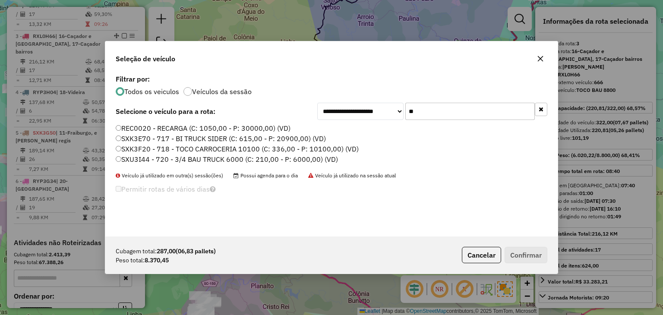
type input "**"
click at [192, 150] on label "SXK3F20 - 718 - TOCO CARROCERIA 10100 (C: 336,00 - P: 10100,00) (VD)" at bounding box center [237, 149] width 243 height 10
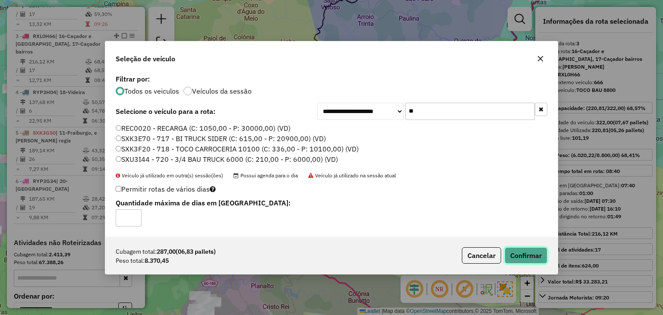
click at [515, 252] on button "Confirmar" at bounding box center [525, 255] width 43 height 16
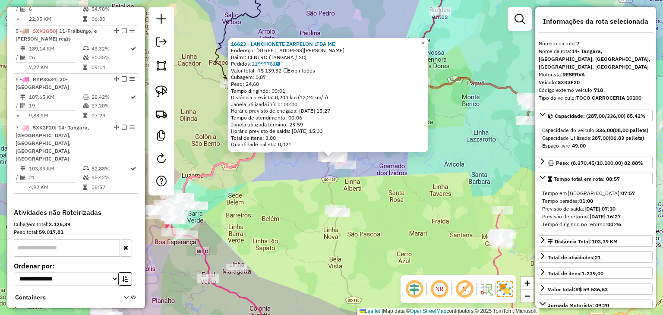
scroll to position [345, 0]
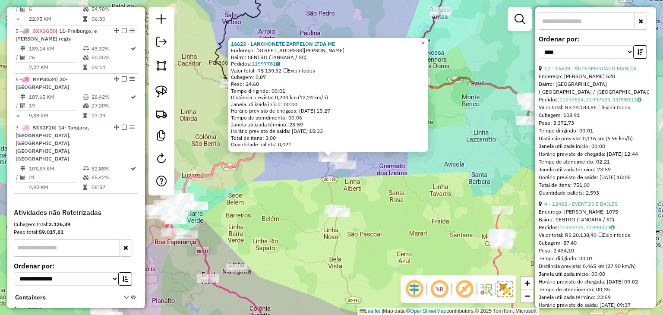
click at [437, 187] on div "16623 - LANCHONETE ZARPELON LTDA ME Endereço: AV IRMAOS PICCOLI 222 Bairro: CEN…" at bounding box center [331, 157] width 663 height 315
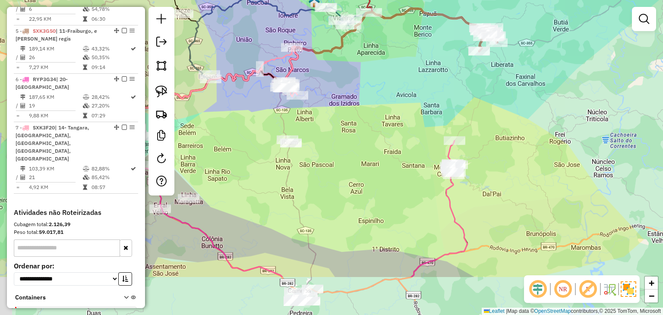
drag, startPoint x: 405, startPoint y: 160, endPoint x: 366, endPoint y: 79, distance: 89.5
click at [366, 79] on div "Janela de atendimento Grade de atendimento Capacidade Transportadoras Veículos …" at bounding box center [331, 157] width 663 height 315
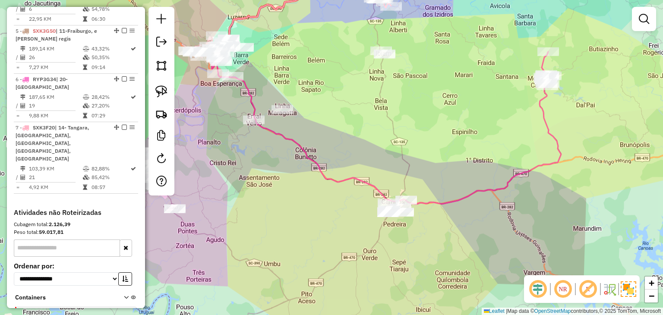
drag, startPoint x: 271, startPoint y: 176, endPoint x: 399, endPoint y: 168, distance: 128.3
click at [399, 168] on div "Janela de atendimento Grade de atendimento Capacidade Transportadoras Veículos …" at bounding box center [331, 157] width 663 height 315
click at [168, 92] on link at bounding box center [161, 91] width 19 height 19
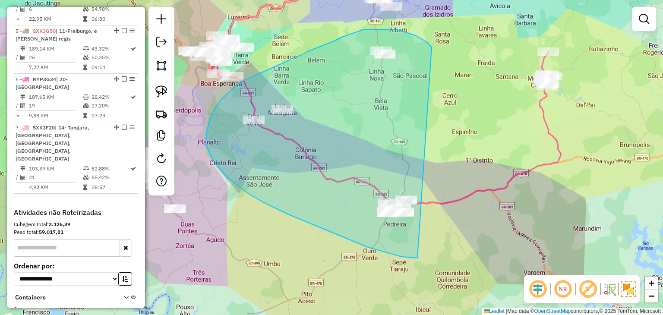
drag, startPoint x: 430, startPoint y: 45, endPoint x: 460, endPoint y: 214, distance: 171.4
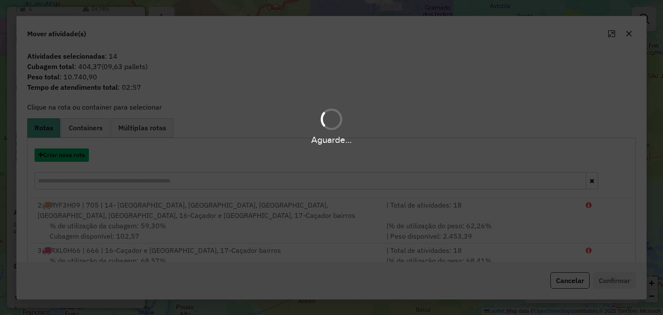
click at [63, 154] on button "Criar nova rota" at bounding box center [62, 154] width 54 height 13
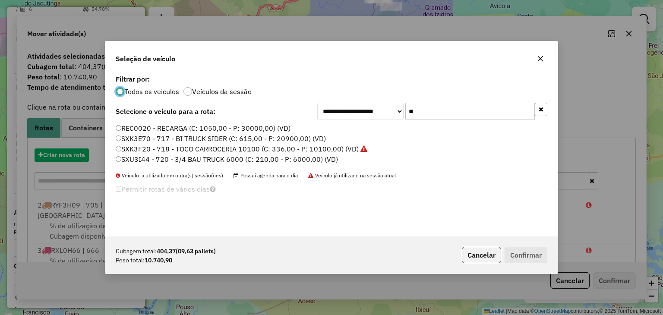
scroll to position [4, 3]
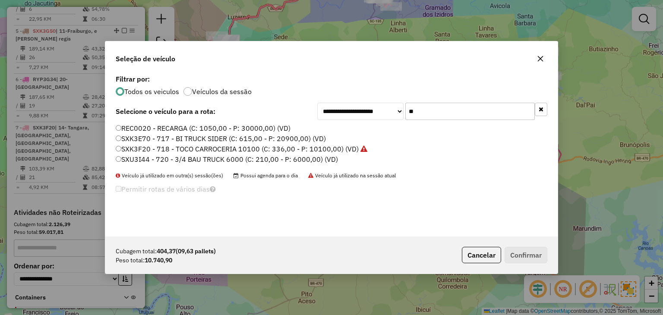
click at [476, 109] on input "**" at bounding box center [469, 111] width 129 height 17
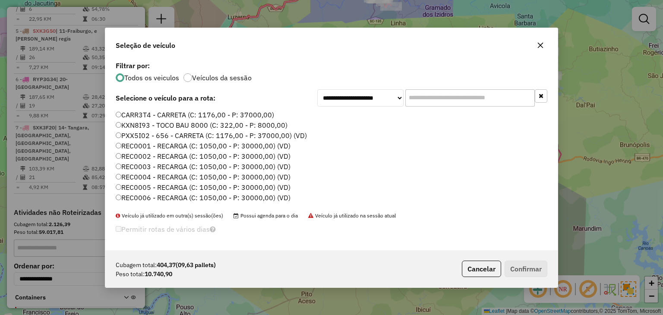
click at [279, 144] on label "REC0001 - RECARGA (C: 1050,00 - P: 30000,00) (VD)" at bounding box center [203, 146] width 175 height 10
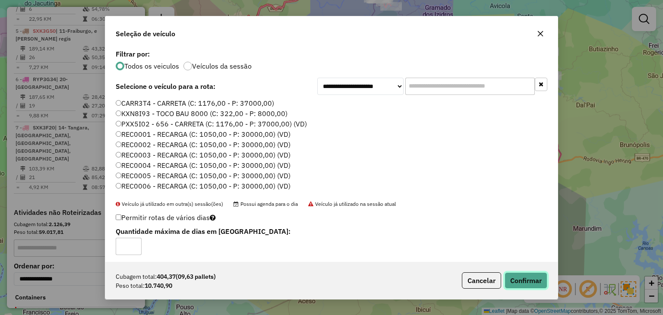
click at [530, 275] on button "Confirmar" at bounding box center [525, 280] width 43 height 16
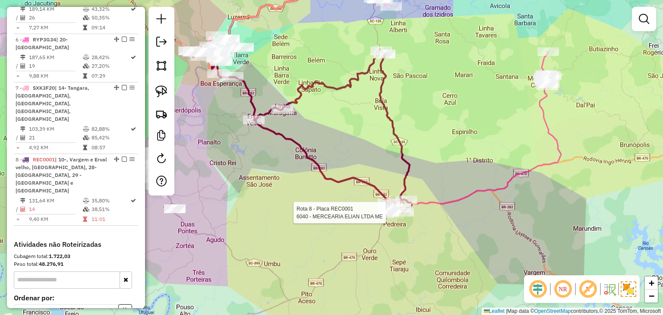
select select "*********"
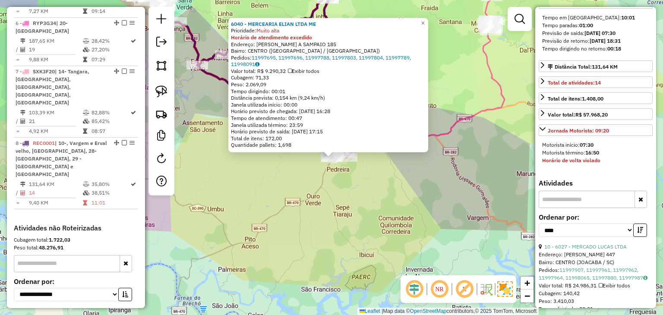
scroll to position [302, 0]
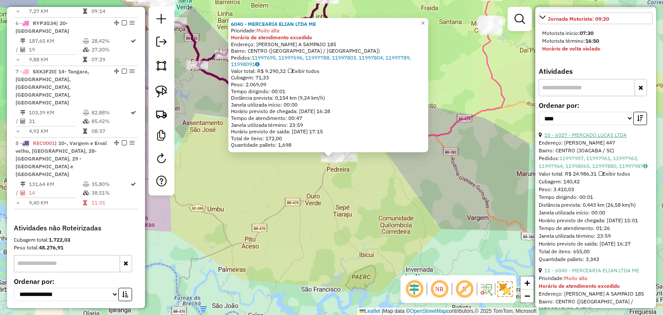
drag, startPoint x: 593, startPoint y: 141, endPoint x: 578, endPoint y: 144, distance: 14.9
click at [593, 138] on link "10 - 6027 - MERCADO LUCAS LTDA" at bounding box center [585, 135] width 82 height 6
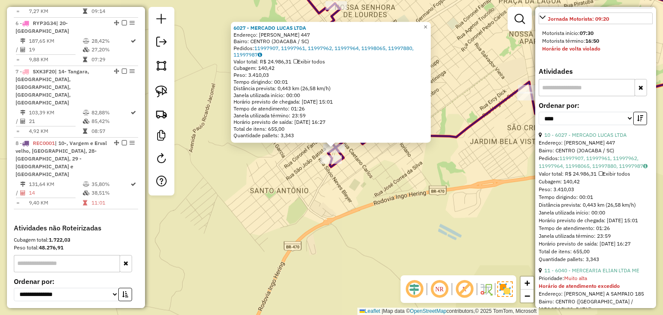
drag, startPoint x: 404, startPoint y: 161, endPoint x: 353, endPoint y: 171, distance: 51.9
click at [353, 171] on div "6027 - MERCADO LUCAS LTDA Endereço: PEDRO CARLOS 447 Bairro: CENTRO (JOACABA / …" at bounding box center [331, 157] width 663 height 315
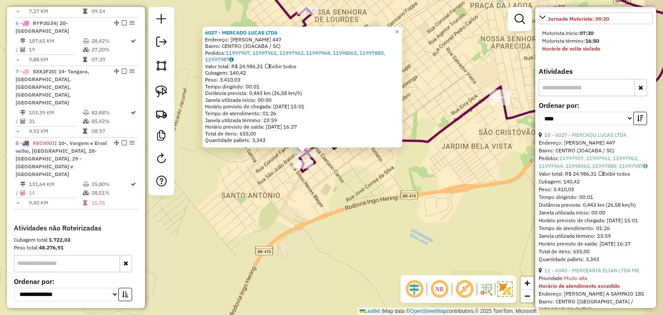
click at [343, 170] on div "6027 - MERCADO LUCAS LTDA Endereço: PEDRO CARLOS 447 Bairro: CENTRO (JOACABA / …" at bounding box center [331, 157] width 663 height 315
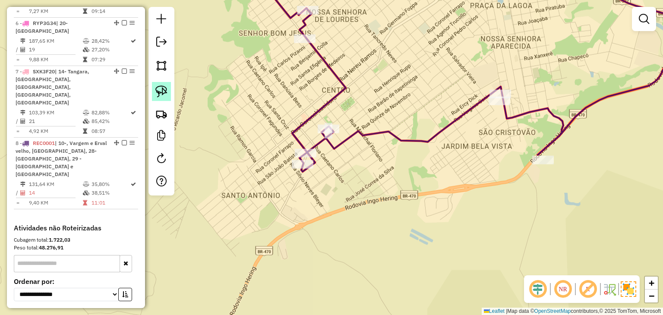
click at [167, 92] on img at bounding box center [161, 91] width 12 height 12
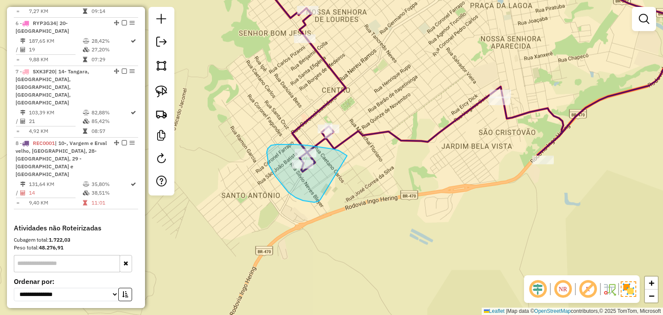
drag, startPoint x: 276, startPoint y: 144, endPoint x: 321, endPoint y: 195, distance: 67.8
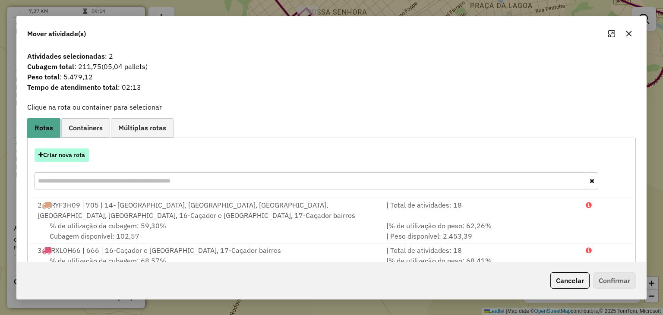
click at [64, 157] on button "Criar nova rota" at bounding box center [62, 154] width 54 height 13
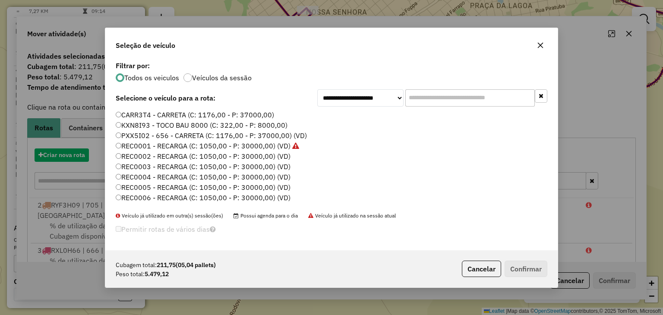
scroll to position [4, 3]
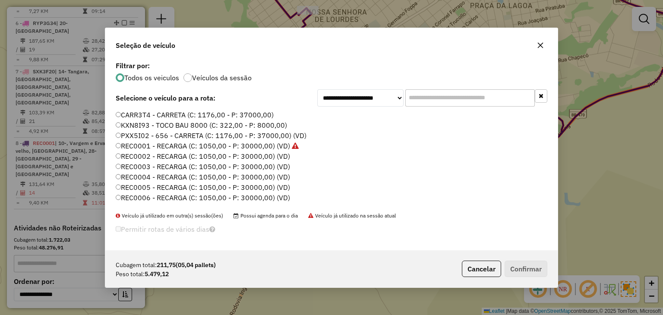
click at [431, 96] on input "text" at bounding box center [469, 97] width 129 height 17
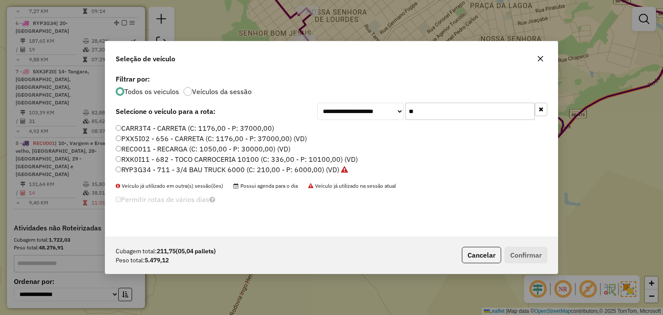
type input "**"
click at [288, 157] on label "RXK0I11 - 682 - TOCO CARROCERIA 10100 (C: 336,00 - P: 10100,00) (VD)" at bounding box center [237, 159] width 242 height 10
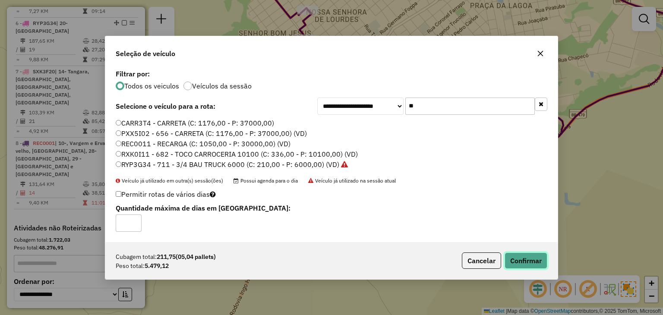
click at [526, 262] on button "Confirmar" at bounding box center [525, 260] width 43 height 16
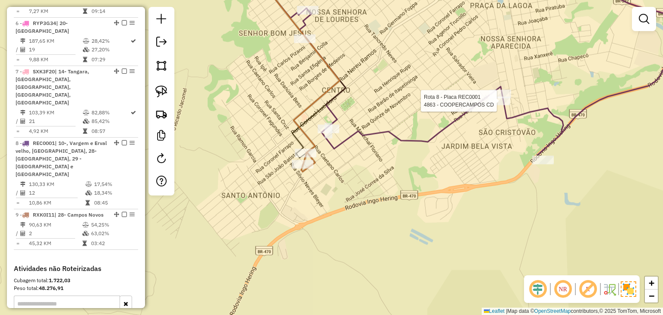
select select "*********"
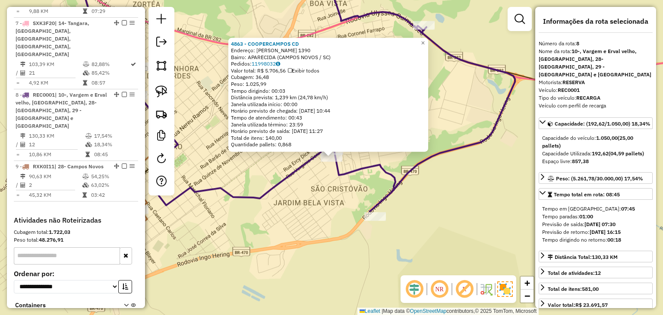
scroll to position [302, 0]
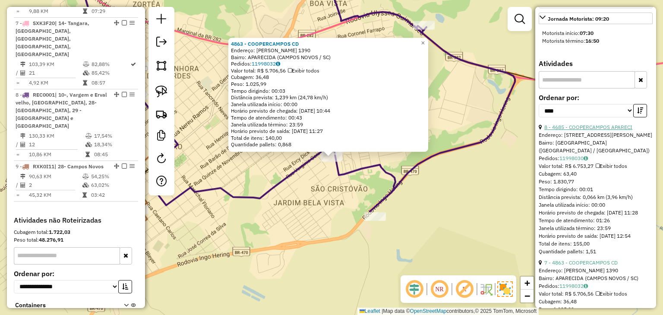
click at [590, 130] on link "8 - 4685 - COOPERCAMPOS APARECI" at bounding box center [588, 127] width 88 height 6
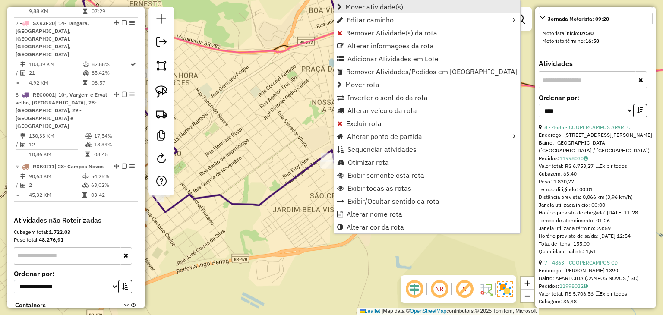
click at [372, 11] on link "Mover atividade(s)" at bounding box center [427, 6] width 186 height 13
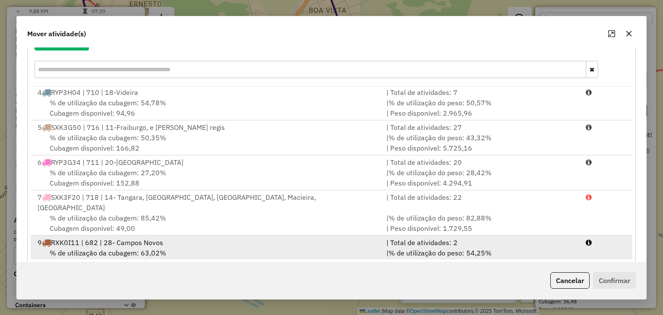
scroll to position [123, 0]
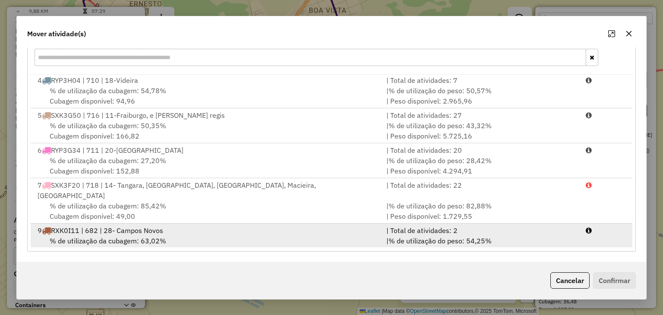
click at [586, 225] on li "9 RXK0I11 | 682 | 28- Campos Novos | Total de atividades: 2 % de utilização da …" at bounding box center [331, 240] width 601 height 35
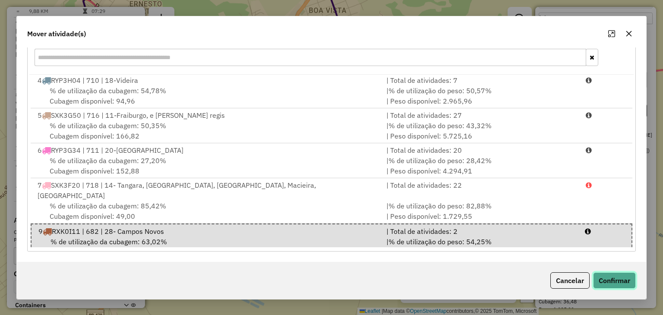
click at [617, 276] on button "Confirmar" at bounding box center [614, 280] width 43 height 16
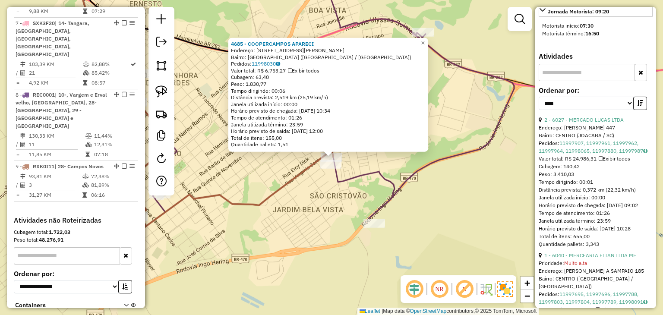
scroll to position [0, 0]
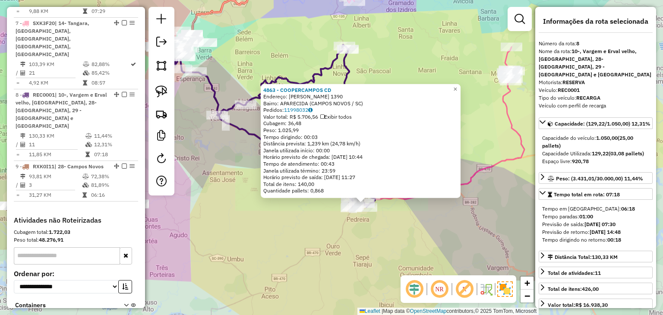
click at [283, 229] on div "4863 - COOPERCAMPOS CD Endereço: JOAO GONCALVES DE ARAUJO 1390 Bairro: APARECID…" at bounding box center [331, 157] width 663 height 315
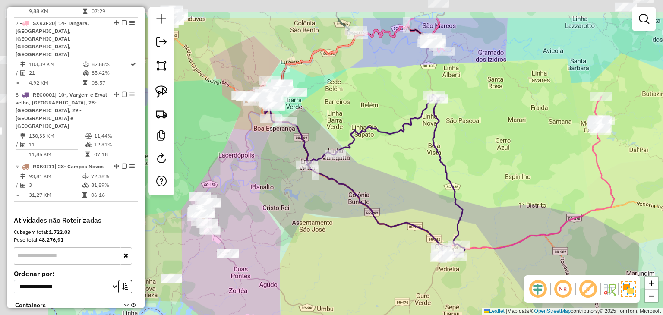
drag, startPoint x: 265, startPoint y: 117, endPoint x: 475, endPoint y: 218, distance: 232.7
click at [475, 218] on div "Janela de atendimento Grade de atendimento Capacidade Transportadoras Veículos …" at bounding box center [331, 157] width 663 height 315
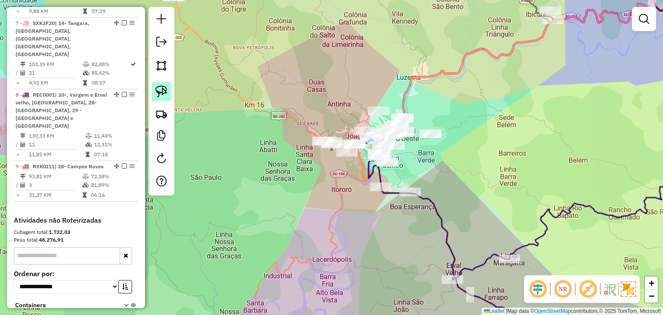
click at [163, 90] on img at bounding box center [161, 91] width 12 height 12
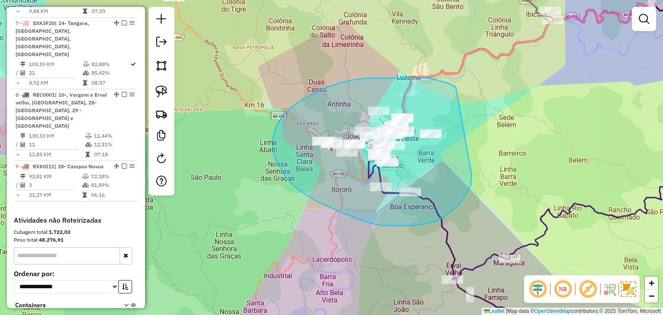
drag, startPoint x: 367, startPoint y: 78, endPoint x: 474, endPoint y: 167, distance: 138.7
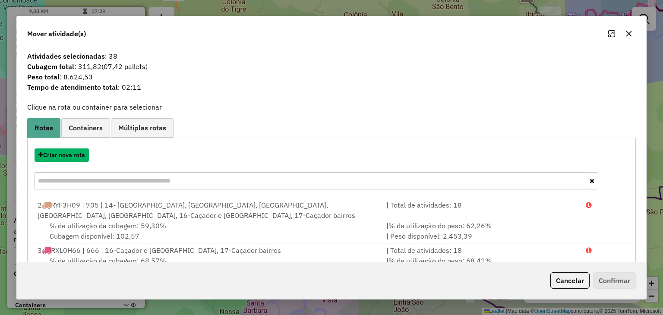
click at [62, 155] on button "Criar nova rota" at bounding box center [62, 154] width 54 height 13
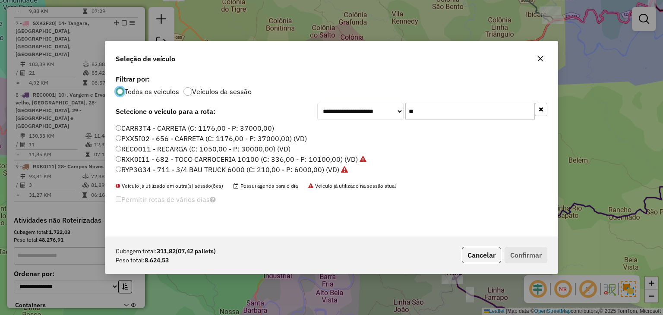
scroll to position [4, 3]
drag, startPoint x: 416, startPoint y: 110, endPoint x: 405, endPoint y: 108, distance: 11.3
click at [405, 108] on input "**" at bounding box center [469, 111] width 129 height 17
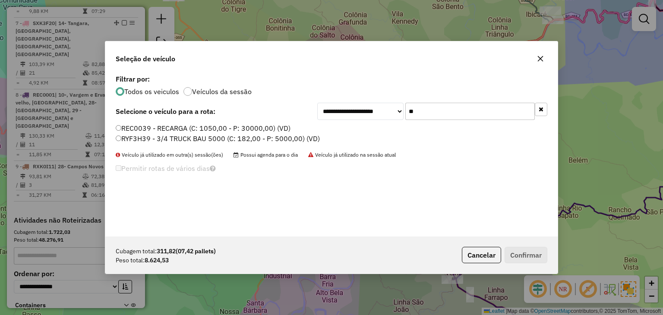
type input "**"
click at [292, 140] on label "RYF3H39 - 3/4 TRUCK BAU 5000 (C: 182,00 - P: 5000,00) (VD)" at bounding box center [218, 138] width 204 height 10
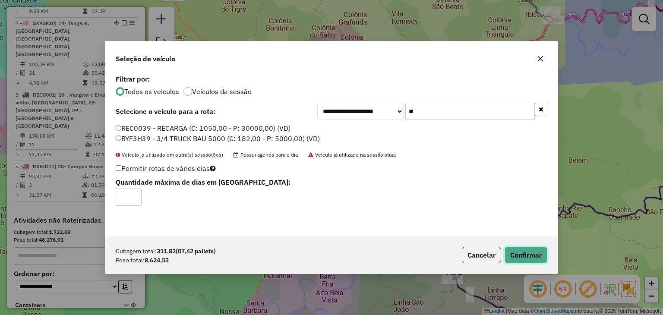
click at [515, 253] on button "Confirmar" at bounding box center [525, 255] width 43 height 16
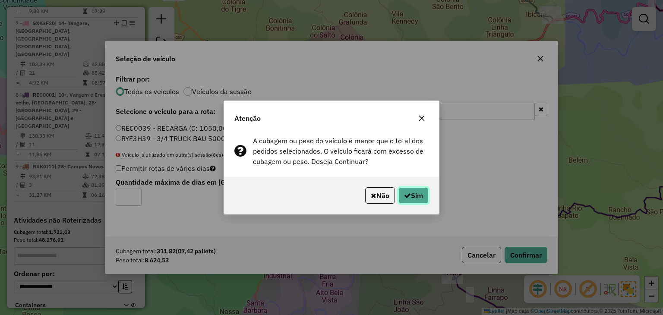
click at [414, 197] on button "Sim" at bounding box center [413, 195] width 30 height 16
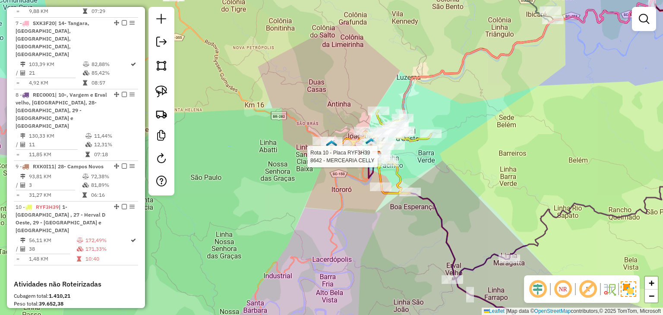
select select "*********"
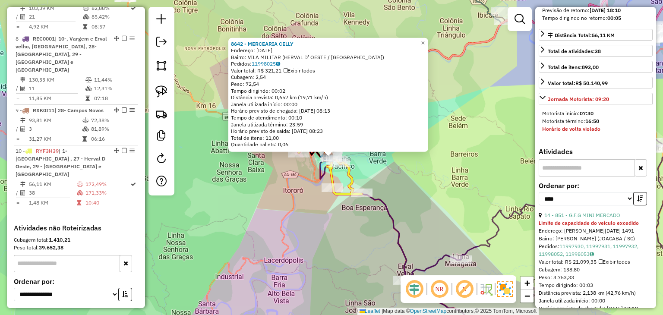
scroll to position [302, 0]
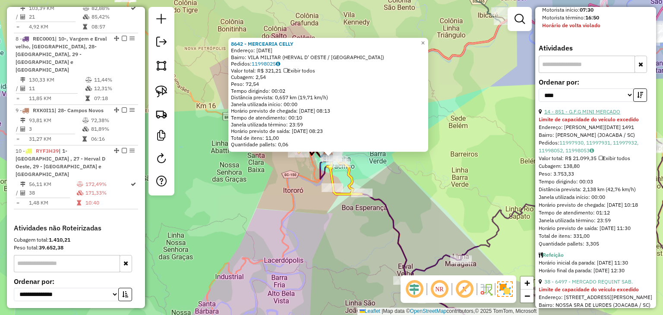
click at [598, 115] on link "14 - 851 - G.F.G MINI MERCADO" at bounding box center [582, 111] width 76 height 6
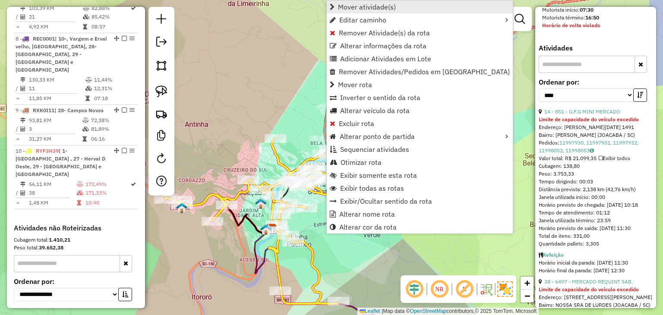
click at [372, 3] on span "Mover atividade(s)" at bounding box center [367, 6] width 58 height 7
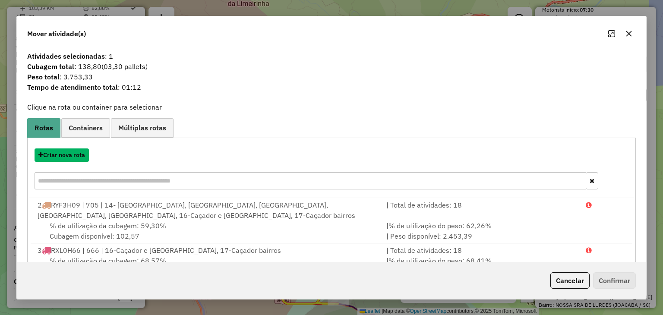
click at [68, 154] on button "Criar nova rota" at bounding box center [62, 154] width 54 height 13
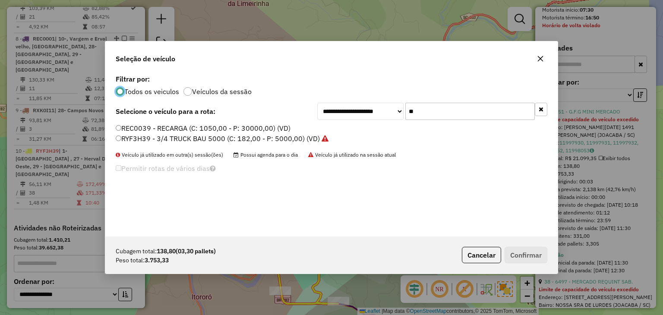
scroll to position [4, 3]
drag, startPoint x: 392, startPoint y: 109, endPoint x: 355, endPoint y: 113, distance: 36.8
click at [357, 109] on div "**********" at bounding box center [432, 111] width 230 height 17
type input "**"
click at [312, 141] on label "RXR4J41 - 705 - TOCO CARROCERIA 10100 (C: 336,00 - P: 10100,00) (VD)" at bounding box center [237, 138] width 243 height 10
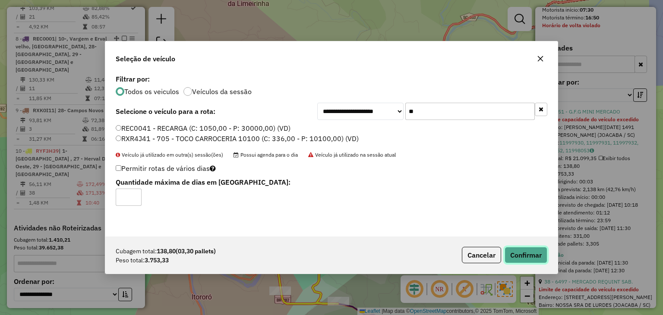
click at [521, 249] on button "Confirmar" at bounding box center [525, 255] width 43 height 16
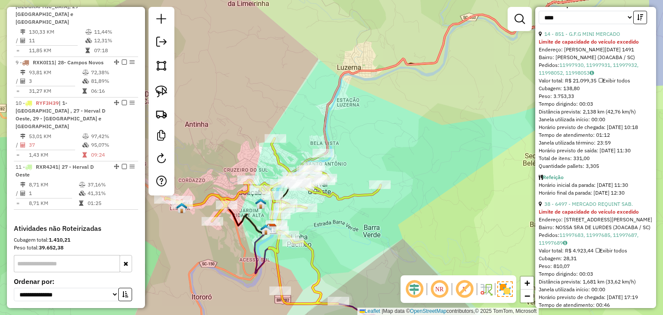
scroll to position [423, 0]
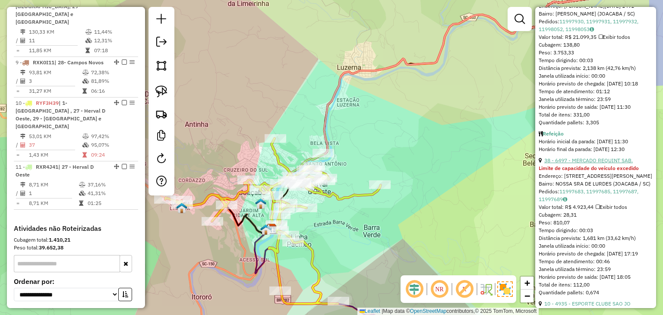
click at [603, 163] on link "38 - 6497 - MERCADO REQUINT SAB." at bounding box center [588, 160] width 88 height 6
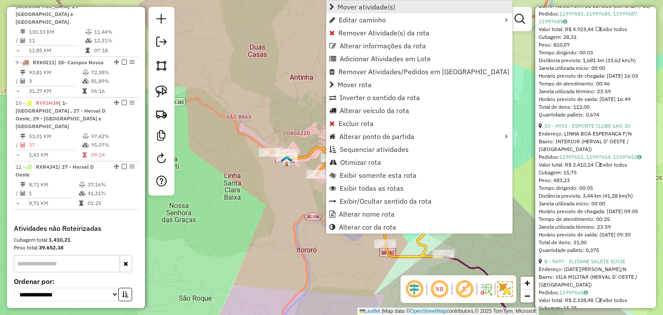
click at [367, 10] on span "Mover atividade(s)" at bounding box center [366, 6] width 58 height 7
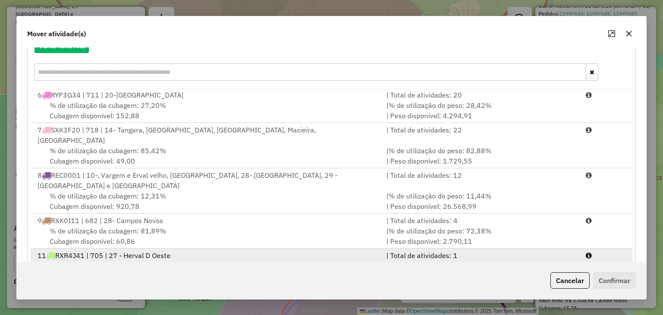
scroll to position [123, 0]
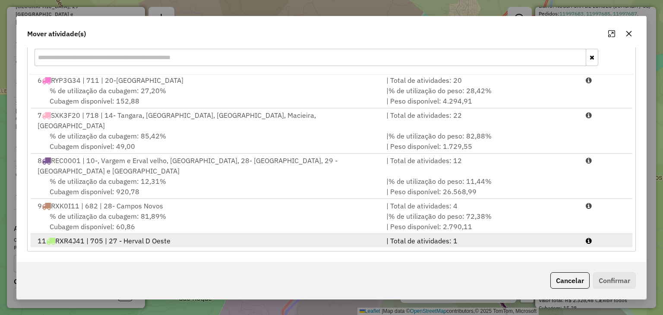
click at [517, 236] on div "| Total de atividades: 1" at bounding box center [480, 241] width 199 height 10
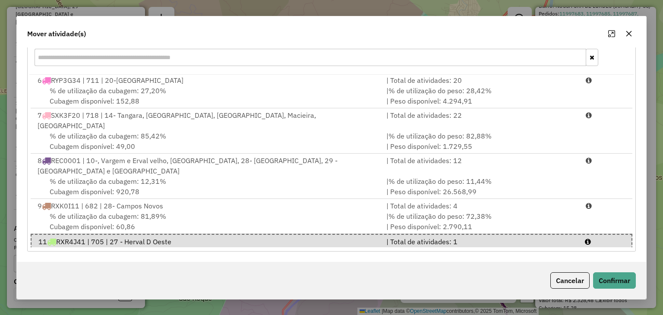
click at [617, 271] on div "Cancelar Confirmar" at bounding box center [331, 280] width 628 height 37
click at [621, 275] on button "Confirmar" at bounding box center [614, 280] width 43 height 16
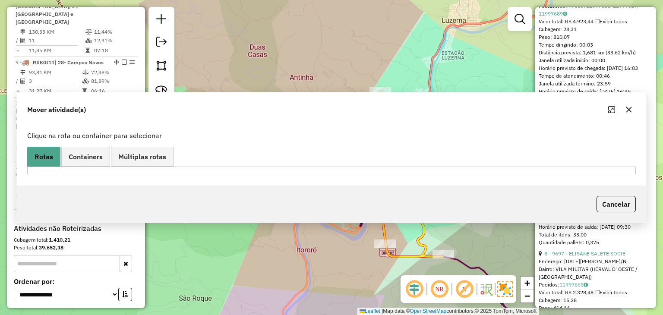
scroll to position [415, 0]
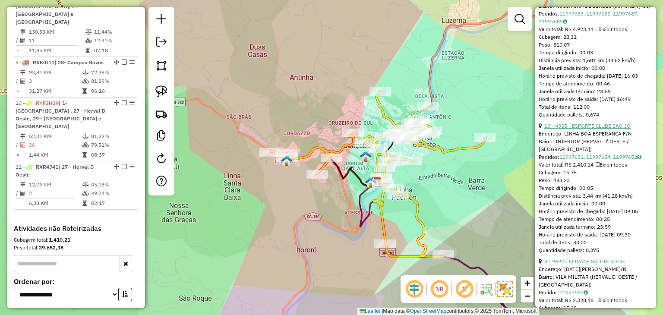
click at [594, 129] on link "10 - 4935 - ESPORTE CLUBE SAO JO" at bounding box center [587, 125] width 86 height 6
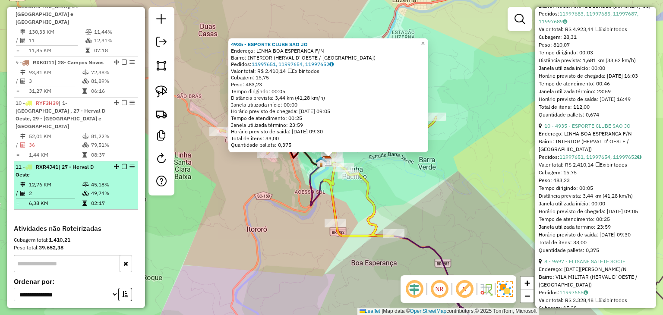
click at [122, 164] on em at bounding box center [124, 166] width 5 height 5
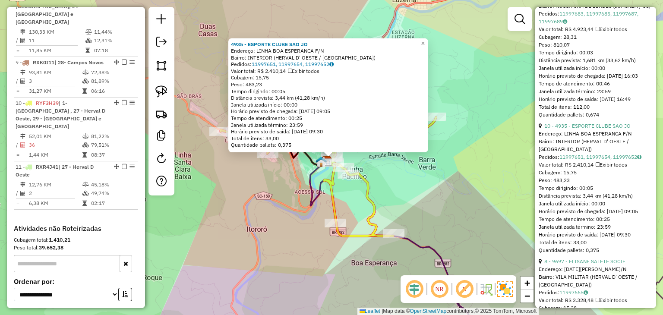
scroll to position [694, 0]
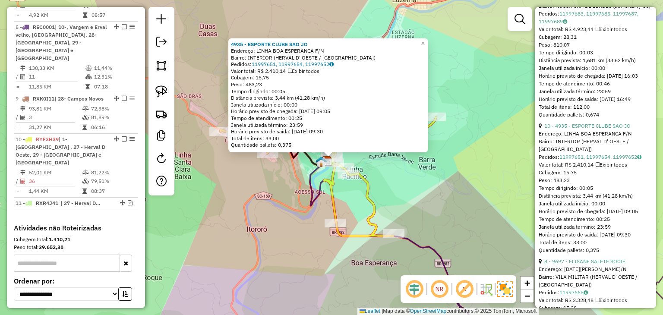
click at [255, 202] on div "4935 - ESPORTE CLUBE SAO JO Endereço: LINHA BOA ESPERANCA F/N Bairro: INTERIOR …" at bounding box center [331, 157] width 663 height 315
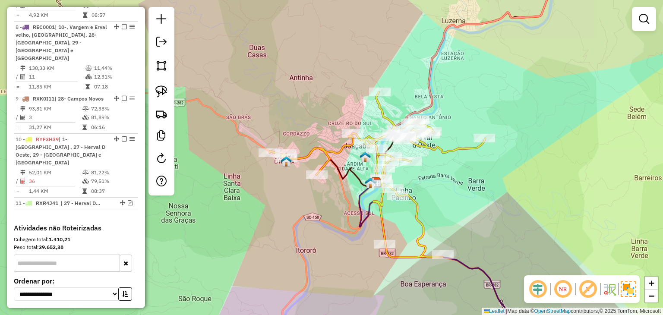
drag, startPoint x: 285, startPoint y: 197, endPoint x: 311, endPoint y: 206, distance: 27.8
click at [311, 206] on div "Janela de atendimento Grade de atendimento Capacidade Transportadoras Veículos …" at bounding box center [331, 157] width 663 height 315
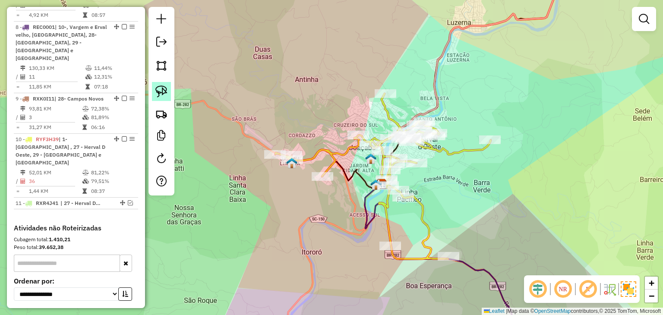
click at [154, 82] on link at bounding box center [161, 91] width 19 height 19
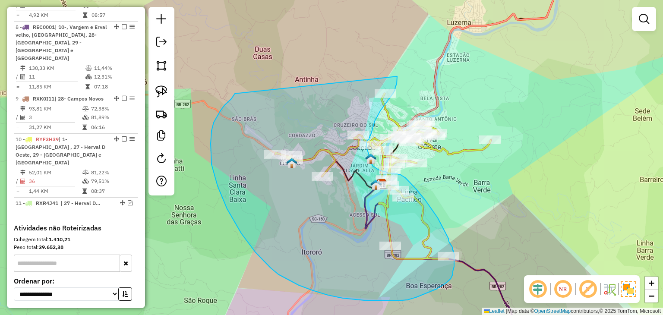
drag, startPoint x: 234, startPoint y: 95, endPoint x: 396, endPoint y: 71, distance: 164.0
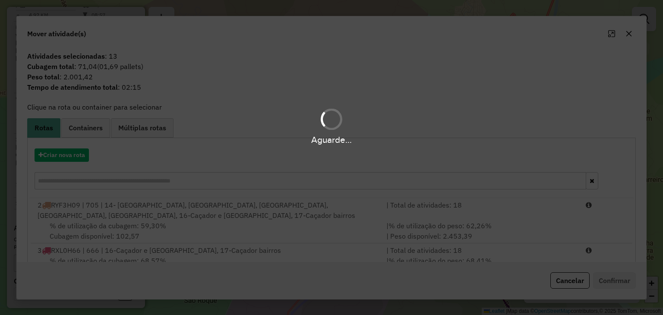
click at [69, 151] on div "Aguarde..." at bounding box center [331, 157] width 663 height 315
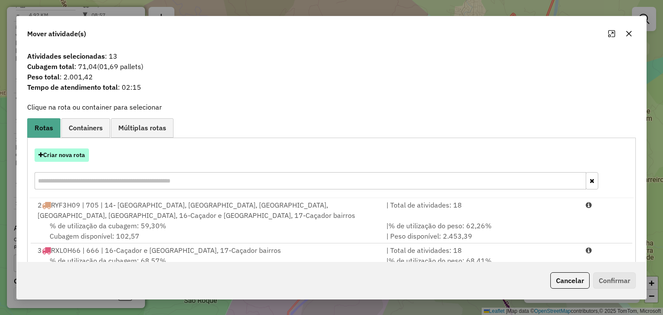
click at [62, 154] on button "Criar nova rota" at bounding box center [62, 154] width 54 height 13
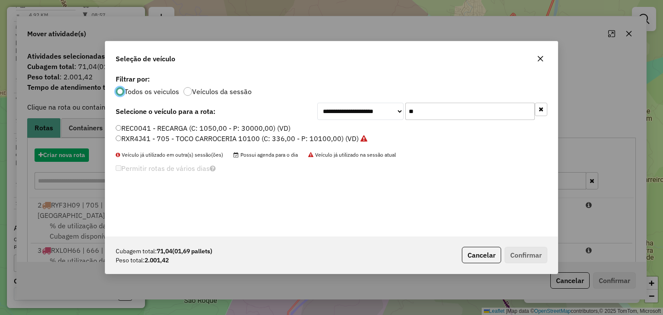
scroll to position [4, 3]
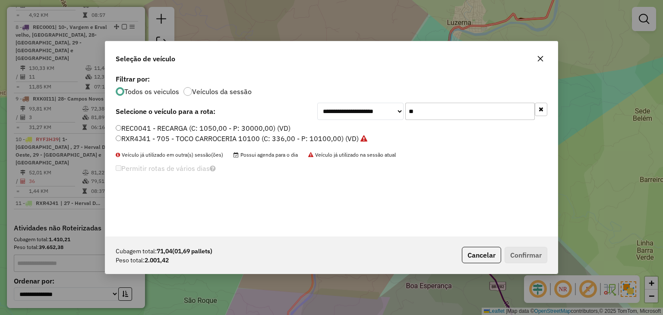
drag, startPoint x: 430, startPoint y: 107, endPoint x: 383, endPoint y: 111, distance: 47.2
click at [384, 108] on div "**********" at bounding box center [432, 111] width 230 height 17
type input "**"
click at [324, 140] on label "RLP1E45 - 652 - 3/4 TRUCK BAU 5000 (C: 182,00 - P: 5000,00) (VD)" at bounding box center [227, 138] width 223 height 10
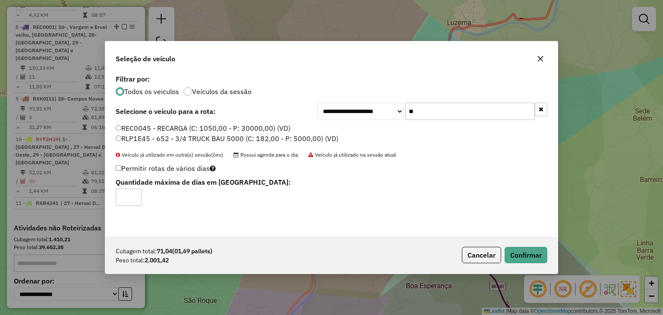
click at [530, 245] on div "Cubagem total: 71,04 (01,69 pallets) Peso total: 2.001,42 Cancelar Confirmar" at bounding box center [331, 254] width 452 height 37
click at [529, 248] on button "Confirmar" at bounding box center [525, 255] width 43 height 16
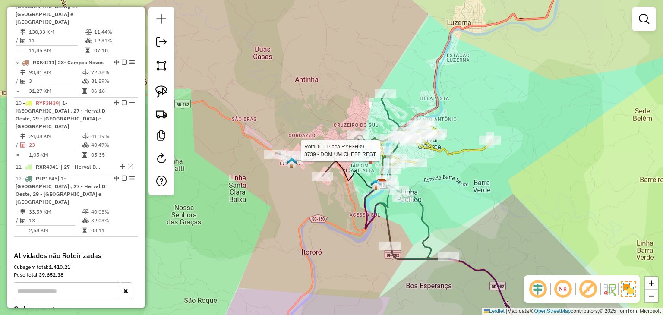
select select "*********"
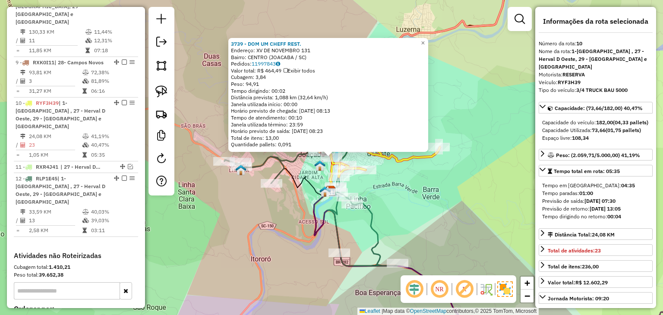
scroll to position [749, 0]
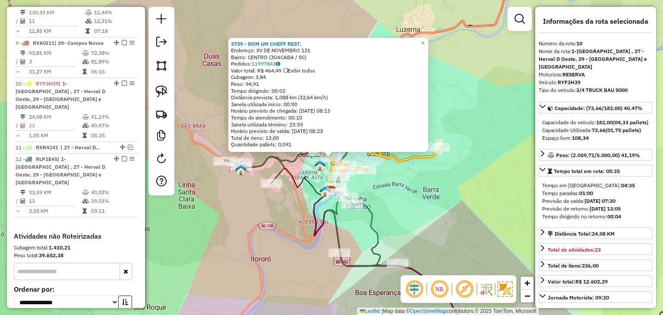
click at [411, 196] on div "Rota 10 - Placa RYF3H39 4926 - BEBIDAS PAROLIN 3739 - DOM UM CHEFF REST. Endere…" at bounding box center [331, 157] width 663 height 315
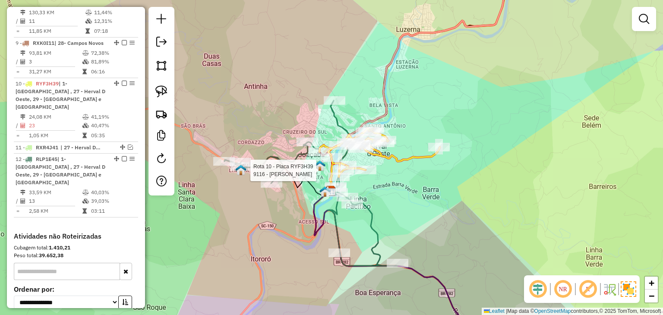
select select "*********"
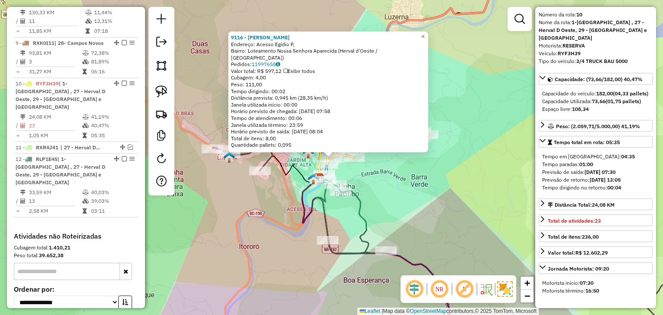
scroll to position [0, 0]
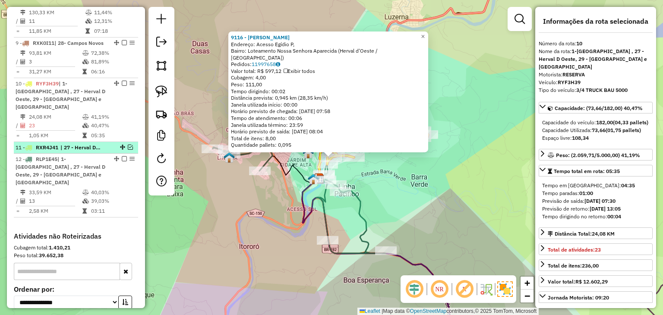
click at [128, 144] on em at bounding box center [130, 146] width 5 height 5
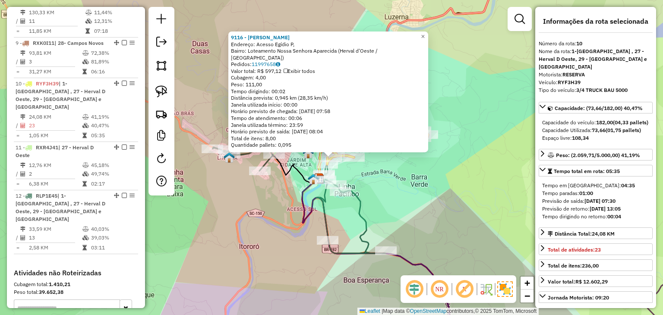
click at [271, 248] on div "9116 - DUARTE REPRESENTACOE Endereço: Acesso Egídio P, Bairro: Loteamento Nossa…" at bounding box center [331, 157] width 663 height 315
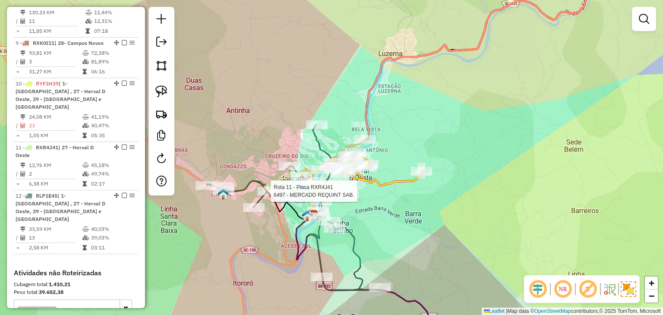
select select "*********"
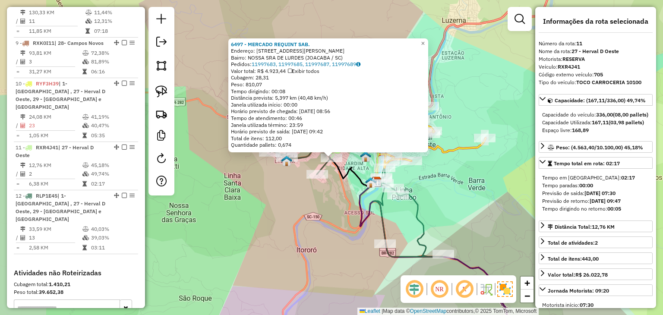
scroll to position [786, 0]
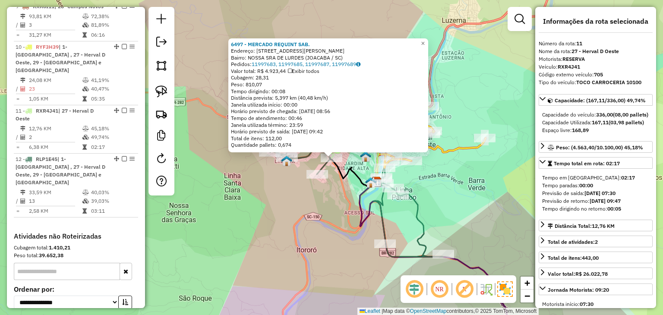
click at [335, 185] on div "Rota 11 - Placa RXR4J41 6497 - MERCADO REQUINT SAB. 6497 - MERCADO REQUINT SAB.…" at bounding box center [331, 157] width 663 height 315
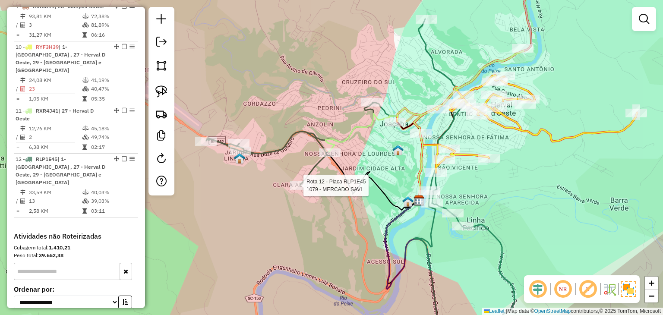
select select "*********"
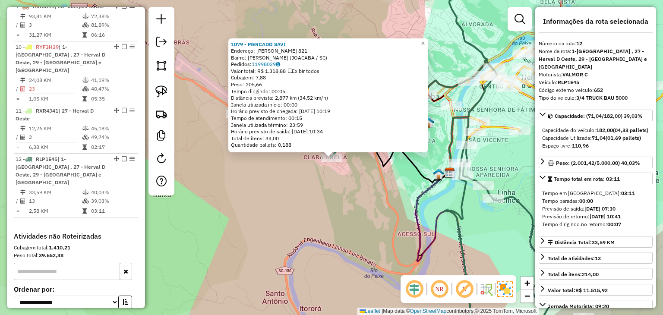
click at [379, 199] on div "1079 - MERCADO SAVI Endereço: HAMILTON ROSSIN 821 Bairro: CLARA ADELIA (JOACABA…" at bounding box center [331, 157] width 663 height 315
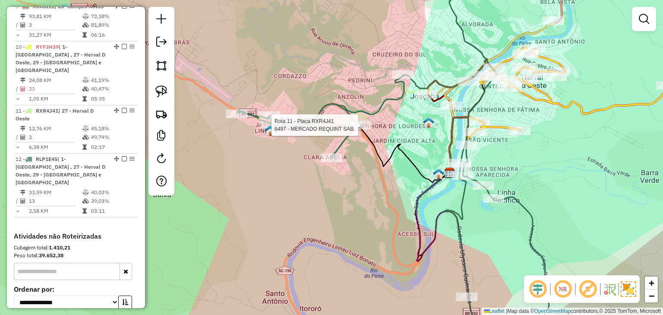
select select "*********"
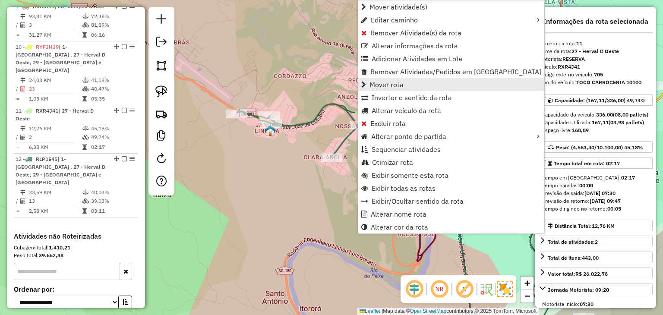
click at [387, 88] on span "Mover rota" at bounding box center [386, 84] width 34 height 7
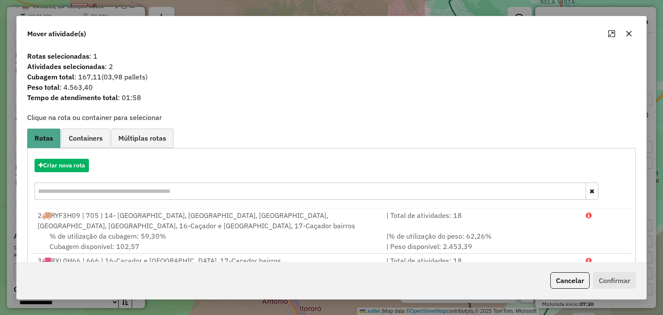
click at [178, 190] on input "text" at bounding box center [310, 190] width 551 height 17
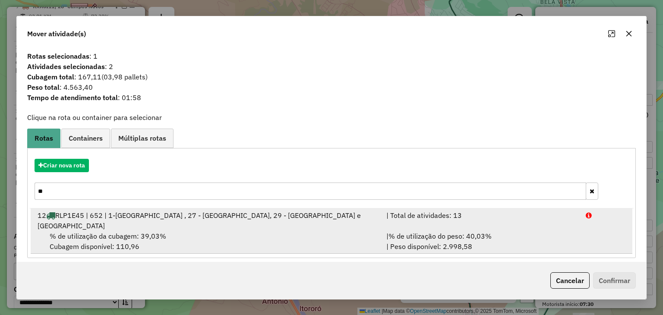
type input "**"
click at [203, 231] on div "% de utilização da cubagem: 39,03% Cubagem disponível: 110,96" at bounding box center [206, 241] width 349 height 21
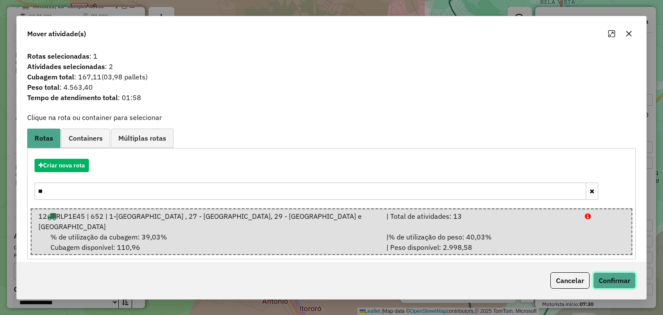
click at [610, 275] on button "Confirmar" at bounding box center [614, 280] width 43 height 16
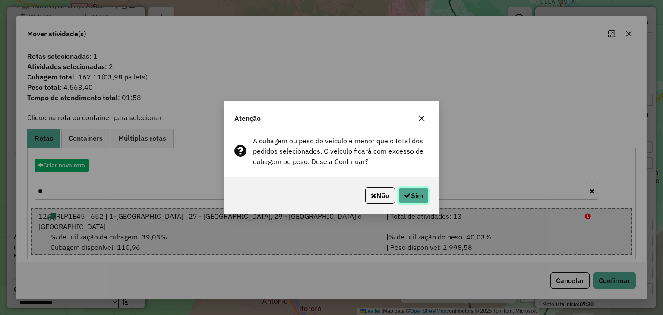
click at [417, 197] on button "Sim" at bounding box center [413, 195] width 30 height 16
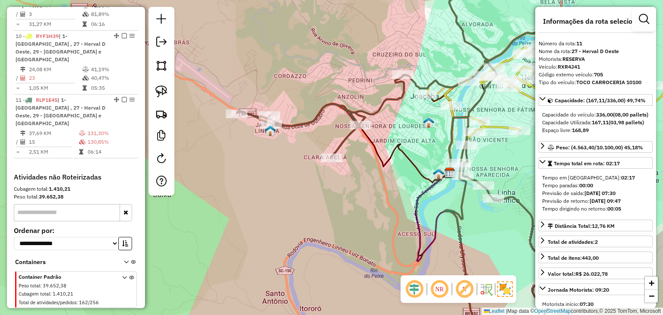
scroll to position [727, 0]
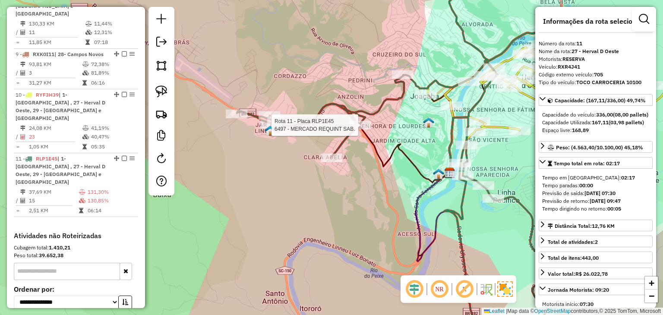
click at [361, 129] on div at bounding box center [360, 125] width 22 height 9
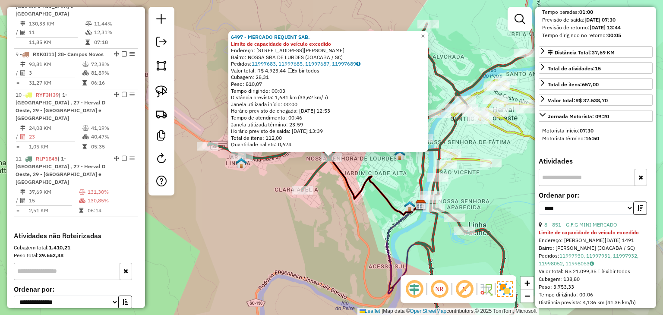
scroll to position [259, 0]
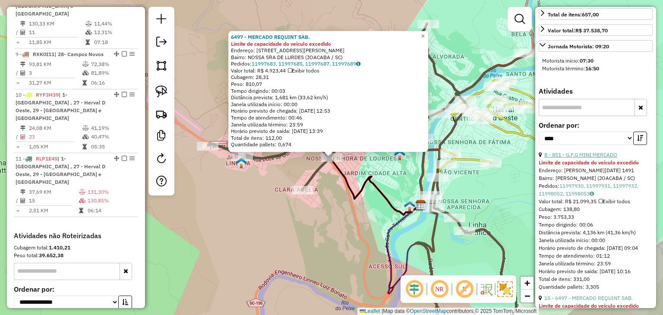
click at [600, 158] on link "8 - 851 - G.F.G MINI MERCADO" at bounding box center [580, 154] width 73 height 6
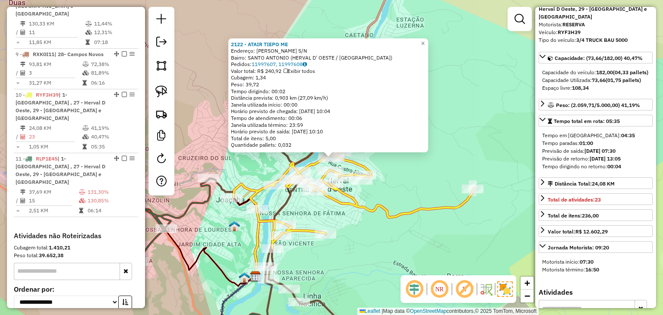
scroll to position [0, 0]
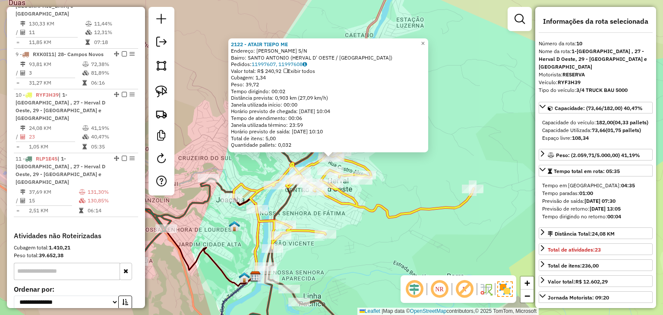
click at [425, 177] on div "Rota 10 - Placa RYF3H39 2122 - ATAIR TIEPO ME Rota 10 - Placa RYF3H39 5862 - ME…" at bounding box center [331, 157] width 663 height 315
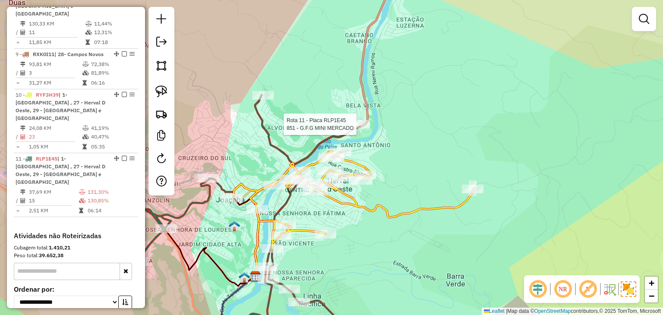
select select "*********"
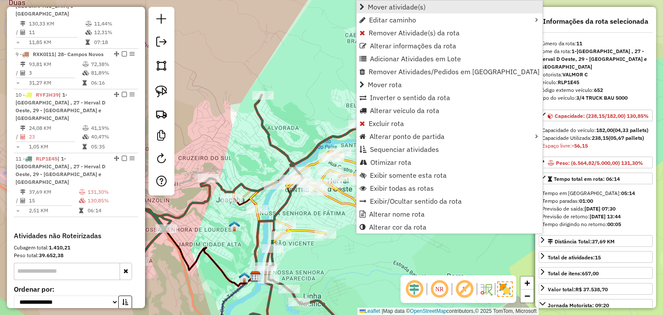
click at [386, 9] on span "Mover atividade(s)" at bounding box center [396, 6] width 58 height 7
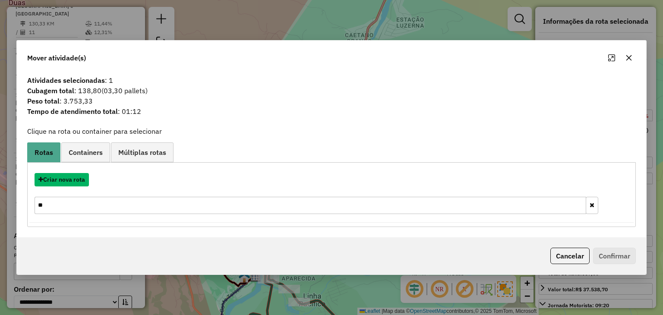
click at [64, 179] on button "Criar nova rota" at bounding box center [62, 179] width 54 height 13
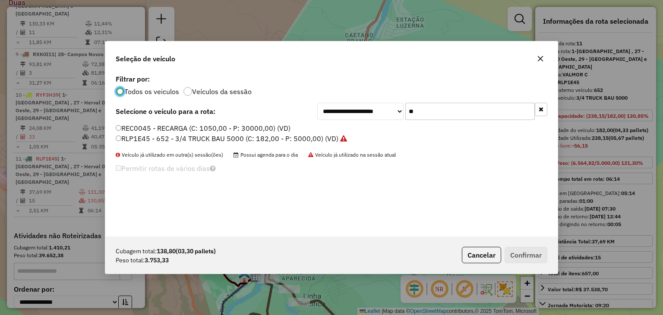
scroll to position [4, 3]
click at [538, 113] on button "button" at bounding box center [540, 109] width 13 height 13
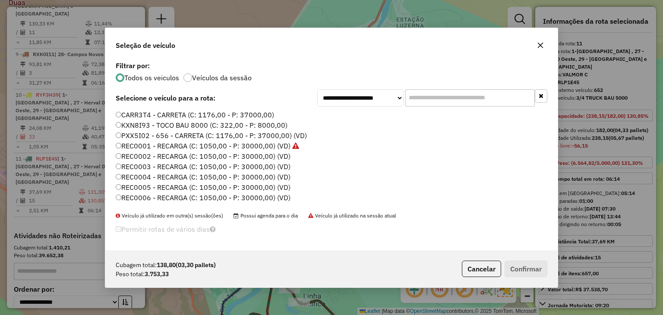
click at [273, 152] on label "REC0002 - RECARGA (C: 1050,00 - P: 30000,00) (VD)" at bounding box center [203, 156] width 175 height 10
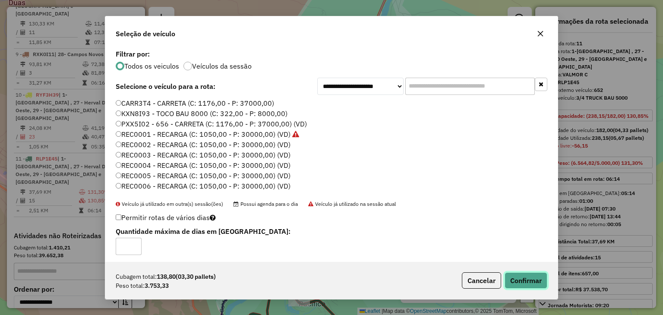
click at [531, 281] on button "Confirmar" at bounding box center [525, 280] width 43 height 16
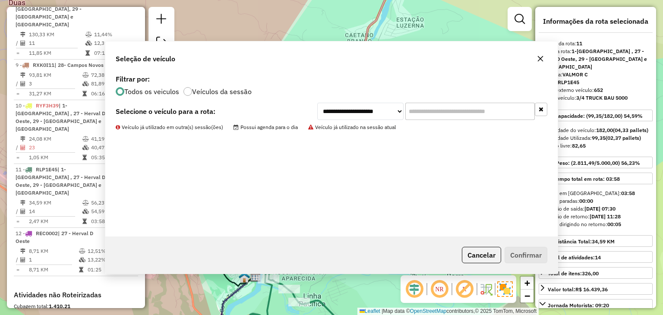
scroll to position [786, 0]
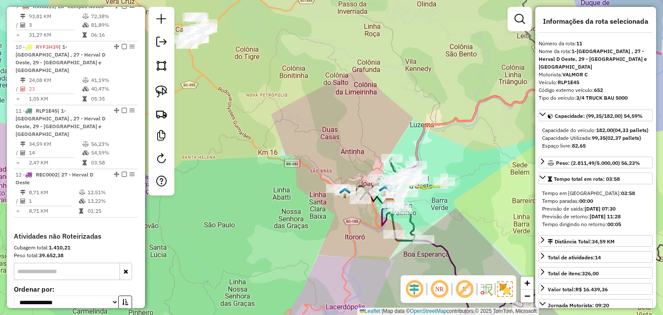
drag, startPoint x: 378, startPoint y: 111, endPoint x: 398, endPoint y: 135, distance: 31.3
click at [398, 135] on div "Janela de atendimento Grade de atendimento Capacidade Transportadoras Veículos …" at bounding box center [331, 157] width 663 height 315
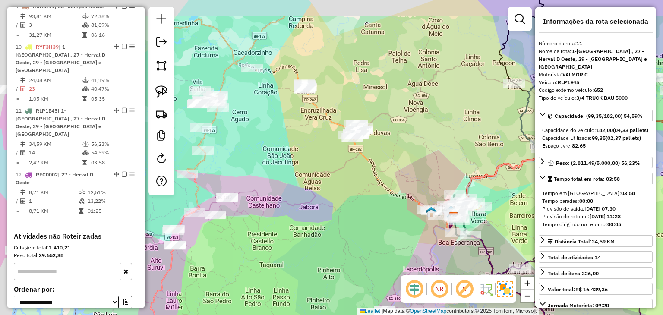
drag, startPoint x: 392, startPoint y: 158, endPoint x: 380, endPoint y: 154, distance: 12.7
click at [400, 162] on div "Janela de atendimento Grade de atendimento Capacidade Transportadoras Veículos …" at bounding box center [331, 157] width 663 height 315
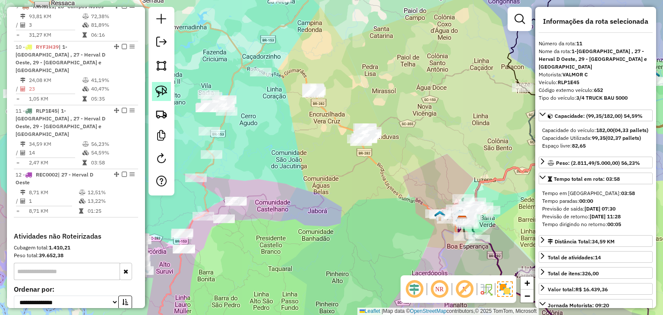
click at [158, 89] on img at bounding box center [161, 91] width 12 height 12
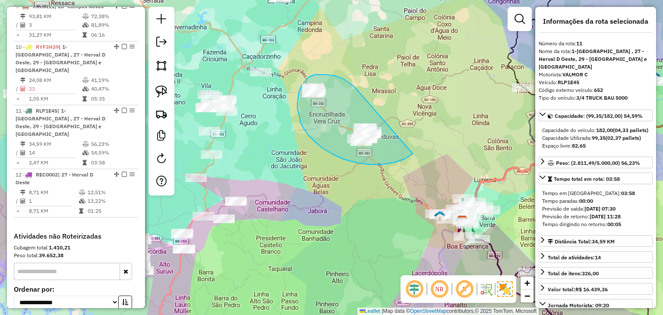
drag, startPoint x: 347, startPoint y: 82, endPoint x: 421, endPoint y: 132, distance: 89.1
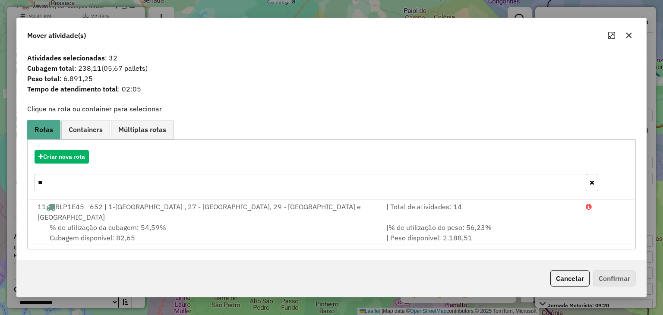
click at [630, 39] on icon "button" at bounding box center [628, 35] width 7 height 7
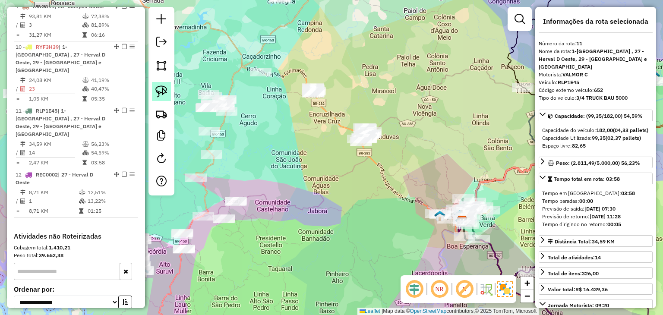
click at [154, 91] on link at bounding box center [161, 91] width 19 height 19
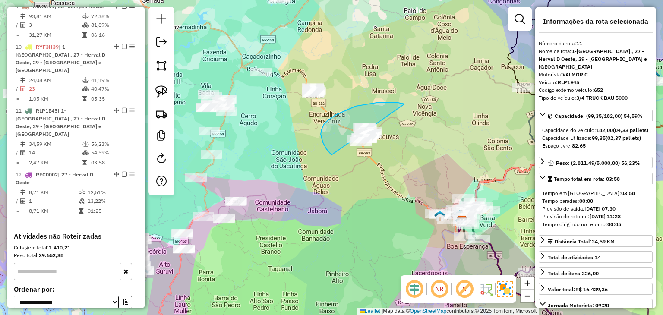
drag, startPoint x: 403, startPoint y: 104, endPoint x: 399, endPoint y: 164, distance: 60.6
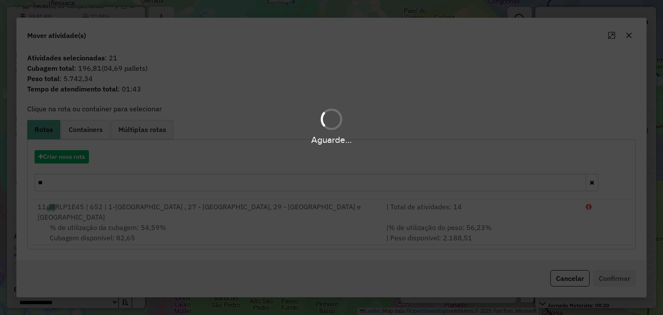
click at [63, 162] on div "Aguarde..." at bounding box center [331, 157] width 663 height 315
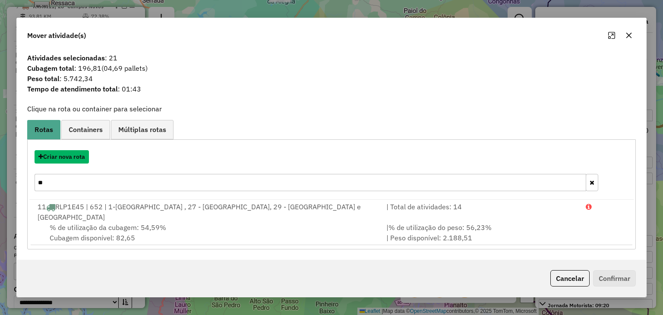
click at [63, 162] on button "Criar nova rota" at bounding box center [62, 156] width 54 height 13
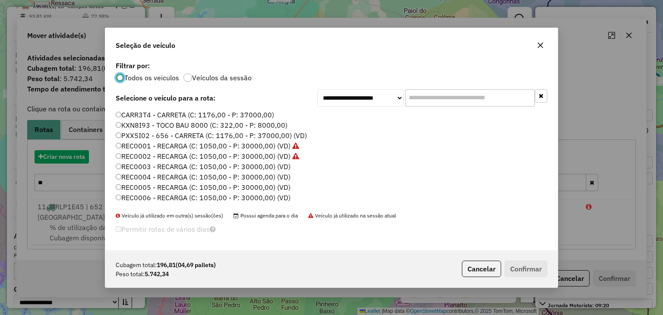
scroll to position [4, 3]
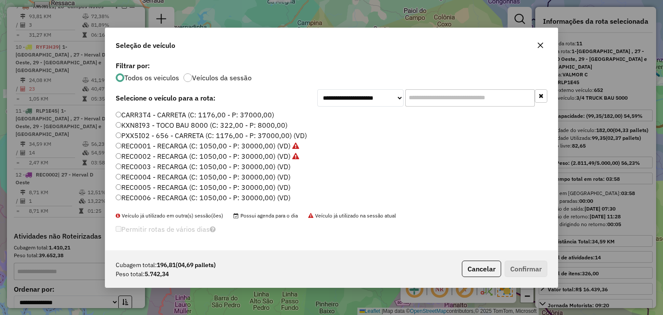
click at [447, 99] on input "text" at bounding box center [469, 97] width 129 height 17
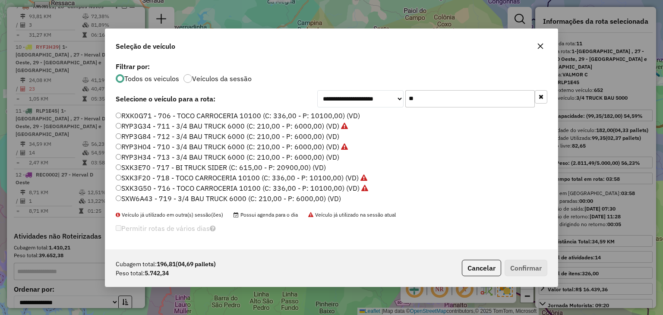
type input "**"
click at [333, 114] on label "RXK0G71 - 706 - TOCO CARROCERIA 10100 (C: 336,00 - P: 10100,00) (VD)" at bounding box center [238, 115] width 244 height 10
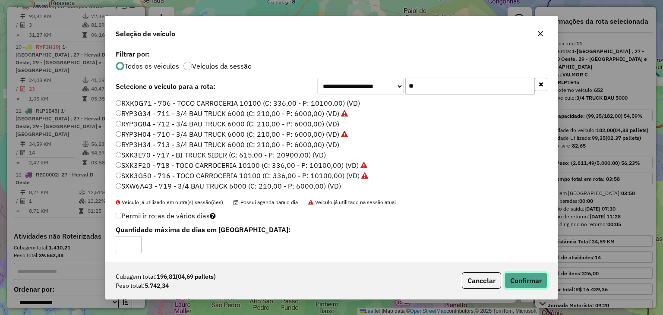
click at [528, 277] on button "Confirmar" at bounding box center [525, 280] width 43 height 16
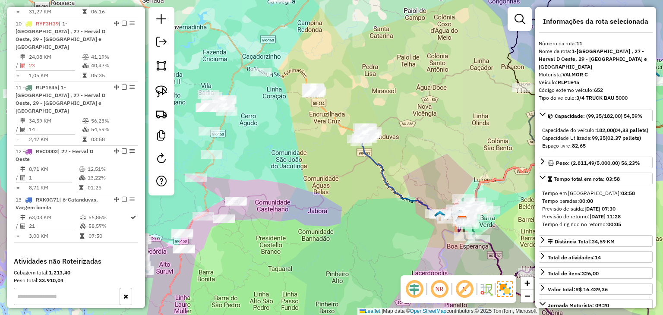
scroll to position [813, 0]
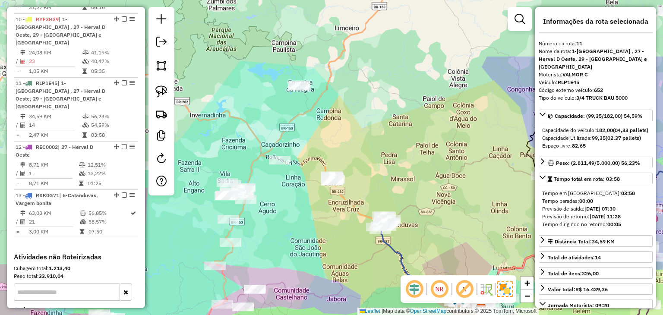
drag, startPoint x: 304, startPoint y: 137, endPoint x: 317, endPoint y: 163, distance: 29.1
click at [317, 163] on div "Janela de atendimento Grade de atendimento Capacidade Transportadoras Veículos …" at bounding box center [331, 157] width 663 height 315
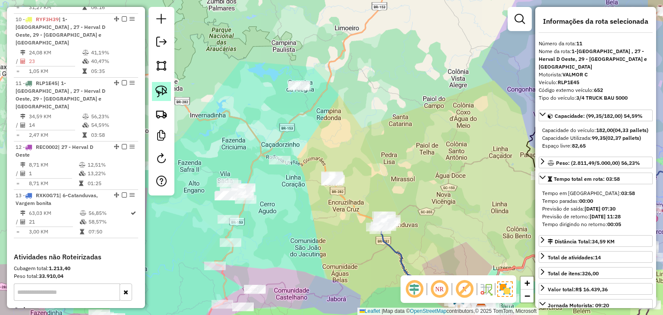
click at [153, 91] on link at bounding box center [161, 91] width 19 height 19
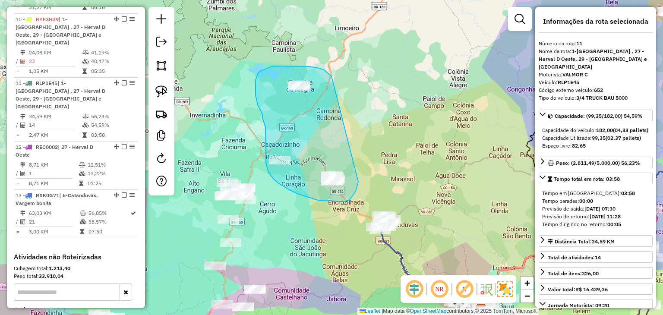
drag, startPoint x: 330, startPoint y: 76, endPoint x: 358, endPoint y: 182, distance: 109.2
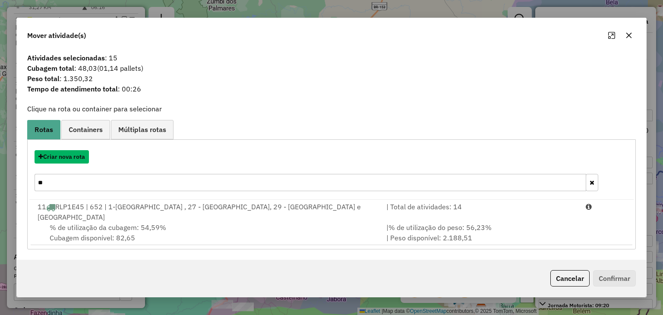
click at [62, 162] on button "Criar nova rota" at bounding box center [62, 156] width 54 height 13
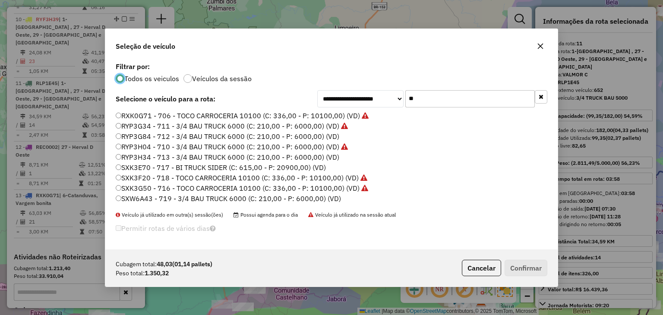
scroll to position [4, 3]
click at [393, 100] on div "**********" at bounding box center [432, 98] width 230 height 17
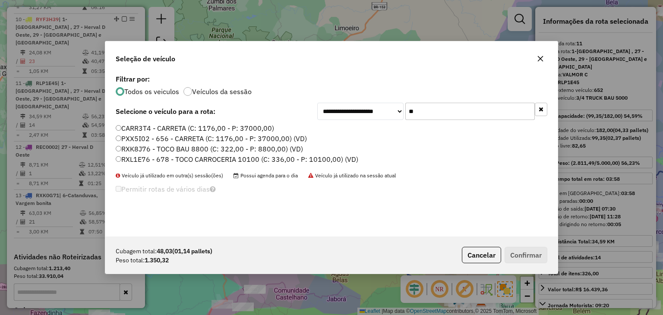
type input "**"
click at [321, 161] on label "RXL1E76 - 678 - TOCO CARROCERIA 10100 (C: 336,00 - P: 10100,00) (VD)" at bounding box center [237, 159] width 242 height 10
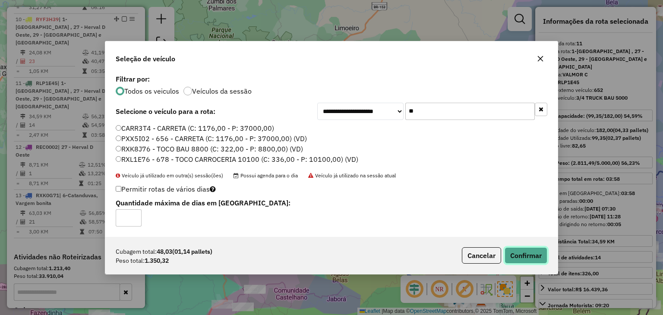
click at [534, 252] on button "Confirmar" at bounding box center [525, 255] width 43 height 16
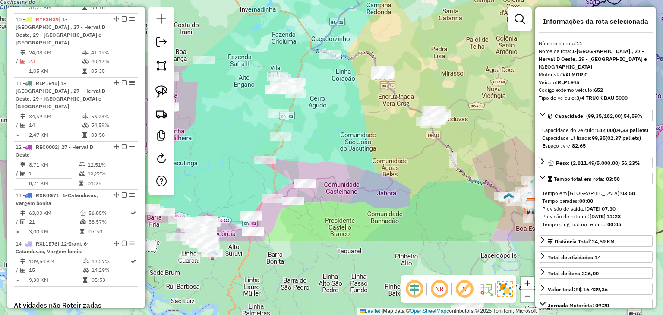
drag, startPoint x: 342, startPoint y: 204, endPoint x: 334, endPoint y: 144, distance: 60.5
click at [371, 167] on div "Janela de atendimento Grade de atendimento Capacidade Transportadoras Veículos …" at bounding box center [331, 157] width 663 height 315
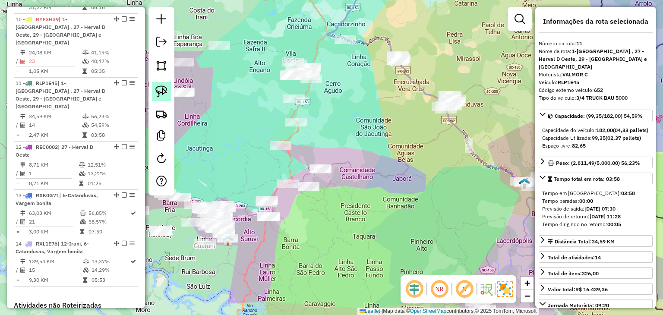
click at [159, 91] on img at bounding box center [161, 91] width 12 height 12
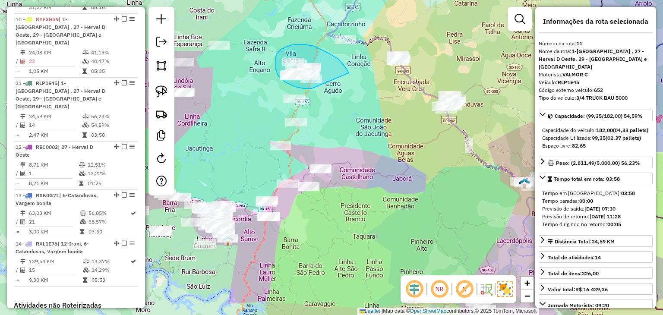
drag, startPoint x: 349, startPoint y: 73, endPoint x: 311, endPoint y: 88, distance: 40.2
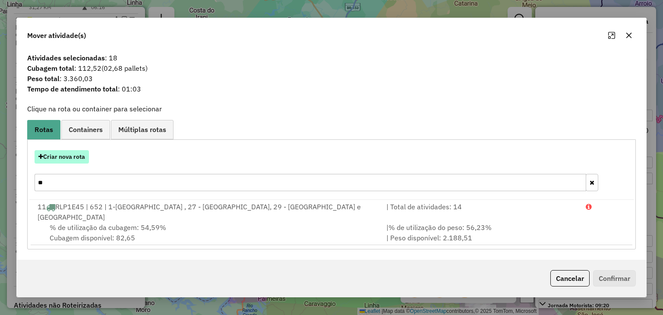
click at [50, 162] on button "Criar nova rota" at bounding box center [62, 156] width 54 height 13
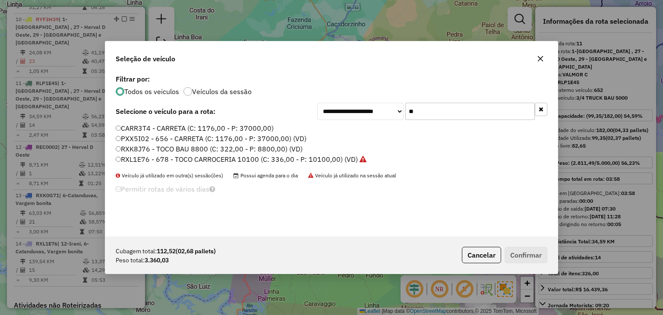
drag, startPoint x: 455, startPoint y: 104, endPoint x: 361, endPoint y: 106, distance: 94.9
click at [361, 106] on div "**********" at bounding box center [432, 111] width 230 height 17
type input "**"
click at [269, 161] on label "RXL1E56 - 678 - TOCO CARROCERIA 10100 (C: 336,00 - P: 10100,00) (VD)" at bounding box center [237, 159] width 242 height 10
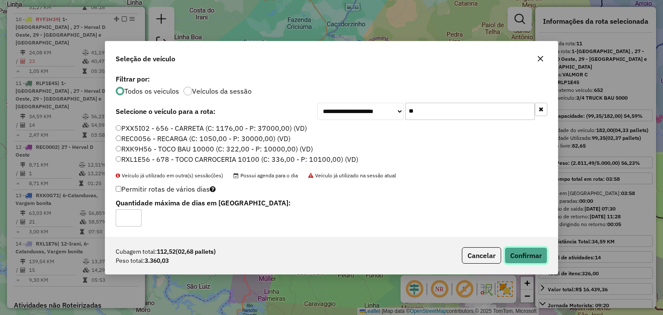
click at [538, 253] on button "Confirmar" at bounding box center [525, 255] width 43 height 16
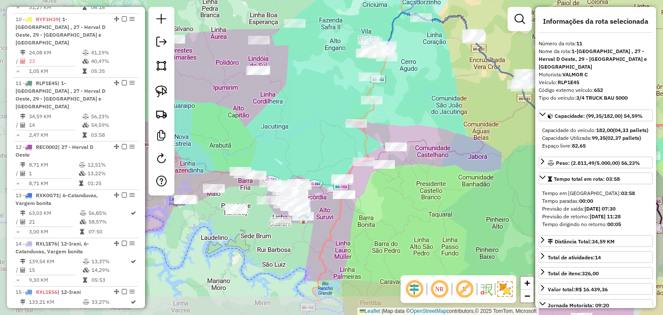
drag, startPoint x: 369, startPoint y: 210, endPoint x: 444, endPoint y: 188, distance: 78.6
click at [444, 188] on div "Janela de atendimento Grade de atendimento Capacidade Transportadoras Veículos …" at bounding box center [331, 157] width 663 height 315
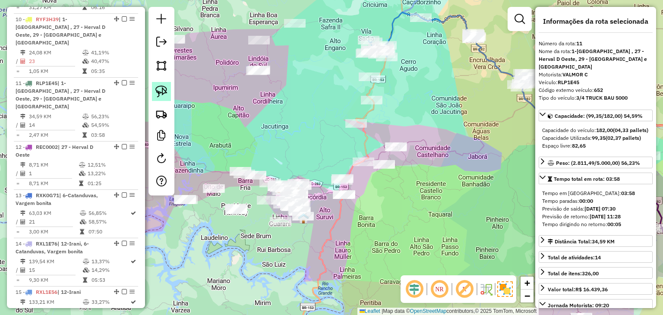
click at [164, 93] on img at bounding box center [161, 91] width 12 height 12
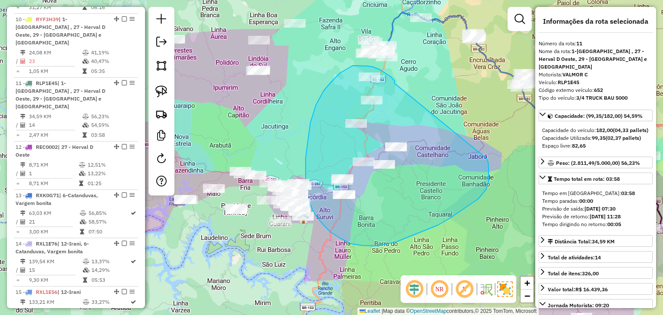
drag, startPoint x: 394, startPoint y: 83, endPoint x: 485, endPoint y: 155, distance: 115.7
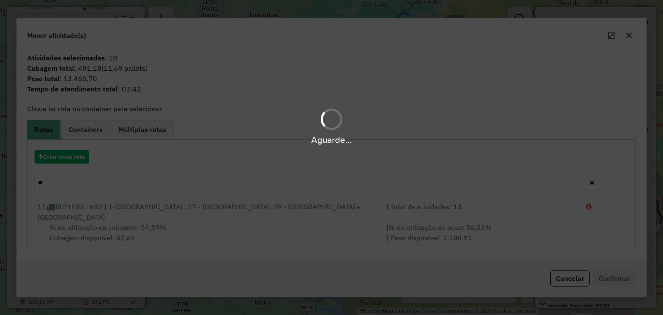
click at [71, 166] on div "Aguarde..." at bounding box center [331, 157] width 663 height 315
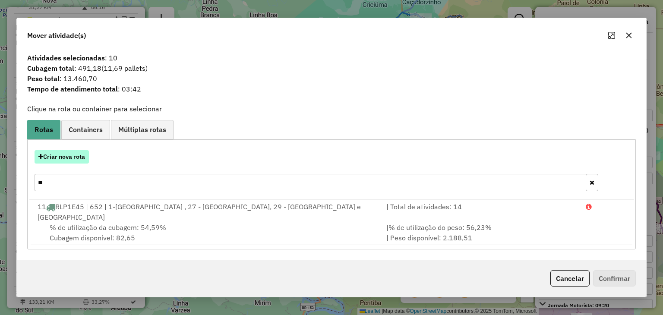
click at [77, 162] on button "Criar nova rota" at bounding box center [62, 156] width 54 height 13
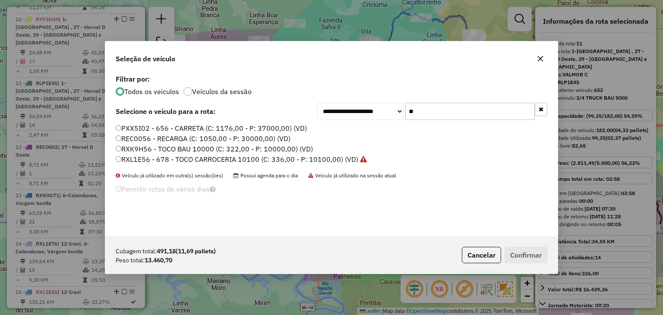
drag, startPoint x: 392, startPoint y: 106, endPoint x: 369, endPoint y: 104, distance: 22.5
click at [369, 104] on div "**********" at bounding box center [432, 111] width 230 height 17
type input "**"
click at [262, 152] on label "RXK8J76 - TOCO BAU 8800 (C: 322,00 - P: 8800,00) (VD)" at bounding box center [209, 149] width 187 height 10
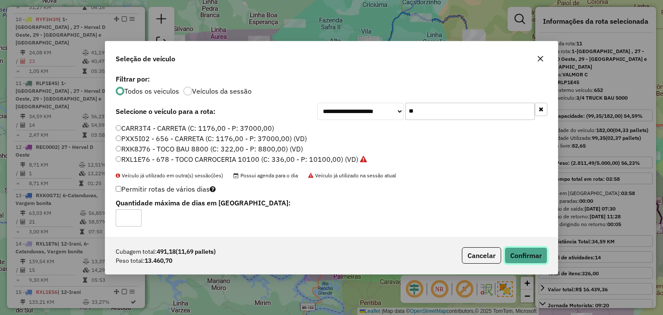
click at [539, 250] on button "Confirmar" at bounding box center [525, 255] width 43 height 16
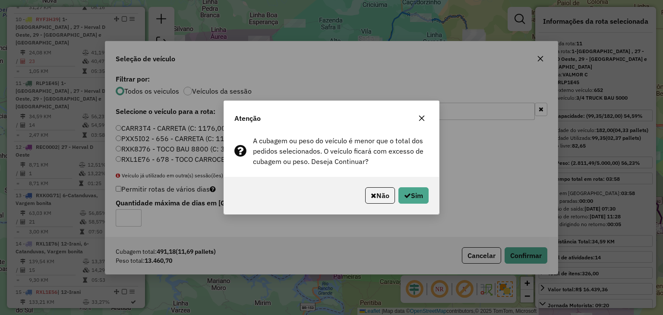
click at [415, 204] on div "Não Sim" at bounding box center [331, 195] width 215 height 37
click at [414, 197] on button "Sim" at bounding box center [413, 195] width 30 height 16
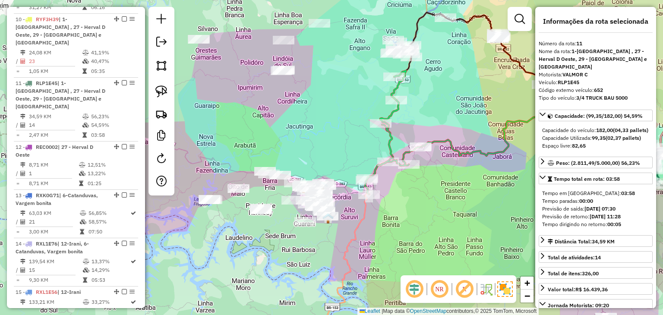
drag, startPoint x: 227, startPoint y: 238, endPoint x: 342, endPoint y: 232, distance: 115.3
click at [342, 232] on div "Janela de atendimento Grade de atendimento Capacidade Transportadoras Veículos …" at bounding box center [331, 157] width 663 height 315
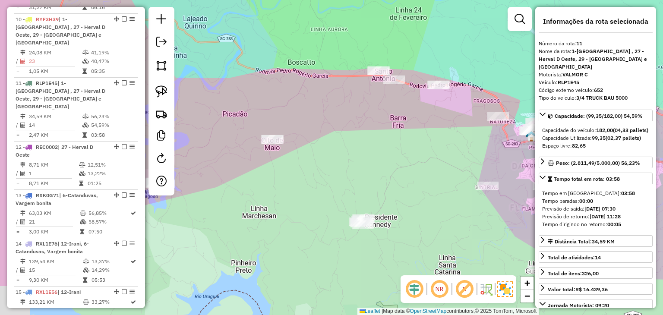
drag, startPoint x: 365, startPoint y: 206, endPoint x: 423, endPoint y: 121, distance: 102.7
click at [423, 122] on div "Janela de atendimento Grade de atendimento Capacidade Transportadoras Veículos …" at bounding box center [331, 157] width 663 height 315
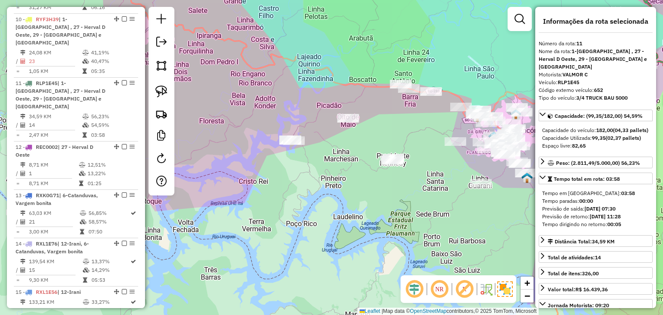
drag, startPoint x: 160, startPoint y: 91, endPoint x: 261, endPoint y: 96, distance: 100.6
click at [160, 91] on img at bounding box center [161, 91] width 12 height 12
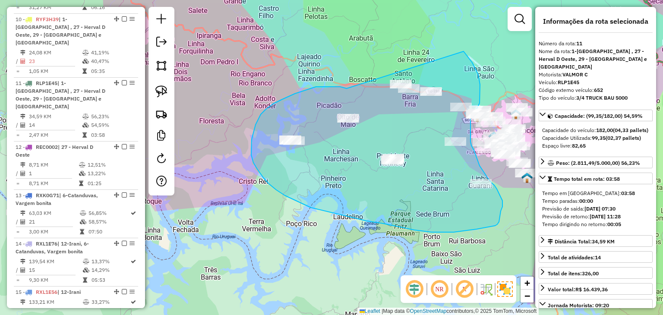
drag, startPoint x: 346, startPoint y: 88, endPoint x: 435, endPoint y: 44, distance: 99.5
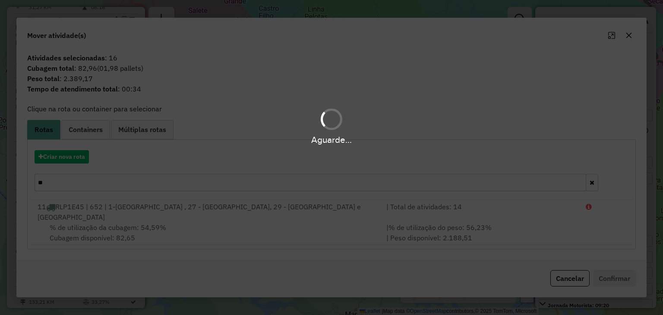
click at [69, 161] on hb-app "Aguarde... Pop-up bloqueado! Seu navegador bloqueou automáticamente a abertura …" at bounding box center [331, 157] width 663 height 315
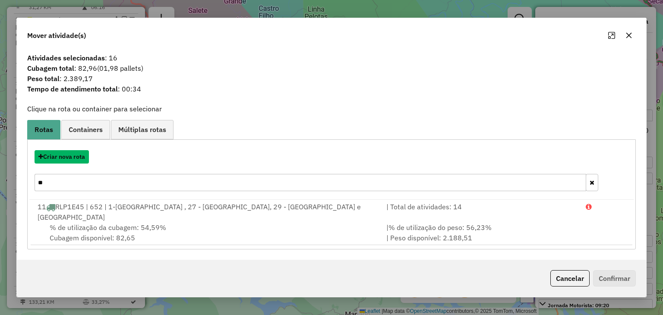
click at [69, 161] on button "Criar nova rota" at bounding box center [62, 156] width 54 height 13
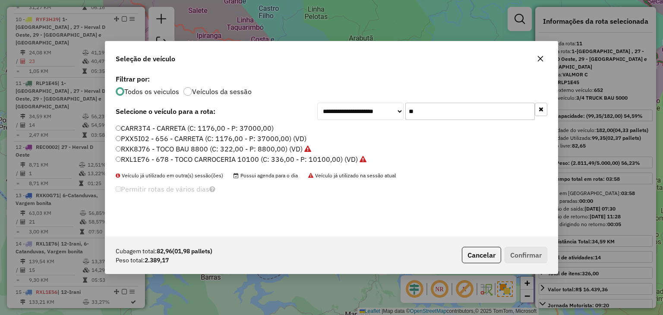
drag, startPoint x: 429, startPoint y: 112, endPoint x: 393, endPoint y: 112, distance: 35.4
click at [393, 112] on div "**********" at bounding box center [432, 111] width 230 height 17
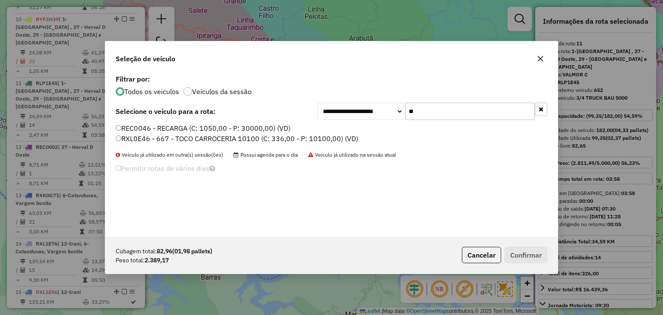
type input "**"
click at [342, 136] on label "RXL0E46 - 667 - TOCO CARROCERIA 10100 (C: 336,00 - P: 10100,00) (VD)" at bounding box center [237, 138] width 242 height 10
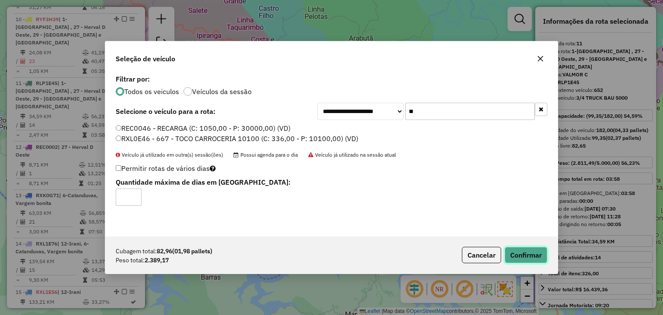
click at [519, 254] on button "Confirmar" at bounding box center [525, 255] width 43 height 16
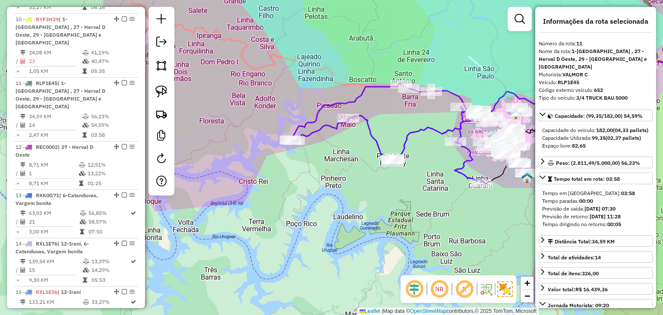
click at [261, 159] on div "Janela de atendimento Grade de atendimento Capacidade Transportadoras Veículos …" at bounding box center [331, 157] width 663 height 315
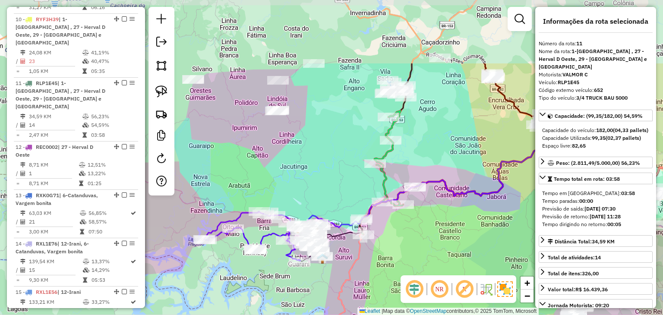
drag, startPoint x: 319, startPoint y: 68, endPoint x: 305, endPoint y: 163, distance: 95.9
click at [305, 163] on div "Janela de atendimento Grade de atendimento Capacidade Transportadoras Veículos …" at bounding box center [331, 157] width 663 height 315
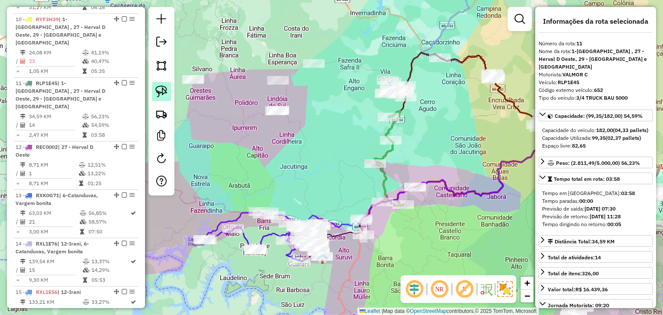
drag, startPoint x: 159, startPoint y: 91, endPoint x: 168, endPoint y: 88, distance: 9.8
click at [159, 91] on img at bounding box center [161, 91] width 12 height 12
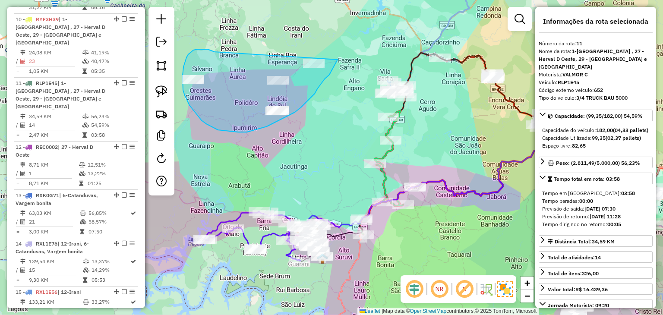
drag, startPoint x: 207, startPoint y: 49, endPoint x: 337, endPoint y: 33, distance: 130.8
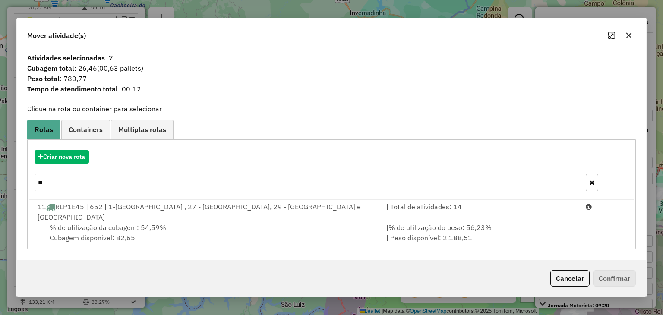
click at [630, 38] on icon "button" at bounding box center [628, 35] width 6 height 6
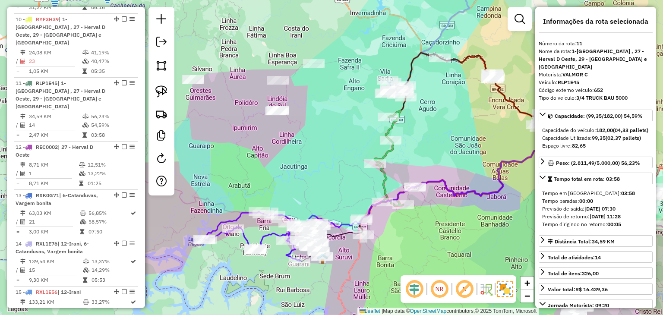
click at [378, 211] on div "Rota 16 - Placa RXK8J76 4524 - CLUBE TREVO Janela de atendimento Grade de atend…" at bounding box center [331, 157] width 663 height 315
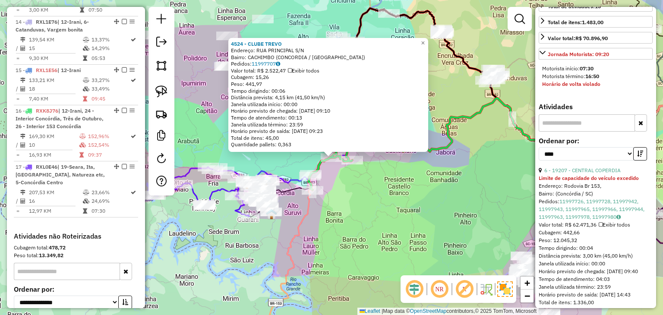
scroll to position [302, 0]
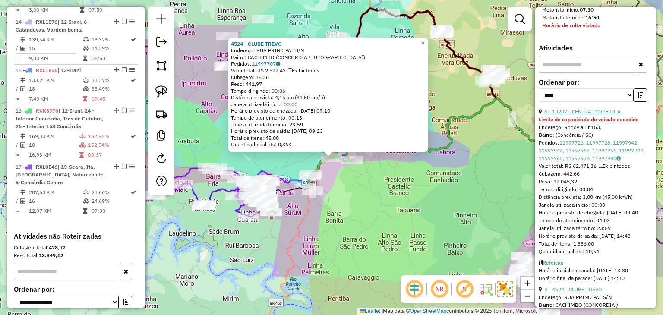
click at [603, 115] on link "6 - 19207 - CENTRAL COPERDIA" at bounding box center [582, 111] width 76 height 6
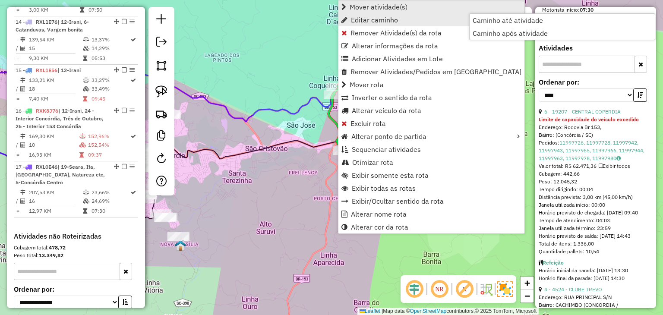
click at [371, 8] on span "Mover atividade(s)" at bounding box center [378, 6] width 58 height 7
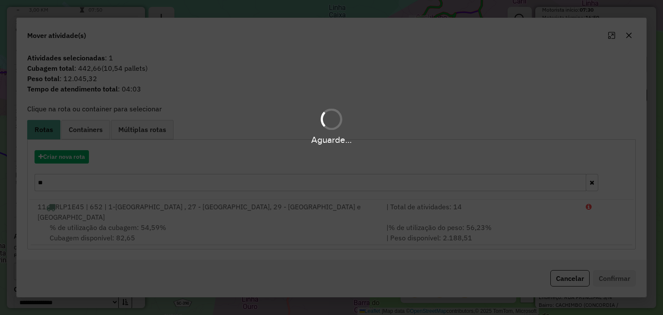
click at [66, 163] on div "Aguarde..." at bounding box center [331, 157] width 663 height 315
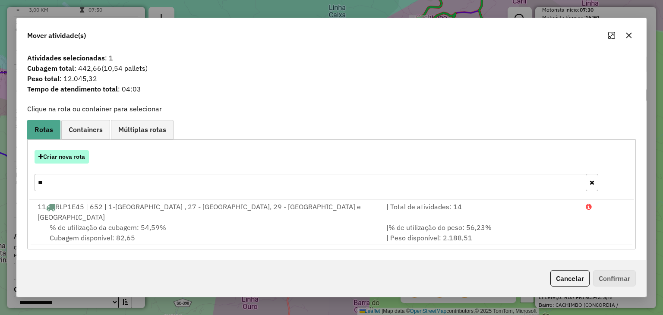
click at [66, 162] on button "Criar nova rota" at bounding box center [62, 156] width 54 height 13
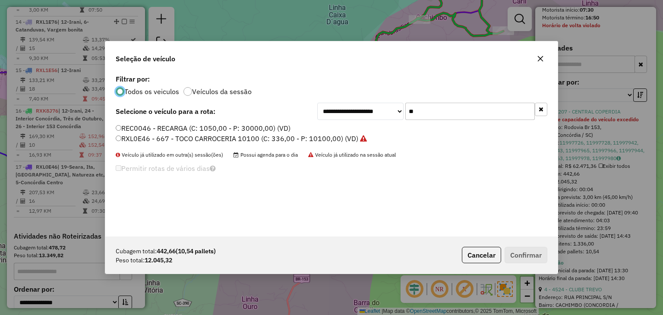
scroll to position [4, 3]
drag, startPoint x: 450, startPoint y: 107, endPoint x: 367, endPoint y: 119, distance: 83.8
click at [375, 108] on div "**********" at bounding box center [432, 111] width 230 height 17
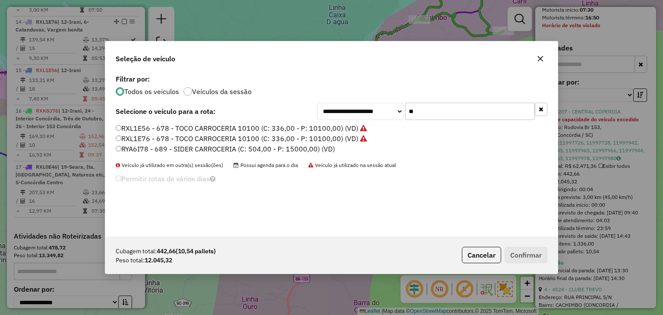
type input "**"
click at [278, 149] on label "RYA6I78 - 689 - SIDER CARROCERIA (C: 504,00 - P: 15000,00) (VD)" at bounding box center [225, 149] width 219 height 10
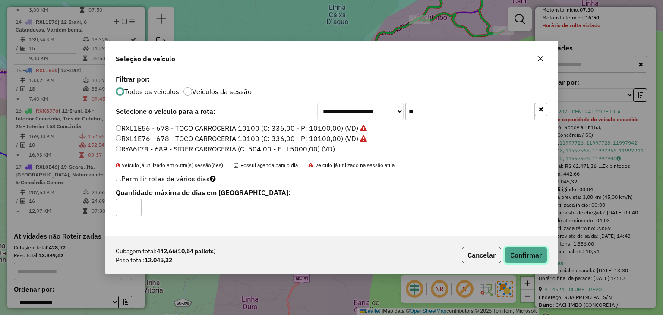
click at [521, 249] on button "Confirmar" at bounding box center [525, 255] width 43 height 16
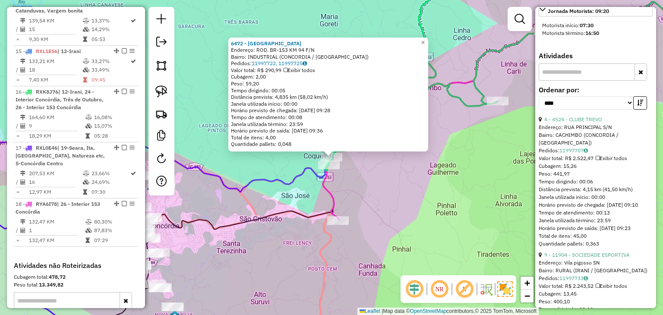
scroll to position [0, 0]
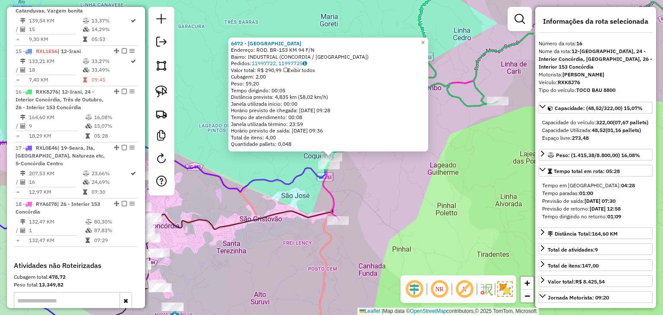
drag, startPoint x: 392, startPoint y: 188, endPoint x: 385, endPoint y: 188, distance: 7.0
click at [392, 188] on div "6472 - CASA DO SALAME Endereço: ROD. BR-153 KM 94 F/N Bairro: INDUSTRIAL (CONCO…" at bounding box center [331, 157] width 663 height 315
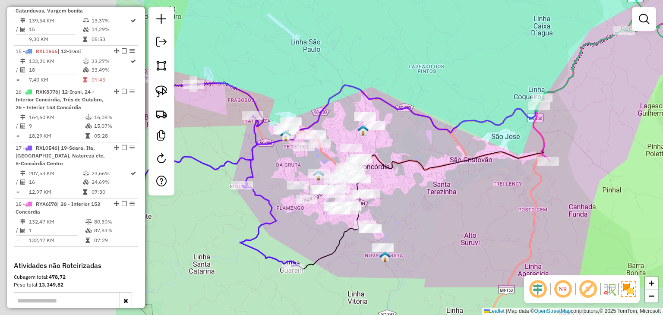
drag, startPoint x: 380, startPoint y: 183, endPoint x: 600, endPoint y: 116, distance: 230.7
click at [600, 116] on div "Janela de atendimento Grade de atendimento Capacidade Transportadoras Veículos …" at bounding box center [331, 157] width 663 height 315
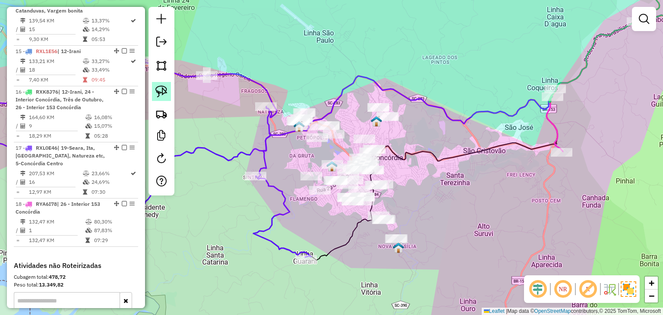
click at [169, 89] on link at bounding box center [161, 91] width 19 height 19
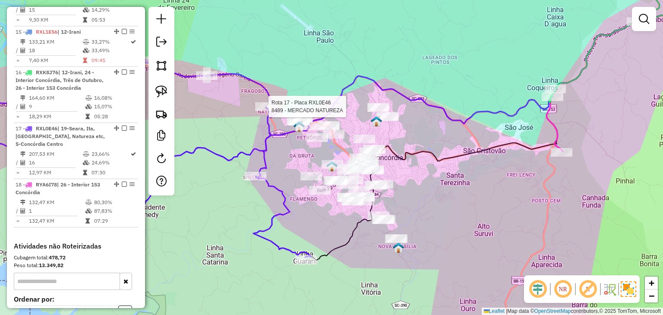
select select "*********"
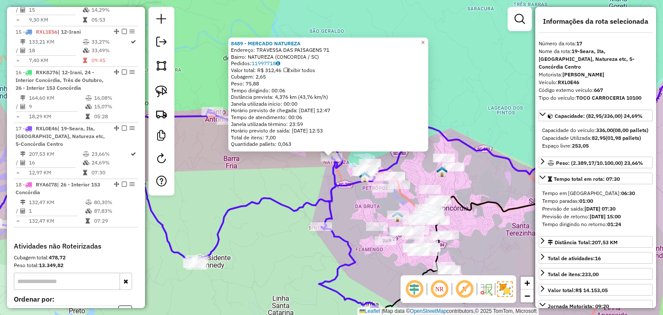
scroll to position [1083, 0]
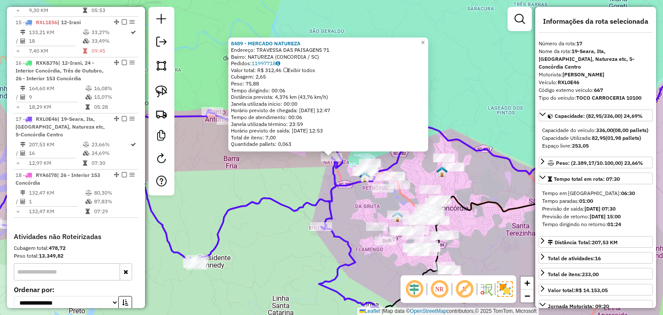
click at [270, 216] on div "8489 - MERCADO NATUREZA Endereço: TRAVESSA DAS PAISAGENS 71 Bairro: NATUREZA (C…" at bounding box center [331, 157] width 663 height 315
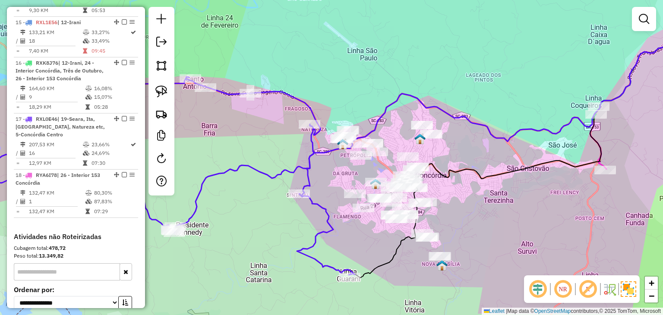
drag, startPoint x: 287, startPoint y: 244, endPoint x: 214, endPoint y: 150, distance: 118.6
click at [214, 150] on div "Janela de atendimento Grade de atendimento Capacidade Transportadoras Veículos …" at bounding box center [331, 157] width 663 height 315
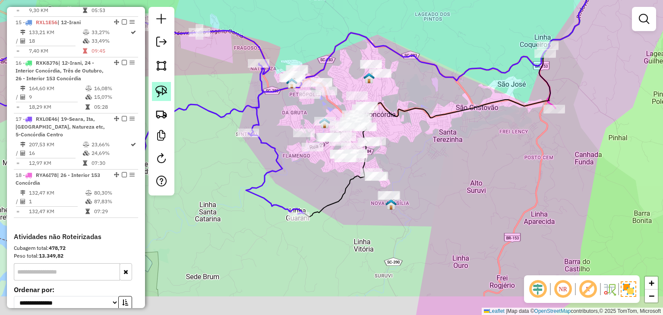
click at [165, 86] on img at bounding box center [161, 91] width 12 height 12
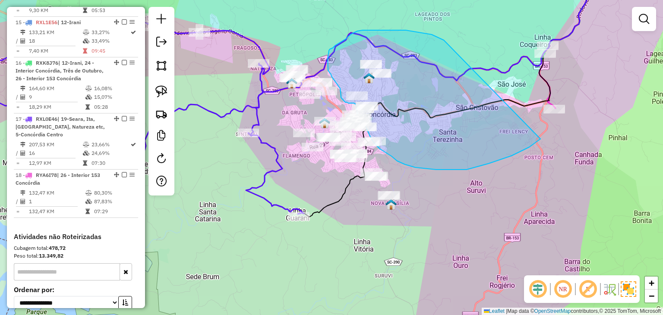
drag, startPoint x: 396, startPoint y: 30, endPoint x: 548, endPoint y: 132, distance: 182.4
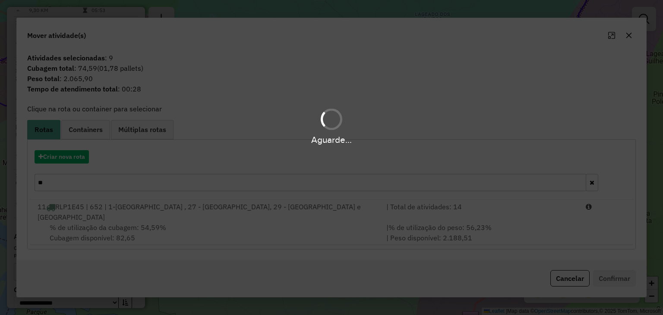
click at [178, 182] on div "Aguarde..." at bounding box center [331, 157] width 663 height 315
click at [178, 182] on input "**" at bounding box center [310, 182] width 551 height 17
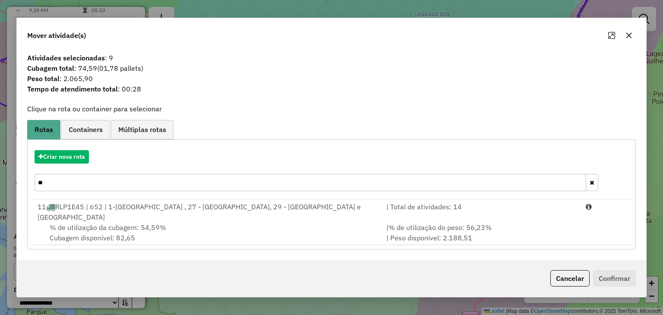
click at [178, 182] on input "**" at bounding box center [310, 182] width 551 height 17
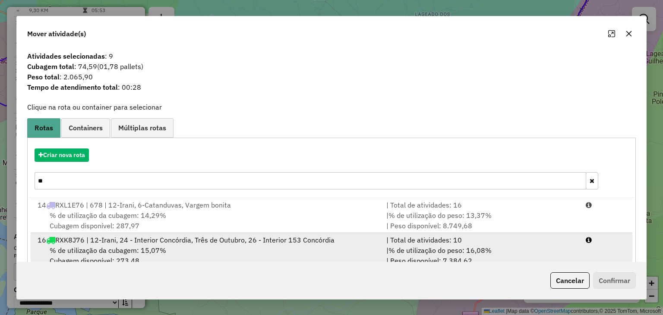
type input "**"
click at [193, 240] on div "16 RXK8J76 | 12-Irani, 24 - Interior Concórdia, Três de Outubro, 26 - Interior …" at bounding box center [206, 240] width 349 height 10
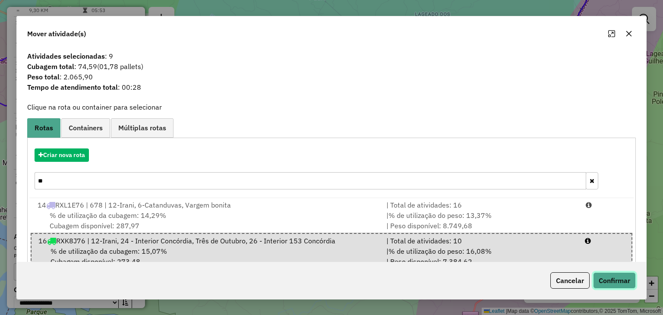
click at [624, 280] on button "Confirmar" at bounding box center [614, 280] width 43 height 16
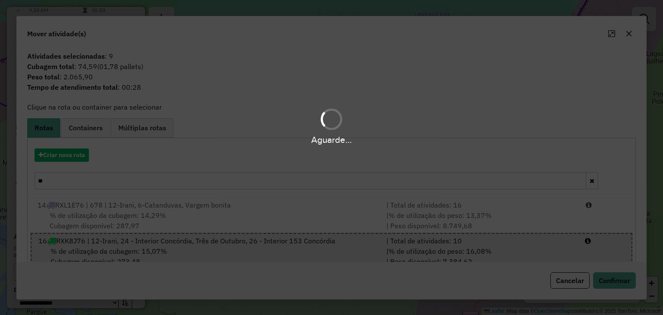
scroll to position [1027, 0]
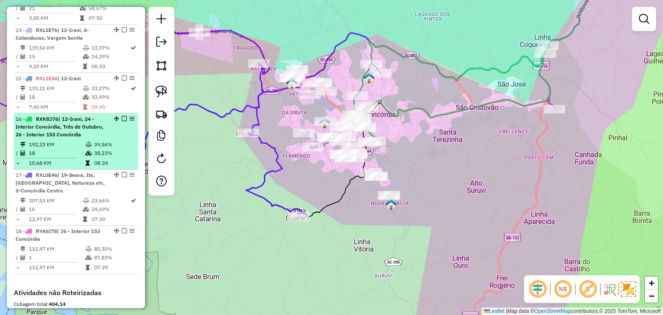
drag, startPoint x: 121, startPoint y: 38, endPoint x: 130, endPoint y: 44, distance: 10.3
click at [122, 116] on em at bounding box center [124, 118] width 5 height 5
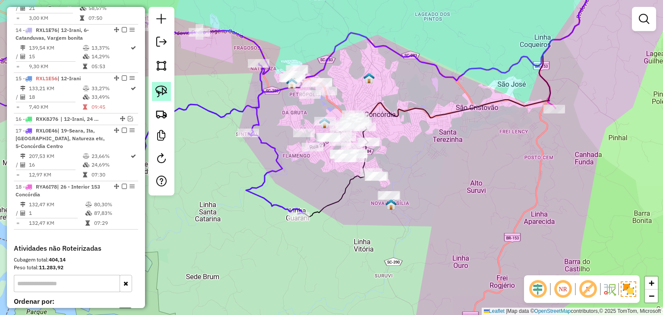
click at [160, 88] on img at bounding box center [161, 91] width 12 height 12
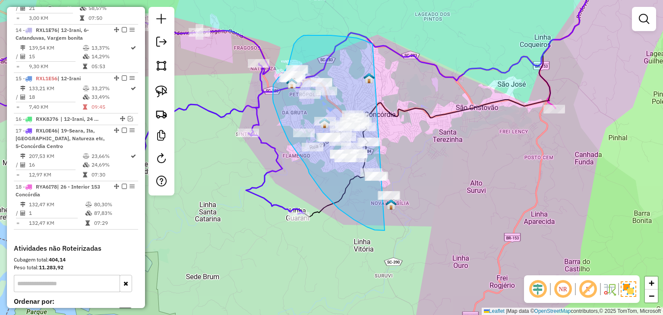
drag, startPoint x: 356, startPoint y: 38, endPoint x: 435, endPoint y: 169, distance: 152.8
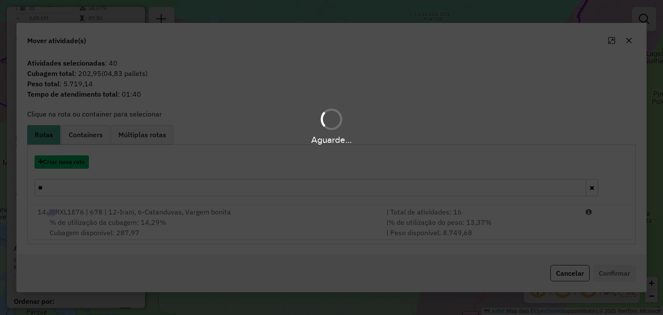
click at [74, 162] on button "Criar nova rota" at bounding box center [62, 161] width 54 height 13
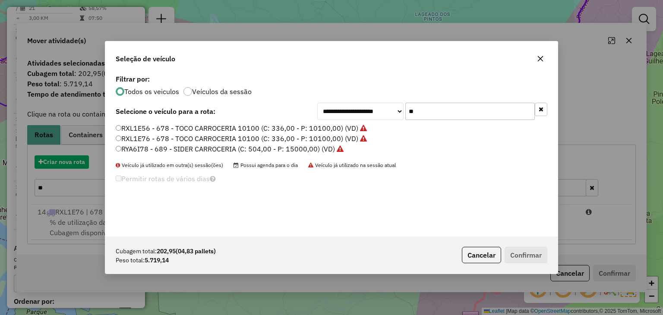
scroll to position [4, 3]
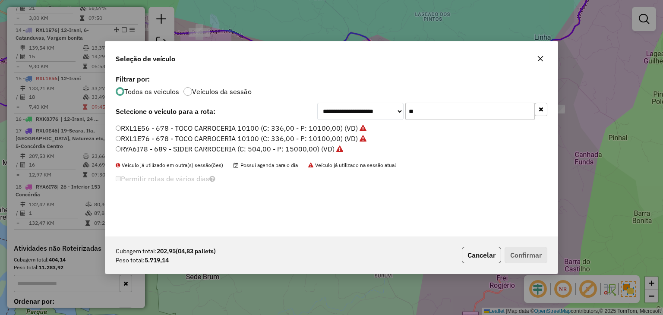
drag, startPoint x: 435, startPoint y: 112, endPoint x: 403, endPoint y: 108, distance: 31.8
click at [404, 108] on div "**********" at bounding box center [432, 111] width 230 height 17
type input "**"
click at [286, 148] on label "RYP3H34 - 713 - 3/4 BAU TRUCK 6000 (C: 210,00 - P: 6000,00) (VD)" at bounding box center [227, 149] width 223 height 10
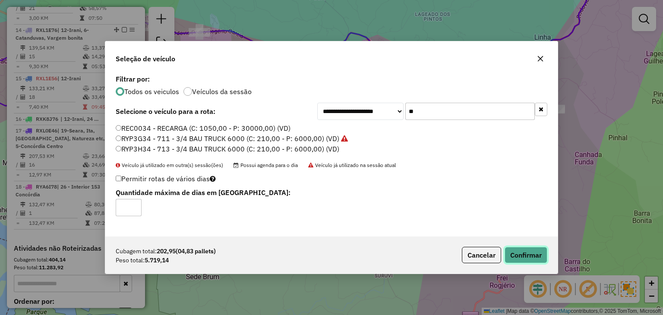
click at [528, 255] on button "Confirmar" at bounding box center [525, 255] width 43 height 16
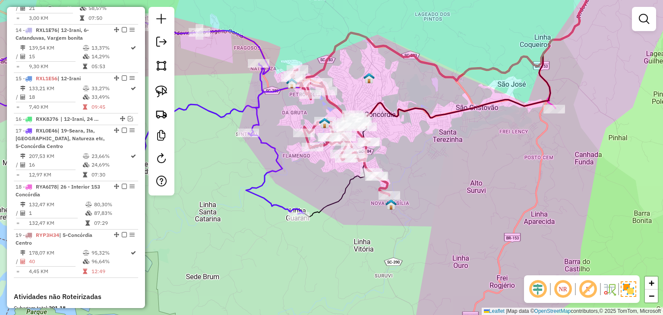
click at [128, 116] on em at bounding box center [130, 118] width 5 height 5
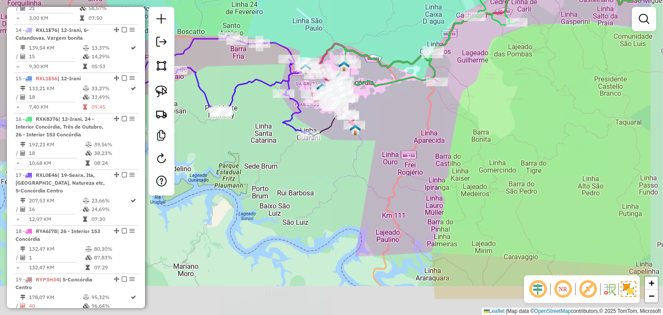
drag, startPoint x: 476, startPoint y: 178, endPoint x: 269, endPoint y: 75, distance: 231.5
click at [269, 75] on div "Janela de atendimento Grade de atendimento Capacidade Transportadoras Veículos …" at bounding box center [331, 157] width 663 height 315
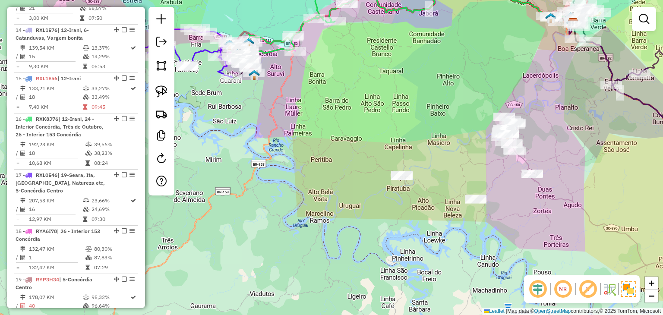
drag, startPoint x: 155, startPoint y: 94, endPoint x: 190, endPoint y: 97, distance: 35.1
click at [155, 94] on link at bounding box center [161, 91] width 19 height 19
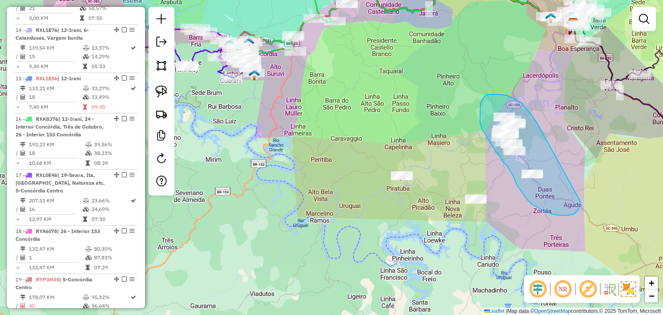
drag, startPoint x: 506, startPoint y: 95, endPoint x: 580, endPoint y: 195, distance: 124.1
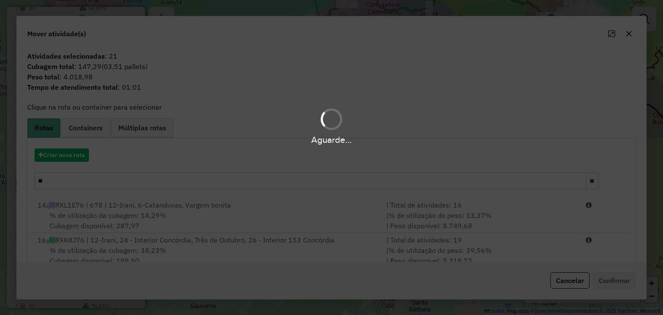
click at [64, 154] on div "Aguarde..." at bounding box center [331, 157] width 663 height 315
click at [64, 154] on button "Criar nova rota" at bounding box center [62, 154] width 54 height 13
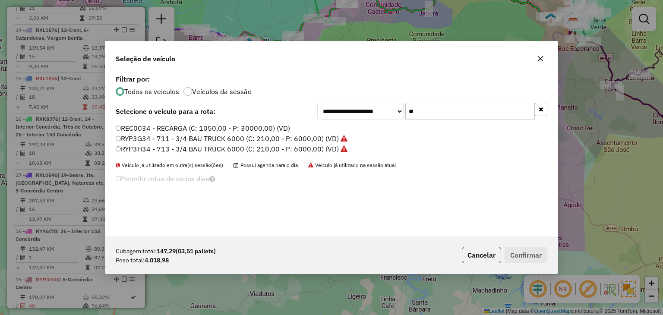
drag, startPoint x: 442, startPoint y: 107, endPoint x: 353, endPoint y: 113, distance: 89.0
click at [353, 107] on div "**********" at bounding box center [432, 111] width 230 height 17
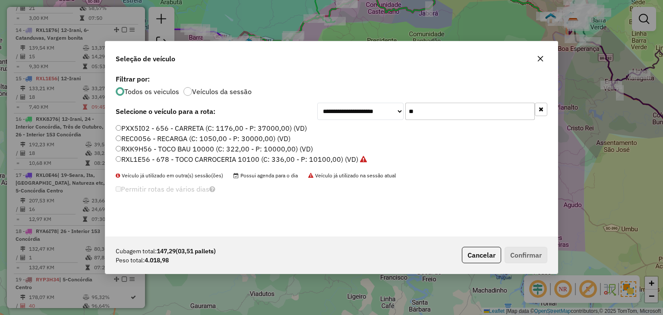
type input "**"
drag, startPoint x: 247, startPoint y: 146, endPoint x: 380, endPoint y: 182, distance: 137.3
click at [247, 146] on label "RXK9H56 - TOCO BAU 10000 (C: 322,00 - P: 10000,00) (VD)" at bounding box center [214, 149] width 197 height 10
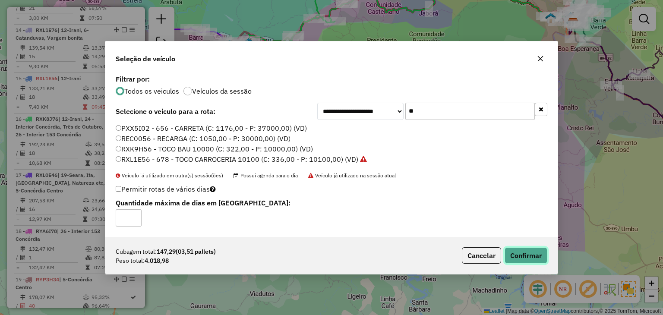
click at [539, 257] on button "Confirmar" at bounding box center [525, 255] width 43 height 16
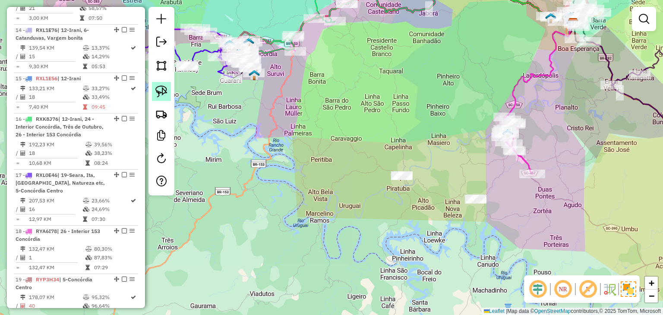
click at [159, 87] on img at bounding box center [161, 91] width 12 height 12
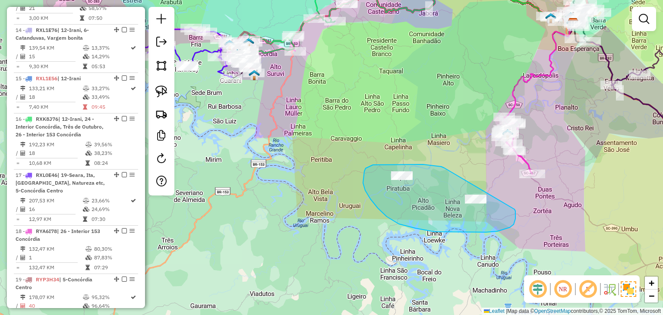
drag, startPoint x: 441, startPoint y: 166, endPoint x: 513, endPoint y: 207, distance: 82.7
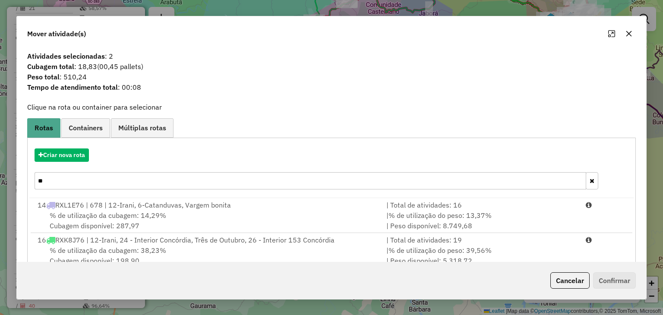
click at [627, 34] on icon "button" at bounding box center [628, 34] width 6 height 6
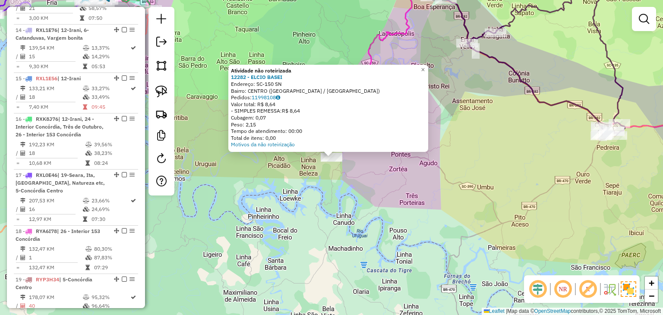
click at [295, 197] on div "Atividade não roteirizada 12282 - ELCIO BASEI Endereço: SC-150 SN Bairro: CENTR…" at bounding box center [331, 157] width 663 height 315
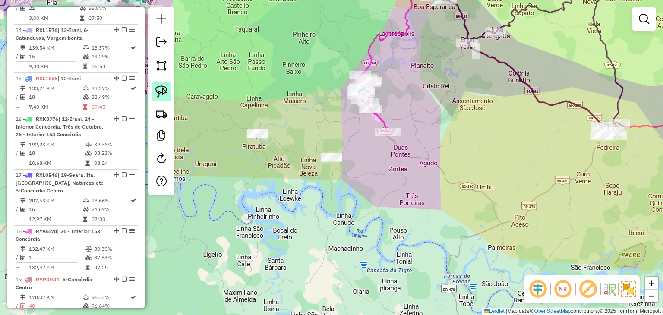
click at [152, 94] on link at bounding box center [161, 91] width 19 height 19
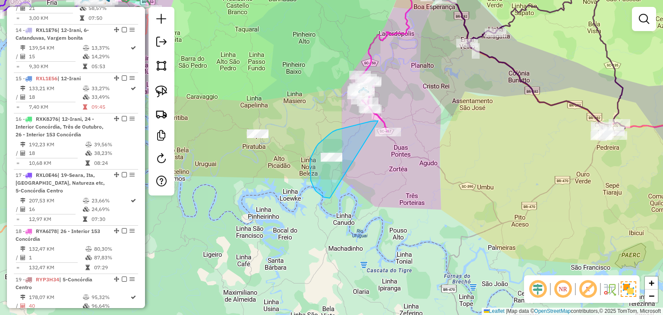
drag, startPoint x: 378, startPoint y: 121, endPoint x: 340, endPoint y: 195, distance: 83.5
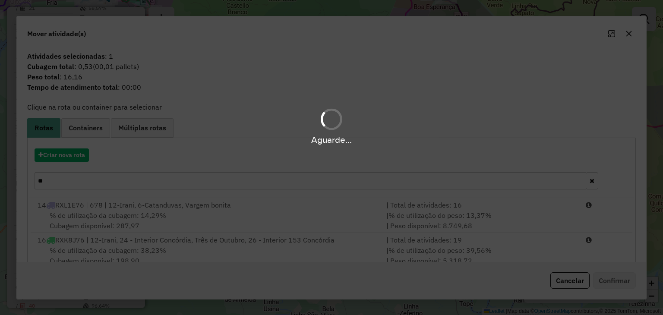
click at [169, 178] on div "Aguarde..." at bounding box center [331, 157] width 663 height 315
click at [169, 178] on hb-app "Aguarde... Pop-up bloqueado! Seu navegador bloqueou automáticamente a abertura …" at bounding box center [331, 157] width 663 height 315
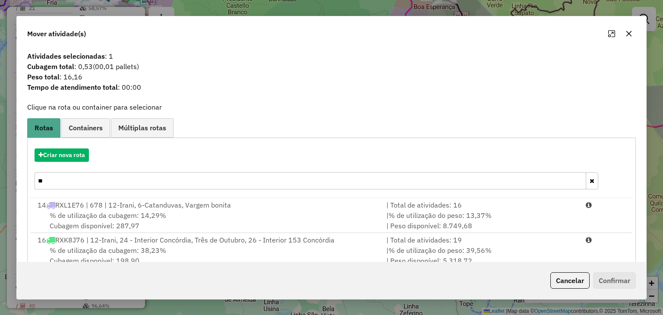
click at [169, 178] on input "**" at bounding box center [310, 180] width 551 height 17
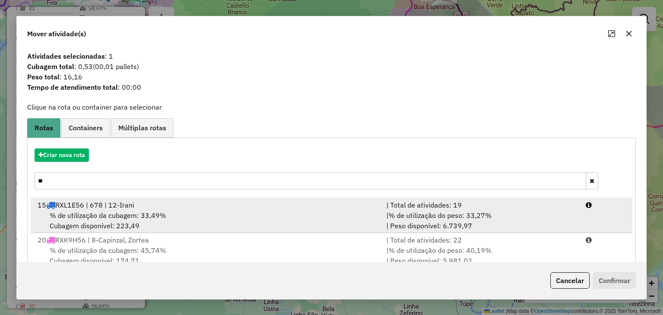
type input "**"
click at [193, 230] on li "15 RXL1E56 | 678 | 12-Irani | Total de atividades: 19 % de utilização da cubage…" at bounding box center [331, 215] width 601 height 35
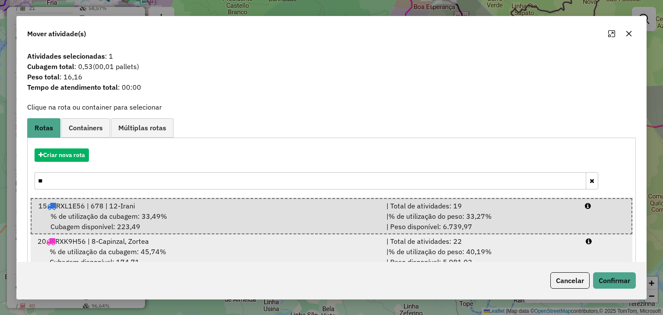
click at [194, 242] on div "20 RXK9H56 | 8-Capinzal, Zortea" at bounding box center [206, 241] width 349 height 10
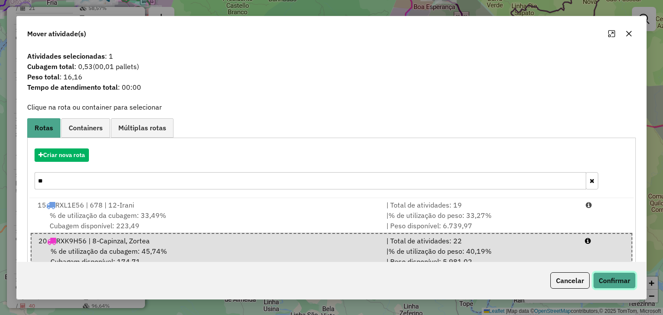
click at [600, 278] on button "Confirmar" at bounding box center [614, 280] width 43 height 16
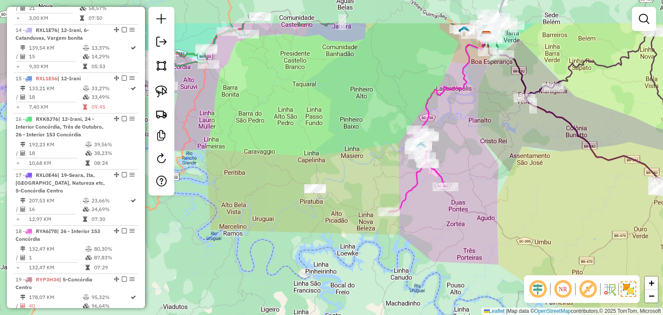
drag, startPoint x: 325, startPoint y: 179, endPoint x: 387, endPoint y: 217, distance: 72.8
click at [387, 217] on div "Janela de atendimento Grade de atendimento Capacidade Transportadoras Veículos …" at bounding box center [331, 157] width 663 height 315
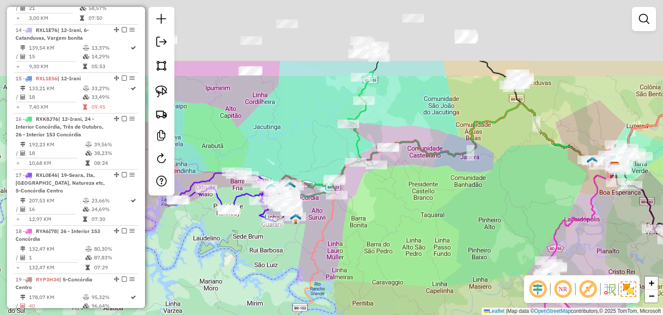
drag, startPoint x: 435, startPoint y: 226, endPoint x: 363, endPoint y: 199, distance: 76.6
click at [440, 236] on div "Janela de atendimento Grade de atendimento Capacidade Transportadoras Veículos …" at bounding box center [331, 157] width 663 height 315
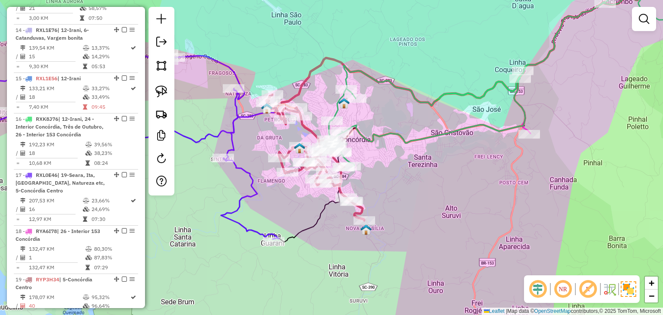
click at [324, 190] on div "Rota 19 - Placa RYP3H34 12675 - BAR SANTO ANGELO Janela de atendimento Grade de…" at bounding box center [331, 157] width 663 height 315
select select "*********"
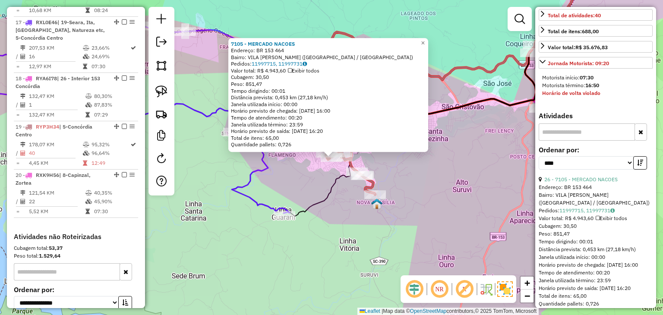
scroll to position [302, 0]
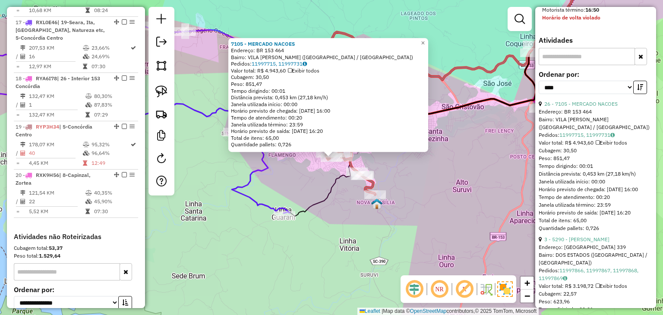
drag, startPoint x: 404, startPoint y: 227, endPoint x: 387, endPoint y: 220, distance: 18.0
click at [404, 227] on div "7105 - MERCADO NACOES Endereço: BR 153 464 Bairro: VILA JACOB BIAZUS (CONCORDIA…" at bounding box center [331, 157] width 663 height 315
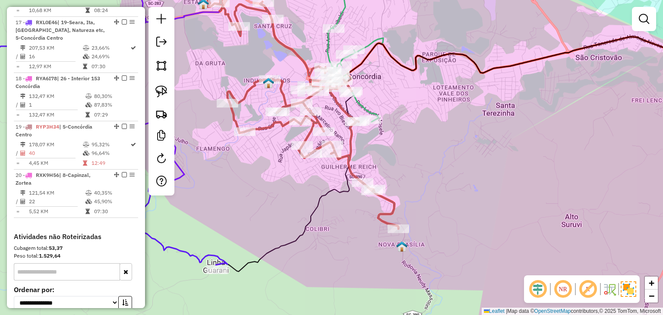
drag, startPoint x: 395, startPoint y: 152, endPoint x: 458, endPoint y: 263, distance: 127.3
click at [458, 263] on div "Janela de atendimento Grade de atendimento Capacidade Transportadoras Veículos …" at bounding box center [331, 157] width 663 height 315
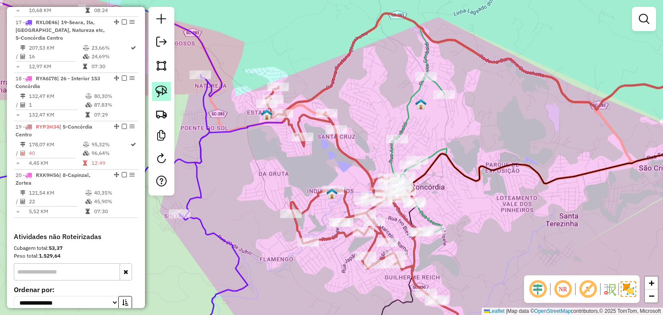
click at [165, 88] on img at bounding box center [161, 91] width 12 height 12
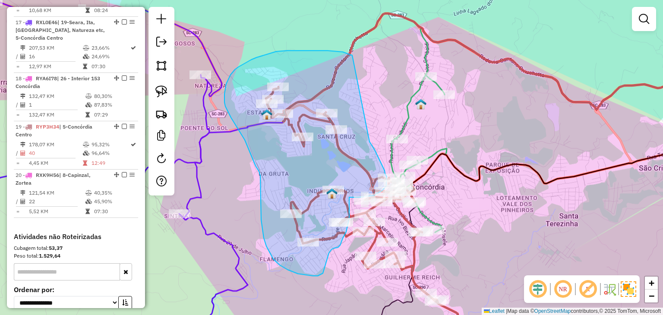
drag, startPoint x: 303, startPoint y: 50, endPoint x: 369, endPoint y: 140, distance: 111.1
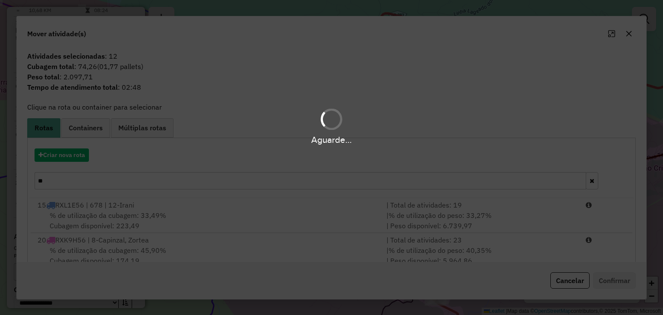
click at [66, 153] on div "Aguarde..." at bounding box center [331, 157] width 663 height 315
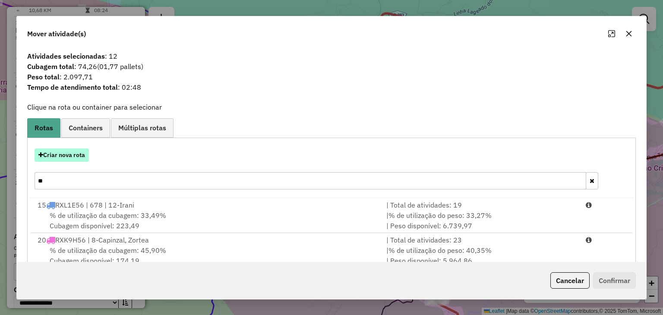
click at [78, 151] on button "Criar nova rota" at bounding box center [62, 154] width 54 height 13
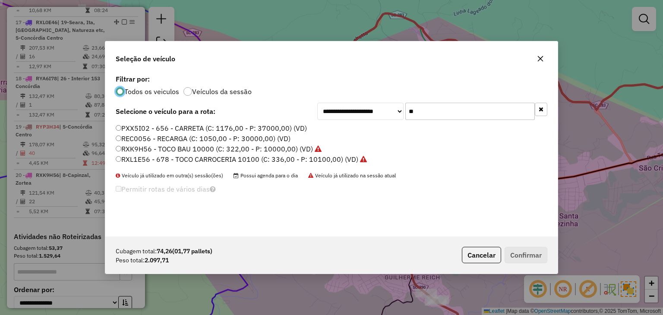
scroll to position [4, 3]
drag, startPoint x: 421, startPoint y: 110, endPoint x: 396, endPoint y: 108, distance: 25.1
click at [396, 108] on div "**********" at bounding box center [432, 111] width 230 height 17
click at [542, 112] on icon "button" at bounding box center [540, 109] width 5 height 6
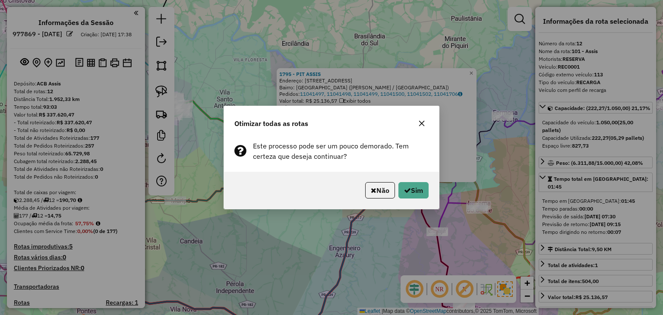
select select "*********"
click at [415, 188] on button "Sim" at bounding box center [413, 190] width 30 height 16
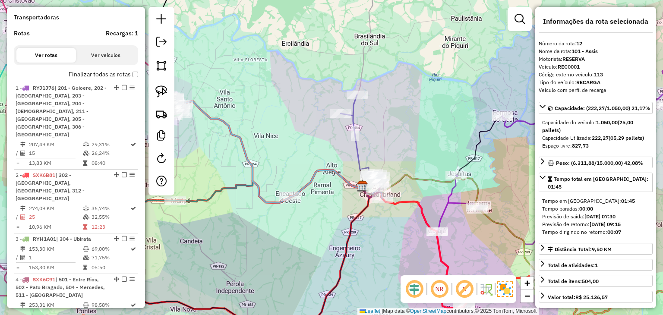
scroll to position [672, 0]
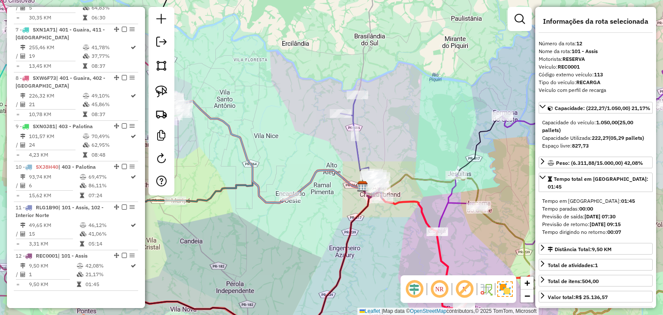
drag, startPoint x: 290, startPoint y: 251, endPoint x: 428, endPoint y: 109, distance: 198.3
click at [442, 113] on div "Janela de atendimento Grade de atendimento Capacidade Transportadoras Veículos …" at bounding box center [331, 157] width 663 height 315
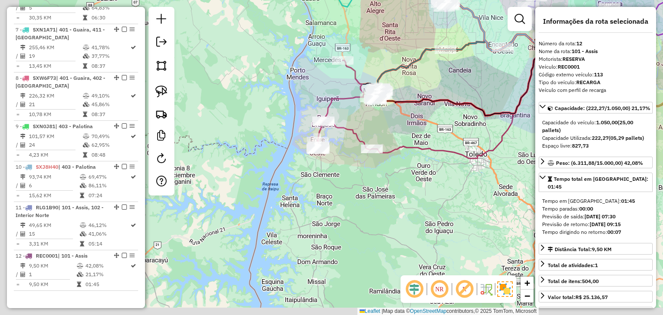
drag, startPoint x: 396, startPoint y: 173, endPoint x: 361, endPoint y: 159, distance: 38.1
click at [401, 171] on div "Janela de atendimento Grade de atendimento Capacidade Transportadoras Veículos …" at bounding box center [331, 157] width 663 height 315
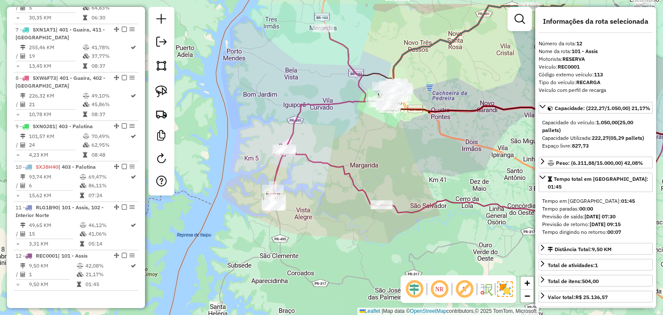
drag, startPoint x: 342, startPoint y: 143, endPoint x: 271, endPoint y: 131, distance: 71.7
click at [337, 156] on div "Janela de atendimento Grade de atendimento Capacidade Transportadoras Veículos …" at bounding box center [331, 157] width 663 height 315
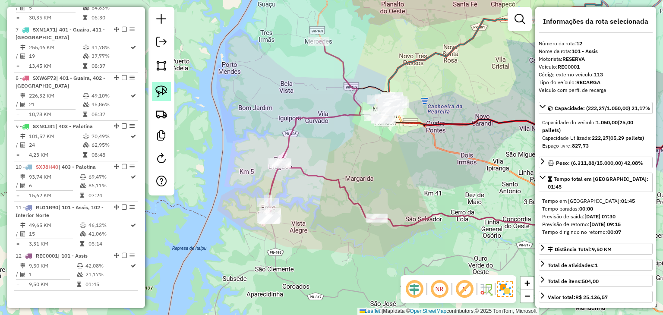
click at [158, 89] on img at bounding box center [161, 91] width 12 height 12
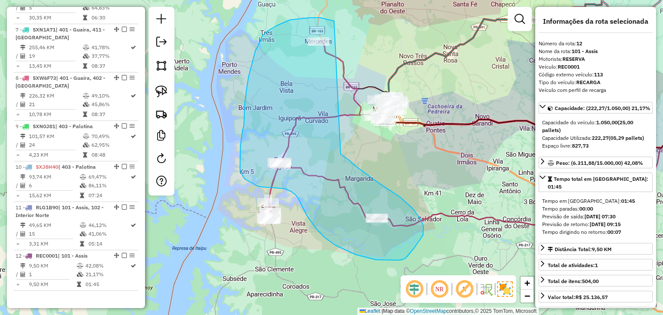
drag, startPoint x: 334, startPoint y: 22, endPoint x: 339, endPoint y: 152, distance: 130.3
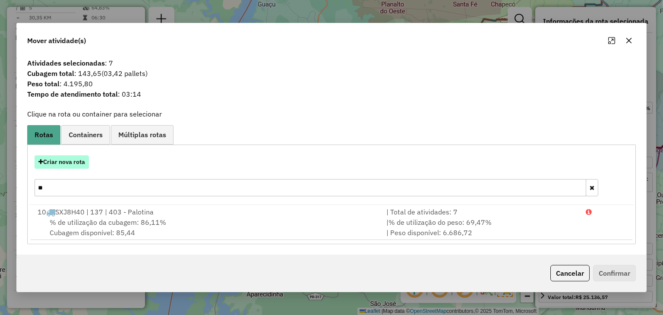
click at [64, 161] on button "Criar nova rota" at bounding box center [62, 161] width 54 height 13
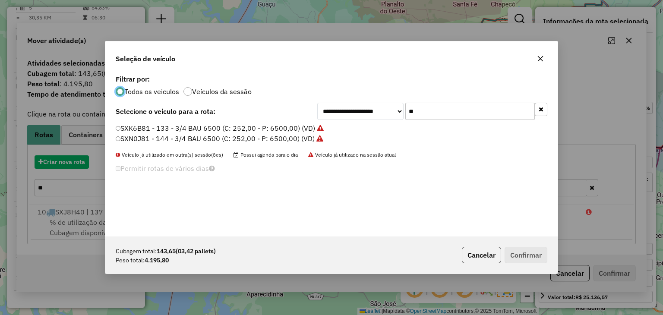
scroll to position [4, 3]
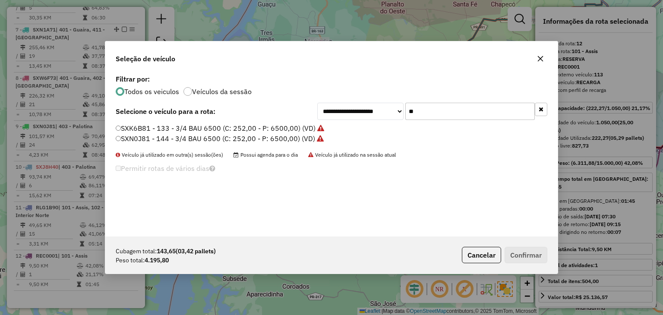
drag, startPoint x: 471, startPoint y: 109, endPoint x: 377, endPoint y: 108, distance: 93.6
click at [377, 108] on div "**********" at bounding box center [432, 111] width 230 height 17
type input "**"
click at [215, 125] on label "RYE9J45 - 148 - TOCO BAU 9500 (C: 315,00 - P: 9500,00) (VD)" at bounding box center [218, 128] width 205 height 10
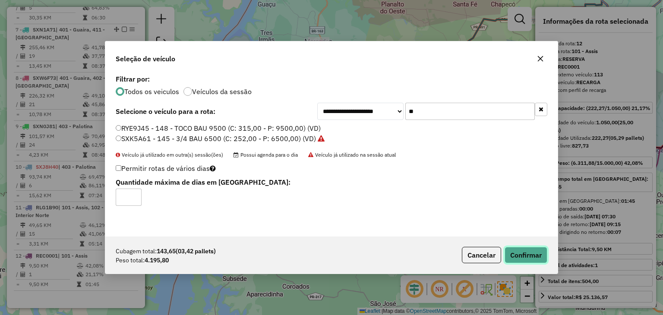
click at [535, 254] on button "Confirmar" at bounding box center [525, 255] width 43 height 16
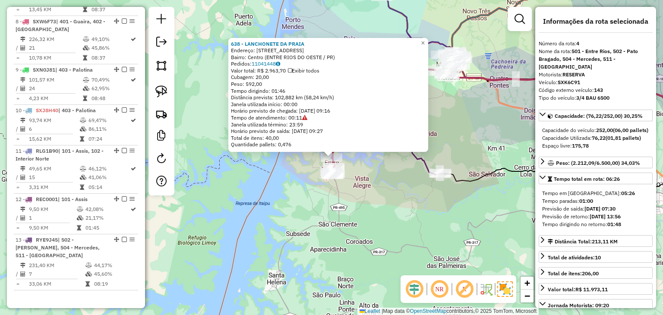
scroll to position [520, 0]
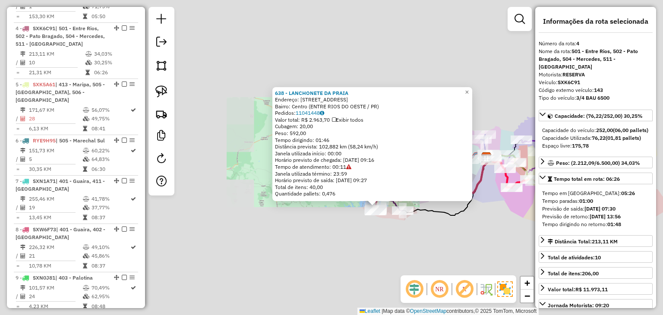
click at [384, 247] on div "638 - LANCHONETE DA PRAIA Endereço: [STREET_ADDRESS]) Pedidos: 11041448 Valor t…" at bounding box center [331, 157] width 663 height 315
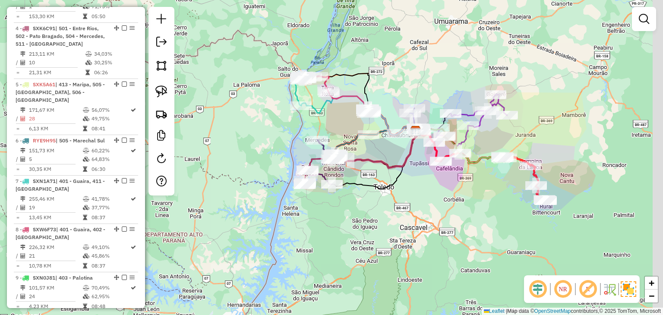
drag, startPoint x: 468, startPoint y: 226, endPoint x: 458, endPoint y: 219, distance: 12.0
click at [466, 226] on div "Janela de atendimento Grade de atendimento Capacidade Transportadoras Veículos …" at bounding box center [331, 157] width 663 height 315
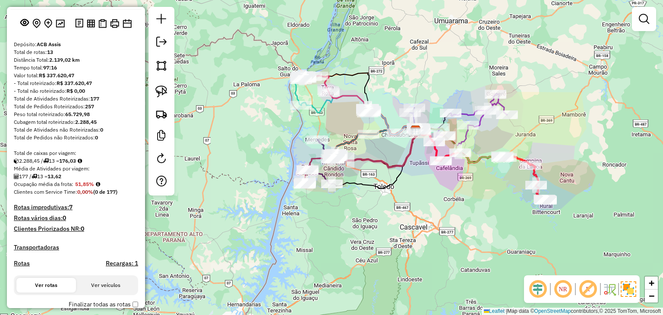
scroll to position [0, 0]
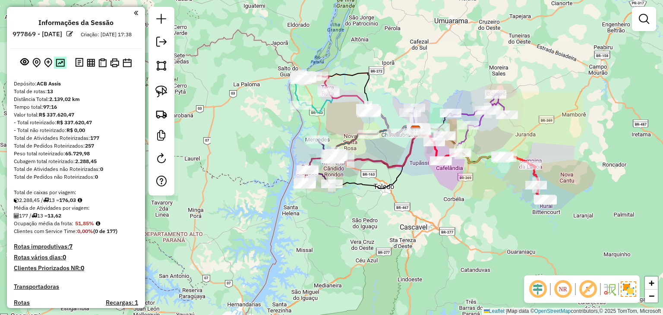
click at [63, 68] on button at bounding box center [60, 63] width 13 height 12
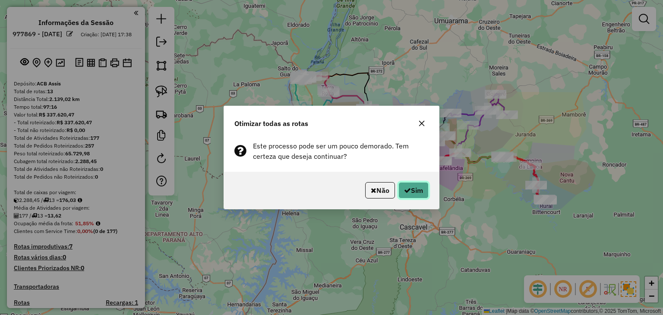
click at [406, 195] on button "Sim" at bounding box center [413, 190] width 30 height 16
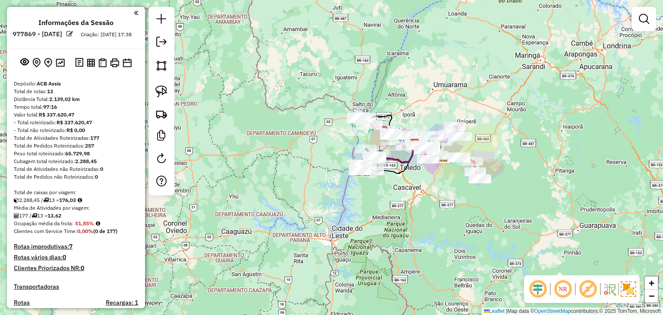
drag, startPoint x: 442, startPoint y: 211, endPoint x: 420, endPoint y: 205, distance: 22.7
click at [427, 210] on div "Janela de atendimento Grade de atendimento Capacidade Transportadoras Veículos …" at bounding box center [331, 157] width 663 height 315
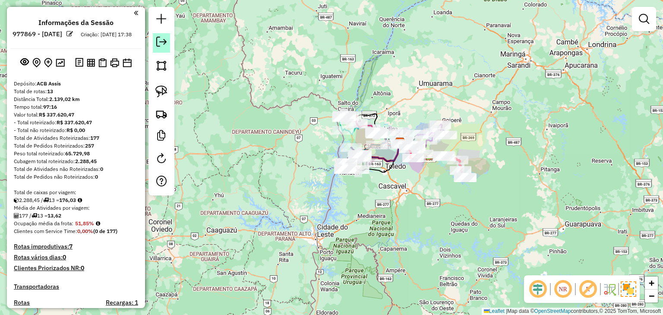
click at [163, 38] on em at bounding box center [161, 42] width 10 height 10
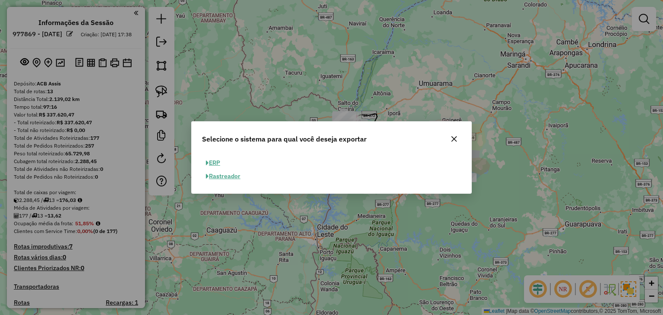
drag, startPoint x: 450, startPoint y: 141, endPoint x: 438, endPoint y: 140, distance: 12.6
click at [450, 141] on icon "button" at bounding box center [453, 138] width 7 height 7
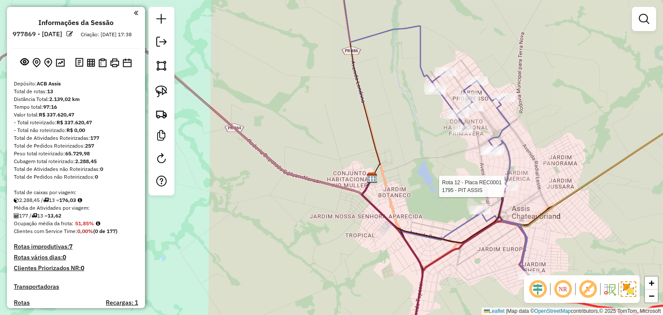
select select "*********"
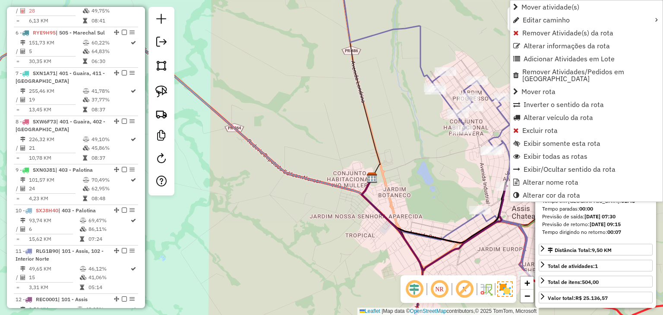
scroll to position [728, 0]
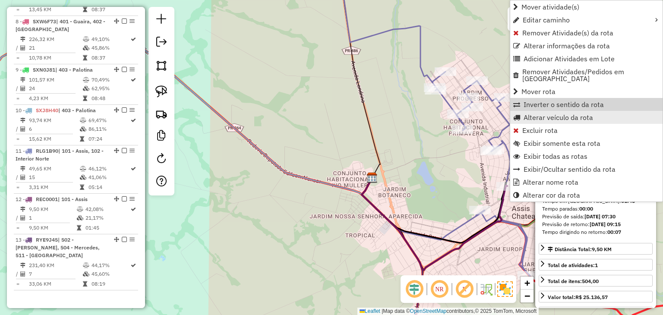
click at [528, 114] on span "Alterar veículo da rota" at bounding box center [557, 117] width 69 height 7
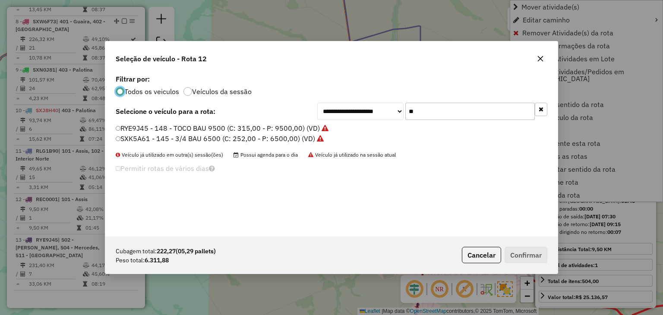
scroll to position [4, 3]
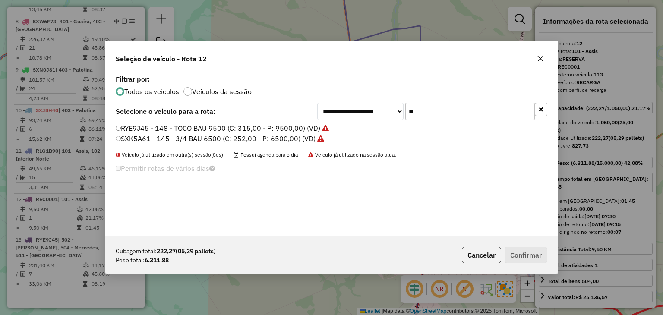
drag, startPoint x: 418, startPoint y: 111, endPoint x: 401, endPoint y: 110, distance: 17.7
click at [401, 110] on div "**********" at bounding box center [432, 111] width 230 height 17
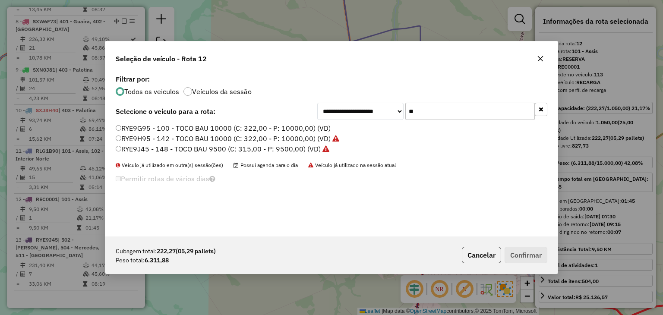
type input "**"
click at [221, 128] on label "RYE9G95 - 100 - TOCO BAU 10000 (C: 322,00 - P: 10000,00) (VD)" at bounding box center [223, 128] width 215 height 10
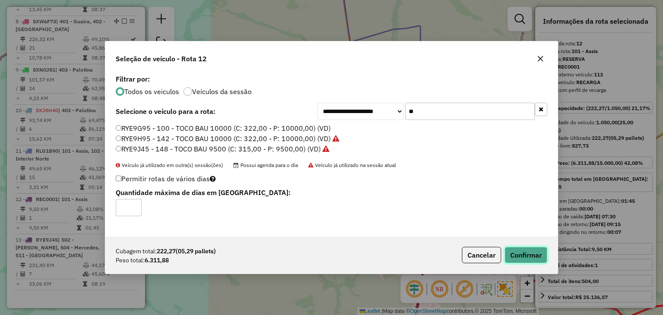
click at [507, 255] on button "Confirmar" at bounding box center [525, 255] width 43 height 16
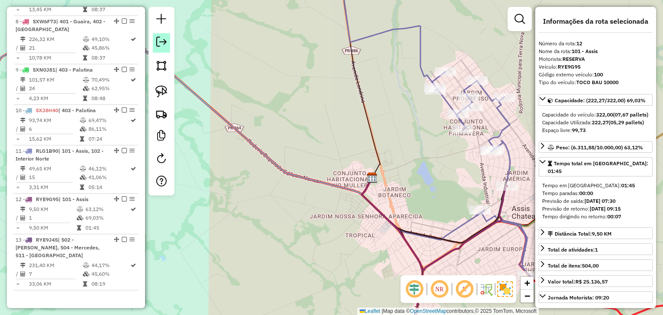
click at [159, 47] on link at bounding box center [161, 42] width 17 height 19
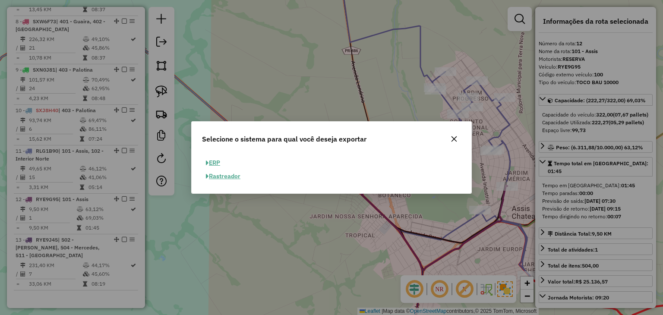
click at [224, 161] on button "ERP" at bounding box center [213, 162] width 22 height 13
select select "**"
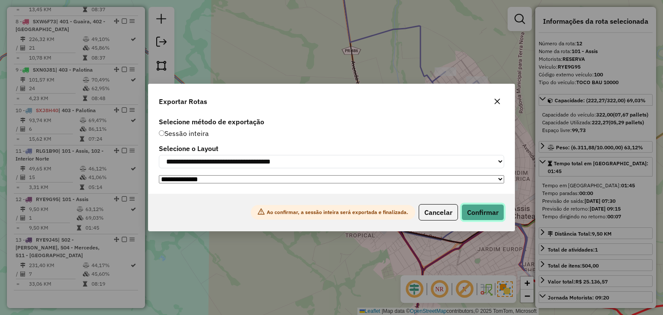
click at [493, 216] on button "Confirmar" at bounding box center [482, 212] width 43 height 16
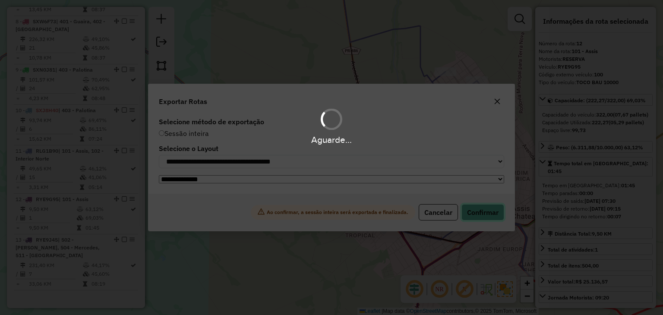
scroll to position [714, 0]
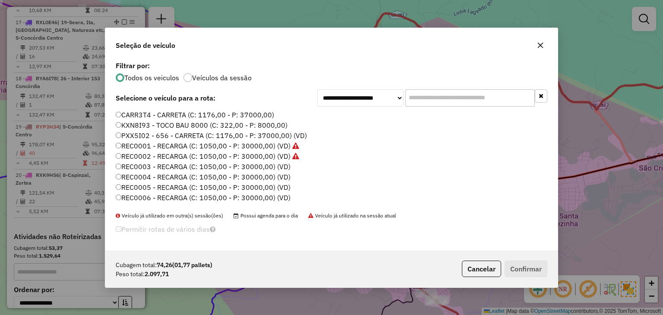
scroll to position [4, 3]
click at [261, 170] on label "REC0003 - RECARGA (C: 1050,00 - P: 30000,00) (VD)" at bounding box center [203, 166] width 175 height 10
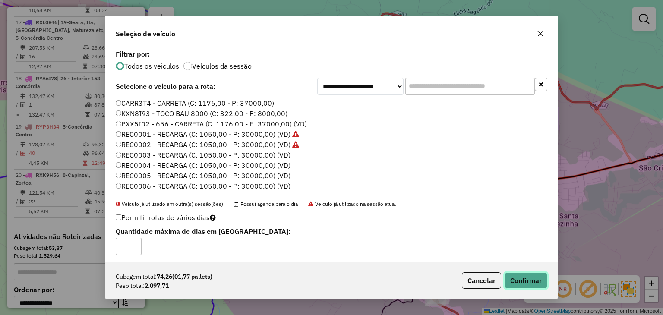
click at [529, 279] on button "Confirmar" at bounding box center [525, 280] width 43 height 16
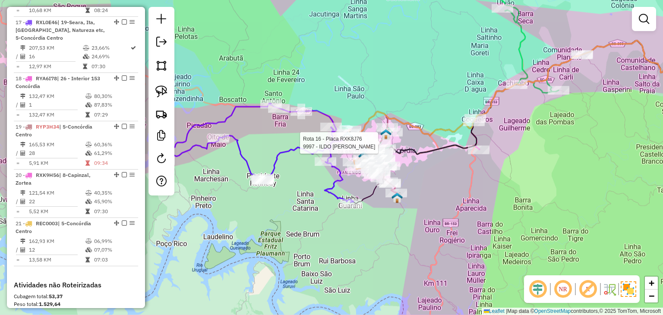
click at [465, 185] on div "Rota 16 - Placa RXK8J76 9997 - ILDO LUIZ DE OLIVEIR Janela de atendimento Grade…" at bounding box center [331, 157] width 663 height 315
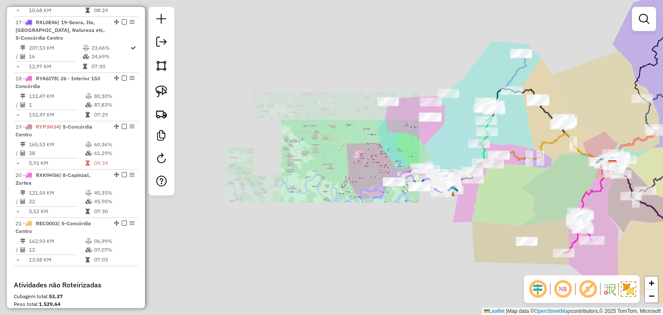
click at [519, 180] on div "Janela de atendimento Grade de atendimento Capacidade Transportadoras Veículos …" at bounding box center [331, 157] width 663 height 315
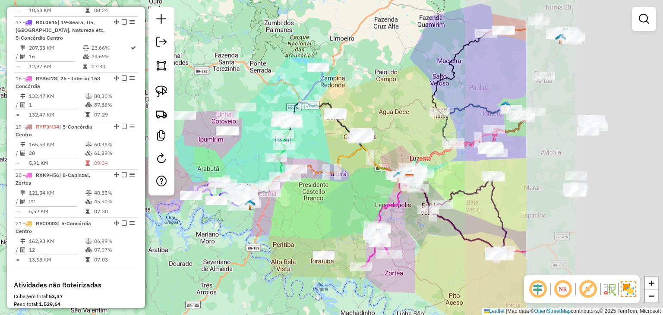
drag, startPoint x: 540, startPoint y: 100, endPoint x: 451, endPoint y: 104, distance: 88.5
click at [341, 126] on div "Janela de atendimento Grade de atendimento Capacidade Transportadoras Veículos …" at bounding box center [331, 157] width 663 height 315
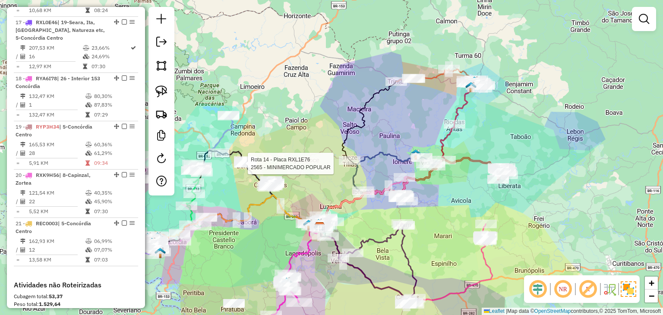
drag, startPoint x: 539, startPoint y: 76, endPoint x: 483, endPoint y: 122, distance: 72.4
click at [484, 123] on div "Rota 14 - Placa RXL1E76 2565 - MINIMERCADO POPULAR Janela de atendimento Grade …" at bounding box center [331, 157] width 663 height 315
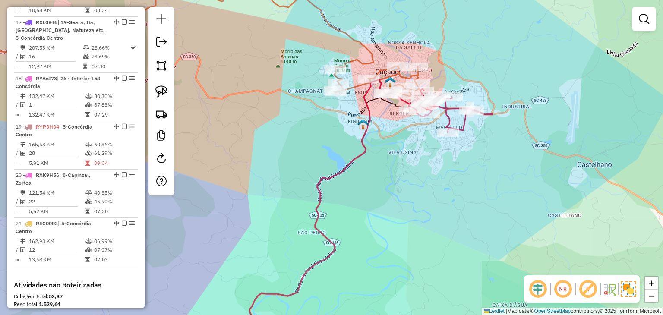
drag, startPoint x: 61, startPoint y: 276, endPoint x: 62, endPoint y: 271, distance: 5.3
select select "*********"
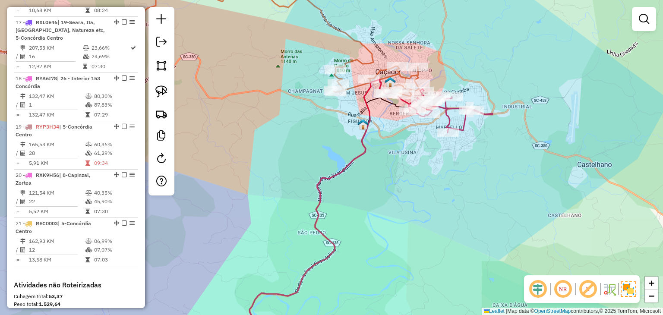
scroll to position [1223, 0]
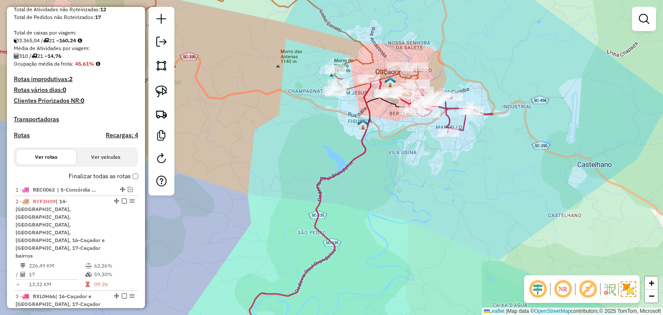
scroll to position [15, 0]
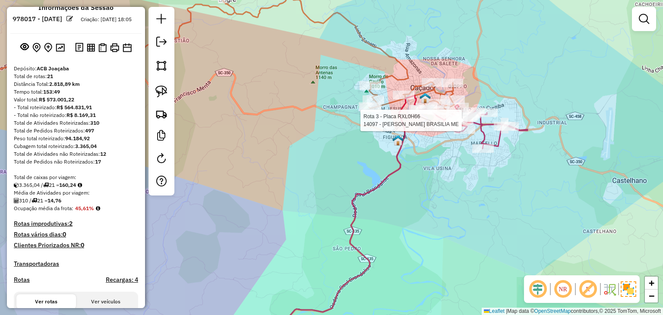
select select "*********"
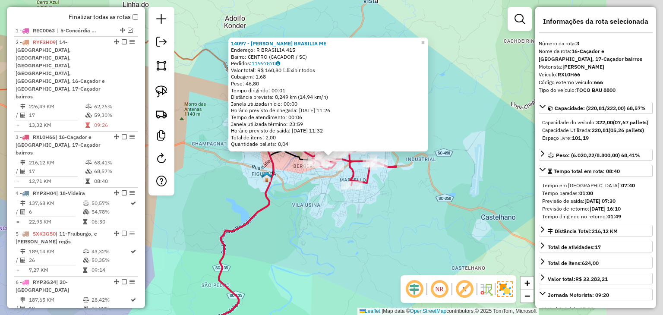
scroll to position [419, 0]
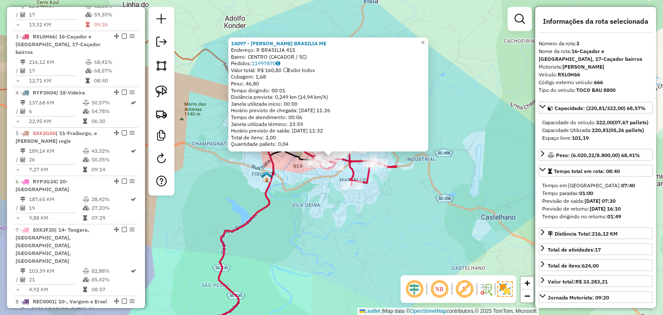
click at [253, 203] on div "14097 - JANDIR FRIGERI BRASILIA ME Endereço: R BRASILIA 415 Bairro: CENTRO (CAC…" at bounding box center [331, 157] width 663 height 315
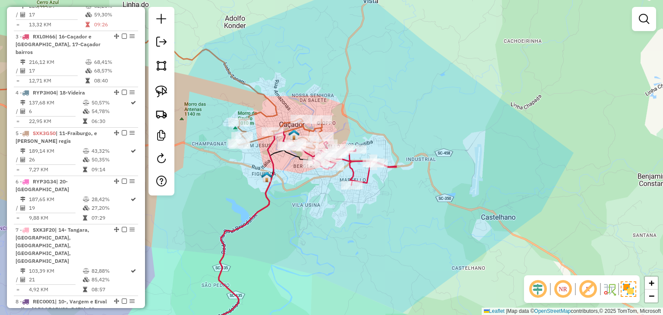
click at [267, 139] on icon at bounding box center [128, 91] width 389 height 115
select select "*********"
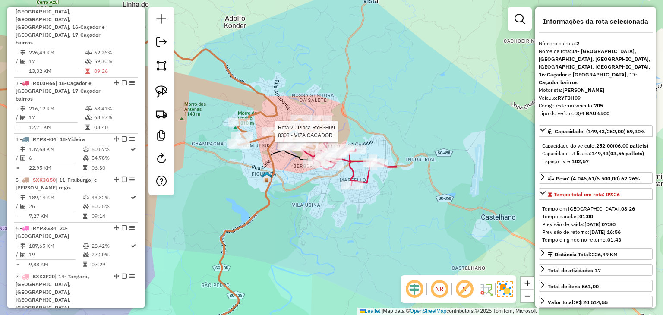
scroll to position [356, 0]
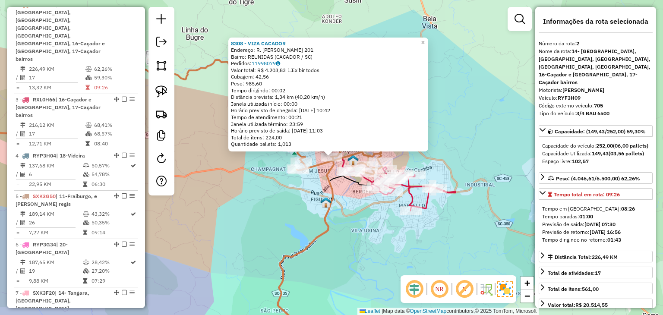
click at [369, 258] on div "8308 - VIZA CACADOR Endereço: R. Altamiro Guimaraes 201 Bairro: REUNIDAS (CACAD…" at bounding box center [331, 157] width 663 height 315
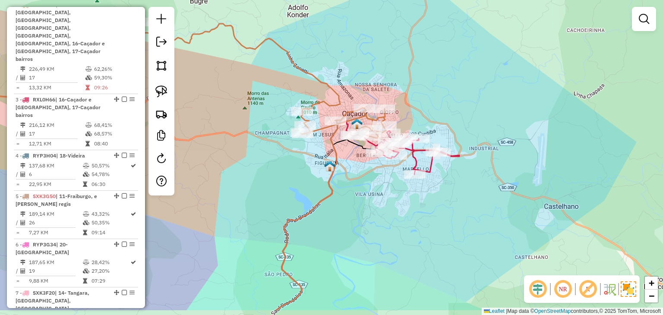
drag, startPoint x: 408, startPoint y: 244, endPoint x: 412, endPoint y: 206, distance: 38.2
click at [412, 206] on div "Janela de atendimento Grade de atendimento Capacidade Transportadoras Veículos …" at bounding box center [331, 157] width 663 height 315
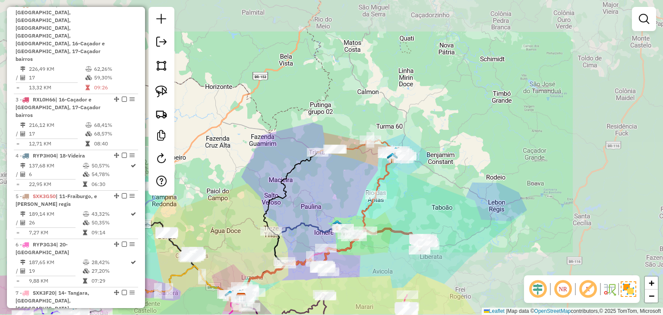
drag, startPoint x: 452, startPoint y: 203, endPoint x: 411, endPoint y: 160, distance: 59.5
click at [418, 143] on div "Janela de atendimento Grade de atendimento Capacidade Transportadoras Veículos …" at bounding box center [331, 157] width 663 height 315
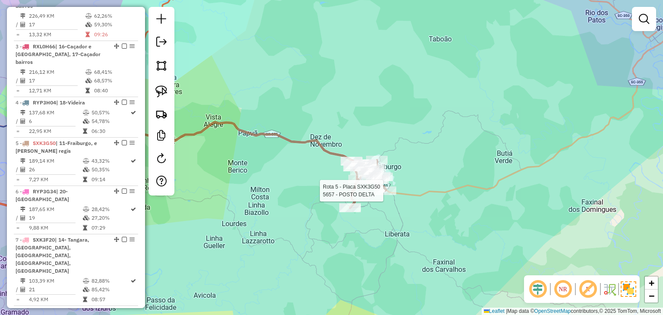
select select "*********"
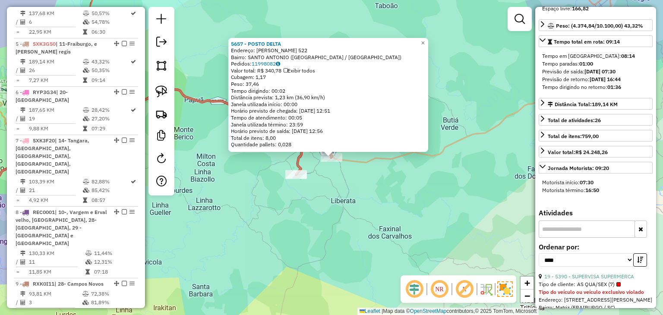
scroll to position [259, 0]
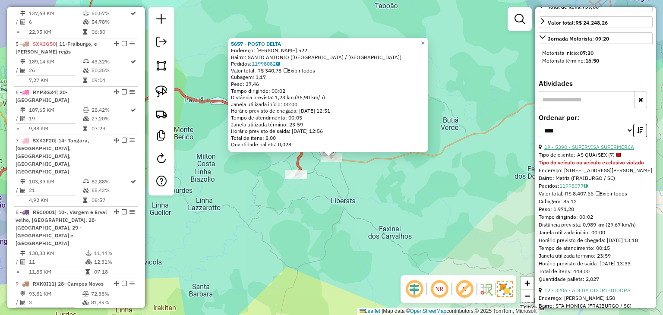
click at [600, 150] on link "19 - 5390 - SUPERVISA SUPERMERCA" at bounding box center [589, 147] width 90 height 6
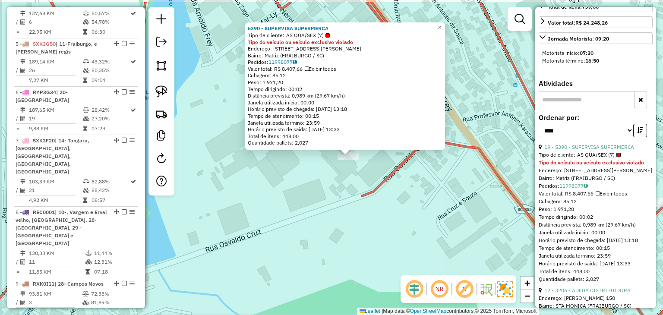
click at [357, 180] on div "5390 - SUPERVISA SUPERMERCA Tipo de cliente: AS QUA/SEX (7) Tipo do veículo ou …" at bounding box center [331, 157] width 663 height 315
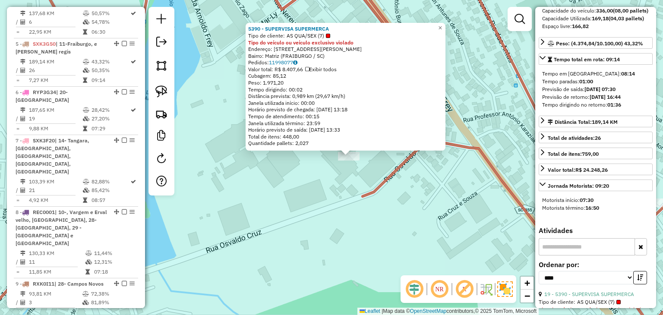
scroll to position [0, 0]
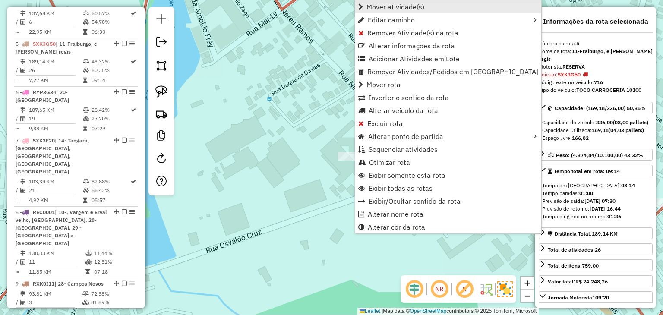
click at [374, 4] on span "Mover atividade(s)" at bounding box center [395, 6] width 58 height 7
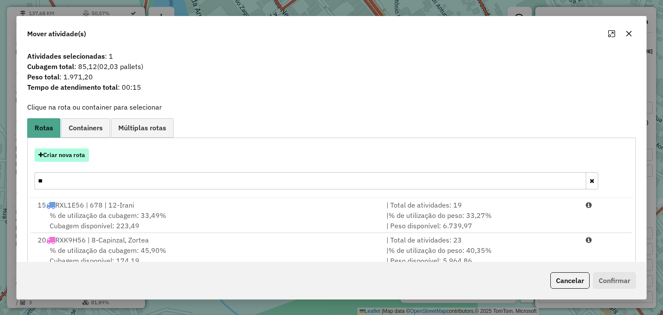
click at [67, 154] on button "Criar nova rota" at bounding box center [62, 154] width 54 height 13
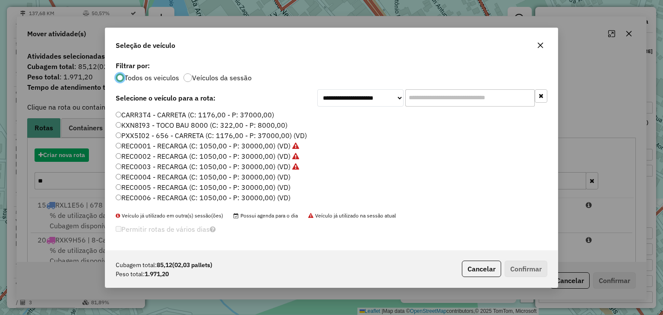
scroll to position [4, 3]
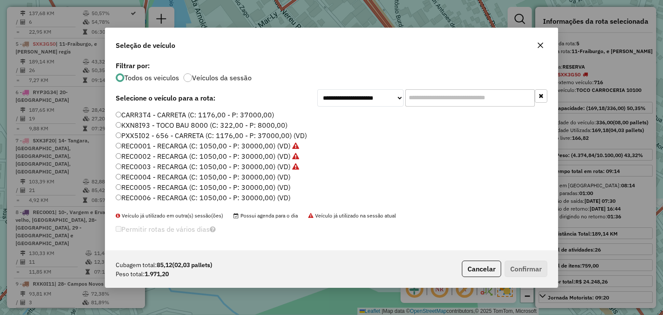
click at [437, 97] on input "text" at bounding box center [469, 97] width 129 height 17
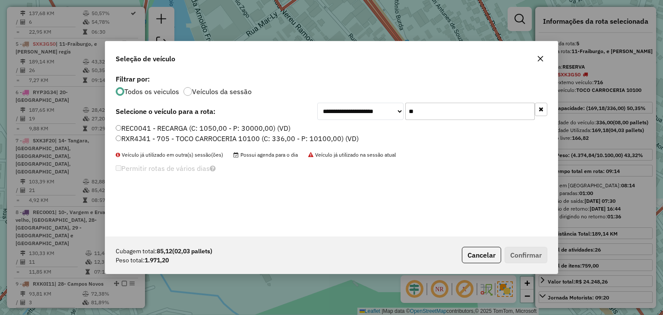
type input "**"
click at [309, 135] on label "RXR4J41 - 705 - TOCO CARROCERIA 10100 (C: 336,00 - P: 10100,00) (VD)" at bounding box center [237, 138] width 243 height 10
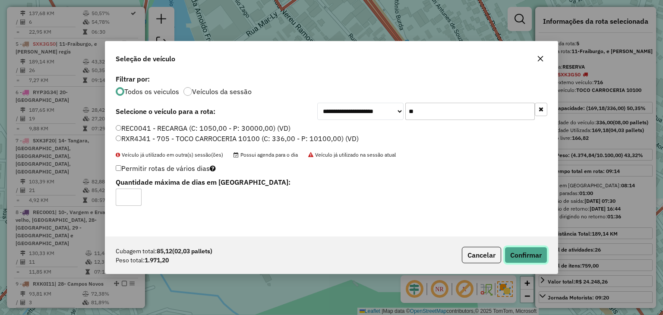
click at [523, 258] on button "Confirmar" at bounding box center [525, 255] width 43 height 16
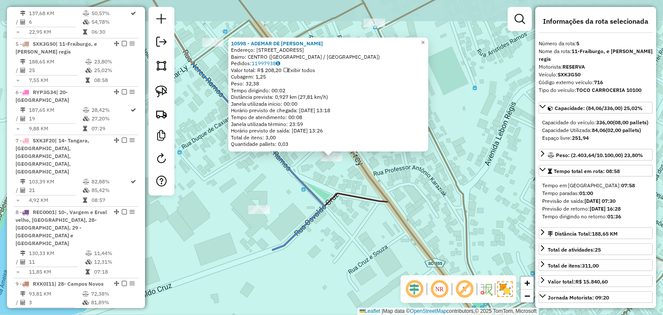
scroll to position [302, 0]
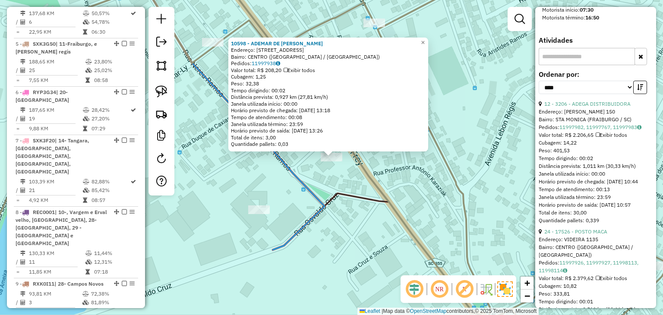
click at [601, 98] on div "**********" at bounding box center [595, 85] width 114 height 29
click at [601, 101] on link "12 - 3206 - ADEGA DISTRIBUIDORA" at bounding box center [587, 104] width 86 height 6
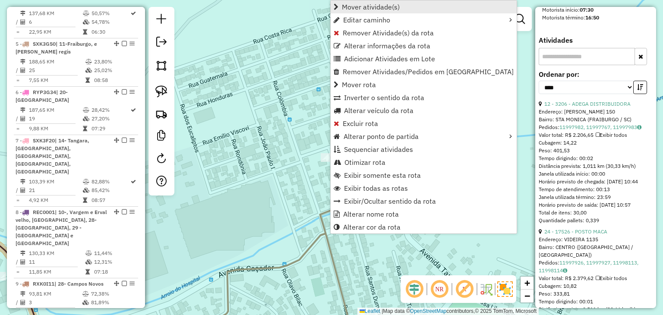
click at [374, 6] on span "Mover atividade(s)" at bounding box center [371, 6] width 58 height 7
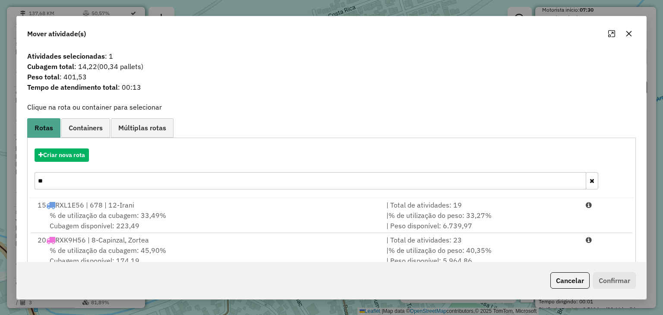
click at [590, 183] on icon "button" at bounding box center [591, 181] width 5 height 6
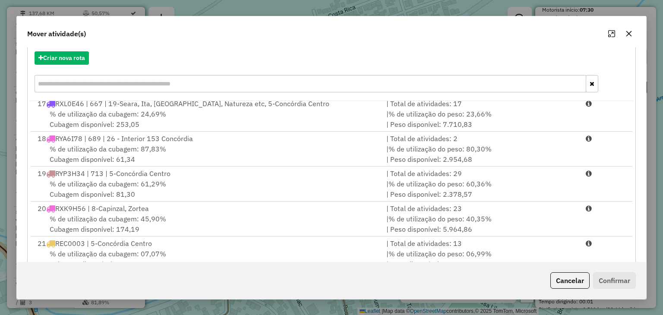
scroll to position [123, 0]
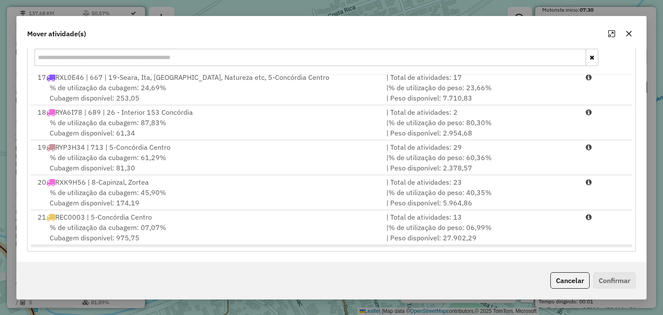
click at [616, 245] on li "22 RXR4J41 | 705 | 11-Fraiburgo, e Lebon regis | Total de atividades: 1 % de ut…" at bounding box center [331, 262] width 601 height 35
click at [618, 279] on button "Confirmar" at bounding box center [614, 280] width 43 height 16
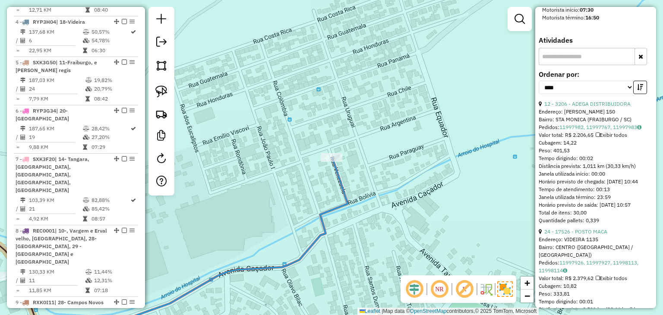
scroll to position [509, 0]
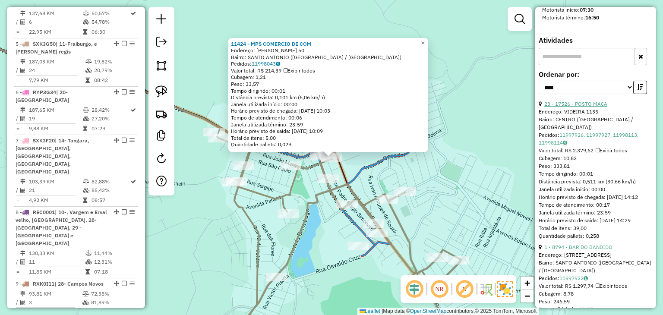
click at [590, 102] on link "23 - 17526 - POSTO MACA" at bounding box center [575, 104] width 63 height 6
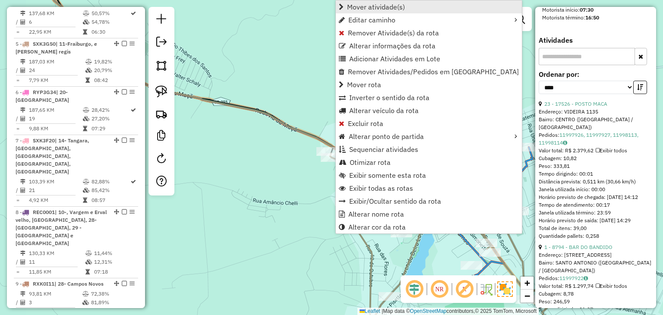
click at [362, 6] on span "Mover atividade(s)" at bounding box center [376, 6] width 58 height 7
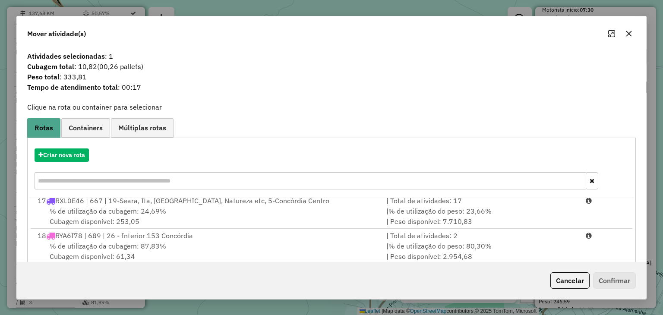
scroll to position [123, 0]
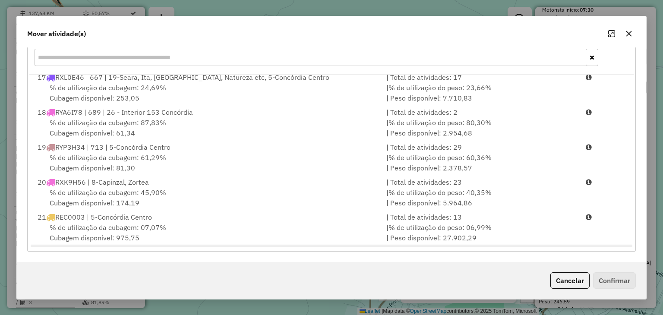
click at [606, 245] on li "22 RXR4J41 | 705 | 11-Fraiburgo, e Lebon regis | Total de atividades: 2 % de ut…" at bounding box center [331, 262] width 601 height 35
click at [627, 280] on button "Confirmar" at bounding box center [614, 280] width 43 height 16
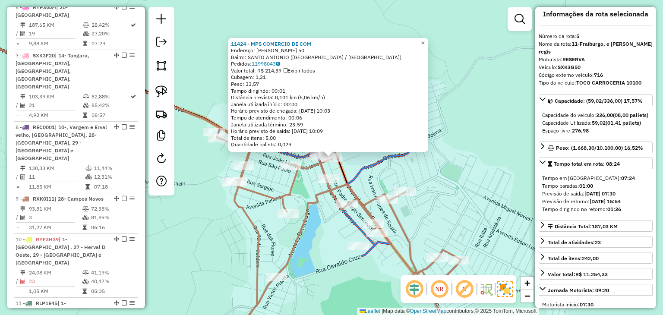
scroll to position [509, 0]
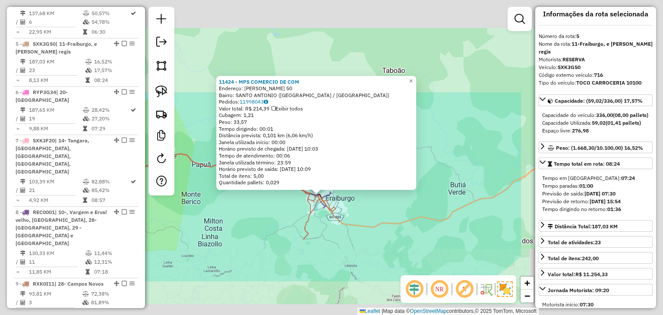
click at [264, 216] on div "11424 - MPS COMERCIO DE COM Endereço: deodoro da fonseca 50 Bairro: SANTO ANTON…" at bounding box center [331, 157] width 663 height 315
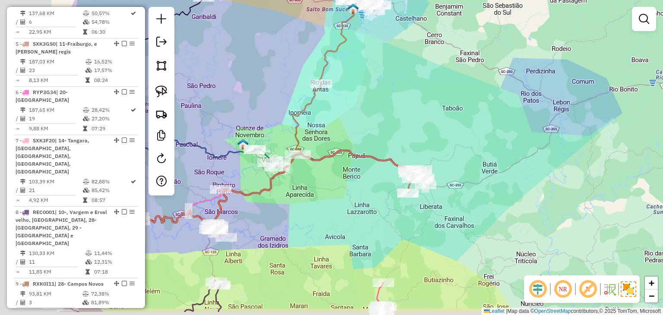
drag, startPoint x: 288, startPoint y: 160, endPoint x: 413, endPoint y: 126, distance: 129.2
click at [413, 126] on div "Janela de atendimento Grade de atendimento Capacidade Transportadoras Veículos …" at bounding box center [331, 157] width 663 height 315
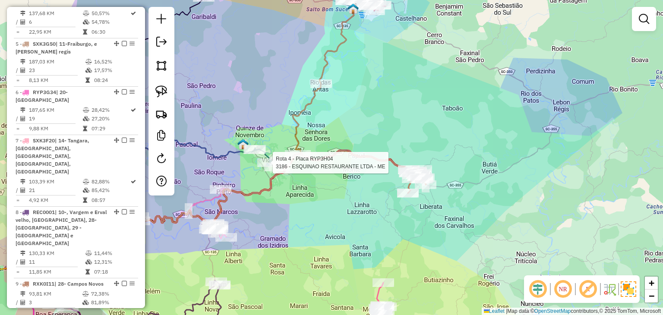
select select "*********"
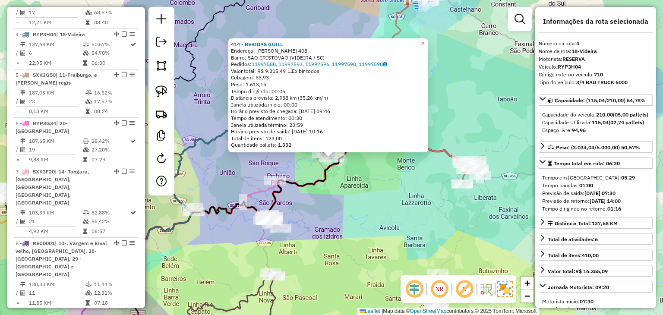
scroll to position [468, 0]
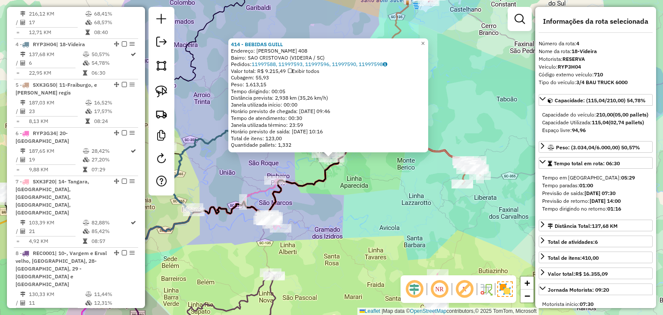
click at [337, 217] on div "414 - BEBIDAS GUILL Endereço: FREI ROGRIO 408 Bairro: SAO CRISTOVAO (VIDEIRA / …" at bounding box center [331, 157] width 663 height 315
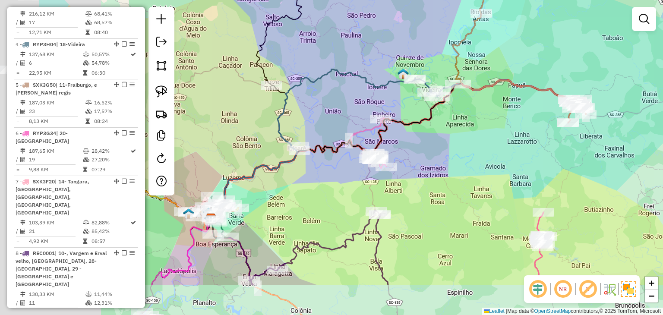
drag, startPoint x: 318, startPoint y: 242, endPoint x: 396, endPoint y: 140, distance: 127.9
click at [424, 180] on div "Janela de atendimento Grade de atendimento Capacidade Transportadoras Veículos …" at bounding box center [331, 157] width 663 height 315
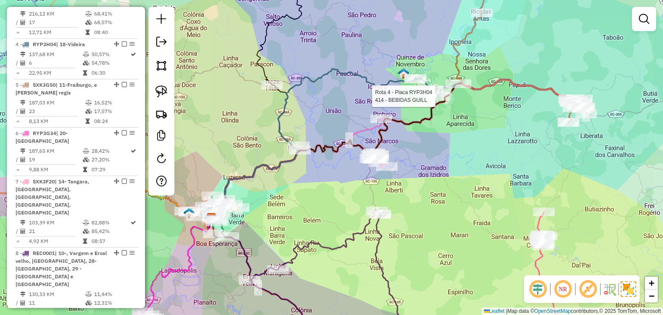
select select "*********"
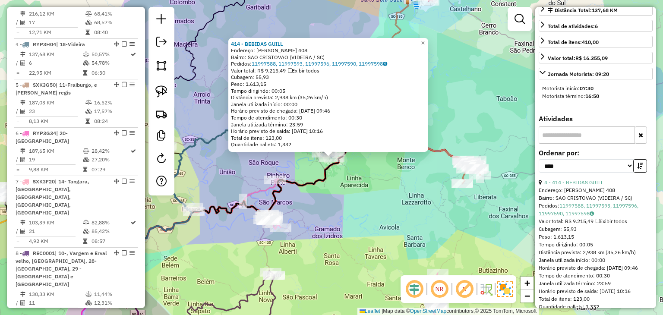
scroll to position [0, 0]
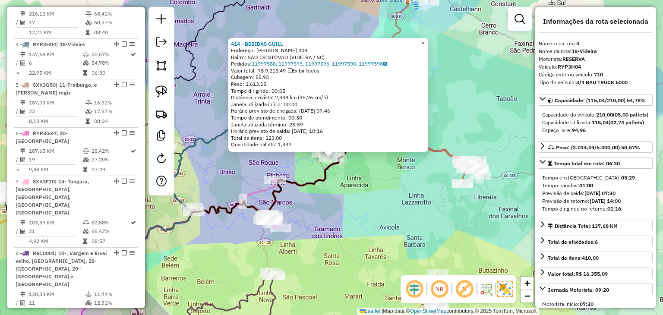
drag, startPoint x: 371, startPoint y: 203, endPoint x: 301, endPoint y: 198, distance: 70.0
click at [371, 203] on div "414 - BEBIDAS GUILL Endereço: FREI ROGRIO 408 Bairro: SAO CRISTOVAO (VIDEIRA / …" at bounding box center [331, 157] width 663 height 315
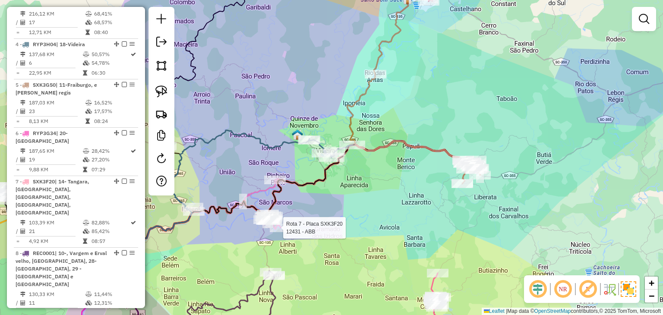
select select "*********"
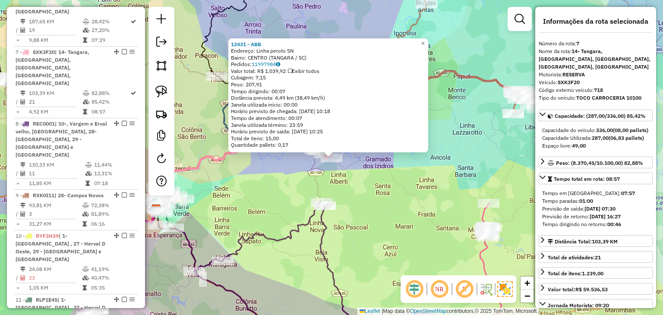
scroll to position [302, 0]
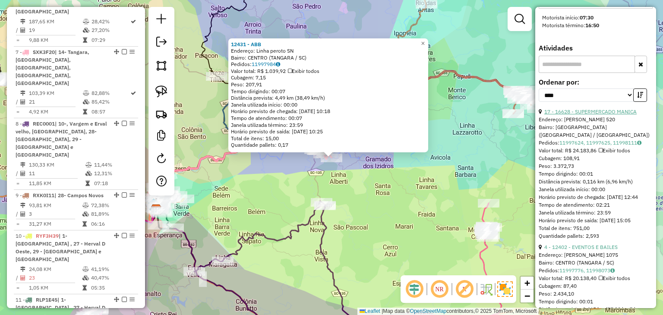
click at [580, 115] on link "17 - 16628 - SUPERMERCADO MANICA" at bounding box center [590, 111] width 92 height 6
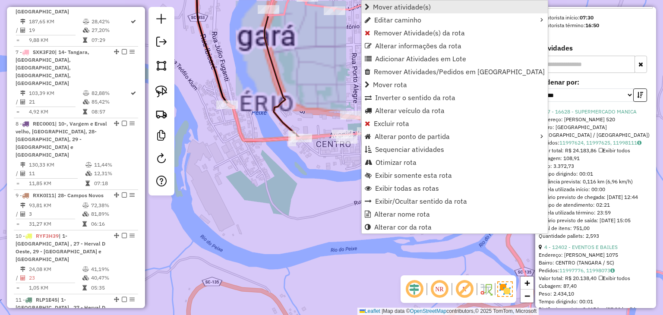
click at [393, 6] on span "Mover atividade(s)" at bounding box center [402, 6] width 58 height 7
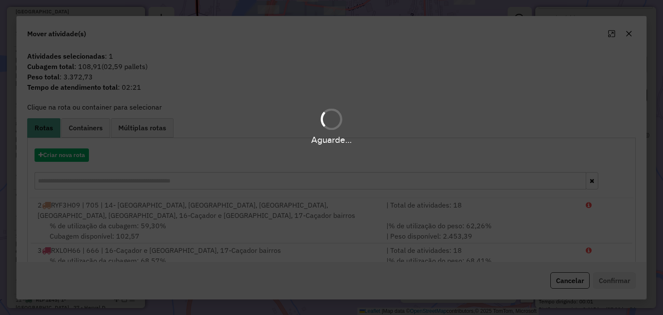
click at [54, 153] on div "Aguarde..." at bounding box center [331, 157] width 663 height 315
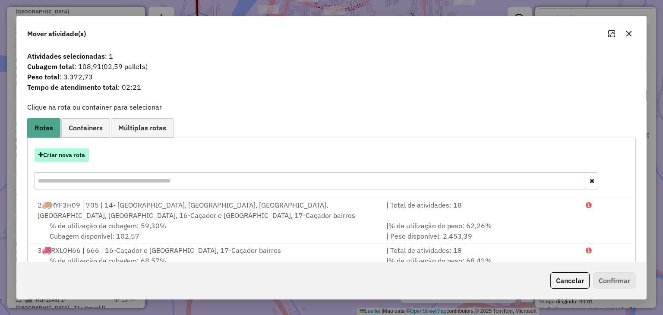
click at [58, 153] on button "Criar nova rota" at bounding box center [62, 154] width 54 height 13
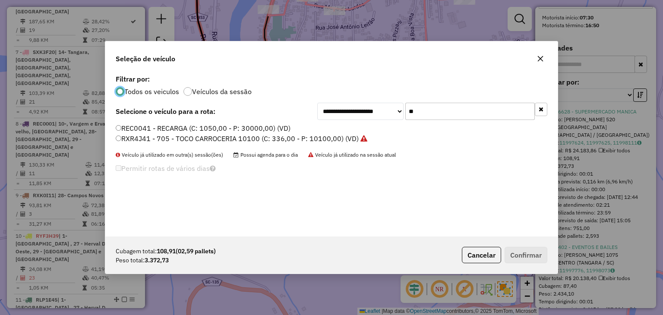
scroll to position [4, 3]
drag, startPoint x: 419, startPoint y: 107, endPoint x: 394, endPoint y: 107, distance: 24.6
click at [394, 107] on div "**********" at bounding box center [432, 111] width 230 height 17
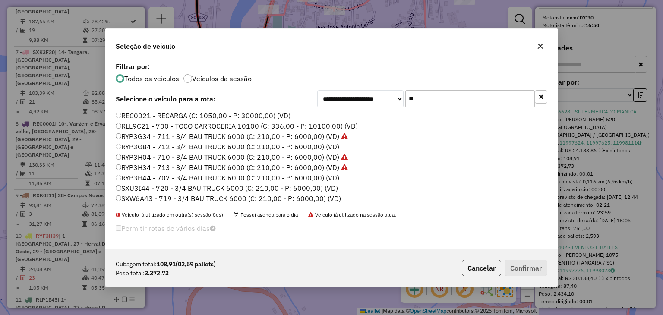
type input "**"
click at [343, 125] on label "RLL9C21 - 700 - TOCO CARROCERIA 10100 (C: 336,00 - P: 10100,00) (VD)" at bounding box center [237, 126] width 242 height 10
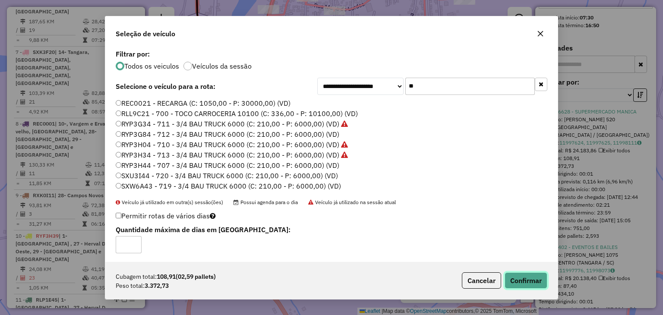
click at [518, 276] on button "Confirmar" at bounding box center [525, 280] width 43 height 16
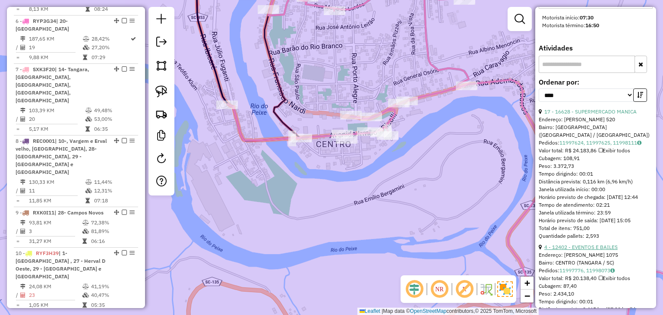
scroll to position [597, 0]
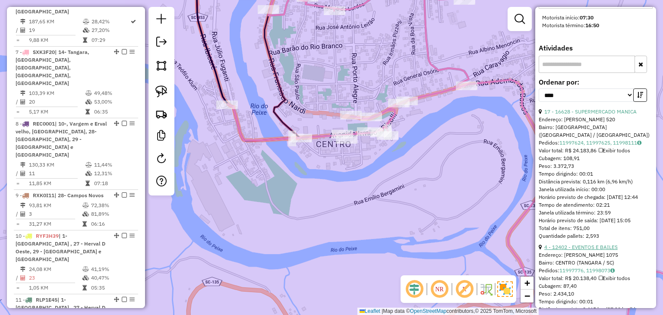
click at [604, 250] on link "4 - 12402 - EVENTOS E BAILES" at bounding box center [580, 247] width 73 height 6
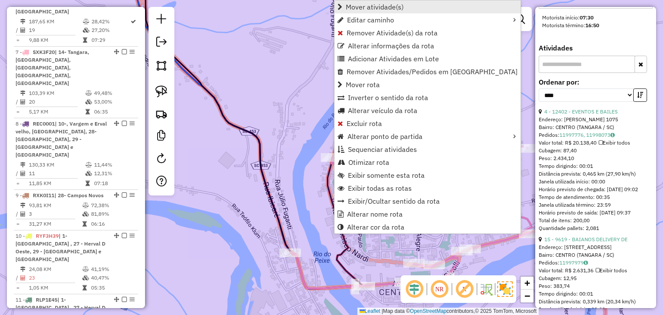
click at [358, 3] on span "Mover atividade(s)" at bounding box center [374, 6] width 58 height 7
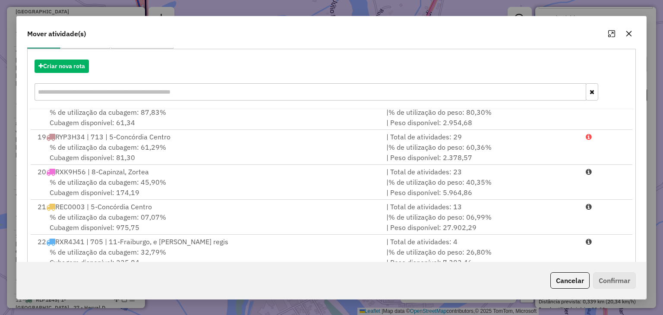
scroll to position [123, 0]
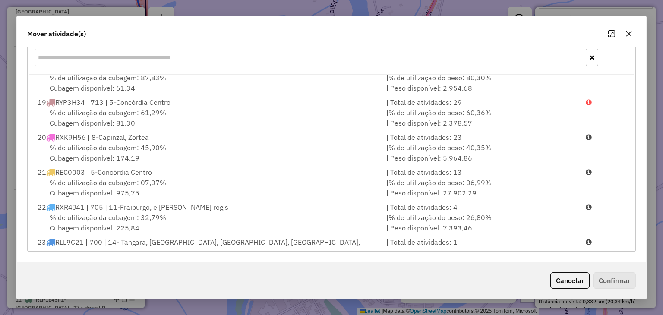
click at [584, 254] on div "Atividades selecionadas : 1 Cubagem total : 87,40 (02,08 pallets) Peso total : …" at bounding box center [331, 154] width 628 height 214
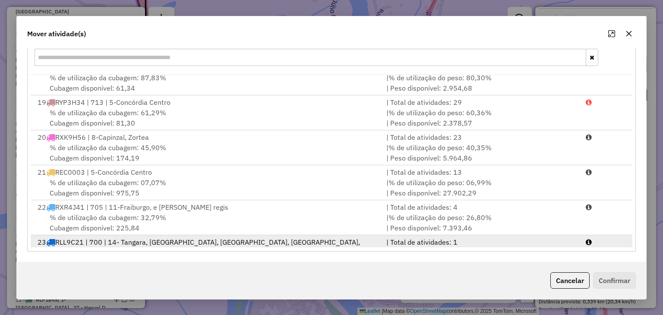
click at [583, 243] on li "23 RLL9C21 | 700 | 14- Tangara, Pinheiro Preto, Iomere, Macieira, Salto Veloso …" at bounding box center [331, 257] width 601 height 45
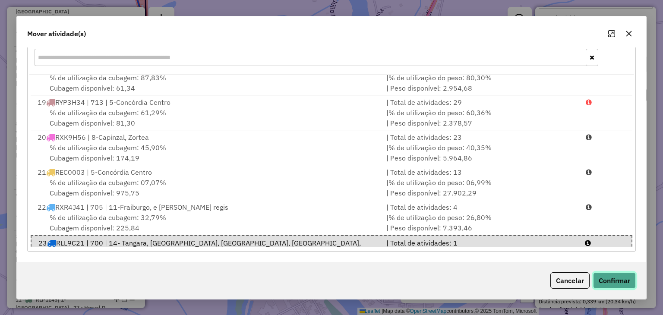
click at [604, 277] on button "Confirmar" at bounding box center [614, 280] width 43 height 16
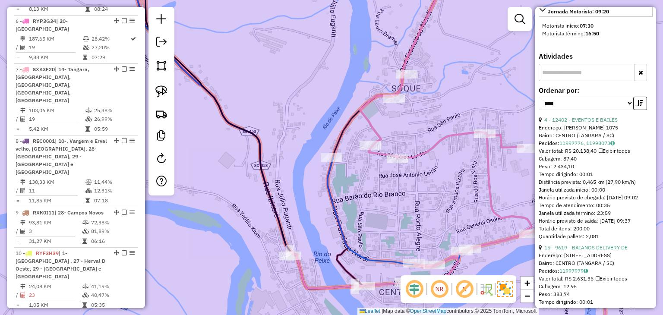
scroll to position [597, 0]
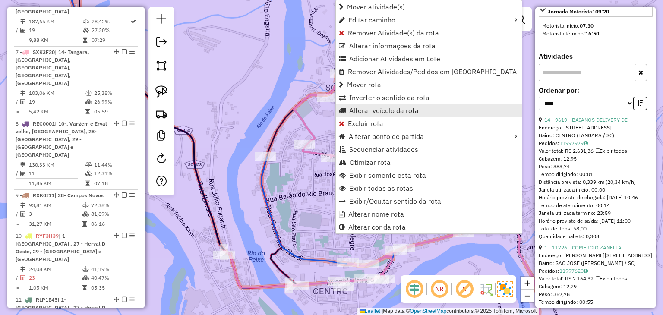
click at [364, 107] on span "Alterar veículo da rota" at bounding box center [383, 110] width 69 height 7
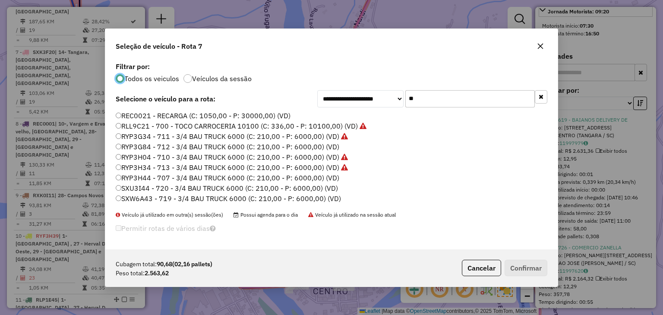
scroll to position [4, 3]
drag, startPoint x: 397, startPoint y: 99, endPoint x: 391, endPoint y: 101, distance: 6.2
click at [391, 101] on div "**********" at bounding box center [432, 98] width 230 height 17
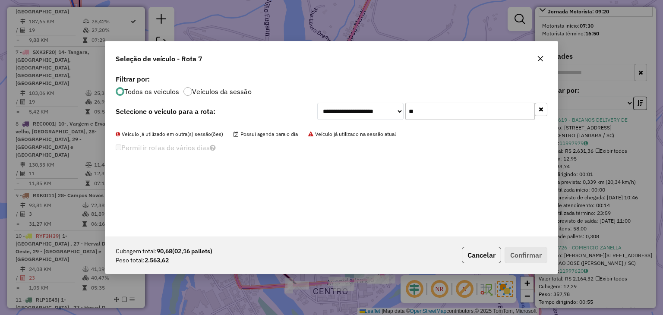
type input "*"
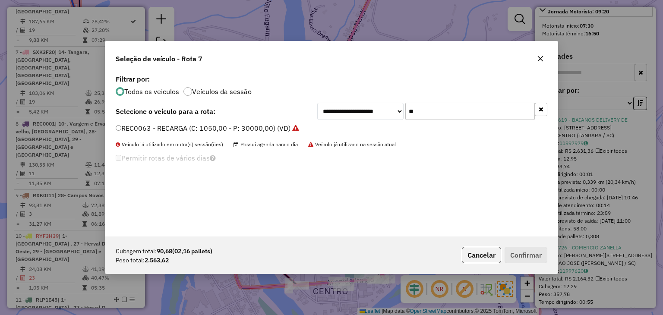
type input "*"
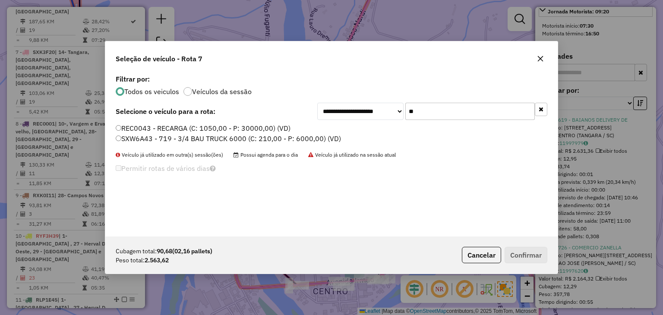
type input "**"
click at [312, 138] on label "SXW6A43 - 719 - 3/4 BAU TRUCK 6000 (C: 210,00 - P: 6000,00) (VD)" at bounding box center [228, 138] width 225 height 10
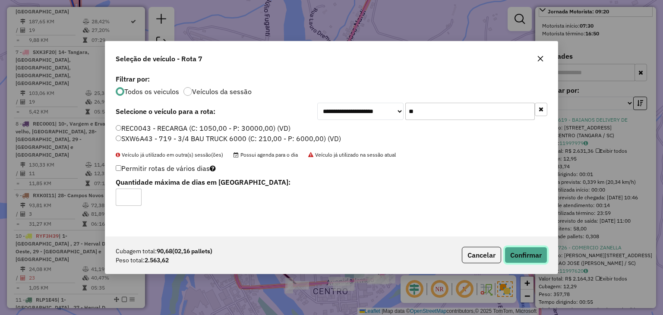
click at [515, 259] on button "Confirmar" at bounding box center [525, 255] width 43 height 16
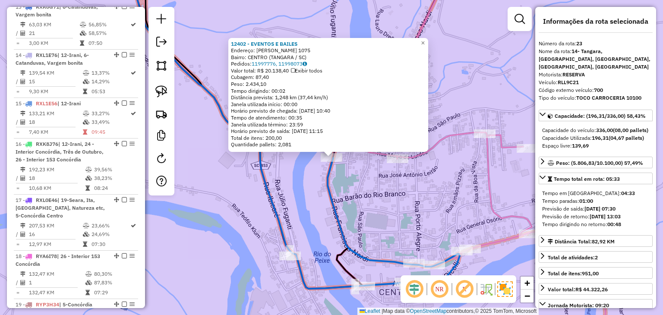
scroll to position [1407, 0]
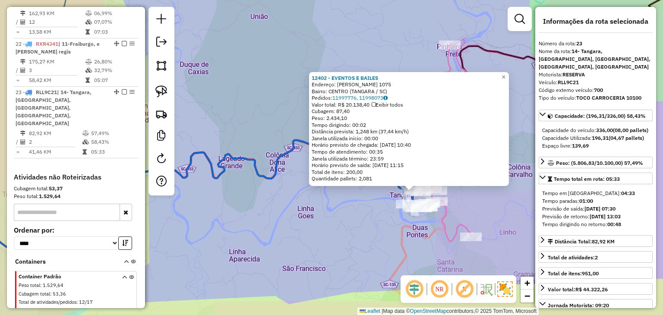
click at [345, 123] on div "12402 - EVENTOS E BAILES Endereço: Francisco nadir 1075 Bairro: CENTRO (TANGARA…" at bounding box center [331, 157] width 663 height 315
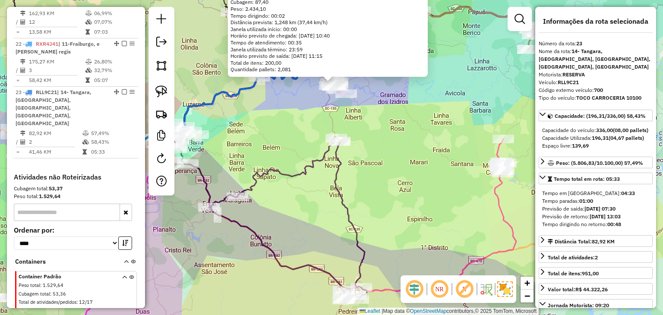
drag, startPoint x: 462, startPoint y: 176, endPoint x: 397, endPoint y: 88, distance: 109.0
click at [398, 89] on div "12402 - EVENTOS E BAILES Endereço: Francisco nadir 1075 Bairro: CENTRO (TANGARA…" at bounding box center [331, 157] width 663 height 315
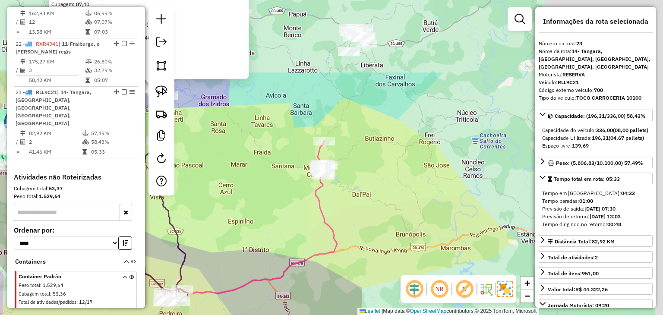
drag, startPoint x: 511, startPoint y: 80, endPoint x: 408, endPoint y: 187, distance: 148.2
click at [408, 187] on div "12402 - EVENTOS E BAILES Endereço: Francisco nadir 1075 Bairro: CENTRO (TANGARA…" at bounding box center [331, 157] width 663 height 315
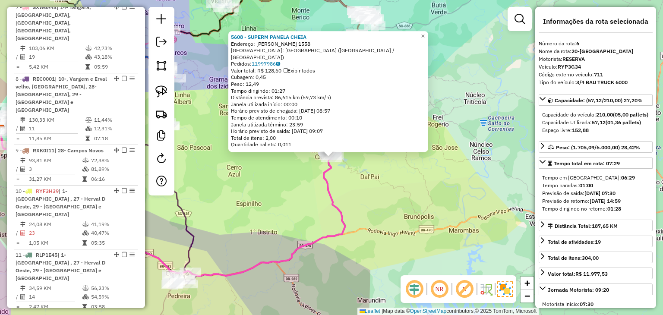
scroll to position [557, 0]
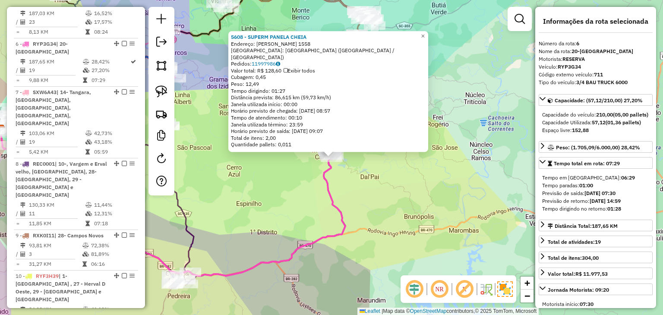
click at [348, 182] on div "5608 - SUPERM PANELA CHEIA Endereço: ENIO LOPES DE ALBUQUERQUE 1558 Bairro: BAI…" at bounding box center [331, 157] width 663 height 315
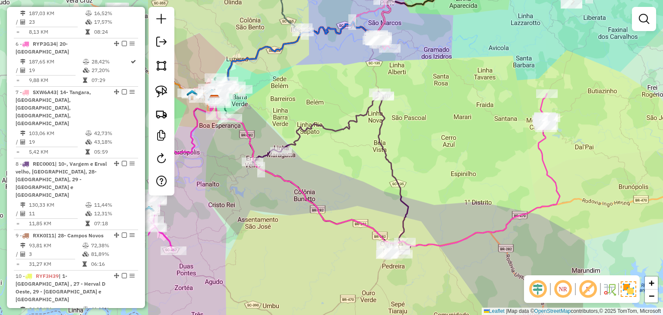
drag, startPoint x: 254, startPoint y: 185, endPoint x: 469, endPoint y: 156, distance: 216.4
click at [469, 156] on div "Janela de atendimento Grade de atendimento Capacidade Transportadoras Veículos …" at bounding box center [331, 157] width 663 height 315
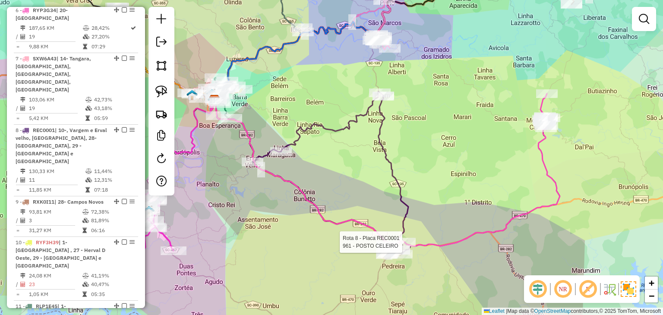
select select "*********"
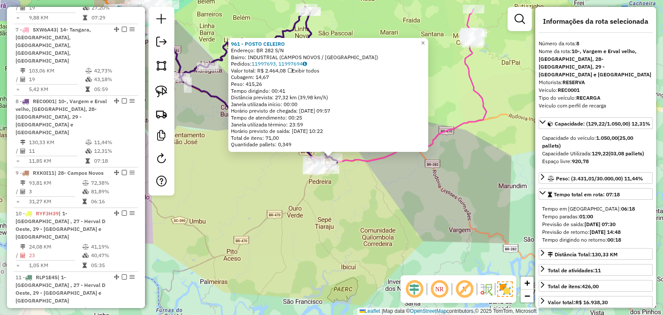
scroll to position [653, 0]
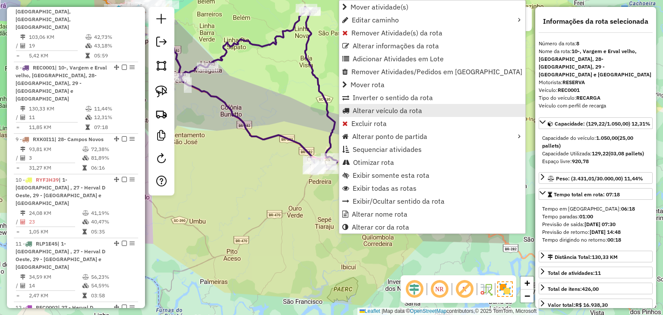
click at [374, 108] on span "Alterar veículo da rota" at bounding box center [386, 110] width 69 height 7
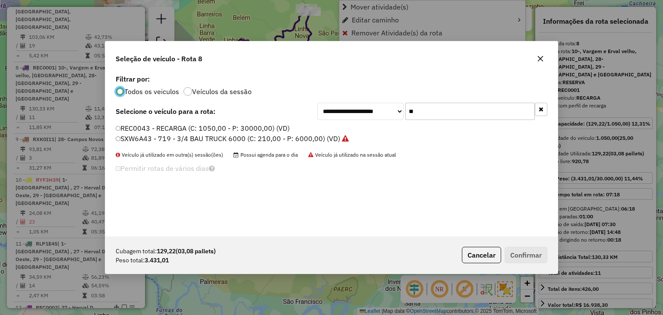
scroll to position [4, 3]
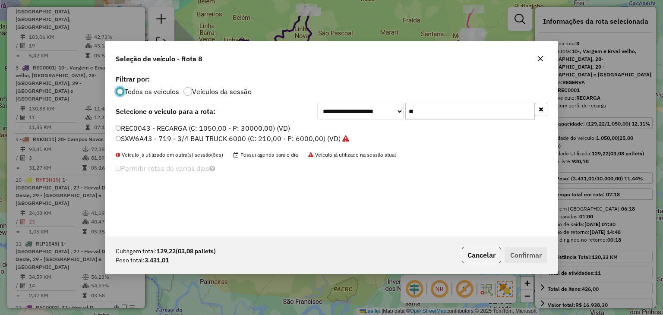
click at [459, 103] on input "**" at bounding box center [469, 111] width 129 height 17
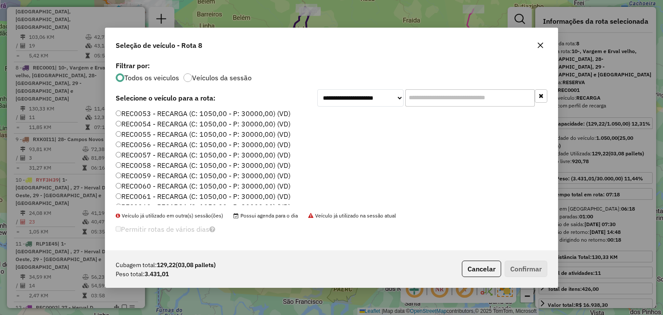
scroll to position [604, 0]
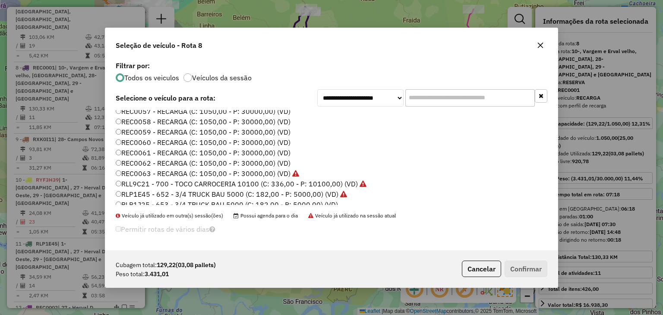
click at [546, 48] on div at bounding box center [540, 45] width 14 height 14
click at [543, 44] on icon "button" at bounding box center [540, 45] width 7 height 7
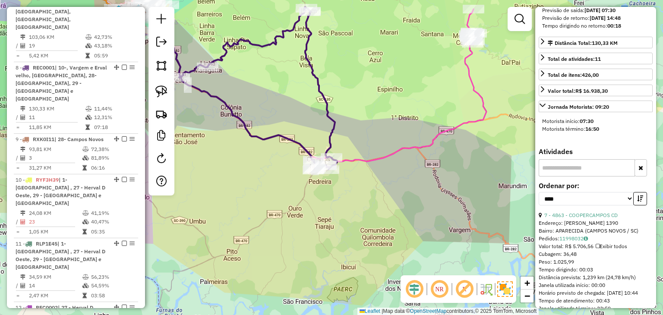
scroll to position [216, 0]
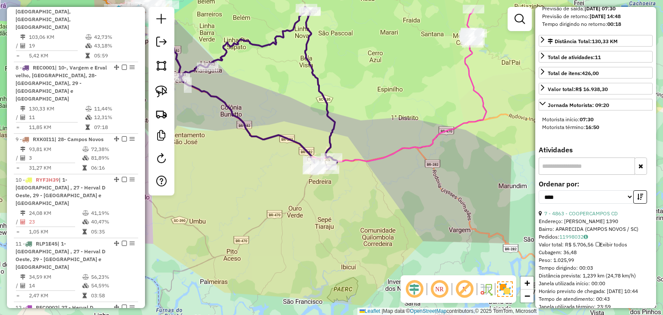
click at [341, 195] on div "Janela de atendimento Grade de atendimento Capacidade Transportadoras Veículos …" at bounding box center [331, 157] width 663 height 315
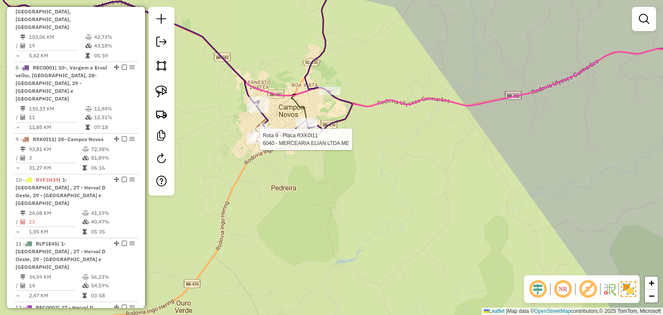
select select "*********"
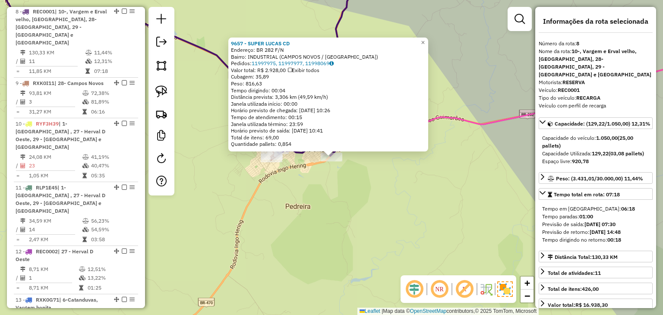
scroll to position [653, 0]
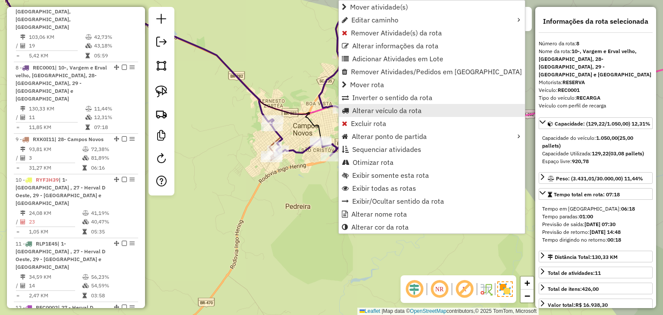
click at [362, 105] on link "Alterar veículo da rota" at bounding box center [432, 110] width 186 height 13
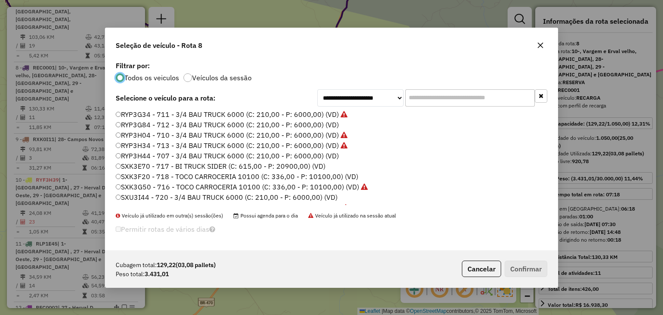
scroll to position [889, 0]
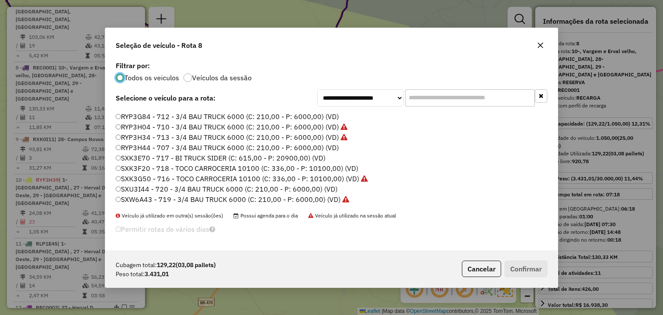
click at [424, 96] on input "text" at bounding box center [469, 97] width 129 height 17
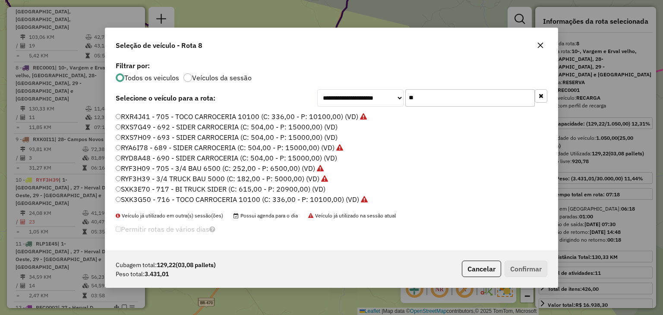
scroll to position [0, 0]
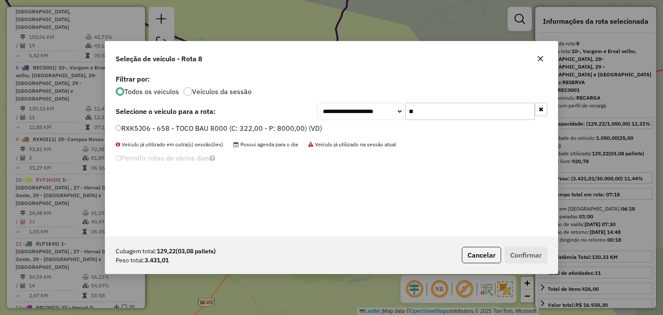
type input "**"
click at [245, 130] on label "RXK5J06 - 658 - TOCO BAU 8000 (C: 322,00 - P: 8000,00) (VD)" at bounding box center [219, 128] width 206 height 10
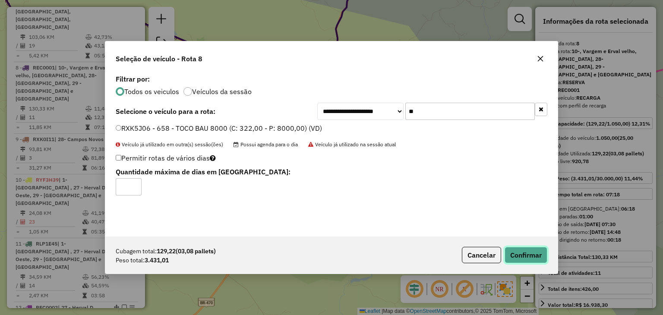
click at [520, 248] on button "Confirmar" at bounding box center [525, 255] width 43 height 16
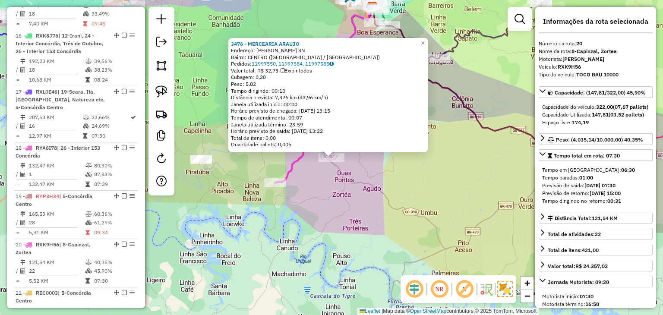
scroll to position [1263, 0]
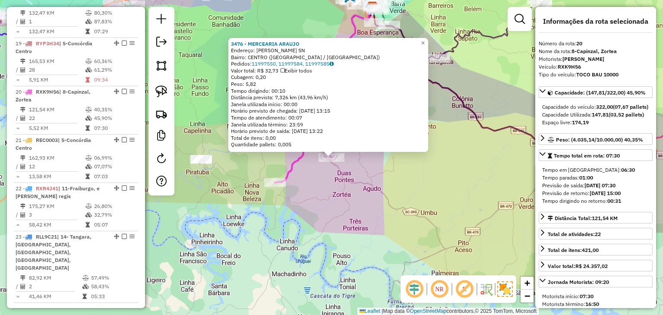
click at [379, 207] on div "3476 - MERCEARIA ARAUJO Endereço: CARMELO ZOCOLLI SN Bairro: CENTRO (CAPINZAL /…" at bounding box center [331, 157] width 663 height 315
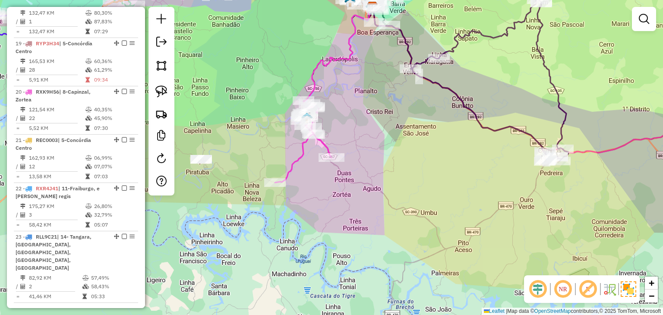
click at [338, 162] on div at bounding box center [331, 157] width 26 height 9
select select "*********"
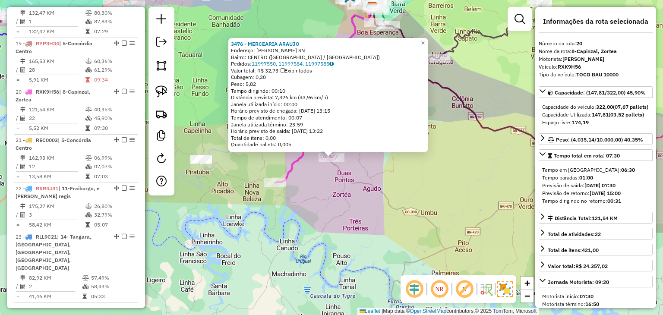
click at [392, 174] on div "Rota 20 - Placa RXK9H56 3476 - MERCEARIA ARAUJO 3476 - MERCEARIA ARAUJO Endereç…" at bounding box center [331, 157] width 663 height 315
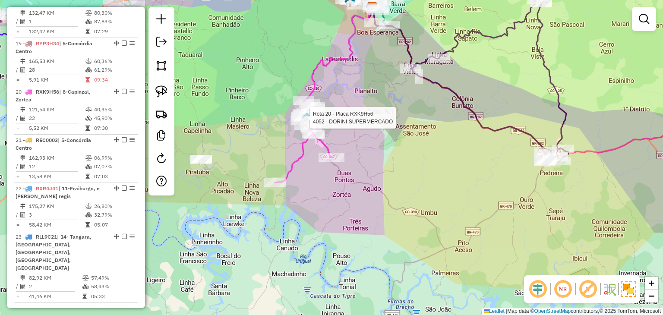
select select "*********"
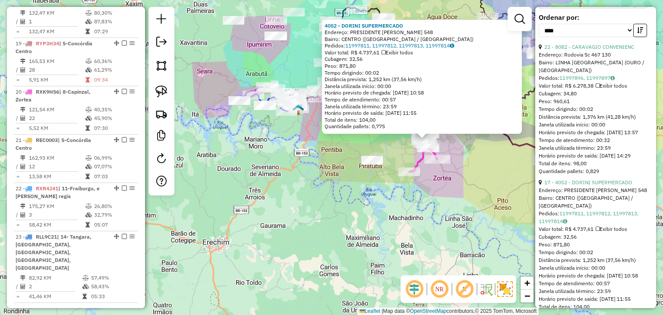
scroll to position [345, 0]
click at [620, 184] on link "17 - 4052 - DORINI SUPERMERCADO" at bounding box center [588, 180] width 88 height 6
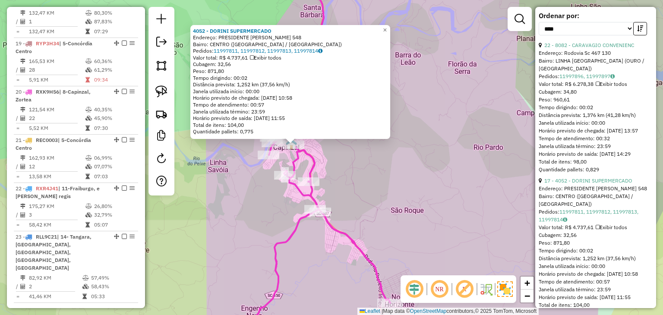
click at [330, 176] on div "4052 - DORINI SUPERMERCADO Endereço: PRESIDENTE NEREU RAMOS 548 Bairro: CENTRO …" at bounding box center [331, 157] width 663 height 315
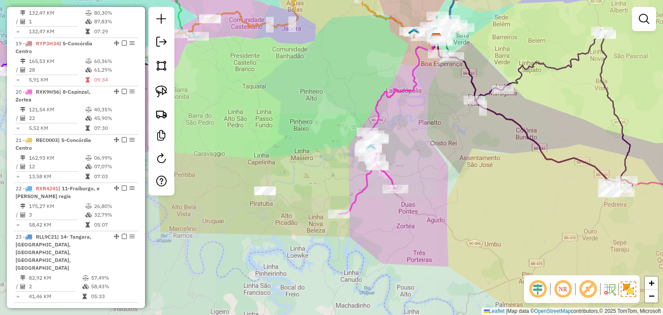
drag, startPoint x: 413, startPoint y: 126, endPoint x: 404, endPoint y: 176, distance: 50.8
click at [404, 176] on div "Janela de atendimento Grade de atendimento Capacidade Transportadoras Veículos …" at bounding box center [331, 157] width 663 height 315
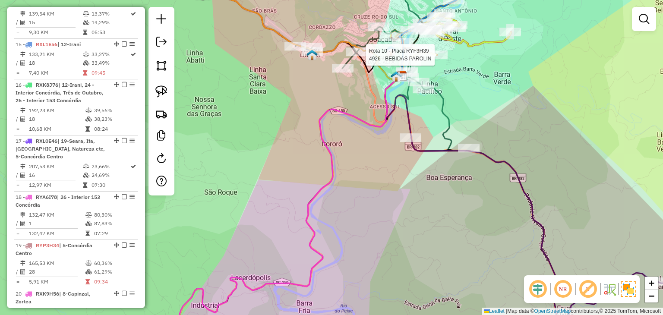
select select "*********"
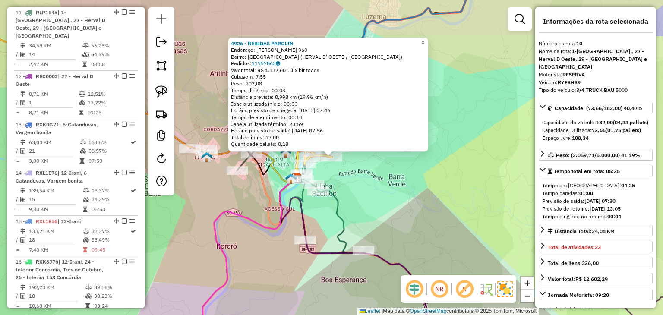
scroll to position [757, 0]
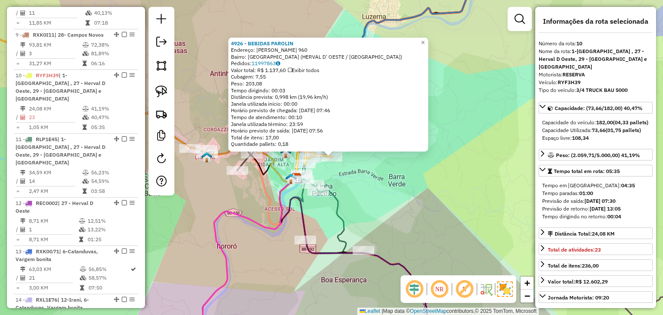
click at [381, 201] on div "4926 - BEBIDAS PAROLIN Endereço: LEOBERTO LEAL 960 Bairro: SAO VICENTE (HERVAL …" at bounding box center [331, 157] width 663 height 315
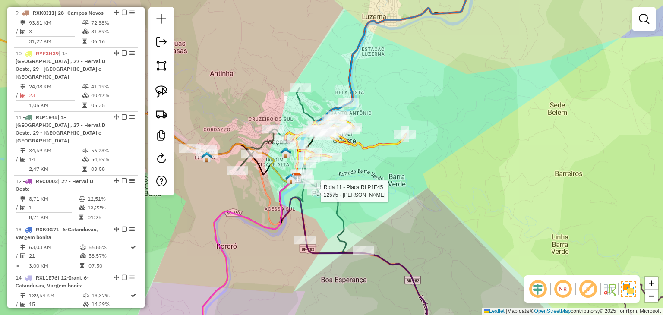
select select "*********"
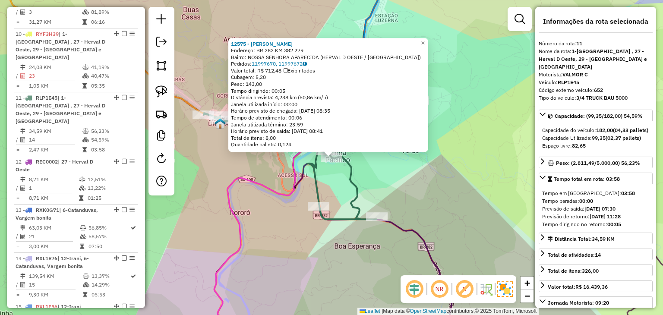
scroll to position [813, 0]
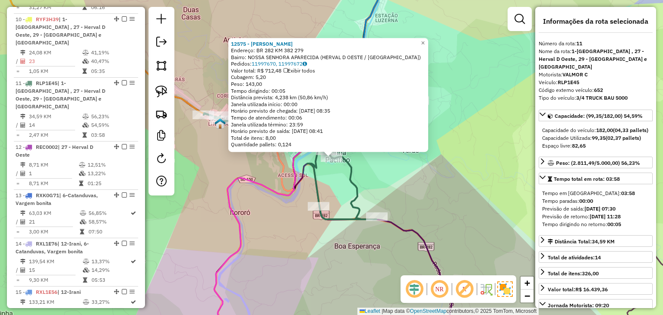
click at [434, 203] on div "12575 - MAICON SCHUMACHER Endereço: BR 282 KM 382 279 Bairro: NOSSA SENHORA APA…" at bounding box center [331, 157] width 663 height 315
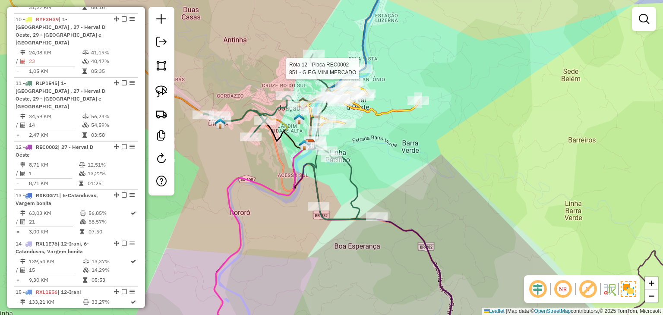
select select "*********"
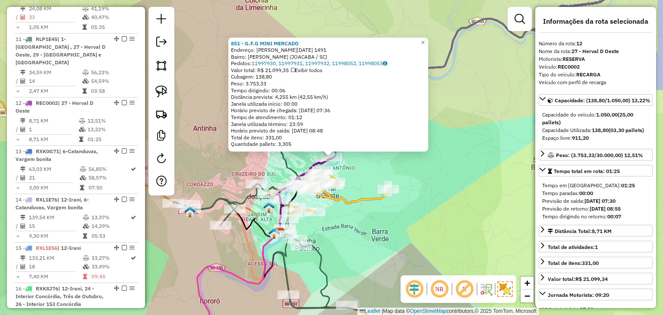
scroll to position [870, 0]
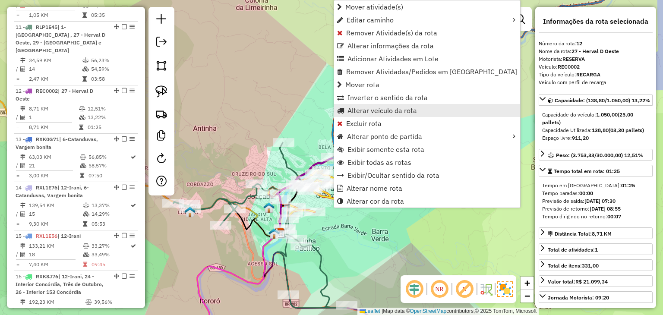
click at [356, 113] on span "Alterar veículo da rota" at bounding box center [381, 110] width 69 height 7
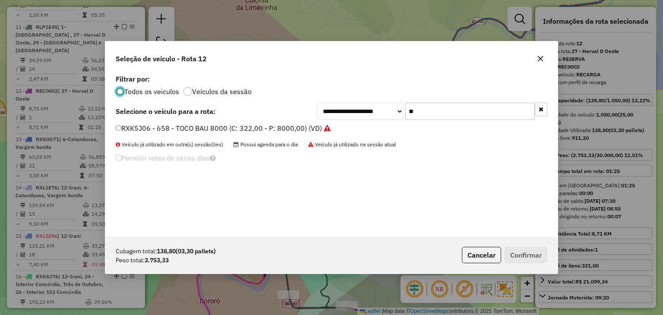
scroll to position [4, 3]
click at [536, 106] on button "button" at bounding box center [540, 109] width 13 height 13
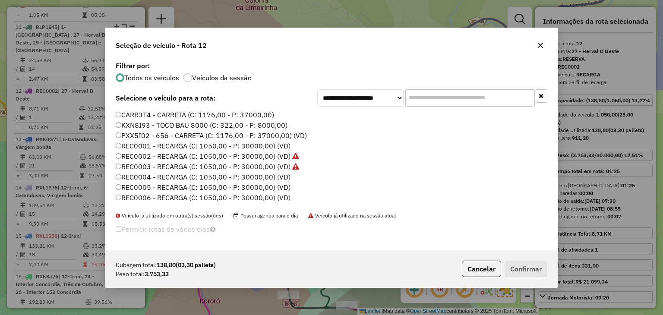
click at [541, 47] on icon "button" at bounding box center [540, 45] width 6 height 6
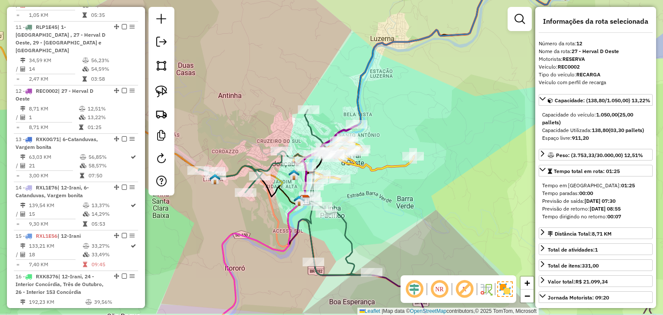
click at [454, 133] on div "Janela de atendimento Grade de atendimento Capacidade Transportadoras Veículos …" at bounding box center [331, 157] width 663 height 315
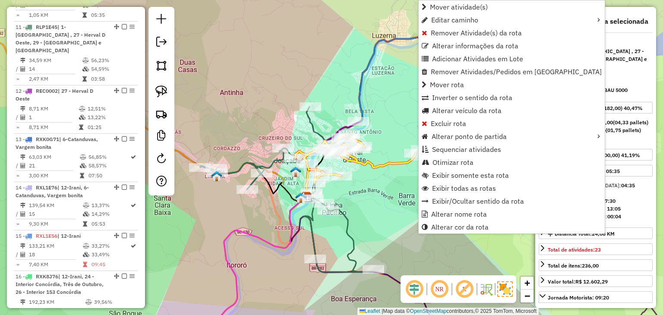
scroll to position [757, 0]
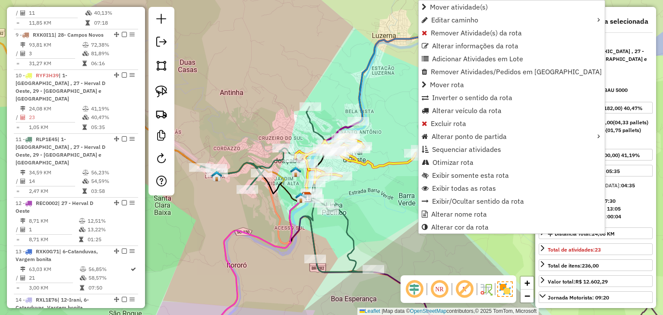
click at [368, 200] on div "Janela de atendimento Grade de atendimento Capacidade Transportadoras Veículos …" at bounding box center [331, 157] width 663 height 315
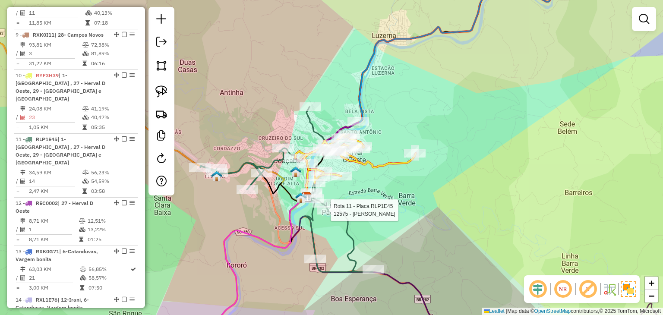
select select "*********"
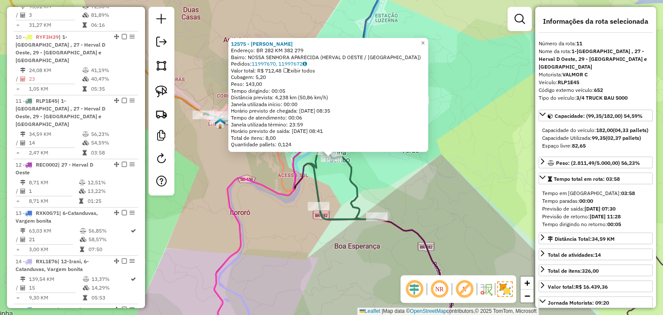
scroll to position [813, 0]
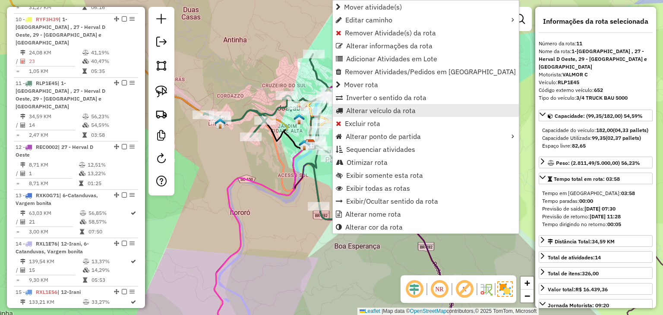
click at [361, 104] on link "Alterar veículo da rota" at bounding box center [426, 110] width 186 height 13
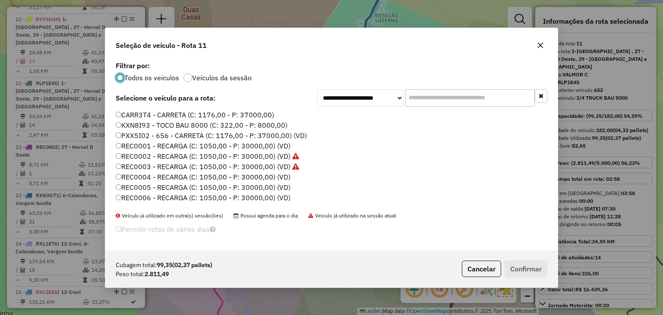
scroll to position [4, 3]
drag, startPoint x: 447, startPoint y: 103, endPoint x: 428, endPoint y: 103, distance: 19.4
click at [427, 102] on input "text" at bounding box center [469, 97] width 129 height 17
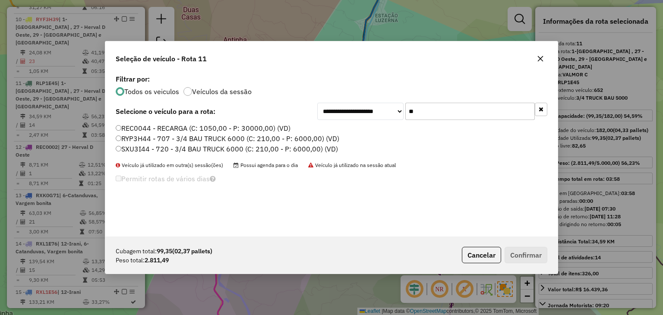
type input "**"
click at [229, 151] on label "SXU3I44 - 720 - 3/4 BAU TRUCK 6000 (C: 210,00 - P: 6000,00) (VD)" at bounding box center [227, 149] width 222 height 10
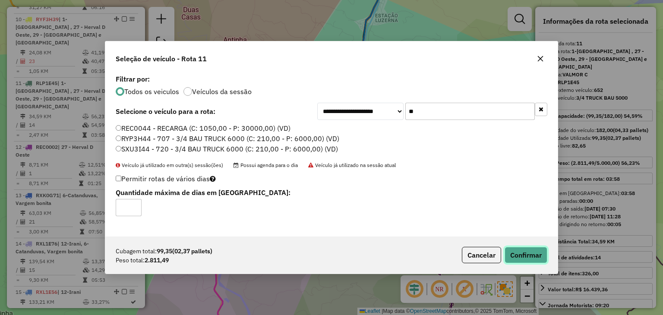
click at [528, 258] on button "Confirmar" at bounding box center [525, 255] width 43 height 16
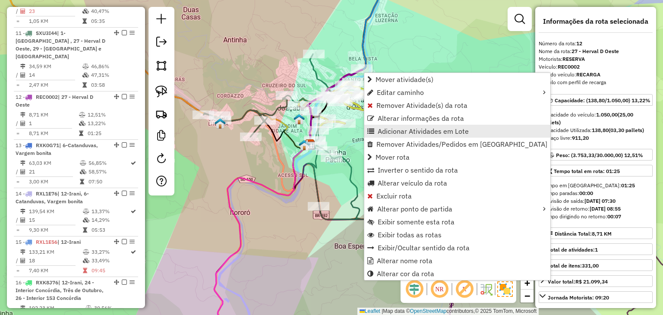
scroll to position [870, 0]
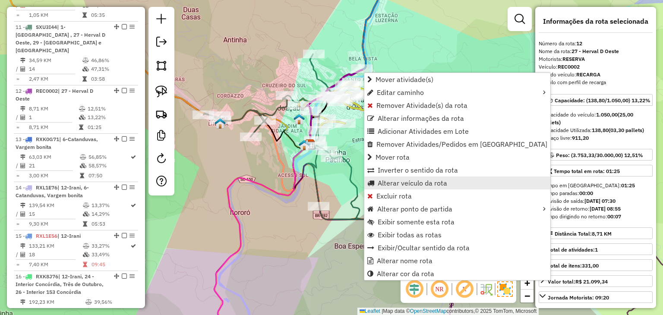
click at [393, 179] on span "Alterar veículo da rota" at bounding box center [411, 182] width 69 height 7
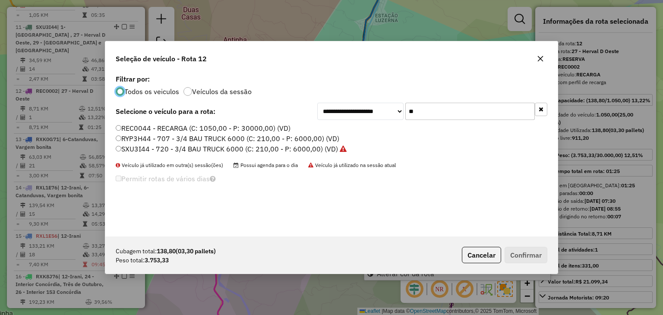
scroll to position [4, 3]
click at [445, 107] on input "**" at bounding box center [469, 111] width 129 height 17
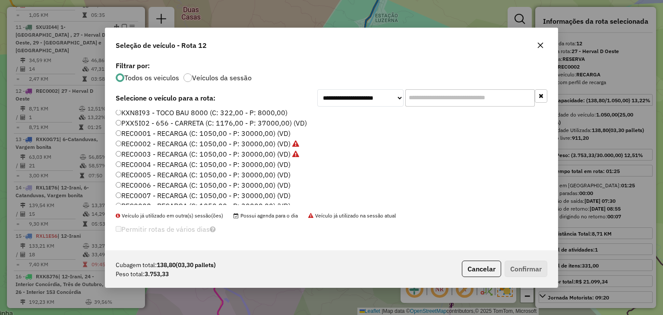
scroll to position [0, 0]
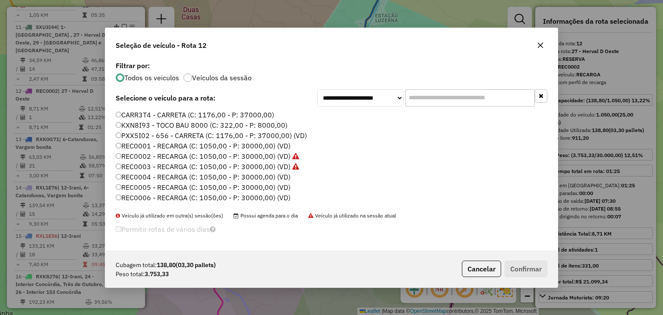
click at [147, 144] on label "REC0001 - RECARGA (C: 1050,00 - P: 30000,00) (VD)" at bounding box center [203, 146] width 175 height 10
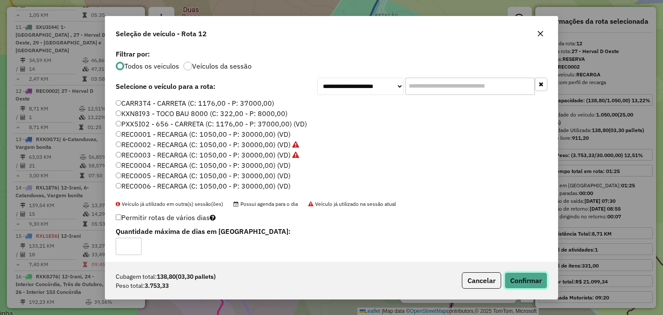
click at [530, 283] on button "Confirmar" at bounding box center [525, 280] width 43 height 16
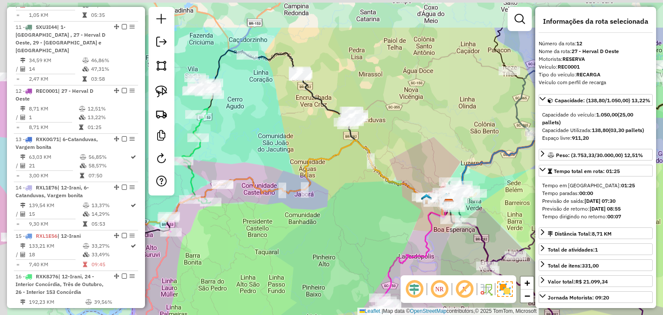
drag, startPoint x: 381, startPoint y: 120, endPoint x: 397, endPoint y: 144, distance: 28.0
click at [397, 144] on div "Janela de atendimento Grade de atendimento Capacidade Transportadoras Veículos …" at bounding box center [331, 157] width 663 height 315
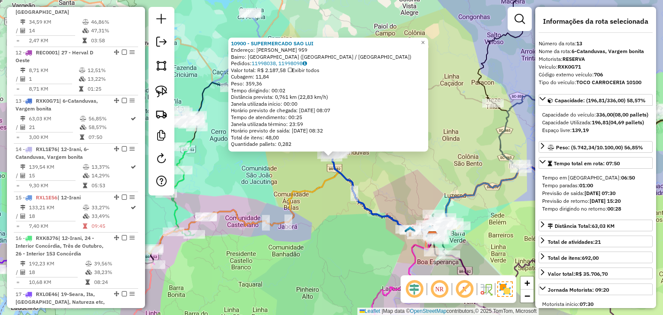
scroll to position [917, 0]
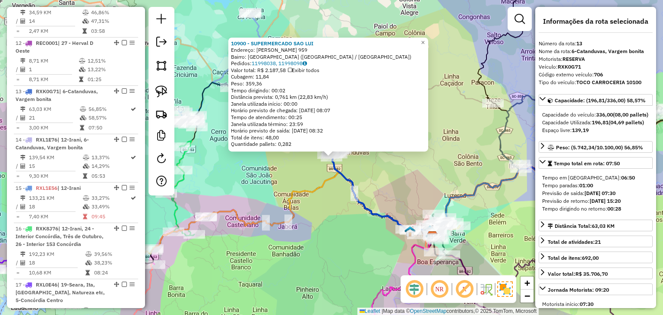
click at [429, 169] on div "10900 - SUPERMERCADO SAO LUI Endereço: VENCESLAU BRAZ 959 Bairro: CENTRO OESTE …" at bounding box center [331, 157] width 663 height 315
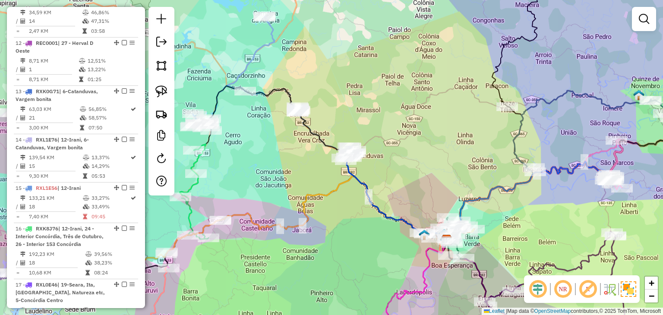
drag, startPoint x: 426, startPoint y: 159, endPoint x: 519, endPoint y: 176, distance: 95.0
click at [519, 176] on div "Janela de atendimento Grade de atendimento Capacidade Transportadoras Veículos …" at bounding box center [331, 157] width 663 height 315
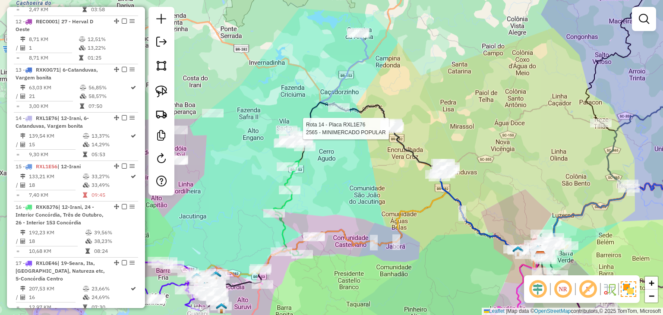
select select "*********"
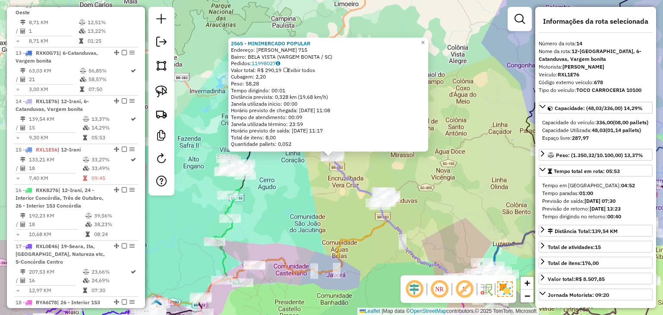
scroll to position [966, 0]
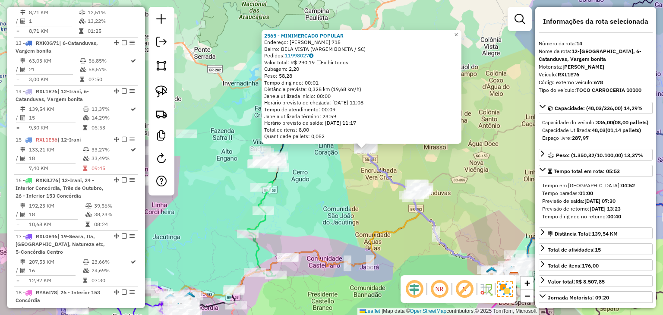
drag, startPoint x: 476, startPoint y: 149, endPoint x: 525, endPoint y: 133, distance: 50.7
click at [525, 133] on div "2565 - MINIMERCADO POPULAR Endereço: ADAO SILVEIRO 715 Bairro: BELA VISTA (VARG…" at bounding box center [331, 157] width 663 height 315
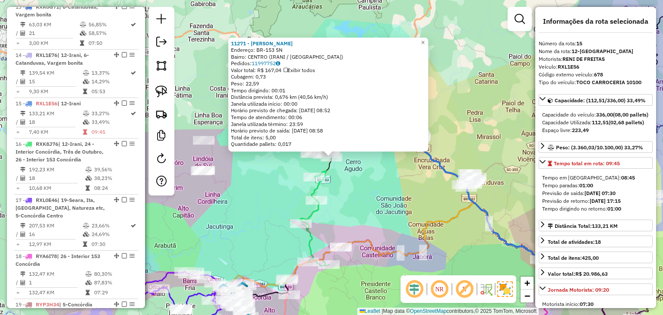
scroll to position [1014, 0]
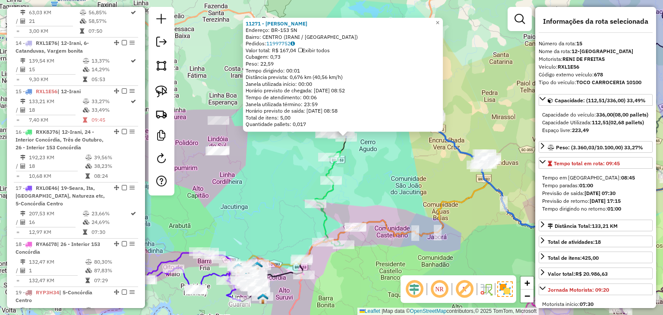
drag, startPoint x: 371, startPoint y: 206, endPoint x: 386, endPoint y: 186, distance: 24.7
click at [386, 186] on div "11271 - VITOR KAPPKE Endereço: BR-153 SN Bairro: CENTRO (IRANI / SC) Pedidos: 1…" at bounding box center [331, 157] width 663 height 315
click at [386, 183] on div "11271 - VITOR KAPPKE Endereço: BR-153 SN Bairro: CENTRO (IRANI / SC) Pedidos: 1…" at bounding box center [331, 157] width 663 height 315
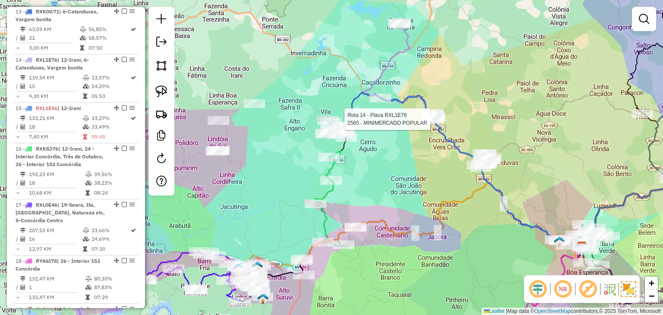
select select "*********"
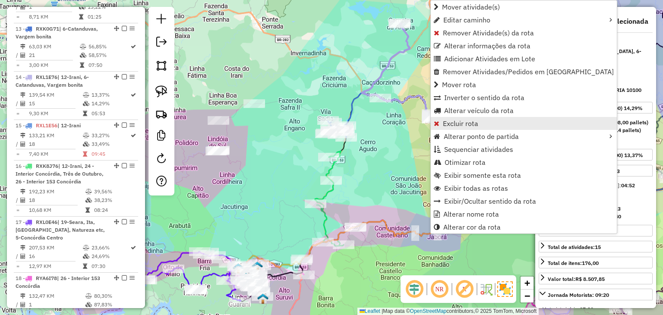
scroll to position [966, 0]
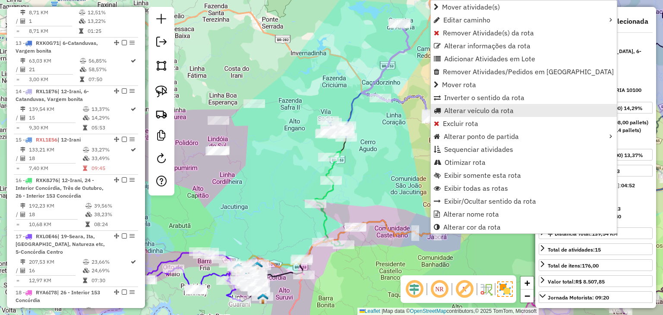
click at [452, 114] on span "Alterar veículo da rota" at bounding box center [478, 110] width 69 height 7
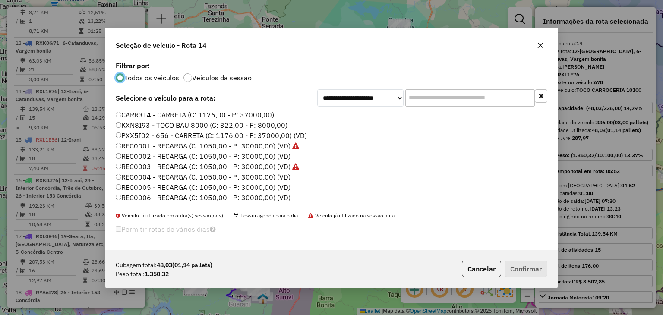
scroll to position [4, 3]
click at [459, 102] on input "text" at bounding box center [469, 97] width 129 height 17
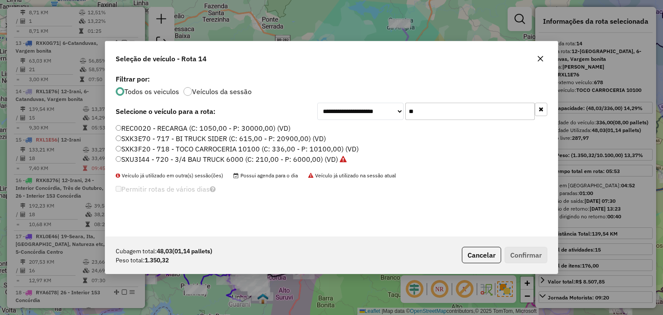
type input "**"
click at [333, 147] on label "SXK3F20 - 718 - TOCO CARROCERIA 10100 (C: 336,00 - P: 10100,00) (VD)" at bounding box center [237, 149] width 243 height 10
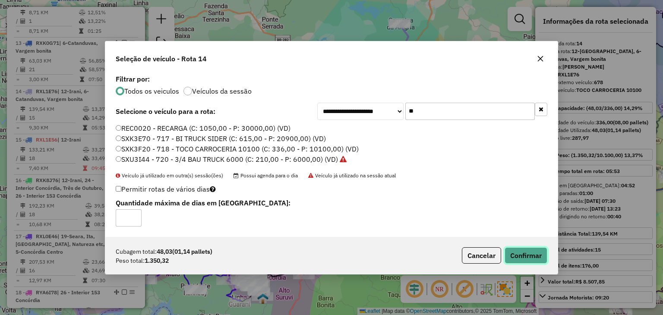
click at [535, 254] on button "Confirmar" at bounding box center [525, 255] width 43 height 16
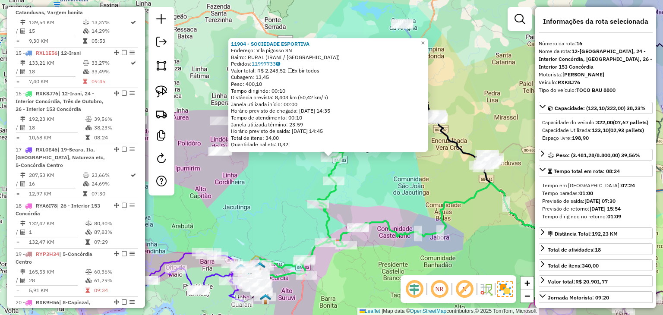
scroll to position [1054, 0]
drag, startPoint x: 404, startPoint y: 186, endPoint x: 420, endPoint y: 141, distance: 47.2
click at [420, 141] on div "Rota 16 - Placa RXK8J76 5899 - POSTO DELTA 11904 - SOCIEDADE ESPORTIVA Endereço…" at bounding box center [331, 157] width 663 height 315
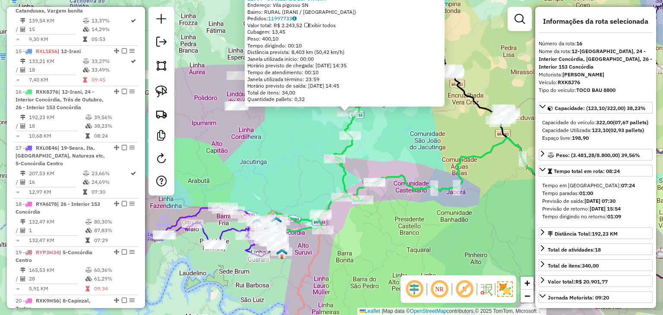
click at [393, 205] on div "11904 - SOCIEDADE ESPORTIVA Endereço: Vila pigosso SN Bairro: RURAL (IRANI / SC…" at bounding box center [331, 157] width 663 height 315
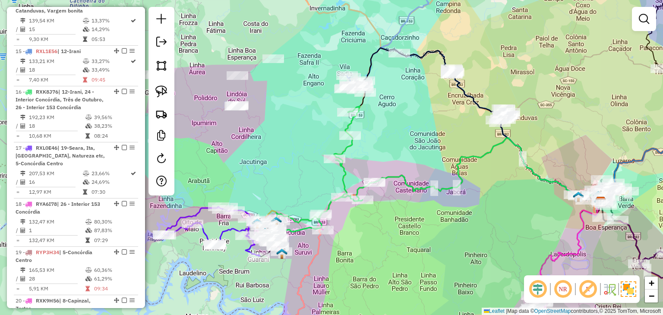
drag, startPoint x: 368, startPoint y: 235, endPoint x: 506, endPoint y: 143, distance: 165.4
click at [506, 143] on div "Janela de atendimento Grade de atendimento Capacidade Transportadoras Veículos …" at bounding box center [331, 157] width 663 height 315
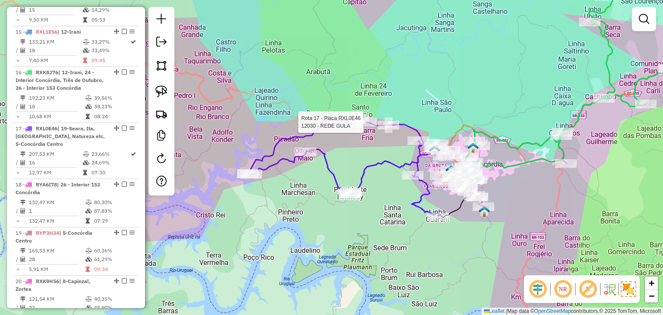
select select "*********"
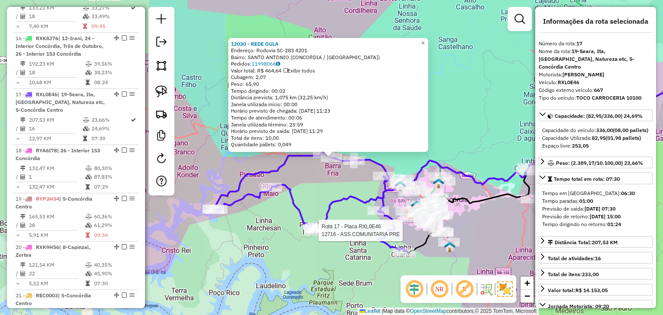
scroll to position [1111, 0]
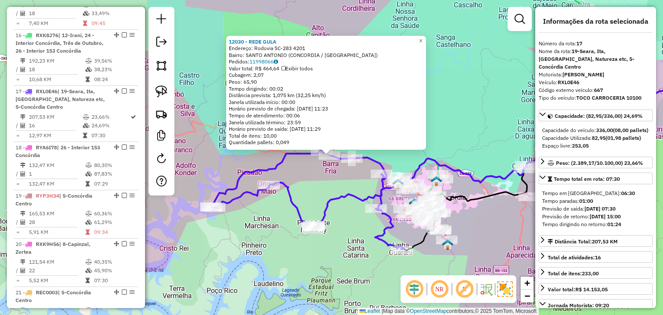
drag, startPoint x: 362, startPoint y: 239, endPoint x: 331, endPoint y: 207, distance: 43.9
click at [331, 207] on div "12030 - REDE GULA Endereço: Rodovia SC-283 4201 Bairro: SANTO ANTONIO (CONCORDI…" at bounding box center [331, 157] width 663 height 315
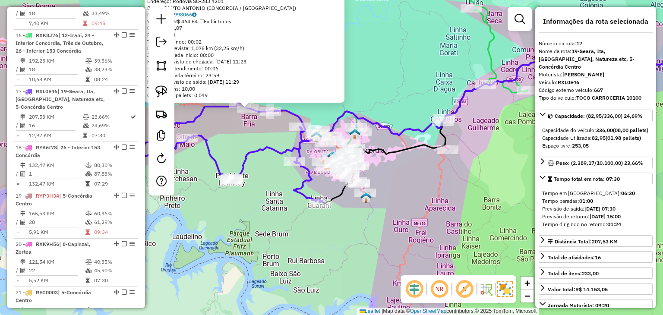
drag, startPoint x: 306, startPoint y: 202, endPoint x: 256, endPoint y: 187, distance: 52.8
click at [256, 187] on div "12030 - REDE GULA Endereço: Rodovia SC-283 4201 Bairro: SANTO ANTONIO (CONCORDI…" at bounding box center [331, 157] width 663 height 315
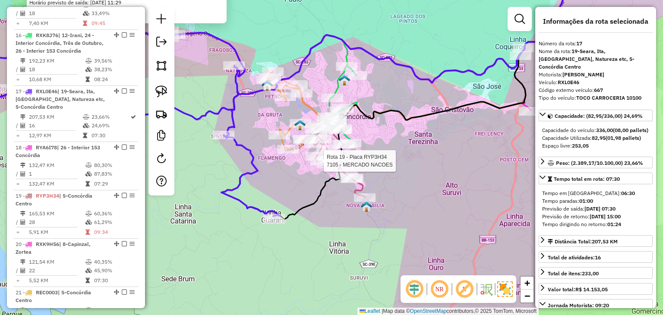
click at [312, 165] on div at bounding box center [321, 161] width 22 height 9
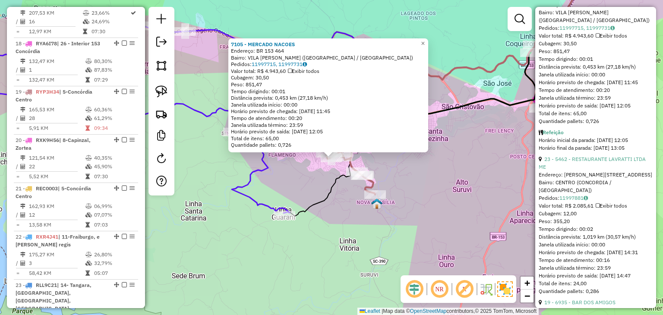
scroll to position [561, 0]
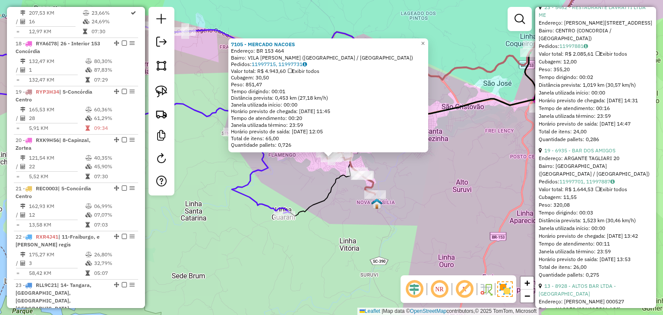
click at [468, 209] on div "7105 - MERCADO NACOES Endereço: BR 153 464 Bairro: VILA JACOB BIAZUS (CONCORDIA…" at bounding box center [331, 157] width 663 height 315
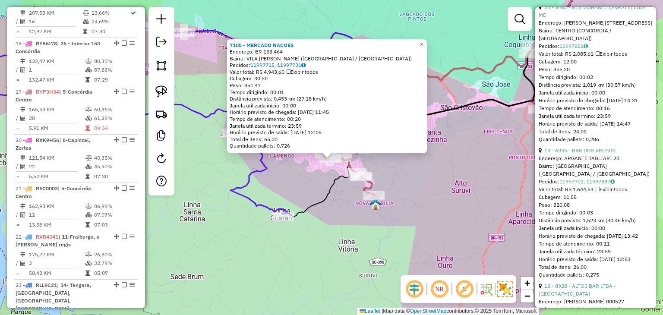
click at [503, 128] on div "Rota 18 - Placa RYA6I78 19207 - CENTRAL COPERDIA 7105 - MERCADO NACOES Endereço…" at bounding box center [331, 157] width 663 height 315
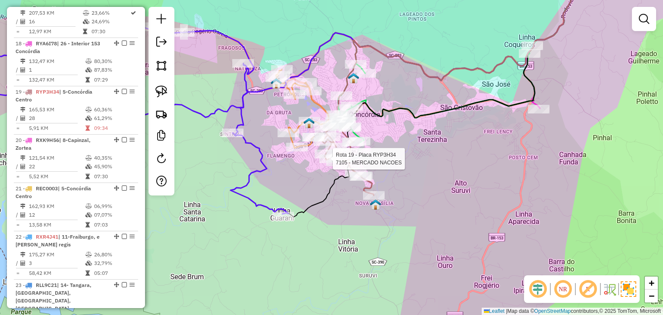
select select "*********"
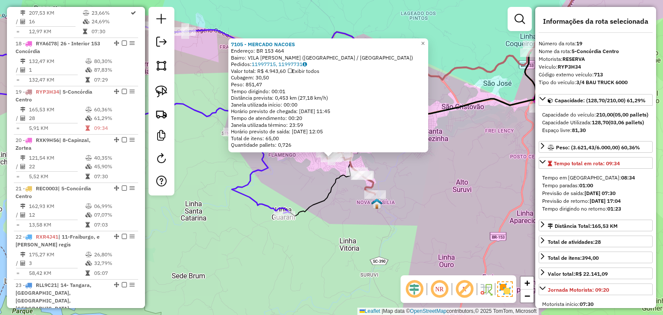
scroll to position [302, 0]
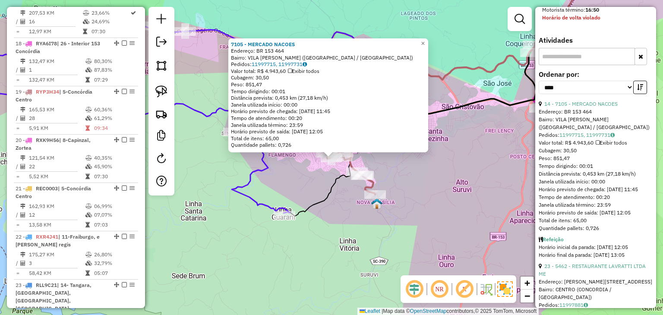
click at [455, 246] on div "7105 - MERCADO NACOES Endereço: BR 153 464 Bairro: VILA JACOB BIAZUS (CONCORDIA…" at bounding box center [331, 157] width 663 height 315
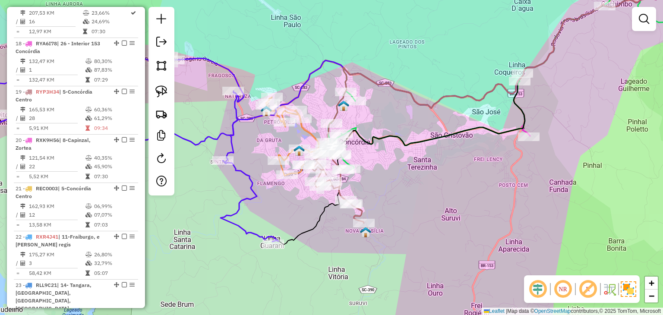
drag, startPoint x: 441, startPoint y: 198, endPoint x: 447, endPoint y: 171, distance: 27.9
click at [427, 217] on div "Janela de atendimento Grade de atendimento Capacidade Transportadoras Veículos …" at bounding box center [331, 157] width 663 height 315
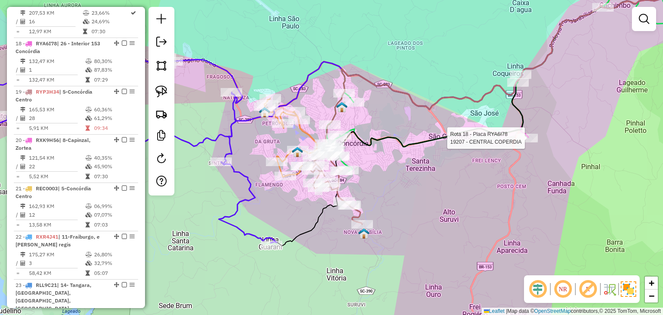
select select "*********"
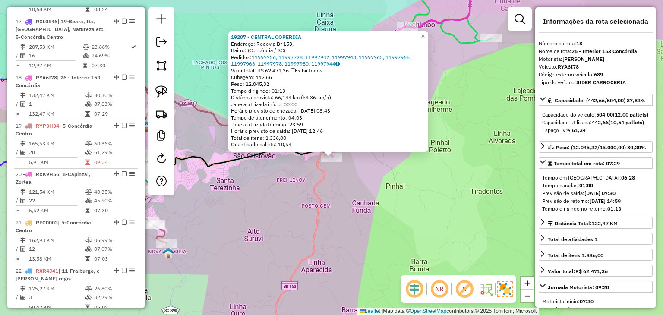
scroll to position [1166, 0]
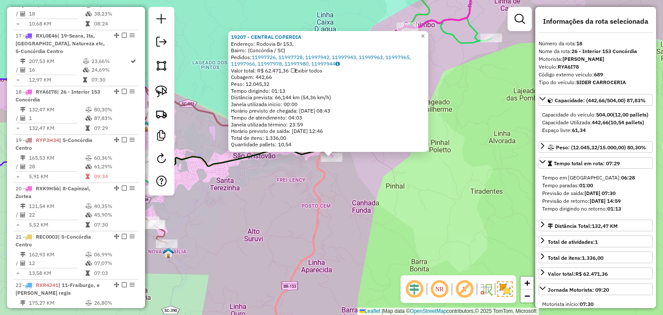
click at [321, 214] on div "19207 - CENTRAL COPERDIA Endereço: Rodovia Br 153, Bairro: (Concórdia / SC) Ped…" at bounding box center [331, 157] width 663 height 315
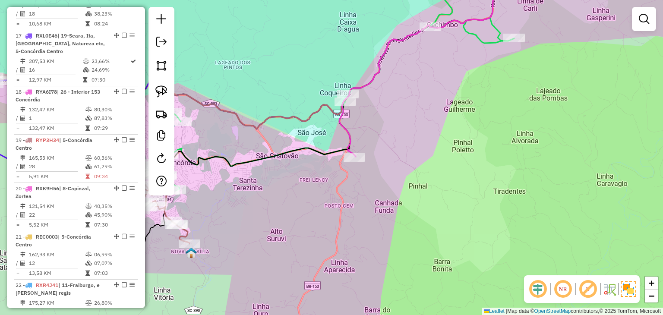
drag, startPoint x: 287, startPoint y: 204, endPoint x: 472, endPoint y: 195, distance: 185.7
click at [472, 195] on div "Janela de atendimento Grade de atendimento Capacidade Transportadoras Veículos …" at bounding box center [331, 157] width 663 height 315
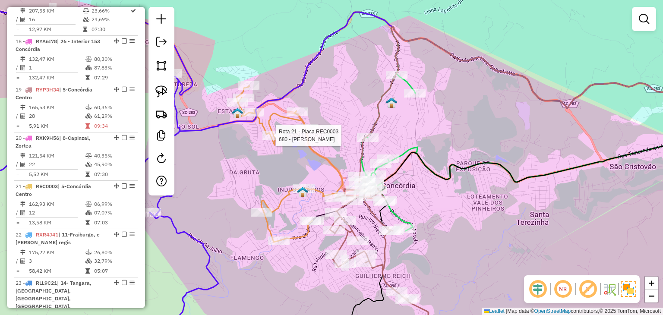
select select "*********"
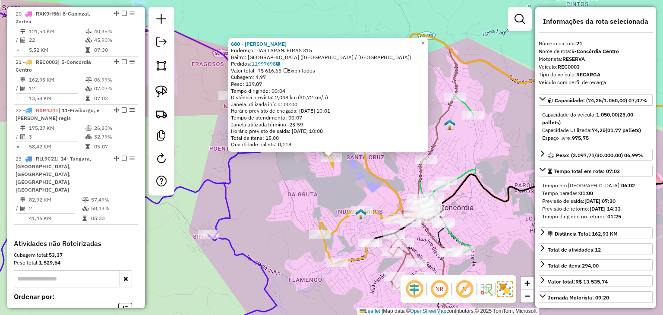
scroll to position [1354, 0]
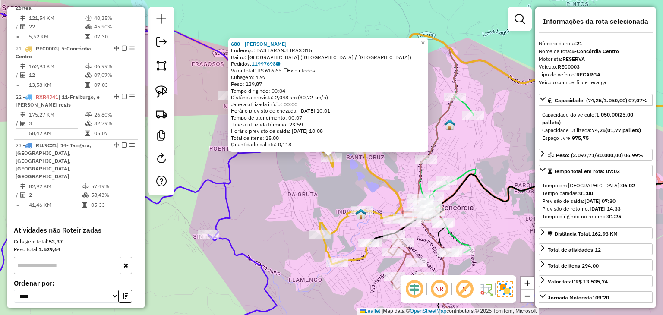
click at [404, 190] on div "Rota 19 - Placa RYP3H34 20444 - KOBA CAFE 680 - MERCADO TAVARES Endereço: DAS L…" at bounding box center [331, 157] width 663 height 315
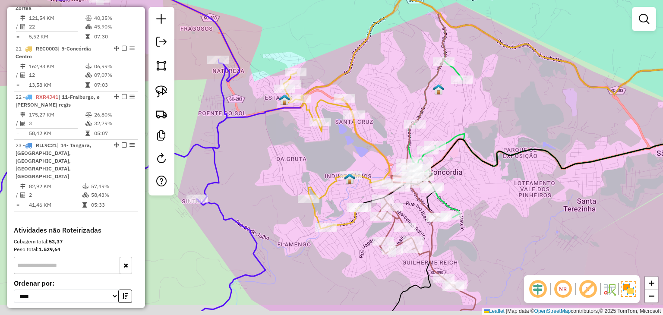
drag, startPoint x: 380, startPoint y: 156, endPoint x: 376, endPoint y: 132, distance: 24.8
click at [374, 123] on icon at bounding box center [336, 150] width 106 height 157
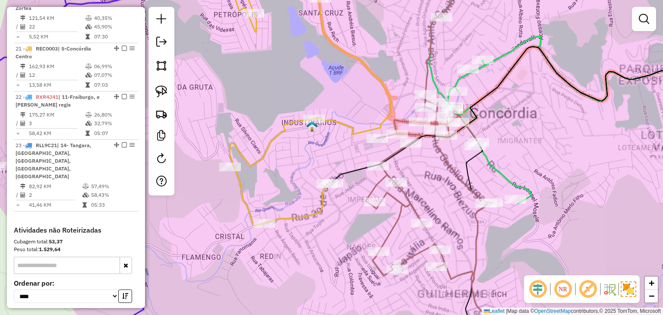
drag, startPoint x: 419, startPoint y: 185, endPoint x: 371, endPoint y: 105, distance: 93.4
click at [372, 106] on div "Janela de atendimento Grade de atendimento Capacidade Transportadoras Veículos …" at bounding box center [331, 157] width 663 height 315
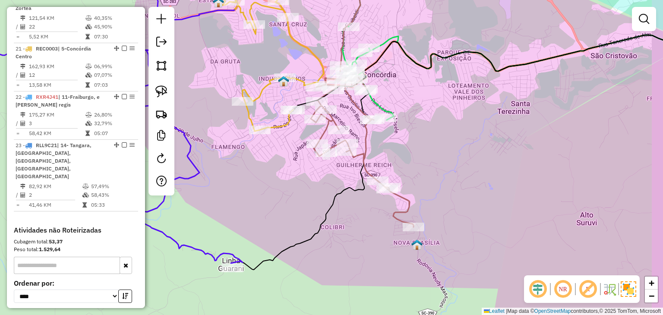
drag, startPoint x: 469, startPoint y: 173, endPoint x: 229, endPoint y: 129, distance: 244.8
click at [433, 171] on div "Janela de atendimento Grade de atendimento Capacidade Transportadoras Veículos …" at bounding box center [331, 157] width 663 height 315
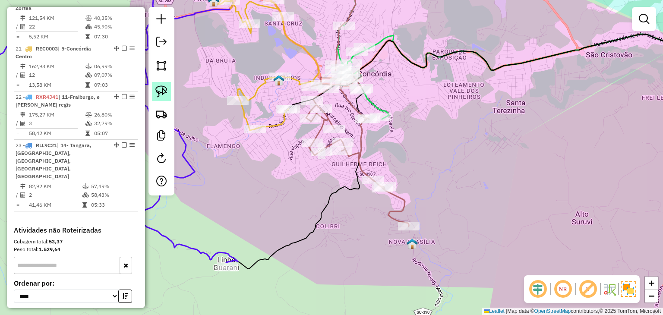
click at [160, 87] on img at bounding box center [161, 91] width 12 height 12
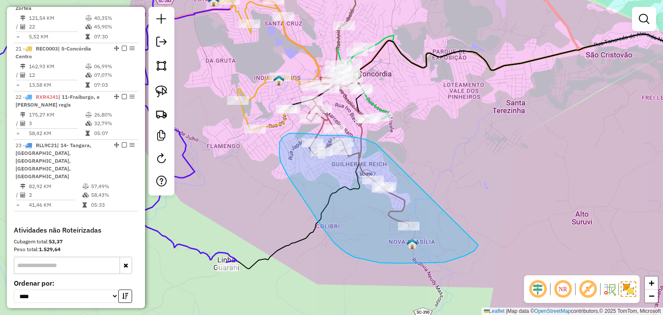
drag, startPoint x: 378, startPoint y: 145, endPoint x: 473, endPoint y: 218, distance: 119.7
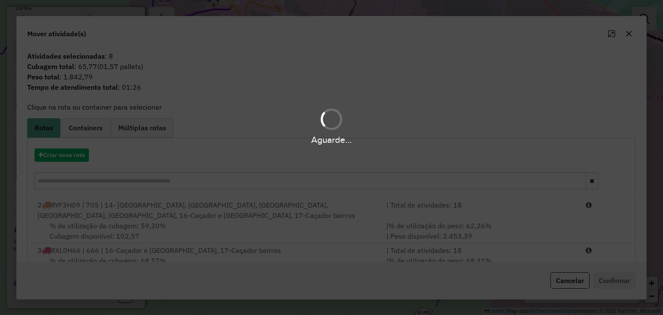
click at [109, 179] on div "Aguarde..." at bounding box center [331, 157] width 663 height 315
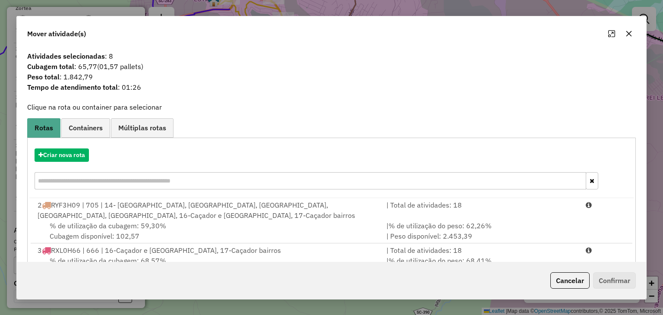
click at [109, 179] on input "text" at bounding box center [310, 180] width 551 height 17
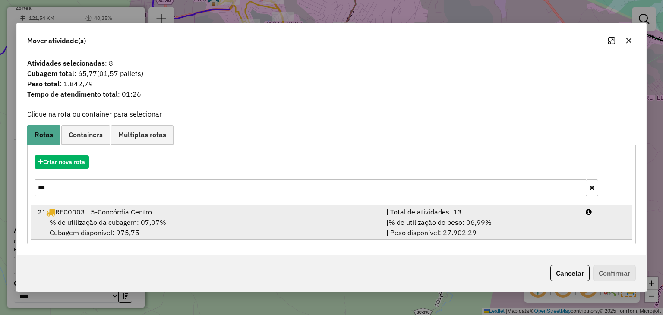
type input "***"
click at [126, 220] on span "% de utilização da cubagem: 07,07%" at bounding box center [108, 222] width 116 height 9
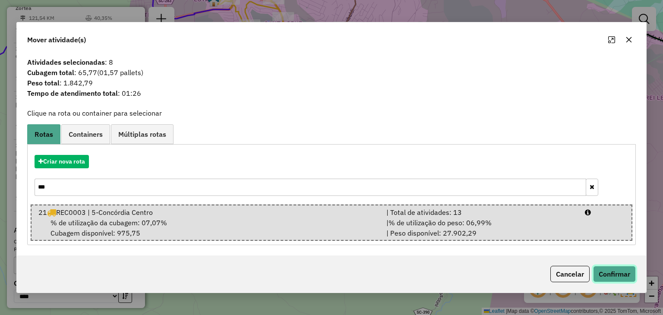
click at [606, 273] on button "Confirmar" at bounding box center [614, 274] width 43 height 16
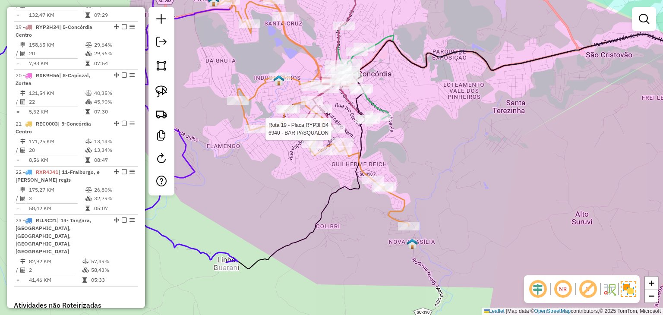
select select "*********"
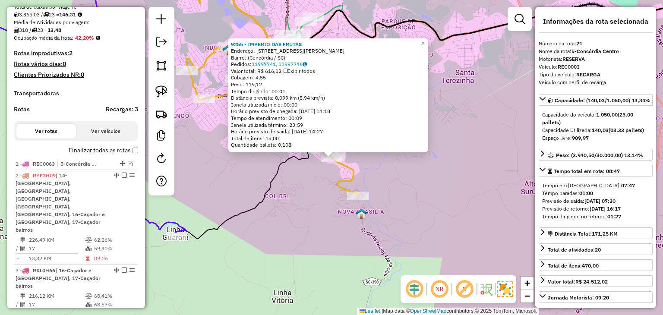
scroll to position [276, 0]
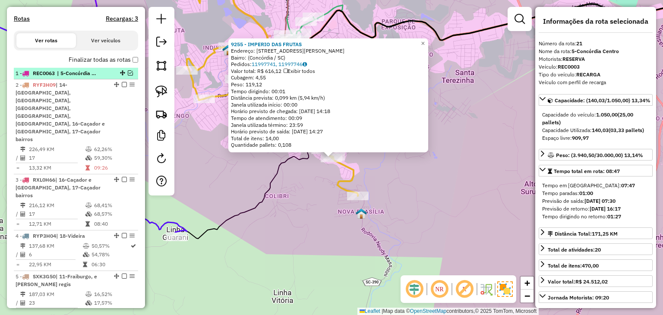
click at [128, 75] on em at bounding box center [130, 72] width 5 height 5
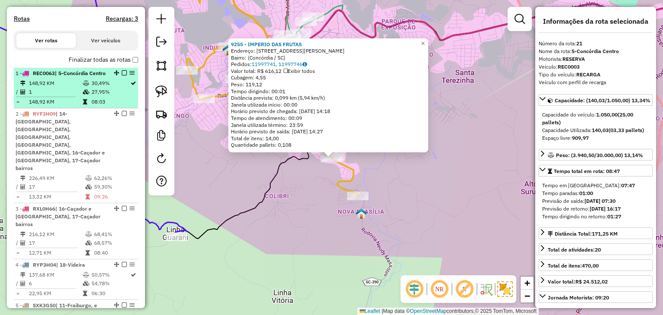
click at [78, 77] on div "1 - REC0063 | 5-Concórdia Centro" at bounding box center [61, 73] width 91 height 8
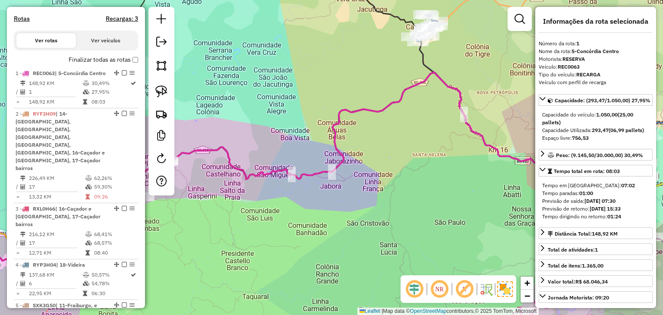
drag, startPoint x: 442, startPoint y: 155, endPoint x: 314, endPoint y: 192, distance: 133.0
click at [303, 193] on div "Janela de atendimento Grade de atendimento Capacidade Transportadoras Veículos …" at bounding box center [331, 157] width 663 height 315
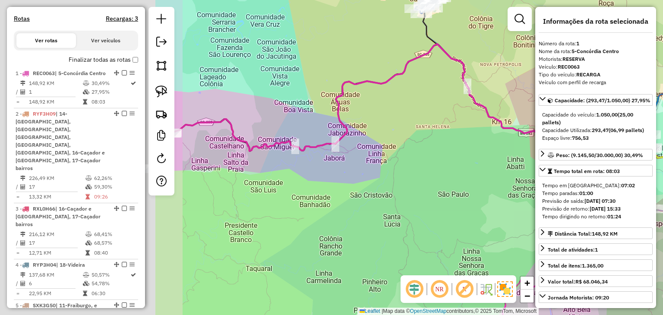
drag, startPoint x: 464, startPoint y: 188, endPoint x: 355, endPoint y: 221, distance: 113.5
click at [547, 195] on hb-router-mapa "Informações da Sessão 978017 - 12/08/2025 Criação: 11/08/2025 18:05 Depósito: A…" at bounding box center [331, 157] width 663 height 315
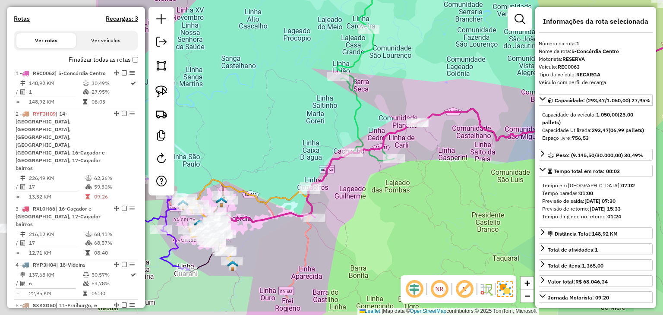
drag, startPoint x: 335, startPoint y: 225, endPoint x: 371, endPoint y: 204, distance: 42.3
click at [523, 204] on div "Janela de atendimento Grade de atendimento Capacidade Transportadoras Veículos …" at bounding box center [331, 157] width 663 height 315
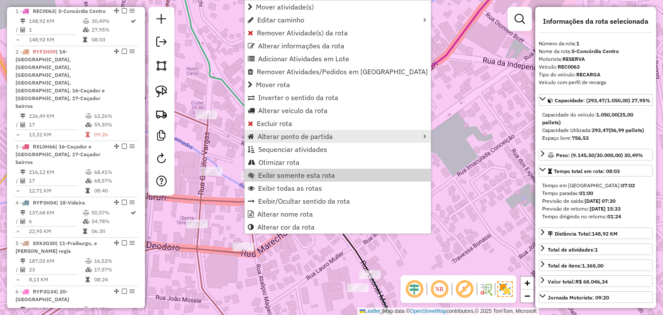
scroll to position [345, 0]
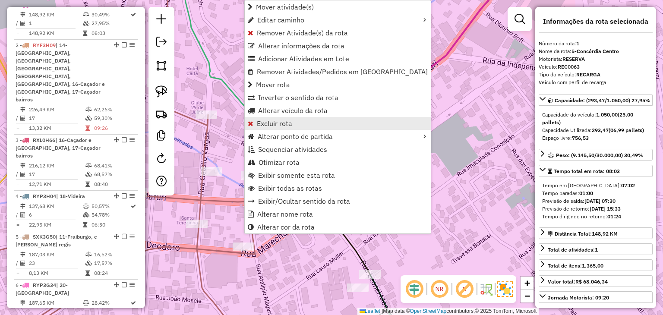
click at [286, 125] on span "Excluir rota" at bounding box center [274, 123] width 35 height 7
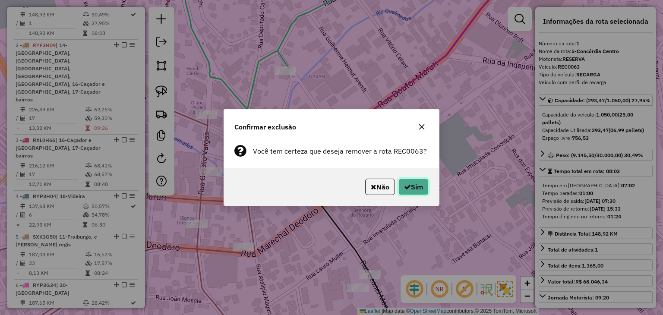
click at [426, 184] on button "Sim" at bounding box center [413, 187] width 30 height 16
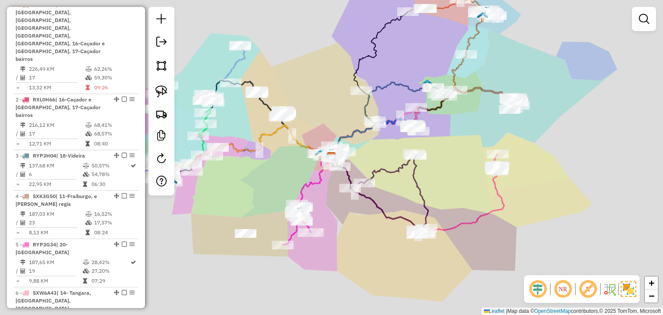
scroll to position [297, 0]
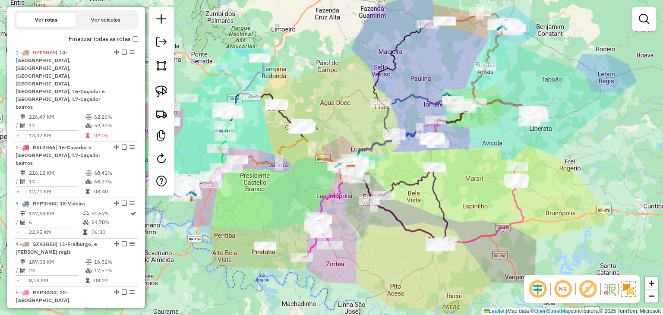
drag, startPoint x: 281, startPoint y: 196, endPoint x: 295, endPoint y: 204, distance: 15.8
click at [295, 204] on div "Janela de atendimento Grade de atendimento Capacidade Transportadoras Veículos …" at bounding box center [331, 157] width 663 height 315
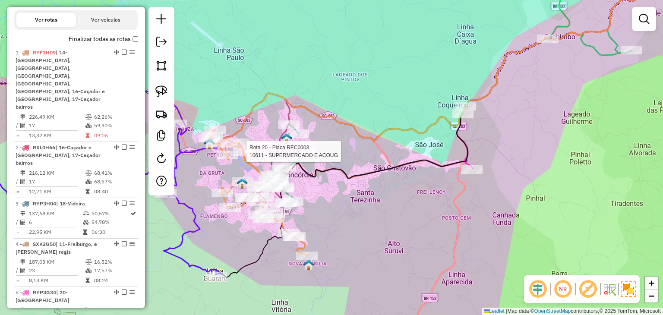
select select "*********"
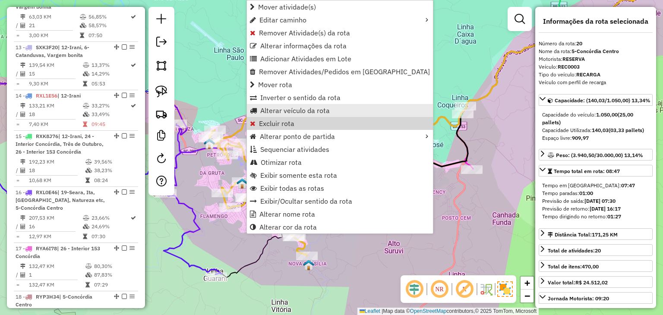
scroll to position [1299, 0]
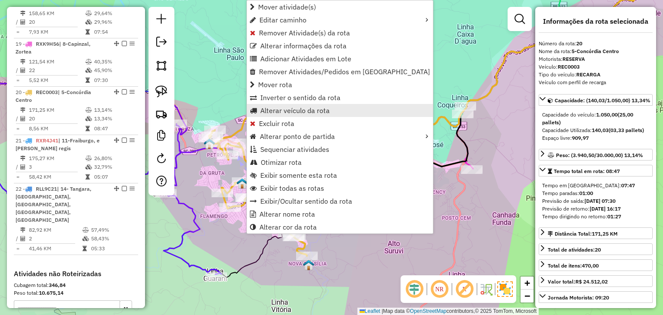
click at [280, 110] on span "Alterar veículo da rota" at bounding box center [294, 110] width 69 height 7
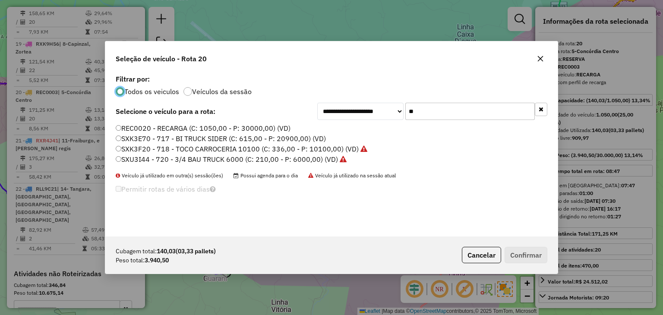
scroll to position [4, 3]
drag, startPoint x: 427, startPoint y: 107, endPoint x: 398, endPoint y: 113, distance: 29.4
click at [398, 108] on div "**********" at bounding box center [432, 111] width 230 height 17
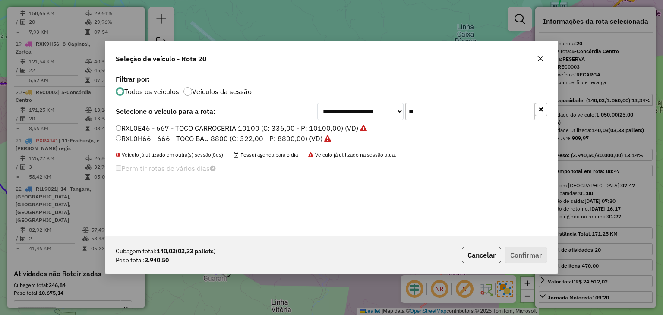
type input "**"
click at [302, 137] on label "RXL0H66 - 666 - TOCO BAU 8800 (C: 322,00 - P: 8800,00) (VD)" at bounding box center [223, 138] width 215 height 10
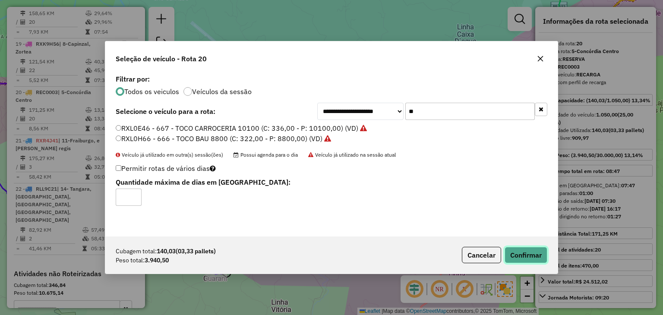
click at [521, 253] on button "Confirmar" at bounding box center [525, 255] width 43 height 16
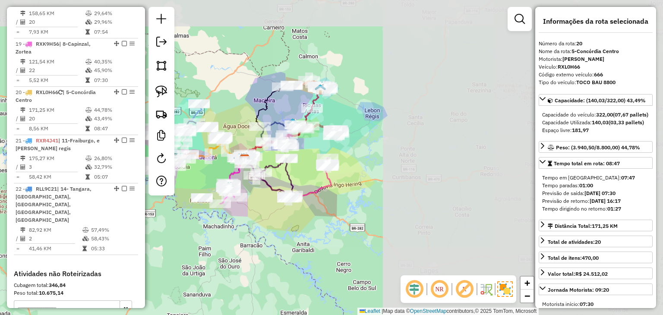
drag, startPoint x: 489, startPoint y: 85, endPoint x: 204, endPoint y: 191, distance: 304.4
click at [201, 191] on div "Janela de atendimento Grade de atendimento Capacidade Transportadoras Veículos …" at bounding box center [331, 157] width 663 height 315
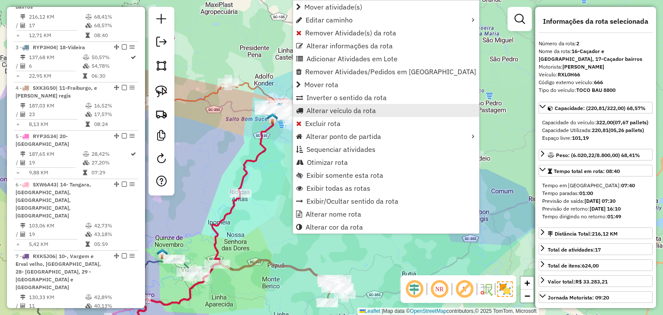
scroll to position [408, 0]
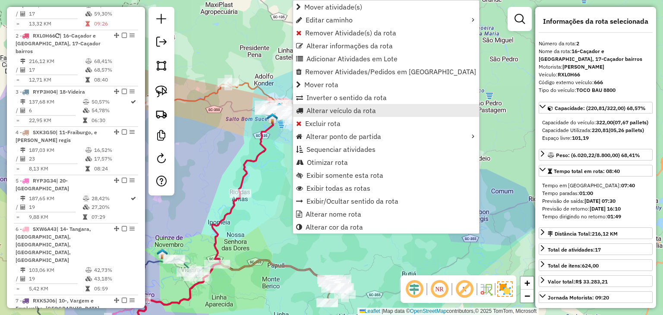
click at [324, 112] on span "Alterar veículo da rota" at bounding box center [340, 110] width 69 height 7
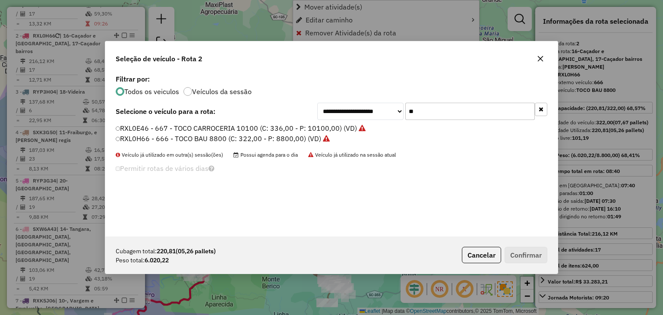
scroll to position [4, 3]
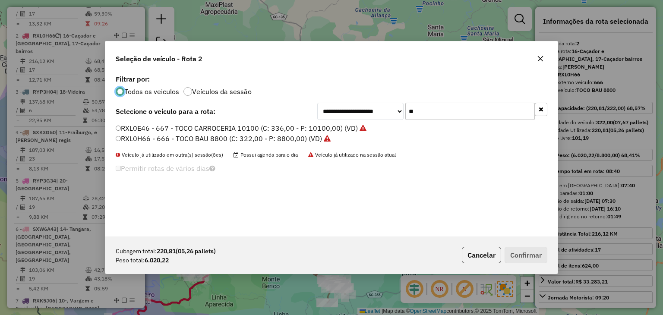
click at [430, 109] on input "**" at bounding box center [469, 111] width 129 height 17
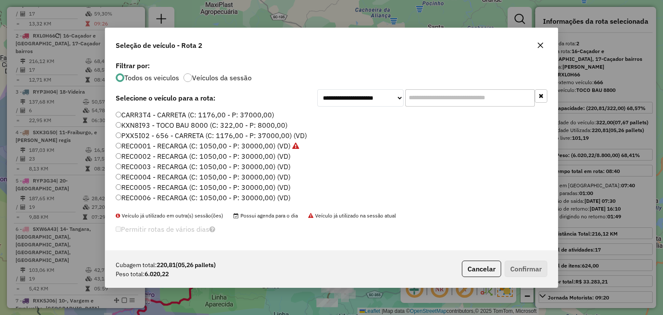
click at [547, 41] on div "Seleção de veículo - Rota 2" at bounding box center [331, 43] width 452 height 31
click at [542, 43] on icon "button" at bounding box center [540, 45] width 6 height 6
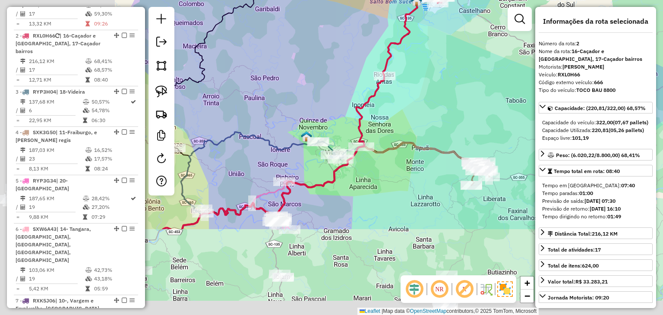
drag, startPoint x: 449, startPoint y: 138, endPoint x: 401, endPoint y: 173, distance: 59.4
click at [545, 76] on hb-router-mapa "Informações da Sessão 978017 - 12/08/2025 Criação: 11/08/2025 18:05 Depósito: A…" at bounding box center [331, 157] width 663 height 315
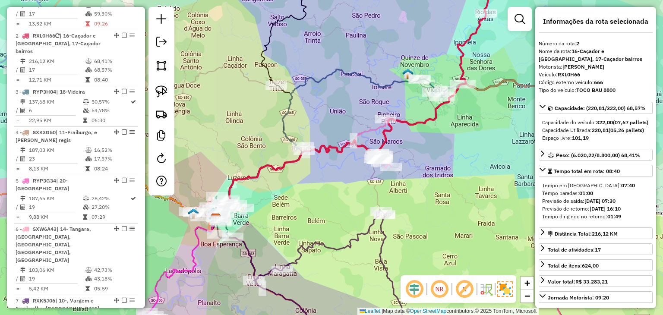
drag, startPoint x: 348, startPoint y: 217, endPoint x: 506, endPoint y: 171, distance: 164.2
click at [514, 171] on div "Janela de atendimento Grade de atendimento Capacidade Transportadoras Veículos …" at bounding box center [331, 157] width 663 height 315
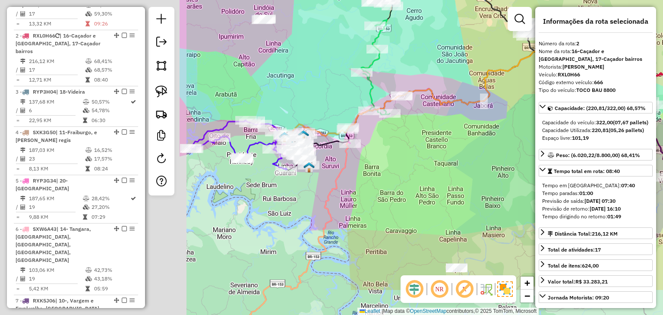
drag, startPoint x: 270, startPoint y: 202, endPoint x: 516, endPoint y: 145, distance: 252.3
click at [516, 145] on div "Rota 7 - Placa RXK5J06 18670 - MIGUEL FELICETTI Rota 7 - Placa RXK5J06 12119 - …" at bounding box center [331, 157] width 663 height 315
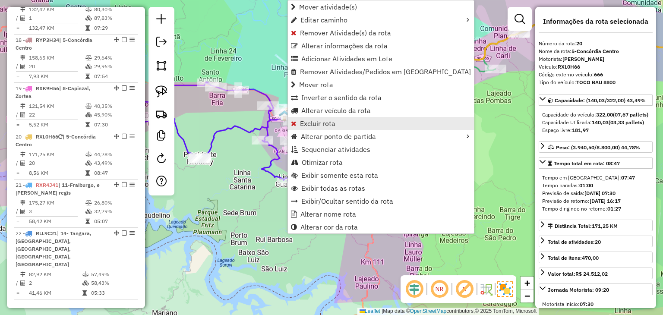
scroll to position [1299, 0]
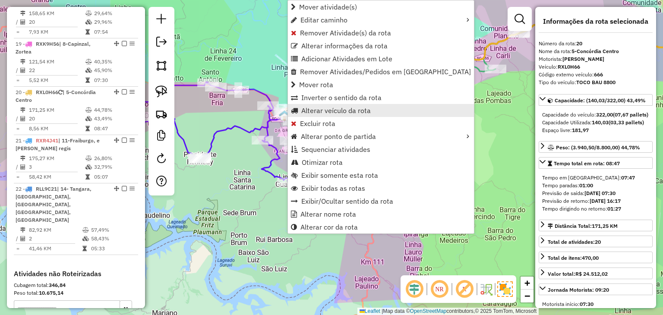
click at [326, 116] on link "Alterar veículo da rota" at bounding box center [381, 110] width 186 height 13
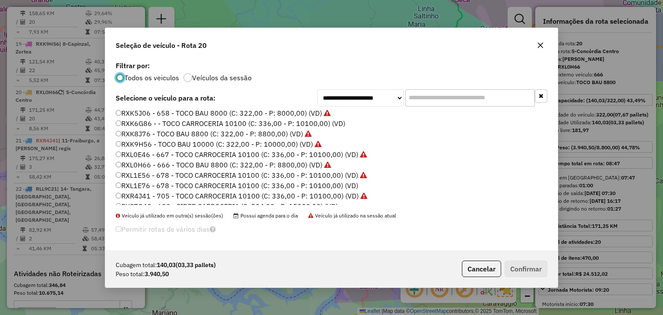
scroll to position [690, 0]
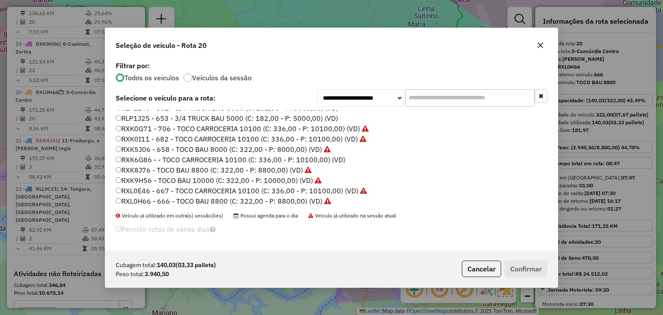
click at [314, 159] on label "RXK6G86 - - TOCO CARROCERIA 10100 (C: 336,00 - P: 10100,00) (VD)" at bounding box center [230, 159] width 229 height 10
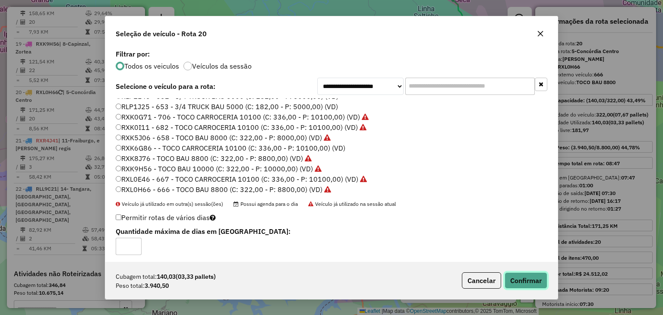
click at [535, 278] on button "Confirmar" at bounding box center [525, 280] width 43 height 16
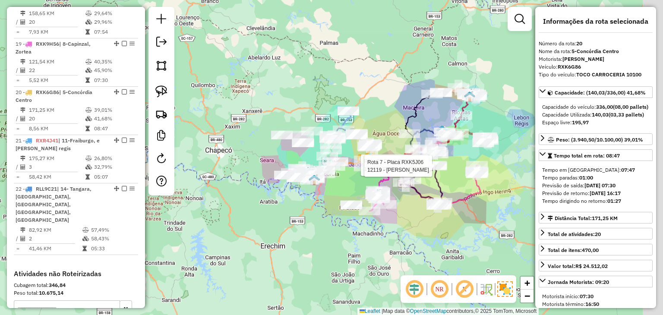
drag, startPoint x: 367, startPoint y: 200, endPoint x: 314, endPoint y: 200, distance: 53.9
click at [314, 200] on div "Rota 7 - Placa RXK5J06 18670 - MIGUEL FELICETTI Rota 7 - Placa RXK5J06 12119 - …" at bounding box center [331, 157] width 663 height 315
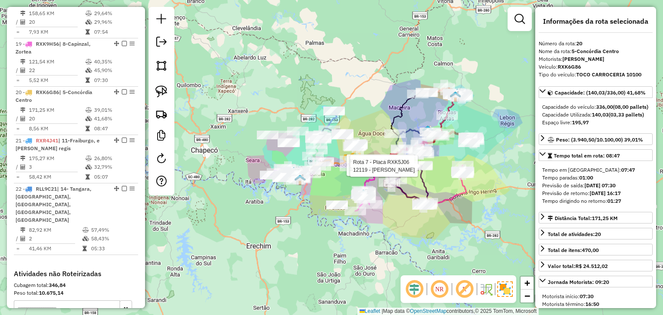
click at [367, 251] on div "Rota 7 - Placa RXK5J06 18670 - MIGUEL FELICETTI Rota 7 - Placa RXK5J06 12119 - …" at bounding box center [331, 157] width 663 height 315
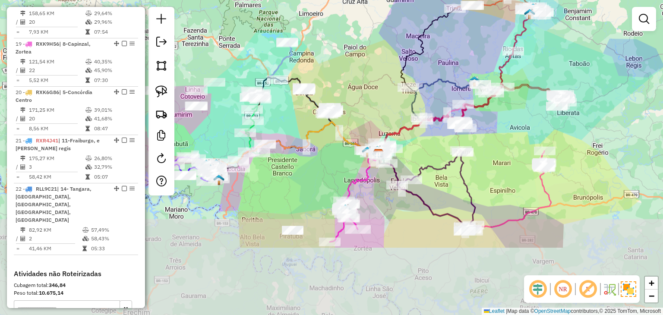
drag, startPoint x: 341, startPoint y: 142, endPoint x: 377, endPoint y: 90, distance: 62.9
click at [377, 90] on div "Janela de atendimento Grade de atendimento Capacidade Transportadoras Veículos …" at bounding box center [331, 157] width 663 height 315
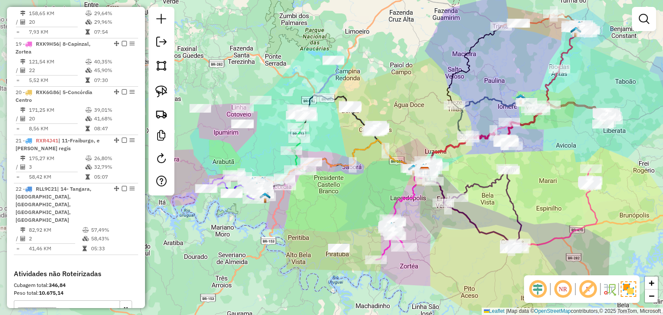
drag, startPoint x: 329, startPoint y: 228, endPoint x: 335, endPoint y: 229, distance: 6.7
click at [335, 229] on div "Janela de atendimento Grade de atendimento Capacidade Transportadoras Veículos …" at bounding box center [331, 157] width 663 height 315
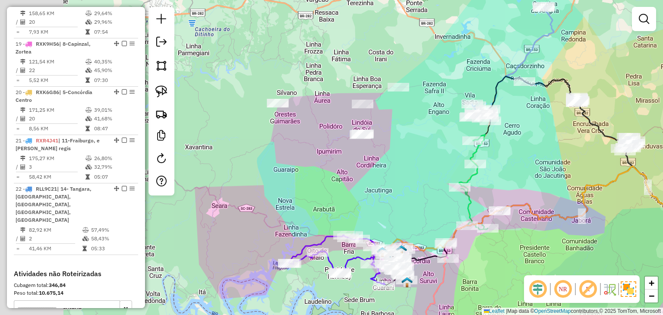
drag, startPoint x: 261, startPoint y: 97, endPoint x: 373, endPoint y: 75, distance: 114.2
click at [373, 75] on div "Janela de atendimento Grade de atendimento Capacidade Transportadoras Veículos …" at bounding box center [331, 157] width 663 height 315
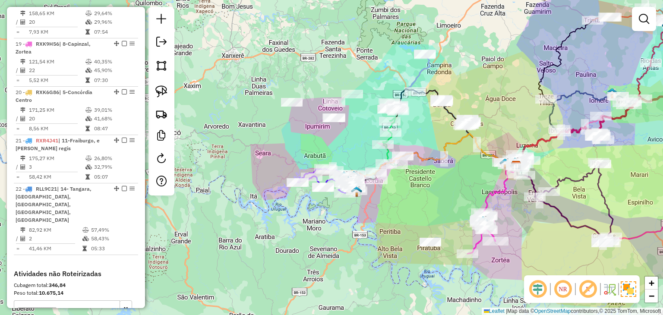
drag, startPoint x: 338, startPoint y: 148, endPoint x: 374, endPoint y: 149, distance: 36.3
click at [337, 147] on div "Janela de atendimento Grade de atendimento Capacidade Transportadoras Veículos …" at bounding box center [331, 157] width 663 height 315
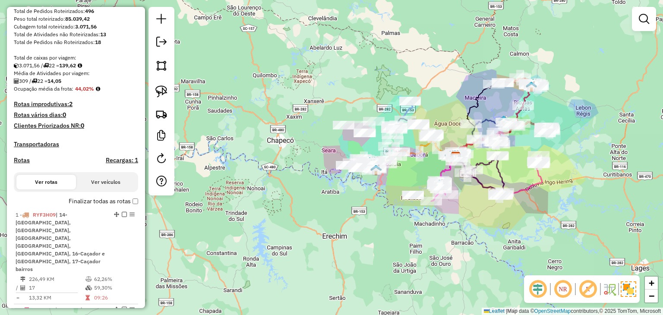
scroll to position [0, 0]
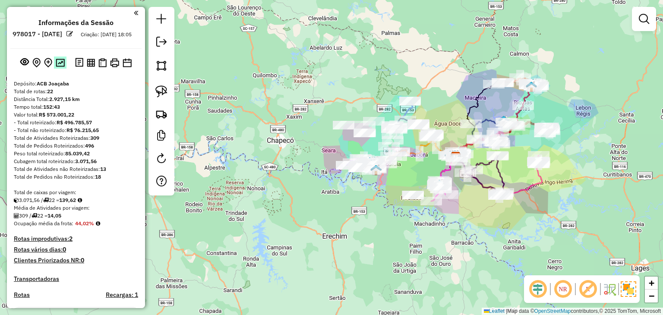
click at [57, 67] on img at bounding box center [60, 63] width 9 height 8
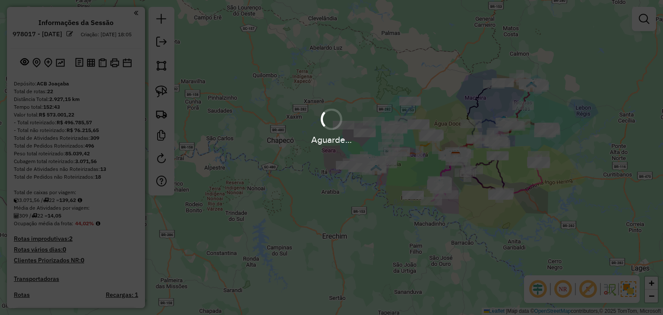
select select "*********"
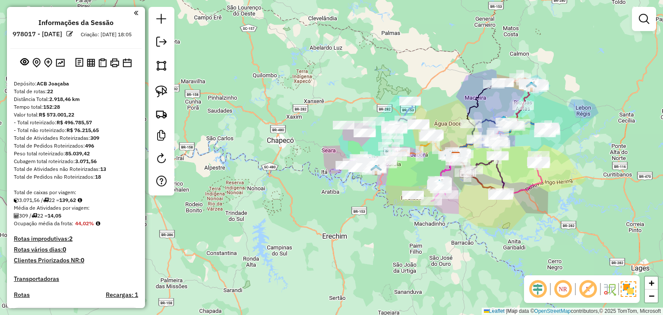
click at [159, 40] on em at bounding box center [161, 42] width 10 height 10
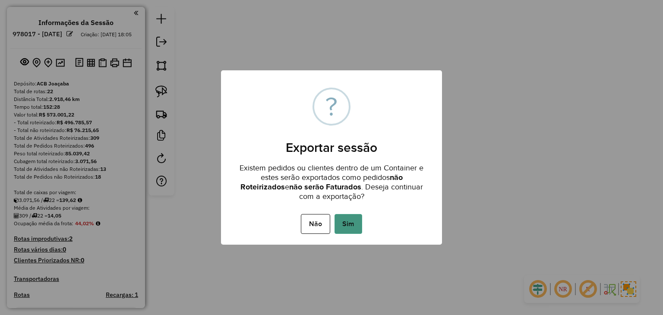
click at [357, 222] on button "Sim" at bounding box center [348, 224] width 28 height 20
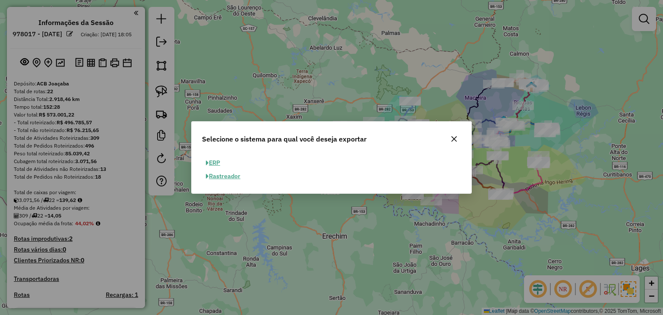
click at [223, 161] on button "ERP" at bounding box center [213, 162] width 22 height 13
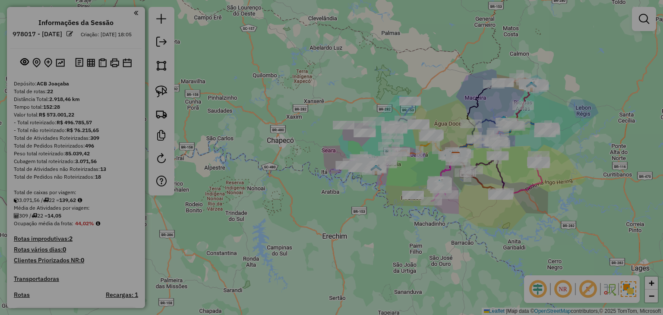
select select "**"
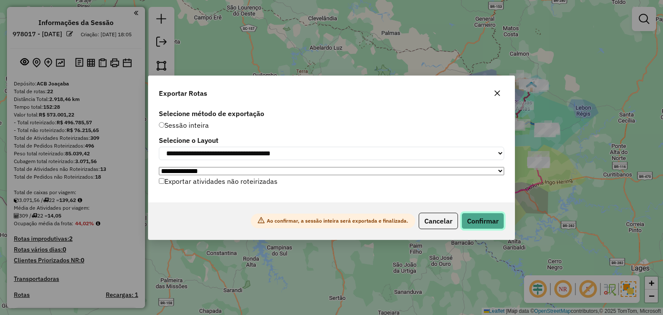
click at [475, 223] on button "Confirmar" at bounding box center [482, 221] width 43 height 16
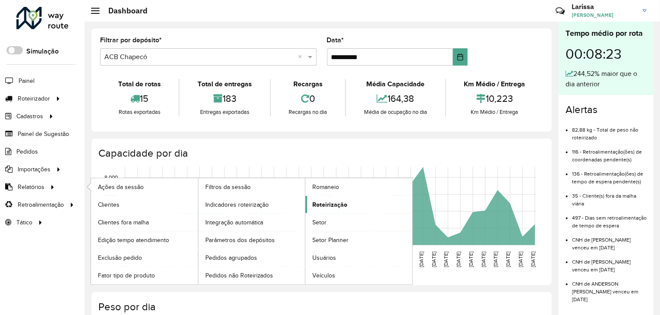
click at [324, 204] on span "Roteirização" at bounding box center [329, 204] width 35 height 9
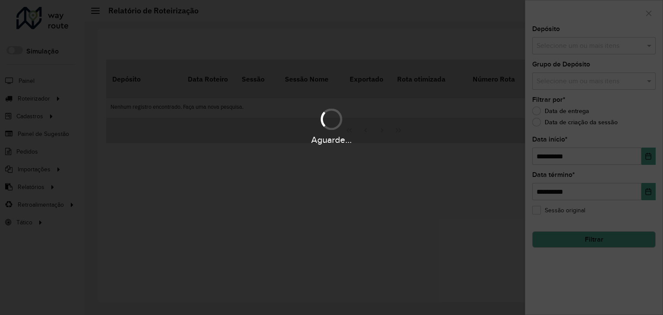
click at [595, 45] on div "Aguarde..." at bounding box center [331, 157] width 663 height 315
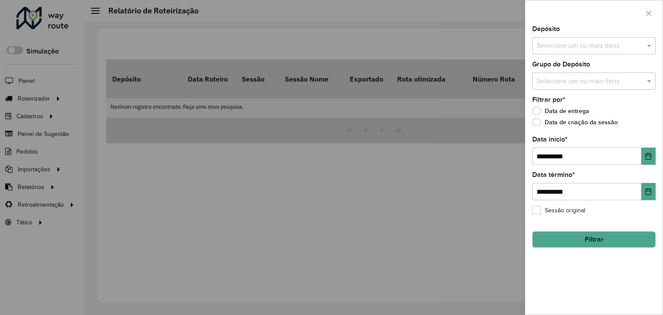
click at [590, 44] on input "text" at bounding box center [589, 46] width 110 height 10
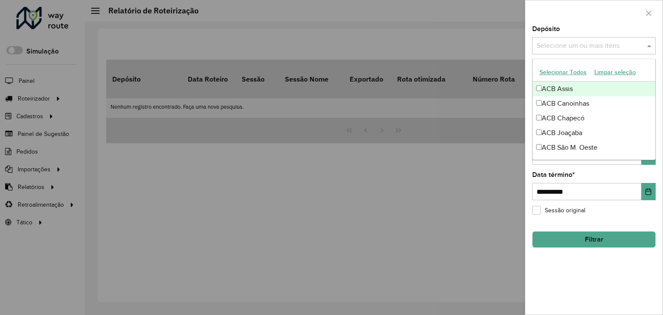
click at [568, 85] on div "ACB Assis" at bounding box center [593, 89] width 122 height 15
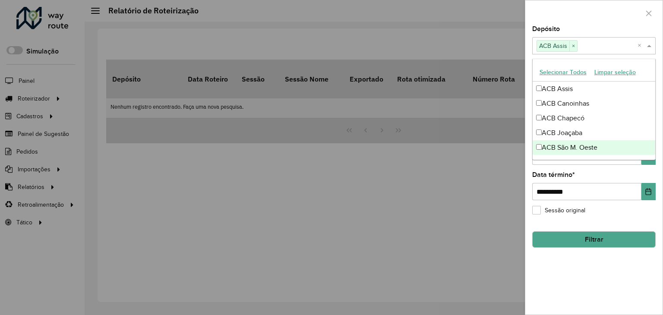
click at [590, 247] on div "**********" at bounding box center [593, 170] width 137 height 289
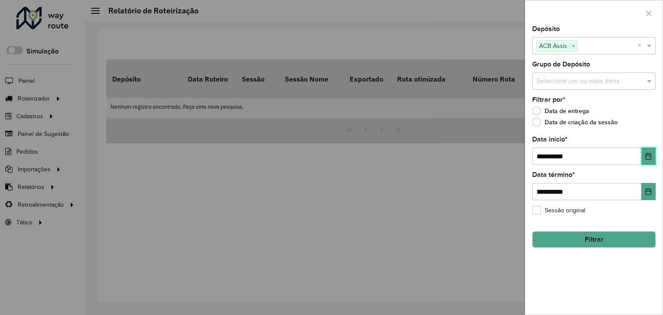
click at [649, 157] on icon "Choose Date" at bounding box center [647, 156] width 7 height 7
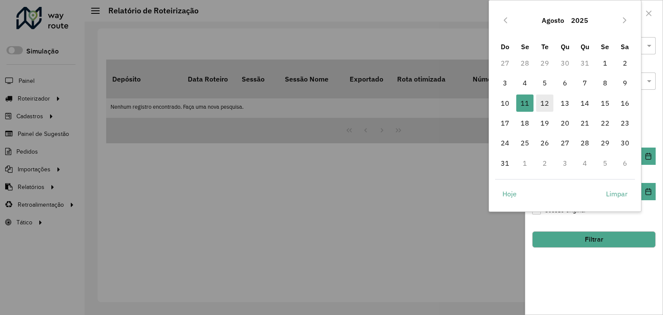
click at [547, 101] on span "12" at bounding box center [544, 102] width 17 height 17
type input "**********"
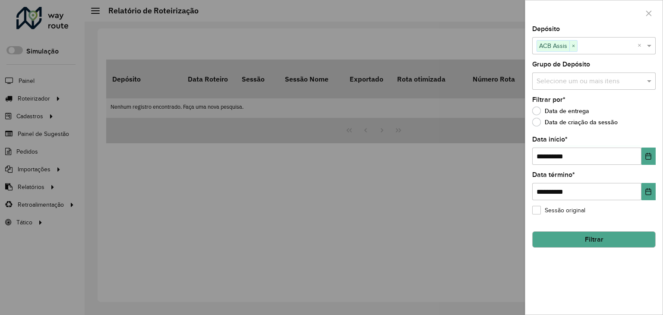
click at [599, 237] on button "Filtrar" at bounding box center [593, 239] width 123 height 16
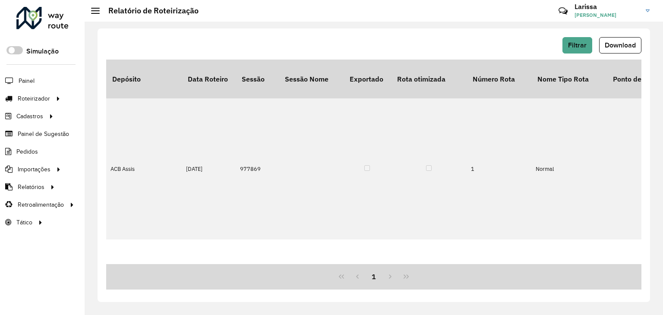
click at [618, 44] on span "Download" at bounding box center [619, 44] width 31 height 7
click at [584, 46] on span "Filtrar" at bounding box center [577, 44] width 19 height 7
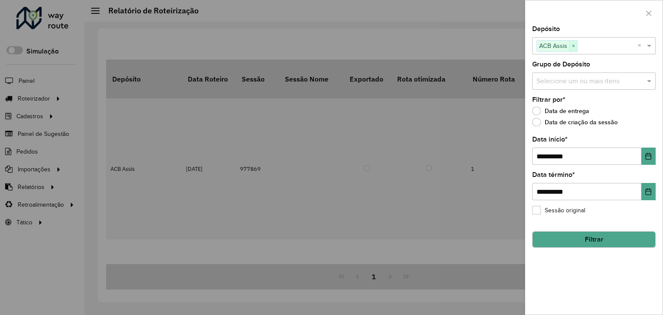
click at [575, 47] on span "×" at bounding box center [573, 46] width 8 height 10
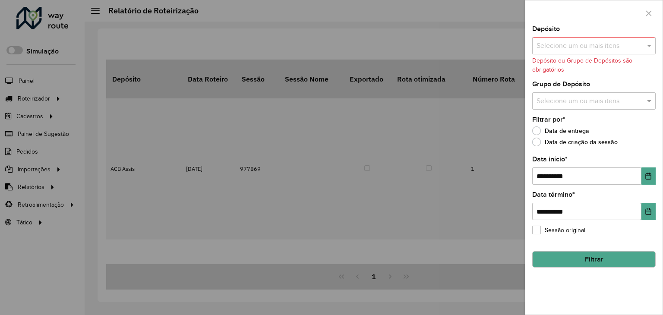
click at [600, 44] on input "text" at bounding box center [589, 46] width 110 height 10
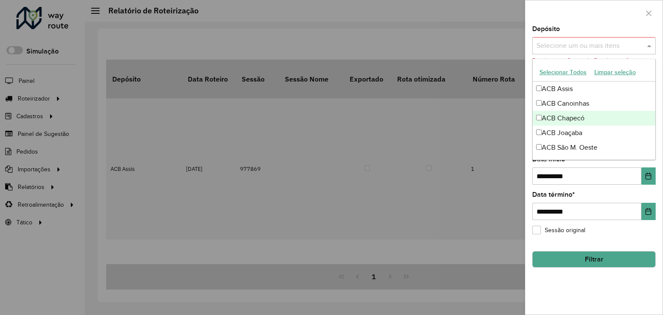
click at [577, 119] on div "ACB Chapecó" at bounding box center [593, 118] width 122 height 15
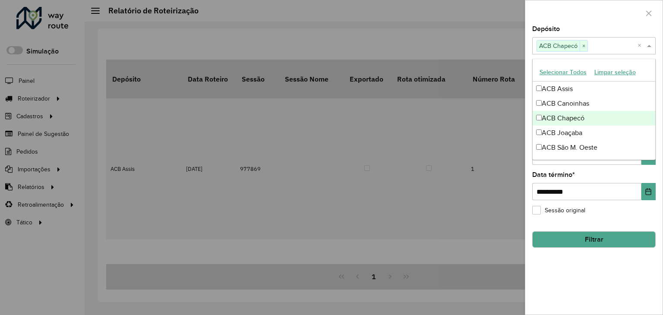
click at [571, 117] on div "ACB Chapecó" at bounding box center [593, 118] width 122 height 15
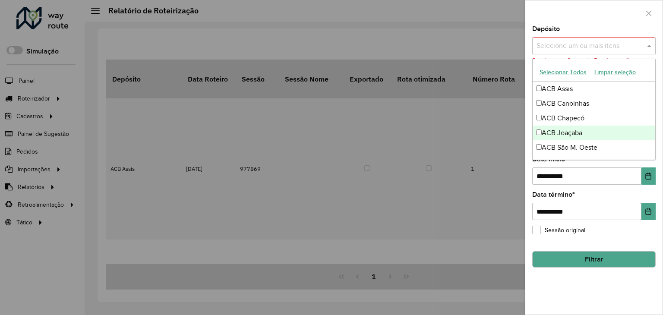
click at [566, 135] on div "ACB Joaçaba" at bounding box center [593, 133] width 122 height 15
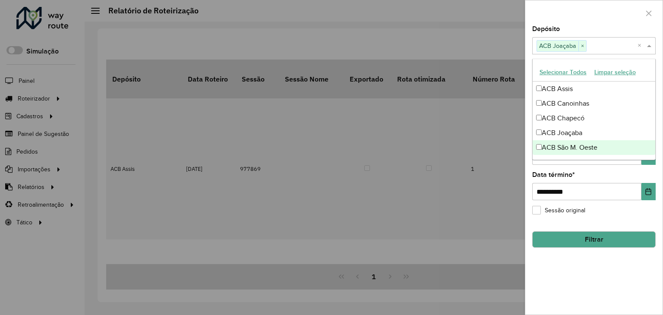
click at [584, 231] on button "Filtrar" at bounding box center [593, 239] width 123 height 16
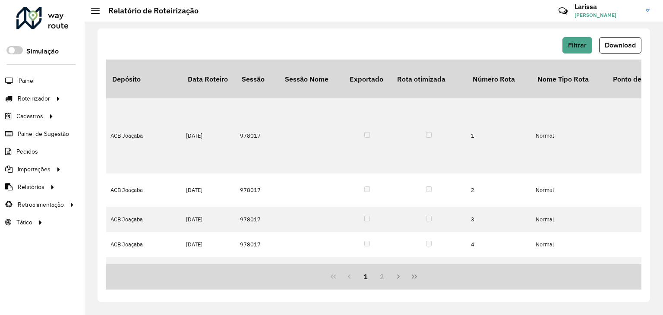
click at [618, 42] on span "Download" at bounding box center [619, 44] width 31 height 7
click at [451, 44] on div "Filtrar Download" at bounding box center [373, 45] width 535 height 16
click at [587, 47] on button "Filtrar" at bounding box center [577, 45] width 30 height 16
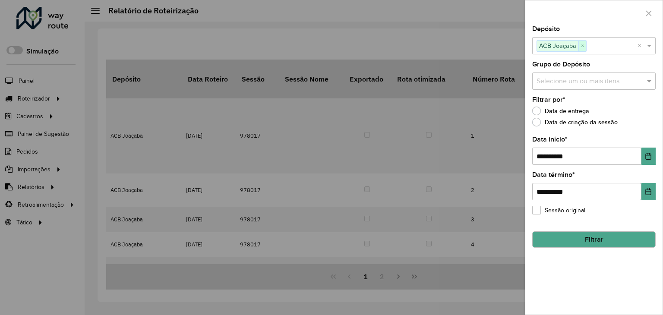
click at [585, 44] on span "×" at bounding box center [582, 46] width 8 height 10
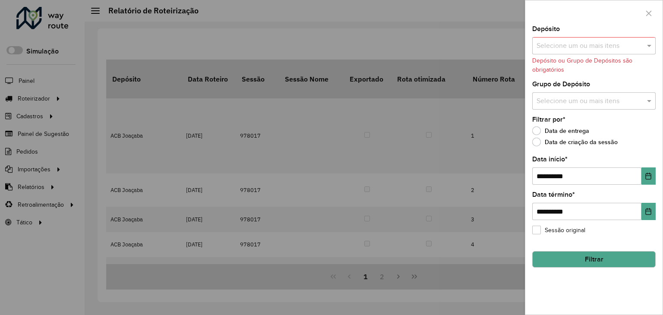
click at [595, 47] on input "text" at bounding box center [589, 46] width 110 height 10
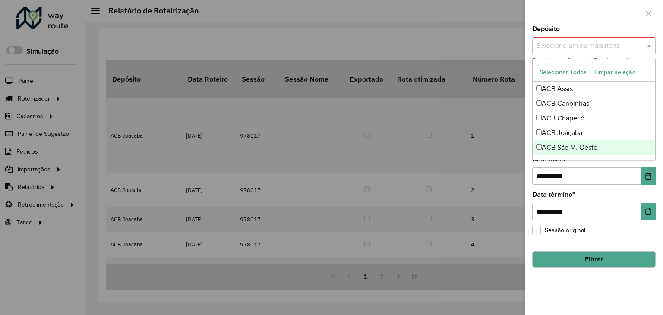
click at [579, 144] on div "ACB São M. Oeste" at bounding box center [593, 147] width 122 height 15
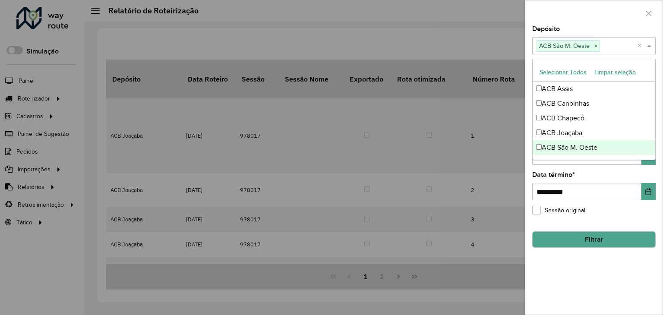
click at [576, 233] on button "Filtrar" at bounding box center [593, 239] width 123 height 16
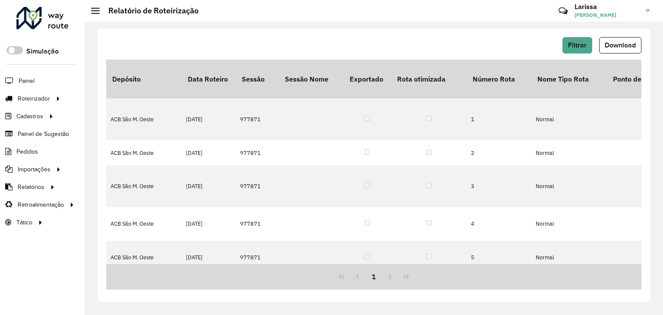
click at [612, 44] on span "Download" at bounding box center [619, 44] width 31 height 7
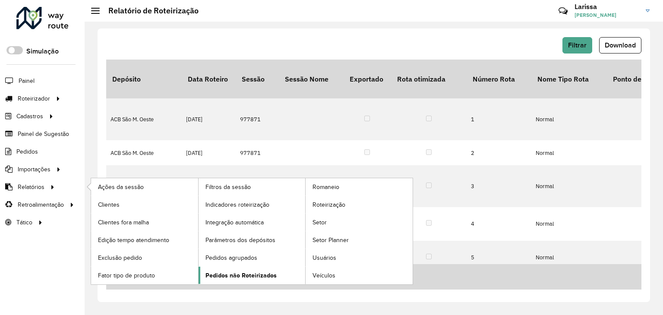
click at [266, 273] on span "Pedidos não Roteirizados" at bounding box center [240, 275] width 71 height 9
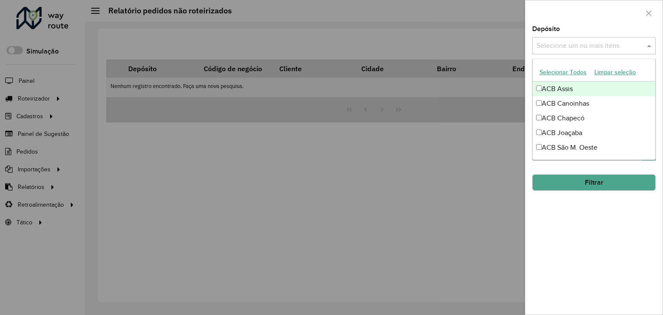
click at [583, 44] on input "text" at bounding box center [589, 46] width 110 height 10
click at [568, 85] on div "ACB Assis" at bounding box center [593, 89] width 122 height 15
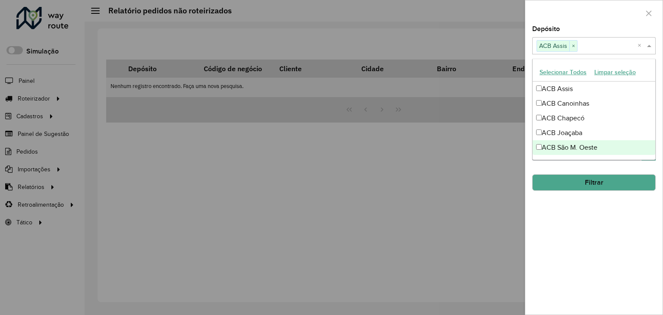
click at [609, 213] on div "**********" at bounding box center [593, 170] width 137 height 289
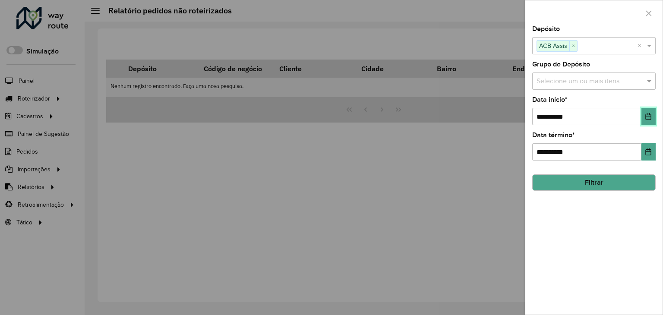
click at [645, 124] on button "Choose Date" at bounding box center [648, 116] width 14 height 17
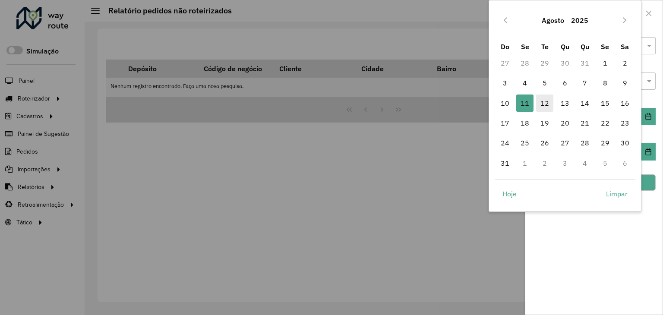
click at [547, 104] on span "12" at bounding box center [544, 102] width 17 height 17
type input "**********"
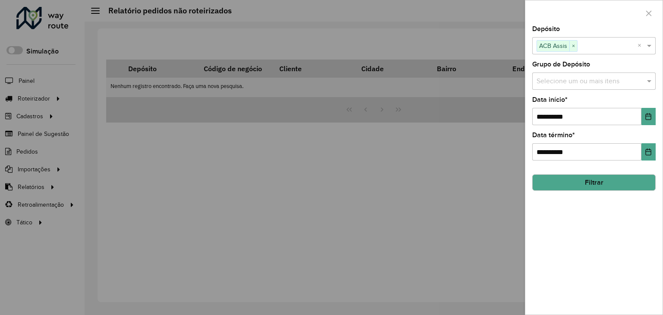
click at [593, 176] on button "Filtrar" at bounding box center [593, 182] width 123 height 16
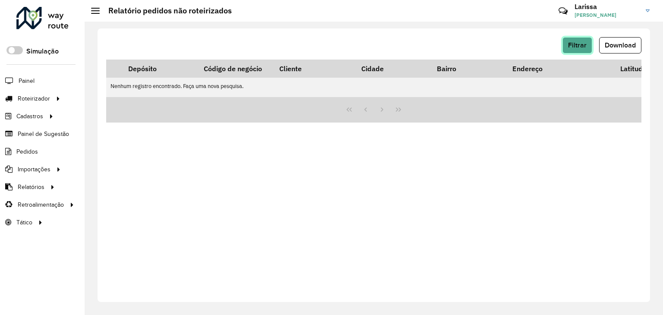
click at [584, 44] on span "Filtrar" at bounding box center [577, 44] width 19 height 7
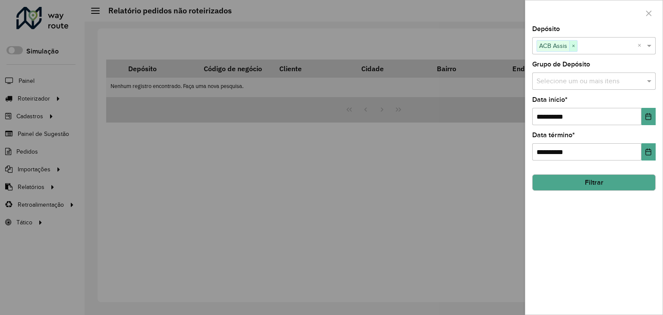
click at [572, 44] on span "×" at bounding box center [573, 46] width 8 height 10
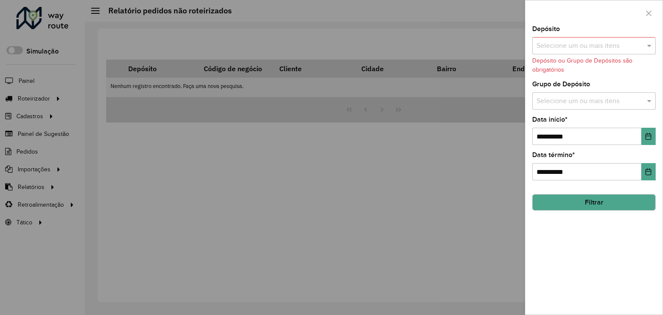
click at [587, 45] on input "text" at bounding box center [589, 46] width 110 height 10
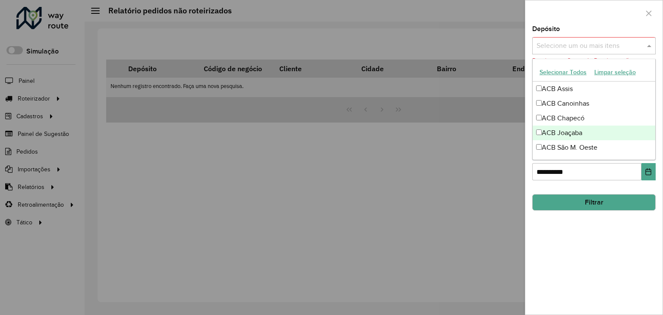
click at [569, 132] on div "ACB Joaçaba" at bounding box center [593, 133] width 122 height 15
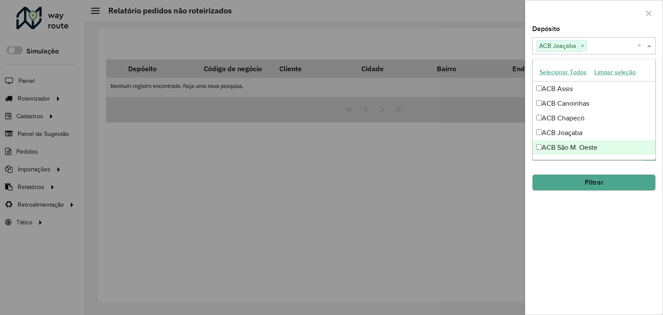
click at [571, 181] on button "Filtrar" at bounding box center [593, 182] width 123 height 16
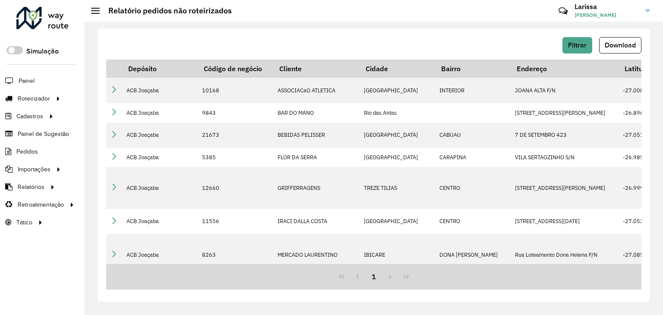
click at [623, 44] on span "Download" at bounding box center [619, 44] width 31 height 7
click at [587, 50] on button "Filtrar" at bounding box center [577, 45] width 30 height 16
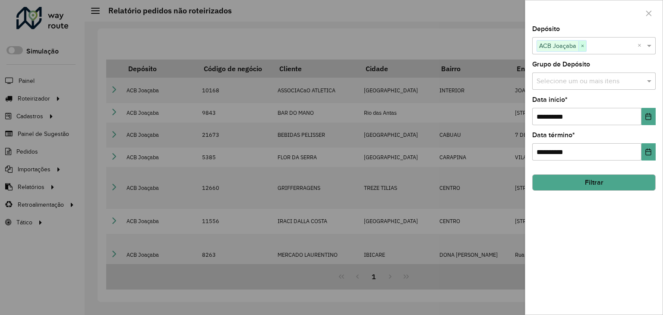
click at [582, 46] on span "×" at bounding box center [582, 46] width 8 height 10
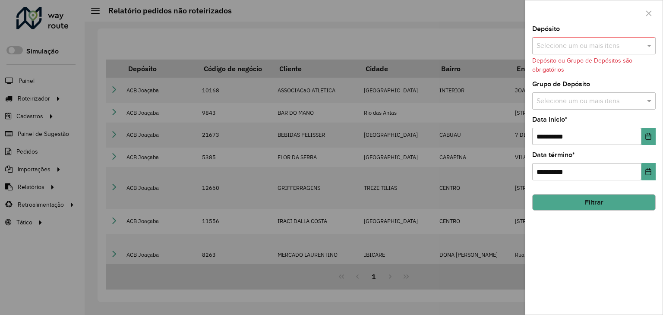
click at [591, 48] on input "text" at bounding box center [589, 46] width 110 height 10
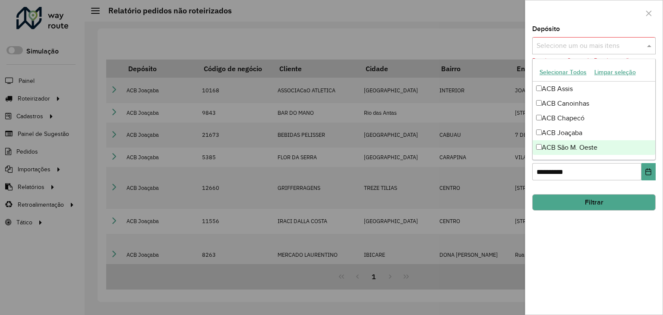
click at [576, 144] on div "ACB São M. Oeste" at bounding box center [593, 147] width 122 height 15
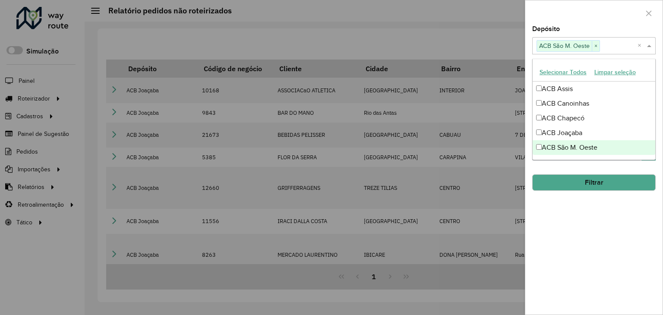
click at [584, 188] on button "Filtrar" at bounding box center [593, 182] width 123 height 16
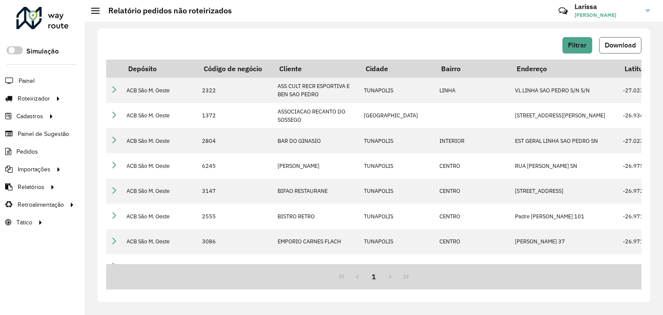
click at [619, 47] on span "Download" at bounding box center [619, 44] width 31 height 7
click at [29, 153] on span "Pedidos" at bounding box center [27, 151] width 22 height 9
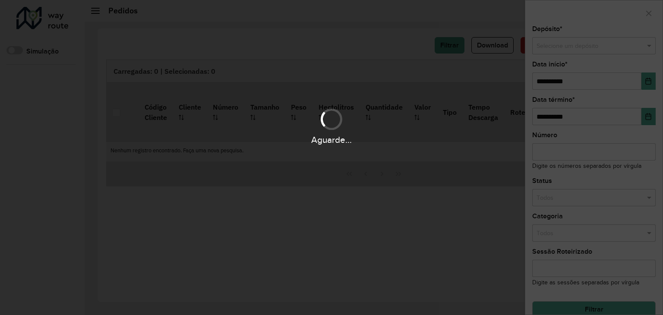
click at [570, 45] on div "Aguarde..." at bounding box center [331, 157] width 663 height 315
click at [578, 48] on hb-app "Aguarde... Pop-up bloqueado! Seu navegador bloqueou automáticamente a abertura …" at bounding box center [331, 157] width 663 height 315
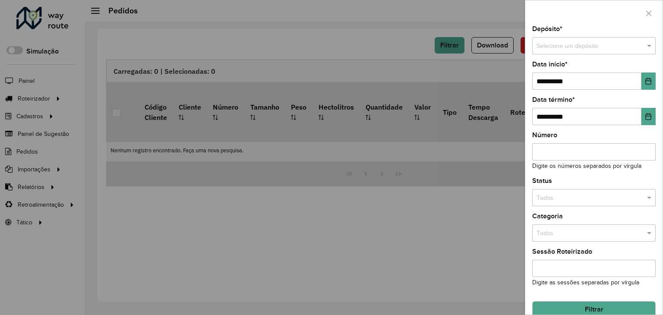
click at [578, 48] on input "text" at bounding box center [584, 45] width 97 height 9
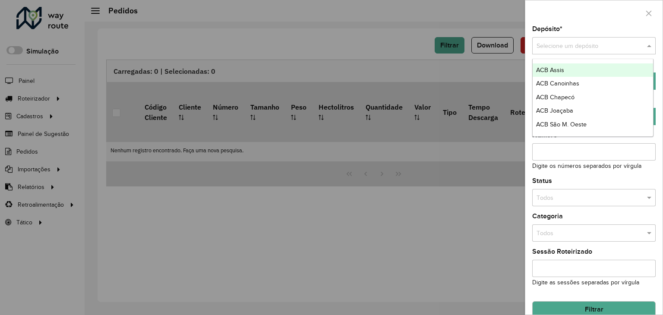
click at [563, 71] on div "ACB Assis" at bounding box center [592, 70] width 120 height 14
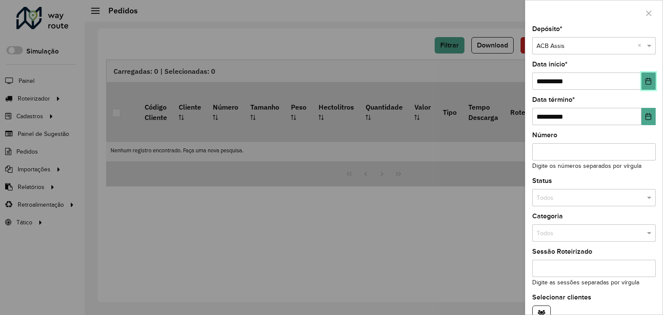
click at [649, 87] on button "Choose Date" at bounding box center [648, 80] width 14 height 17
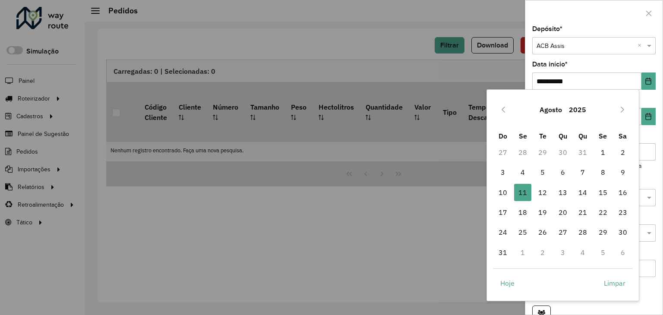
click at [533, 202] on td "19" at bounding box center [542, 212] width 20 height 20
click at [542, 190] on span "12" at bounding box center [542, 192] width 17 height 17
type input "**********"
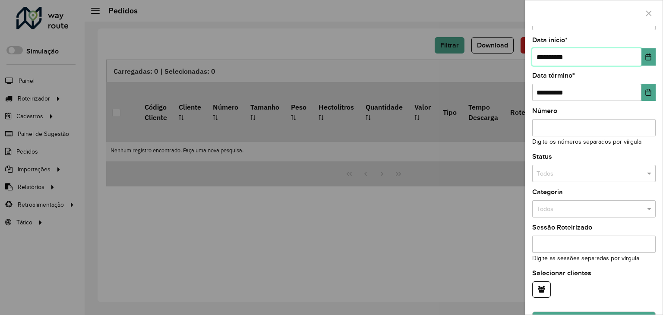
scroll to position [46, 0]
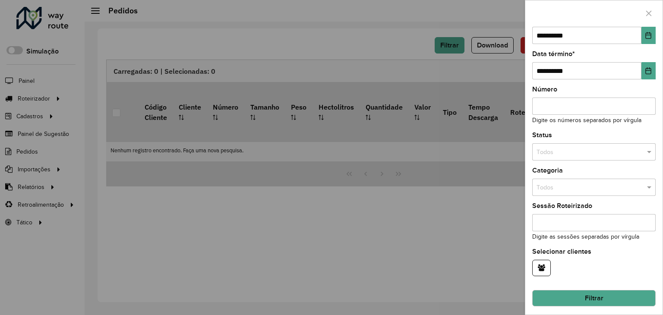
click at [627, 293] on button "Filtrar" at bounding box center [593, 298] width 123 height 16
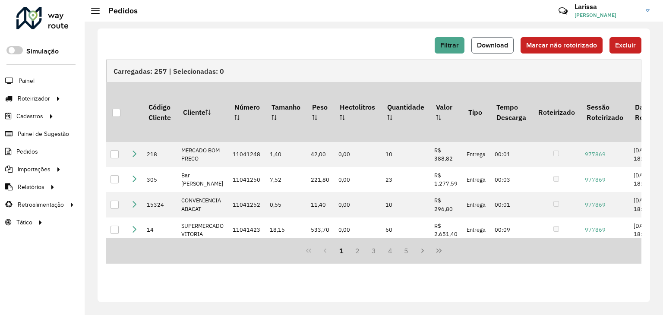
click at [502, 43] on span "Download" at bounding box center [492, 44] width 31 height 7
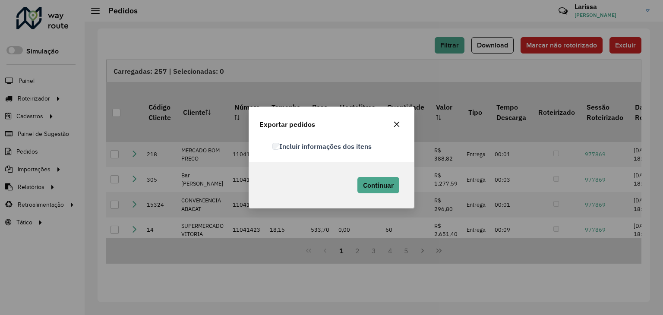
click at [323, 144] on label "Incluir informações dos itens" at bounding box center [321, 146] width 99 height 10
click at [399, 125] on icon "button" at bounding box center [396, 124] width 7 height 7
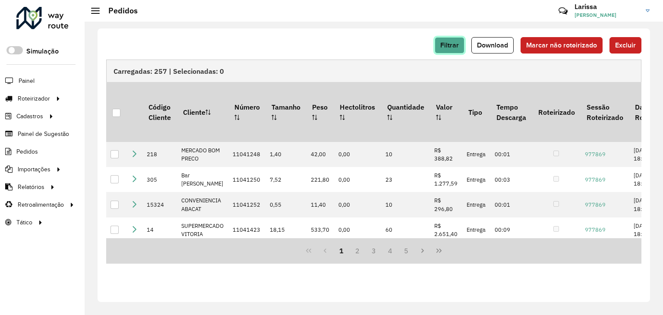
click at [450, 49] on span "Filtrar" at bounding box center [449, 44] width 19 height 7
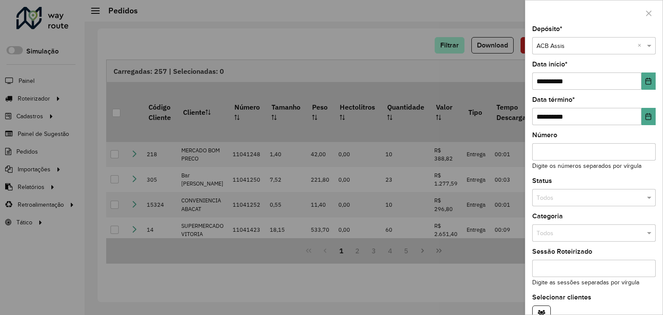
click at [450, 49] on div at bounding box center [331, 157] width 663 height 315
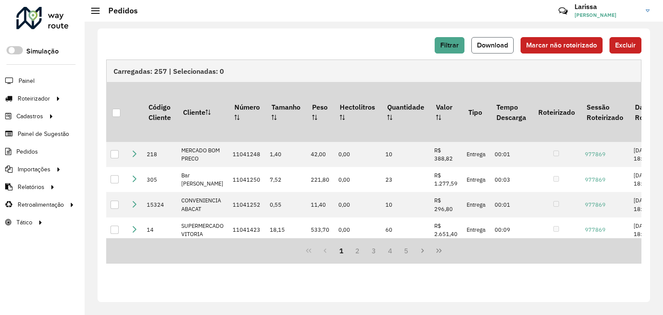
click at [494, 40] on button "Download" at bounding box center [492, 45] width 42 height 16
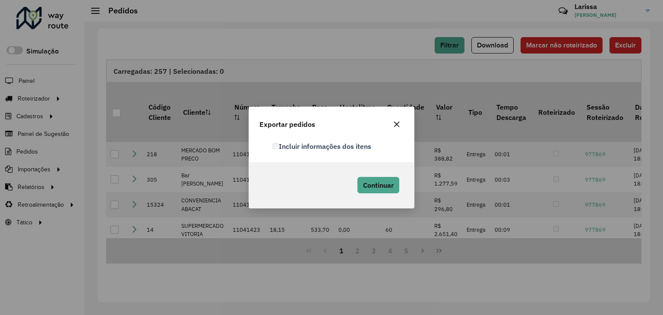
click at [342, 151] on div "Incluir informações dos itens" at bounding box center [337, 146] width 141 height 10
click at [387, 181] on span "Continuar" at bounding box center [378, 185] width 31 height 9
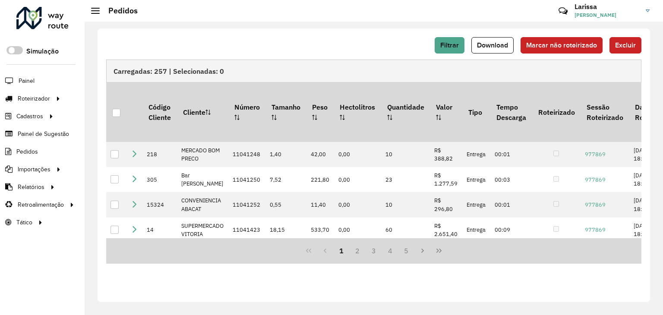
click at [407, 66] on div "Carregadas: 257 | Selecionadas: 0" at bounding box center [373, 71] width 535 height 22
click at [484, 49] on button "Download" at bounding box center [492, 45] width 42 height 16
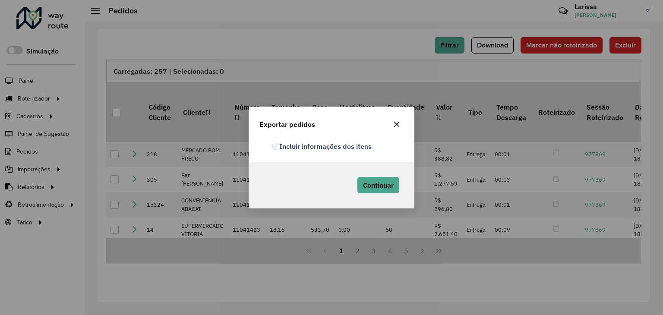
click at [289, 144] on label "Incluir informações dos itens" at bounding box center [321, 146] width 99 height 10
click at [379, 192] on button "Continuar" at bounding box center [378, 185] width 42 height 16
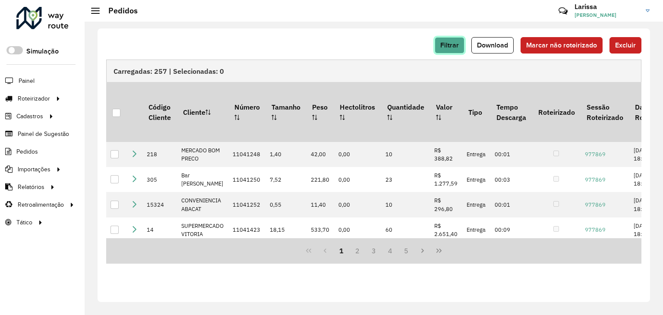
click at [456, 47] on span "Filtrar" at bounding box center [449, 44] width 19 height 7
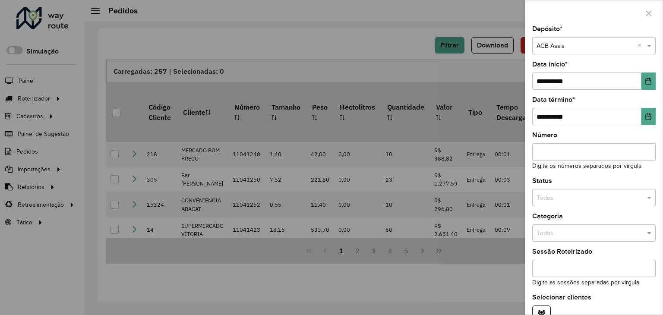
click at [562, 47] on input "text" at bounding box center [584, 45] width 97 height 9
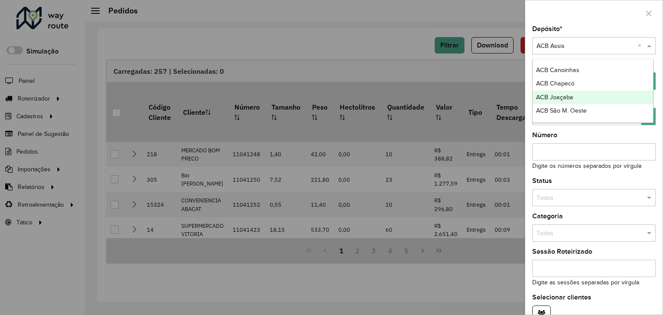
click at [559, 94] on span "ACB Joaçaba" at bounding box center [554, 97] width 37 height 7
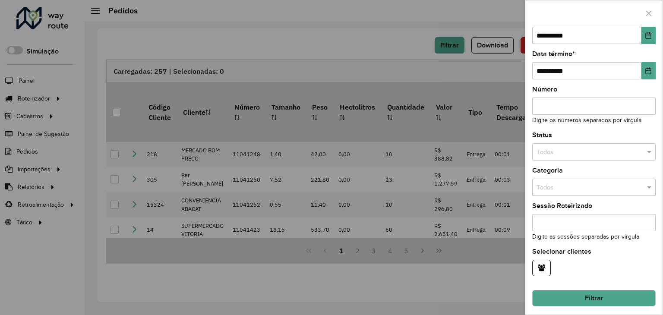
click at [579, 296] on button "Filtrar" at bounding box center [593, 298] width 123 height 16
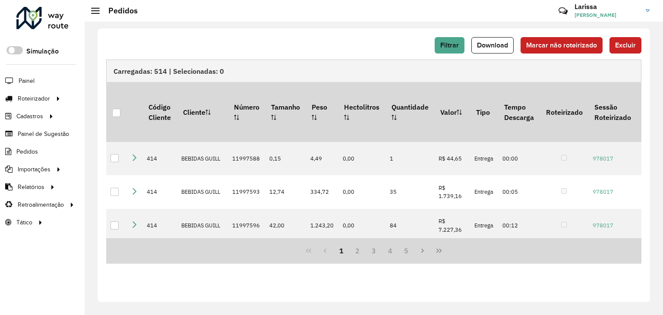
click at [495, 45] on span "Download" at bounding box center [492, 44] width 31 height 7
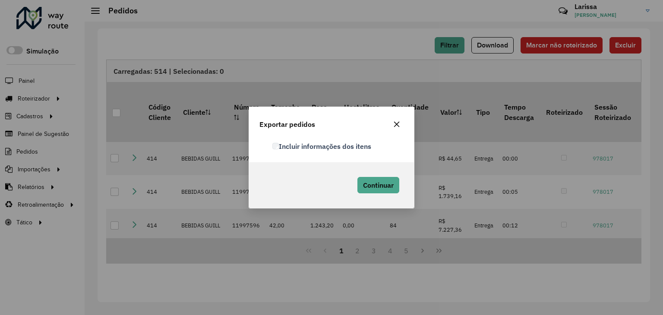
click at [343, 147] on label "Incluir informações dos itens" at bounding box center [321, 146] width 99 height 10
click at [378, 182] on span "Continuar" at bounding box center [378, 185] width 31 height 9
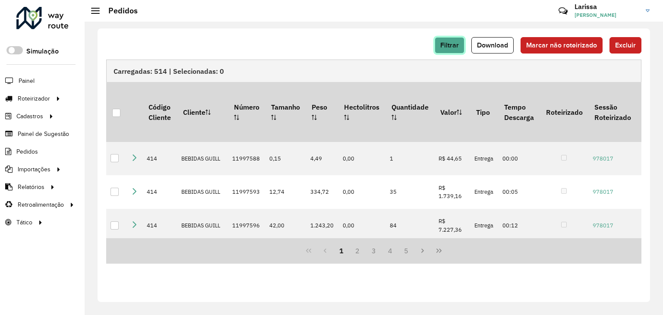
click at [457, 38] on button "Filtrar" at bounding box center [449, 45] width 30 height 16
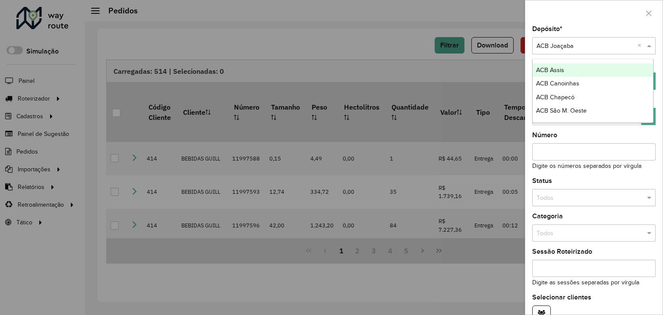
drag, startPoint x: 564, startPoint y: 47, endPoint x: 564, endPoint y: 52, distance: 5.6
click at [564, 52] on div "Selecione um depósito × ACB Joaçaba ×" at bounding box center [593, 45] width 123 height 17
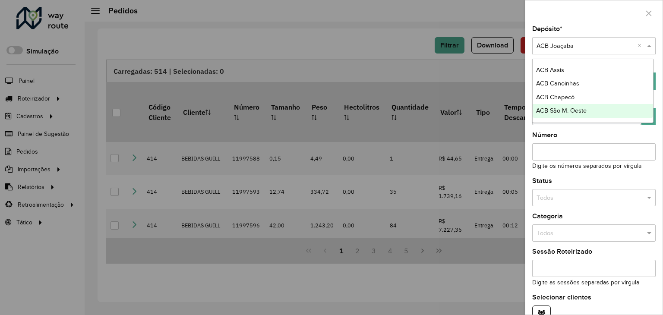
click at [569, 107] on span "ACB São M. Oeste" at bounding box center [561, 110] width 50 height 7
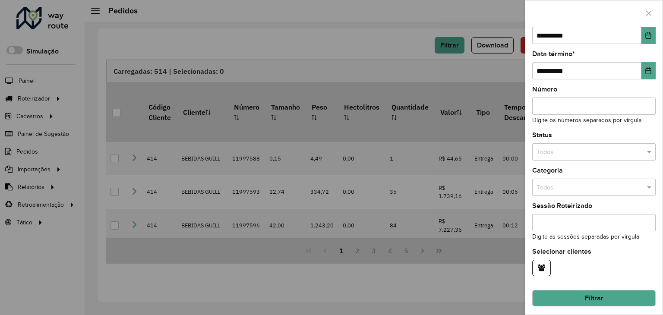
click at [620, 292] on button "Filtrar" at bounding box center [593, 298] width 123 height 16
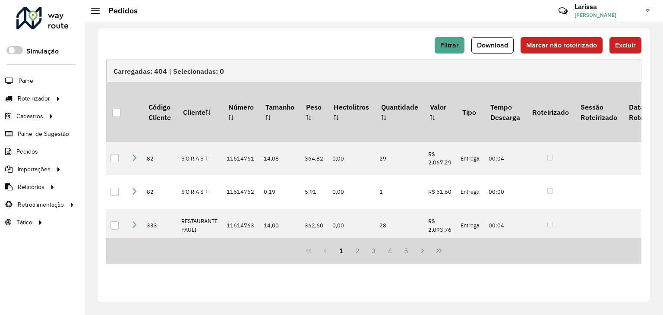
click at [501, 45] on span "Download" at bounding box center [492, 44] width 31 height 7
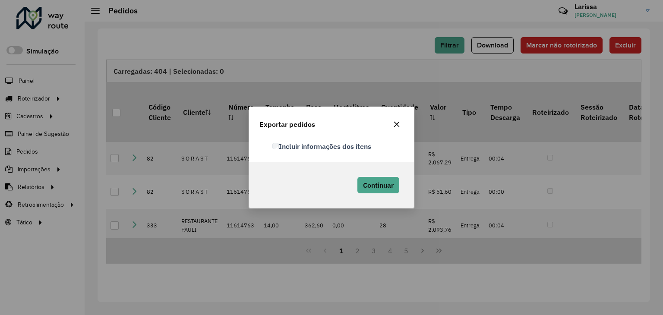
click at [342, 145] on label "Incluir informações dos itens" at bounding box center [321, 146] width 99 height 10
click at [381, 188] on span "Continuar" at bounding box center [378, 185] width 31 height 9
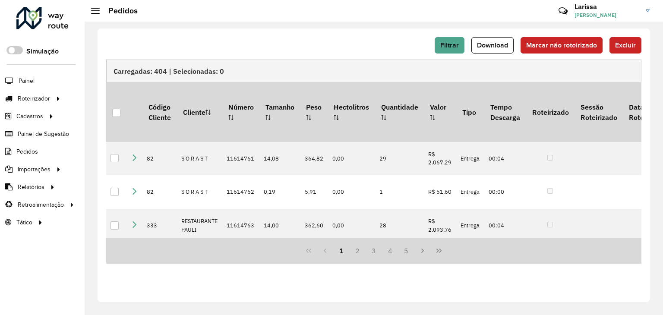
click at [44, 14] on div at bounding box center [42, 18] width 52 height 22
